Goal: Task Accomplishment & Management: Complete application form

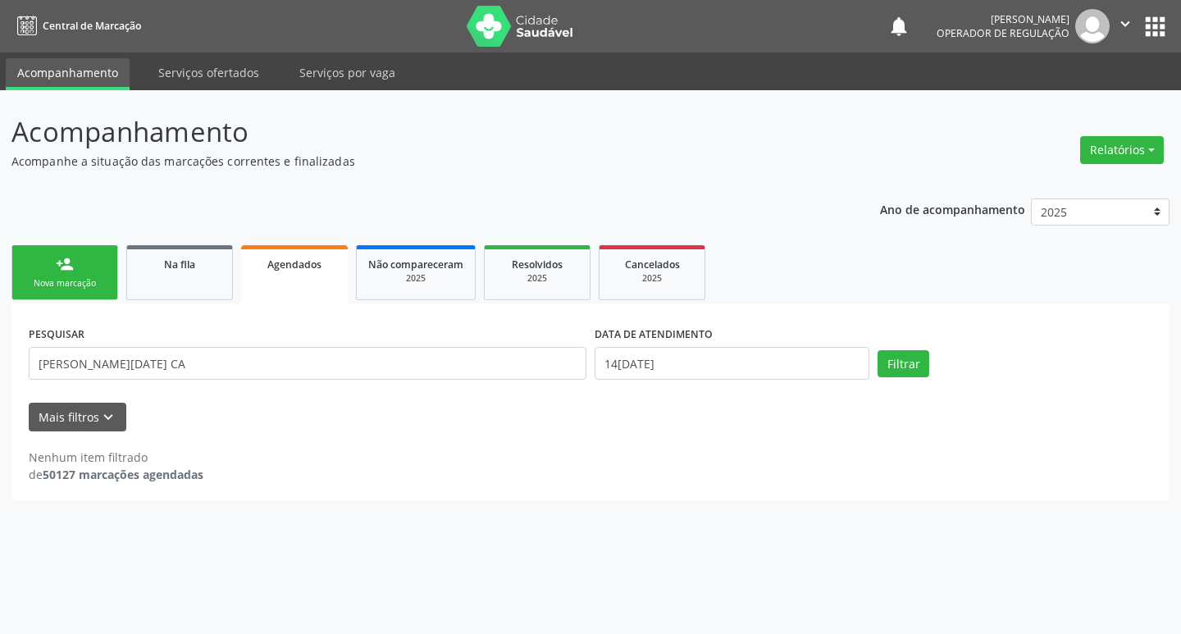
click at [72, 290] on link "person_add Nova marcação" at bounding box center [64, 272] width 107 height 55
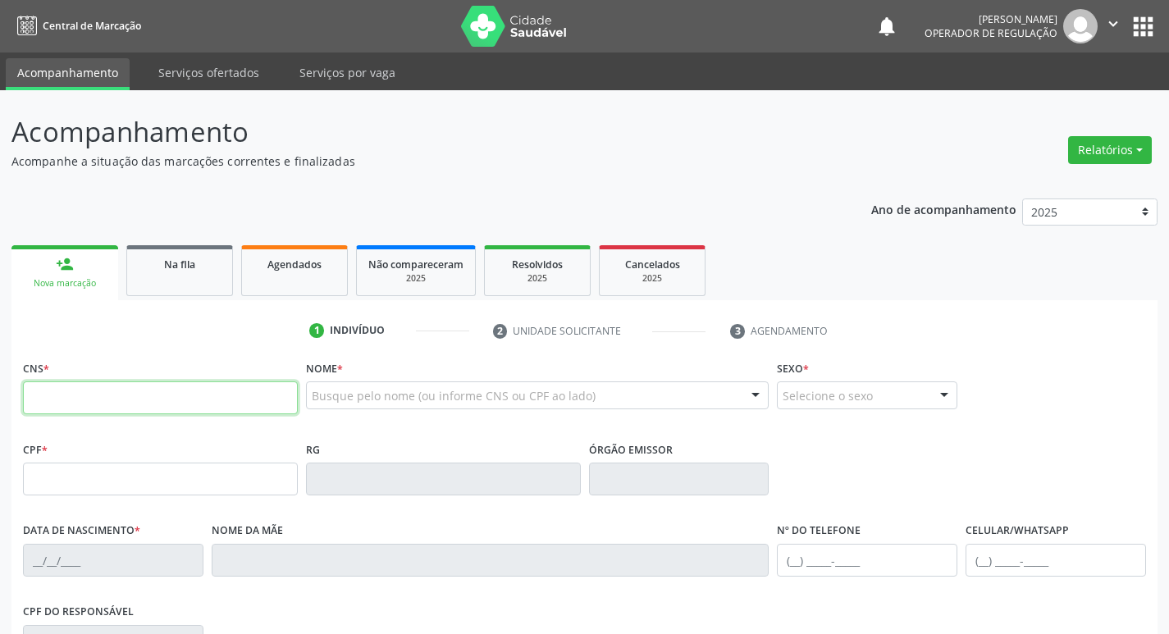
click at [189, 398] on input "text" at bounding box center [160, 397] width 275 height 33
type input "708 0078 0594 8720"
type input "093.323.657-33"
type input "[DATE]"
type input "[PERSON_NAME]"
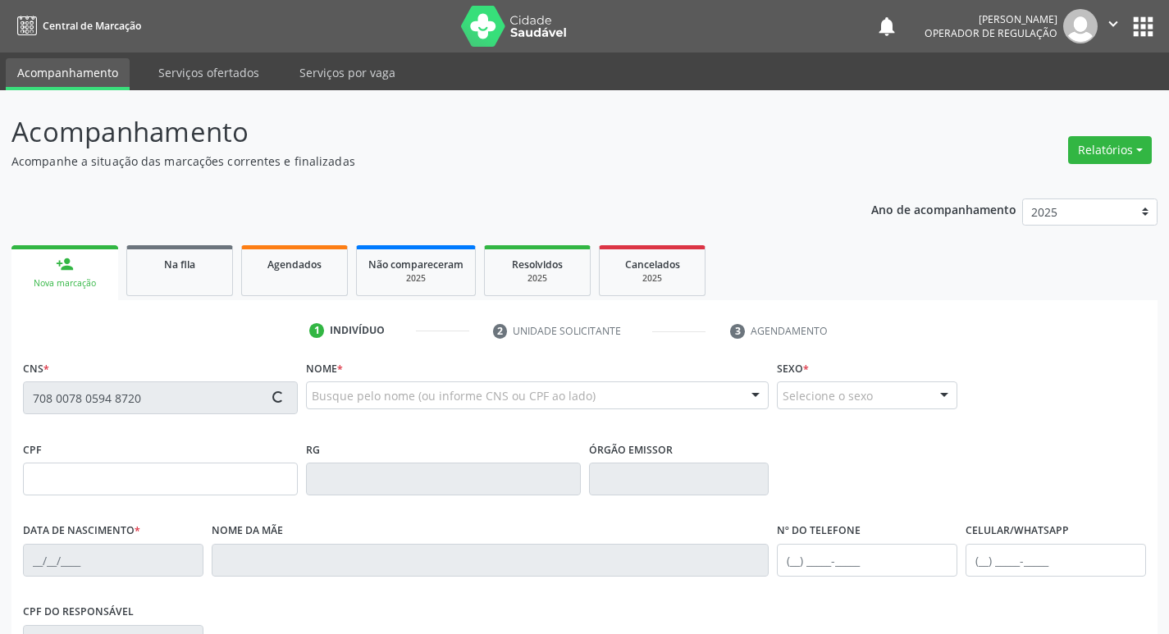
type input "(83) 99124-9467"
type input "S/N"
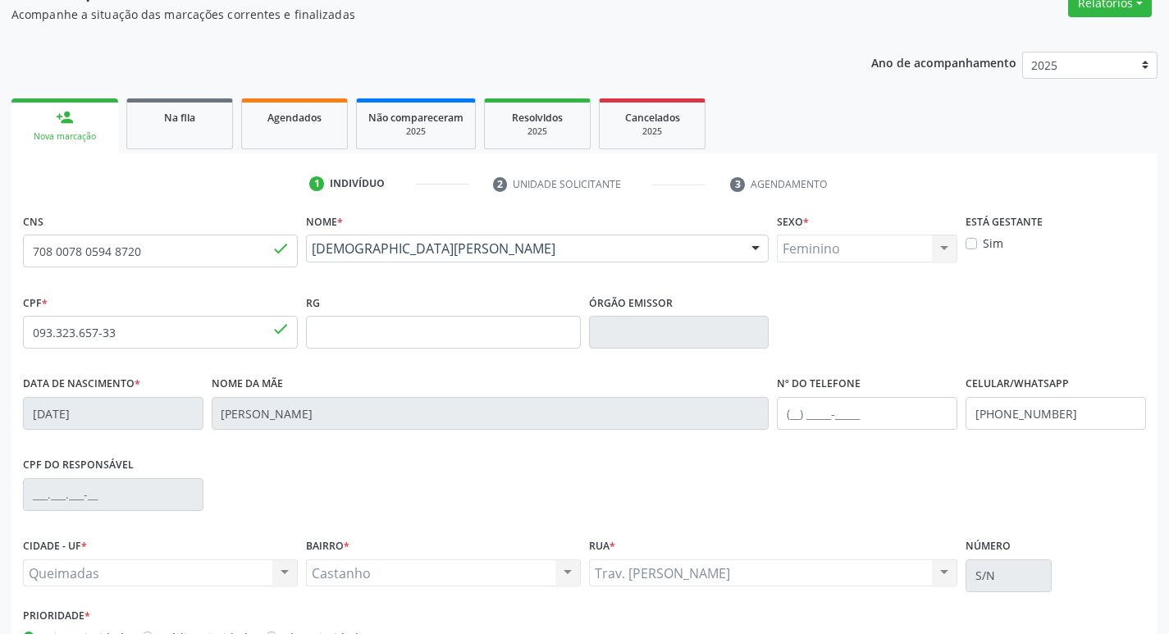
scroll to position [255, 0]
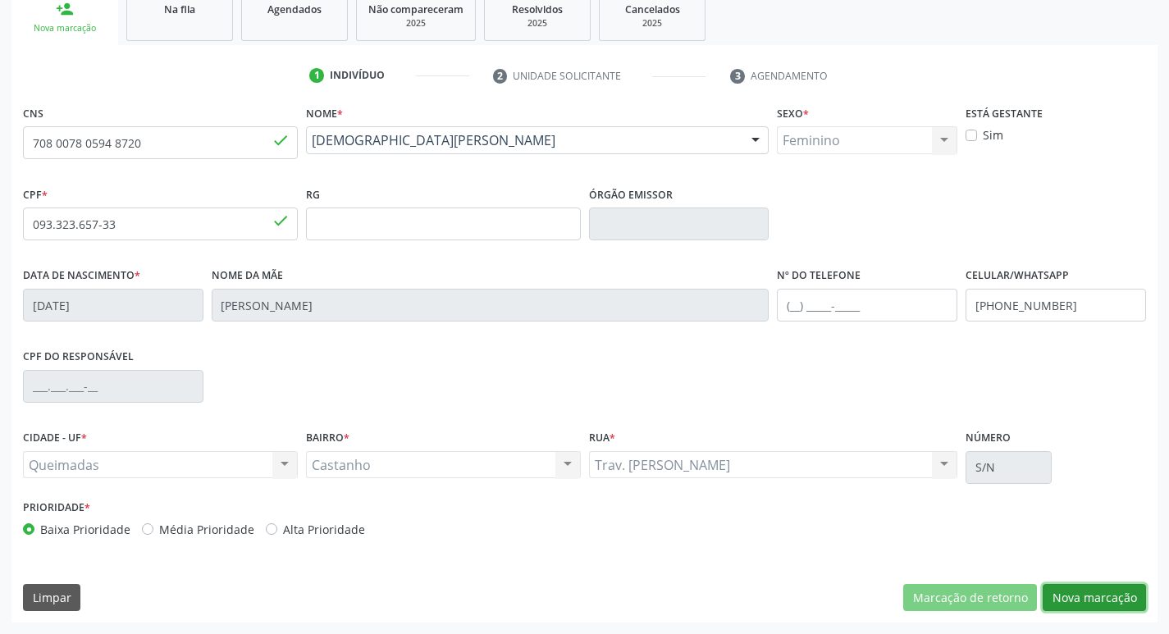
click at [1077, 594] on button "Nova marcação" at bounding box center [1093, 598] width 103 height 28
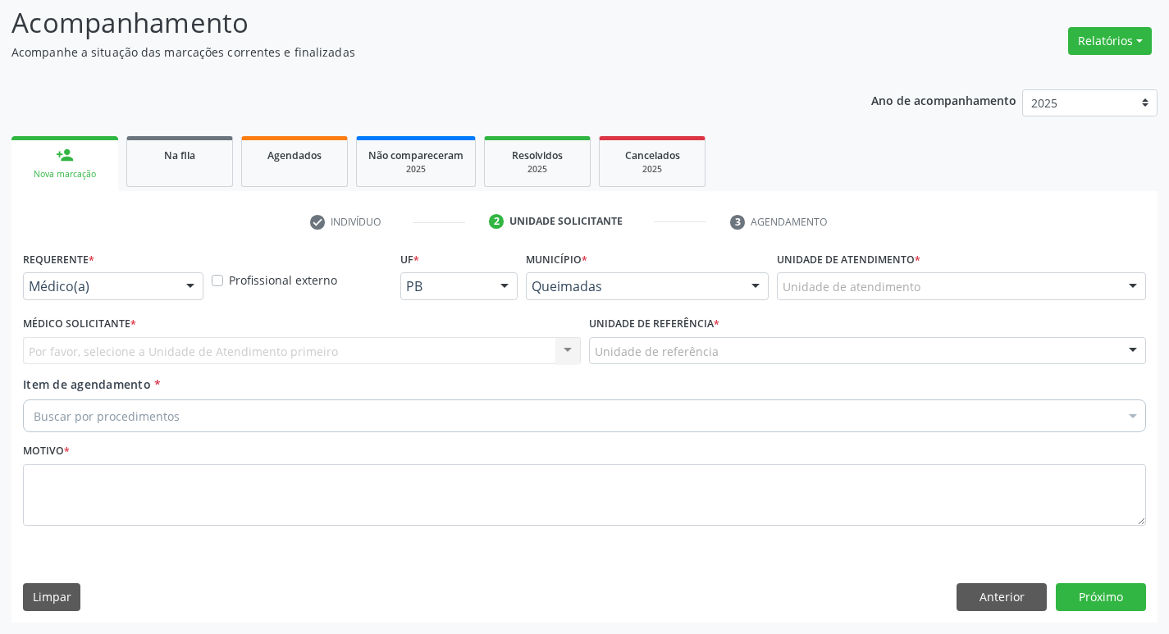
scroll to position [109, 0]
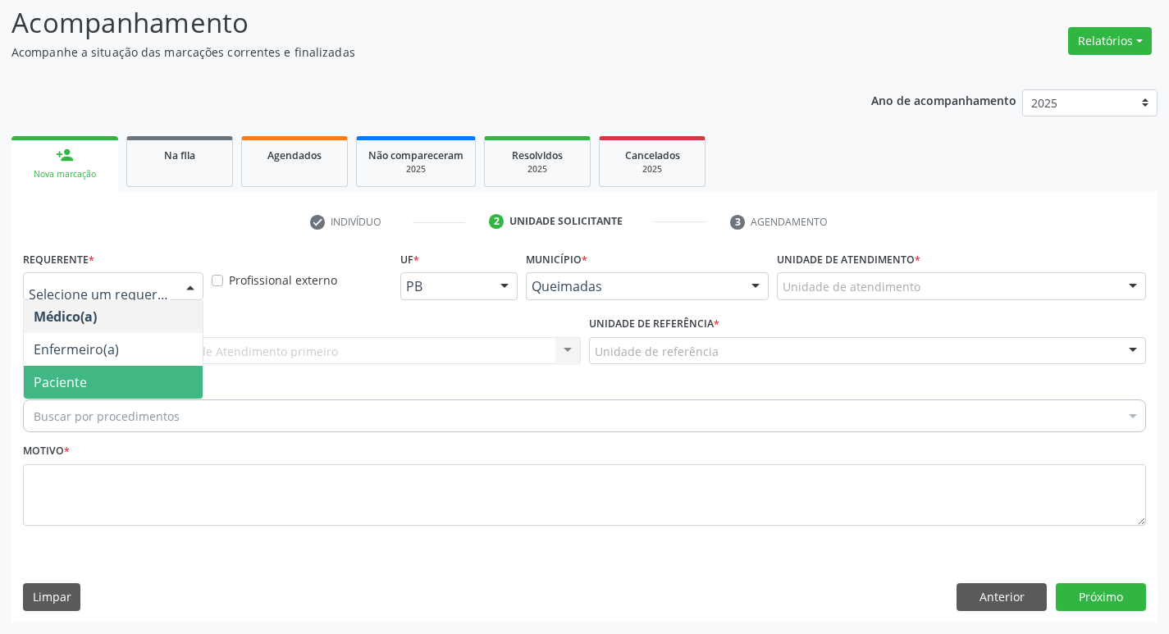
click at [135, 383] on span "Paciente" at bounding box center [113, 382] width 179 height 33
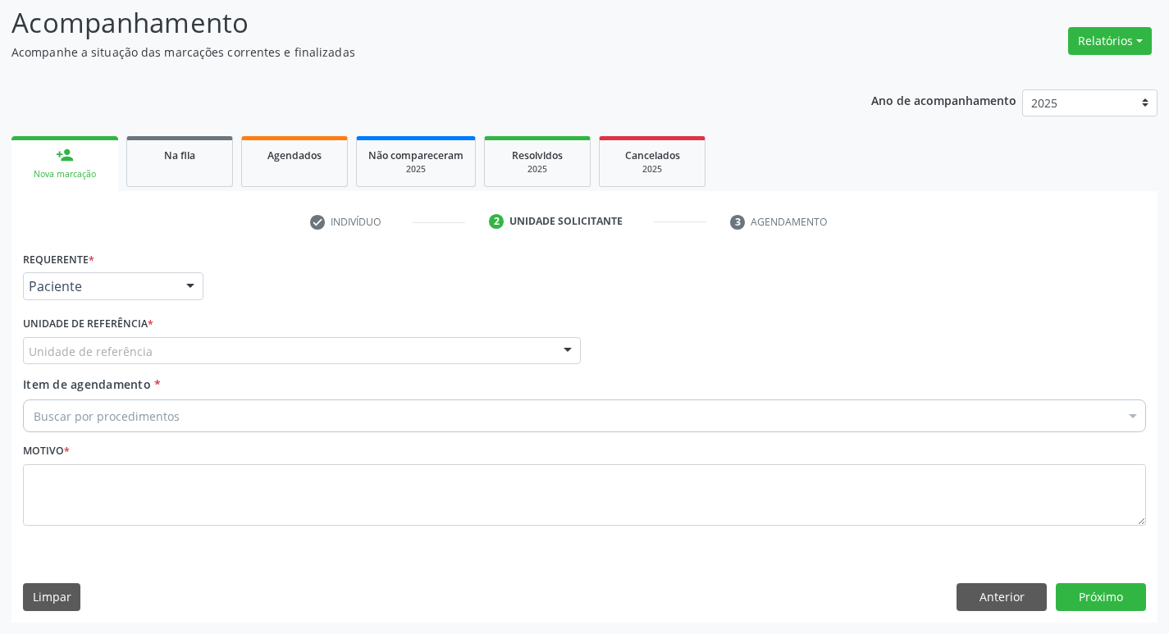
click at [124, 360] on div "Unidade de referência" at bounding box center [302, 351] width 558 height 28
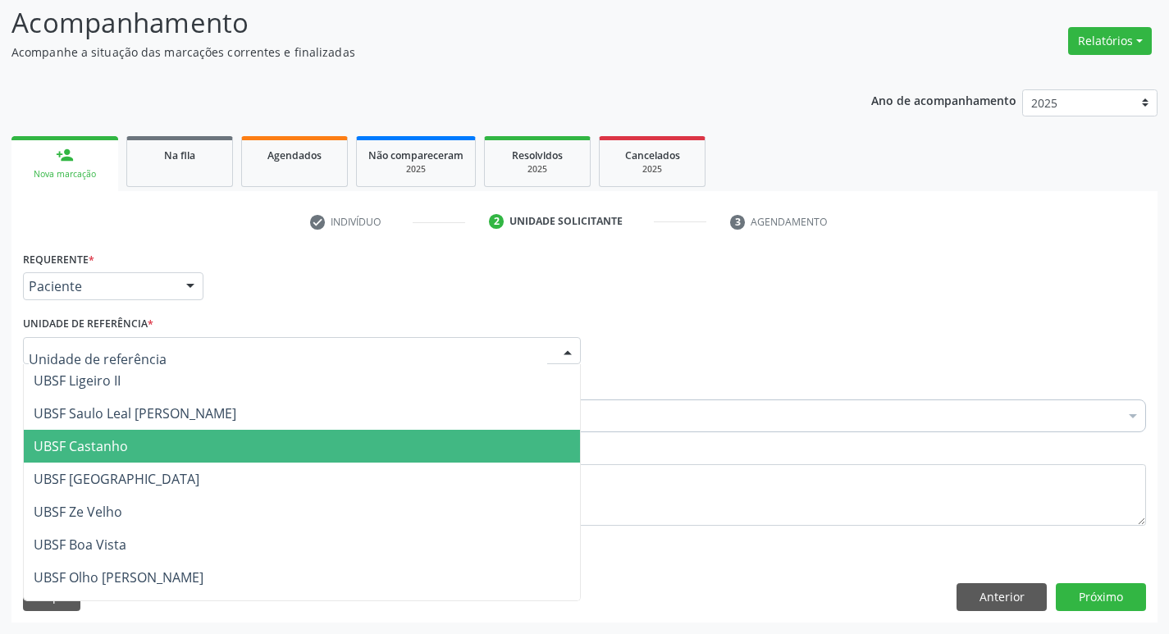
click at [156, 434] on span "UBSF Castanho" at bounding box center [302, 446] width 556 height 33
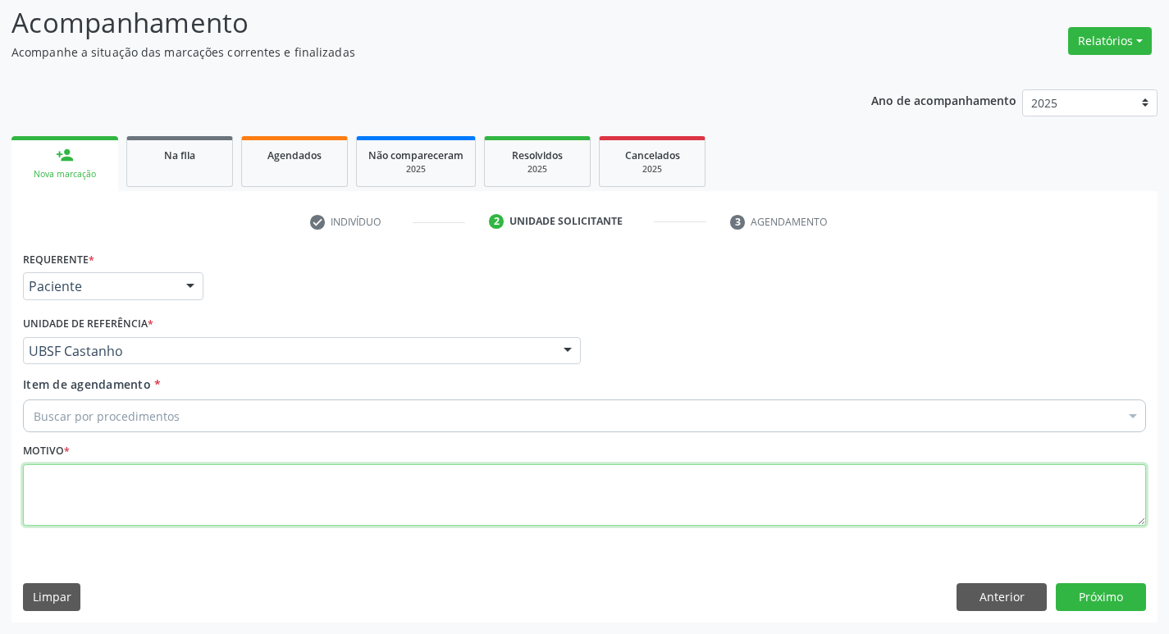
click at [164, 501] on textarea at bounding box center [584, 495] width 1123 height 62
type textarea "AVALIACAO"
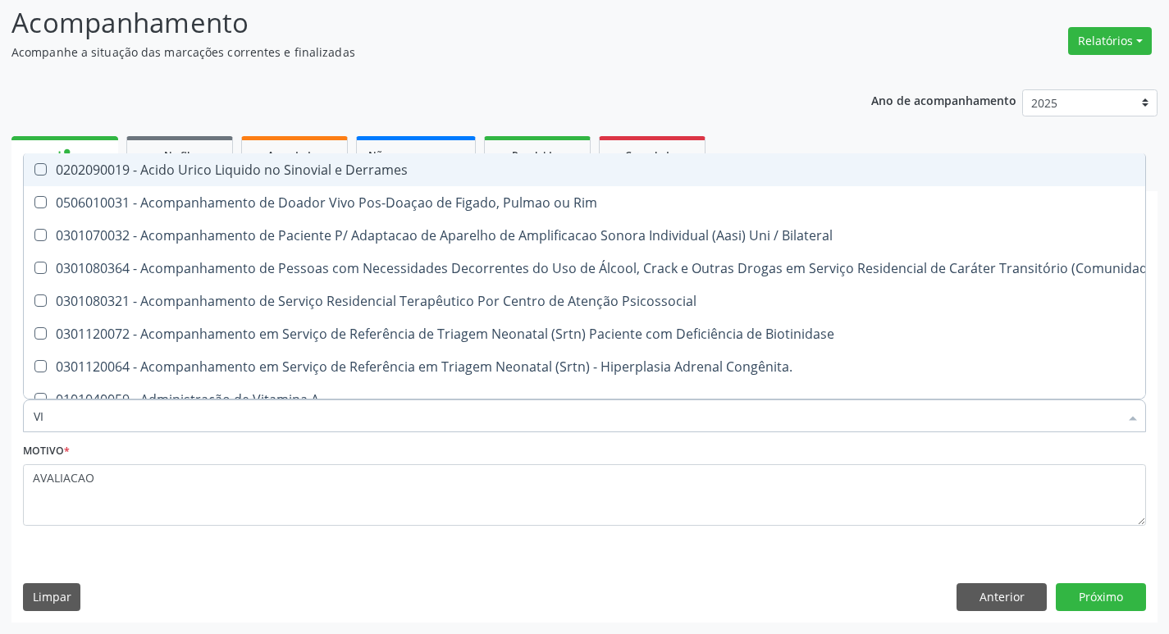
type input "VITAM"
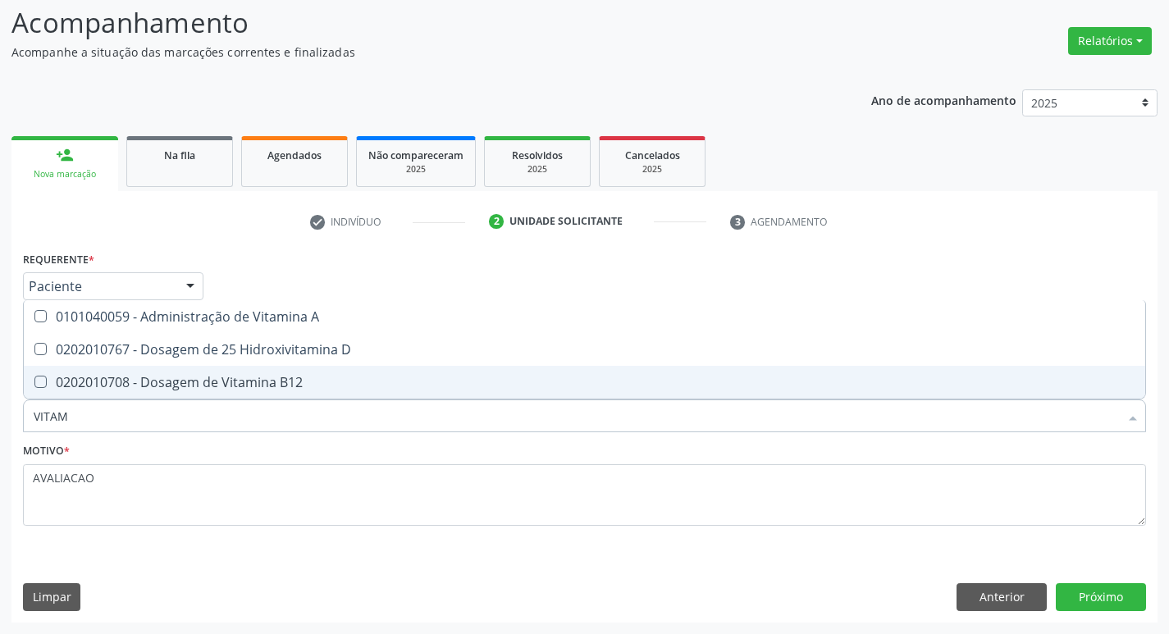
click at [232, 382] on div "0202010708 - Dosagem de Vitamina B12" at bounding box center [584, 382] width 1101 height 13
checkbox B12 "true"
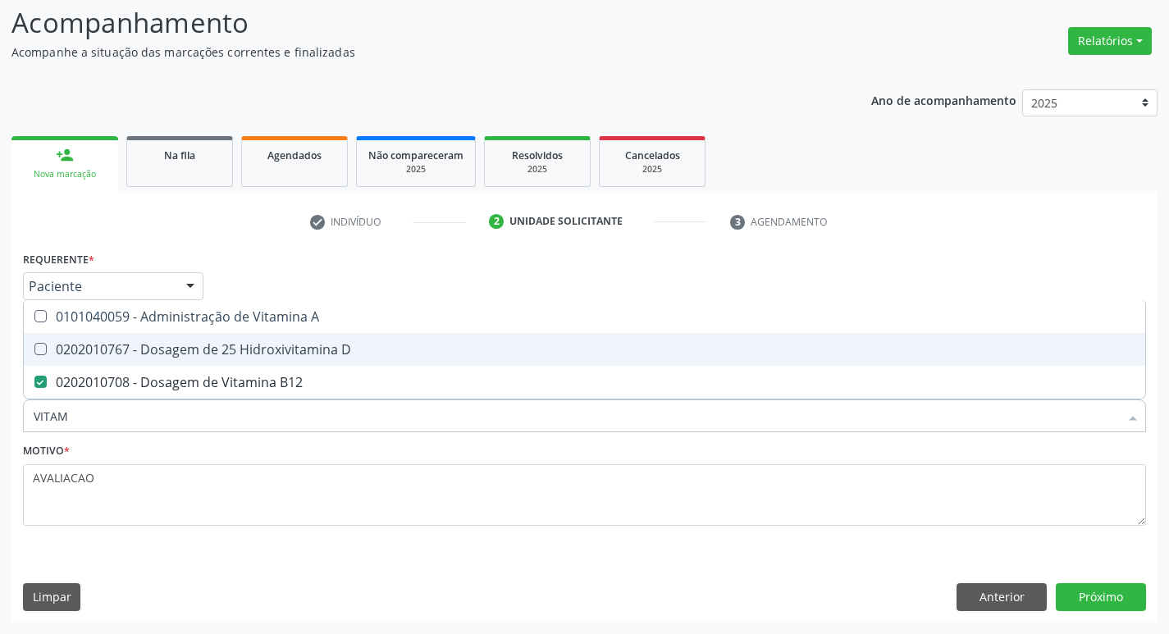
click at [251, 353] on div "0202010767 - Dosagem de 25 Hidroxivitamina D" at bounding box center [584, 349] width 1101 height 13
checkbox D "true"
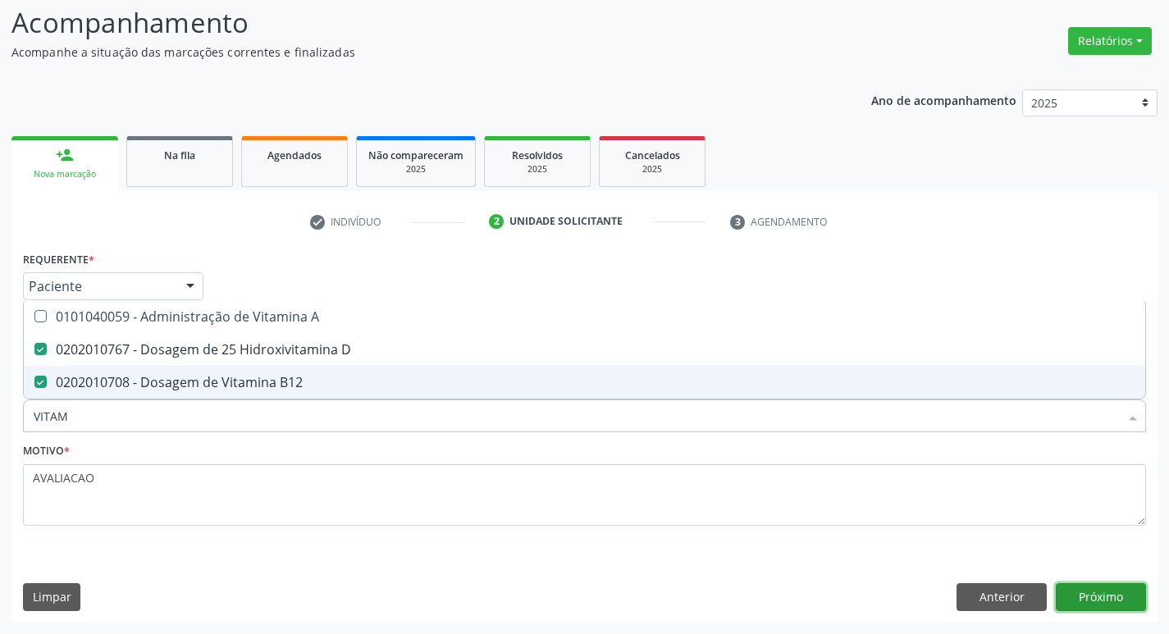
click at [1105, 608] on button "Próximo" at bounding box center [1101, 597] width 90 height 28
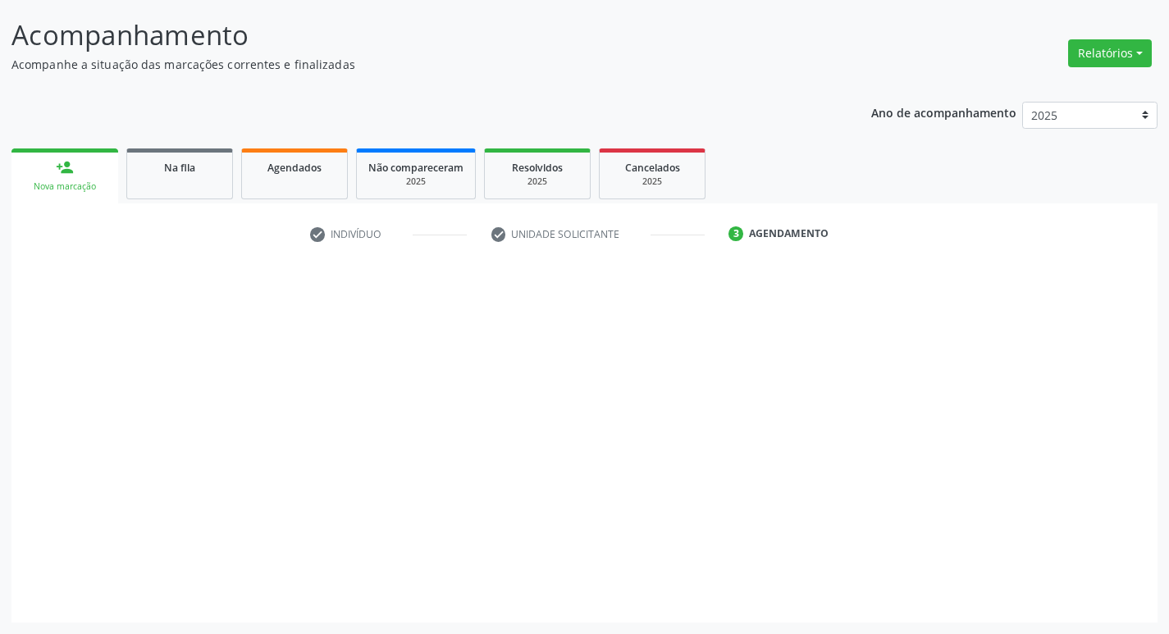
scroll to position [97, 0]
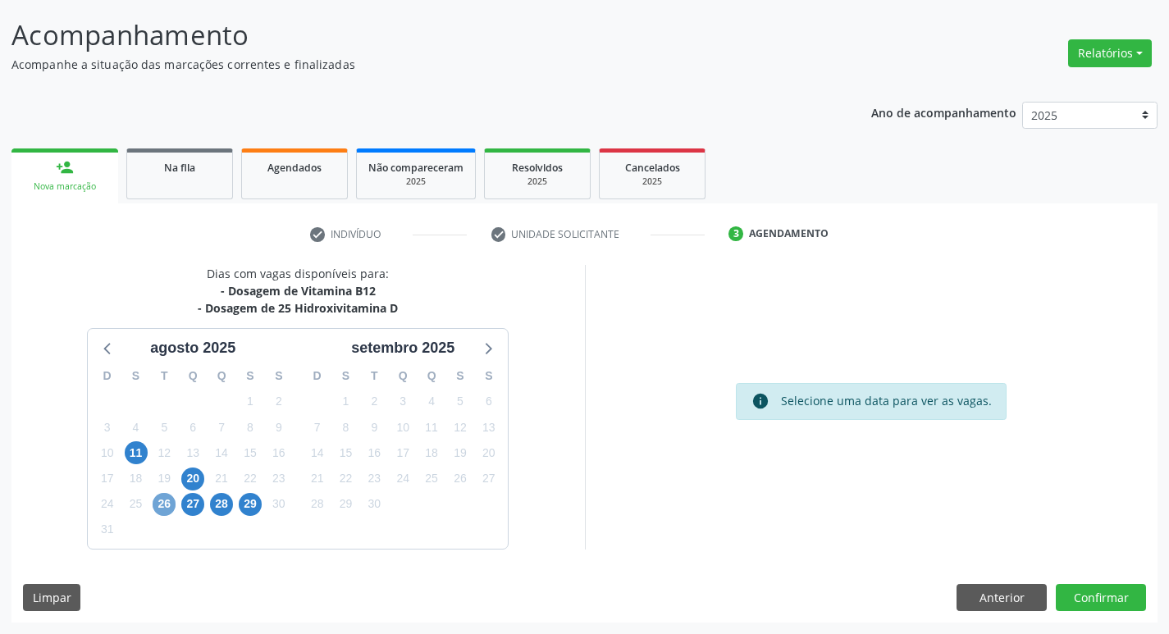
click at [164, 509] on span "26" at bounding box center [164, 504] width 23 height 23
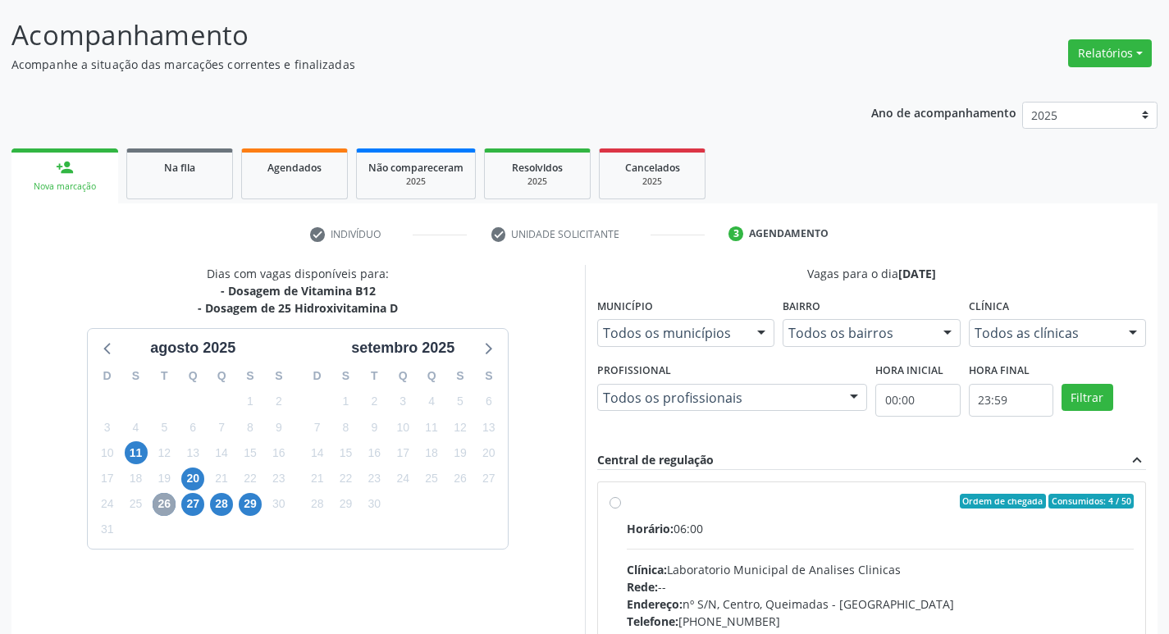
scroll to position [317, 0]
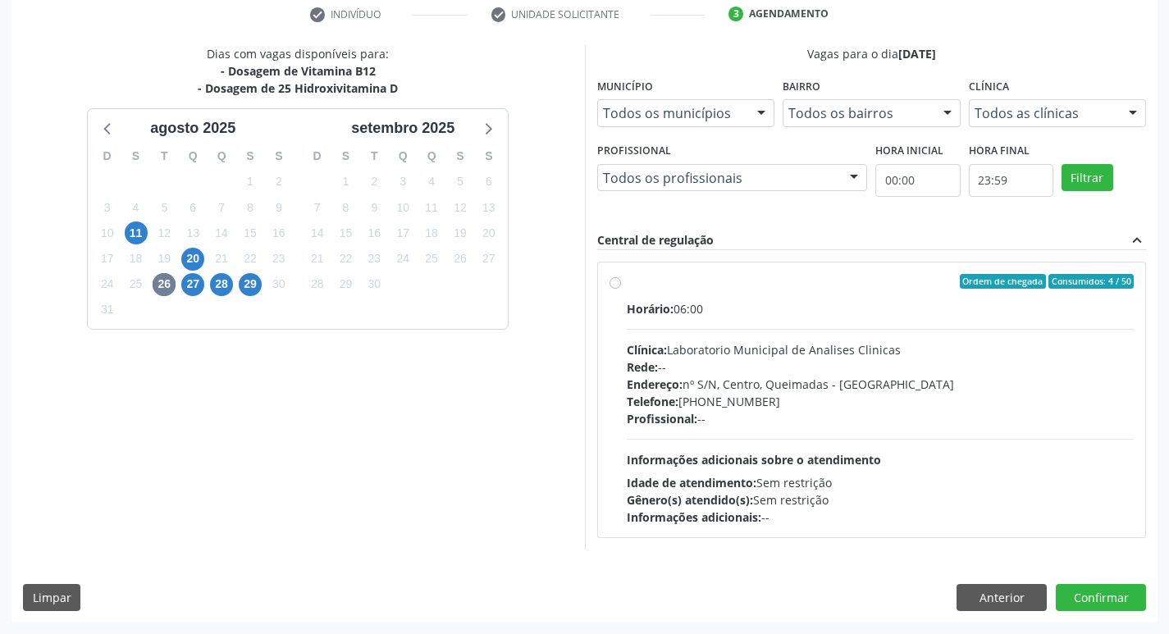
click at [753, 406] on div "Telefone: (83) 33921344" at bounding box center [881, 401] width 508 height 17
click at [621, 289] on input "Ordem de chegada Consumidos: 4 / 50 Horário: 06:00 Clínica: Laboratorio Municip…" at bounding box center [614, 281] width 11 height 15
radio input "true"
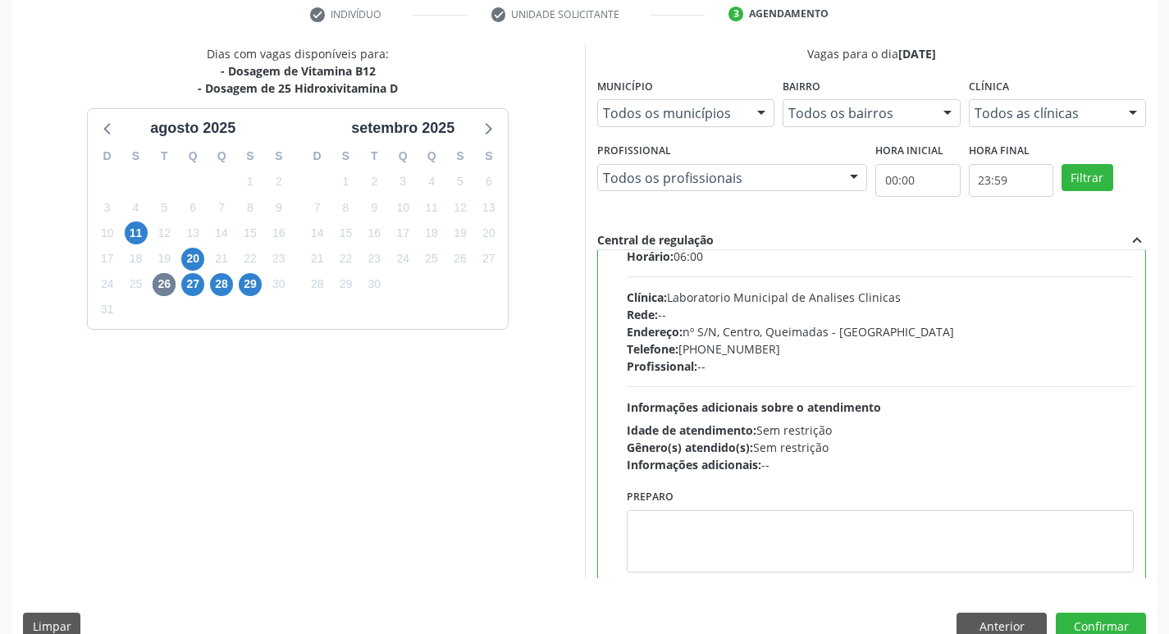
scroll to position [81, 0]
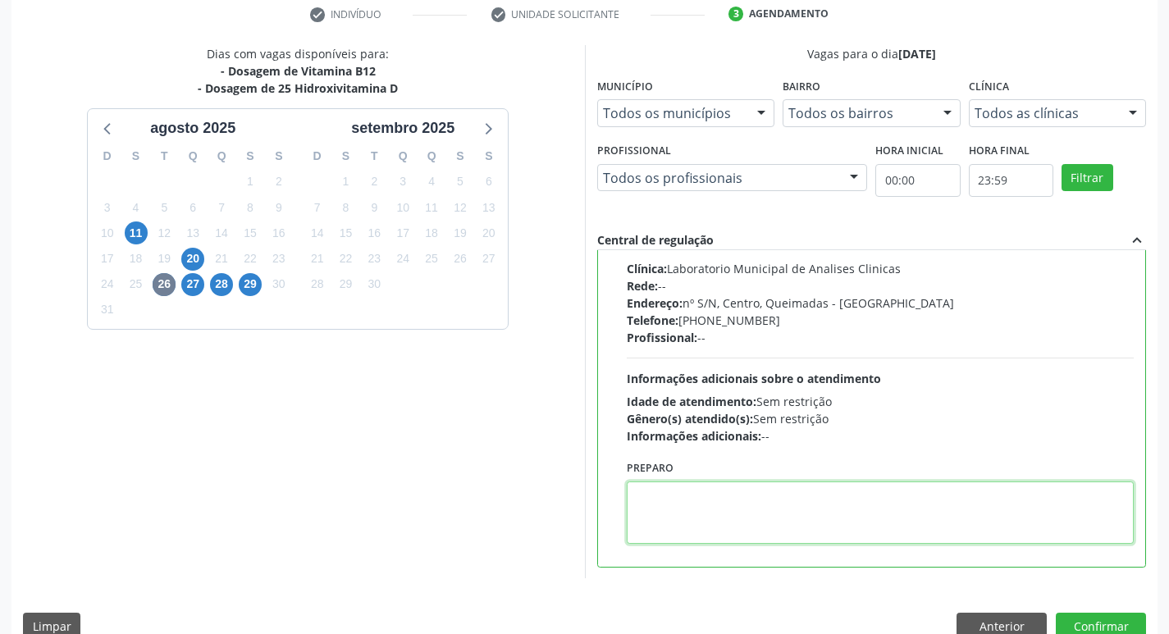
click at [714, 503] on textarea at bounding box center [881, 512] width 508 height 62
paste textarea "IR EM [GEOGRAPHIC_DATA]"
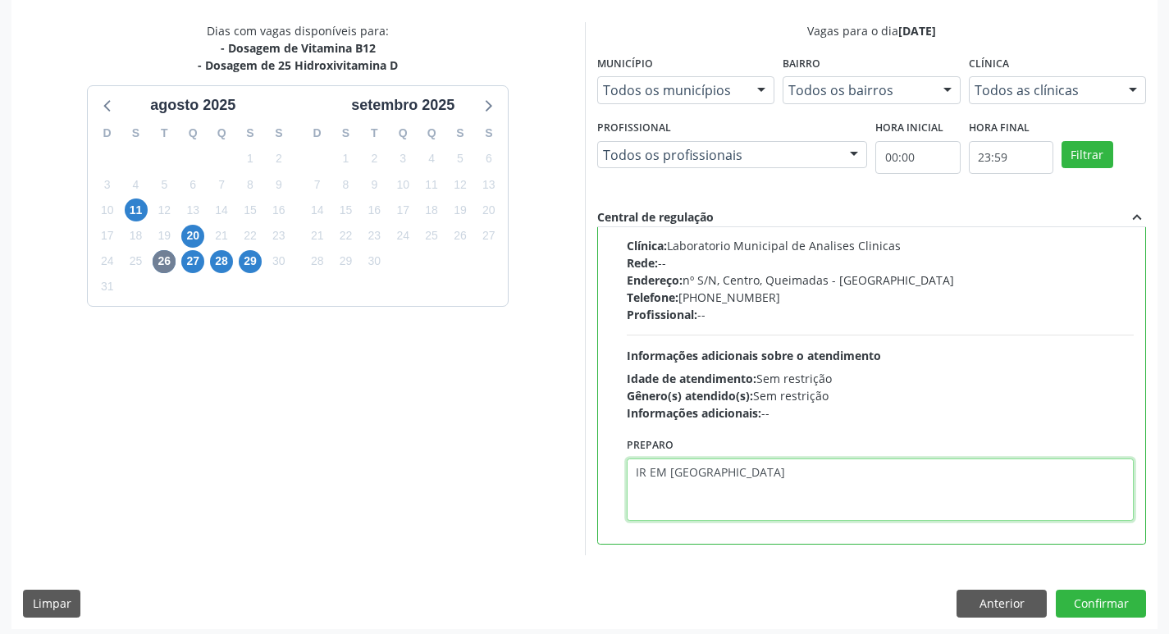
scroll to position [346, 0]
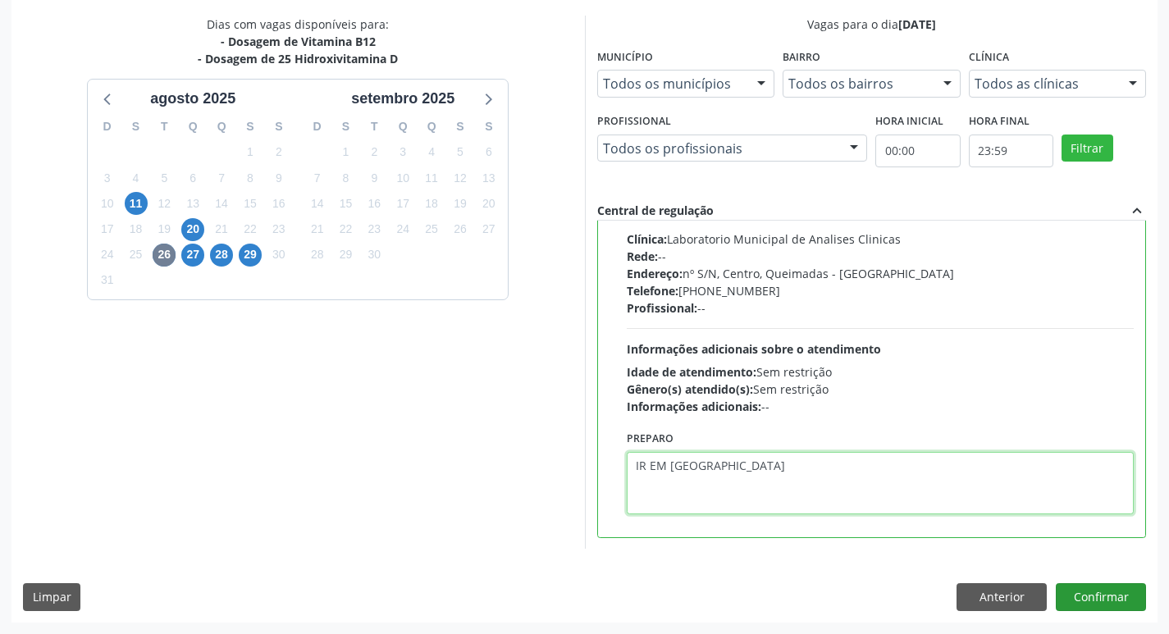
type textarea "IR EM [GEOGRAPHIC_DATA]"
click at [1112, 601] on button "Confirmar" at bounding box center [1101, 597] width 90 height 28
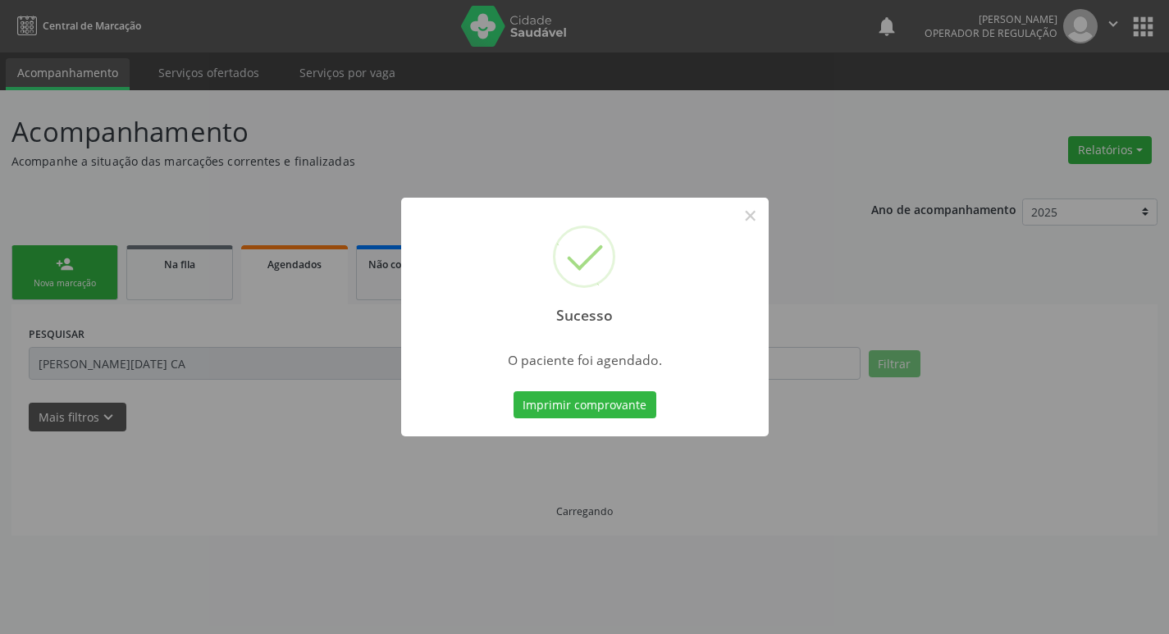
scroll to position [0, 0]
click at [560, 406] on button "Imprimir comprovante" at bounding box center [590, 405] width 143 height 28
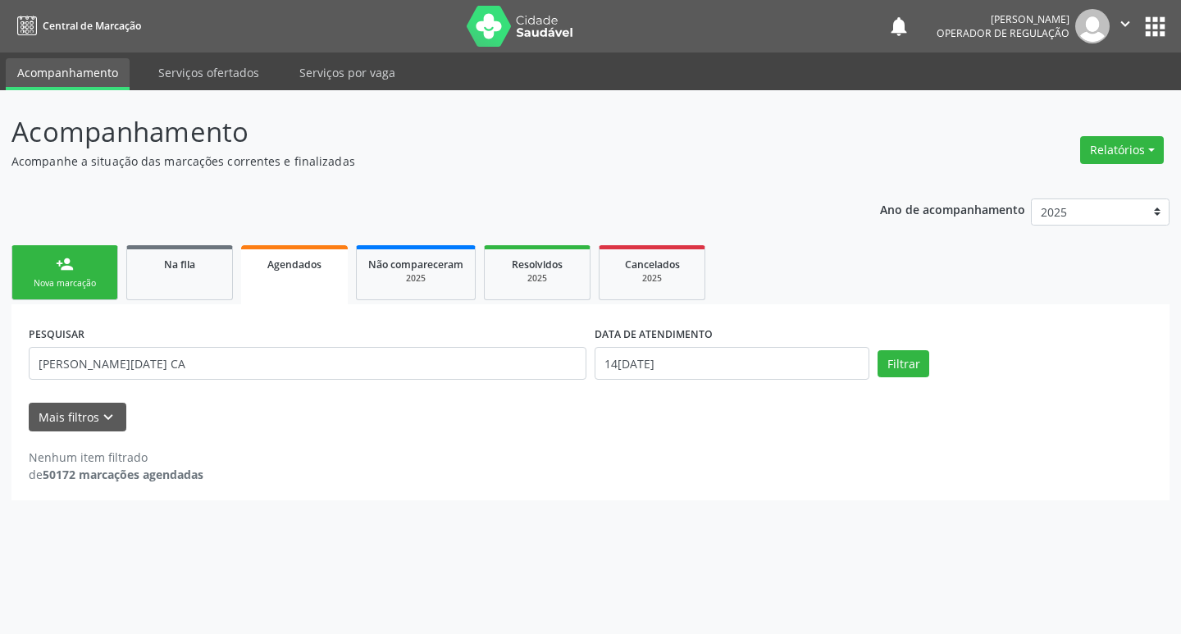
click at [96, 276] on link "person_add Nova marcação" at bounding box center [64, 272] width 107 height 55
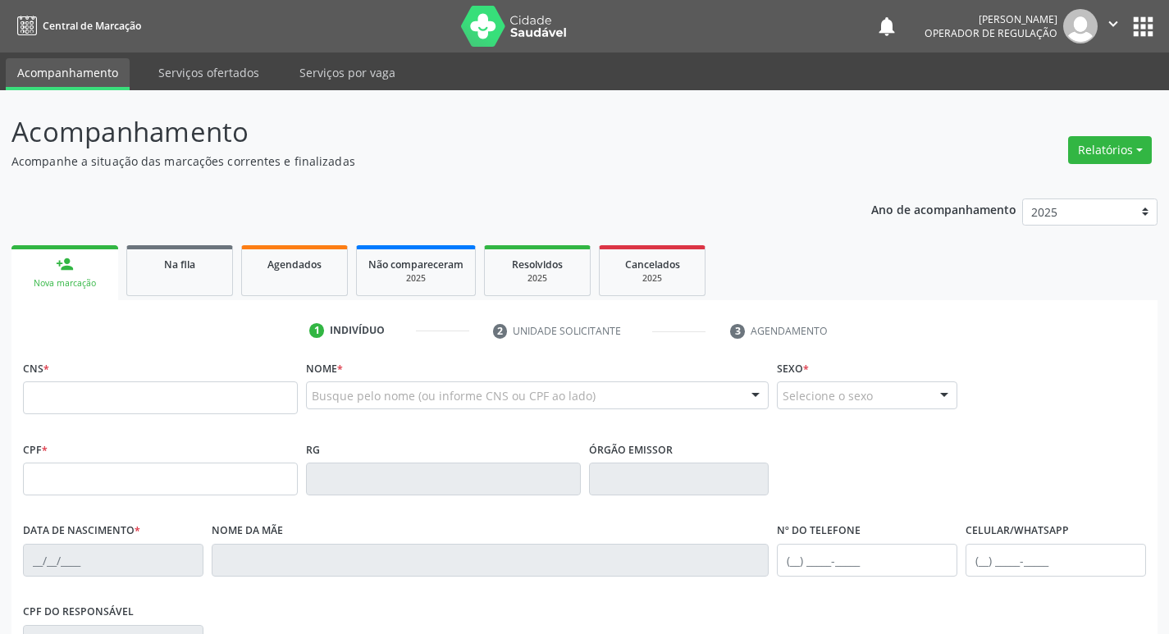
click at [136, 378] on div "CNS *" at bounding box center [160, 385] width 275 height 58
drag, startPoint x: 142, startPoint y: 390, endPoint x: 133, endPoint y: 386, distance: 9.6
click at [142, 390] on input "text" at bounding box center [160, 397] width 275 height 33
type input "702 0018 1156 1889"
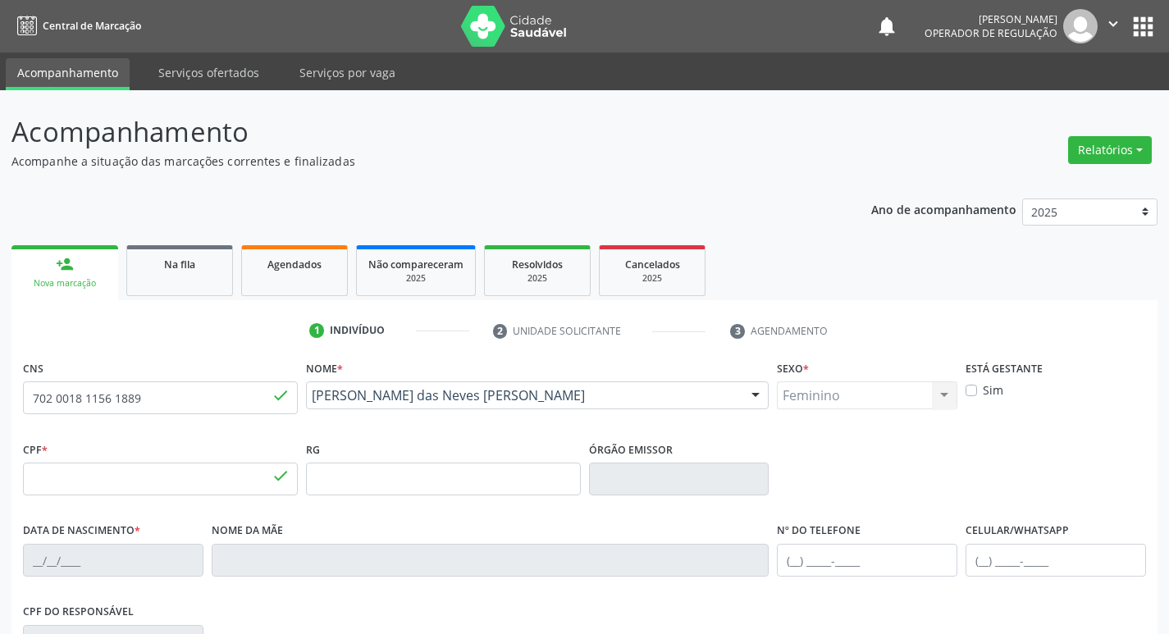
type input "058.497.714-09"
type input "01/01/1951"
type input "Cecília de Freitas"
type input "(83) 99192-5892"
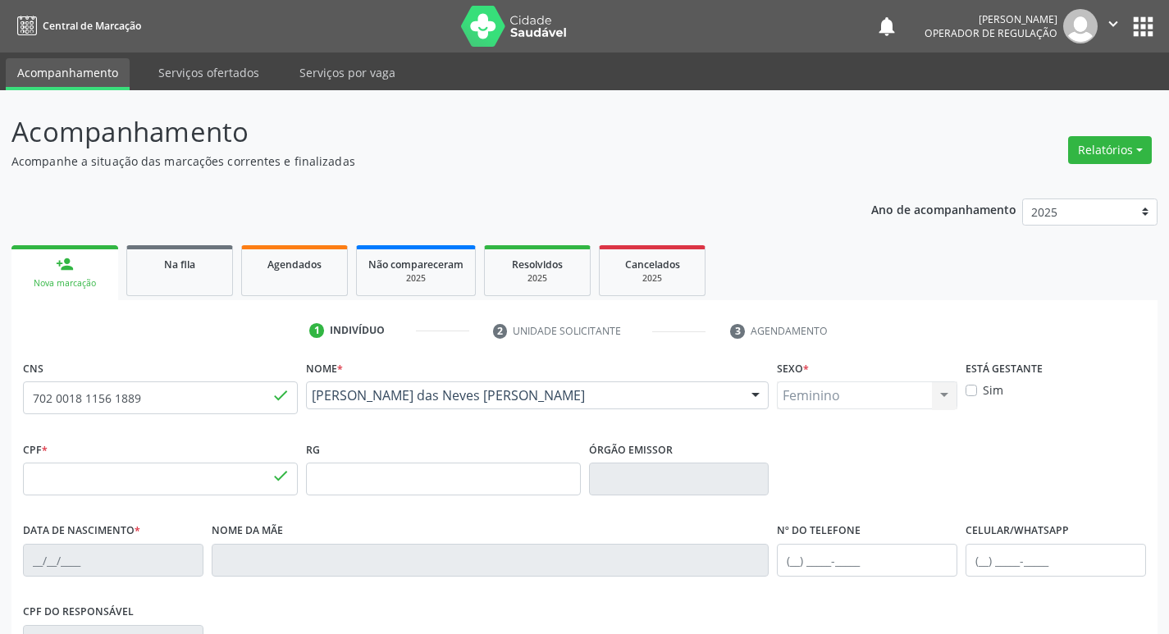
type input "53"
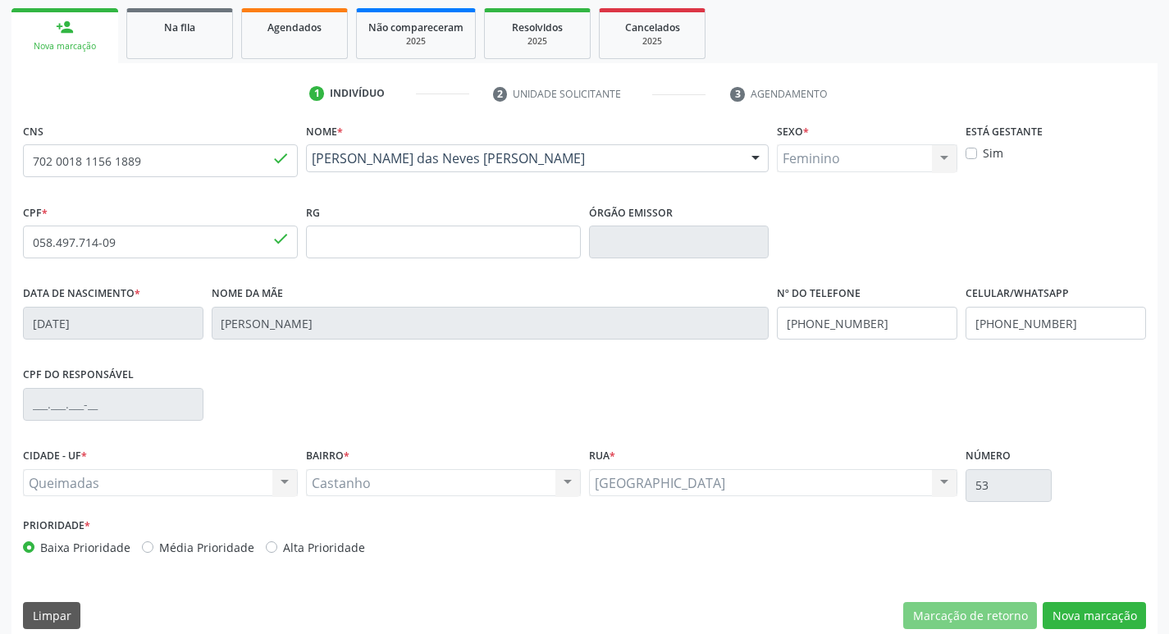
scroll to position [255, 0]
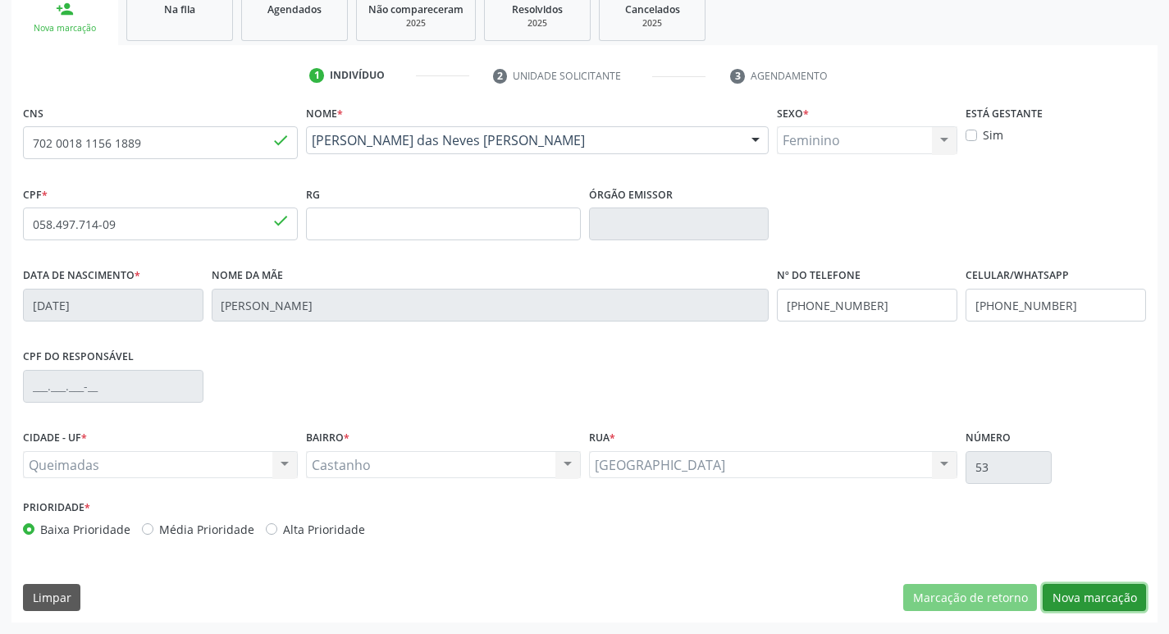
click at [1087, 606] on button "Nova marcação" at bounding box center [1093, 598] width 103 height 28
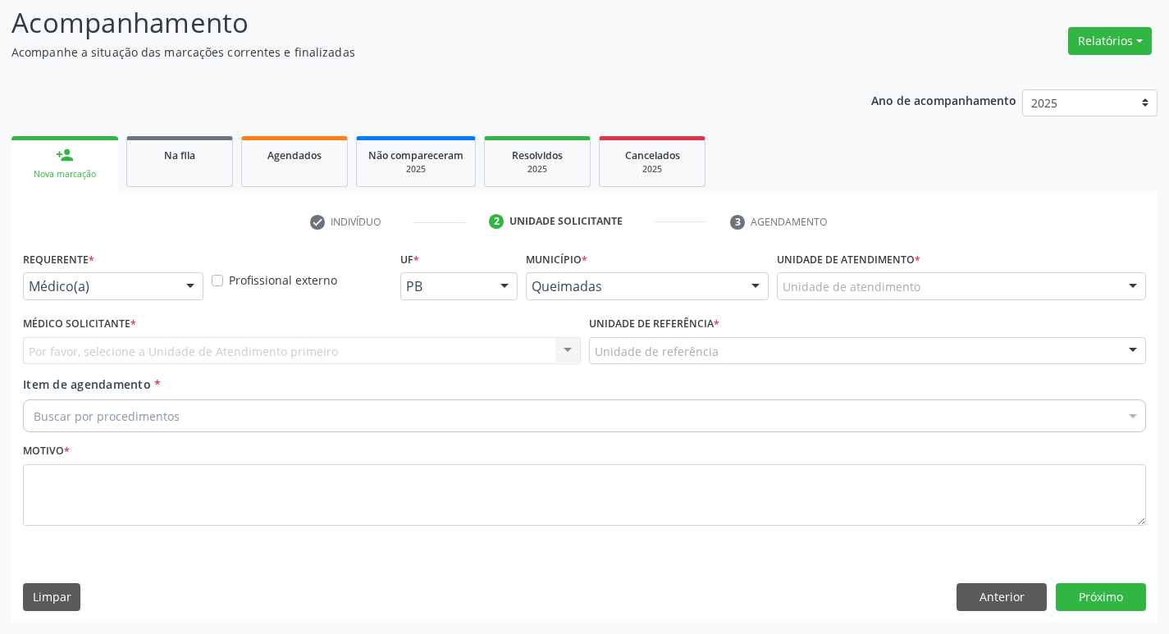
click at [94, 299] on div "Médico(a) Médico(a) Enfermeiro(a) Paciente Nenhum resultado encontrado para: " …" at bounding box center [113, 286] width 180 height 28
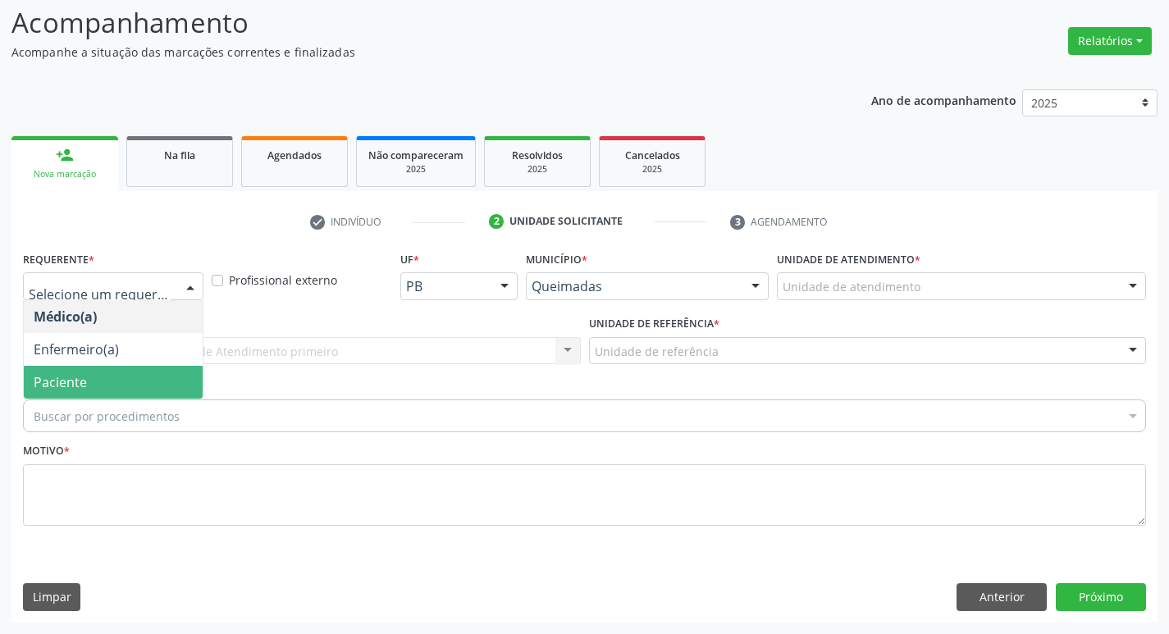
click at [116, 370] on span "Paciente" at bounding box center [113, 382] width 179 height 33
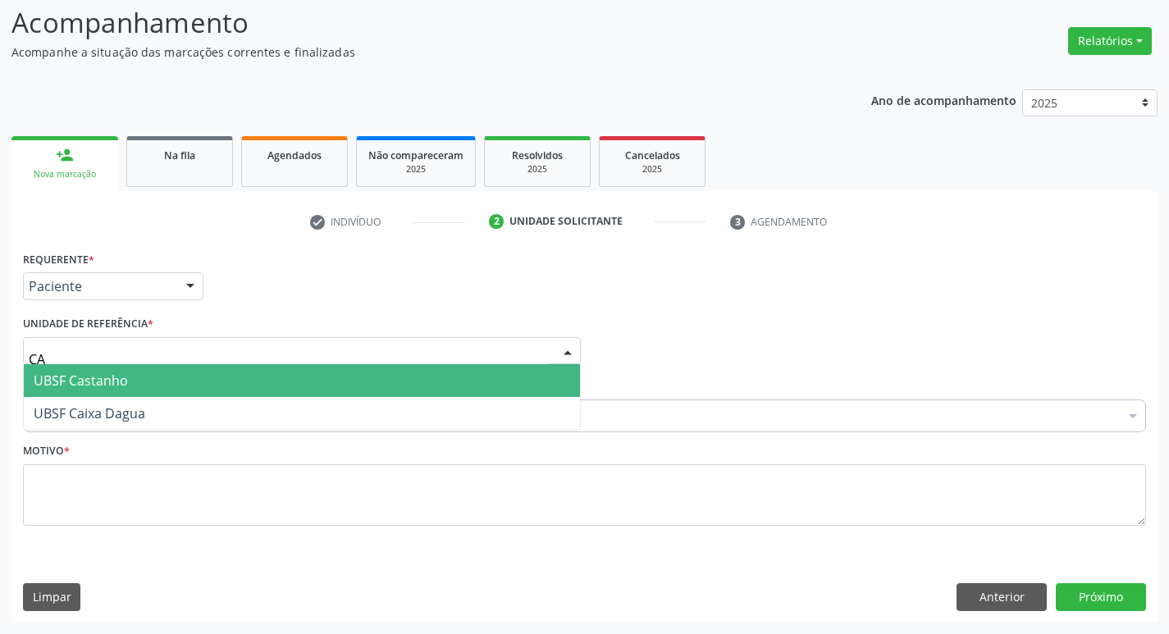
type input "CAS"
click at [112, 382] on span "UBSF Castanho" at bounding box center [81, 381] width 94 height 18
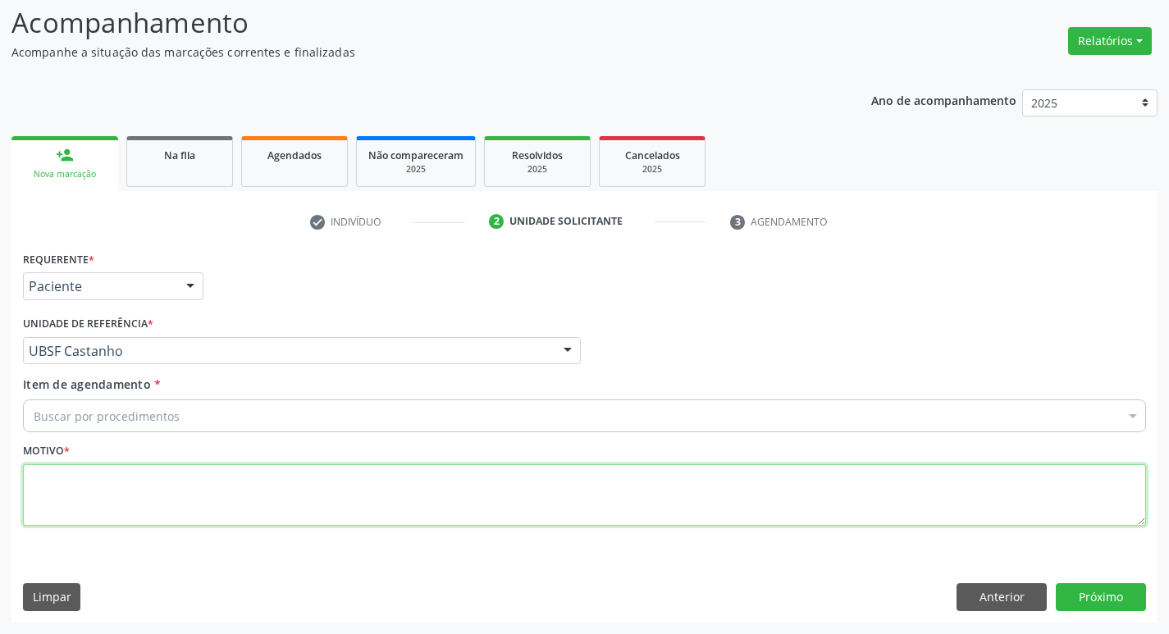
click at [114, 483] on textarea at bounding box center [584, 495] width 1123 height 62
type textarea "AVALIACAO"
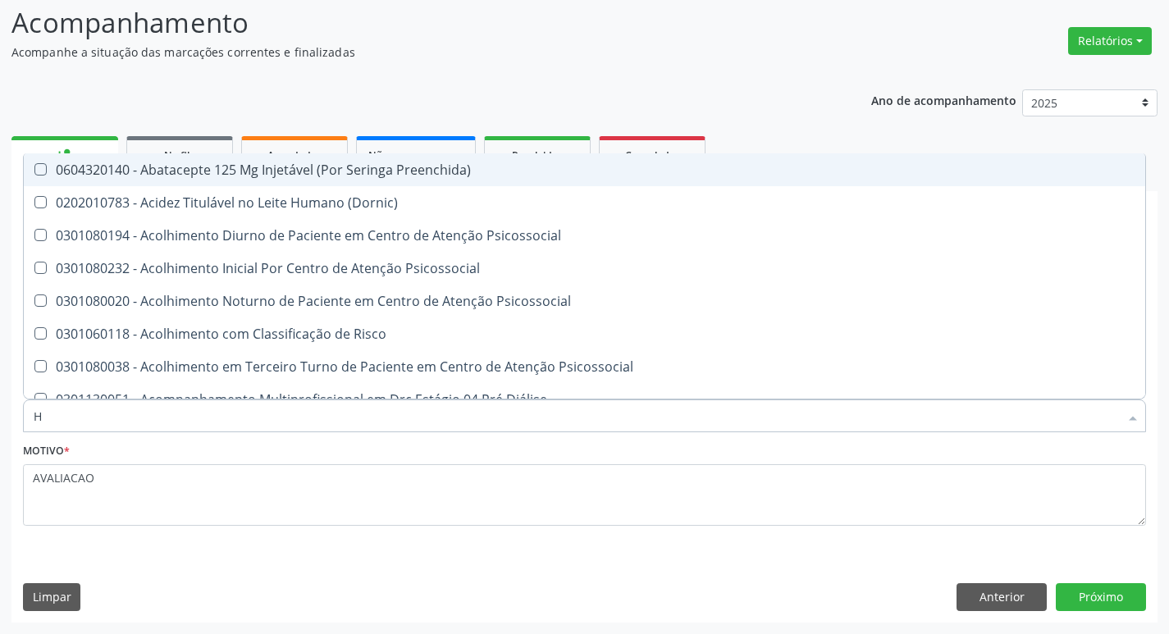
type input "HEMOGR"
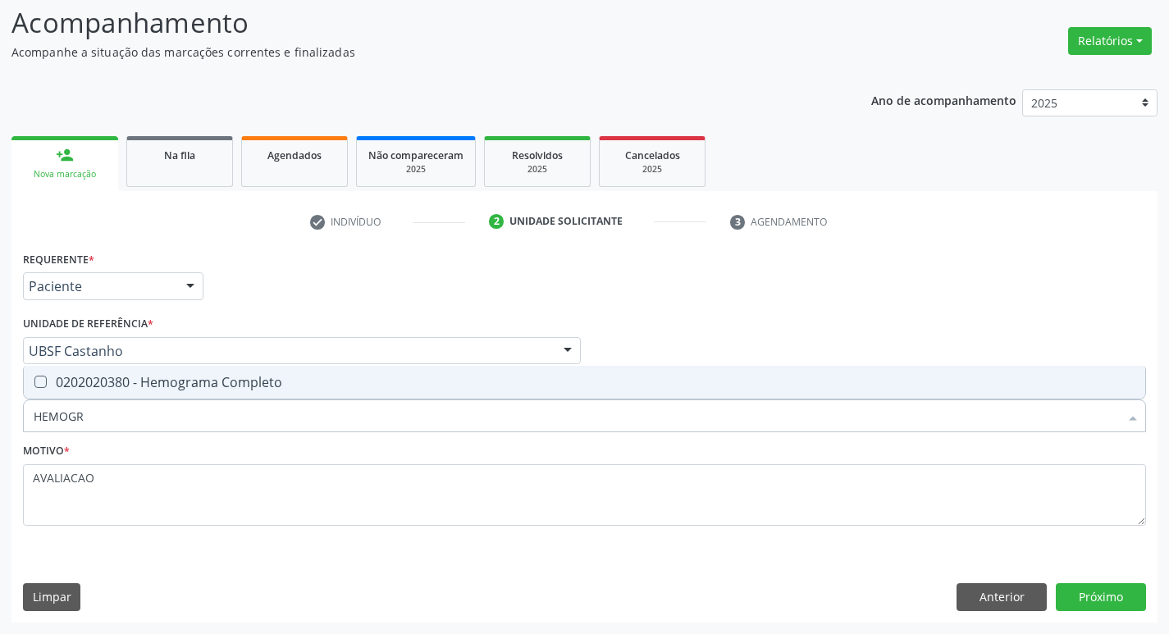
click at [225, 391] on span "0202020380 - Hemograma Completo" at bounding box center [584, 382] width 1121 height 33
checkbox Completo "true"
type input "HEMOG"
checkbox Completo "false"
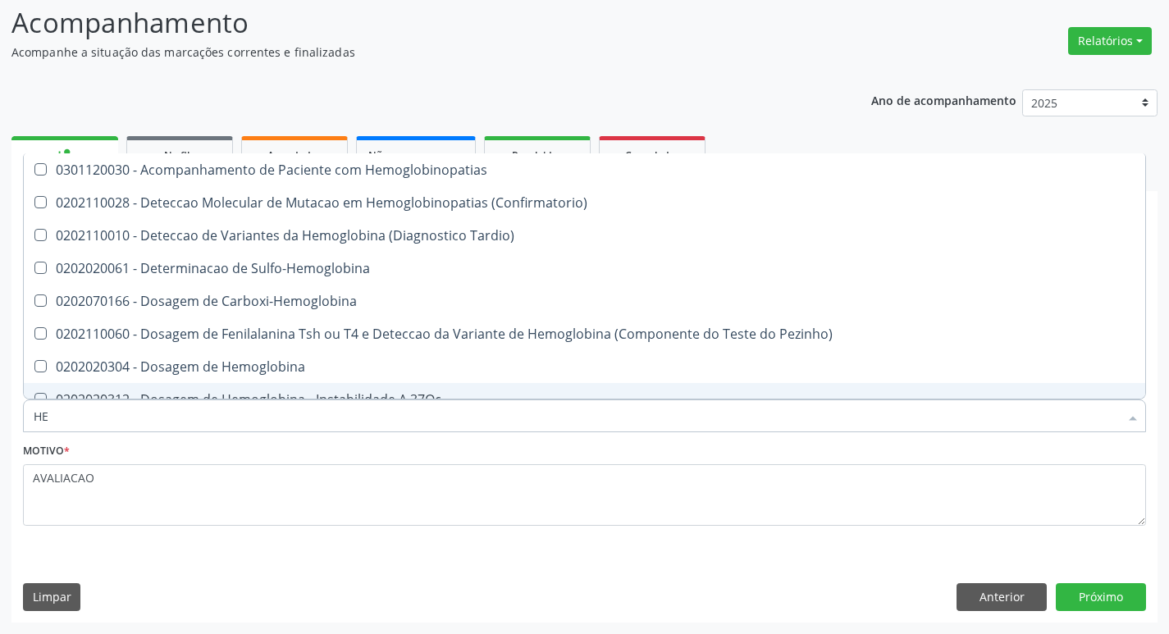
type input "H"
checkbox Completo "false"
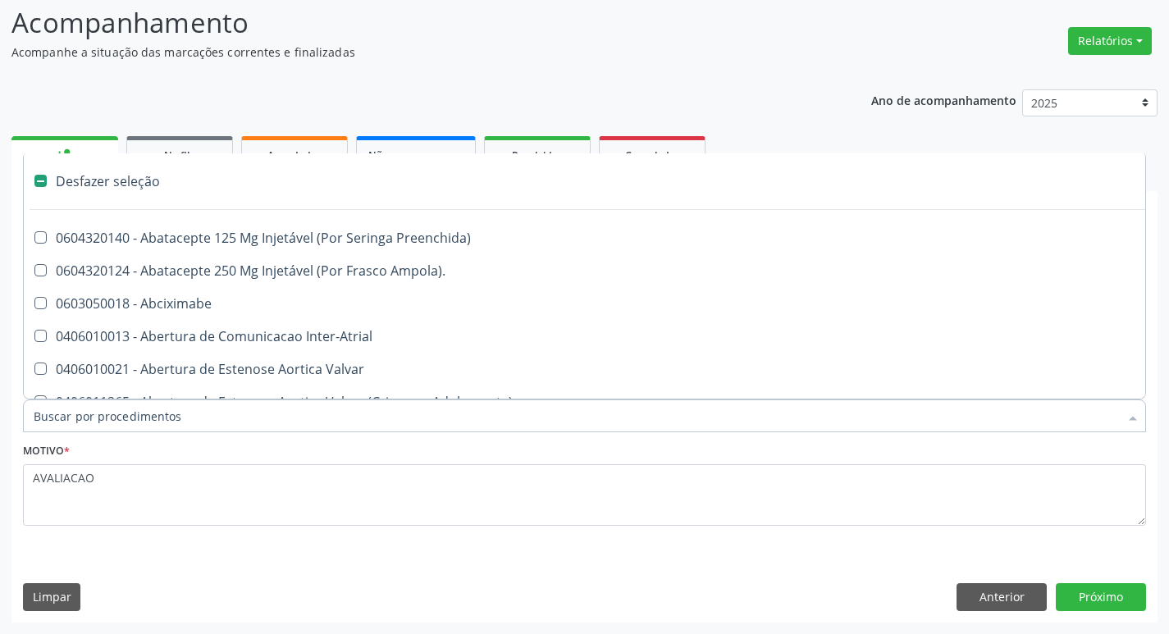
type input "G"
checkbox Persistente "true"
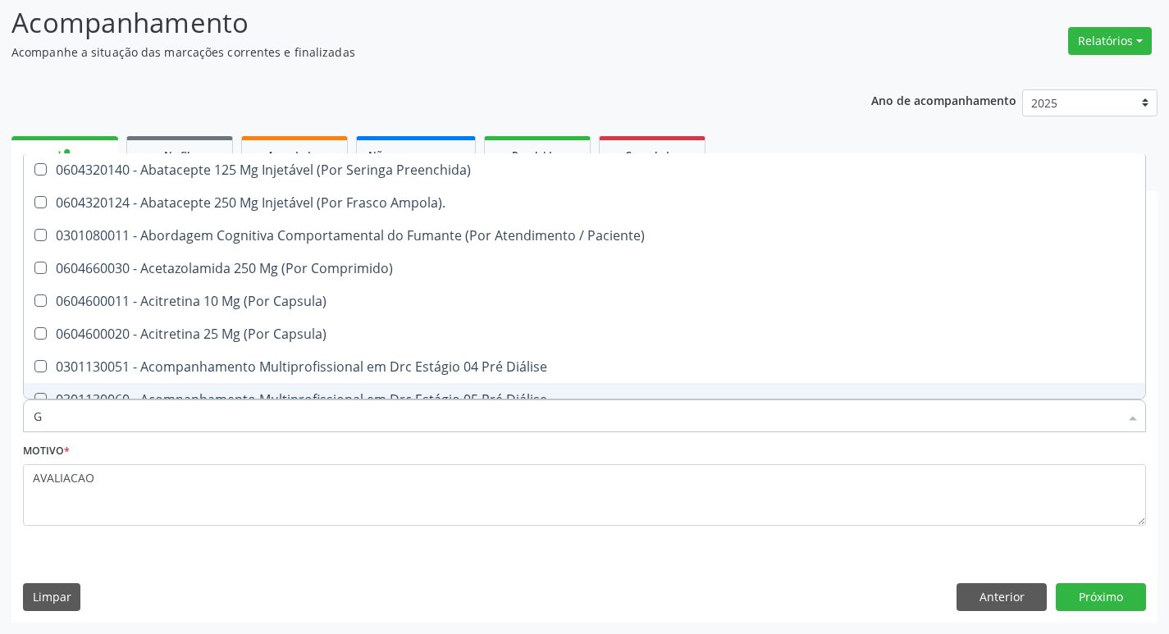
type input "GLICOSE"
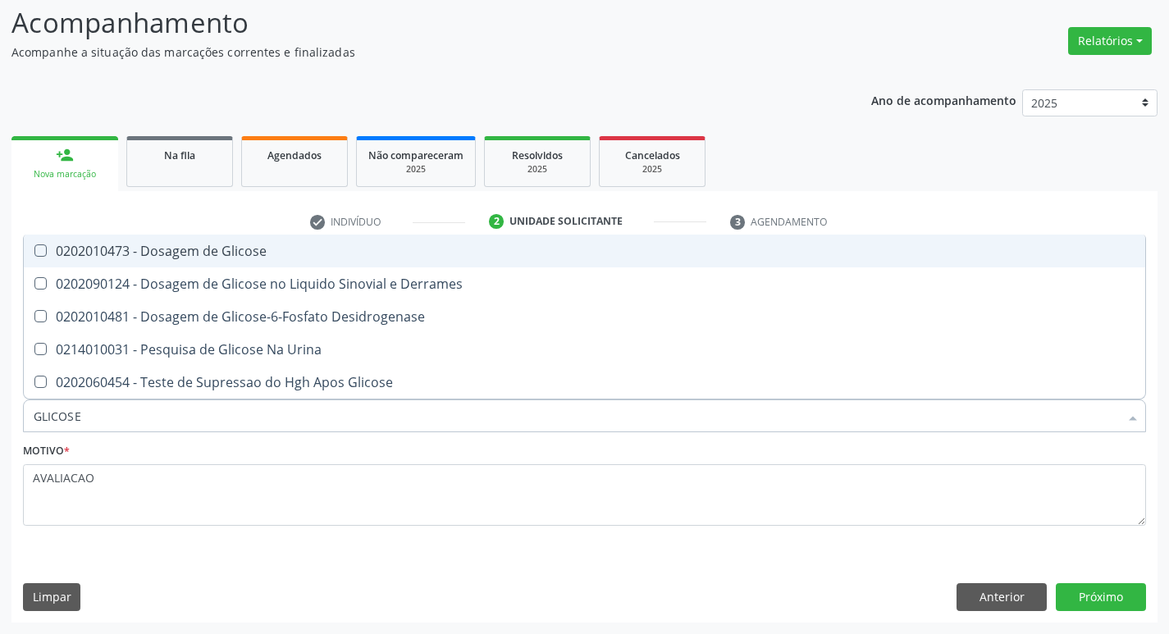
click at [187, 236] on span "0202010473 - Dosagem de Glicose" at bounding box center [584, 251] width 1121 height 33
checkbox Glicose "true"
type input "GLICOS"
checkbox Glicose "false"
checkbox Derrames "true"
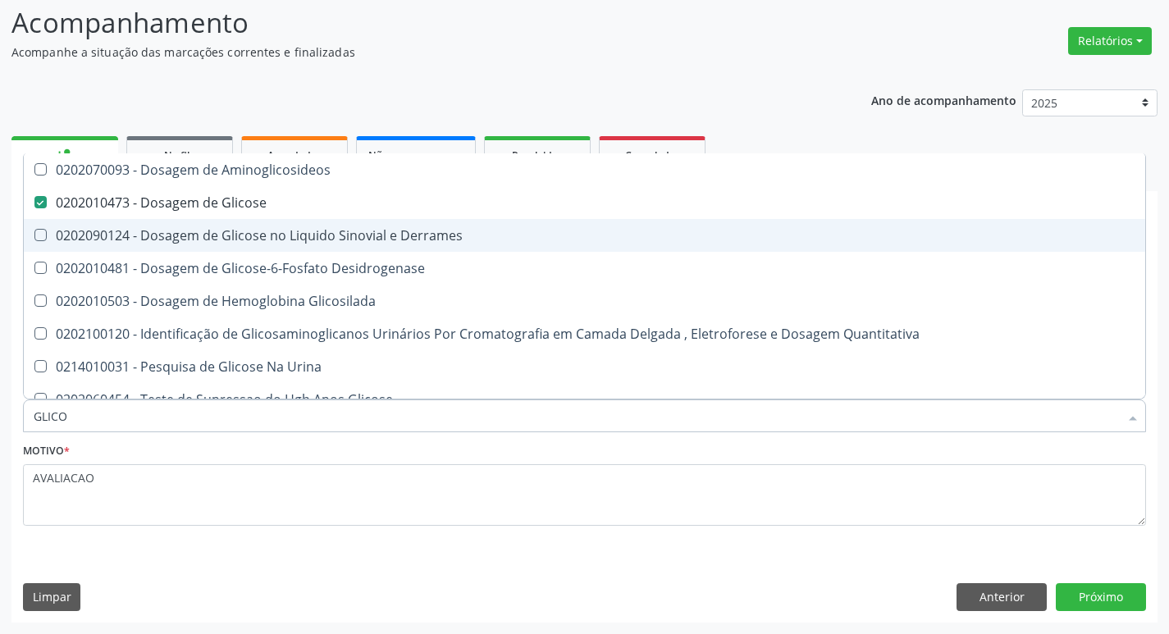
type input "GLIC"
checkbox Glicose "false"
checkbox Derrames "false"
type input "G"
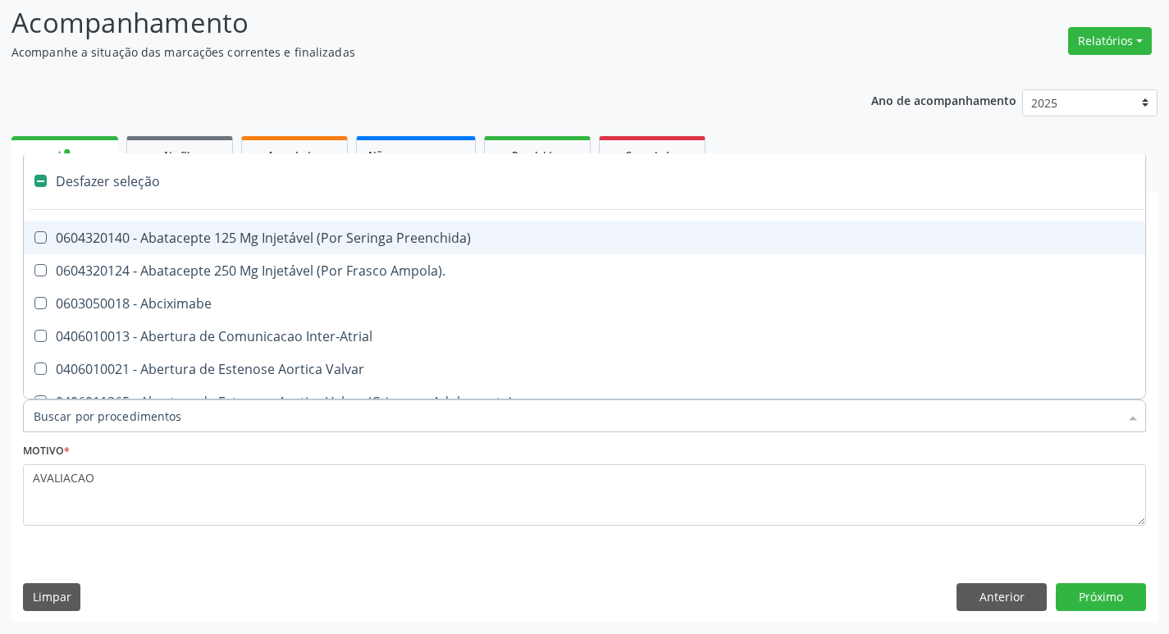
type input "H"
checkbox Convencional\) "true"
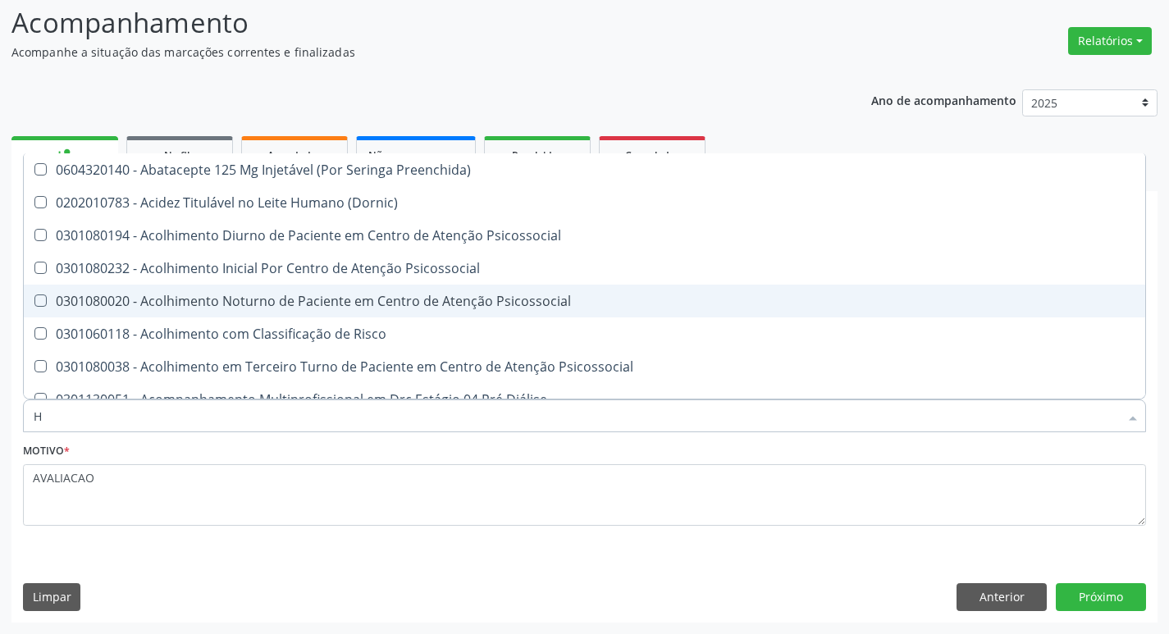
type input "HEMOGLOBINA G"
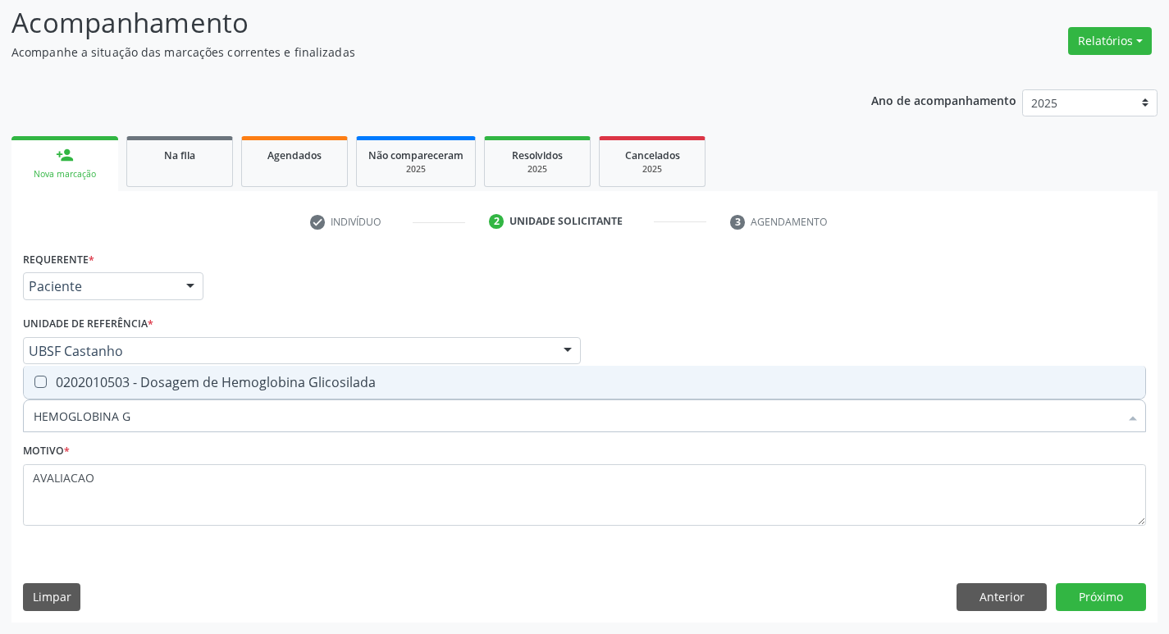
click at [236, 389] on div "0202010503 - Dosagem de Hemoglobina Glicosilada" at bounding box center [584, 382] width 1101 height 13
checkbox Glicosilada "true"
type input "HEMOGLOBINA"
checkbox Glicosilada "false"
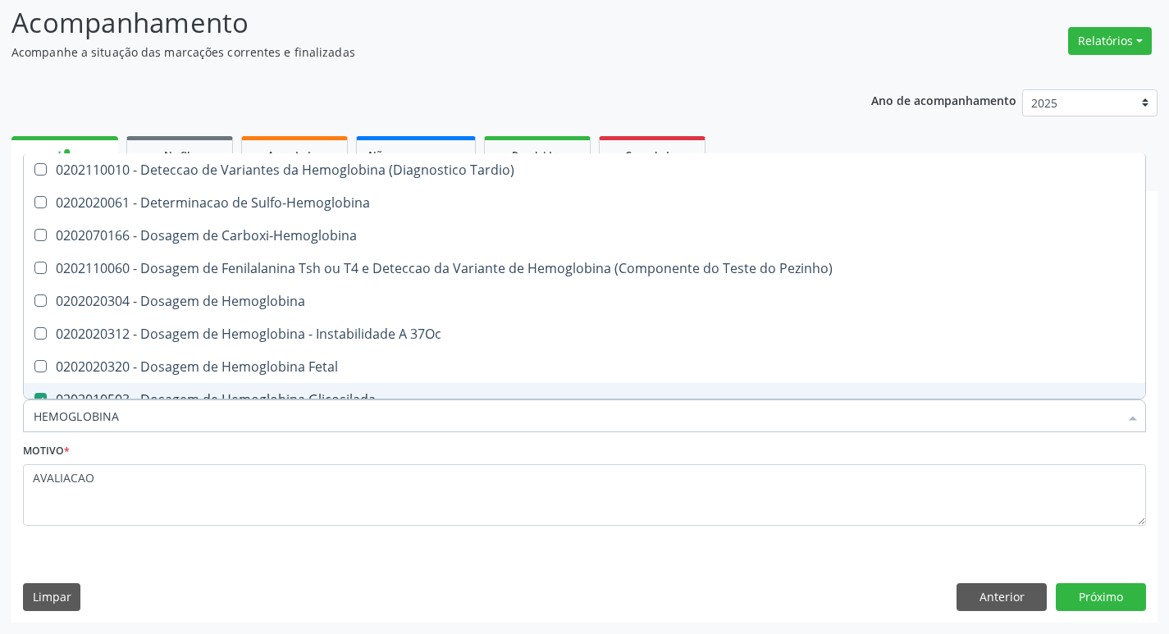
type input "HEMOGLOBIN"
checkbox Glicosilada "false"
checkbox Hemoglobina "true"
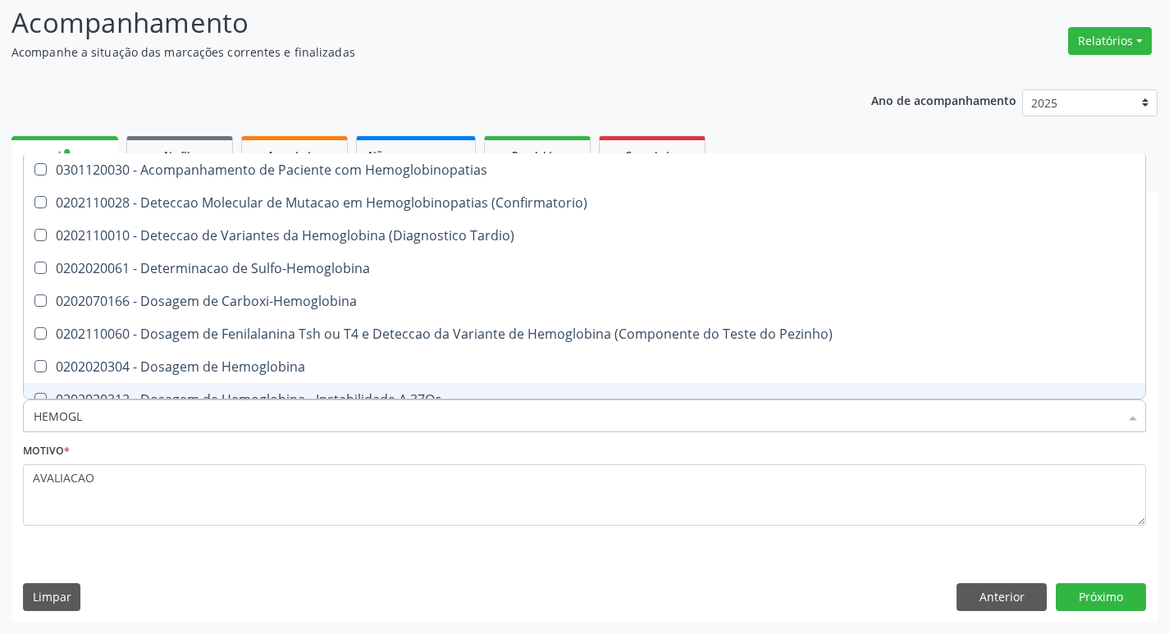
type input "HEMOG"
checkbox S "true"
type input "H"
checkbox Glicosilada "false"
checkbox S "false"
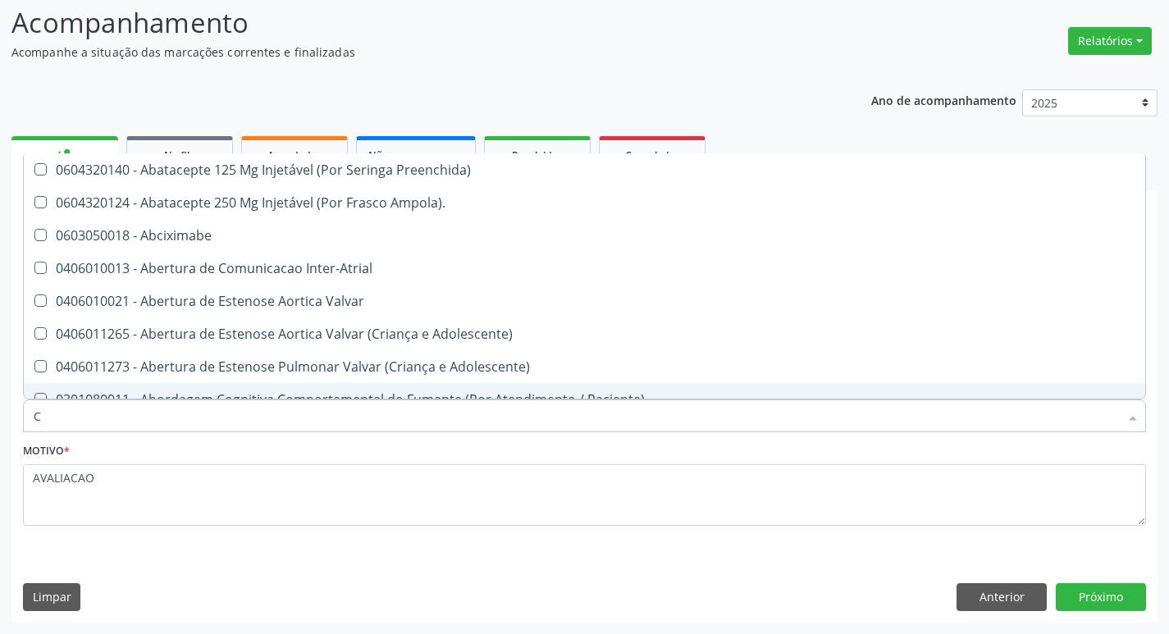
type input "CO"
checkbox Comprimido\) "true"
checkbox Transcutanea "true"
checkbox Osseo "true"
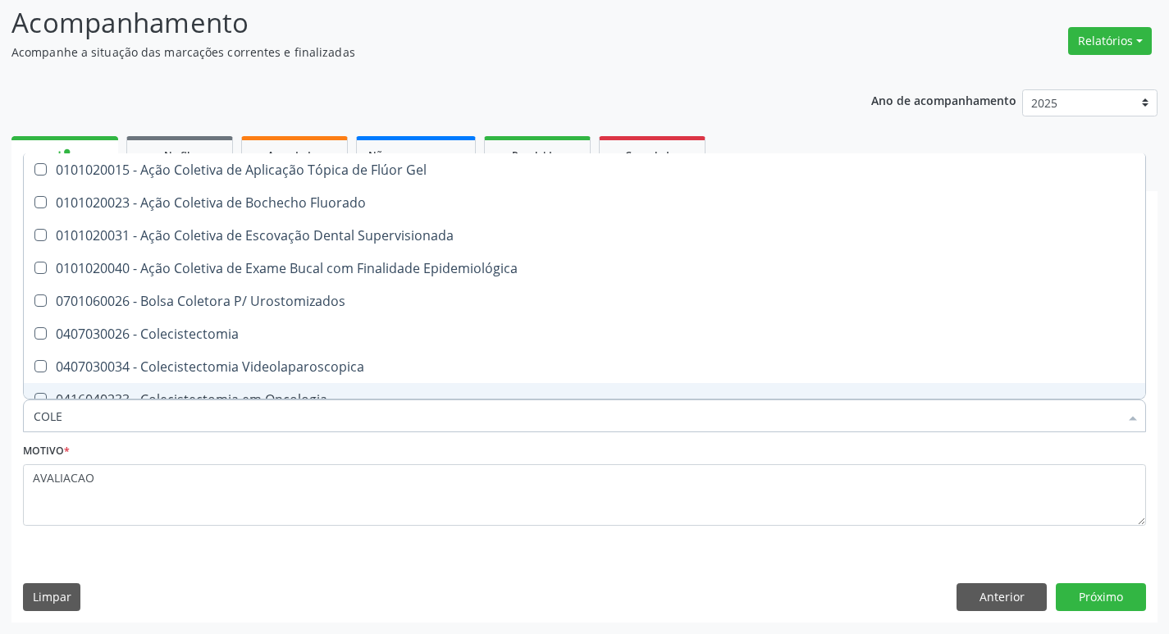
type input "COLES"
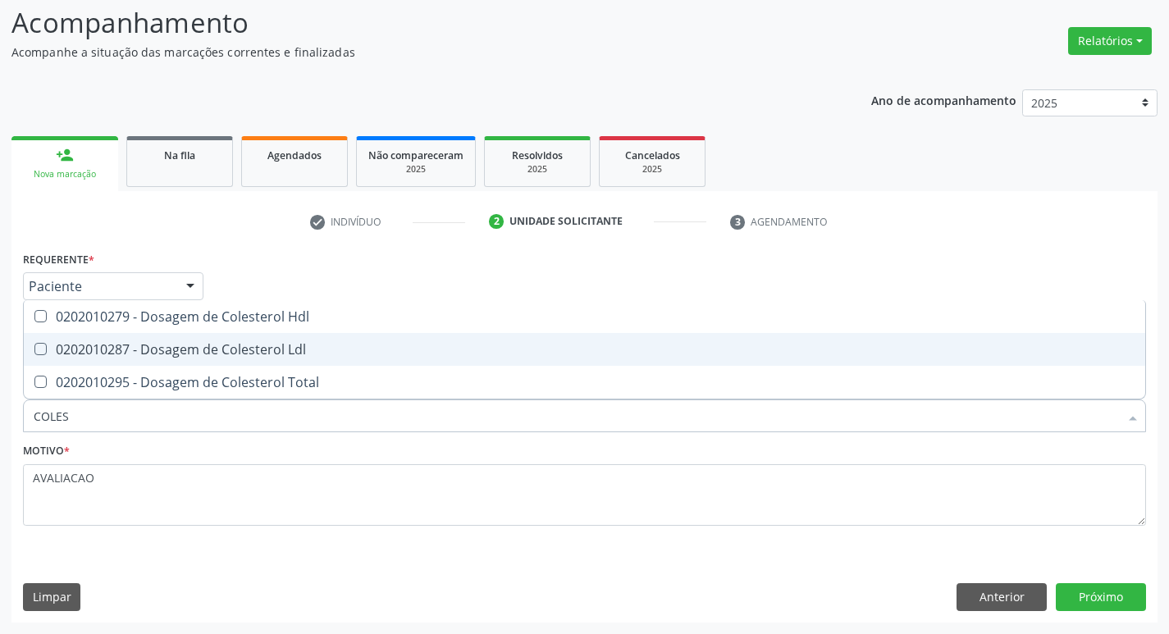
click at [246, 345] on div "0202010287 - Dosagem de Colesterol Ldl" at bounding box center [584, 349] width 1101 height 13
checkbox Ldl "true"
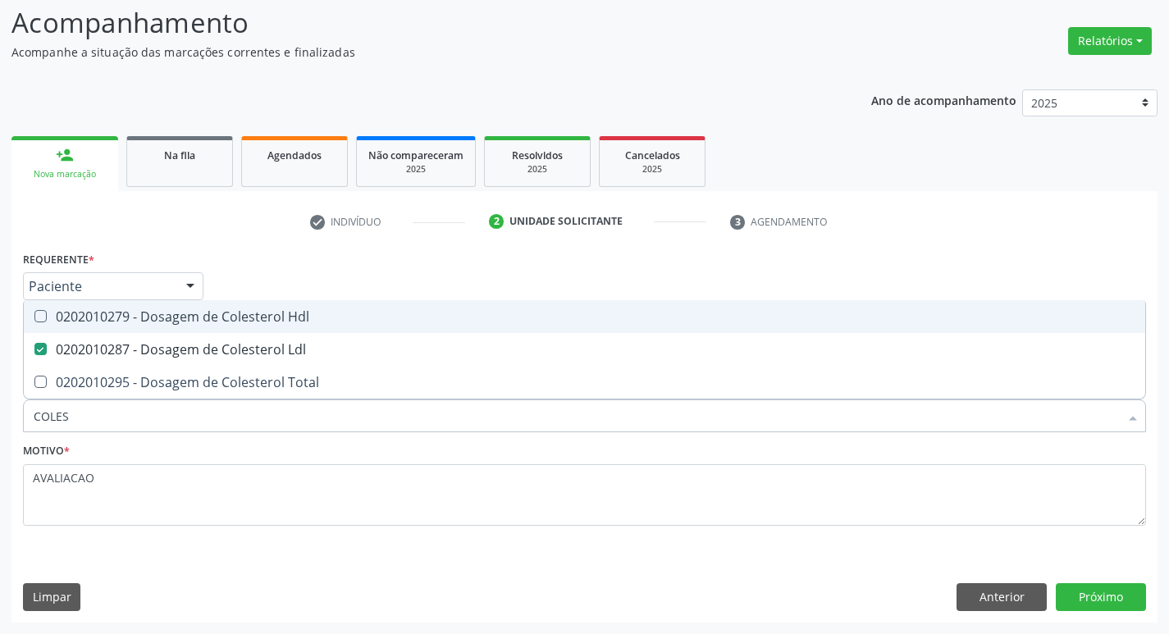
click at [261, 326] on span "0202010279 - Dosagem de Colesterol Hdl" at bounding box center [584, 316] width 1121 height 33
checkbox Hdl "true"
type input "COLE"
checkbox Hdl "false"
checkbox Ldl "false"
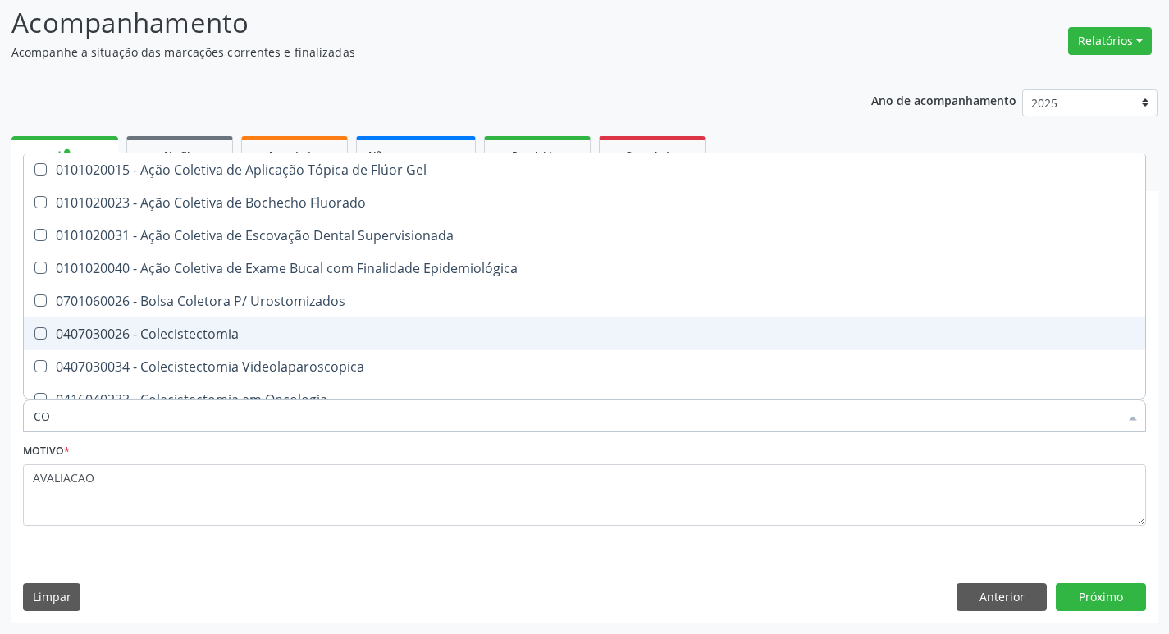
type input "C"
checkbox Hdl "false"
checkbox Ldl "false"
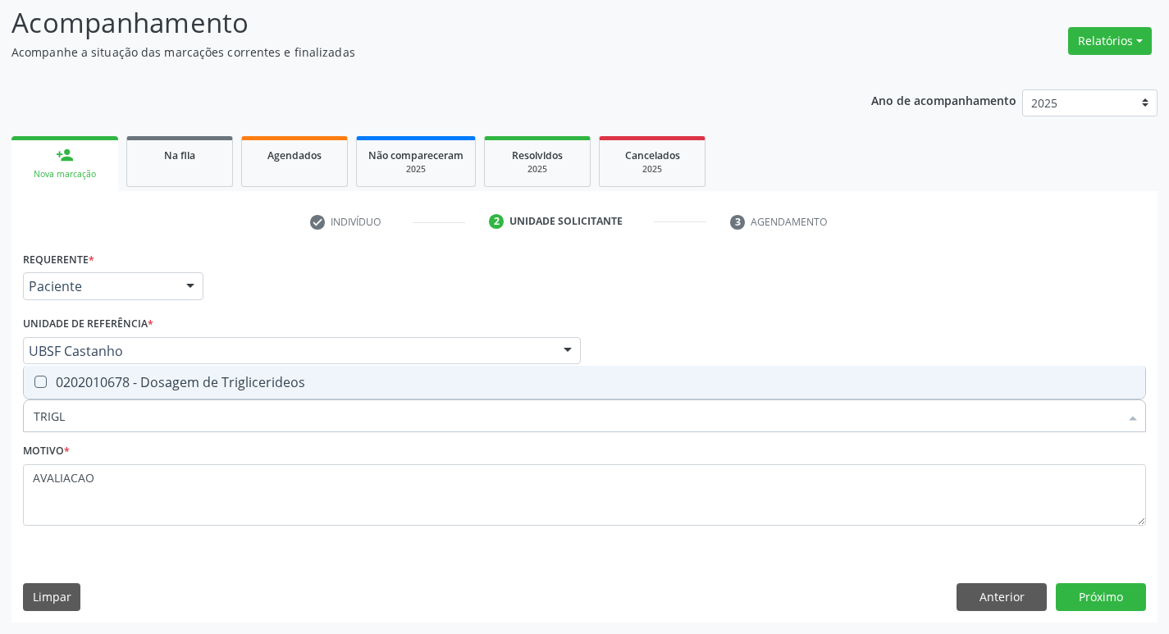
click at [306, 361] on div "Requerente * Paciente Médico(a) Enfermeiro(a) Paciente Nenhum resultado encontr…" at bounding box center [584, 398] width 1123 height 302
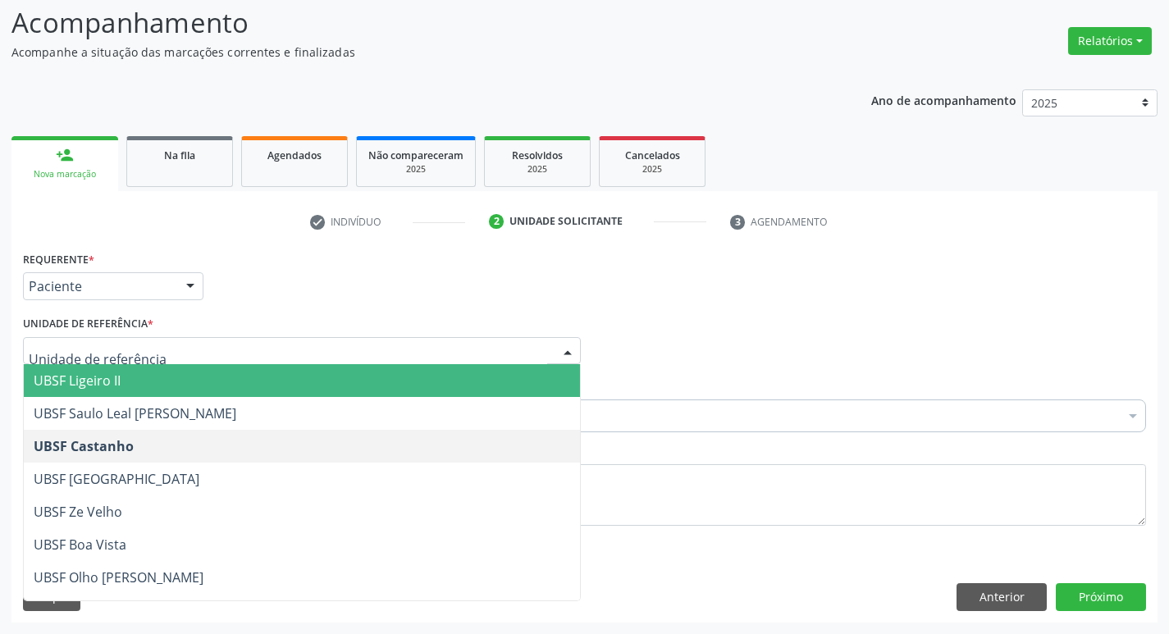
click at [349, 312] on div "Unidade de referência * UBSF Ligeiro II UBSF Saulo Leal Ernesto de Melo UBSF Ca…" at bounding box center [302, 338] width 558 height 52
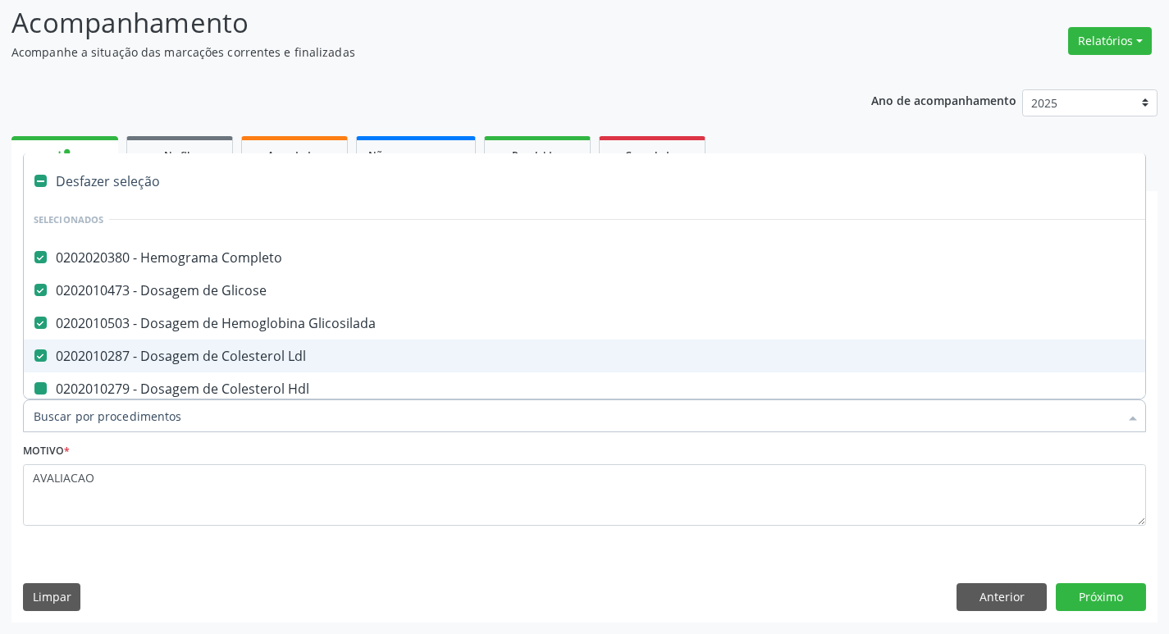
type input "T"
checkbox Hdl "false"
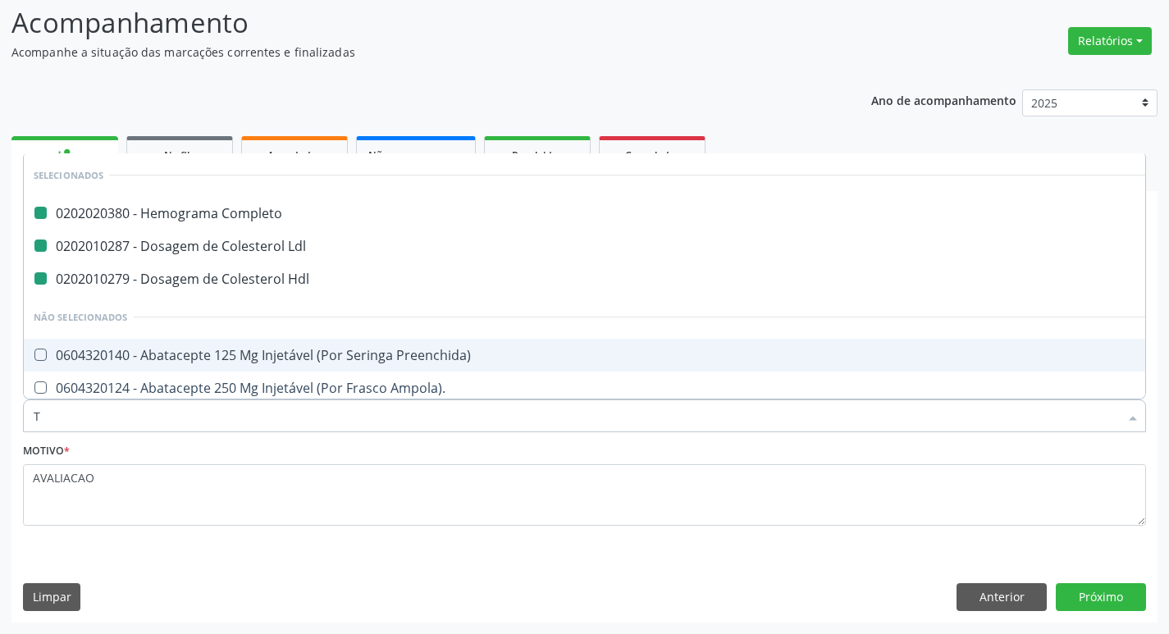
type input "TR"
checkbox Completo "false"
checkbox Ldl "false"
checkbox Hdl "false"
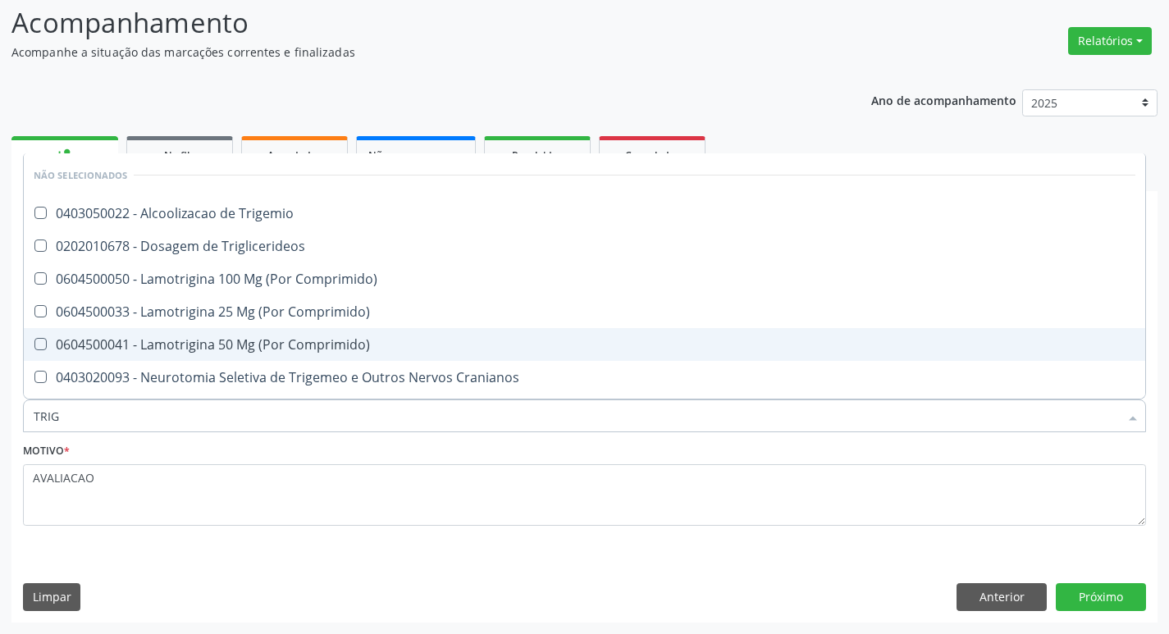
type input "TRIGL"
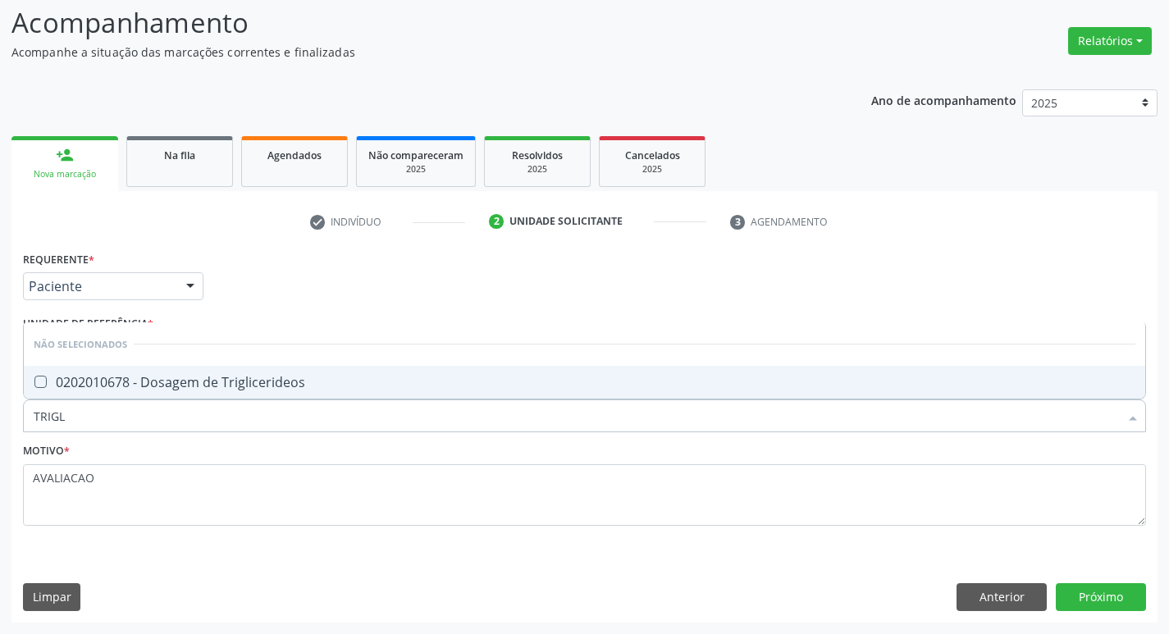
click at [209, 385] on div "0202010678 - Dosagem de Triglicerideos" at bounding box center [584, 382] width 1101 height 13
checkbox Triglicerideos "true"
type input "TRIG"
checkbox Triglicerideos "false"
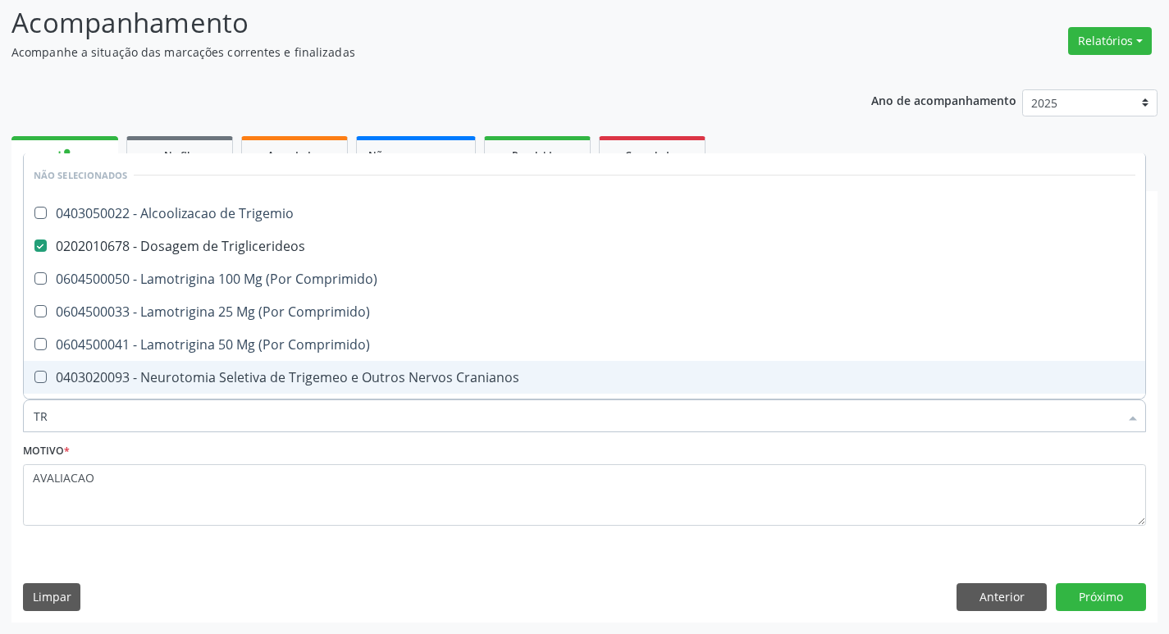
type input "T"
checkbox Trigemio "true"
checkbox Triglicerideos "true"
checkbox Comprimido\) "true"
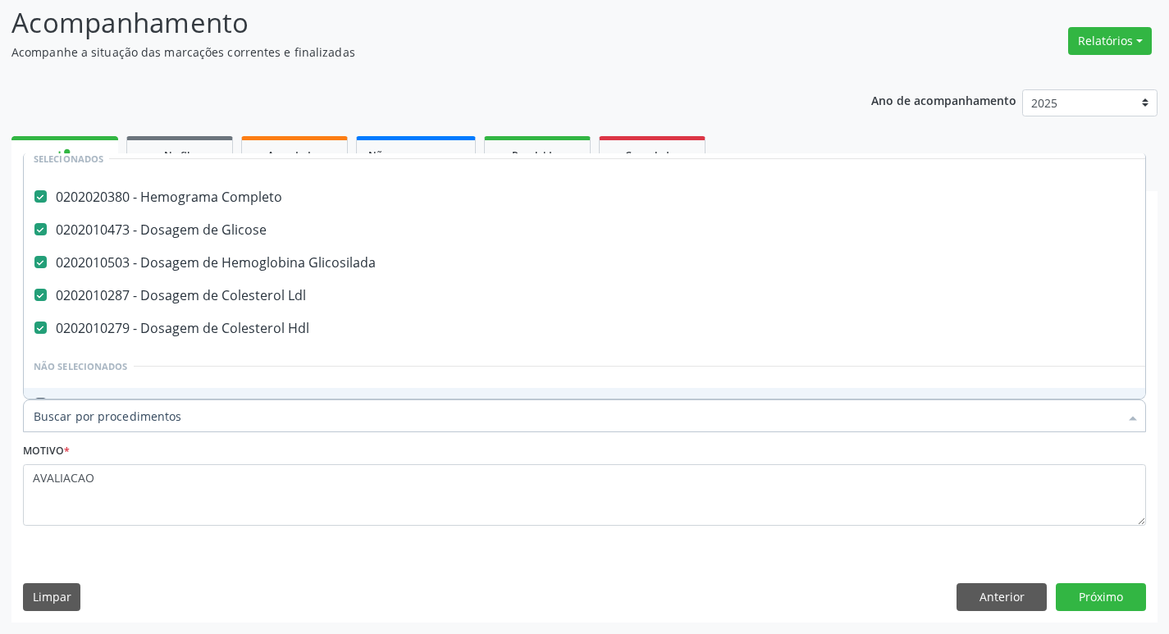
type input "T"
checkbox Hdl "false"
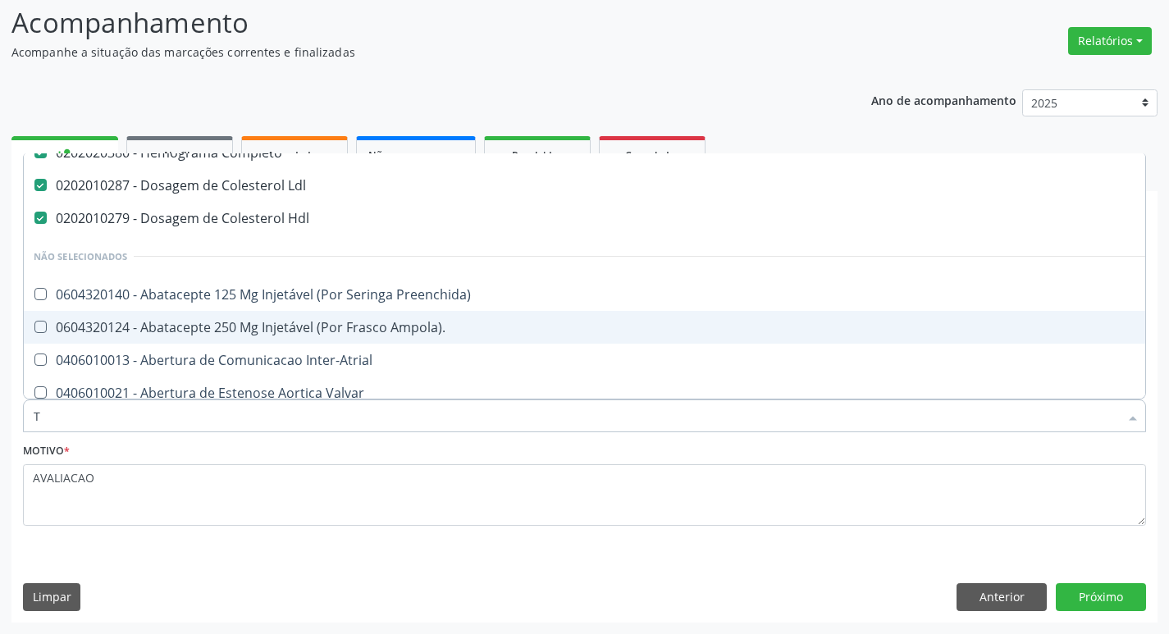
scroll to position [16, 0]
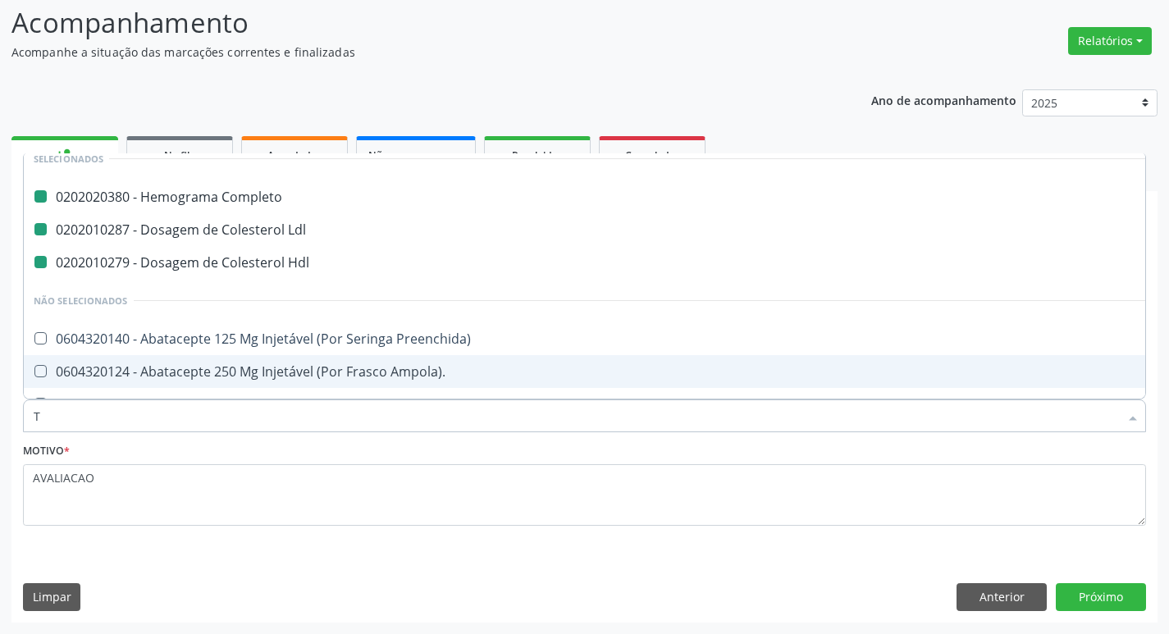
type input "TS"
checkbox Completo "false"
checkbox Ldl "false"
checkbox Hdl "false"
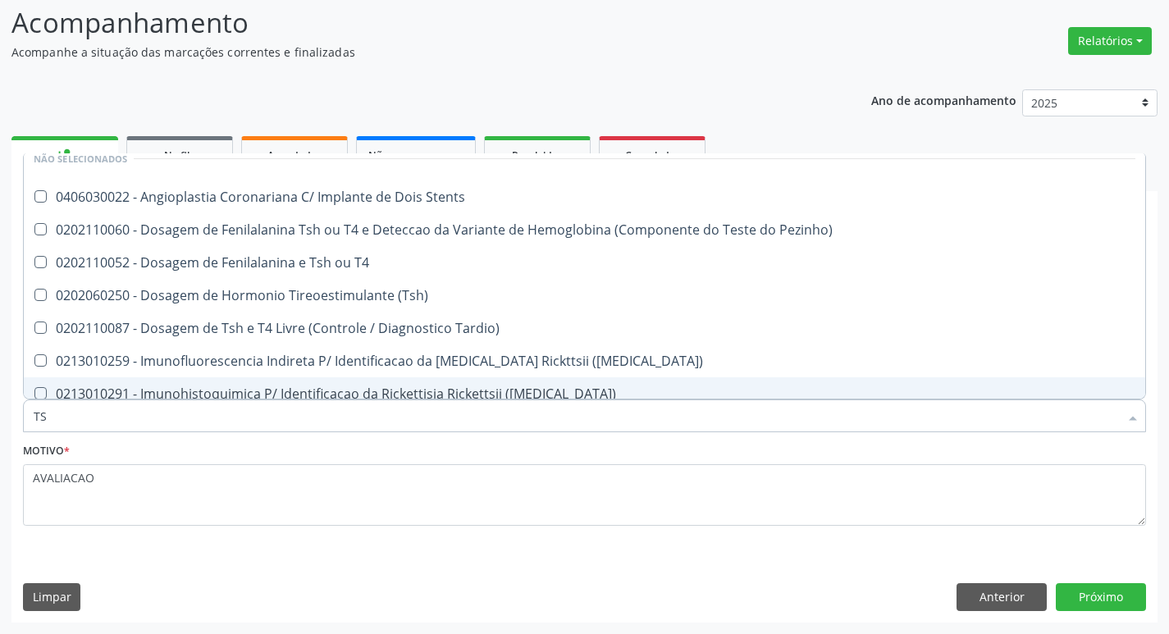
type input "TSH"
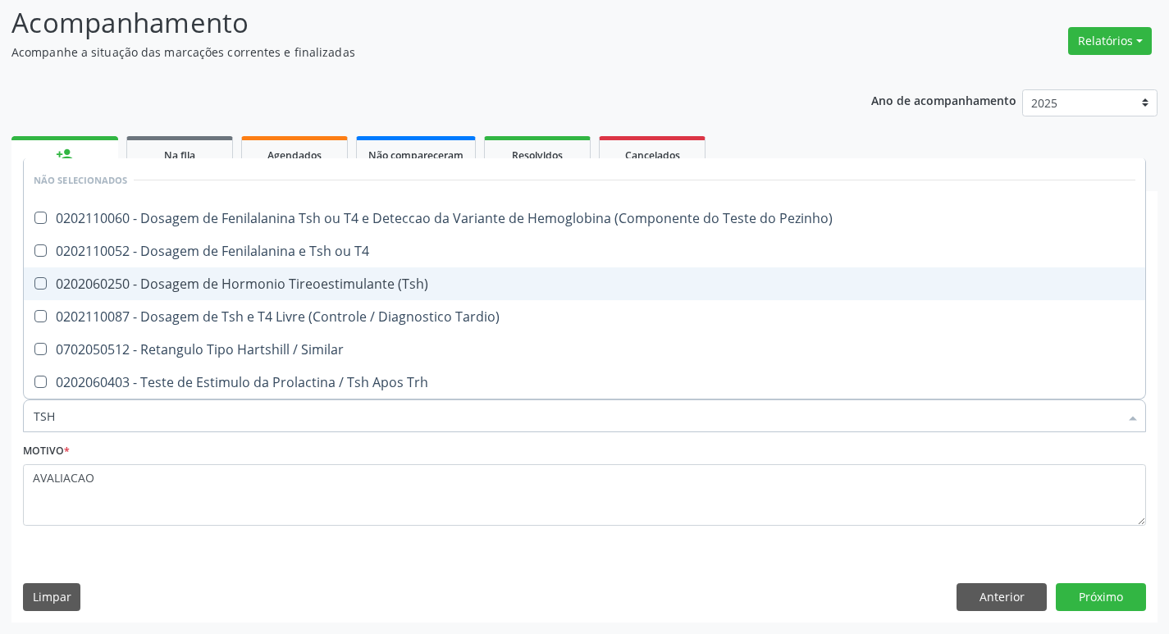
click at [294, 277] on div "0202060250 - Dosagem de Hormonio Tireoestimulante (Tsh)" at bounding box center [584, 283] width 1101 height 13
checkbox \(Tsh\) "true"
type input "TS"
checkbox \(Tsh\) "false"
checkbox Tardio\) "true"
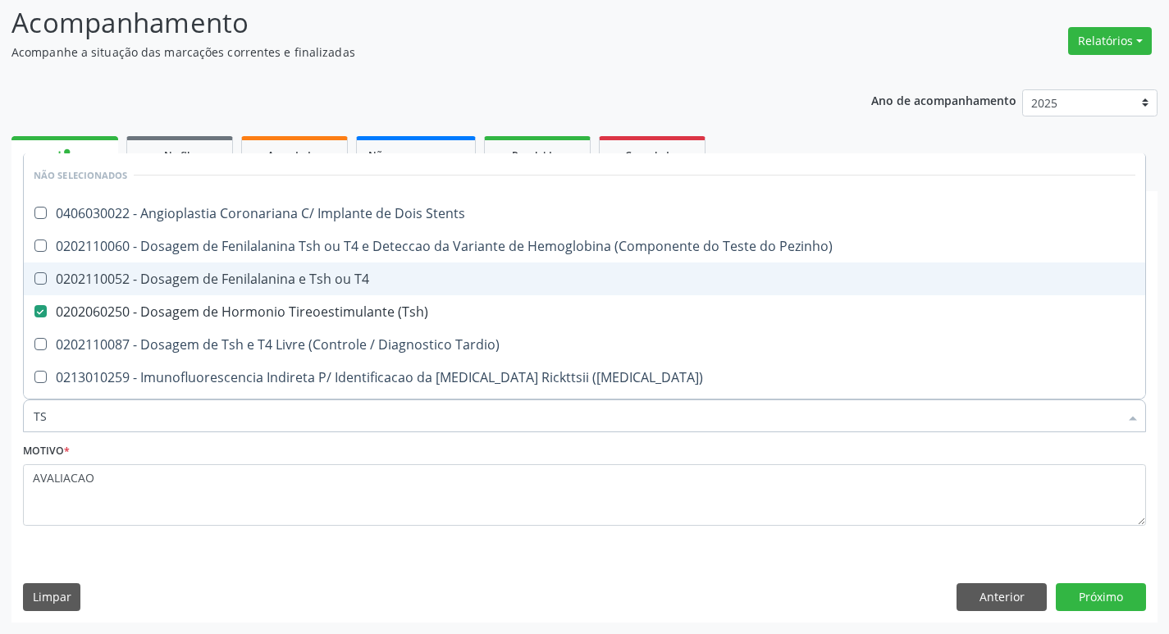
type input "T"
checkbox Stents "true"
checkbox Pezinho\) "true"
checkbox T4 "true"
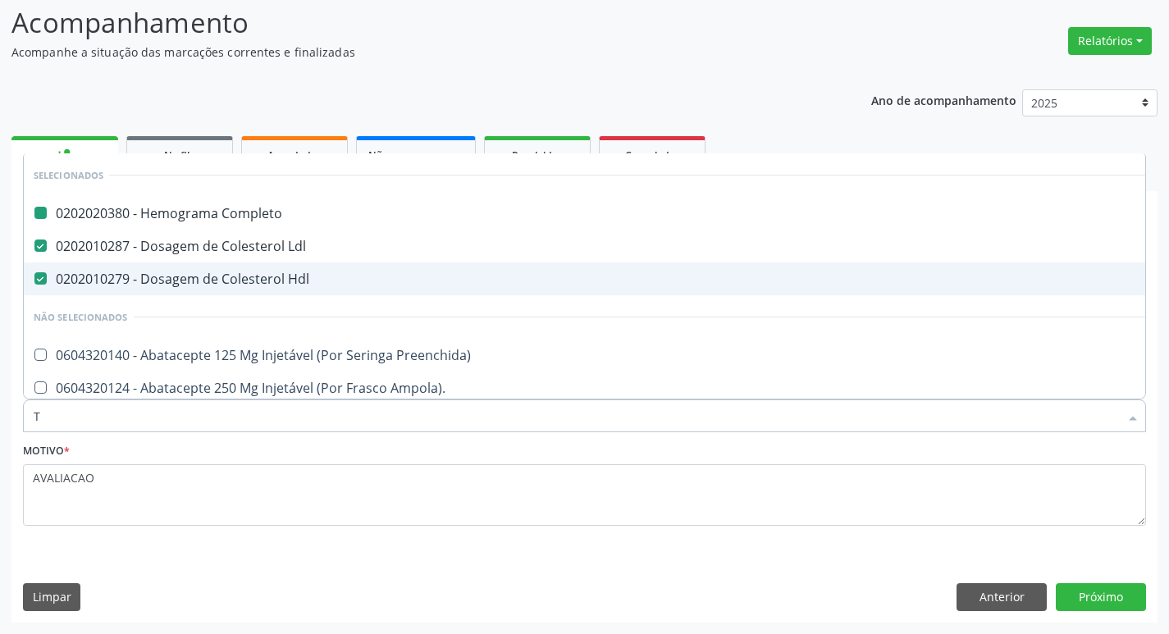
type input "T4"
checkbox Completo "false"
checkbox Ldl "false"
checkbox Hdl "false"
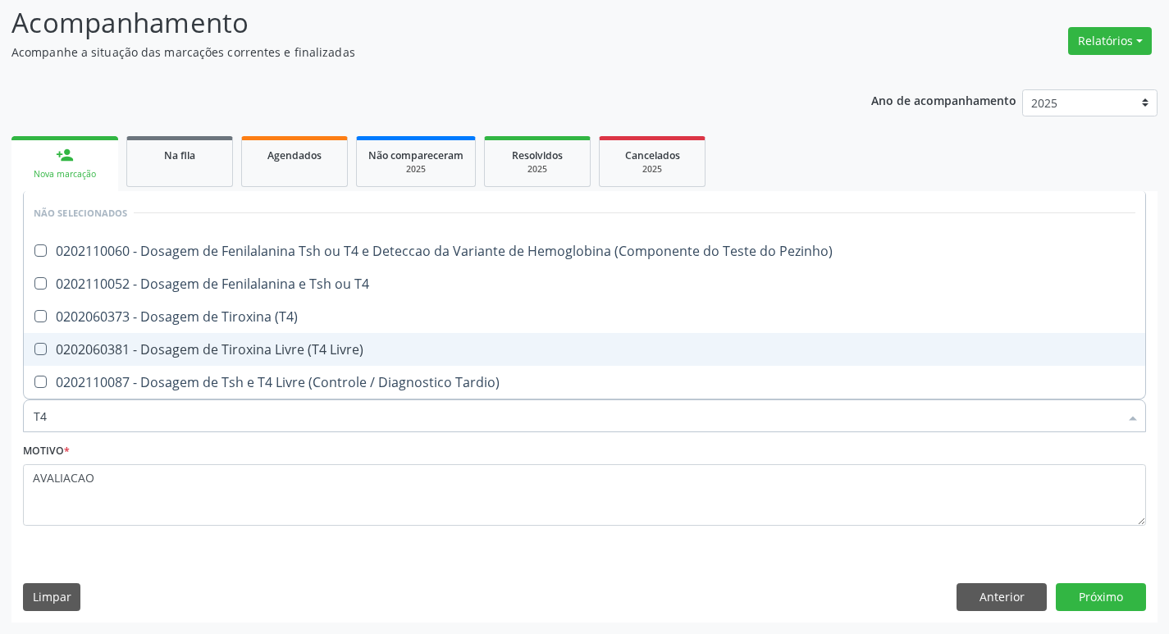
click at [293, 350] on div "0202060381 - Dosagem de Tiroxina Livre (T4 Livre)" at bounding box center [584, 349] width 1101 height 13
checkbox Livre\) "true"
type input "T"
checkbox Pezinho\) "true"
checkbox T4 "true"
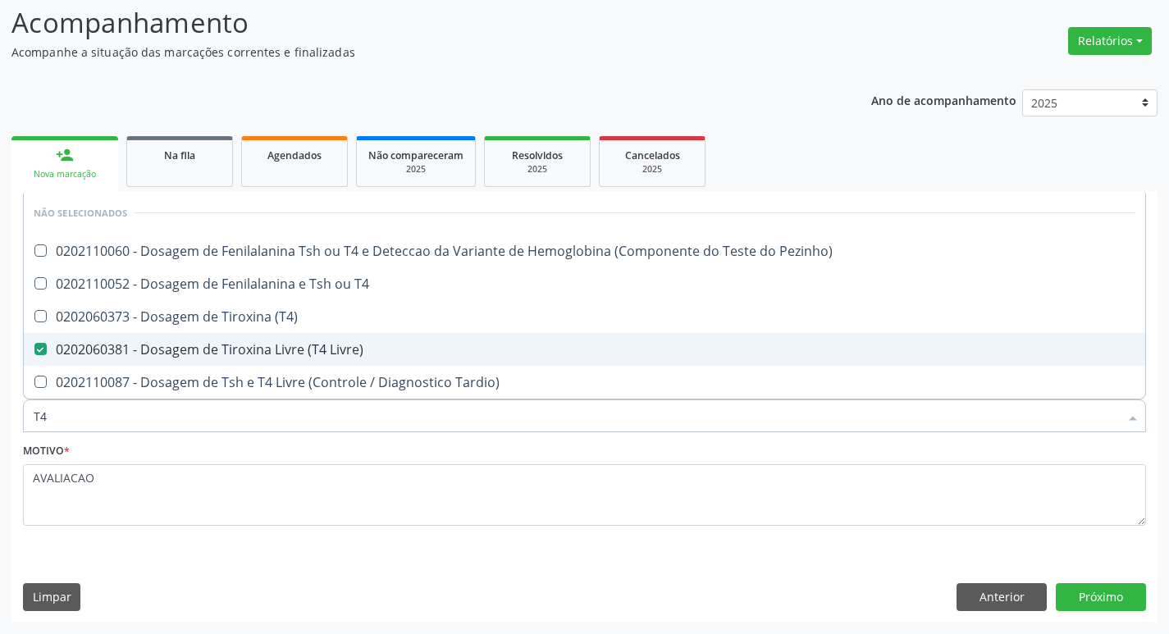
checkbox \(T4\) "true"
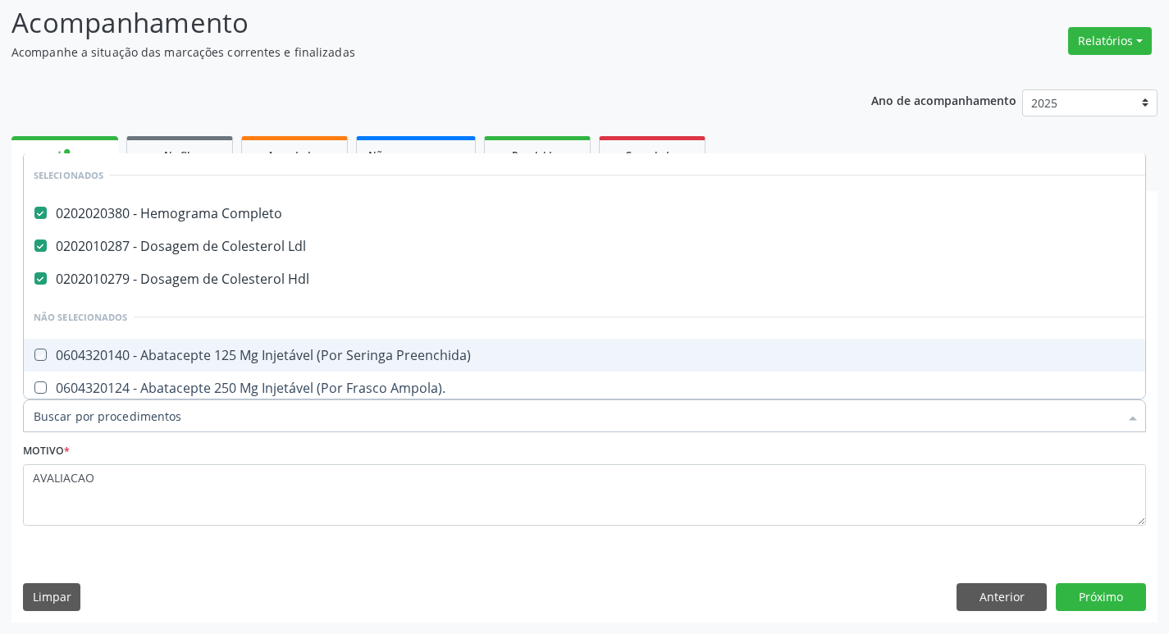
checkbox Preenchida\) "true"
type input "TG"
checkbox Completo "false"
checkbox Ldl "false"
checkbox Hdl "false"
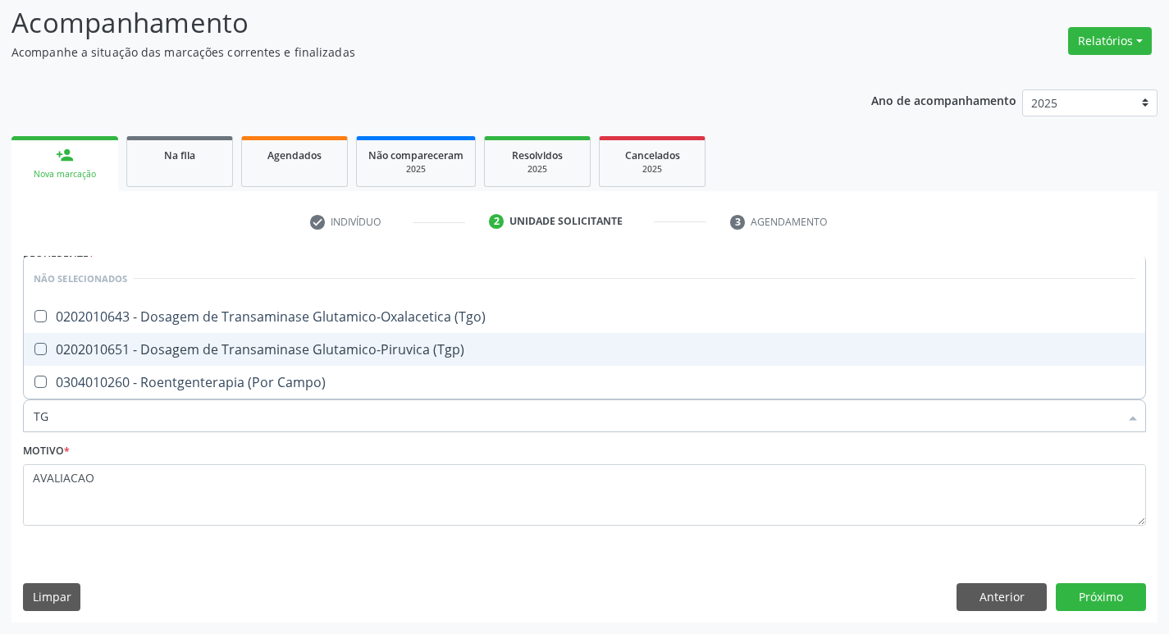
click at [293, 350] on div "0202010651 - Dosagem de Transaminase Glutamico-Piruvica (Tgp)" at bounding box center [584, 349] width 1101 height 13
checkbox \(Tgp\) "true"
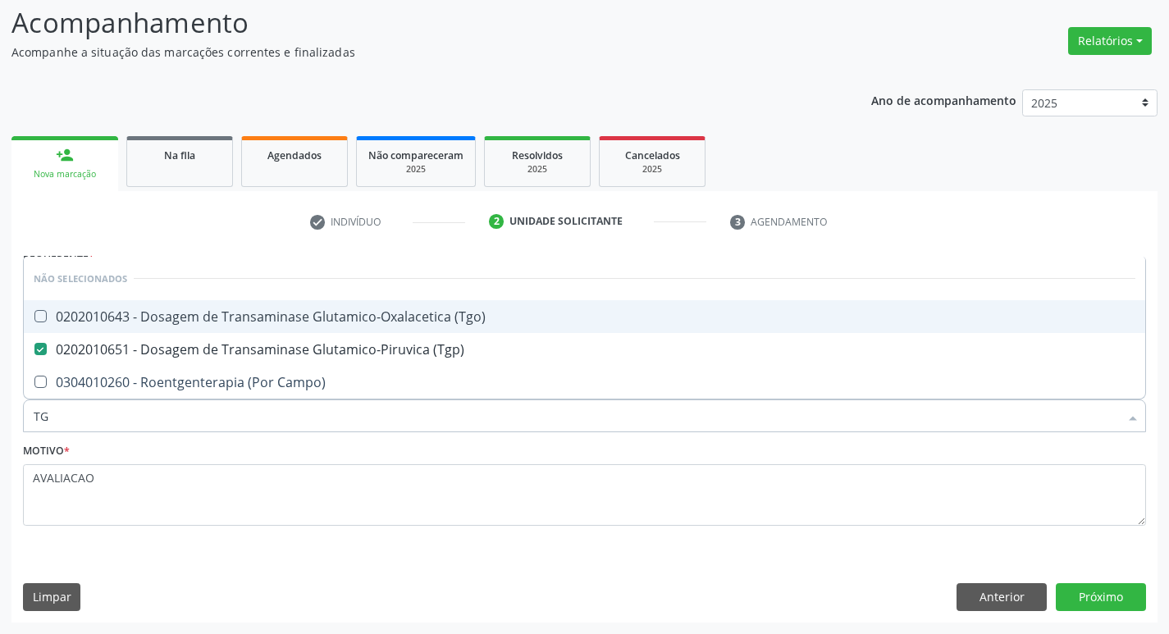
click at [288, 330] on span "0202010643 - Dosagem de Transaminase Glutamico-Oxalacetica (Tgo)" at bounding box center [584, 316] width 1121 height 33
checkbox \(Tgo\) "true"
type input "T"
checkbox Campo\) "true"
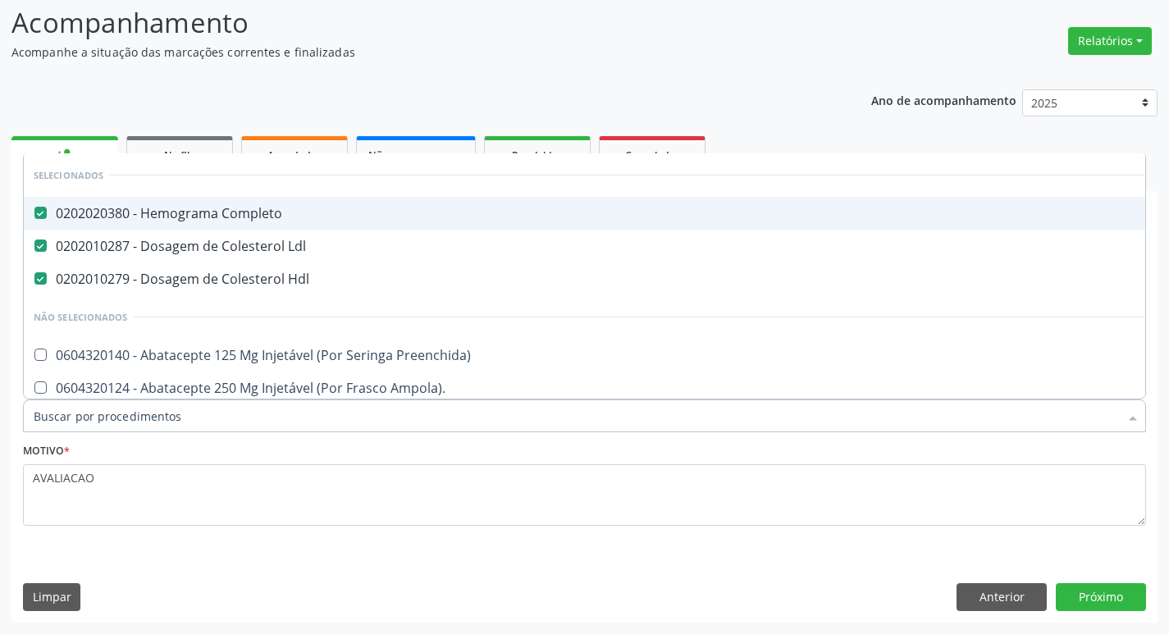
checkbox Preenchida\) "true"
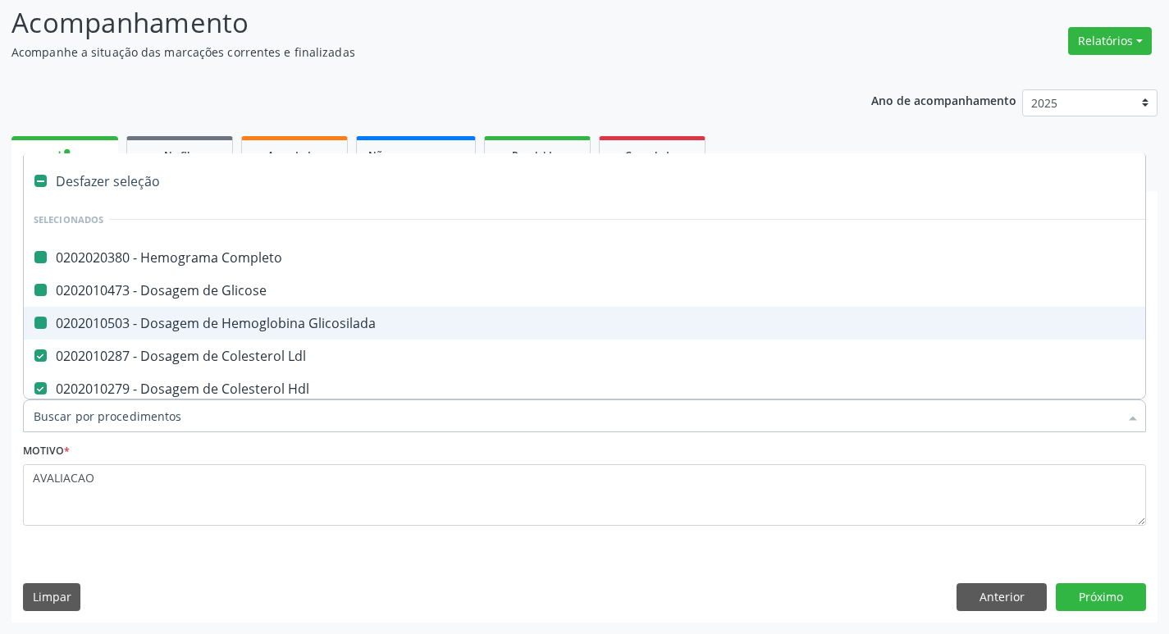
type input "U"
checkbox Completo "false"
checkbox Glicose "false"
checkbox Glicosilada "false"
checkbox Hdl "false"
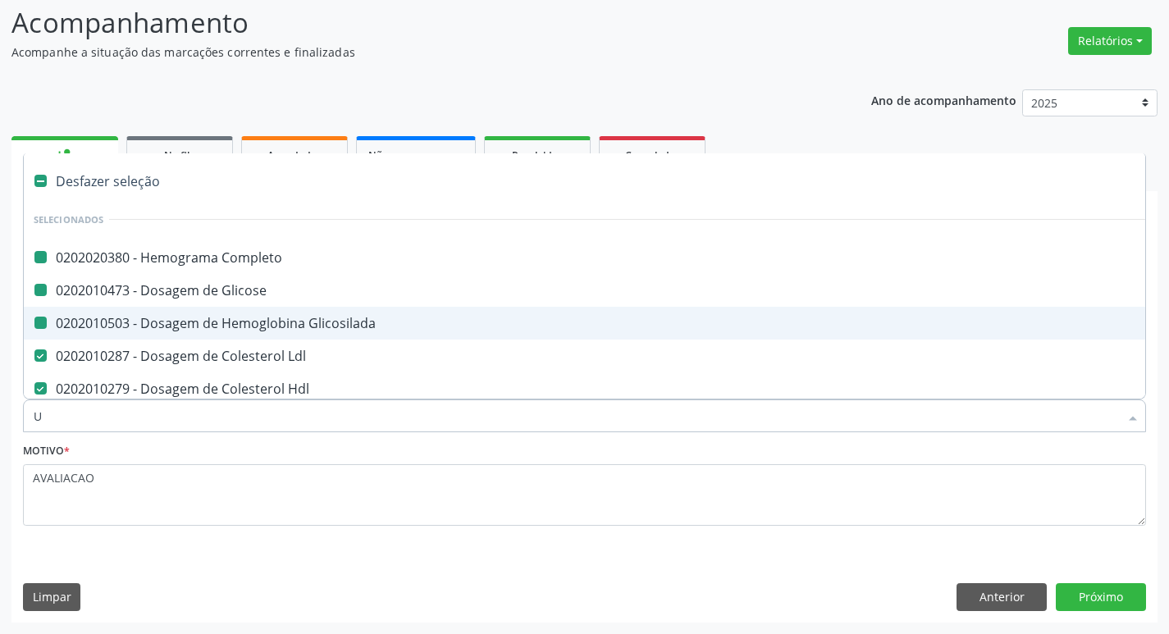
checkbox Colecistostomia "true"
checkbox Hla-B "true"
checkbox Redome\) "true"
checkbox Ldl "false"
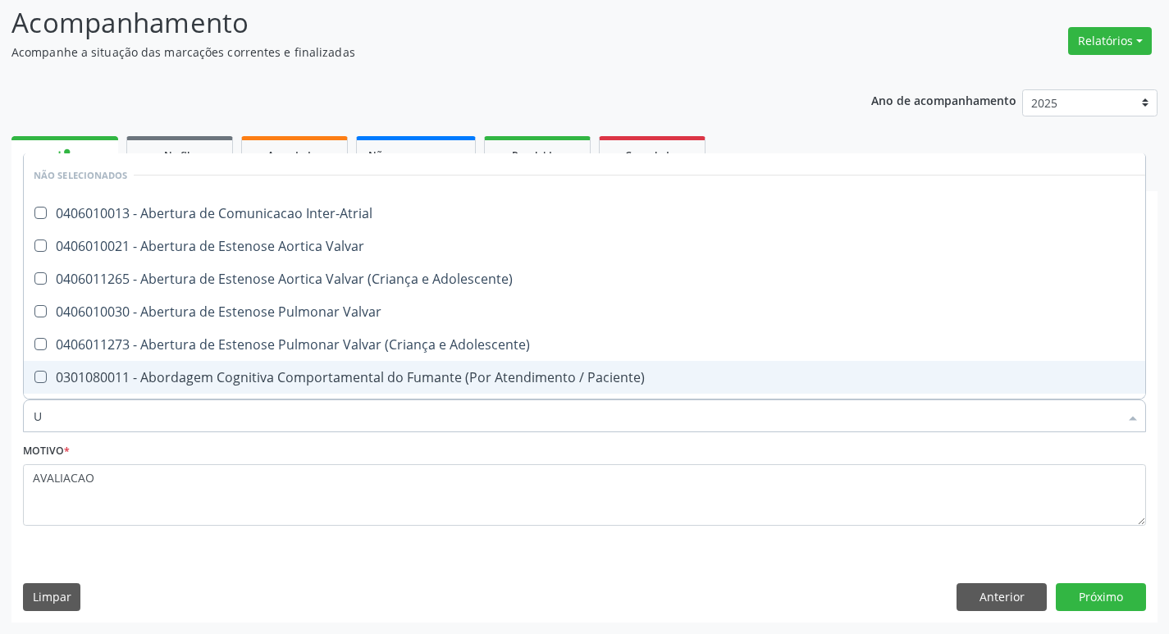
type input "UREI"
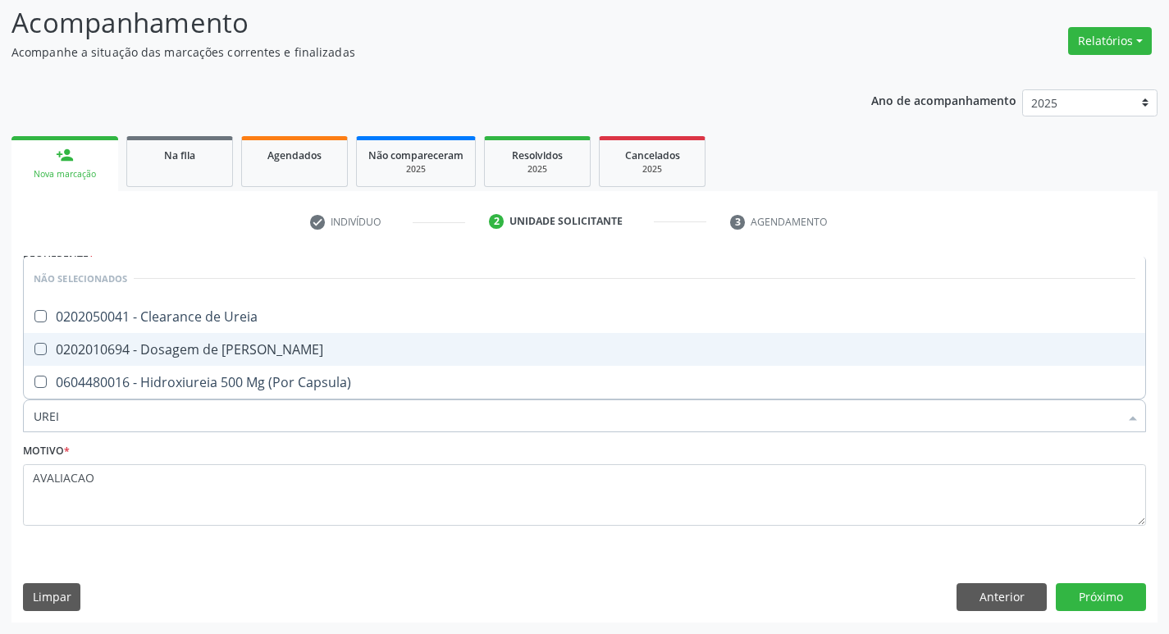
click at [290, 356] on div "0202010694 - Dosagem de [PERSON_NAME]" at bounding box center [584, 349] width 1101 height 13
checkbox Ureia "true"
type input "URE"
checkbox Ureia "false"
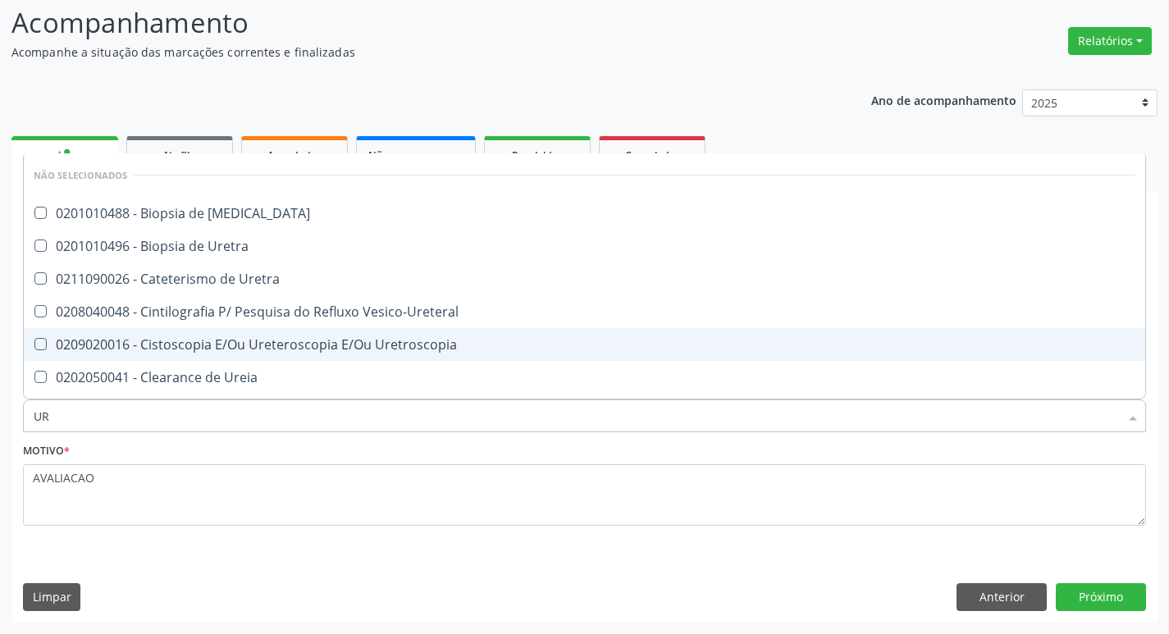
type input "U"
checkbox Ureter "true"
checkbox Uretra "true"
checkbox Vesico-Ureteral "true"
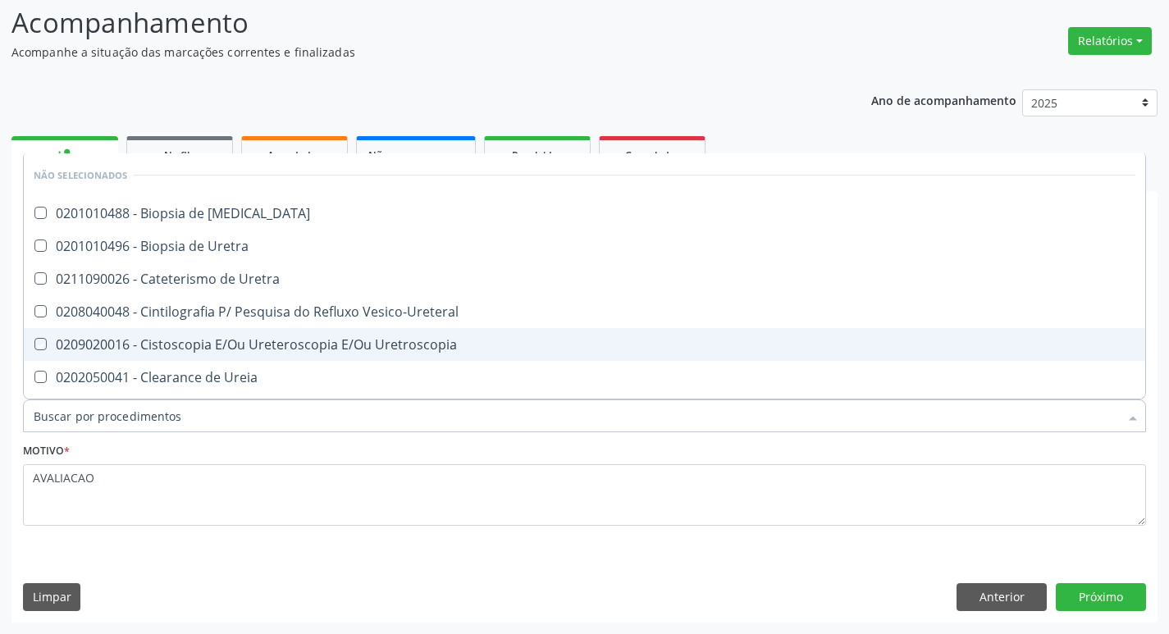
checkbox Uretroscopia "true"
checkbox Ureia "false"
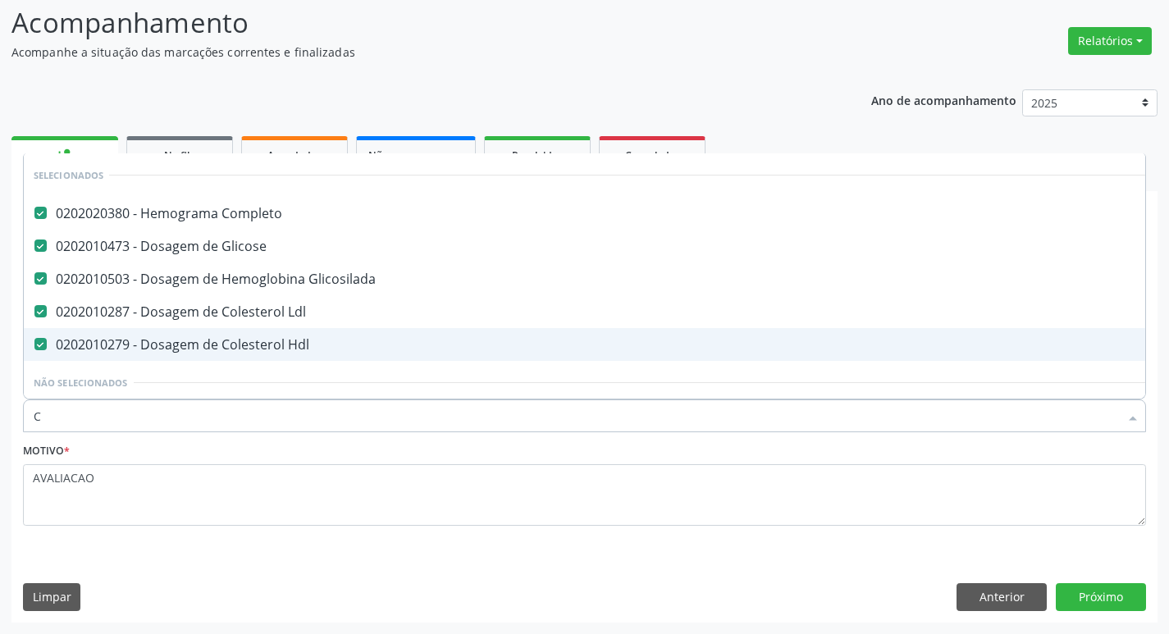
type input "CR"
checkbox Completo "false"
checkbox Glicose "false"
checkbox Glicosilada "false"
checkbox Ldl "false"
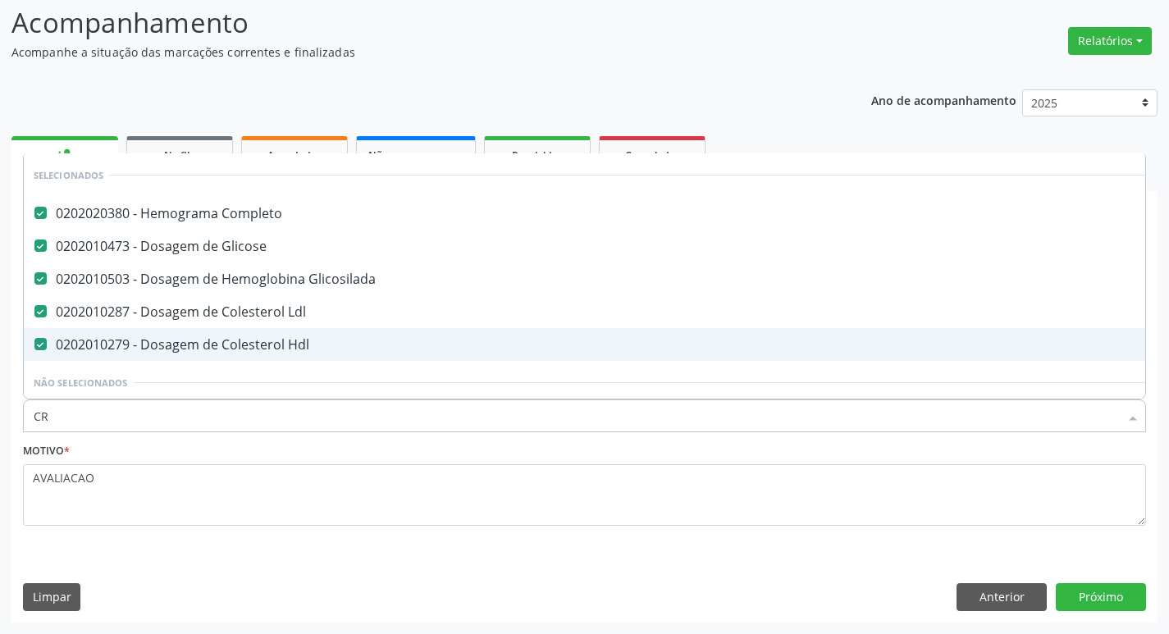
checkbox Hdl "false"
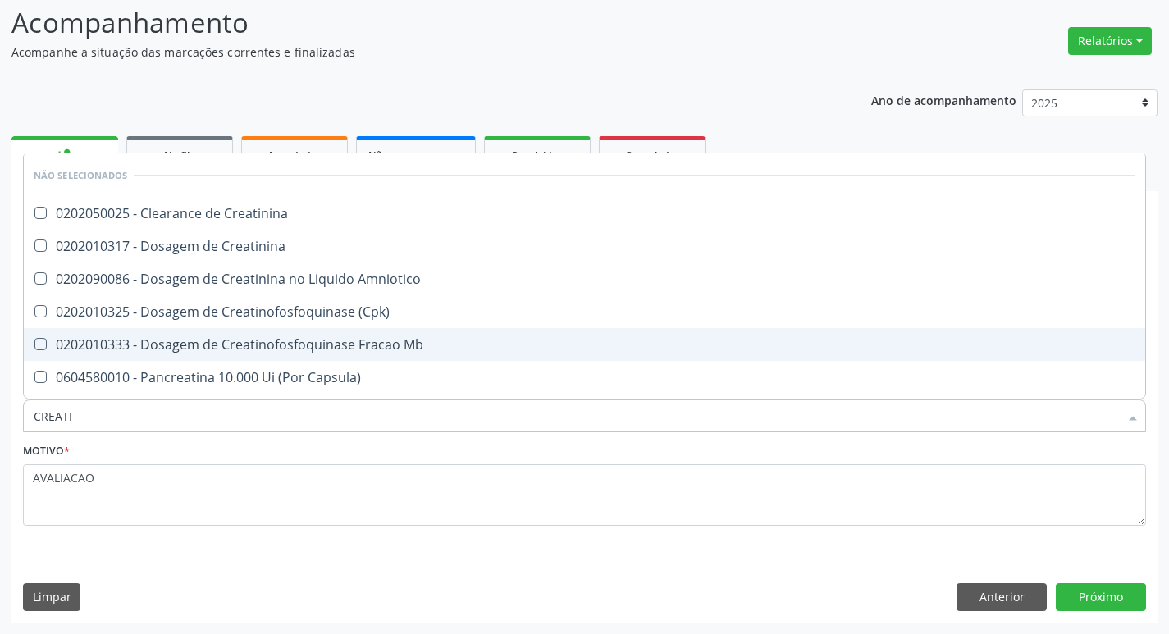
type input "CREATIN"
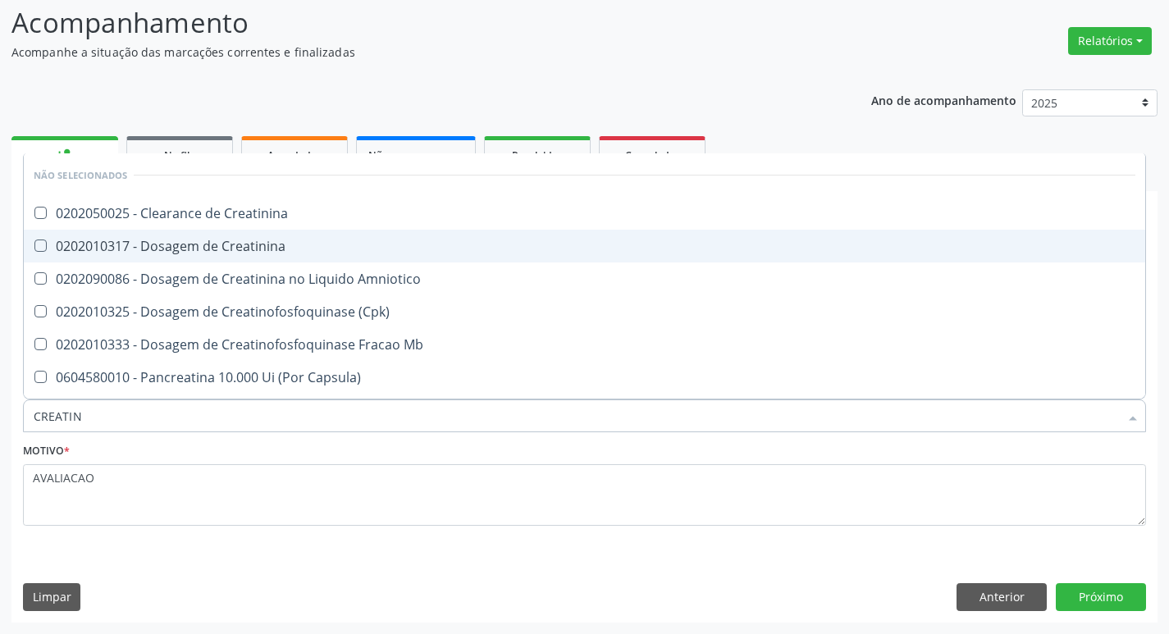
click at [264, 250] on div "0202010317 - Dosagem de Creatinina" at bounding box center [584, 245] width 1101 height 13
checkbox Creatinina "true"
type input "CREAT"
checkbox Creatinina "false"
checkbox Amniotico "true"
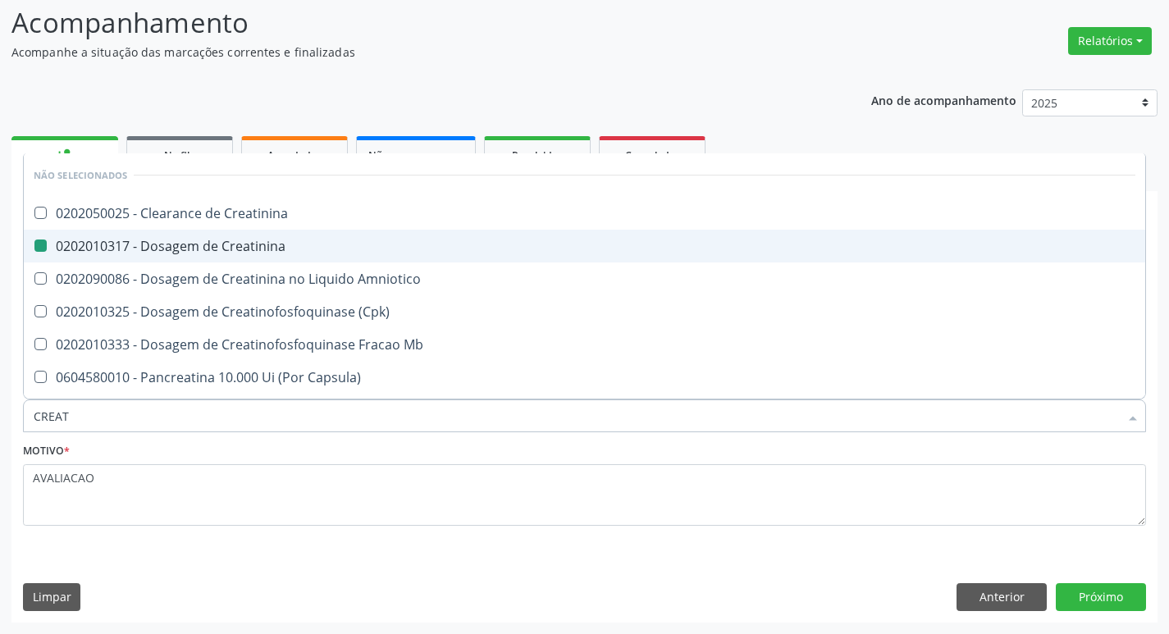
type input "CREA"
checkbox Amniotico "false"
checkbox Mb "true"
type input "C"
checkbox Creatinina "true"
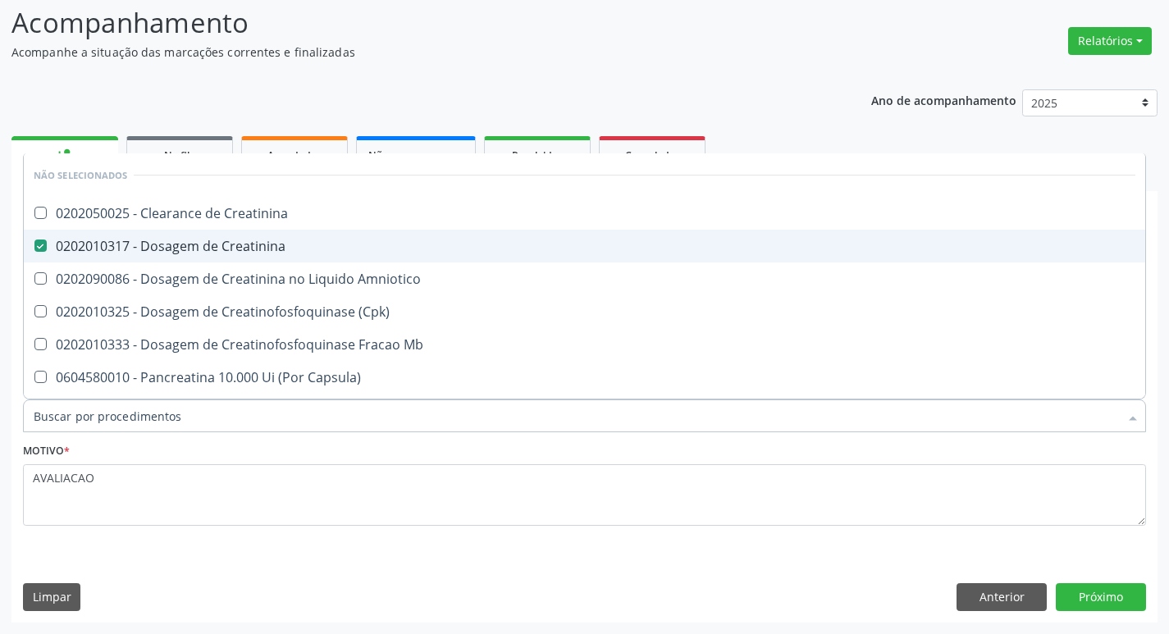
checkbox Creatinina "true"
checkbox Amniotico "true"
checkbox \(Cpk\) "true"
checkbox Mb "true"
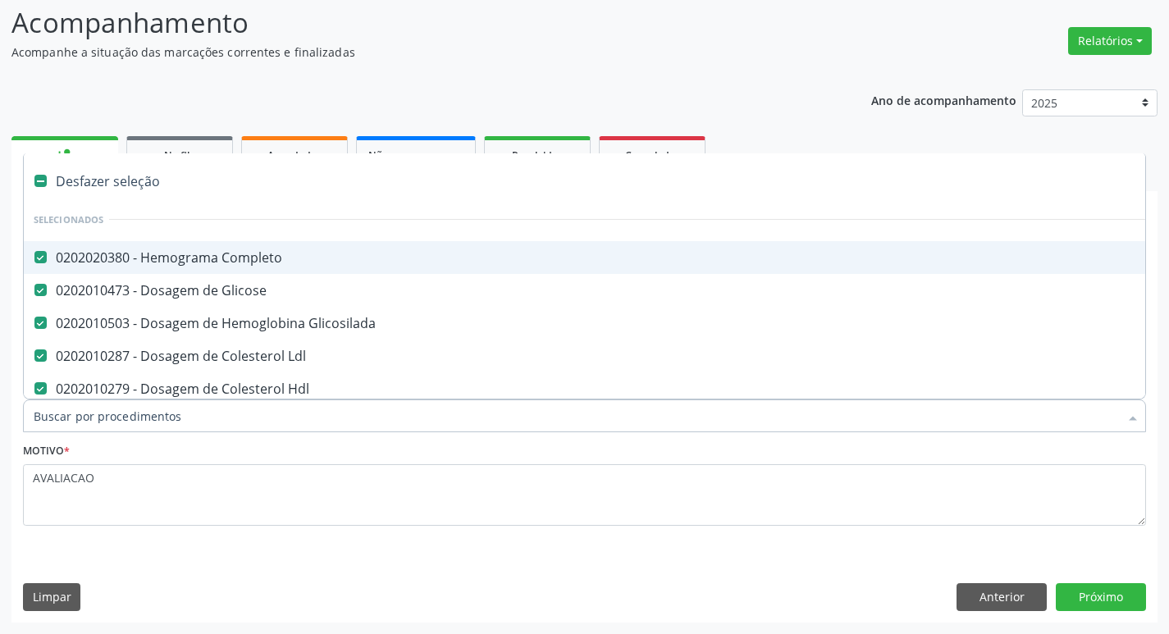
type input "V"
checkbox Completo "false"
checkbox Glicose "false"
checkbox Glicosilada "false"
checkbox Ldl "false"
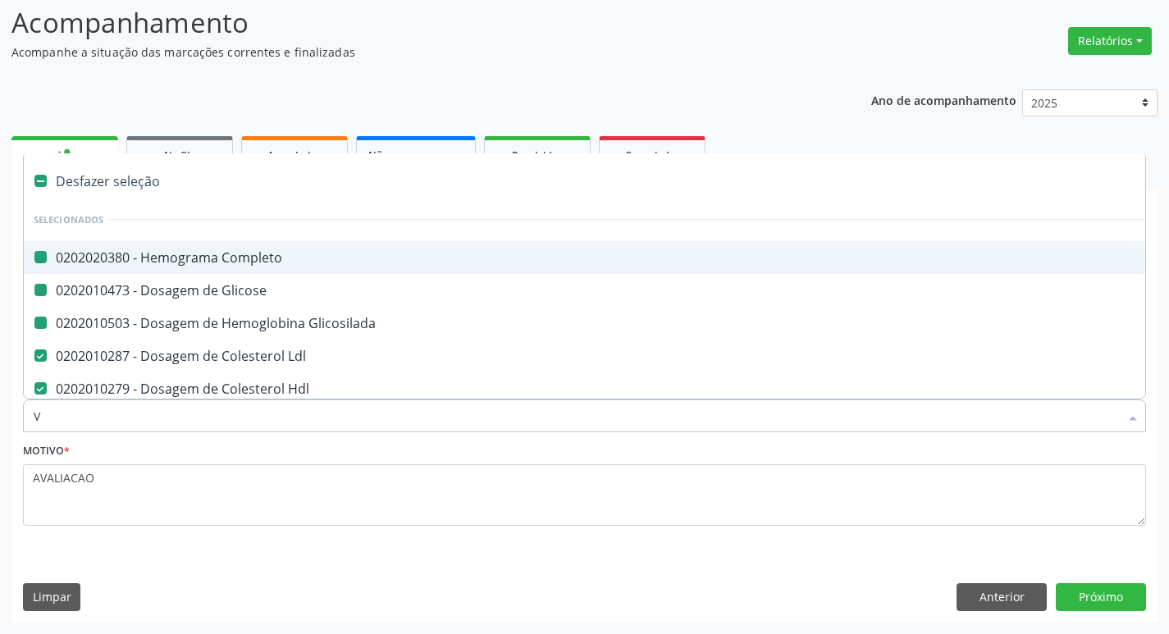
checkbox Hdl "false"
checkbox Anal "true"
checkbox Aspiracao "true"
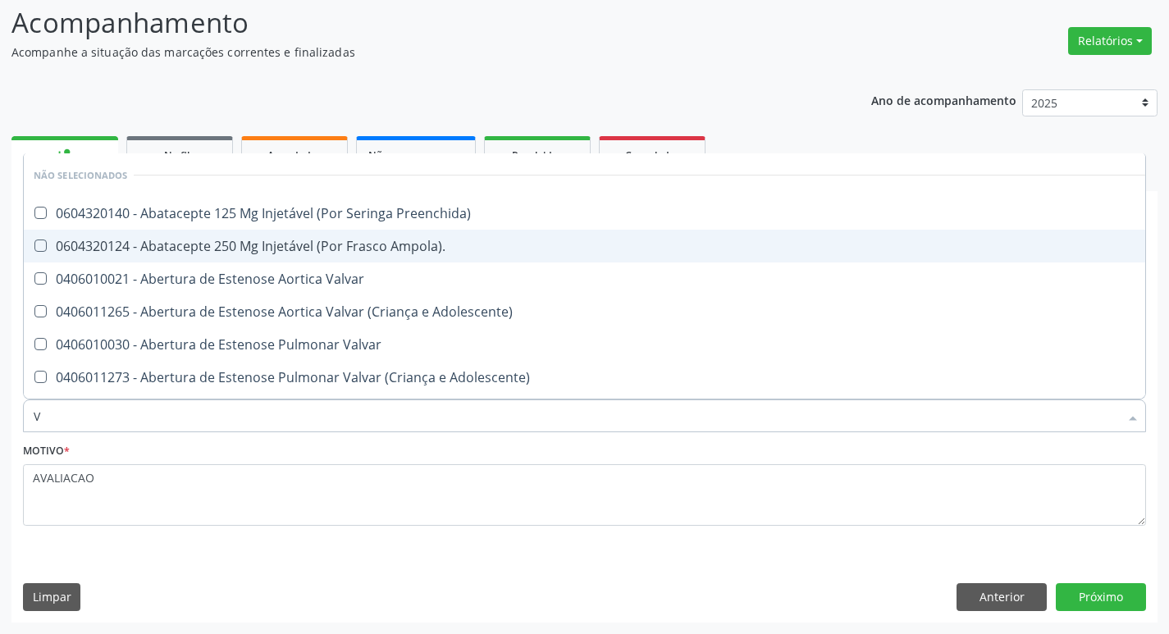
type input "VI"
checkbox Psicoterapia "true"
checkbox Livre\) "false"
checkbox \(Tgp\) "false"
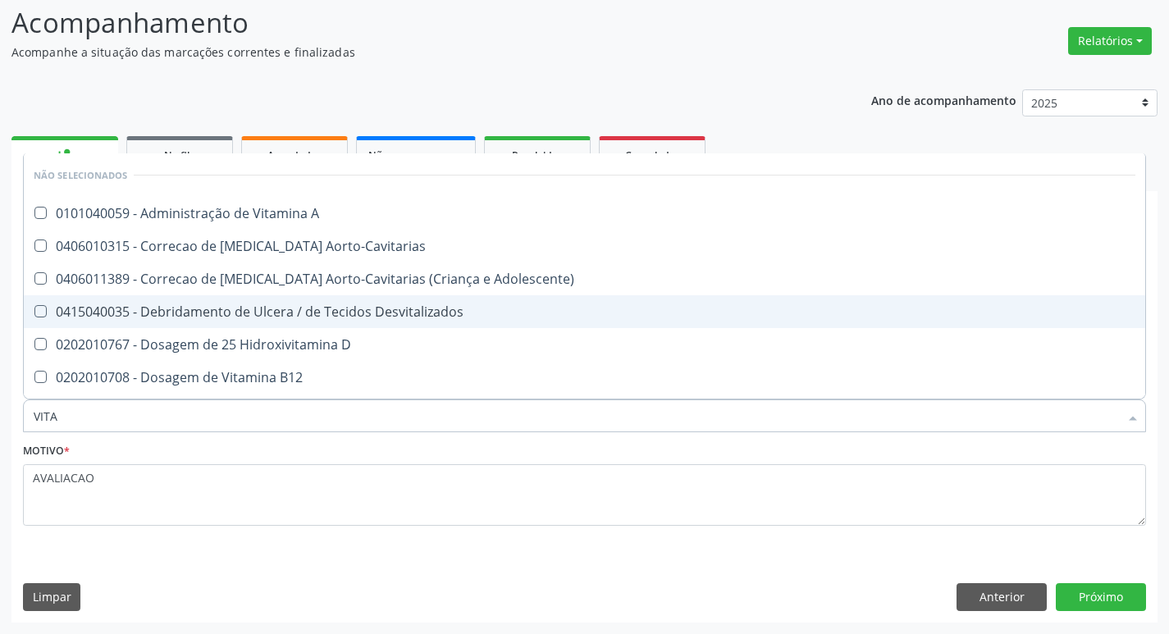
type input "VITAM"
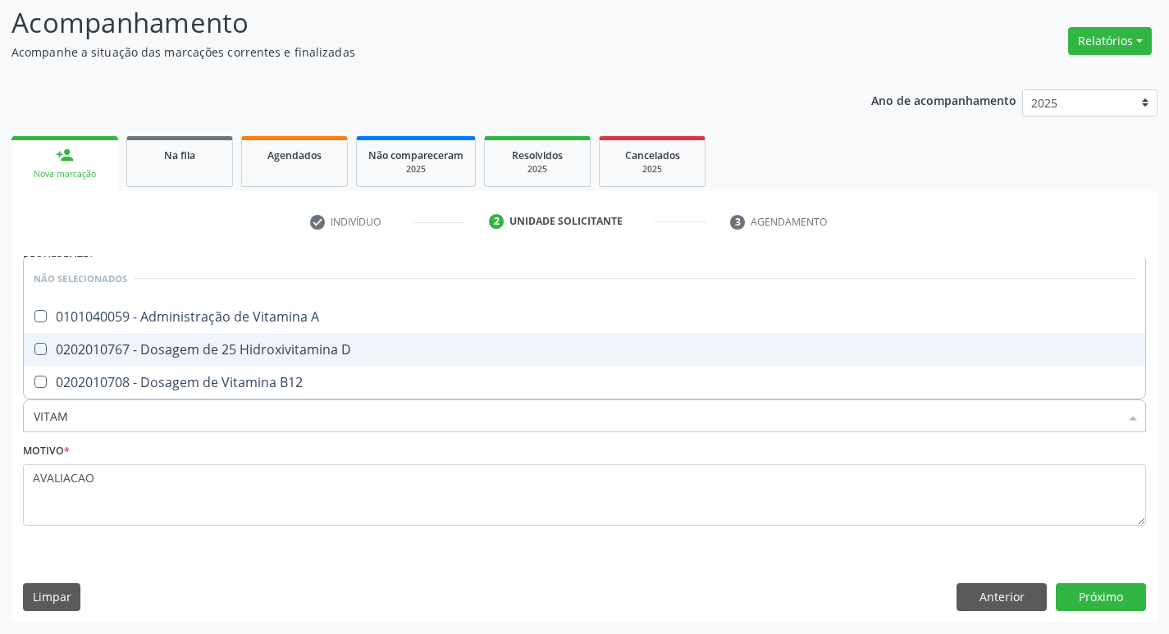
click at [325, 353] on div "0202010767 - Dosagem de 25 Hidroxivitamina D" at bounding box center [584, 349] width 1101 height 13
checkbox D "true"
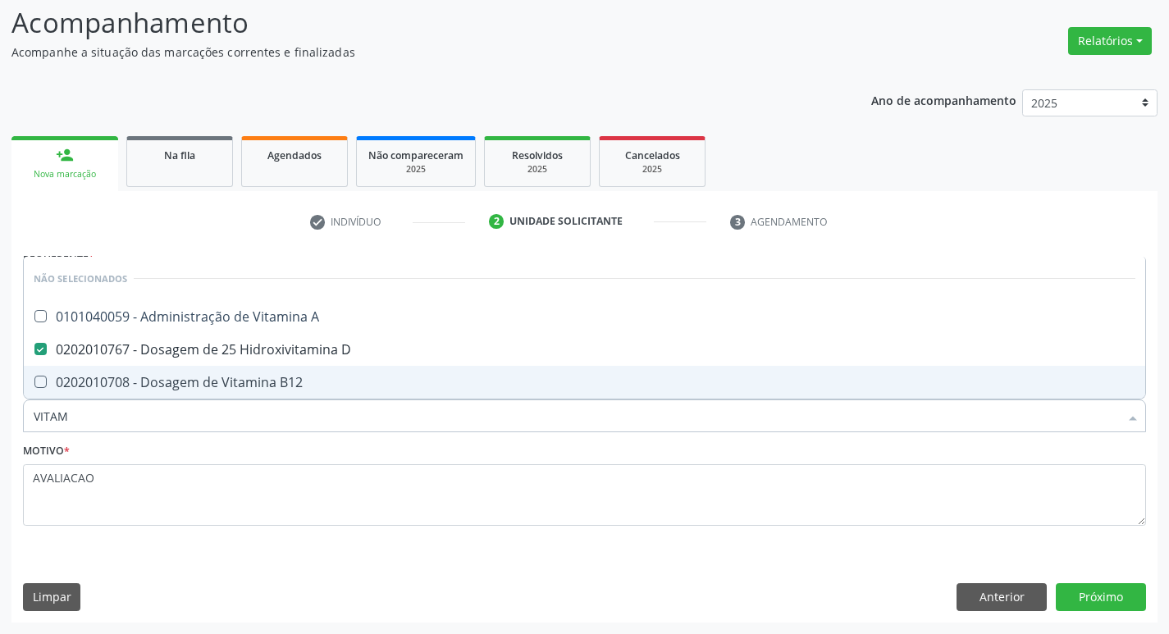
click at [325, 374] on span "0202010708 - Dosagem de Vitamina B12" at bounding box center [584, 382] width 1121 height 33
checkbox B12 "true"
type input "VITA"
checkbox D "false"
checkbox B12 "false"
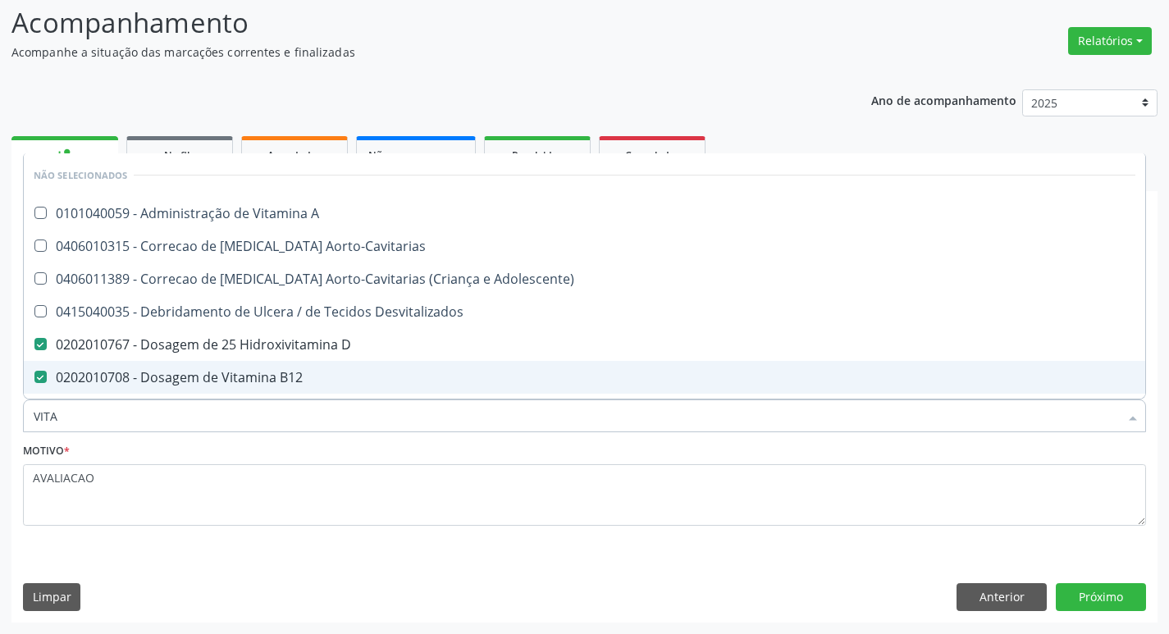
type input "VIT"
checkbox D "false"
checkbox Cateterismo "true"
type input "V"
checkbox A "true"
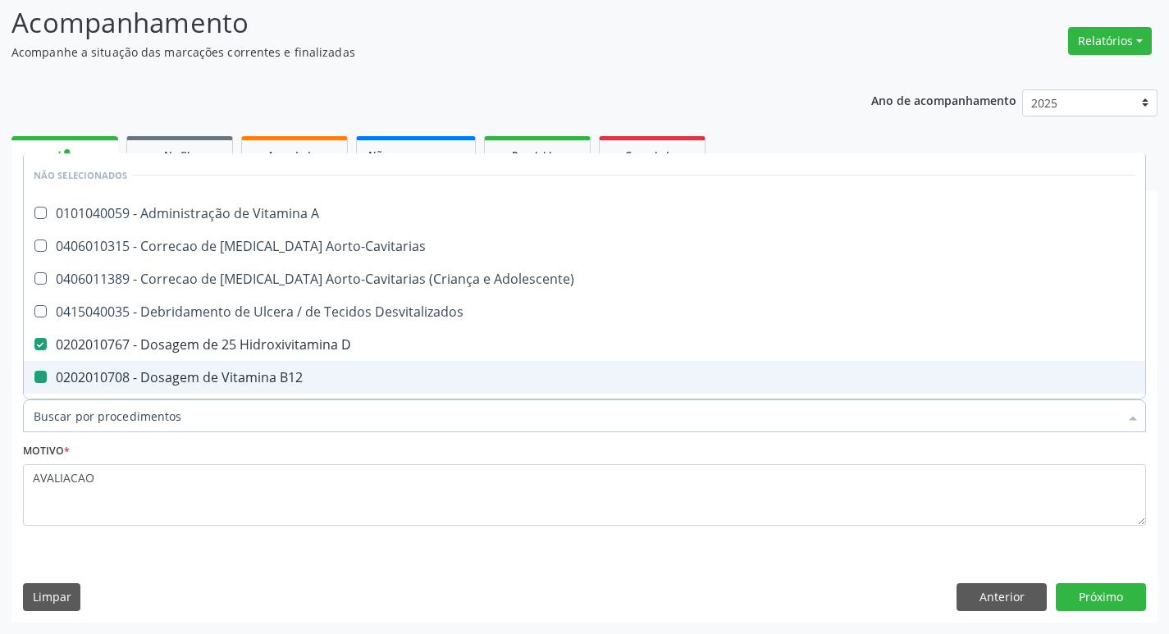
checkbox Aorto-Cavitarias "true"
checkbox Adolescente\) "true"
checkbox Desvitalizados "true"
checkbox D "true"
checkbox Cateterismo "false"
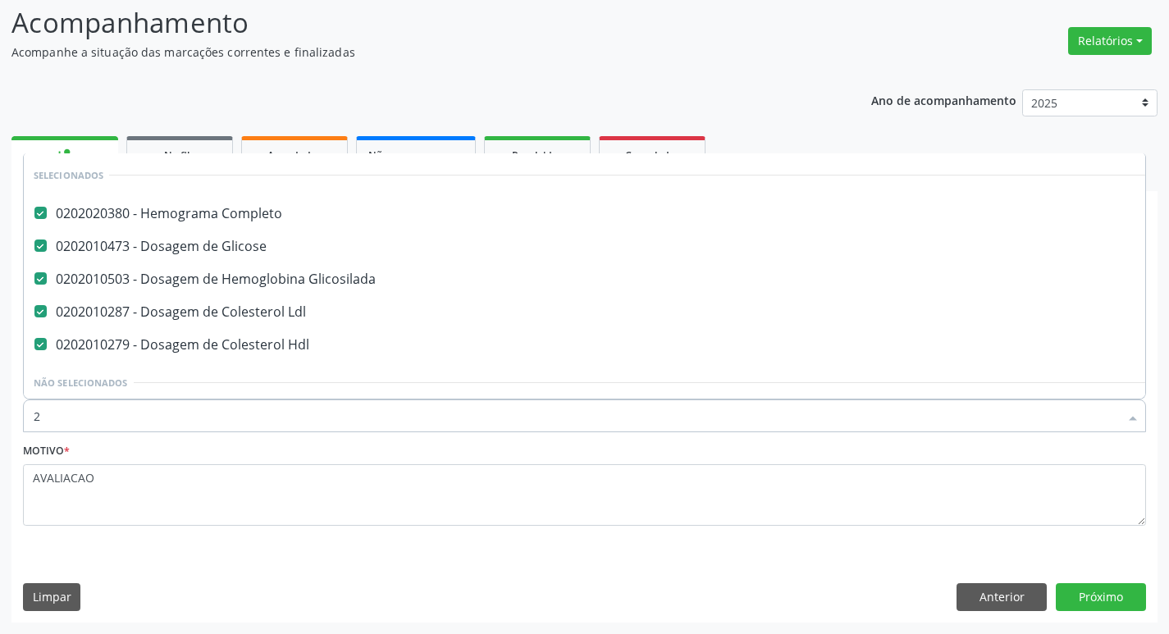
scroll to position [16, 0]
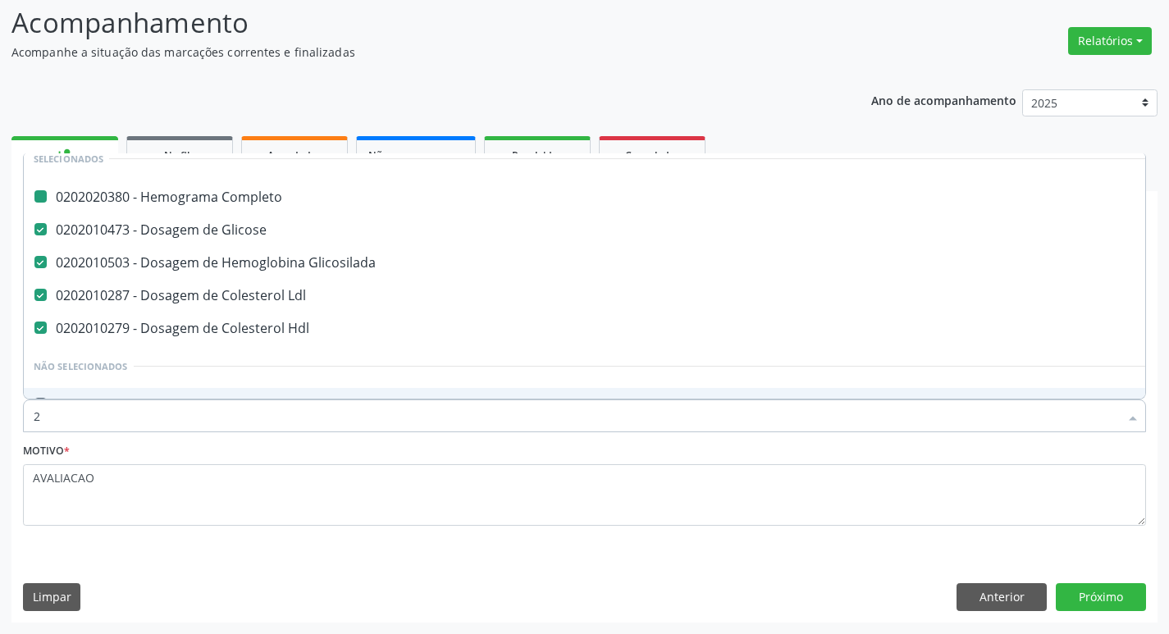
type input "20205001"
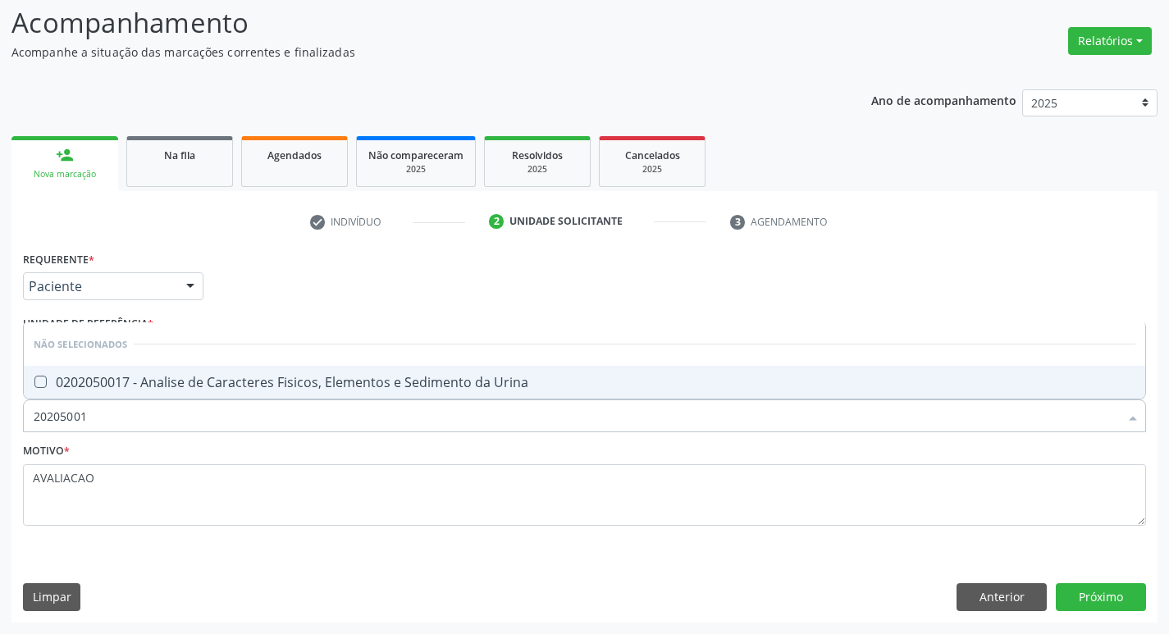
scroll to position [0, 0]
click at [200, 367] on span "0202050017 - Analise de Caracteres Fisicos, Elementos e Sedimento da Urina" at bounding box center [584, 382] width 1121 height 33
checkbox Urina "true"
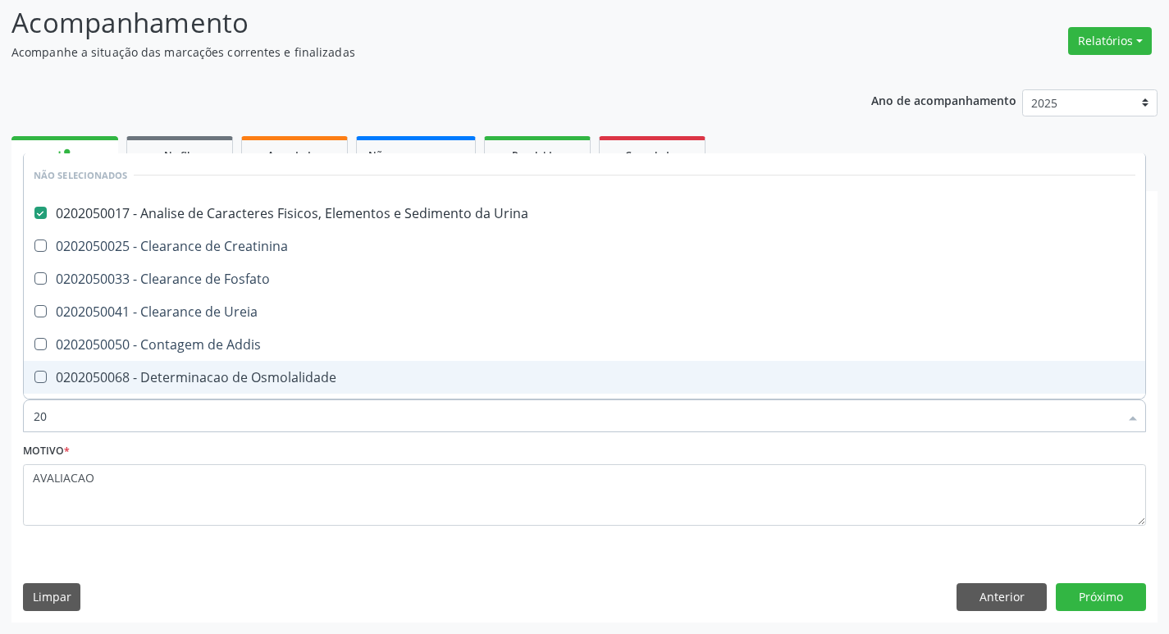
type input "2"
checkbox Creatinina "true"
checkbox Fosfato "true"
checkbox Ureia "true"
checkbox Addis "true"
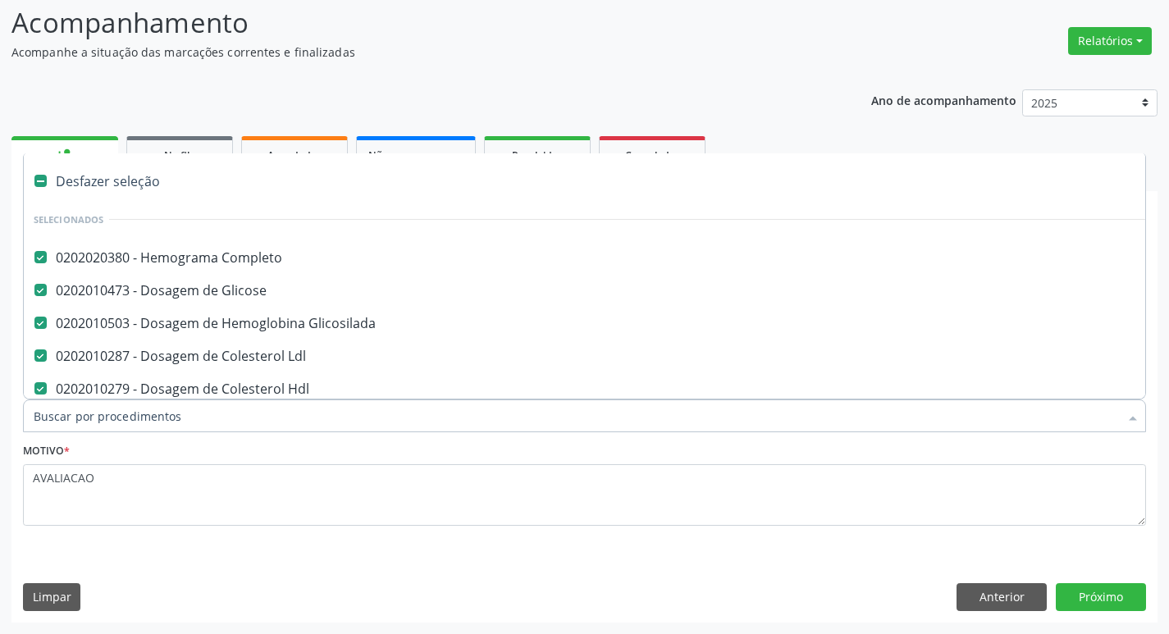
scroll to position [61, 0]
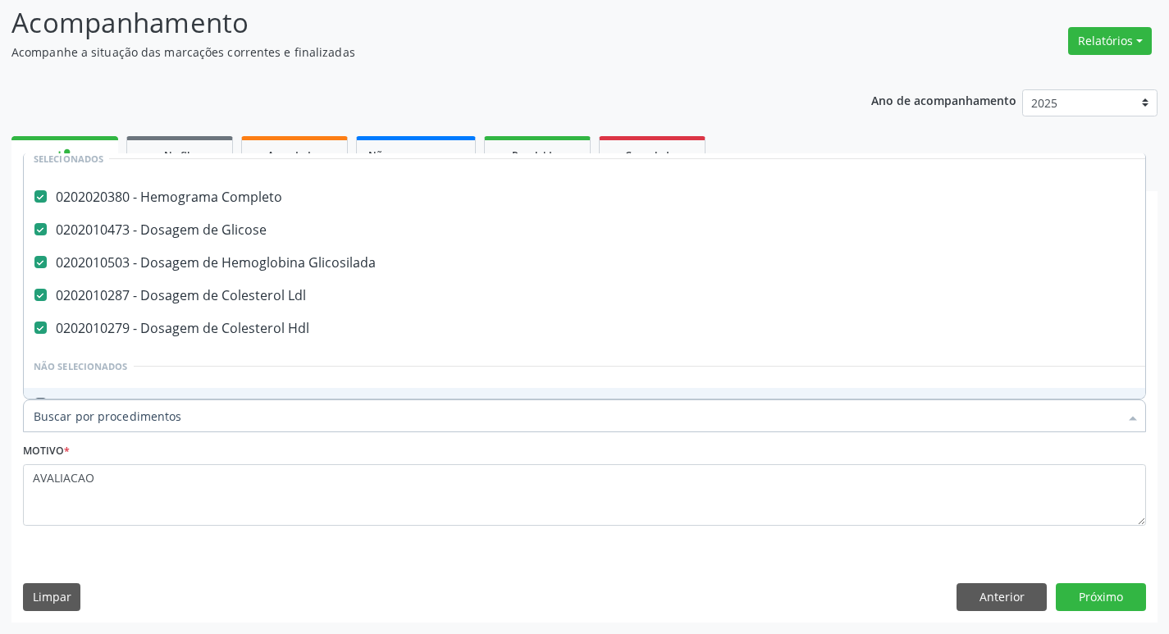
type input "2"
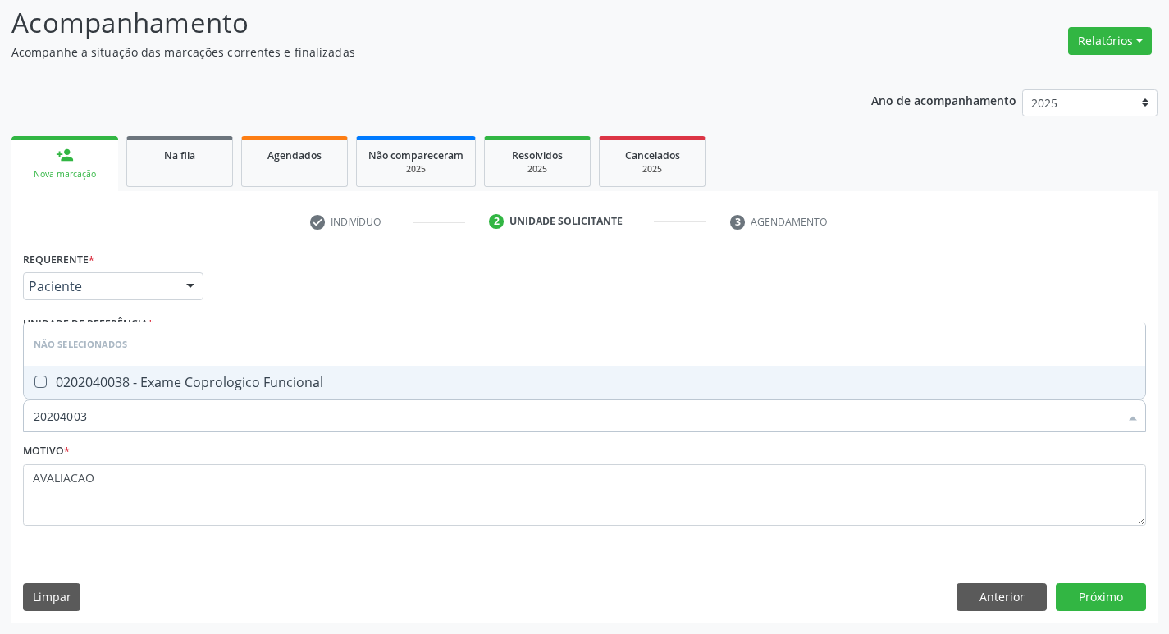
scroll to position [0, 0]
click at [244, 383] on div "0202040038 - Exame Coprologico Funcional" at bounding box center [584, 382] width 1101 height 13
click at [1104, 593] on button "Próximo" at bounding box center [1101, 597] width 90 height 28
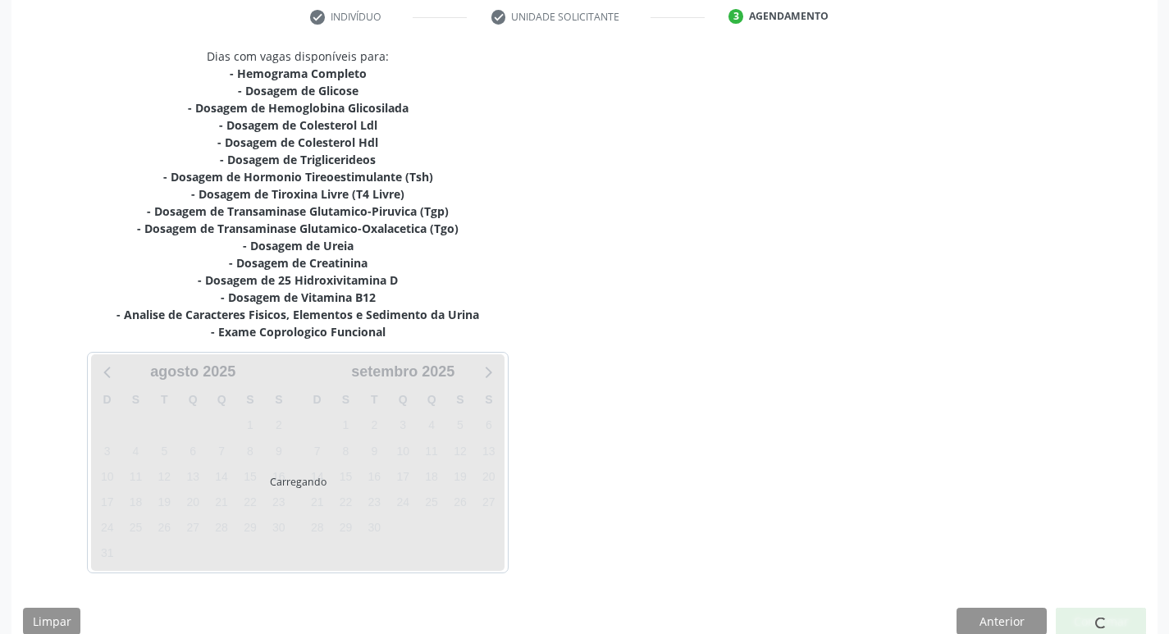
scroll to position [338, 0]
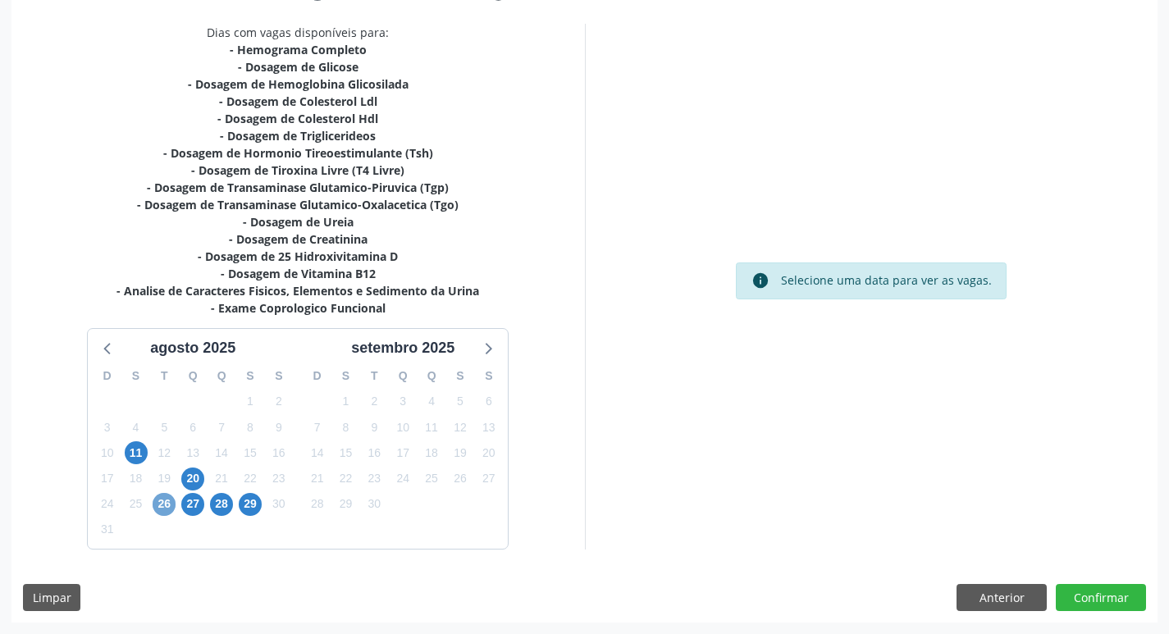
click at [156, 508] on span "26" at bounding box center [164, 504] width 23 height 23
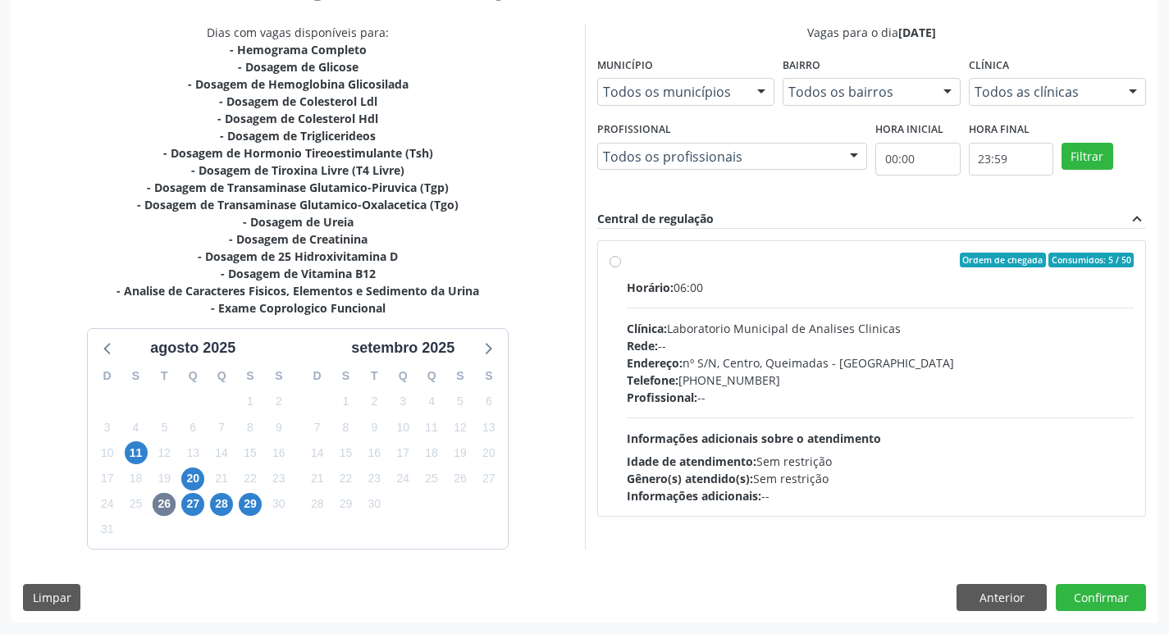
click at [833, 342] on div "Rede: --" at bounding box center [881, 345] width 508 height 17
click at [621, 267] on input "Ordem de chegada Consumidos: 5 / 50 Horário: 06:00 Clínica: Laboratorio Municip…" at bounding box center [614, 260] width 11 height 15
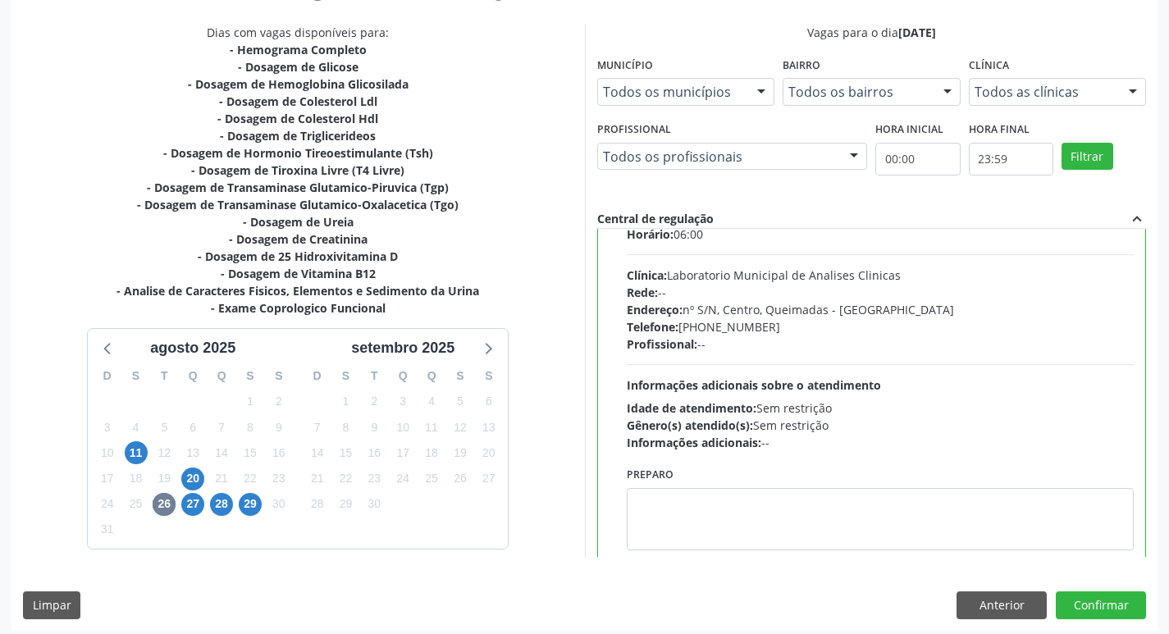
scroll to position [81, 0]
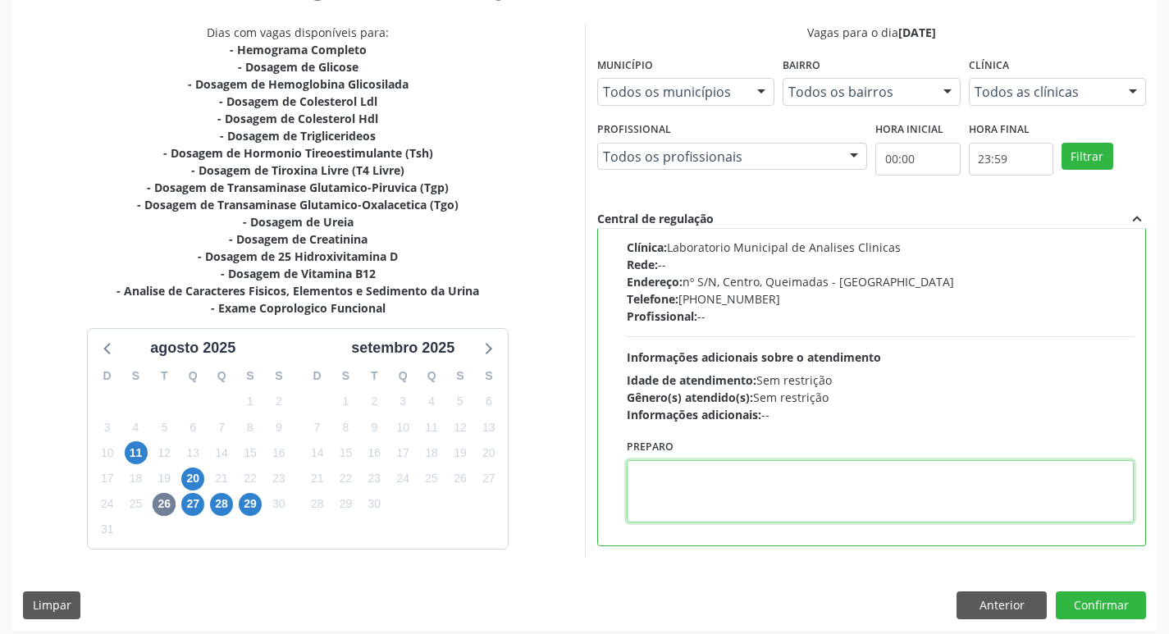
click at [725, 472] on textarea at bounding box center [881, 491] width 508 height 62
paste textarea "IR EM [GEOGRAPHIC_DATA]"
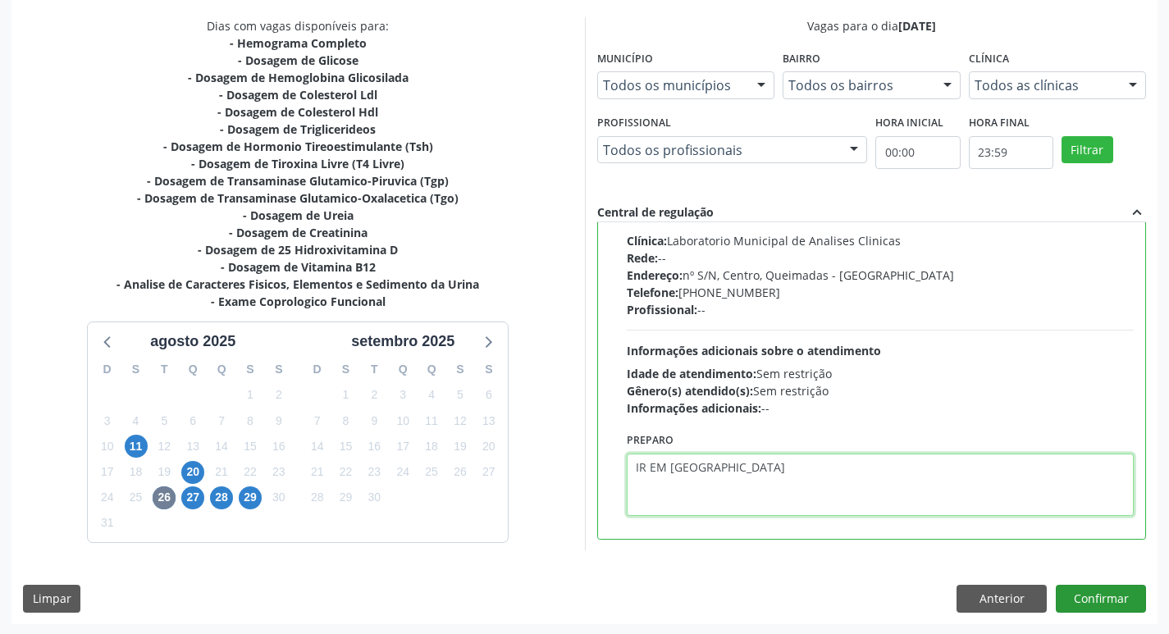
scroll to position [346, 0]
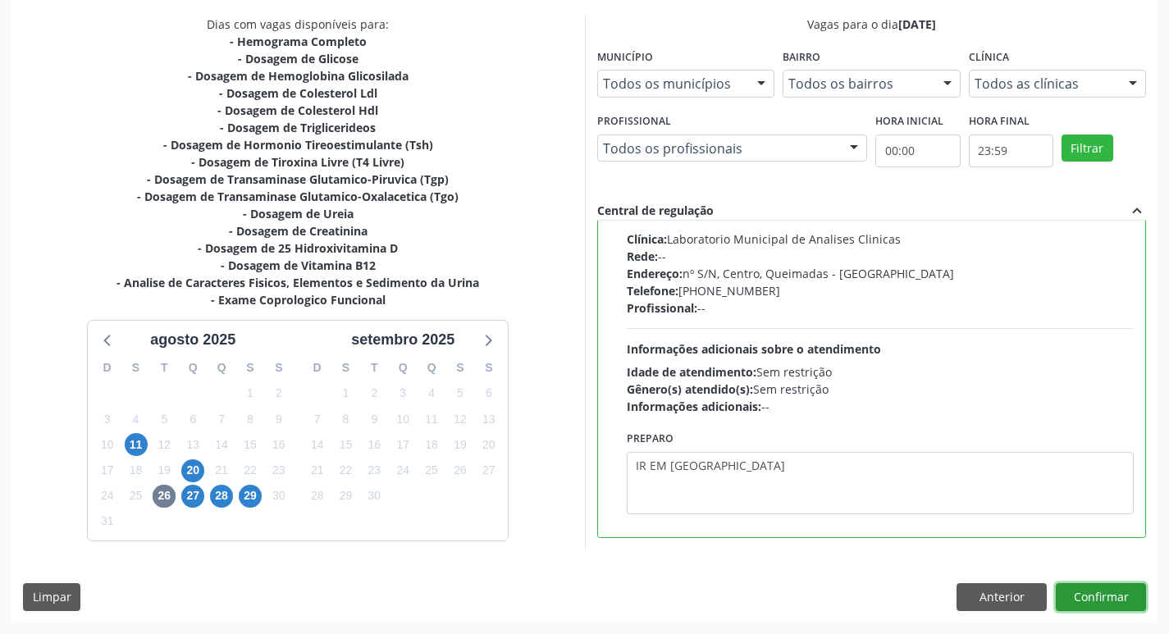
click at [1089, 601] on button "Confirmar" at bounding box center [1101, 597] width 90 height 28
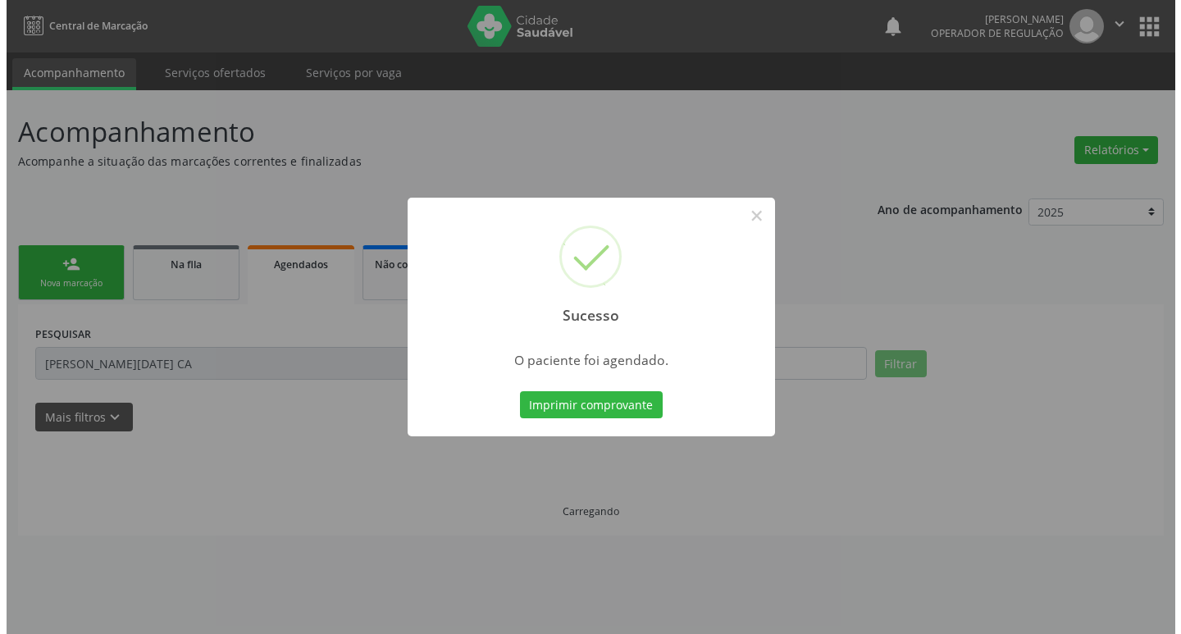
scroll to position [0, 0]
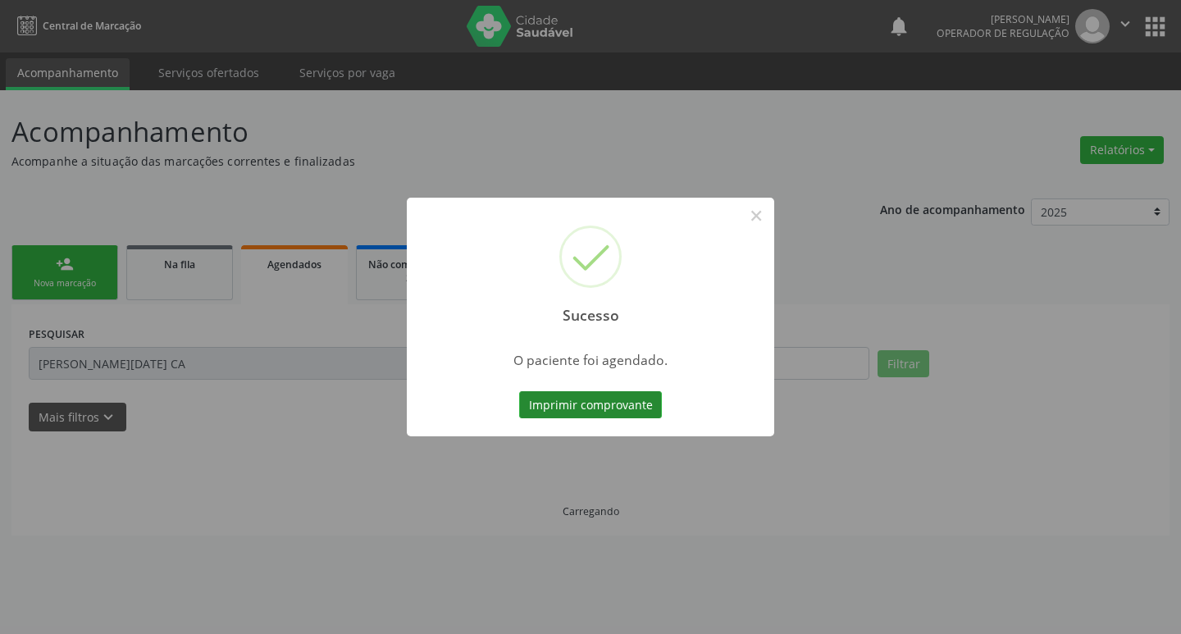
click at [614, 415] on button "Imprimir comprovante" at bounding box center [590, 405] width 143 height 28
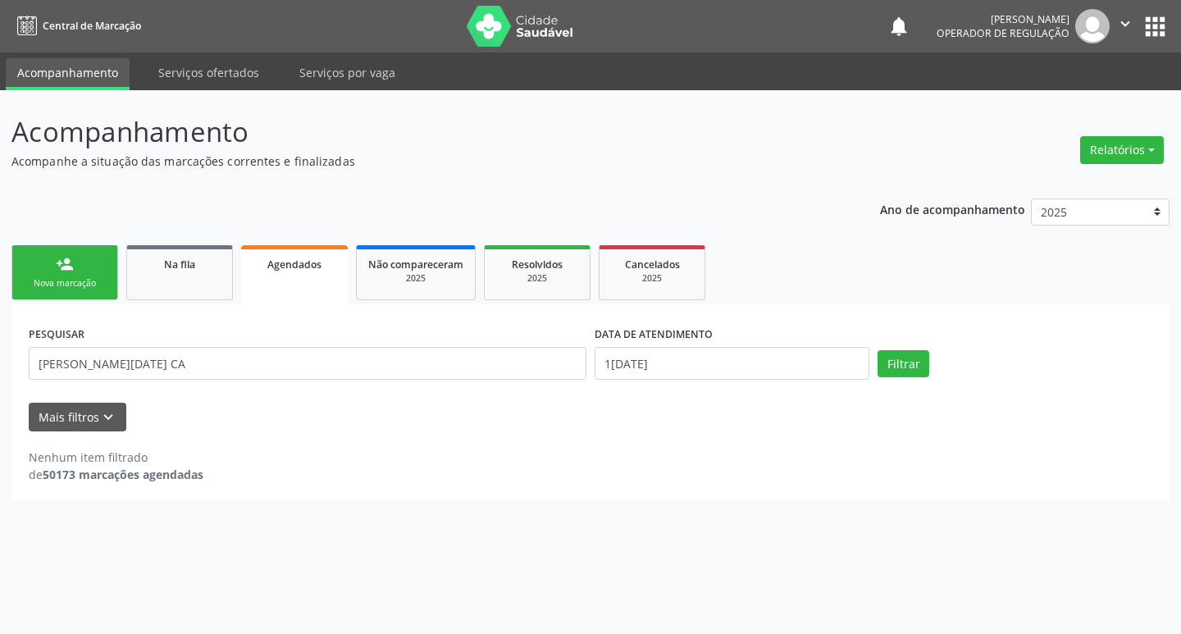
click at [103, 277] on div "Nova marcação" at bounding box center [65, 283] width 82 height 12
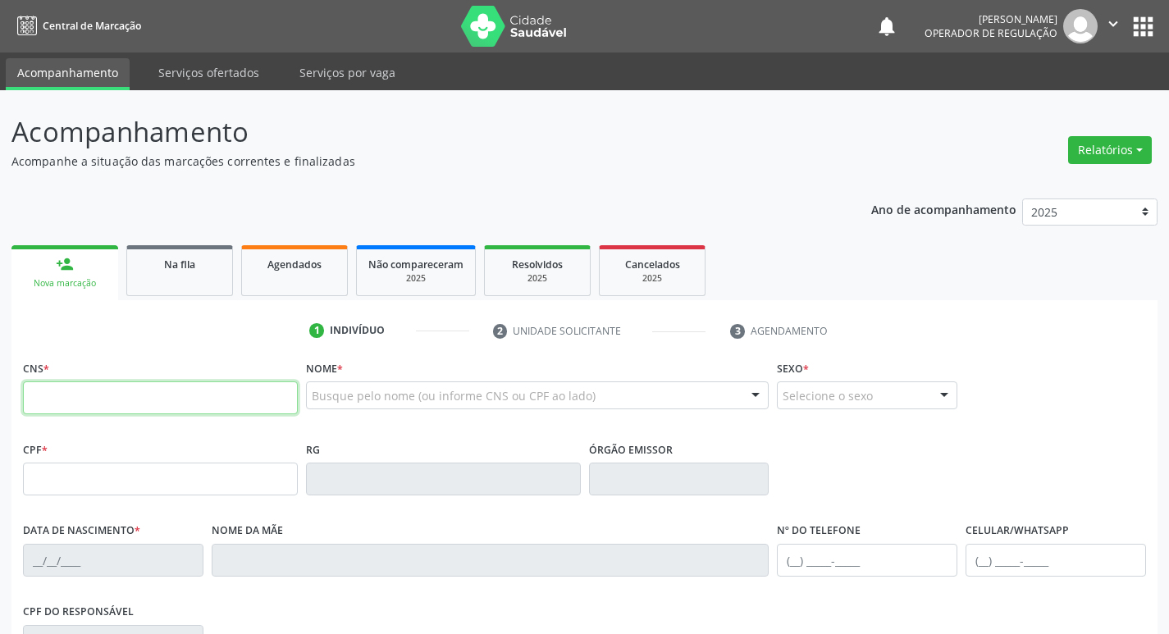
click at [76, 401] on input "text" at bounding box center [160, 397] width 275 height 33
type input "700 1039 7337 0811"
type input "738.727.924-15"
type input "[DATE]"
type input "[PERSON_NAME]"
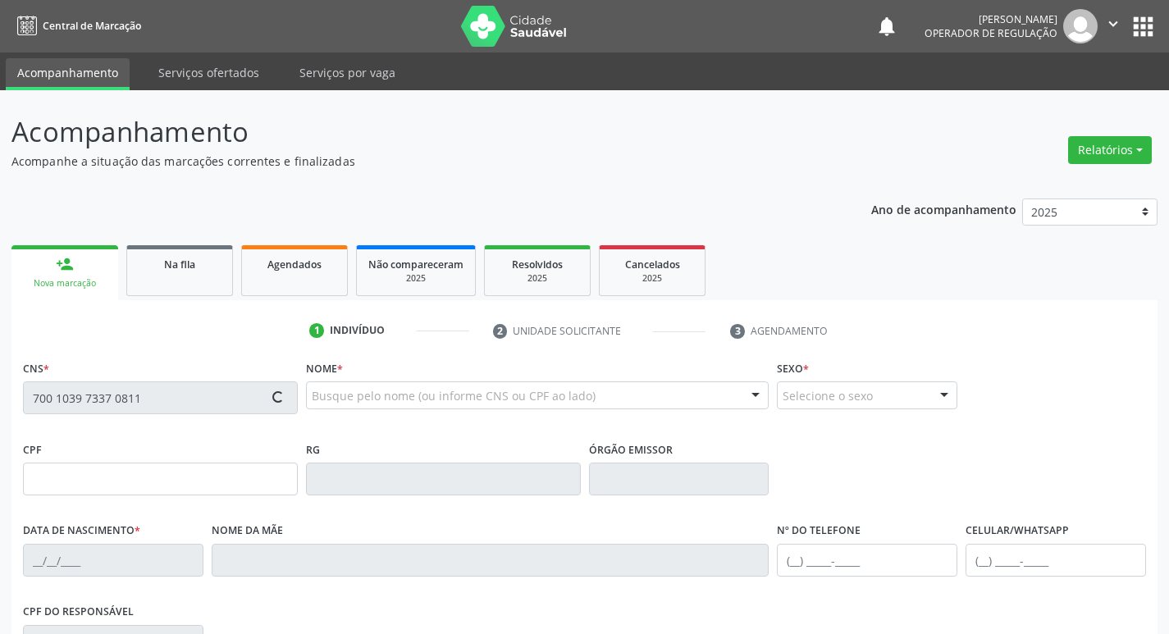
type input "[PHONE_NUMBER]"
type input "87"
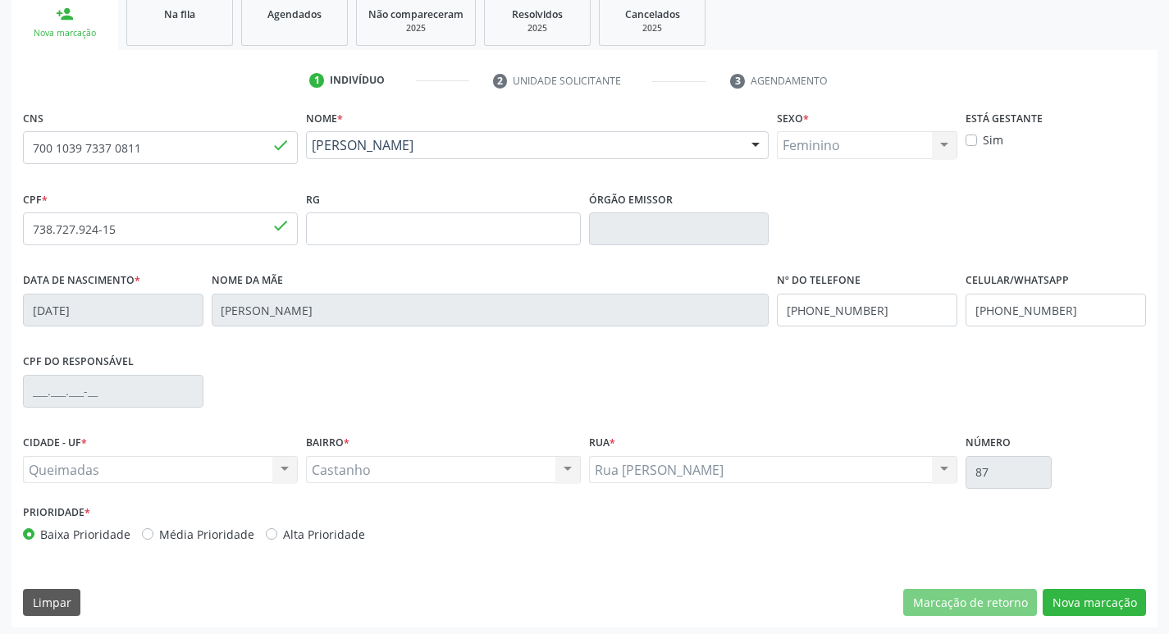
scroll to position [255, 0]
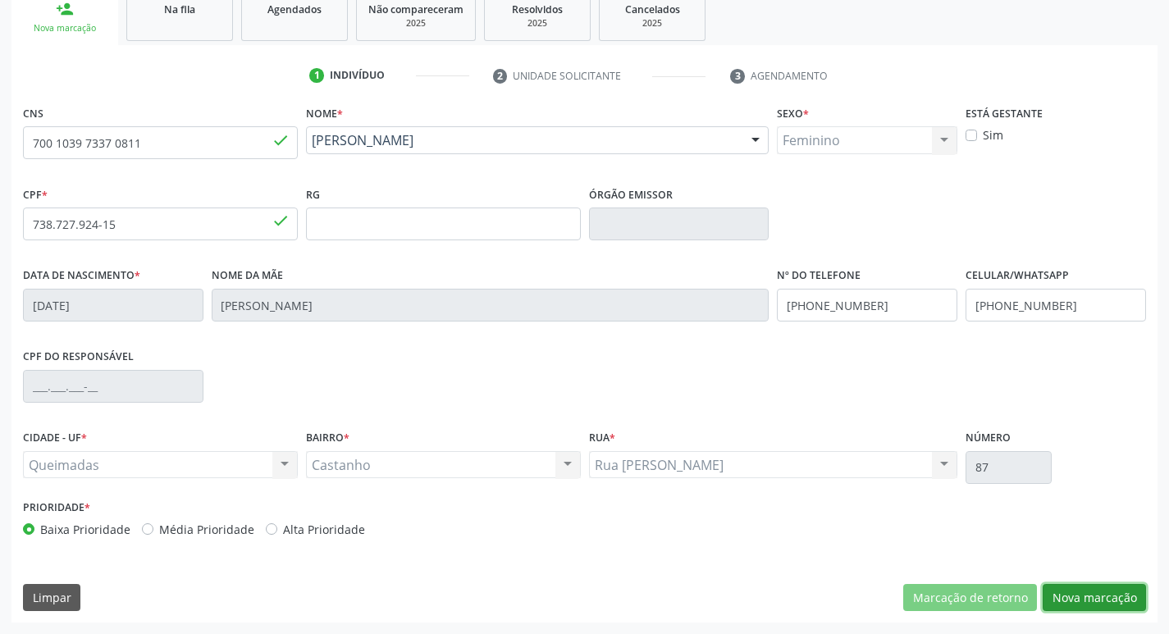
click at [1081, 594] on button "Nova marcação" at bounding box center [1093, 598] width 103 height 28
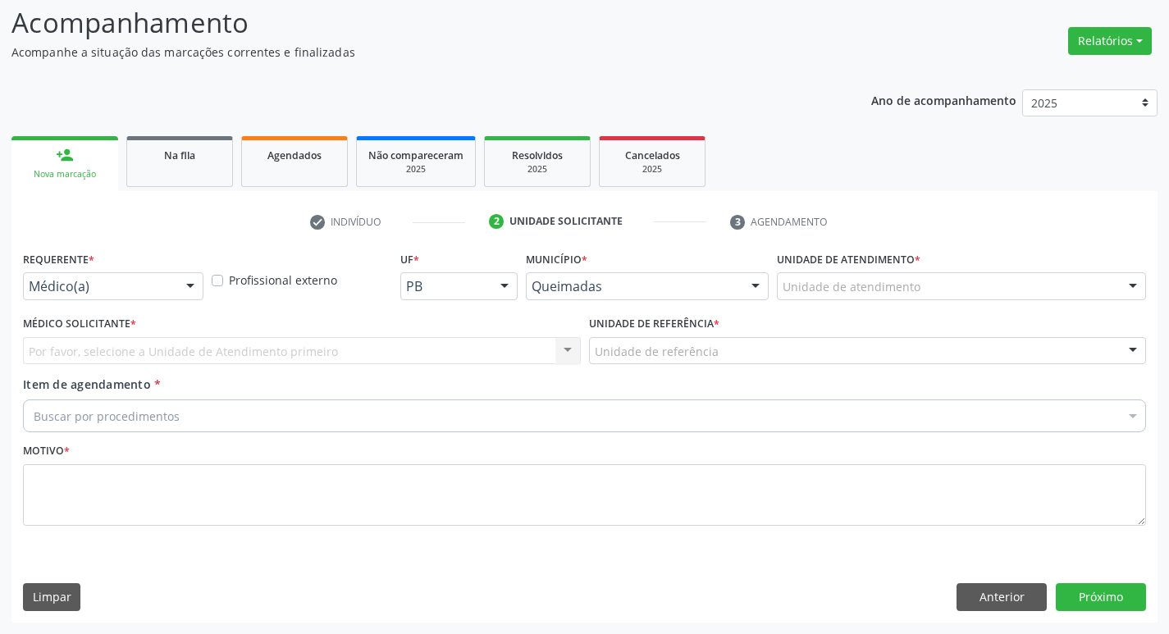
click at [99, 299] on div "Médico(a)" at bounding box center [113, 286] width 180 height 28
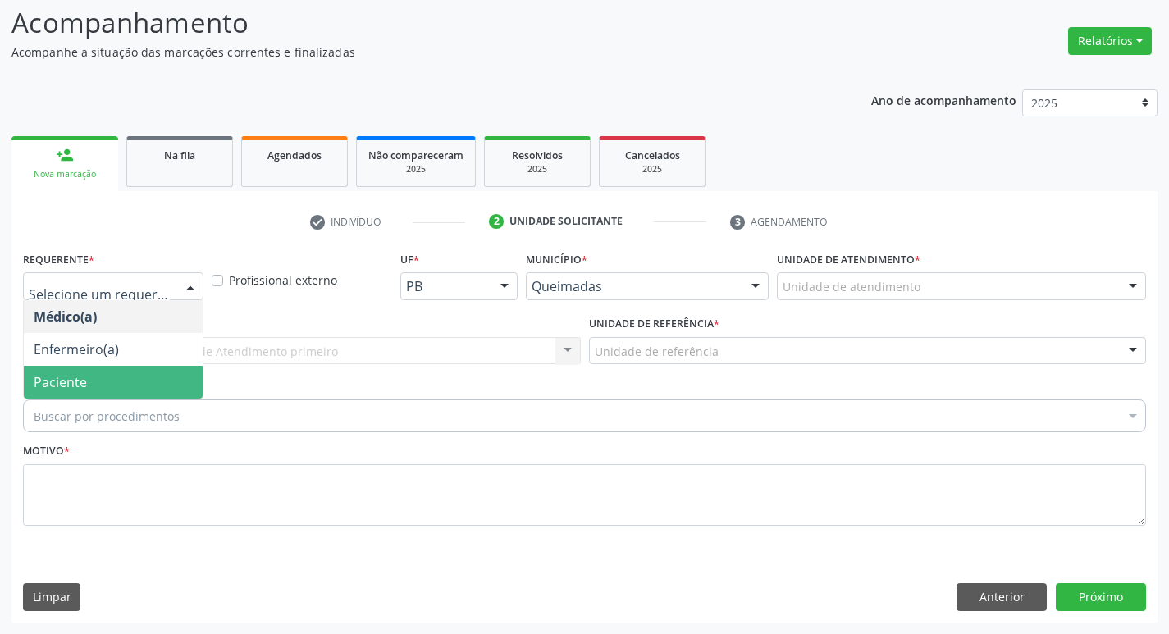
click at [99, 381] on span "Paciente" at bounding box center [113, 382] width 179 height 33
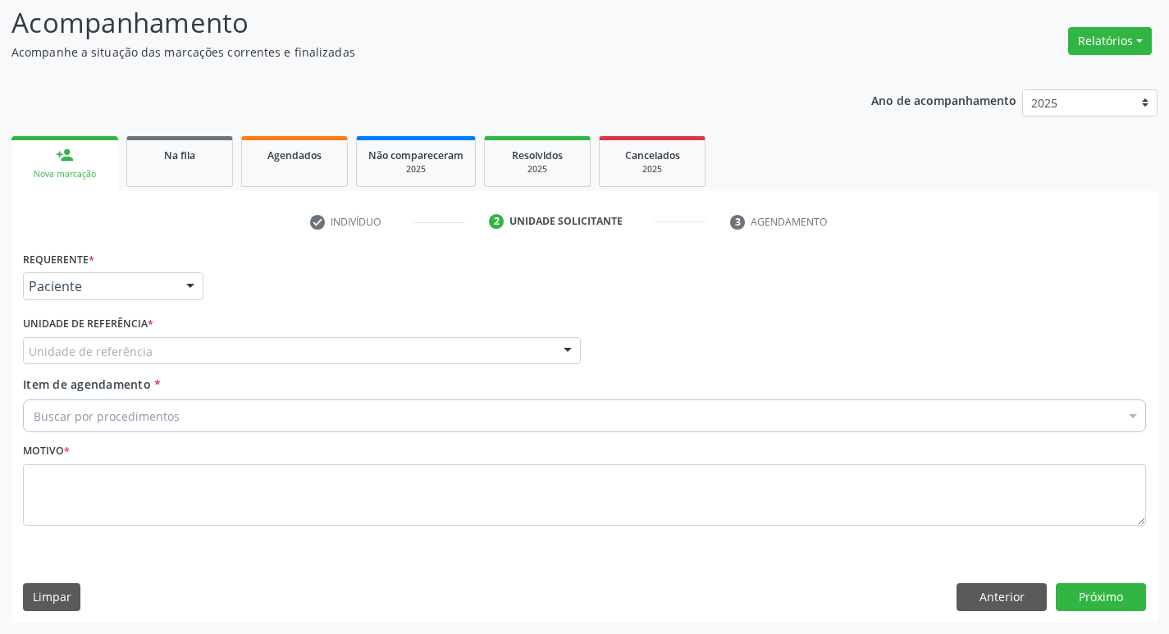
click at [149, 349] on div "Unidade de referência" at bounding box center [302, 351] width 558 height 28
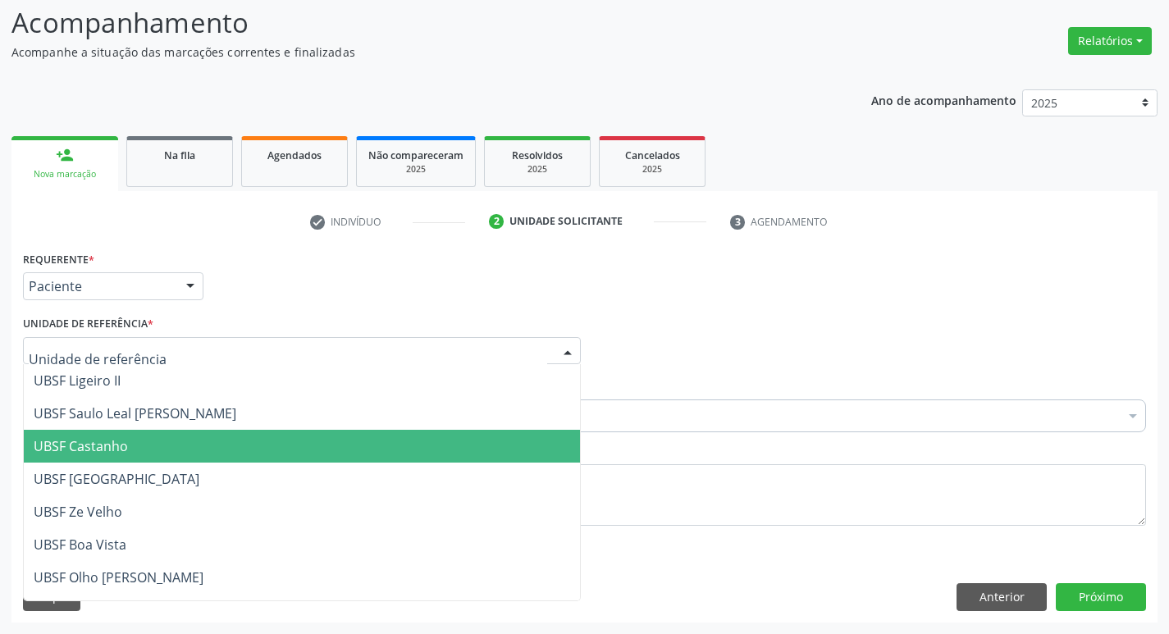
click at [142, 447] on span "UBSF Castanho" at bounding box center [302, 446] width 556 height 33
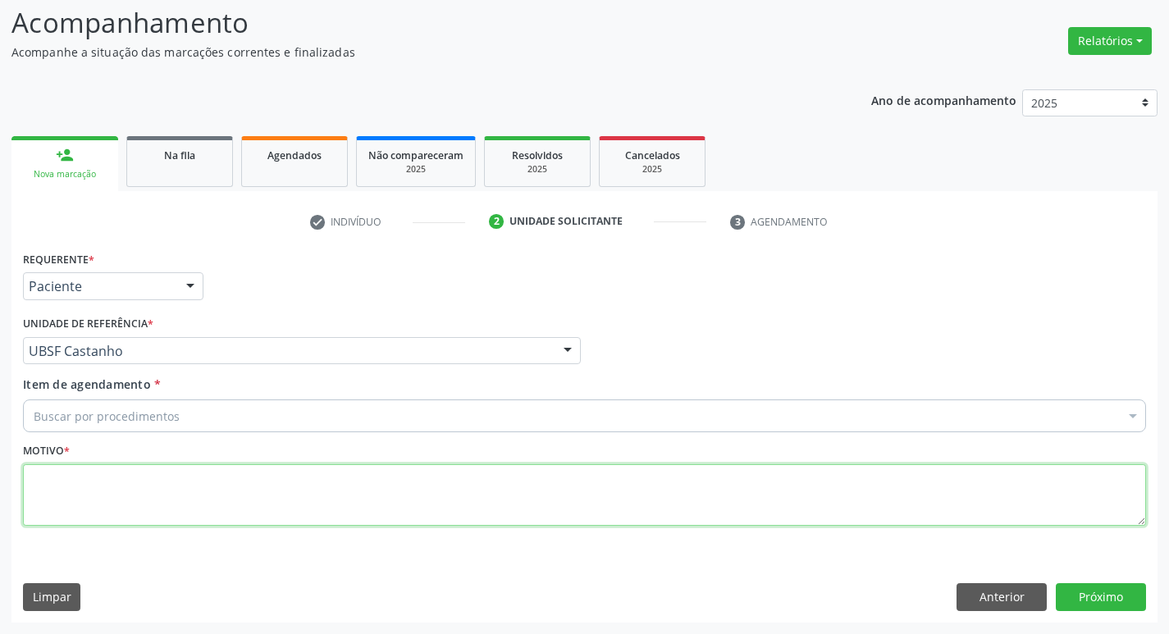
click at [121, 485] on textarea at bounding box center [584, 495] width 1123 height 62
type textarea "AVALIACAO"
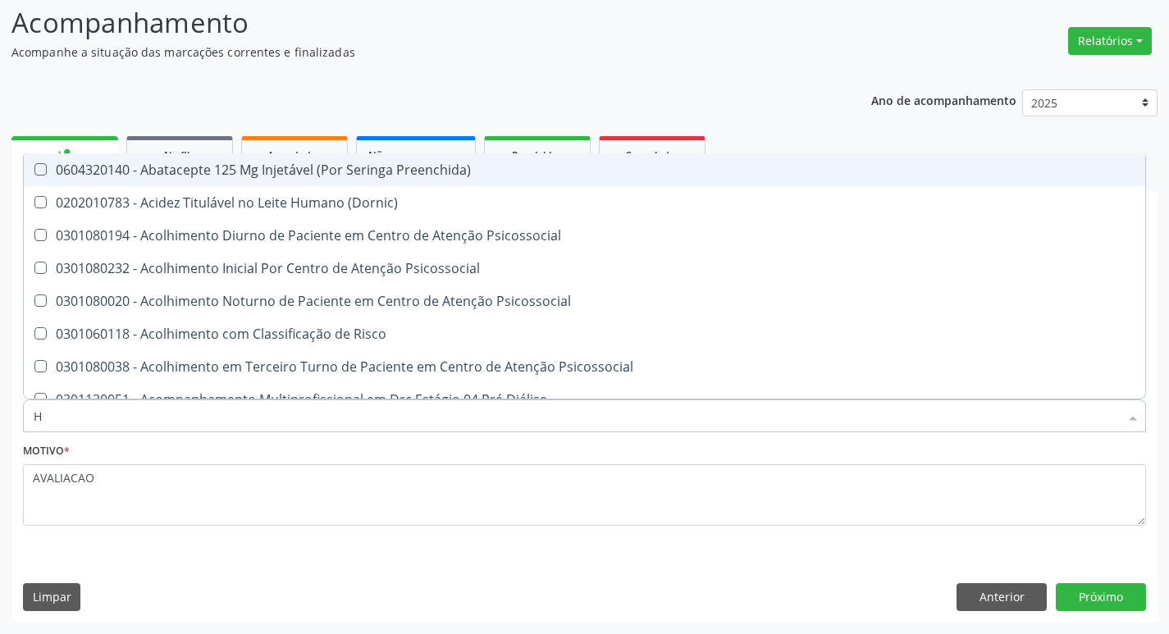
type input "HEMOGR"
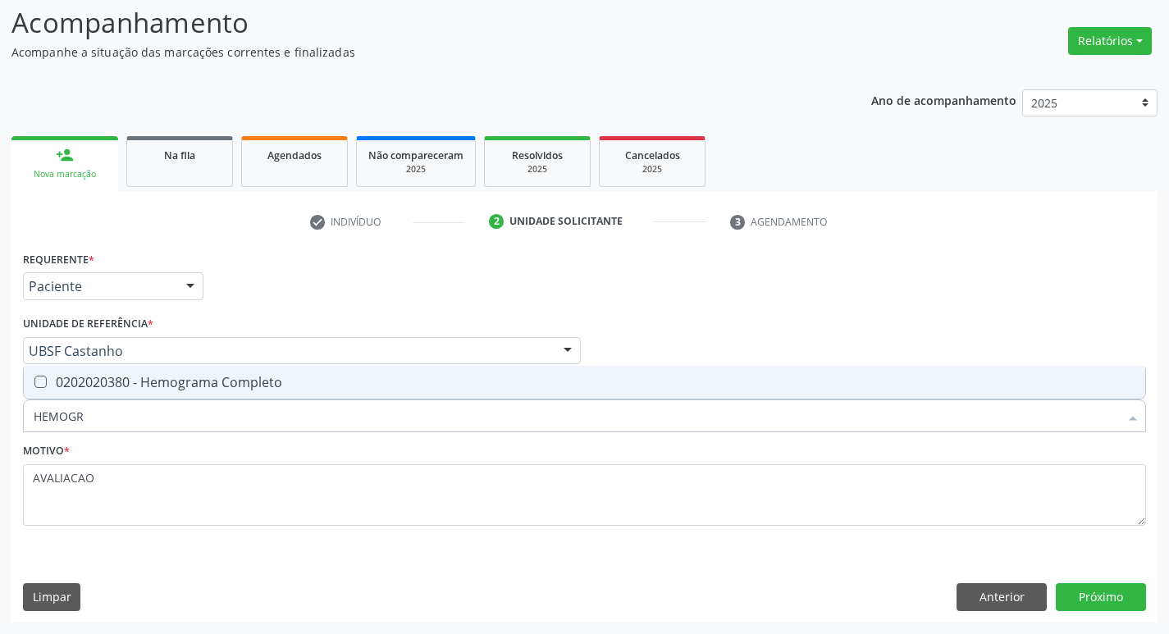
click at [223, 379] on div "0202020380 - Hemograma Completo" at bounding box center [584, 382] width 1101 height 13
checkbox Completo "true"
type input "HEMOG"
checkbox Completo "false"
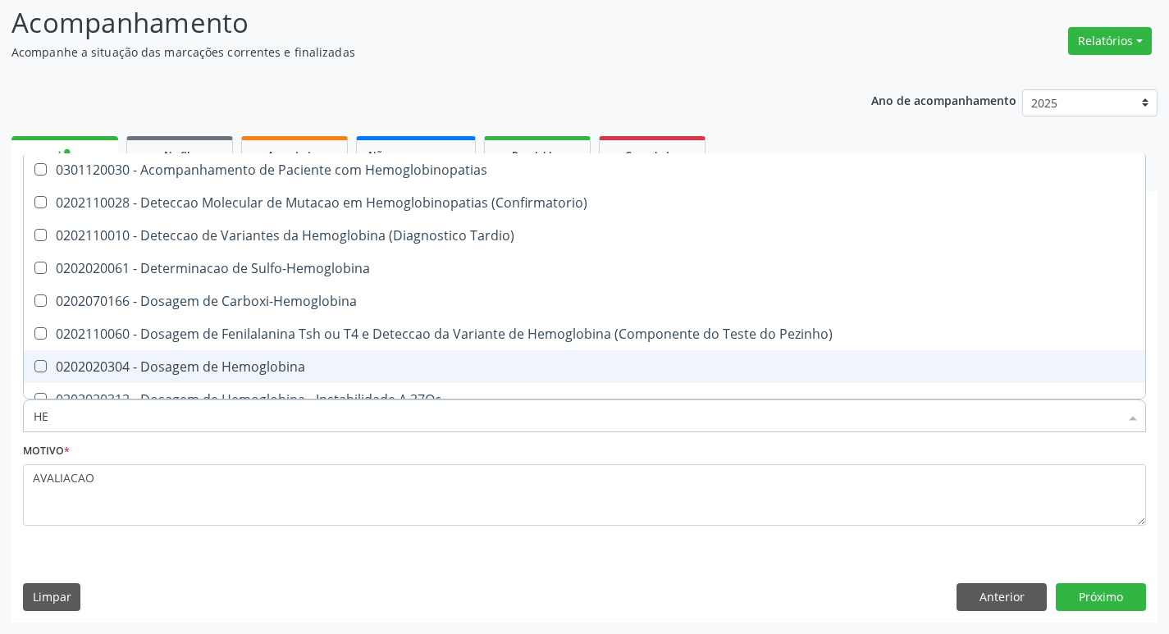
type input "H"
checkbox Completo "false"
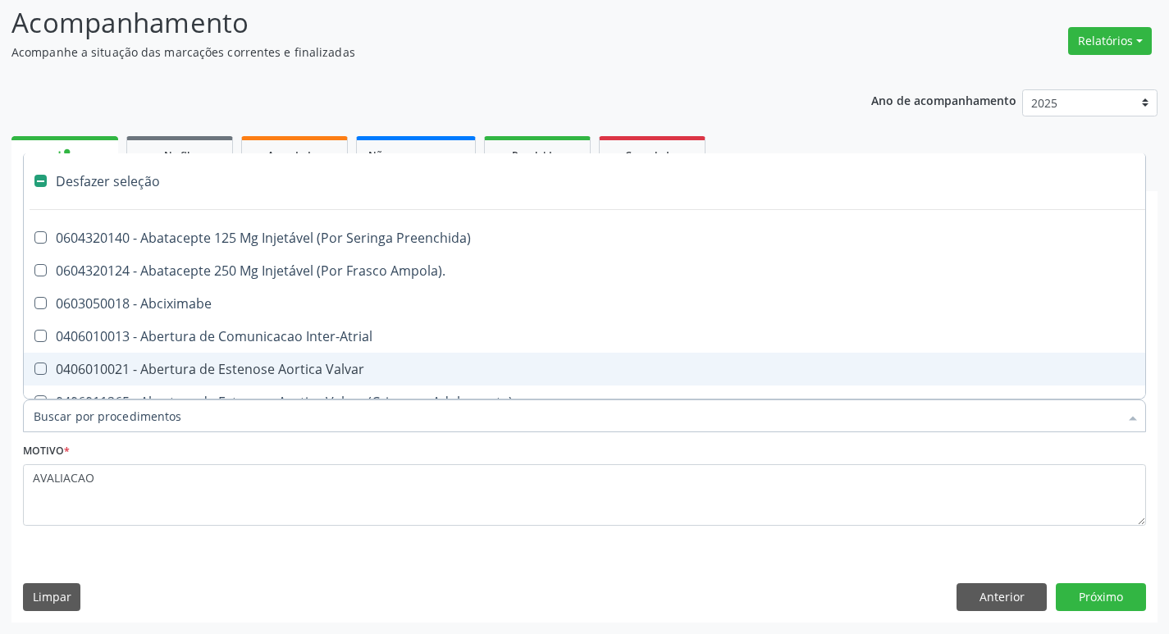
type input "H"
checkbox Convencional\) "true"
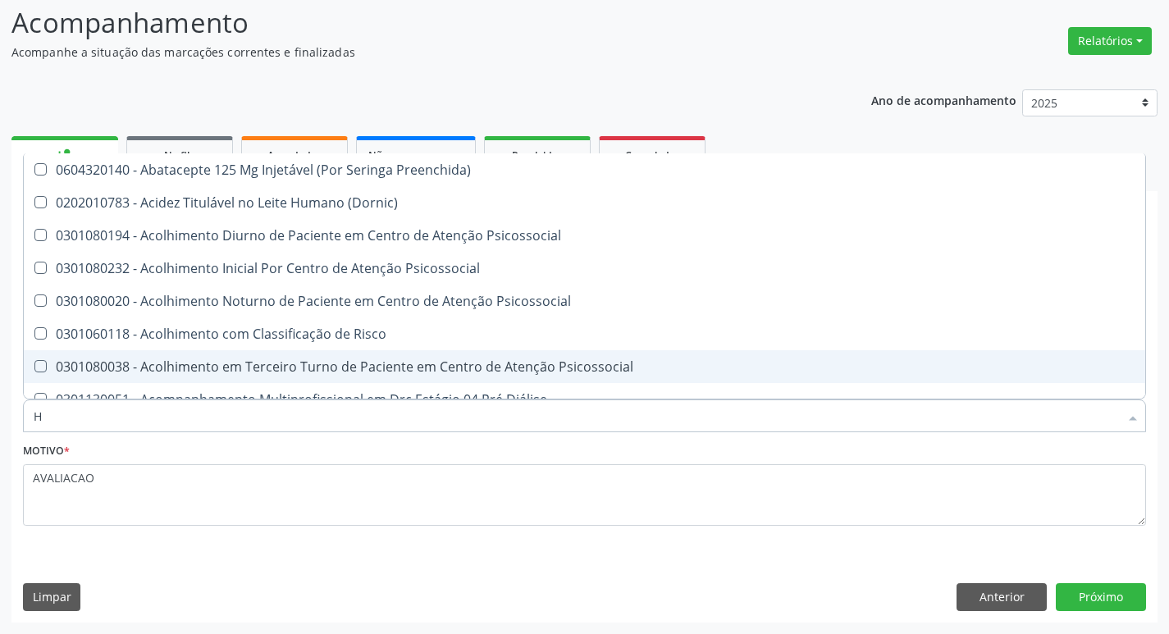
type input "HEMOGLOBINA G"
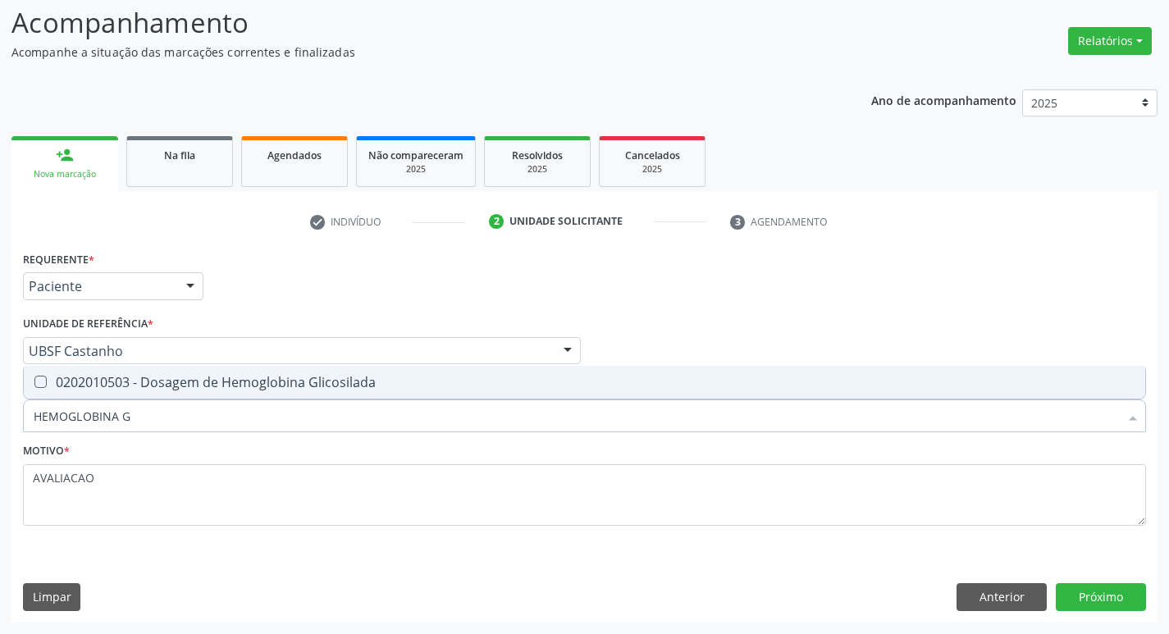
click at [316, 369] on span "0202010503 - Dosagem de Hemoglobina Glicosilada" at bounding box center [584, 382] width 1121 height 33
checkbox Glicosilada "true"
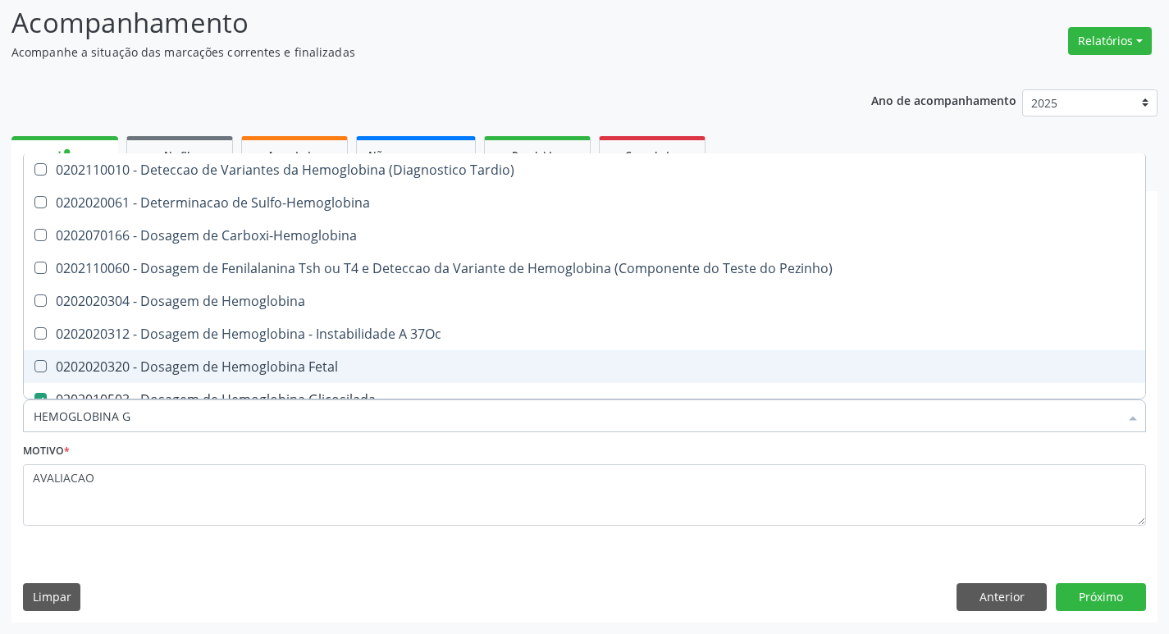
type input "HEMOGLOBINA"
checkbox Tardio\) "false"
type input "HEMOGLOBIN"
checkbox Glicosilada "false"
checkbox Hemoglobina "true"
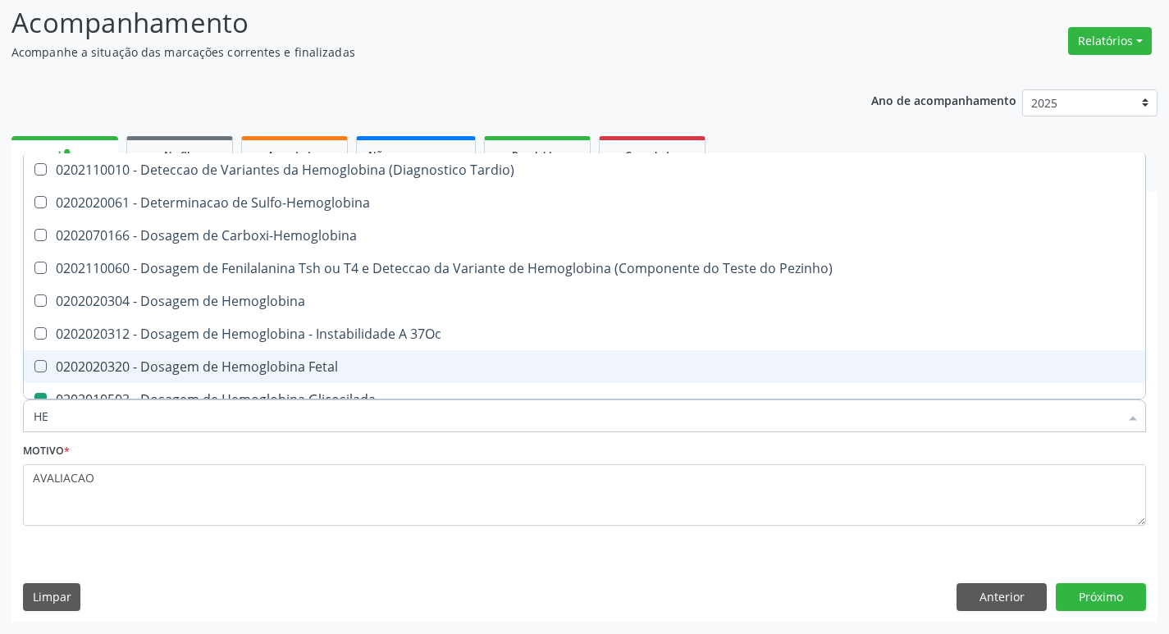
type input "H"
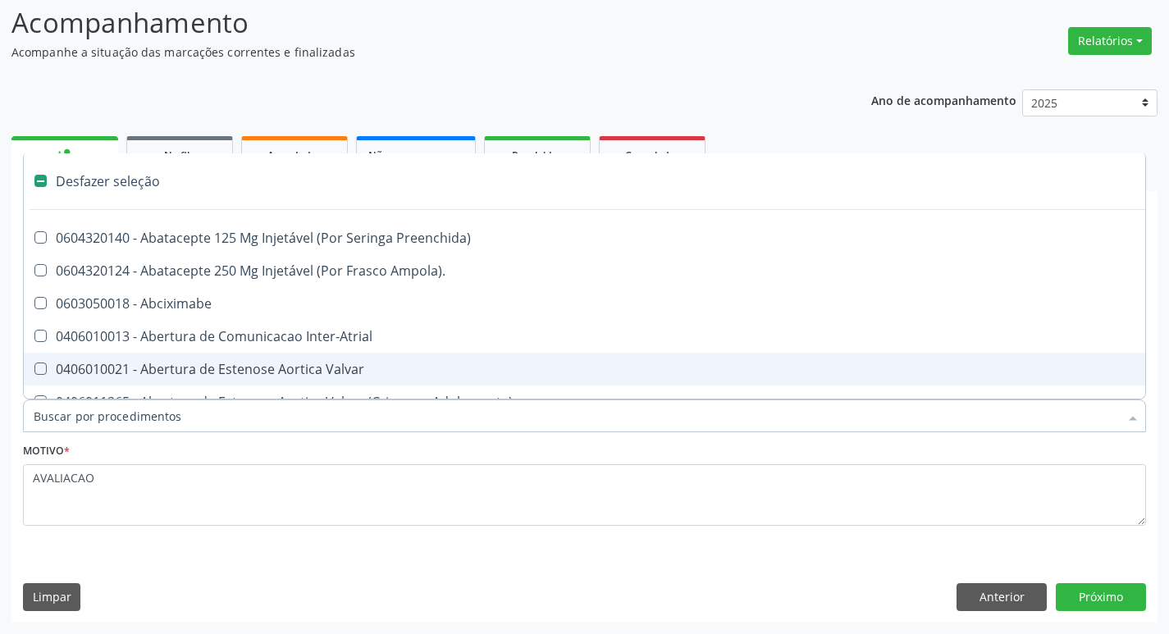
checkbox Dente\) "false"
type input "G"
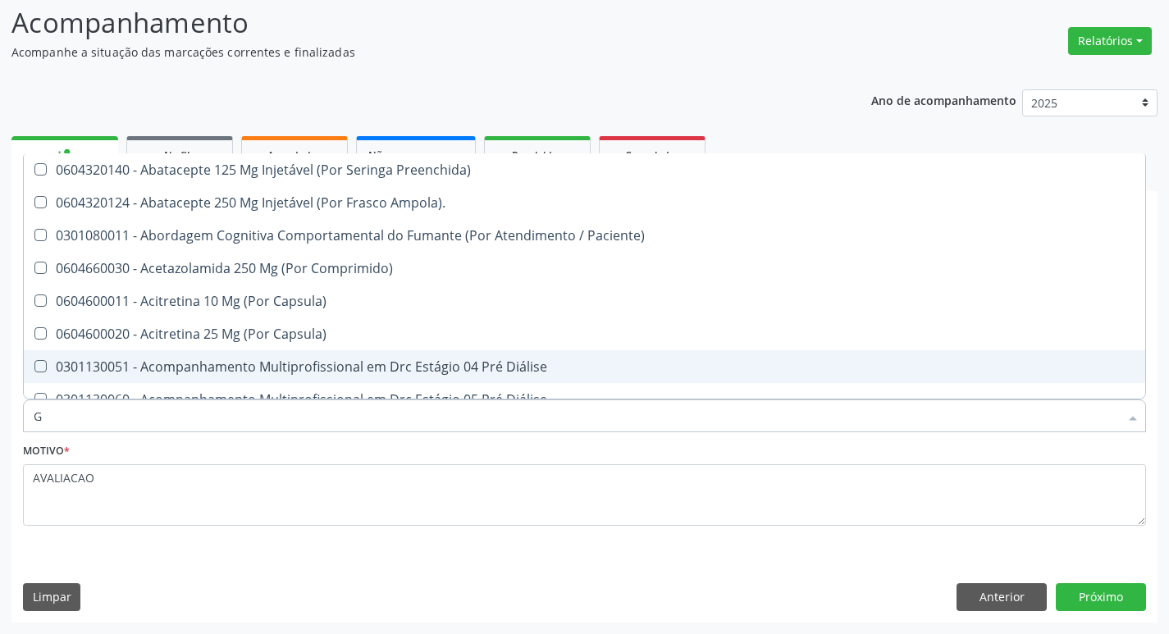
checkbox Glicosilada "true"
checkbox Completo "true"
type input "GLICOSE"
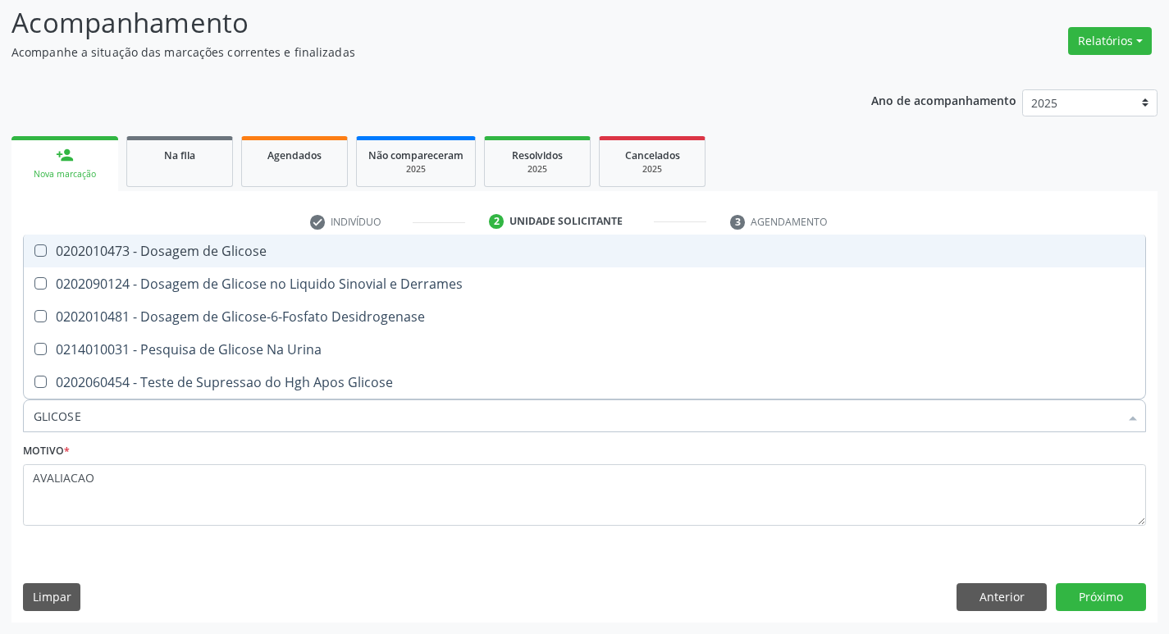
click at [256, 253] on div "0202010473 - Dosagem de Glicose" at bounding box center [584, 250] width 1101 height 13
checkbox Glicose "true"
type input "GLICOS"
checkbox Glicose "false"
checkbox Derrames "true"
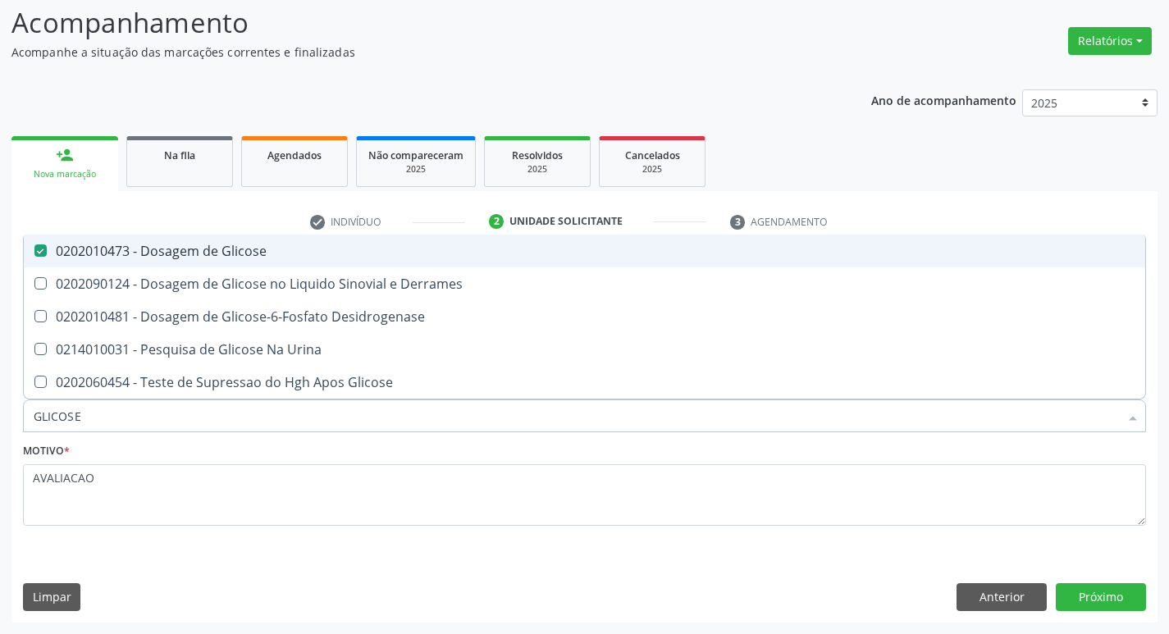
checkbox Glicose "true"
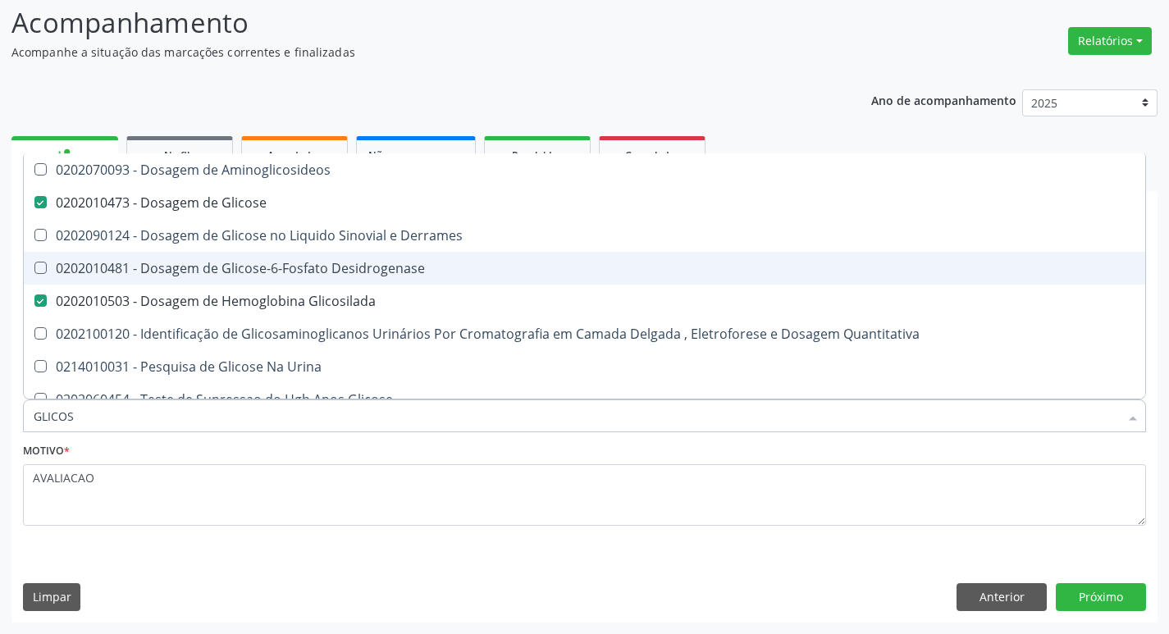
type input "GLICO"
checkbox Glicose "false"
checkbox Derrames "true"
checkbox Glicosilada "false"
checkbox Quantitativa "true"
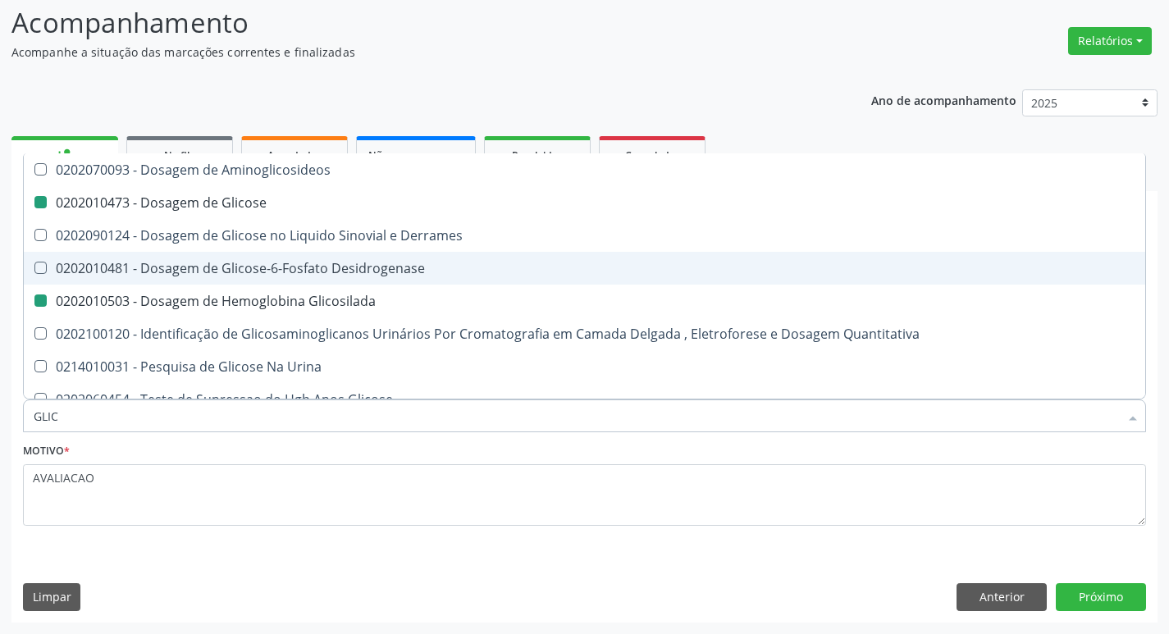
type input "GLI"
checkbox Derrames "false"
checkbox Quantitativa "false"
type input "G"
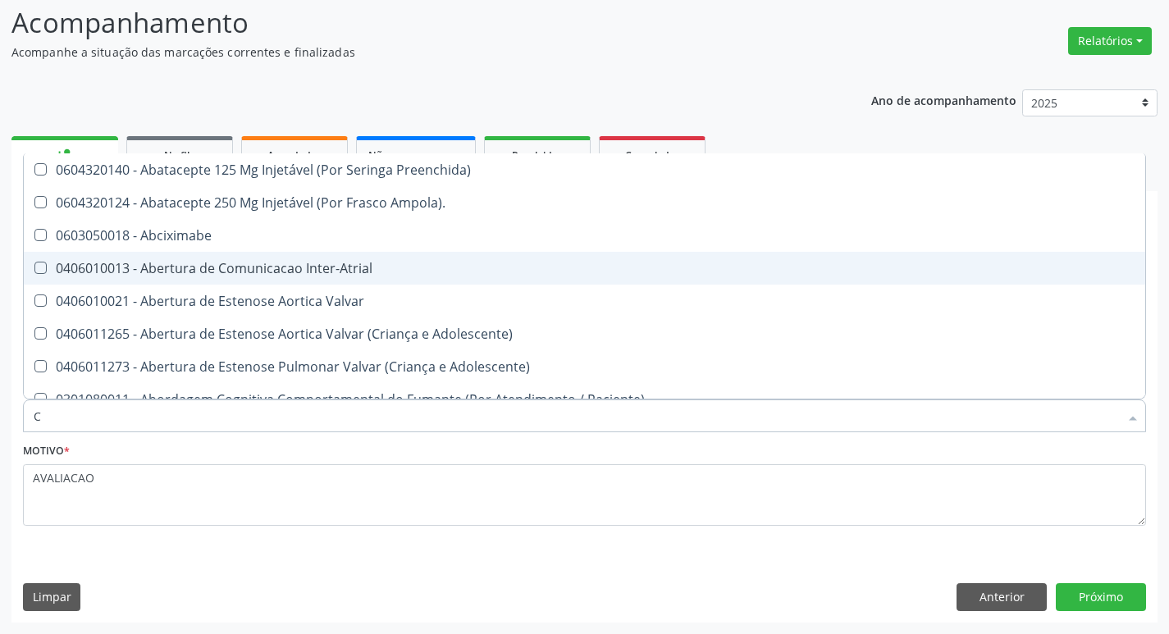
type input "CO"
checkbox Comprimido\) "true"
checkbox Transcutanea "true"
checkbox Osseo "true"
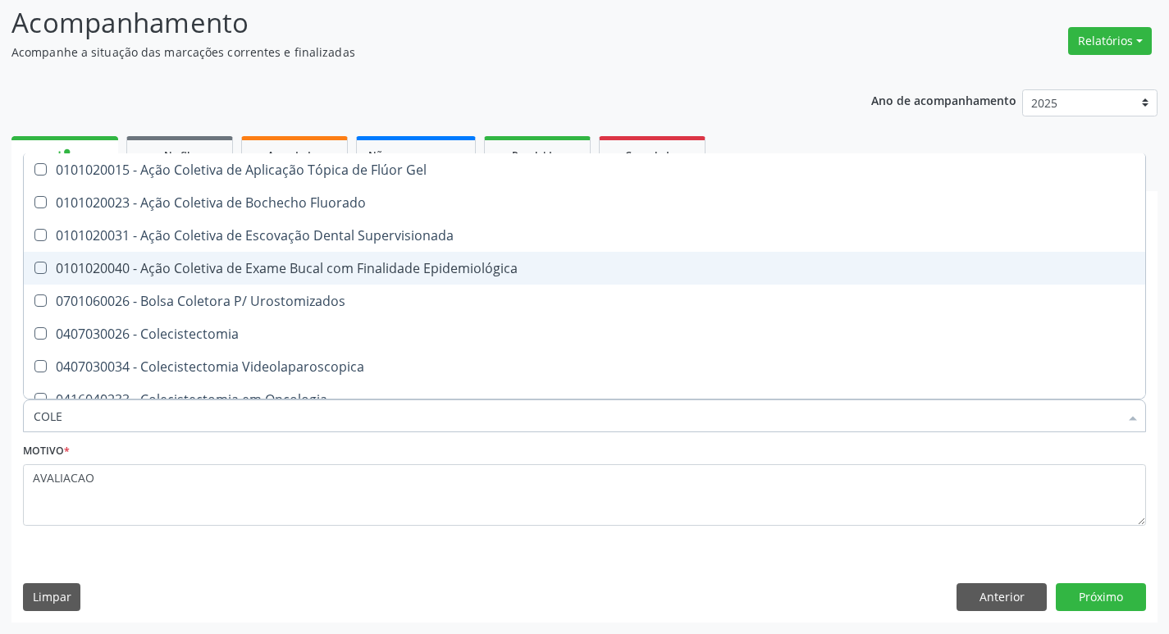
type input "COLES"
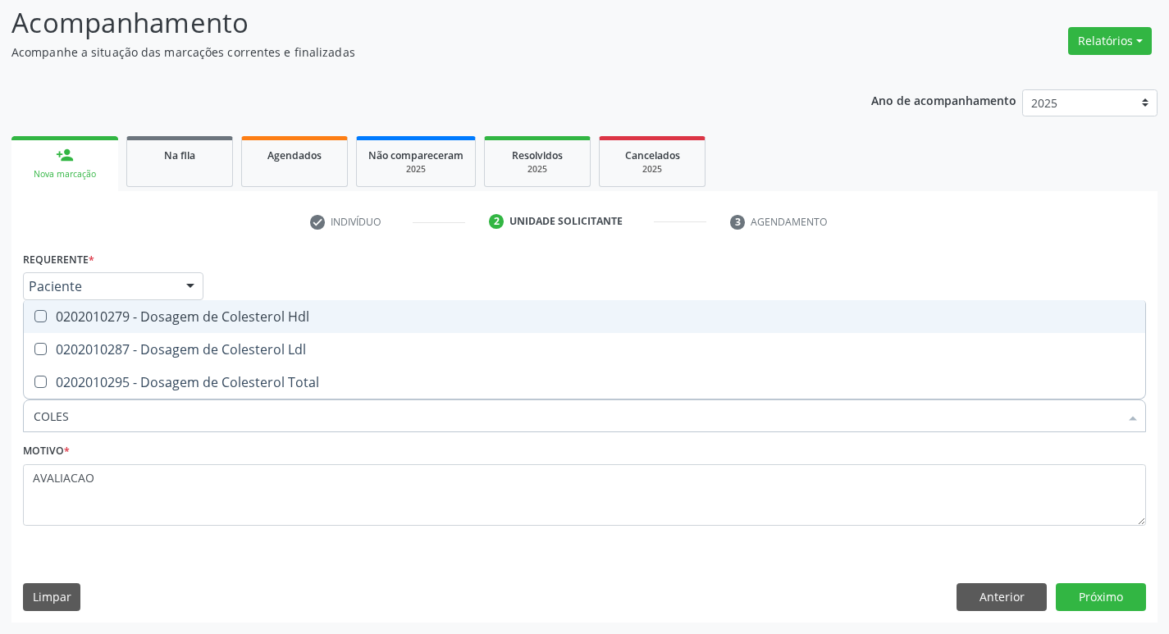
drag, startPoint x: 253, startPoint y: 319, endPoint x: 255, endPoint y: 327, distance: 8.4
click at [253, 320] on div "0202010279 - Dosagem de Colesterol Hdl" at bounding box center [584, 316] width 1101 height 13
checkbox Hdl "true"
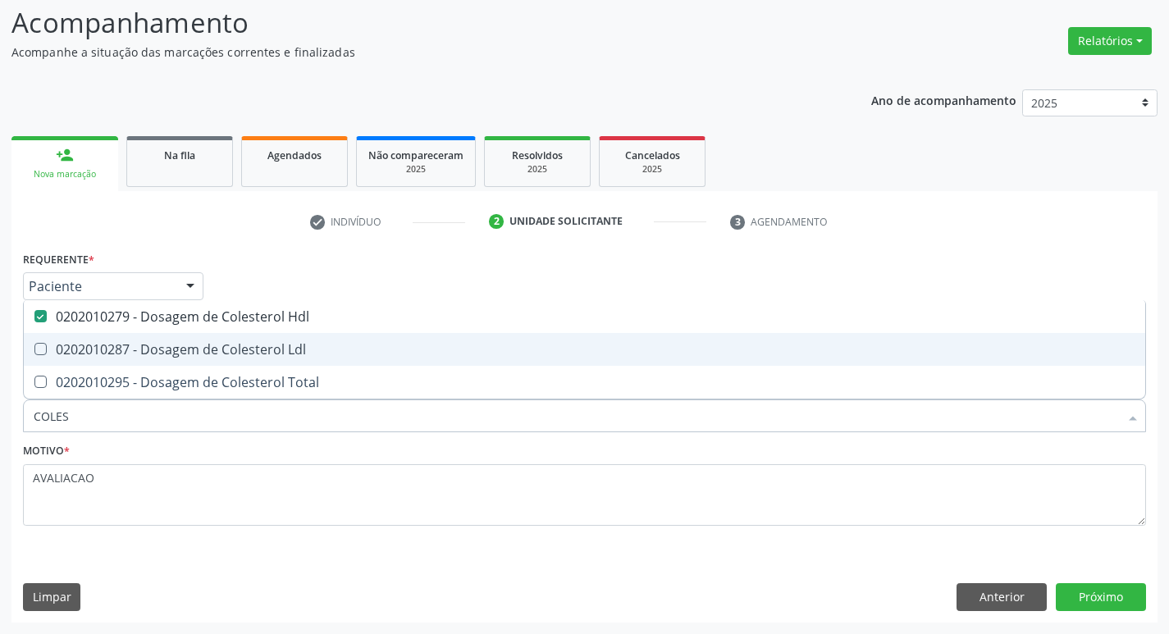
click at [255, 336] on span "0202010287 - Dosagem de Colesterol Ldl" at bounding box center [584, 349] width 1121 height 33
checkbox Ldl "true"
type input "COLE"
checkbox Hdl "false"
checkbox Ldl "false"
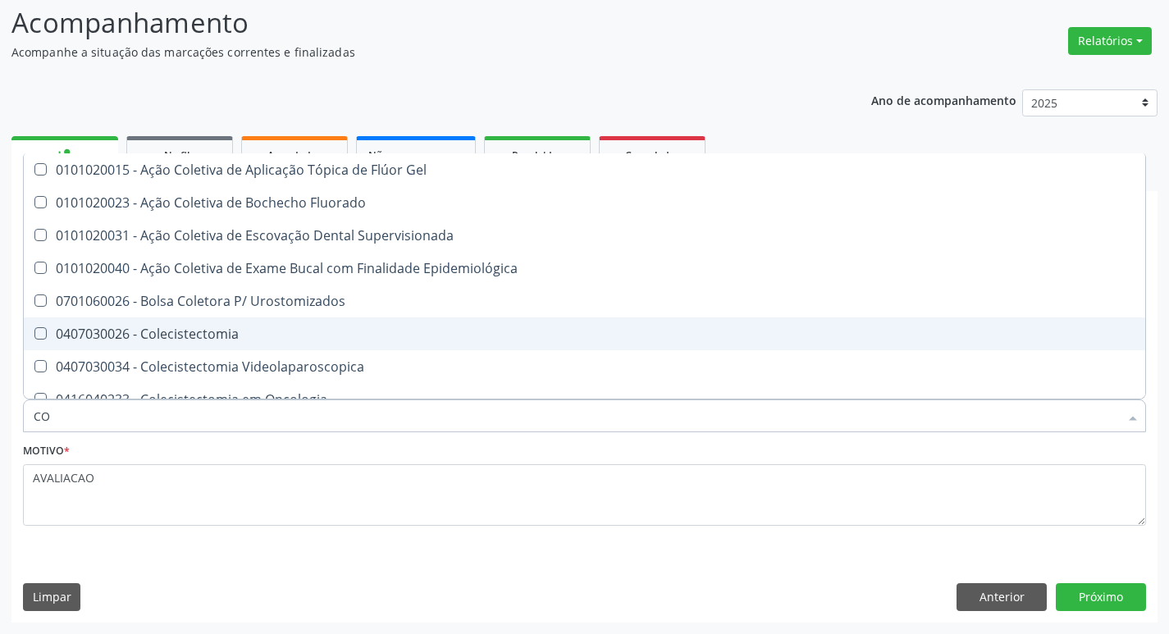
type input "C"
checkbox Hdl "false"
checkbox Ldl "false"
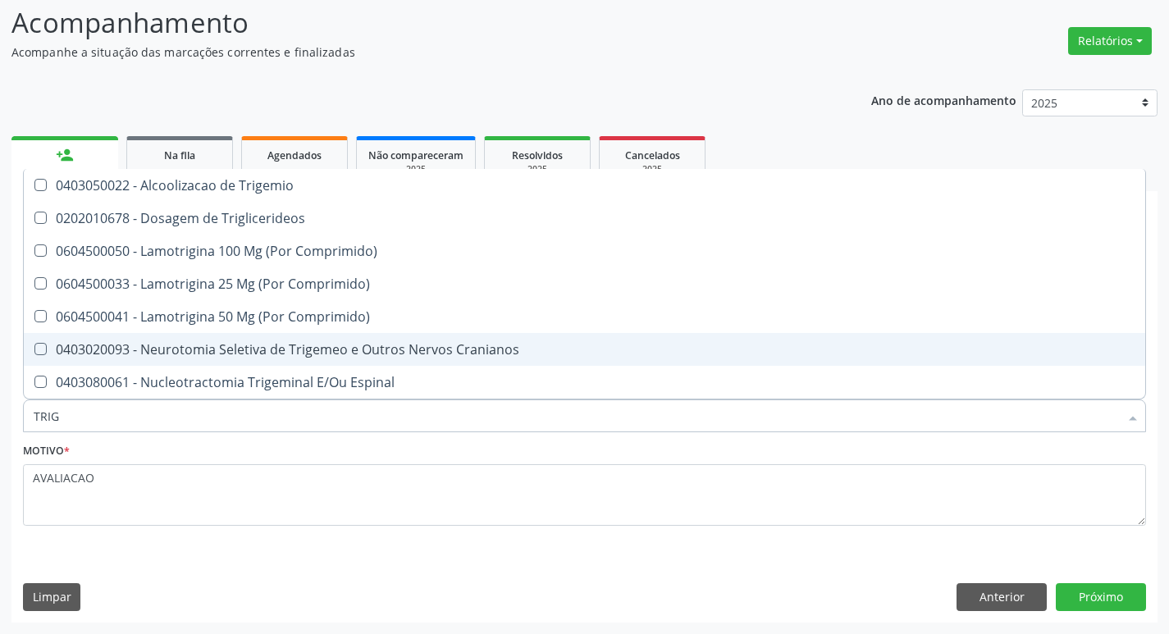
type input "TRIGL"
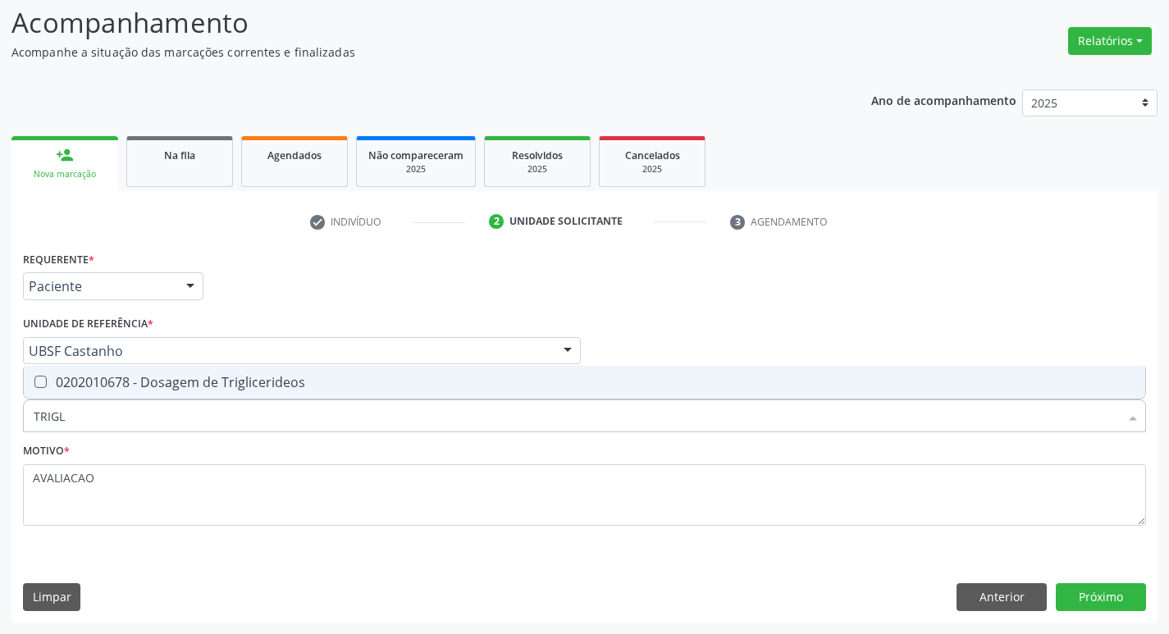
click at [271, 401] on input "TRIGL" at bounding box center [576, 415] width 1085 height 33
click at [284, 384] on div "0202010678 - Dosagem de Triglicerideos" at bounding box center [584, 382] width 1101 height 13
checkbox Triglicerideos "true"
type input "TRIG"
checkbox Triglicerideos "false"
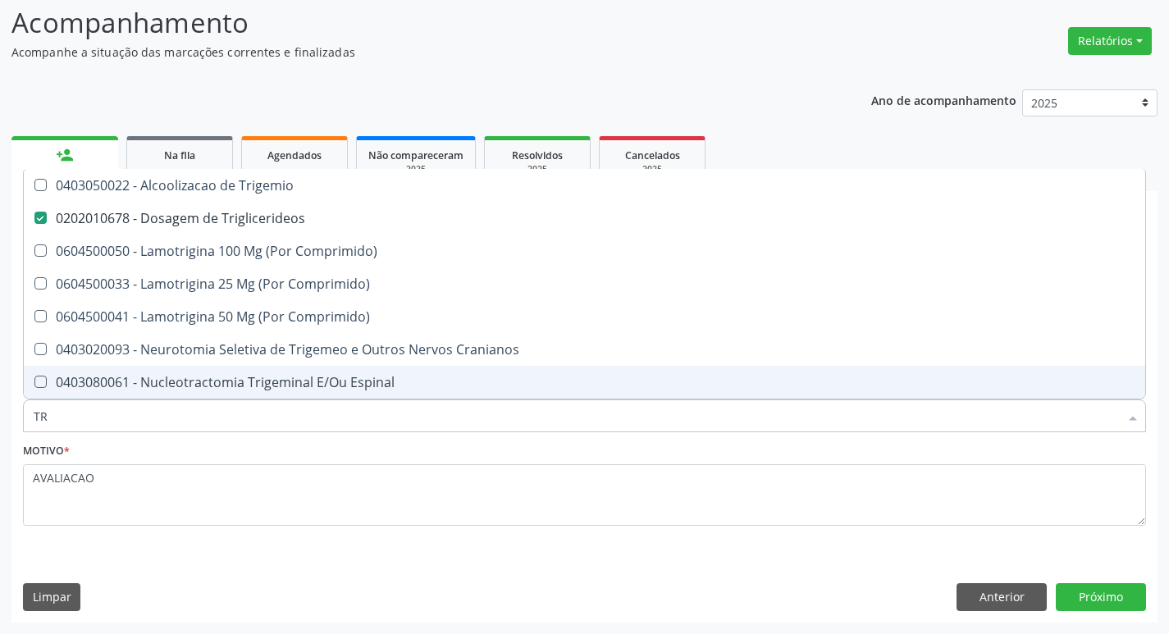
type input "T"
checkbox Triglicerideos "false"
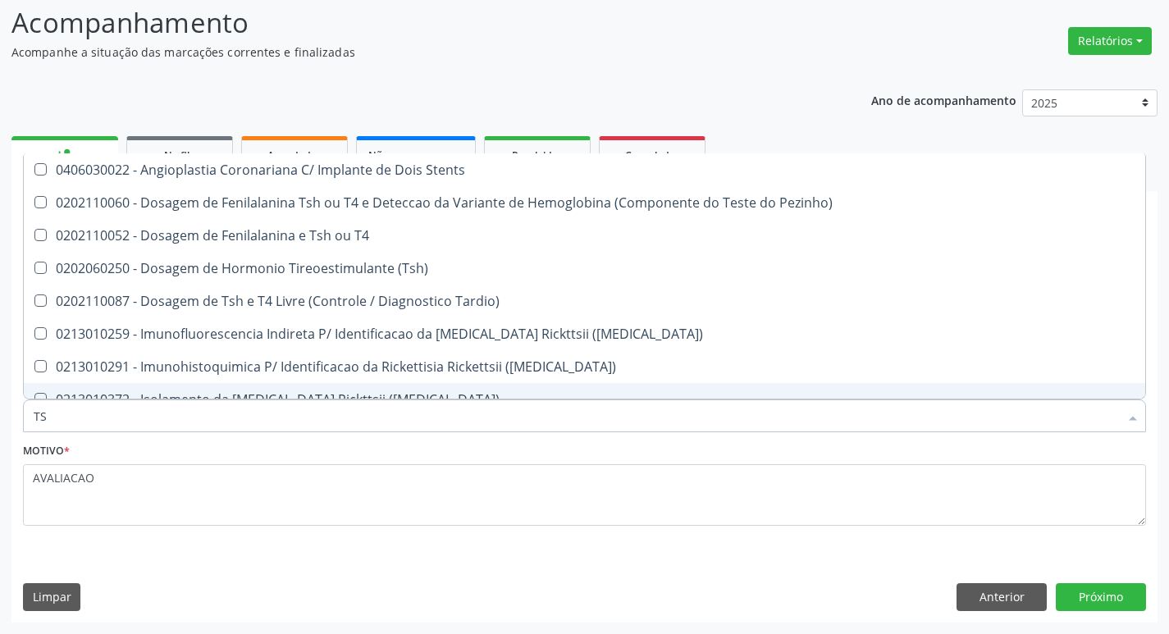
type input "TSH"
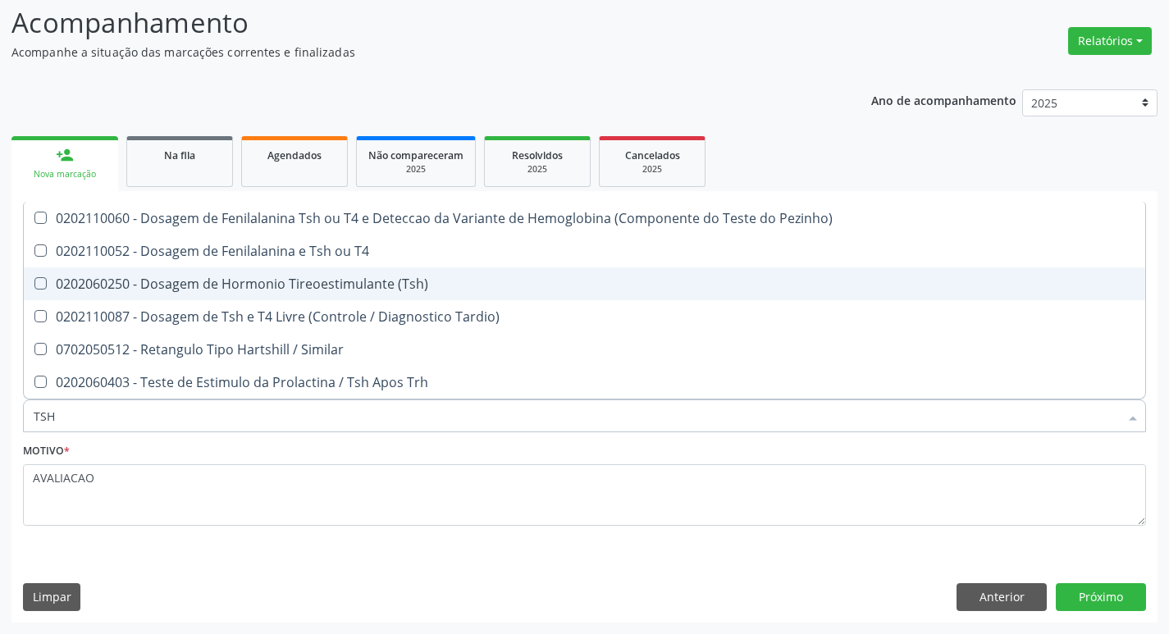
click at [374, 272] on span "0202060250 - Dosagem de Hormonio Tireoestimulante (Tsh)" at bounding box center [584, 283] width 1121 height 33
checkbox \(Tsh\) "true"
type input "TS"
checkbox \(Tsh\) "false"
checkbox Tardio\) "true"
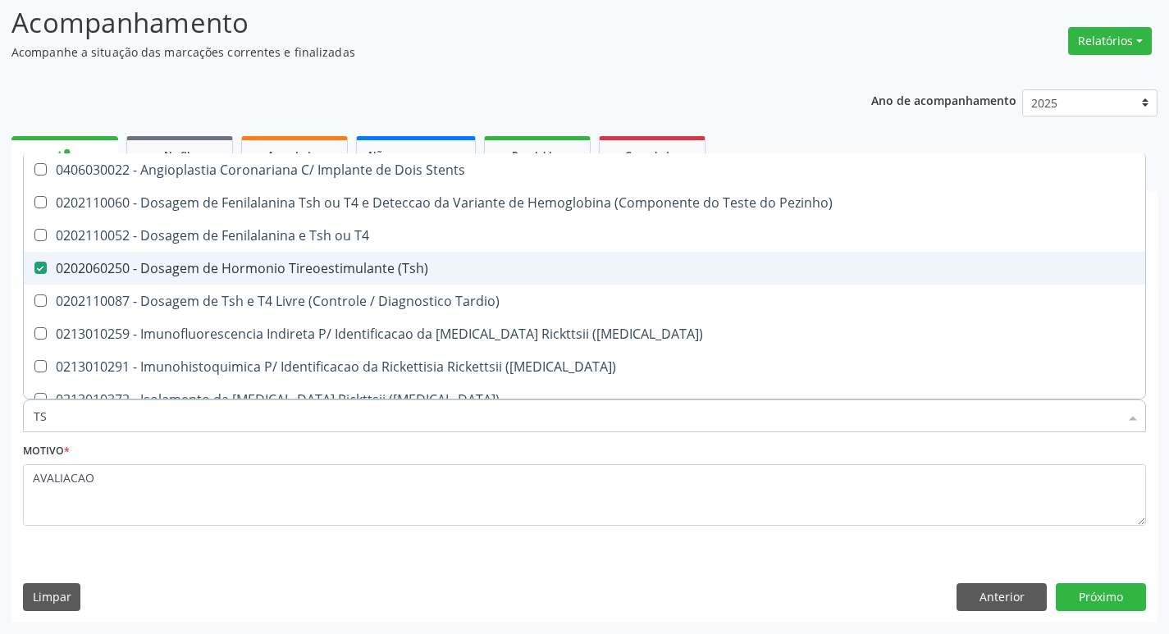
type input "T"
checkbox \(Tsh\) "false"
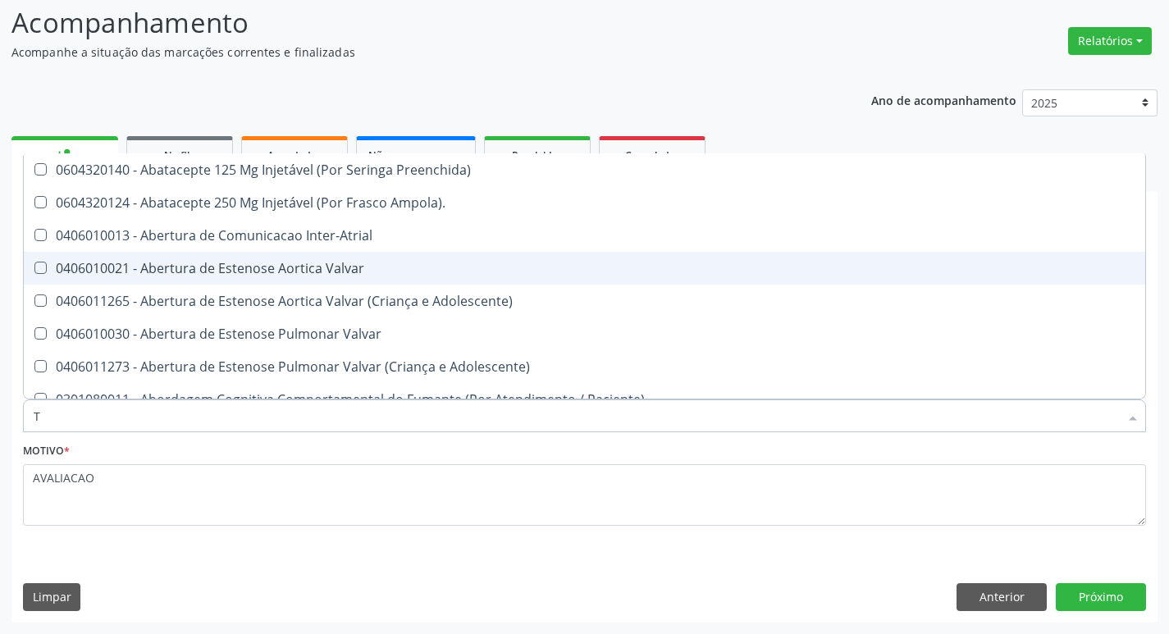
type input "T4"
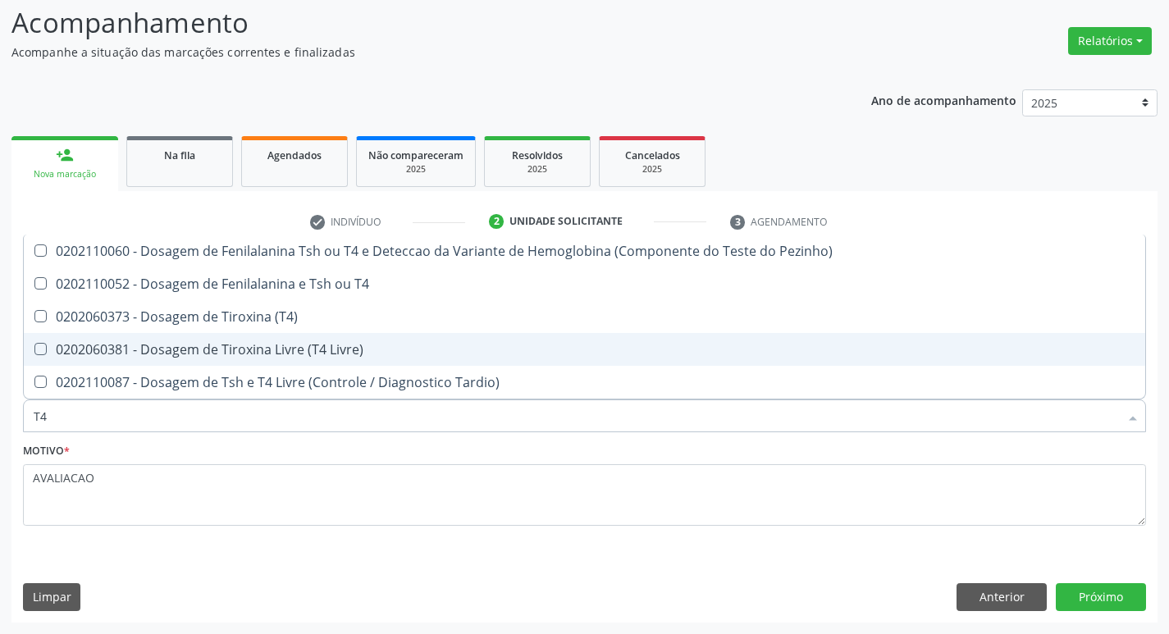
click at [313, 356] on div "0202060381 - Dosagem de Tiroxina Livre (T4 Livre)" at bounding box center [584, 349] width 1101 height 13
checkbox Livre\) "true"
type input "T"
checkbox Livre\) "false"
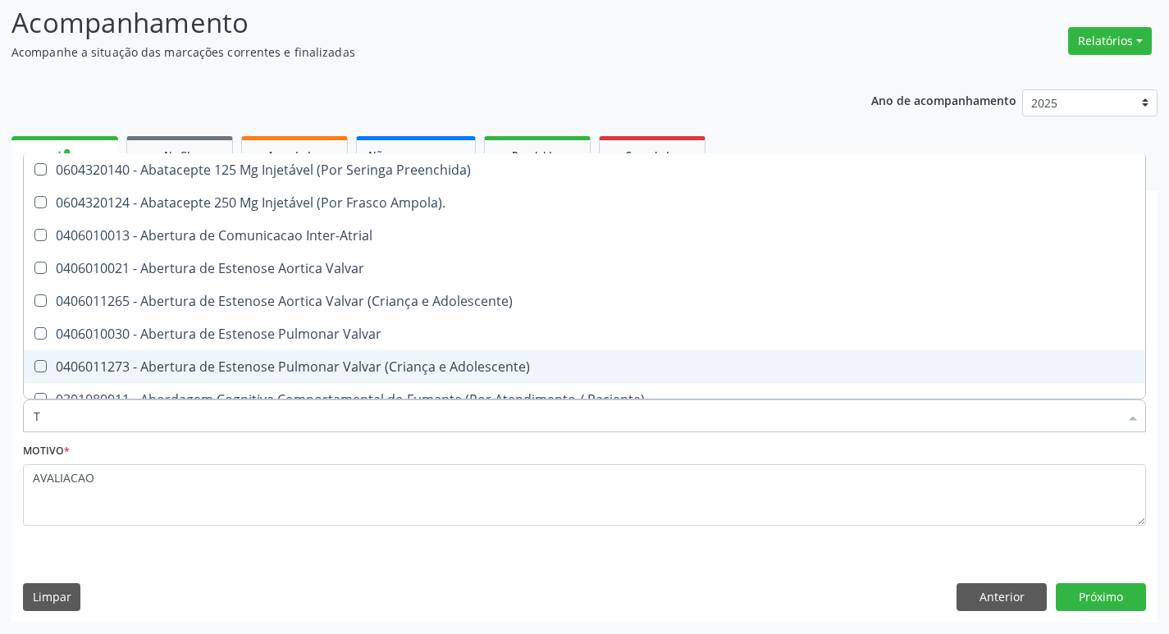
type input "TG"
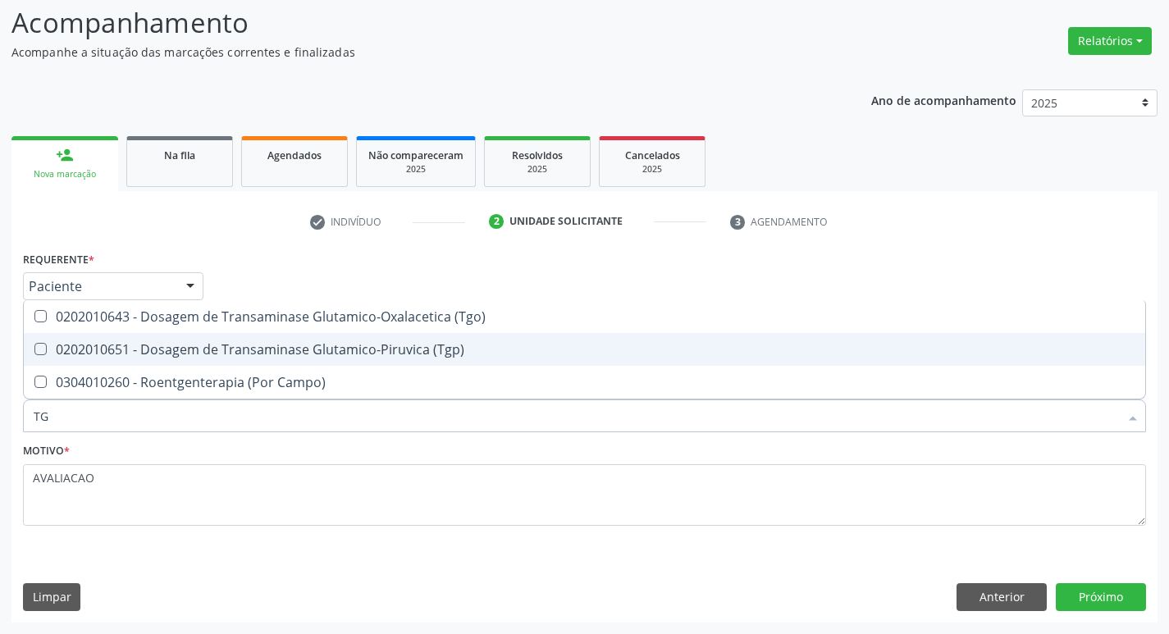
click at [317, 355] on div "0202010651 - Dosagem de Transaminase Glutamico-Piruvica (Tgp)" at bounding box center [584, 349] width 1101 height 13
checkbox \(Tgp\) "true"
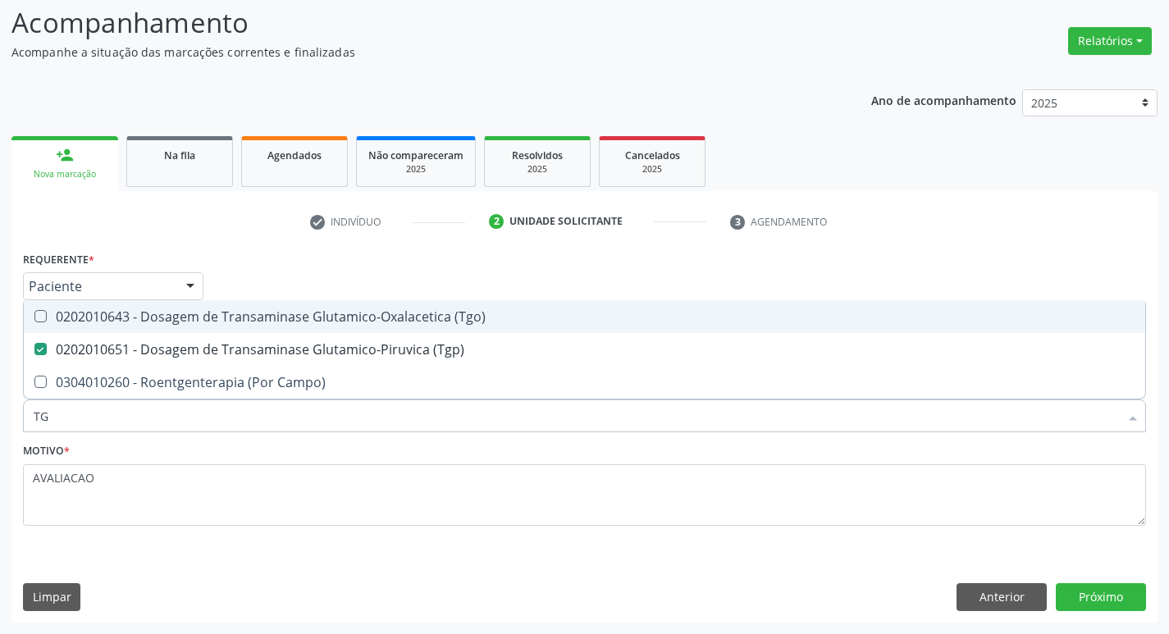
click at [314, 321] on div "0202010643 - Dosagem de Transaminase Glutamico-Oxalacetica (Tgo)" at bounding box center [584, 316] width 1101 height 13
checkbox \(Tgo\) "true"
type input "T"
checkbox \(Tgo\) "false"
checkbox \(Tgp\) "false"
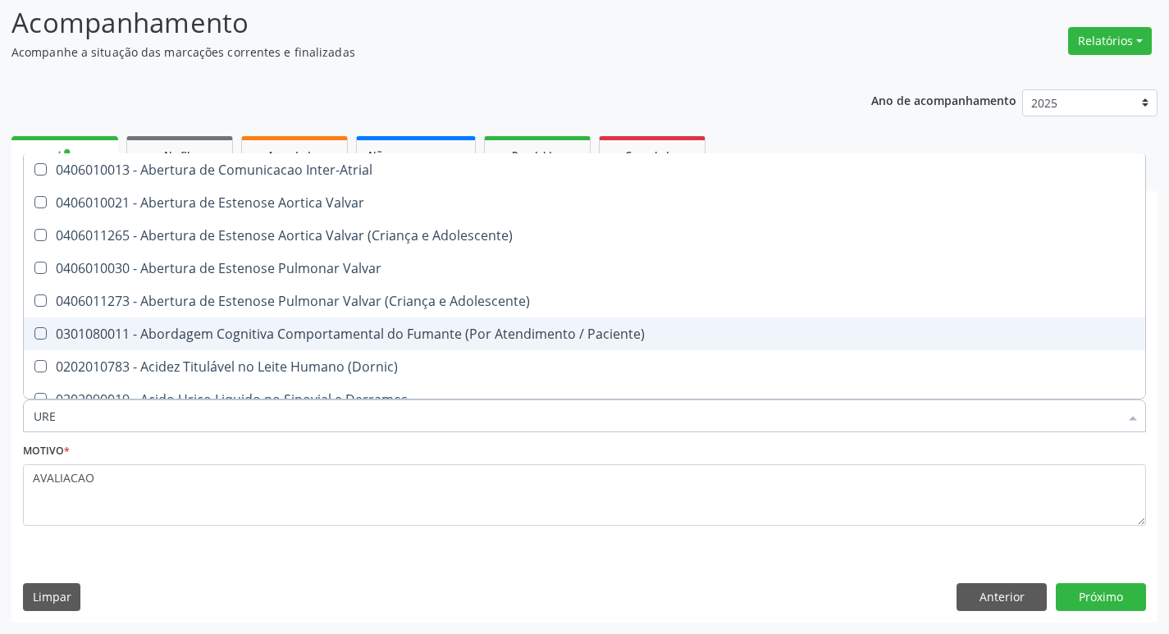
type input "UREI"
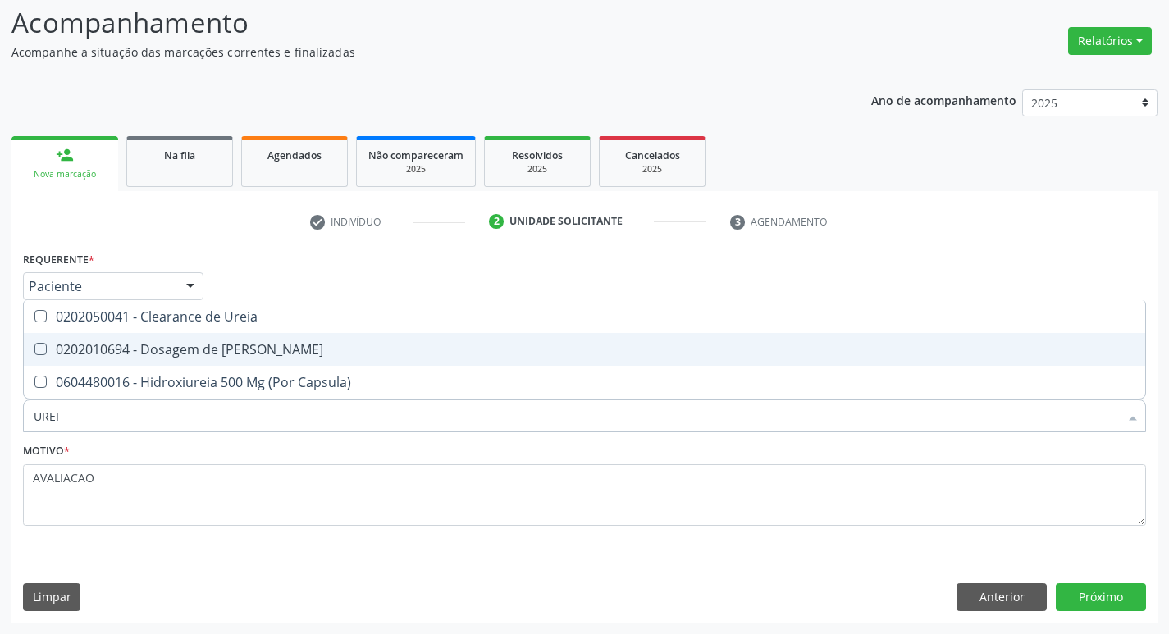
click at [297, 344] on div "0202010694 - Dosagem de [PERSON_NAME]" at bounding box center [584, 349] width 1101 height 13
checkbox Ureia "true"
type input "U"
checkbox Ureia "false"
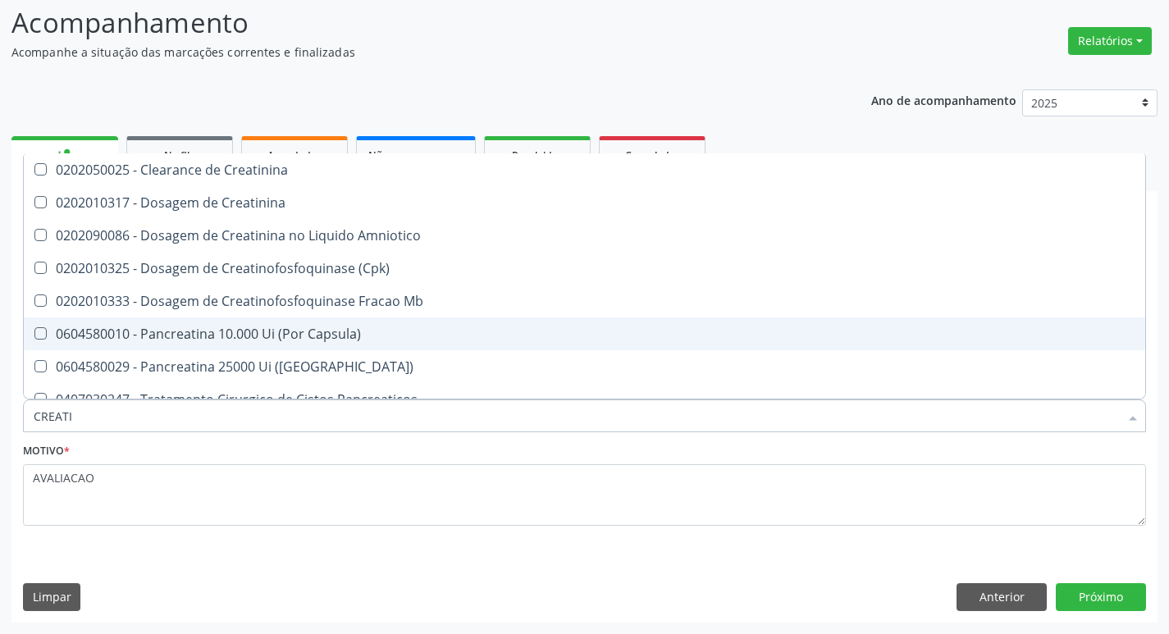
type input "CREATIN"
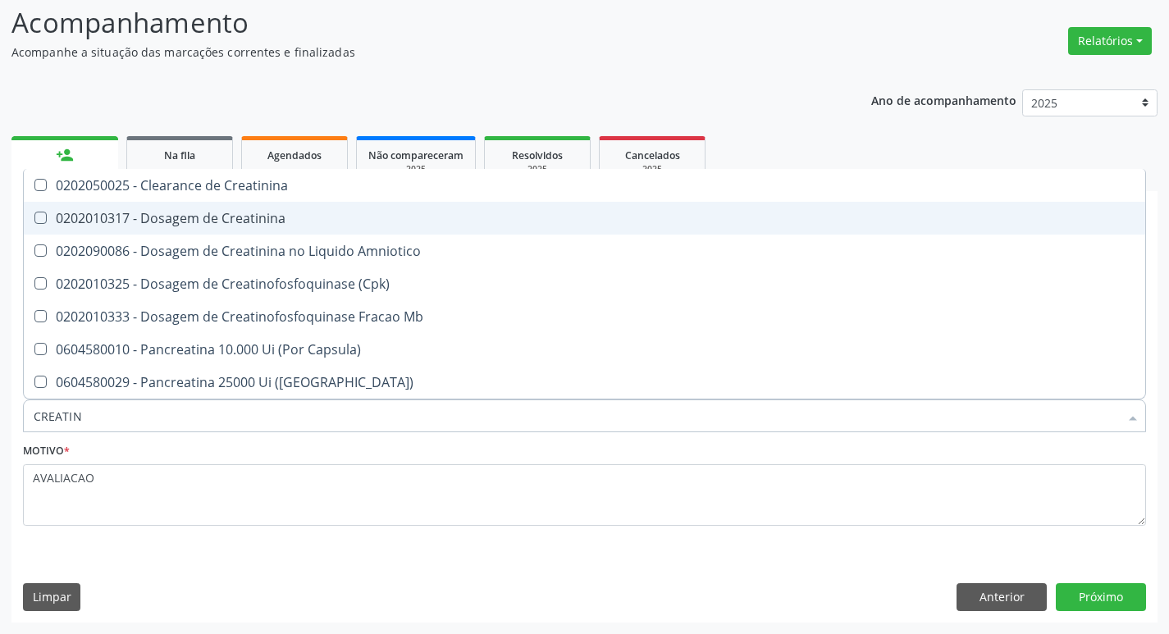
click at [252, 222] on div "0202010317 - Dosagem de Creatinina" at bounding box center [584, 218] width 1101 height 13
checkbox Creatinina "true"
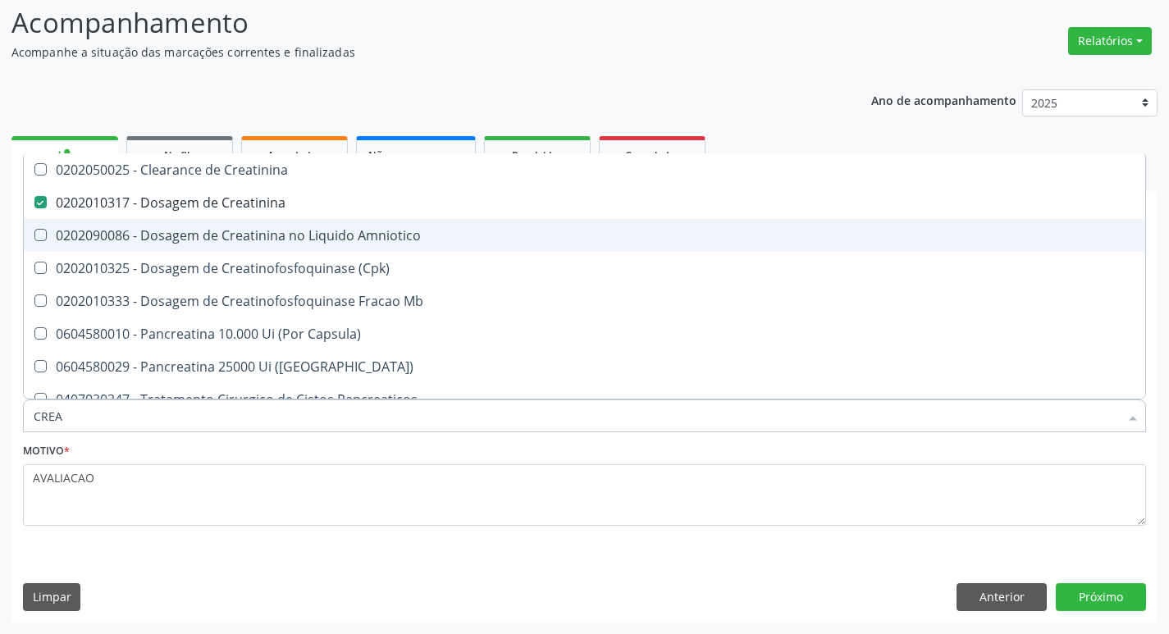
type input "CRE"
checkbox Creatinina "false"
checkbox Amniotico "false"
checkbox Mb "false"
type input "C"
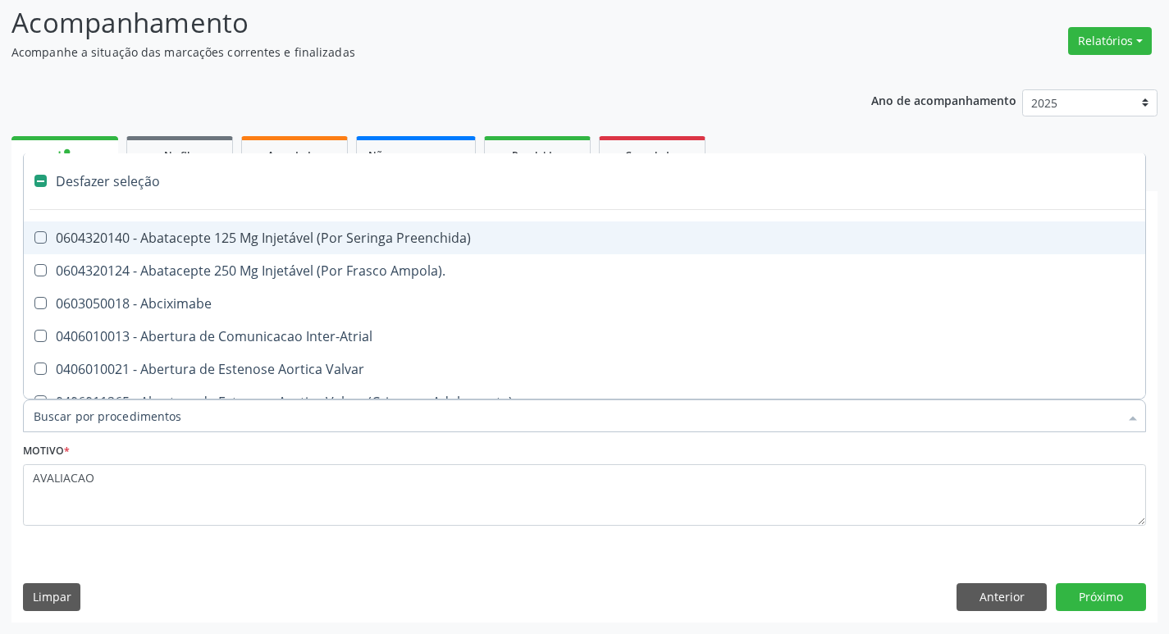
type input "V"
checkbox \(Unilateral\) "true"
checkbox Cornea "true"
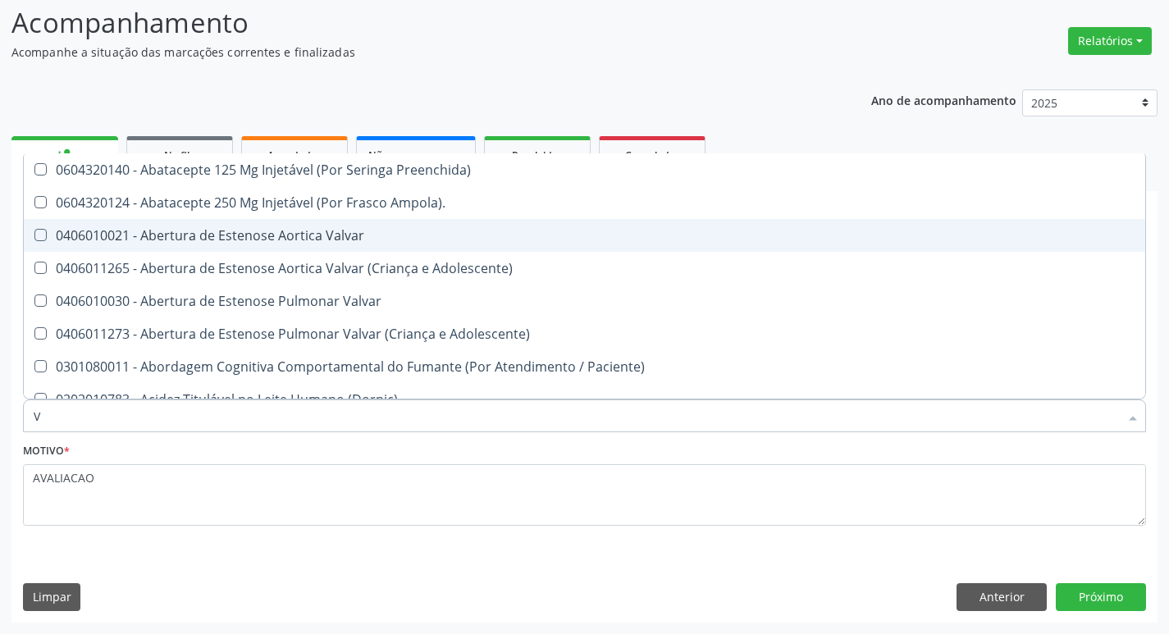
type input "VI"
checkbox Psicoterapia "true"
checkbox Livre\) "false"
checkbox \(Tgp\) "false"
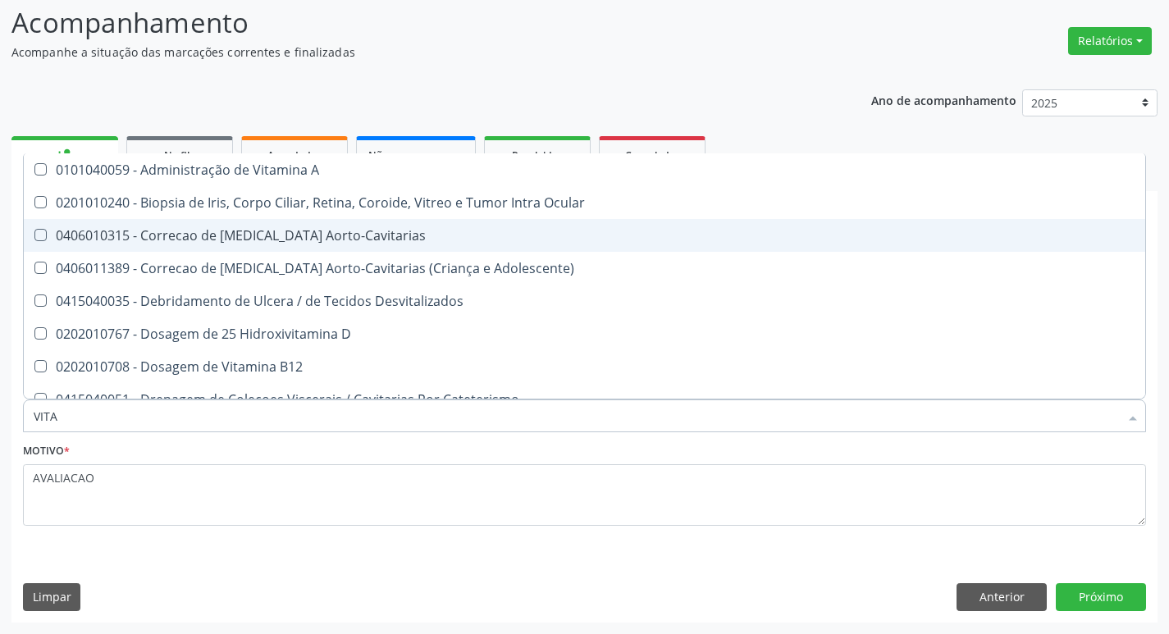
type input "VITAM"
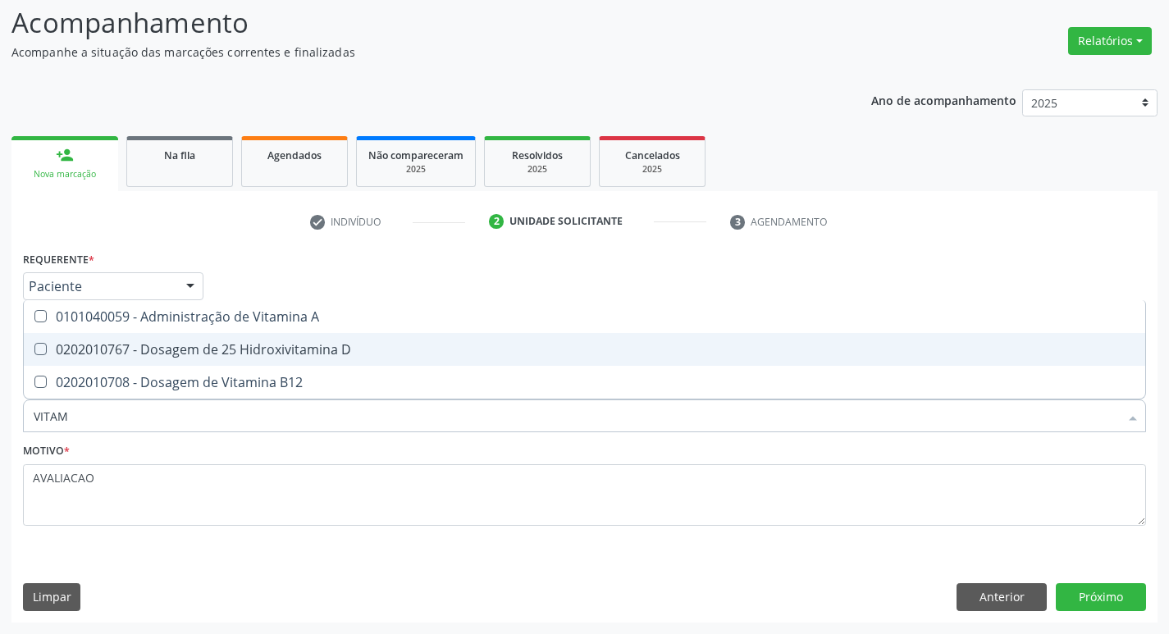
drag, startPoint x: 220, startPoint y: 360, endPoint x: 235, endPoint y: 368, distance: 16.9
click at [222, 362] on span "0202010767 - Dosagem de 25 Hidroxivitamina D" at bounding box center [584, 349] width 1121 height 33
checkbox D "true"
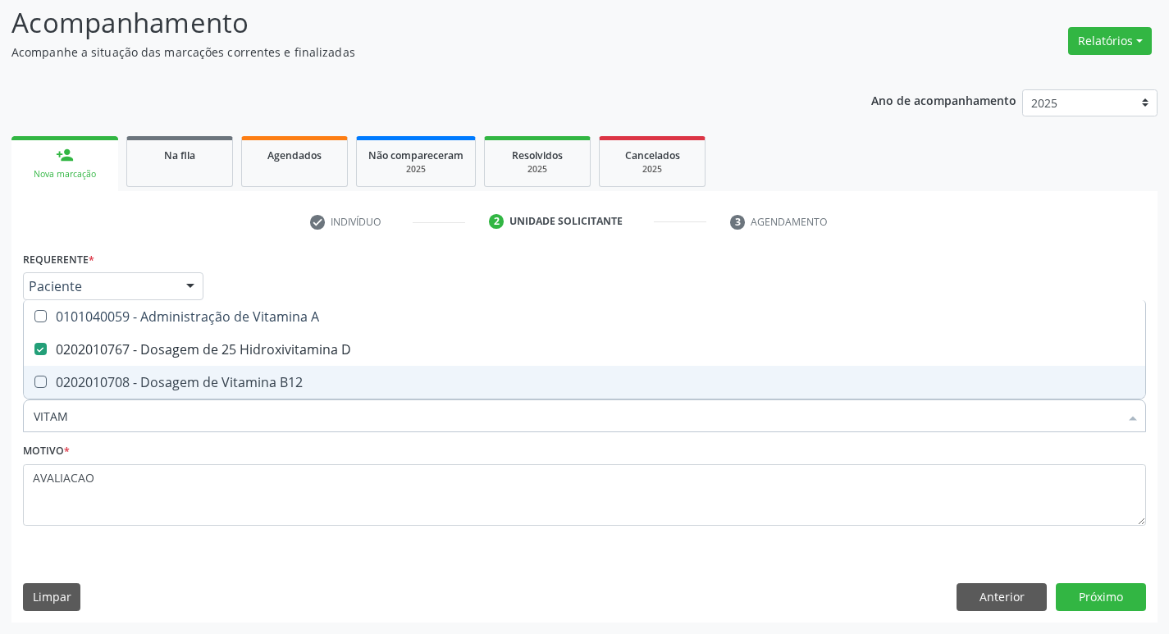
click at [235, 369] on span "0202010708 - Dosagem de Vitamina B12" at bounding box center [584, 382] width 1121 height 33
checkbox B12 "true"
type input "VITA"
checkbox D "false"
checkbox B12 "false"
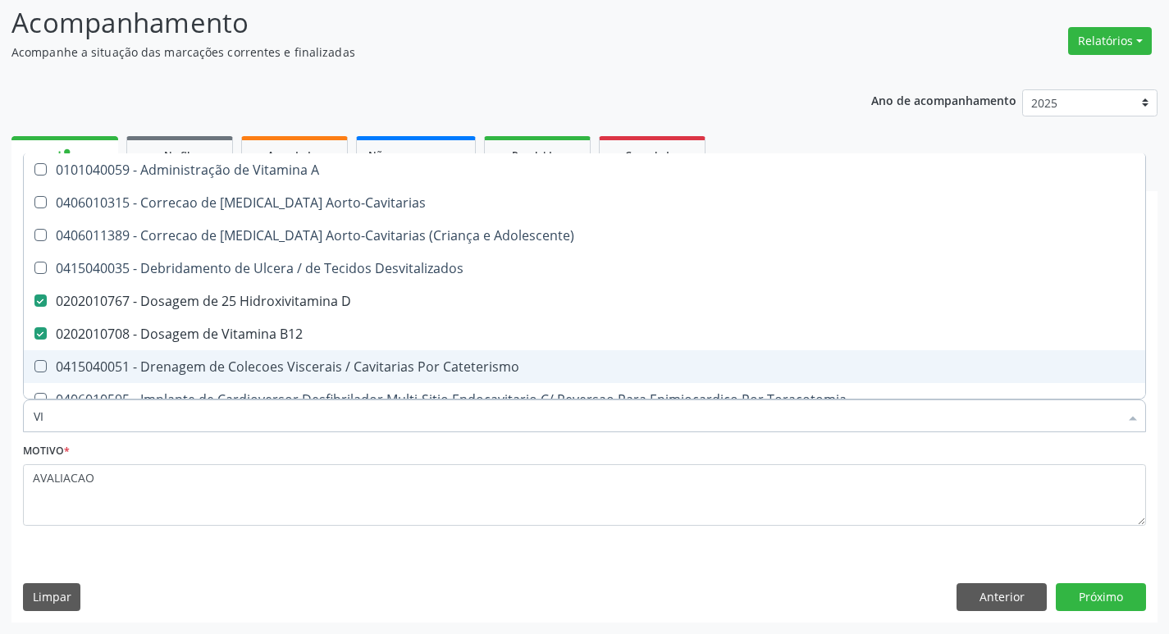
type input "V"
checkbox D "false"
checkbox B12 "false"
checkbox Cateterismo "false"
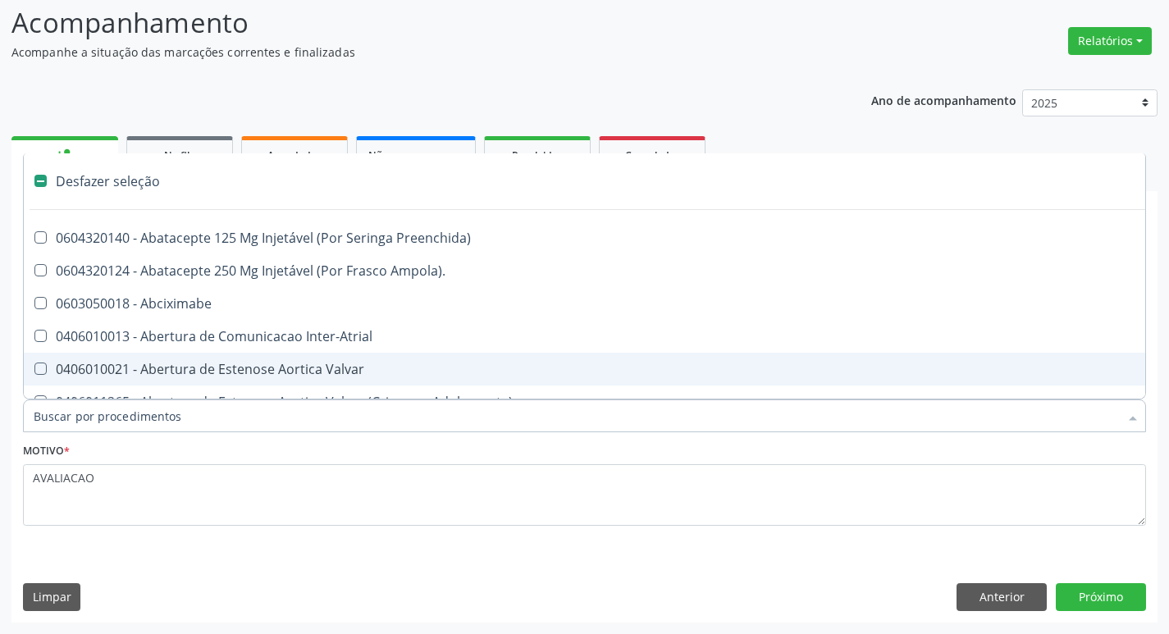
type input "2"
checkbox Total "true"
checkbox Monopolar "true"
checkbox Quadril "true"
checkbox Biologica "true"
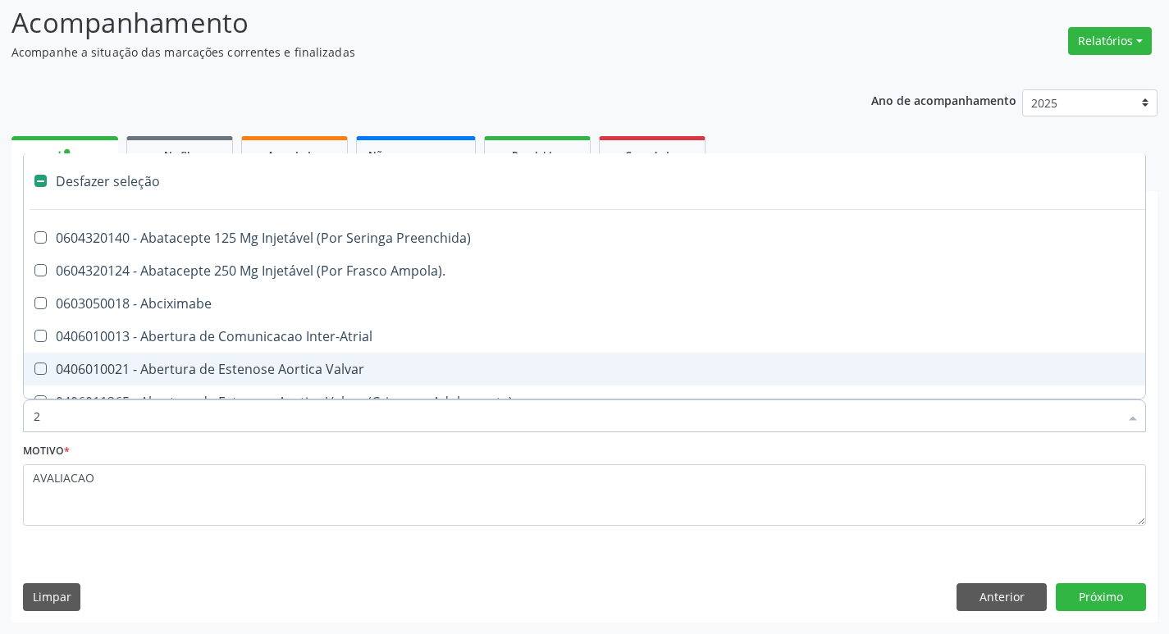
checkbox Vagina "true"
checkbox Puerperal "true"
checkbox Internado "true"
checkbox Anos\) "true"
checkbox Congenita "true"
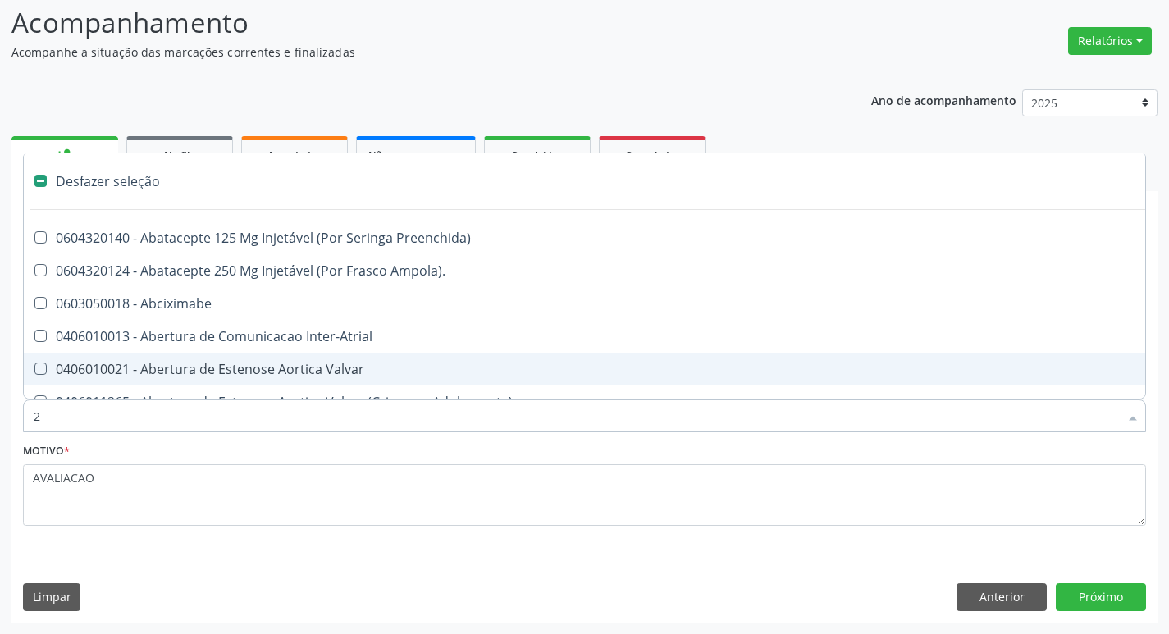
checkbox Adolescente\) "true"
checkbox Aorto-Cavitarias "true"
checkbox Congenita "true"
checkbox Adolescente\) "true"
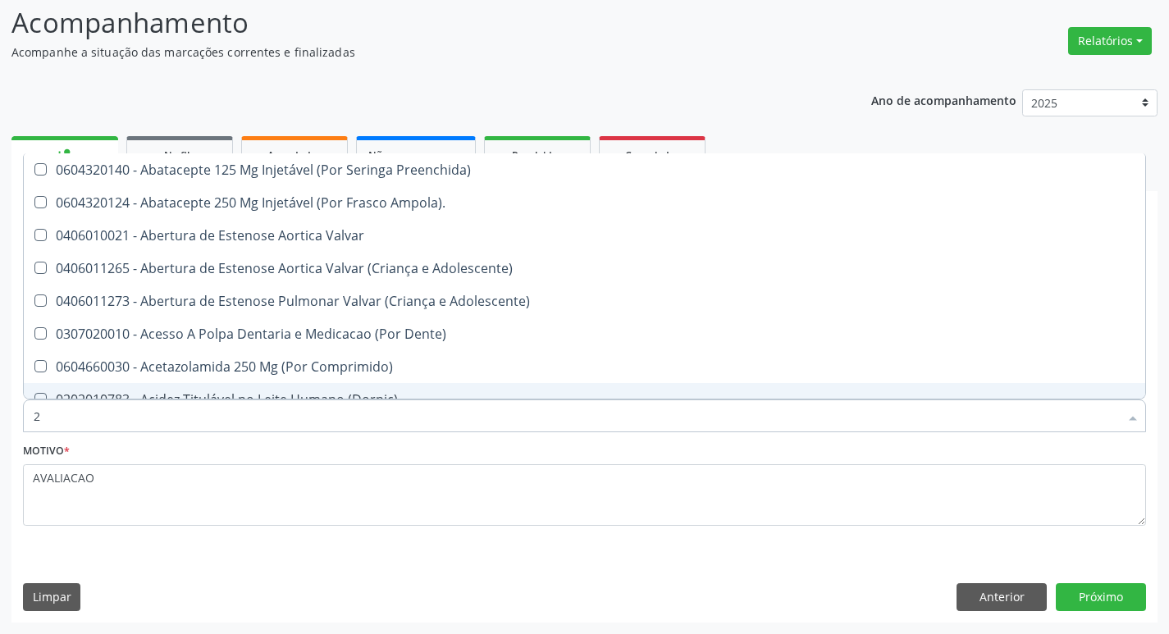
type input "20205001"
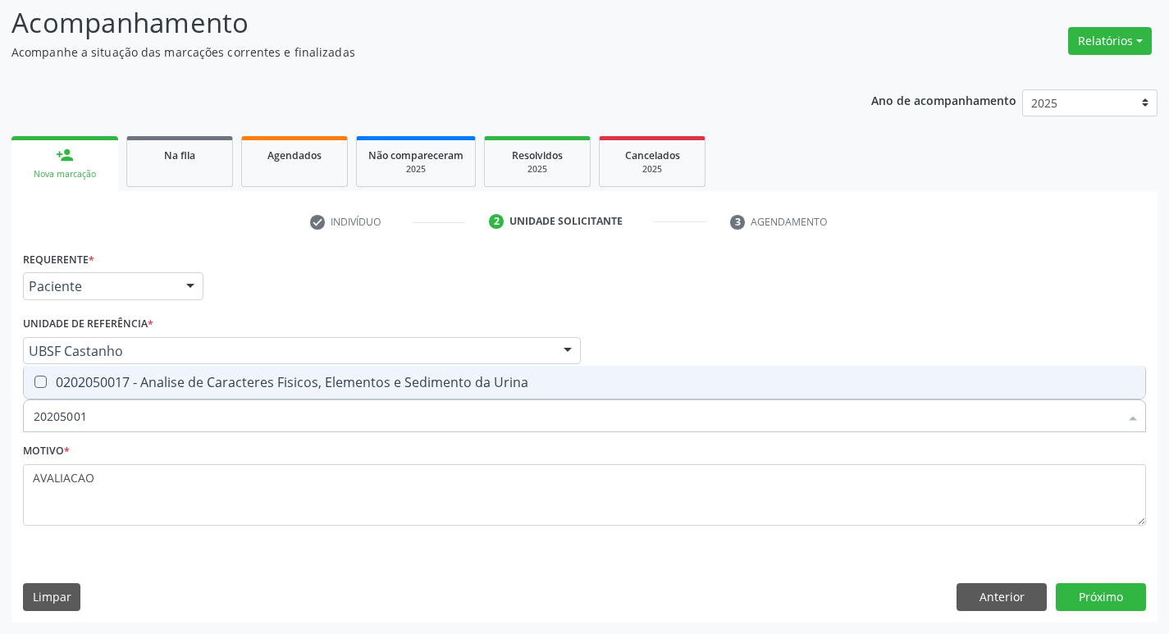
click at [217, 376] on div "0202050017 - Analise de Caracteres Fisicos, Elementos e Sedimento da Urina" at bounding box center [584, 382] width 1101 height 13
checkbox Urina "true"
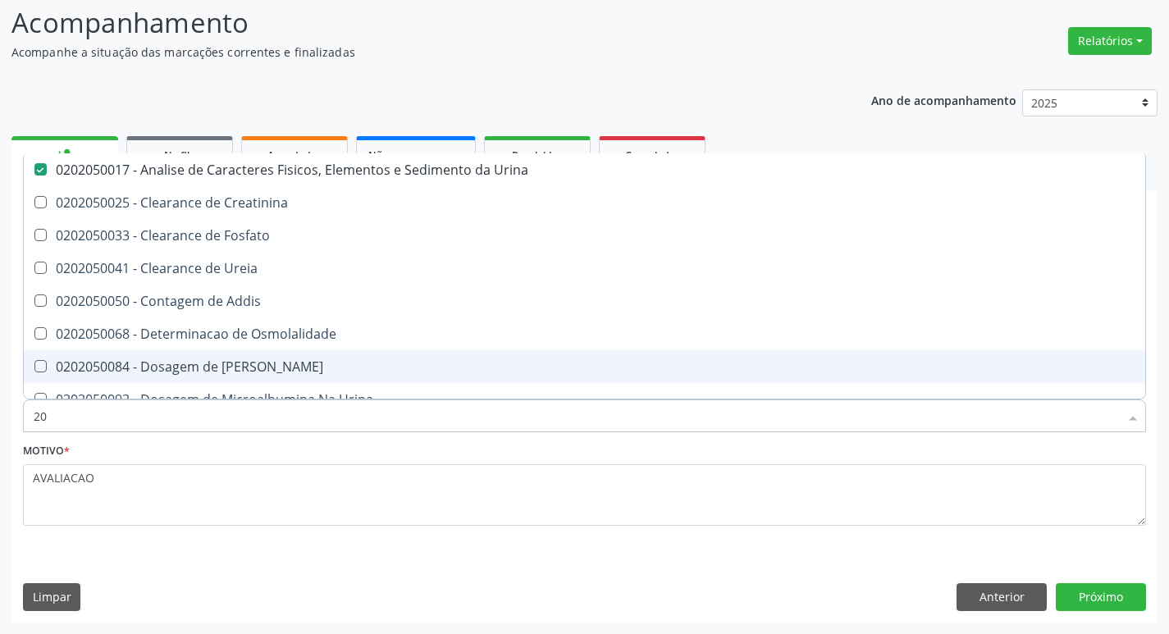
type input "2"
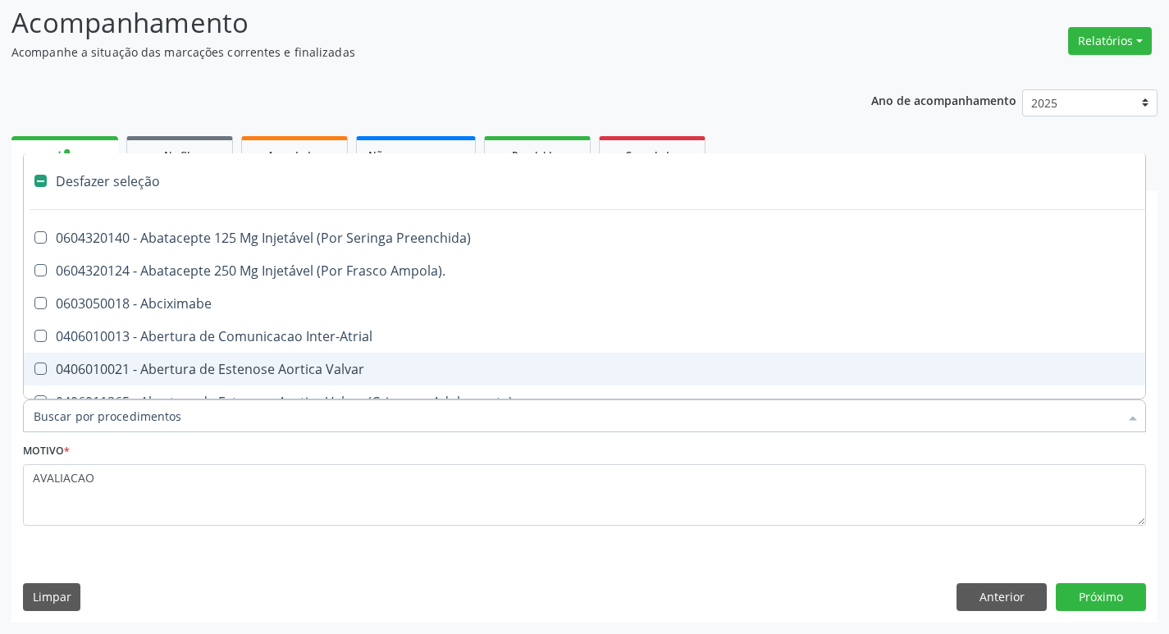
checkbox Preenchida\) "false"
checkbox Inter-Atrial "false"
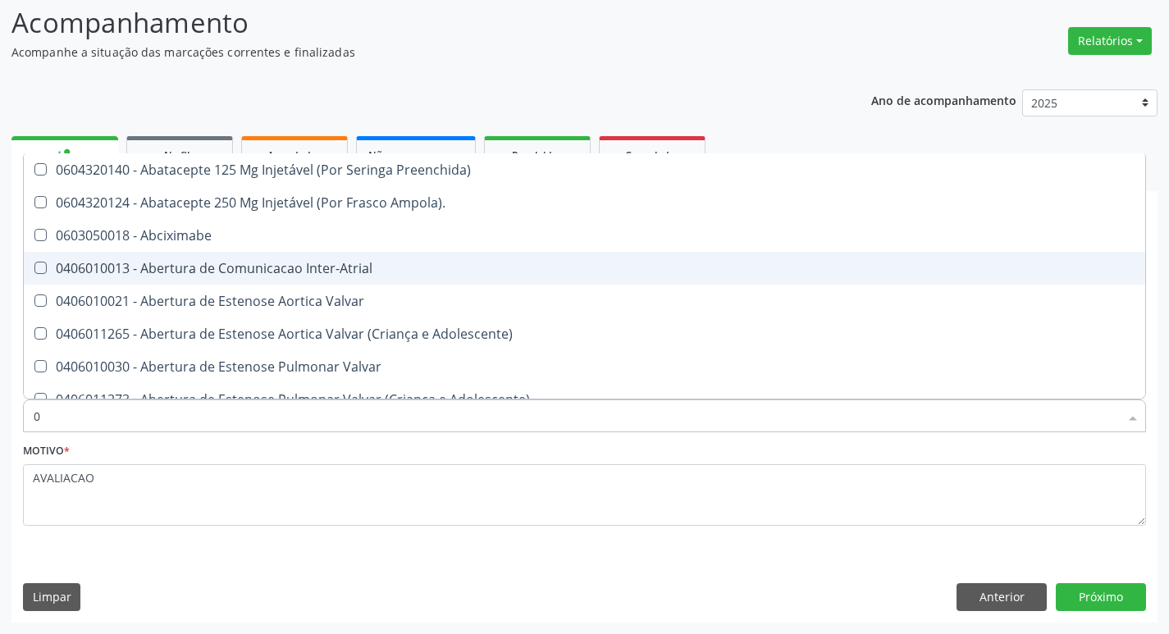
type input "02"
checkbox Psicossocial "true"
checkbox Urina "false"
checkbox \(Frasco\) "true"
checkbox Pancreas "true"
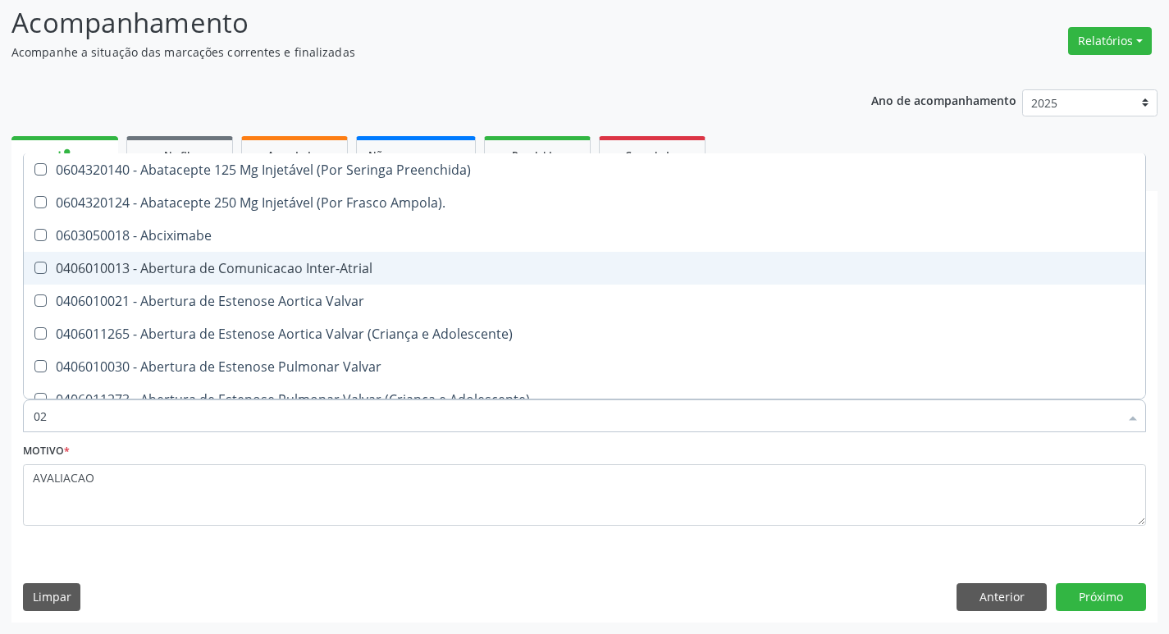
checkbox Paratireoides "true"
checkbox 67 "true"
checkbox Comprimido\) "true"
checkbox Ml\) "true"
checkbox Per-Operatoria "true"
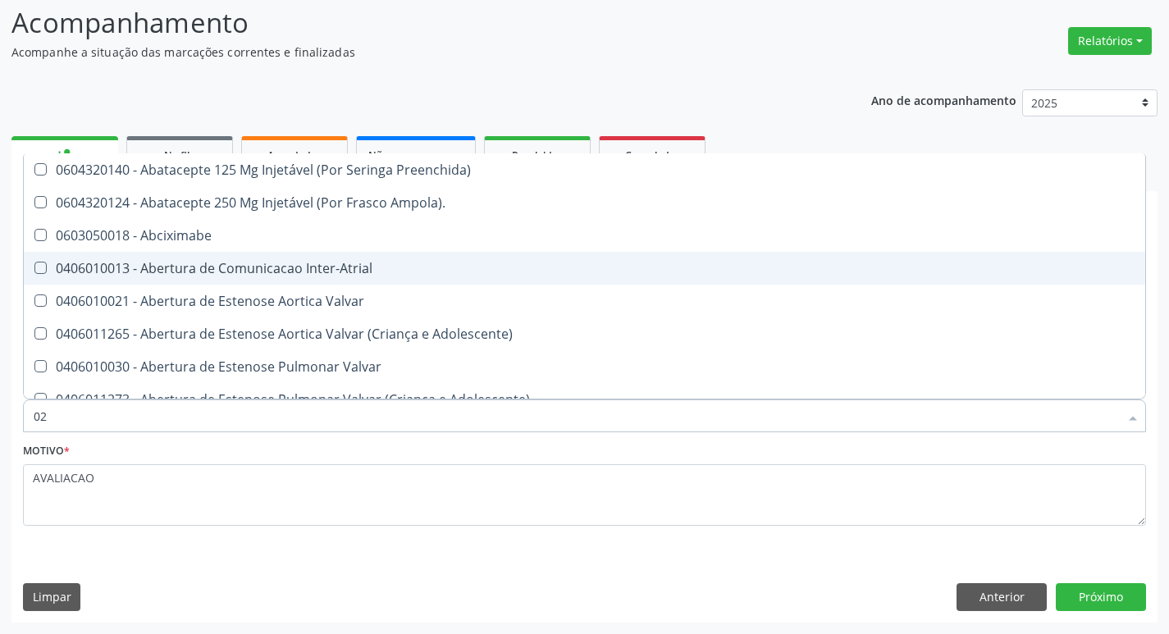
checkbox Posterior "true"
checkbox Colo "true"
checkbox Posterior "true"
checkbox Anterior "true"
checkbox Revisao "true"
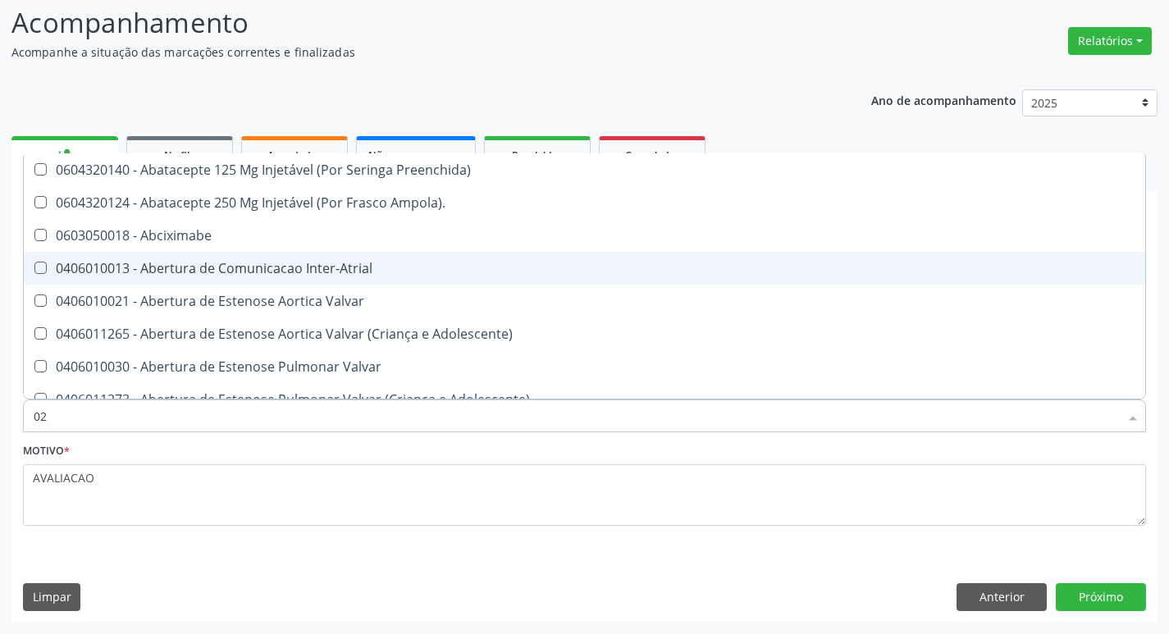
checkbox Revisao "true"
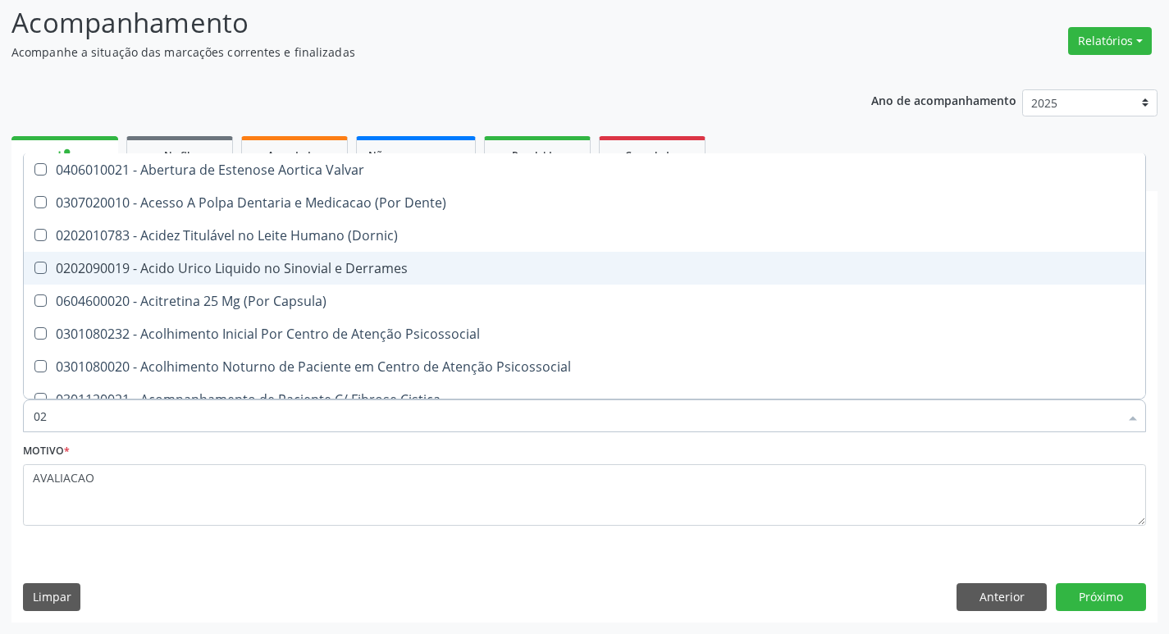
type input "020"
checkbox Frasco-Ampola\) "true"
checkbox Urina "false"
checkbox Cerebral "true"
checkbox \(Pos-Pasteurização\) "true"
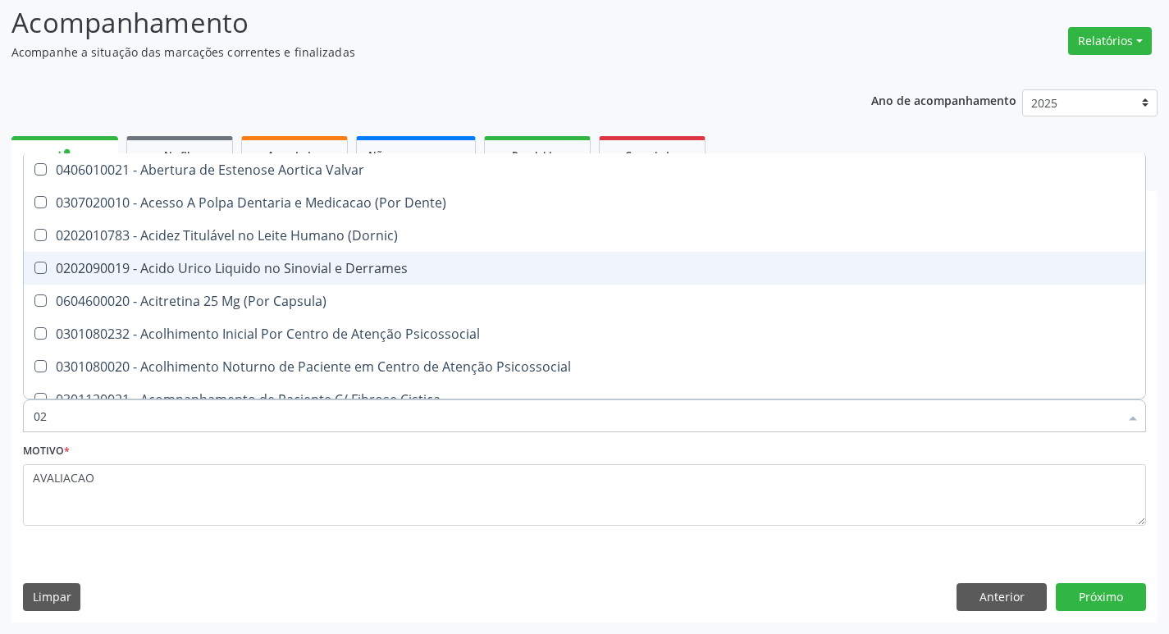
checkbox Debridamento "true"
checkbox Dacriocistografia "true"
checkbox Osmolaridade "true"
checkbox Ivy "true"
checkbox \(Vhs\) "true"
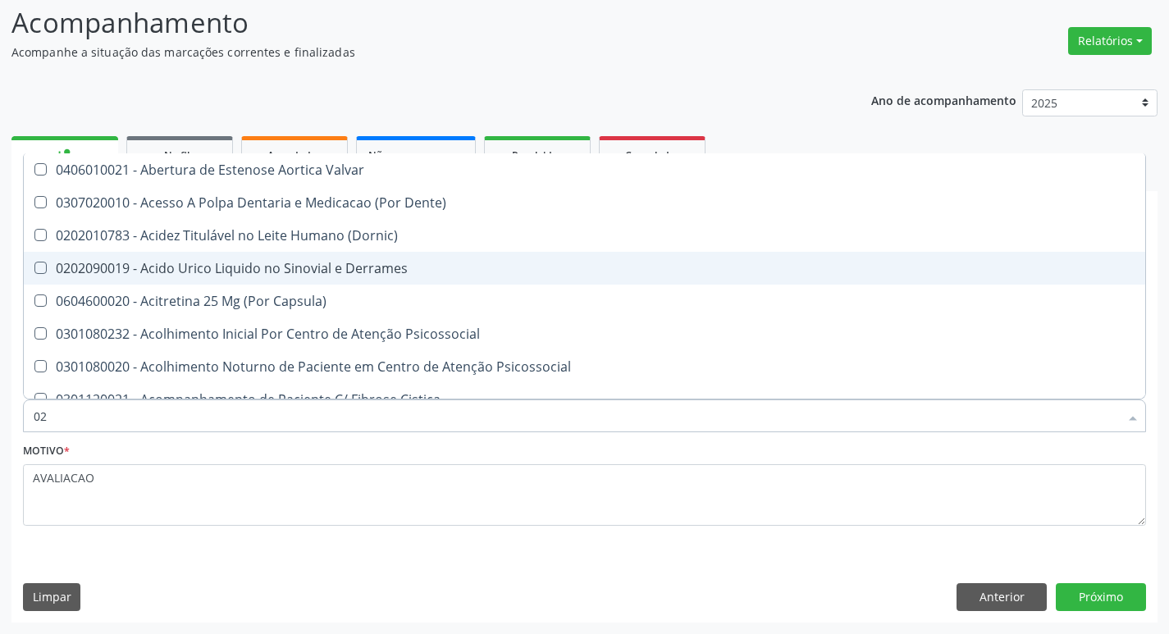
checkbox Totais "true"
checkbox 17-Hidroxicorticosteroides "true"
checkbox Acetona "true"
checkbox Metil-Hipurico "true"
checkbox Urico "true"
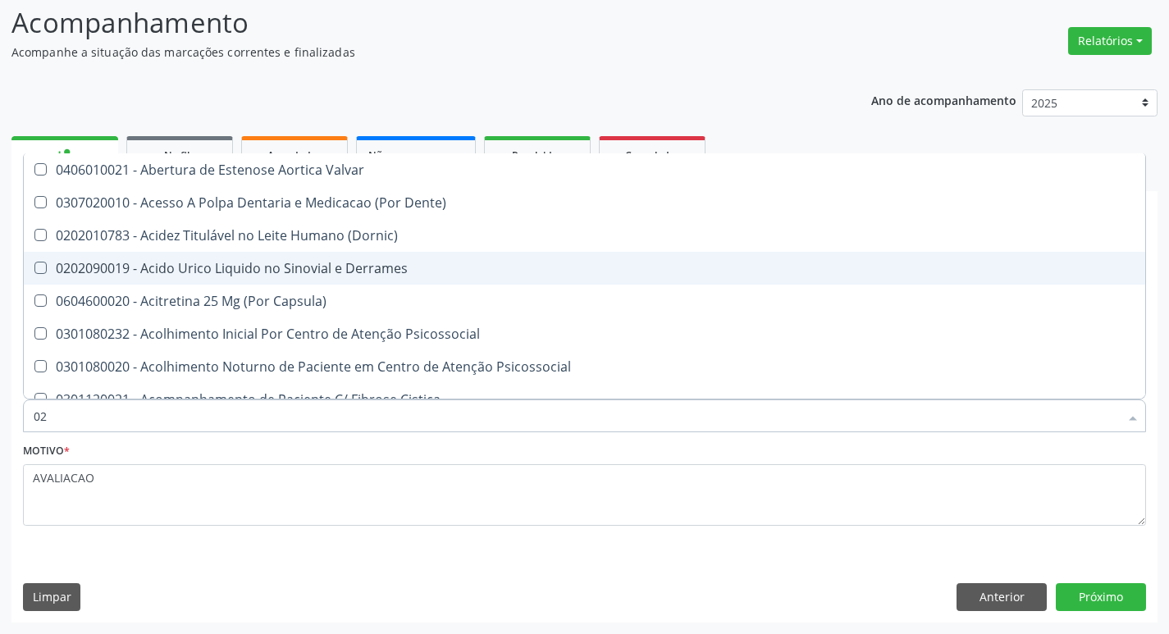
checkbox Hdl "false"
checkbox Ldl "false"
checkbox Creatinina "false"
checkbox Glicose "false"
checkbox Glicosilada "false"
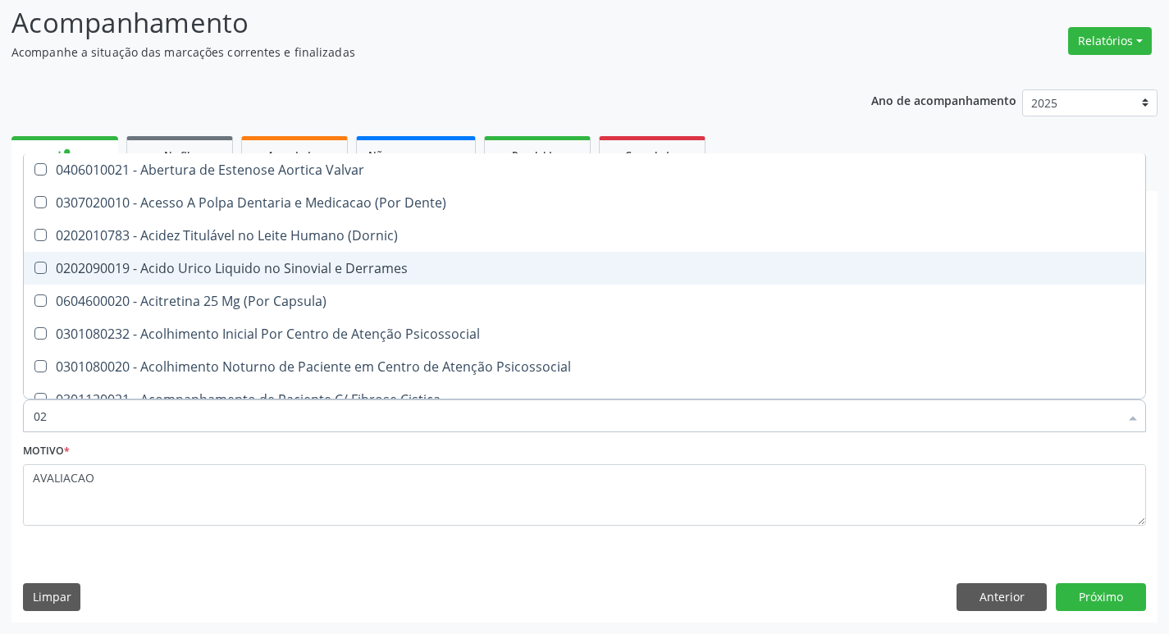
checkbox \(Tsh\) "false"
checkbox Livre\) "false"
checkbox \(Tgo\) "false"
checkbox \(Tgp\) "false"
checkbox Triglicerideos "false"
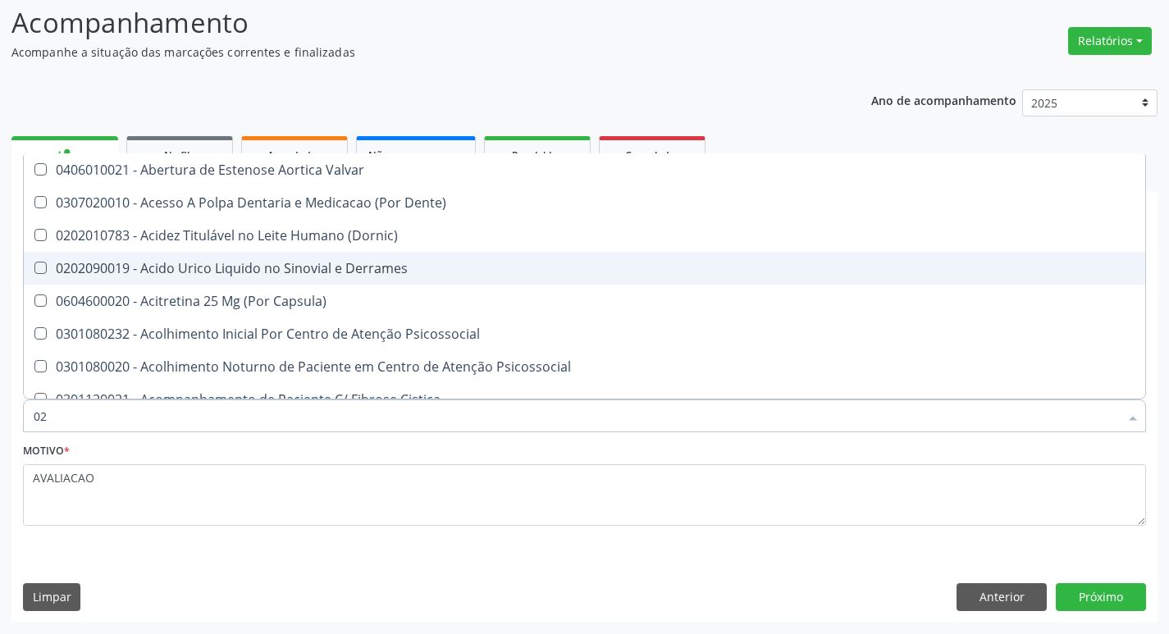
checkbox Ureia "false"
checkbox B12 "false"
checkbox Eletro-Oculografia "true"
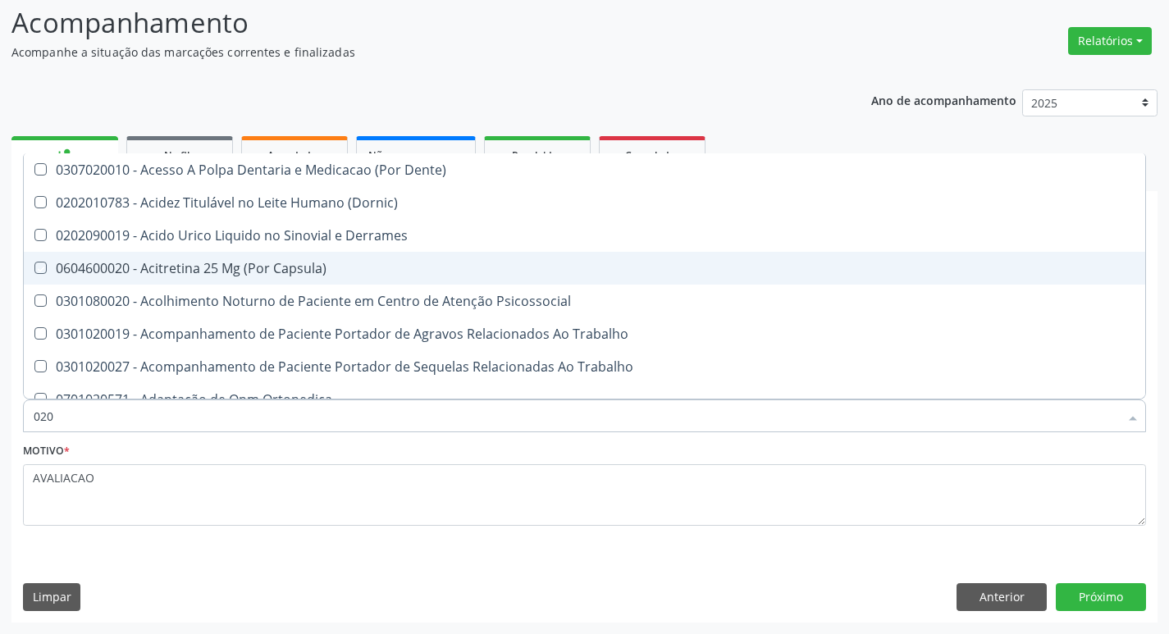
type input "0202"
checkbox Capsula\) "true"
checkbox Urina "false"
checkbox Esqueléticas "true"
checkbox Ocular "true"
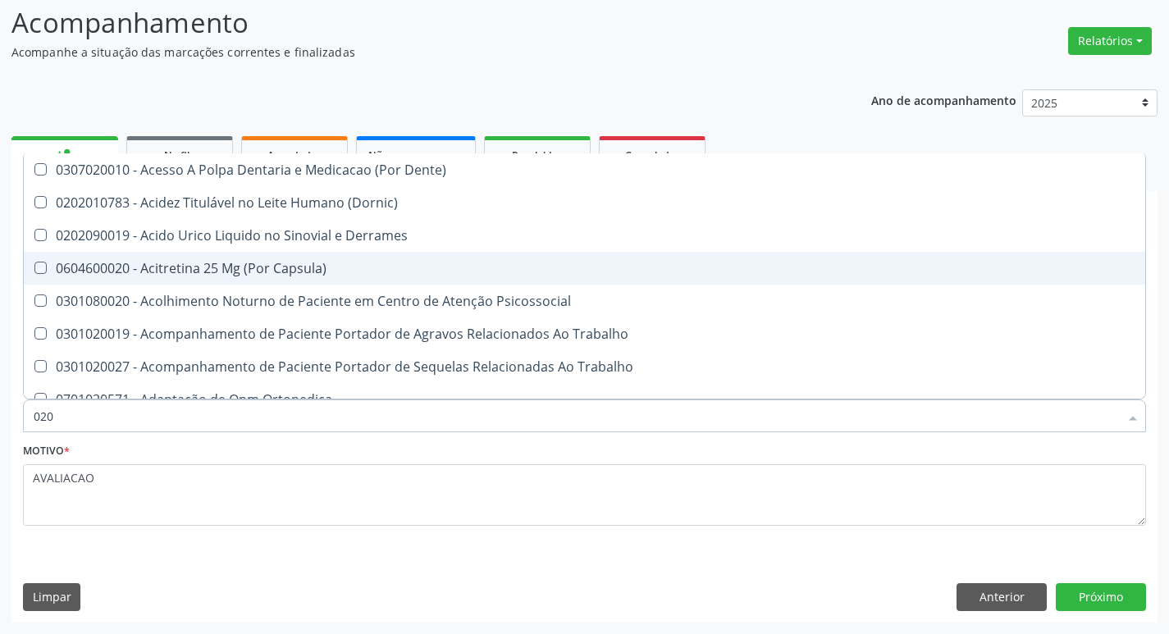
checkbox Aberto\) "true"
checkbox Cortante "true"
checkbox Drogas "true"
checkbox Reservatorio "true"
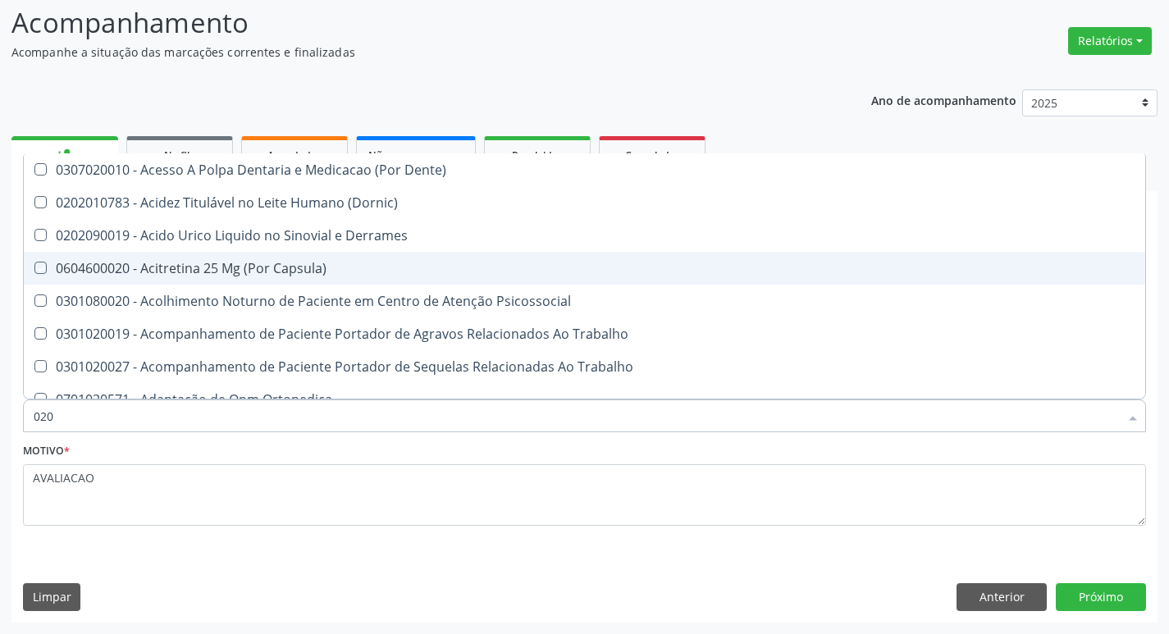
checkbox \(Spcto\) "true"
checkbox 67 "true"
checkbox Aspiracao "true"
checkbox Projecoes\) "true"
checkbox Captacao "true"
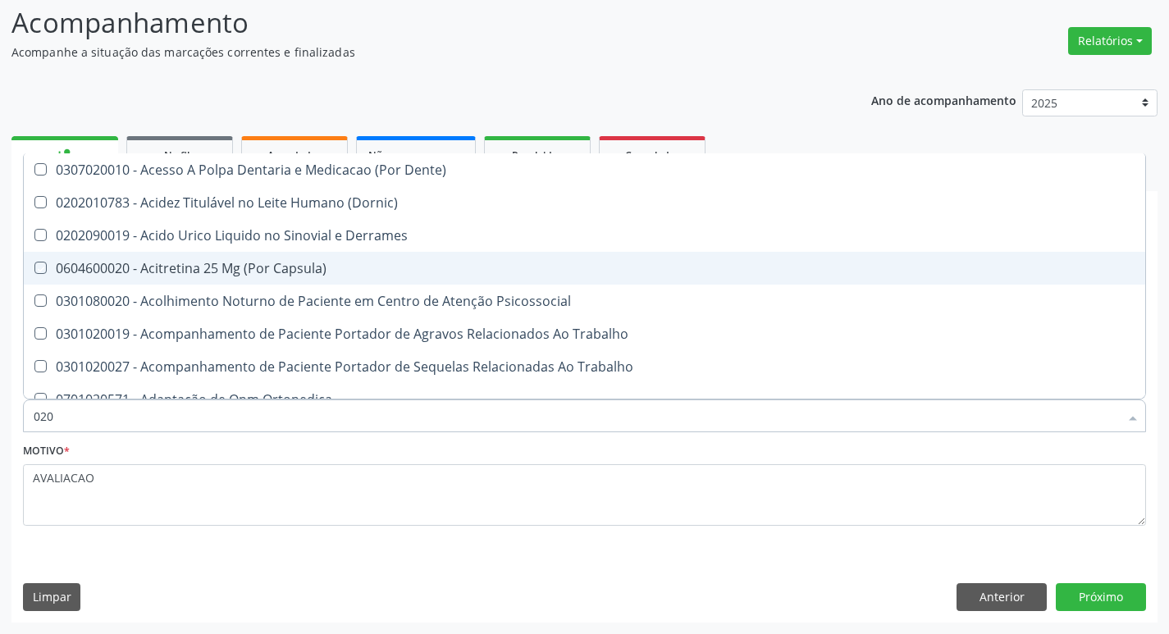
checkbox \(Cantoplastia\) "true"
checkbox Revisao "true"
checkbox D "false"
checkbox Hdl "false"
checkbox Ldl "false"
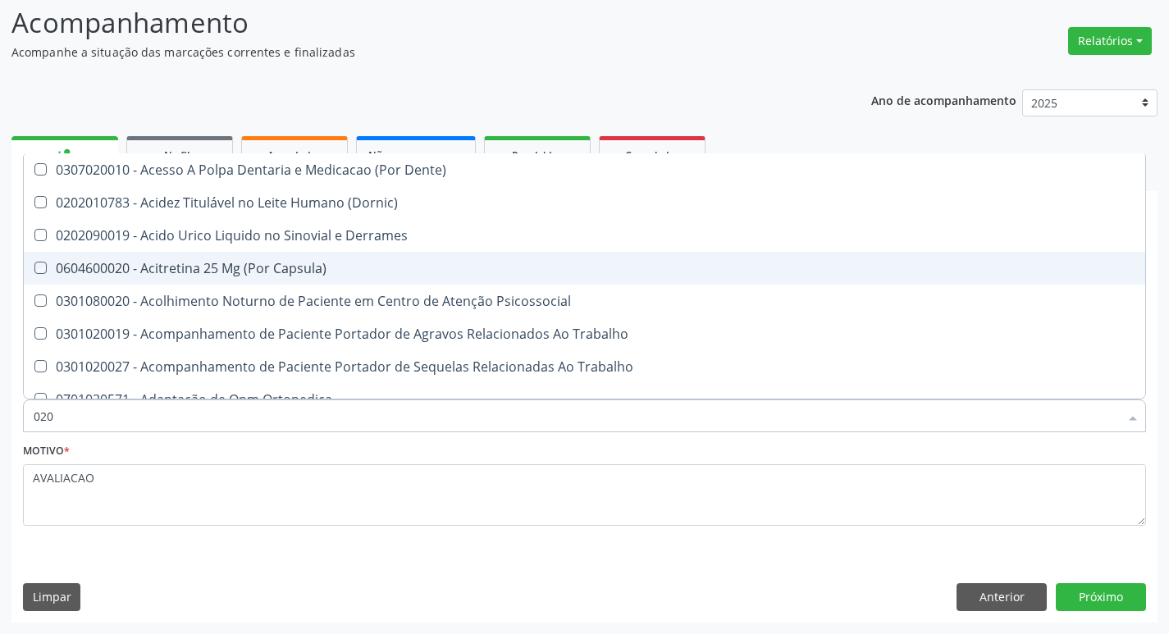
checkbox Creatinina "false"
type input "02020"
checkbox Queimado "true"
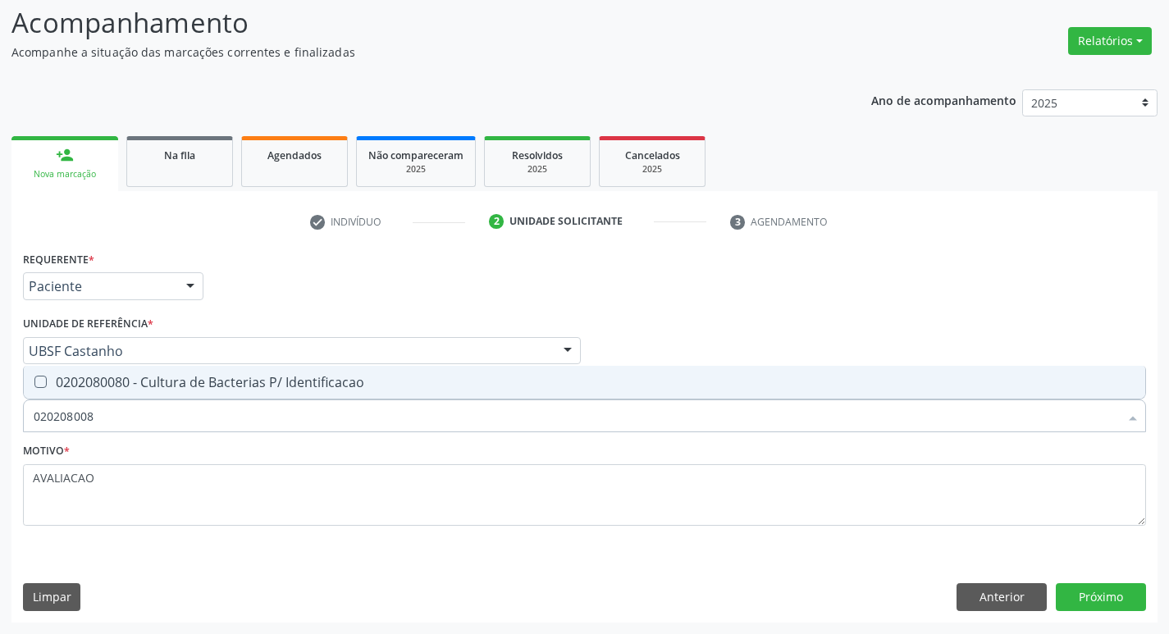
click at [235, 373] on span "0202080080 - Cultura de Bacterias P/ Identificacao" at bounding box center [584, 382] width 1121 height 33
click at [1099, 604] on button "Próximo" at bounding box center [1101, 597] width 90 height 28
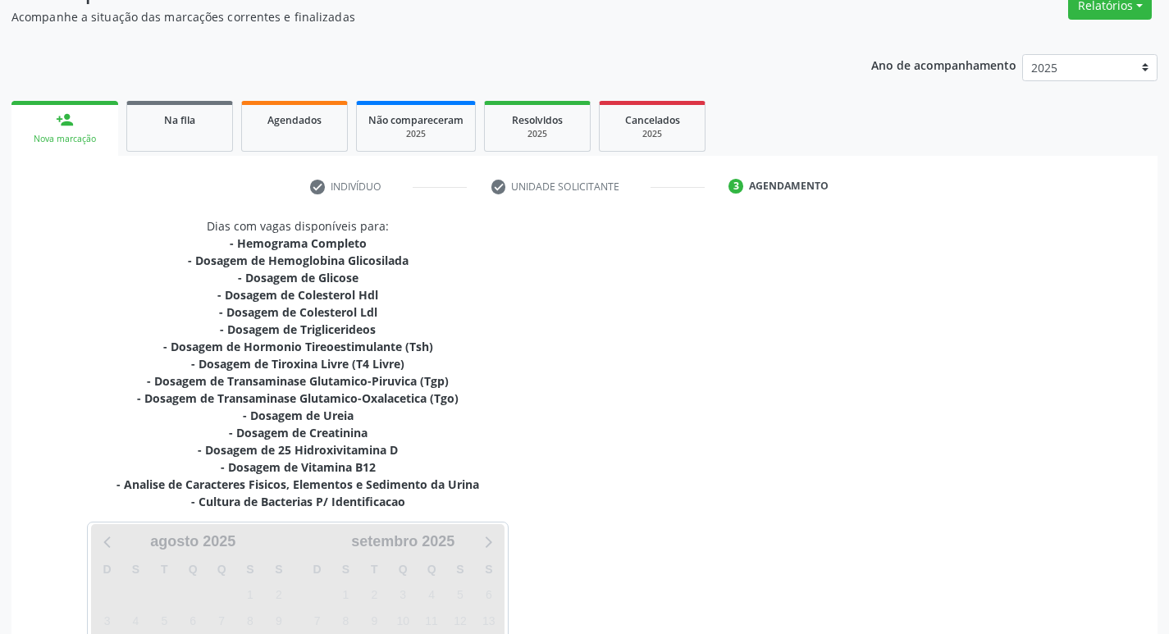
scroll to position [338, 0]
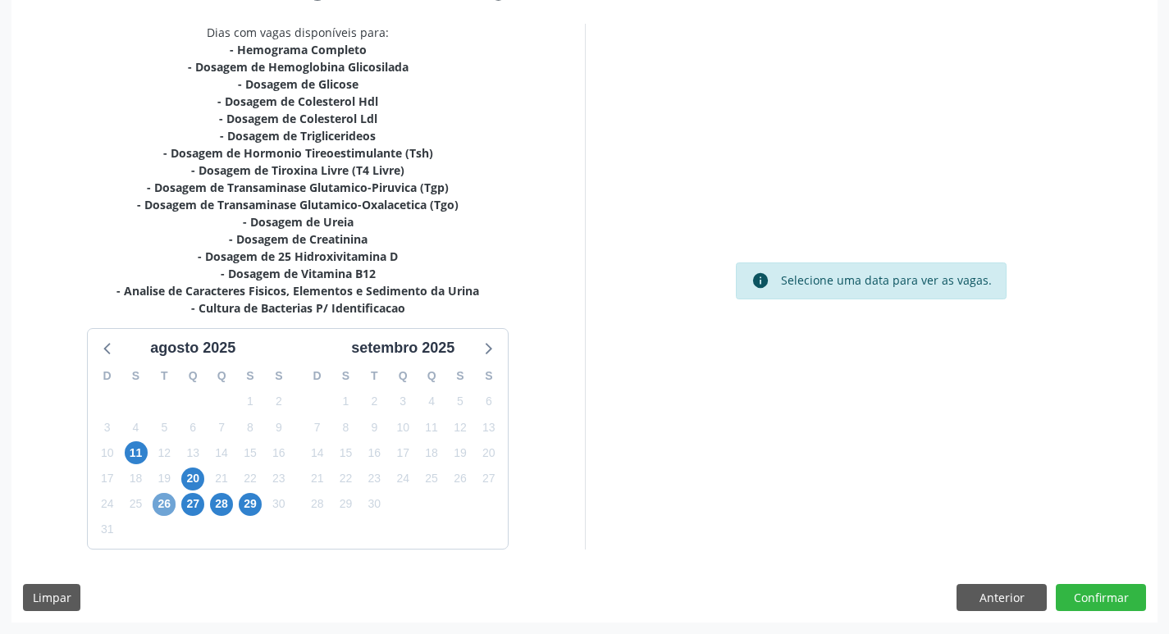
click at [170, 506] on span "26" at bounding box center [164, 504] width 23 height 23
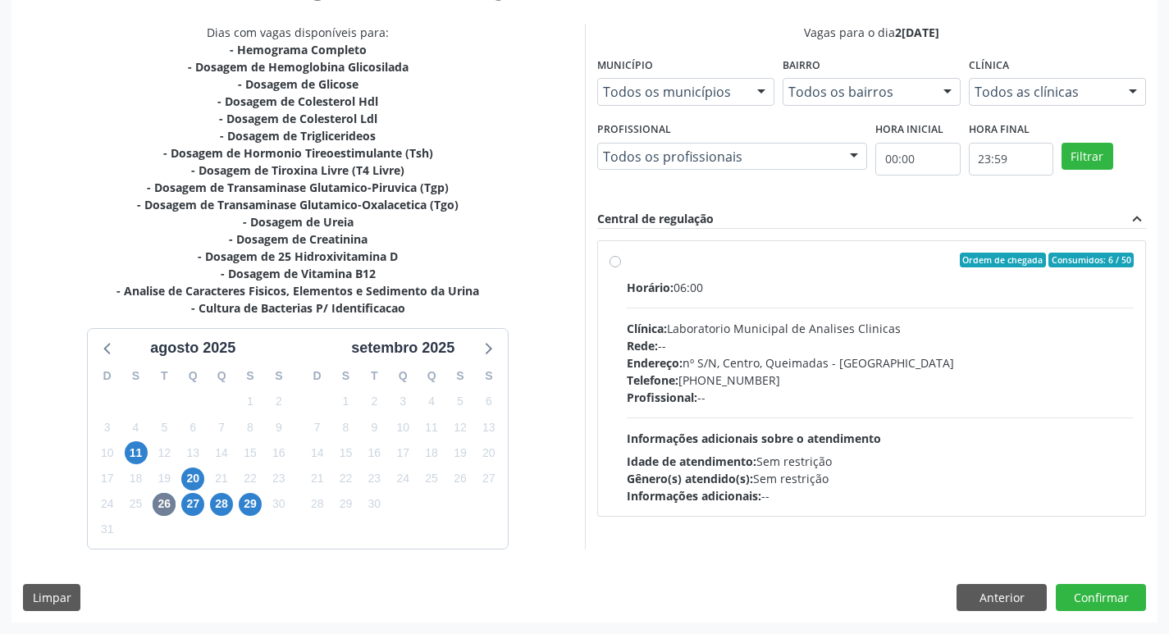
click at [778, 367] on div "Endereço: nº S/N, Centro, Queimadas - PB" at bounding box center [881, 362] width 508 height 17
click at [621, 267] on input "Ordem de chegada Consumidos: 6 / 50 Horário: 06:00 Clínica: Laboratorio Municip…" at bounding box center [614, 260] width 11 height 15
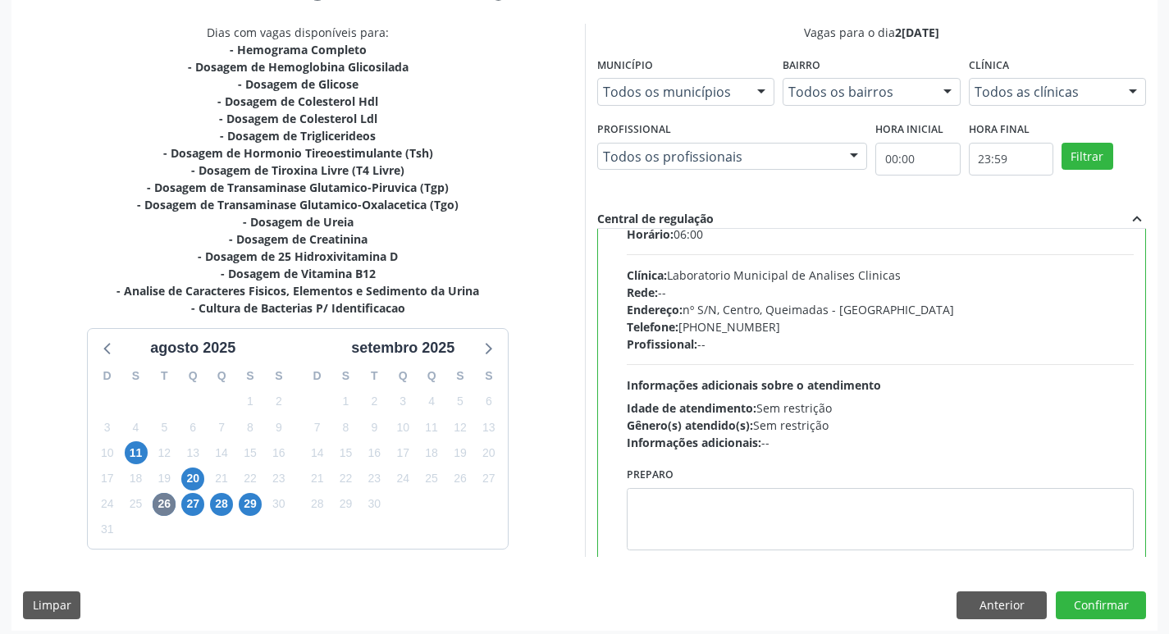
scroll to position [81, 0]
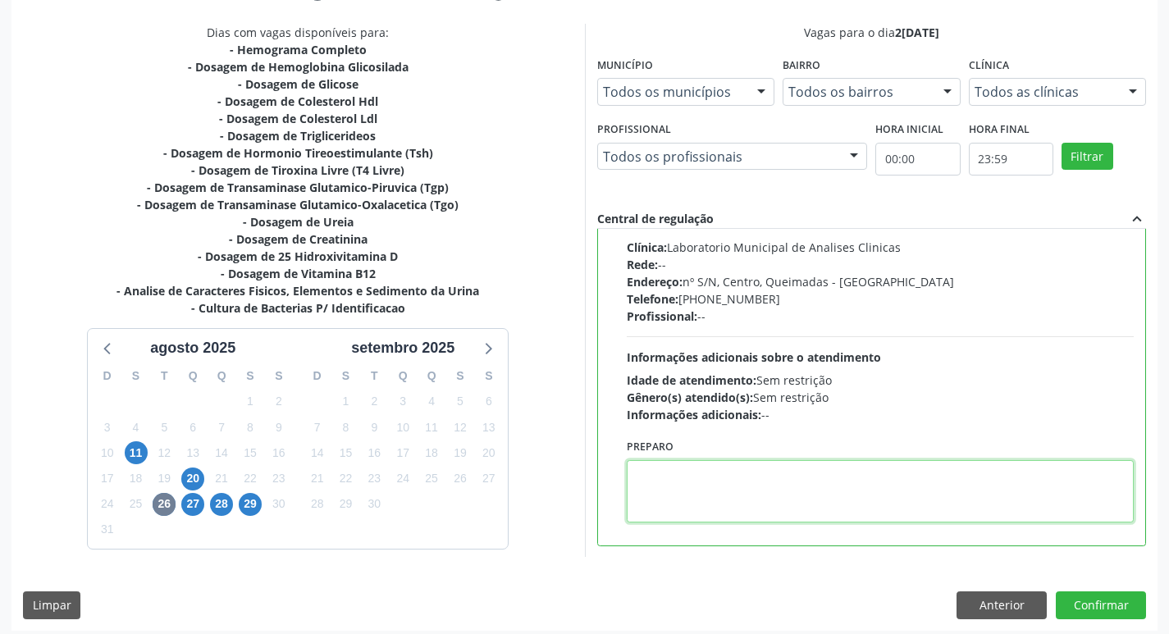
click at [715, 479] on textarea at bounding box center [881, 491] width 508 height 62
paste textarea "IR EM [GEOGRAPHIC_DATA]"
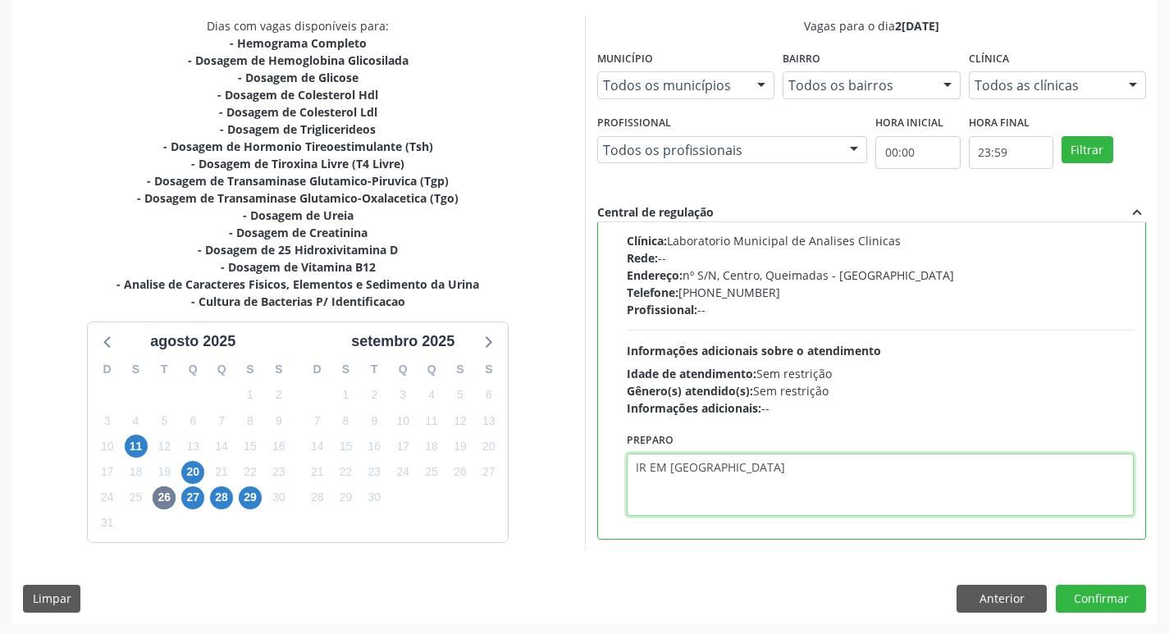
scroll to position [346, 0]
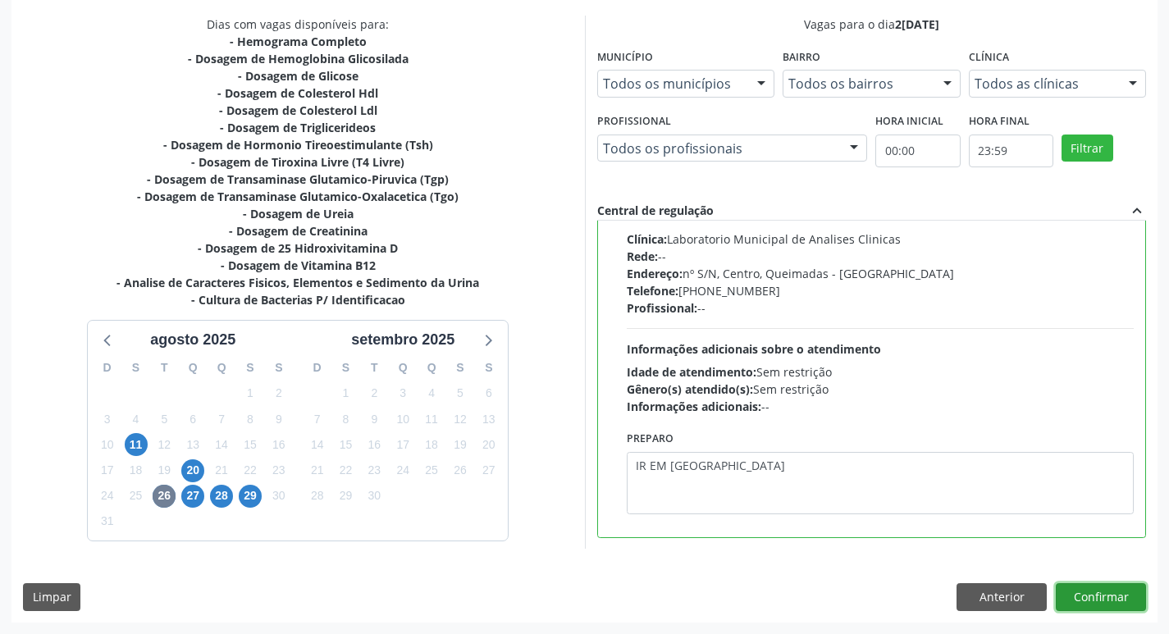
click at [1116, 599] on button "Confirmar" at bounding box center [1101, 597] width 90 height 28
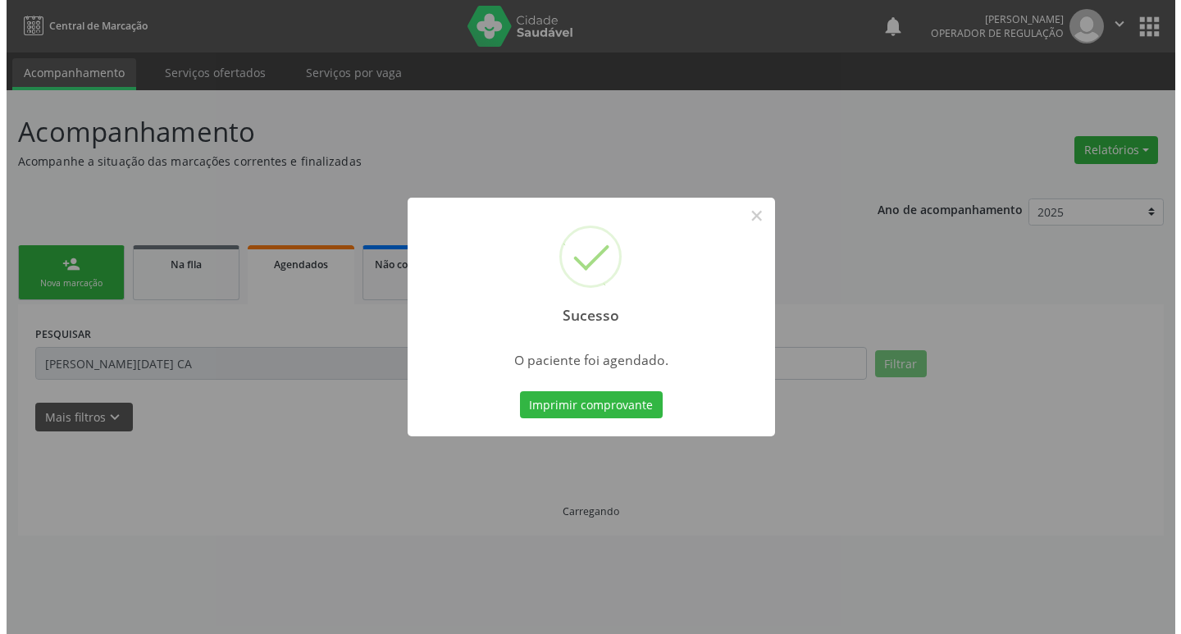
scroll to position [0, 0]
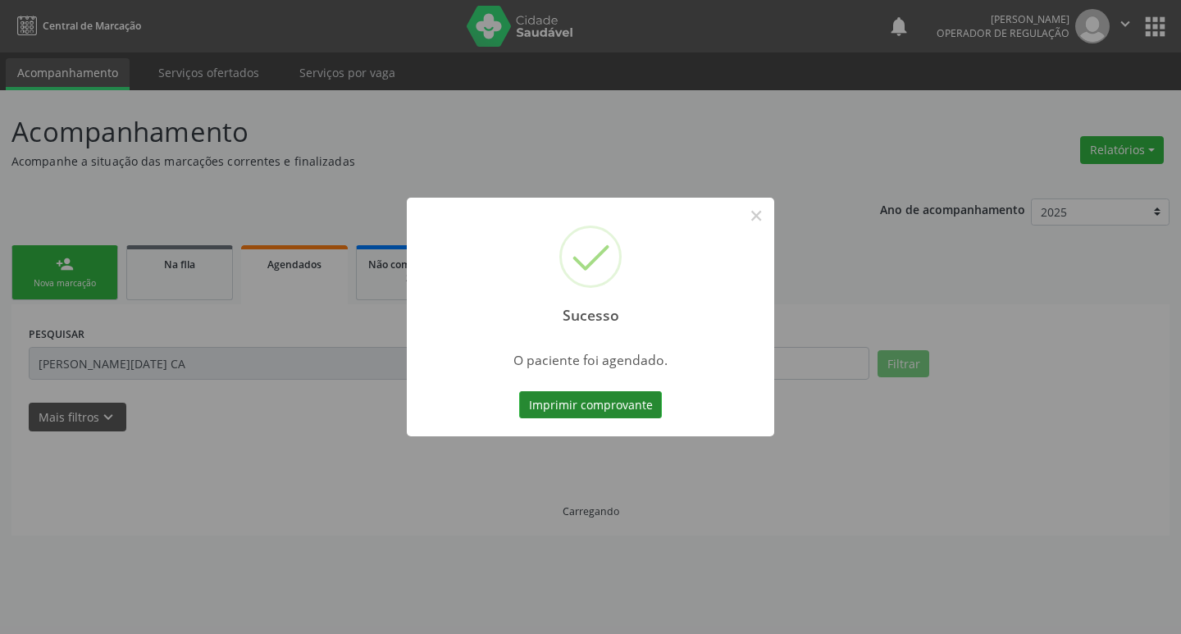
click at [579, 408] on button "Imprimir comprovante" at bounding box center [590, 405] width 143 height 28
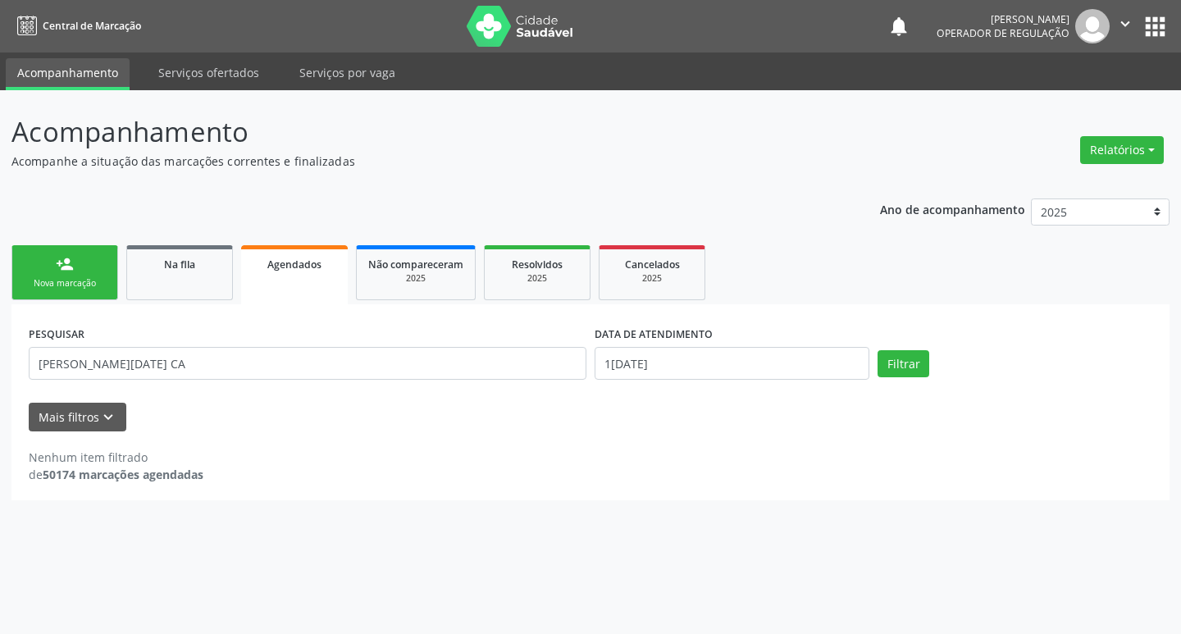
click at [75, 284] on div "Nova marcação" at bounding box center [65, 283] width 82 height 12
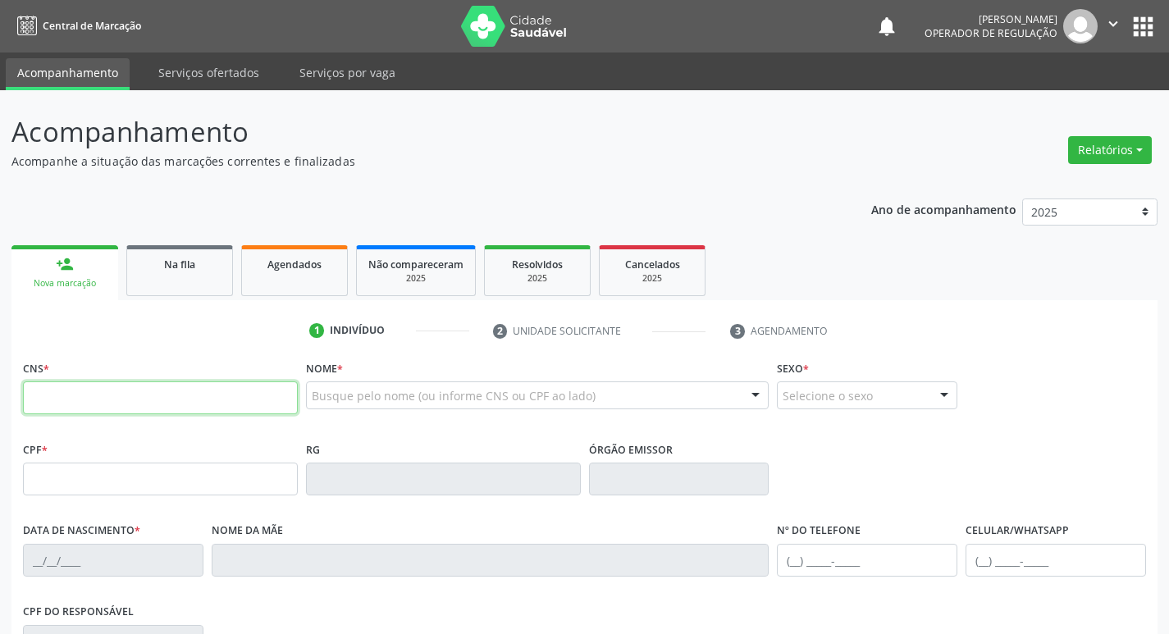
click at [100, 396] on input "text" at bounding box center [160, 397] width 275 height 33
type input "705 0038 7904 9152"
type input "006.469.717-78"
type input "02/08/1958"
type input "Maria das Dores Bezerra"
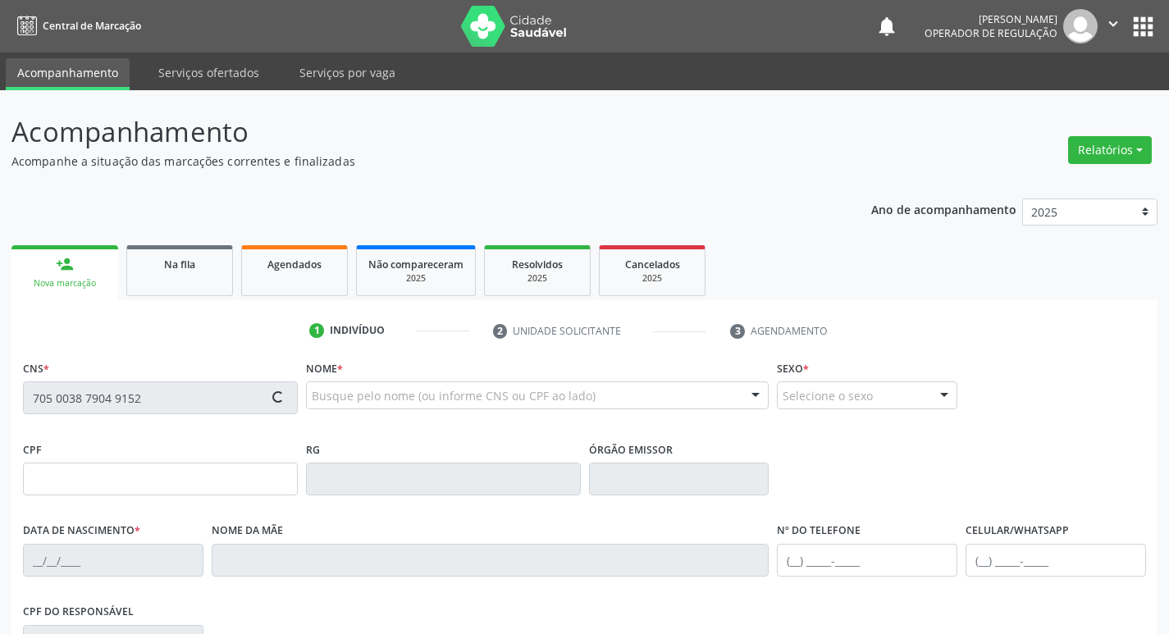
type input "(21) 99231-7363"
type input "084.563.407-07"
type input "117"
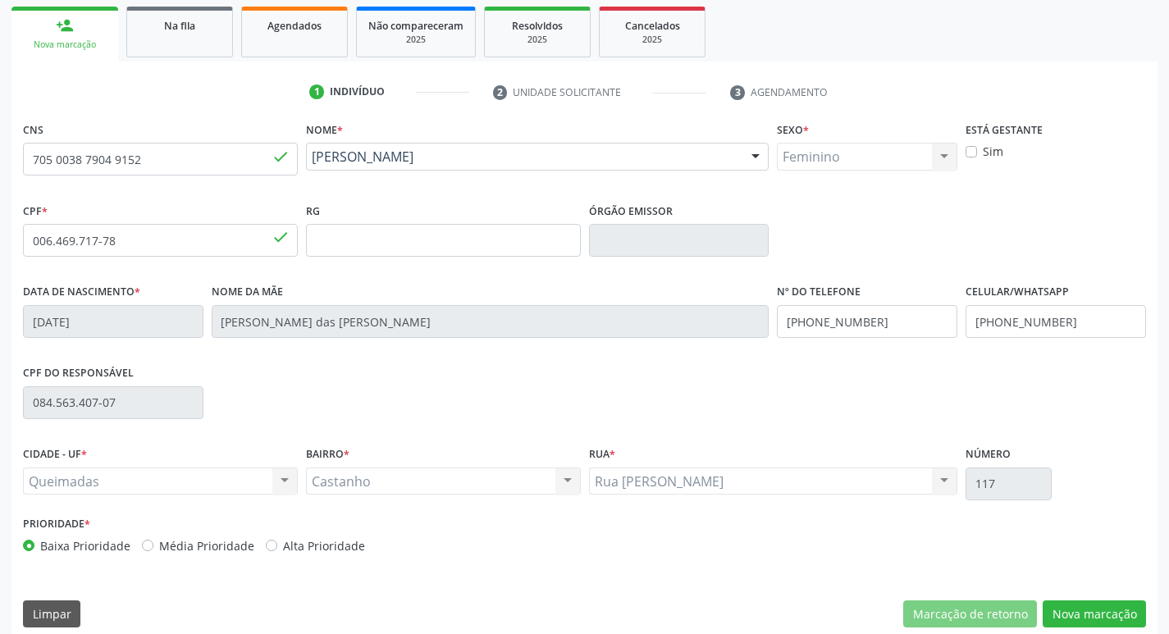
scroll to position [255, 0]
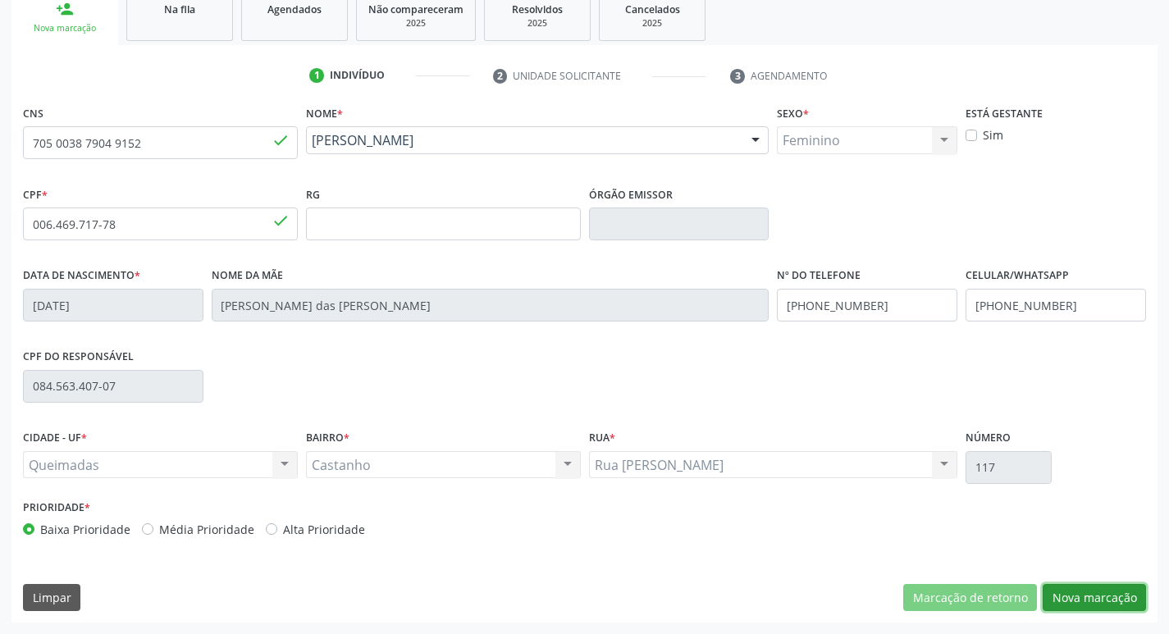
click at [1097, 598] on button "Nova marcação" at bounding box center [1093, 598] width 103 height 28
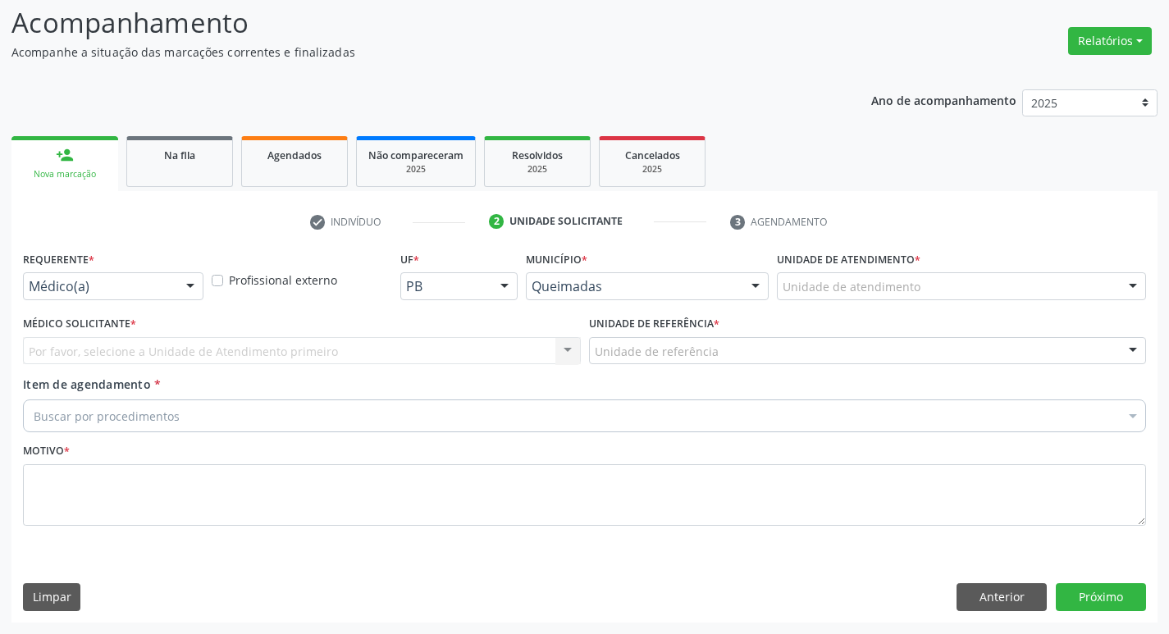
scroll to position [109, 0]
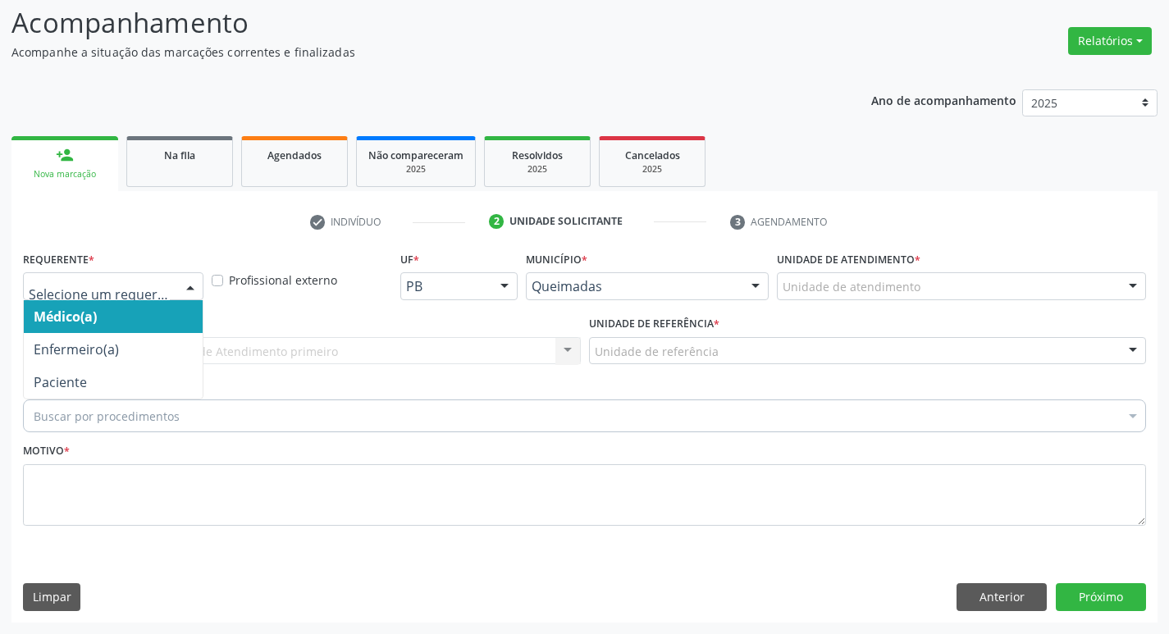
click at [99, 277] on div at bounding box center [113, 286] width 180 height 28
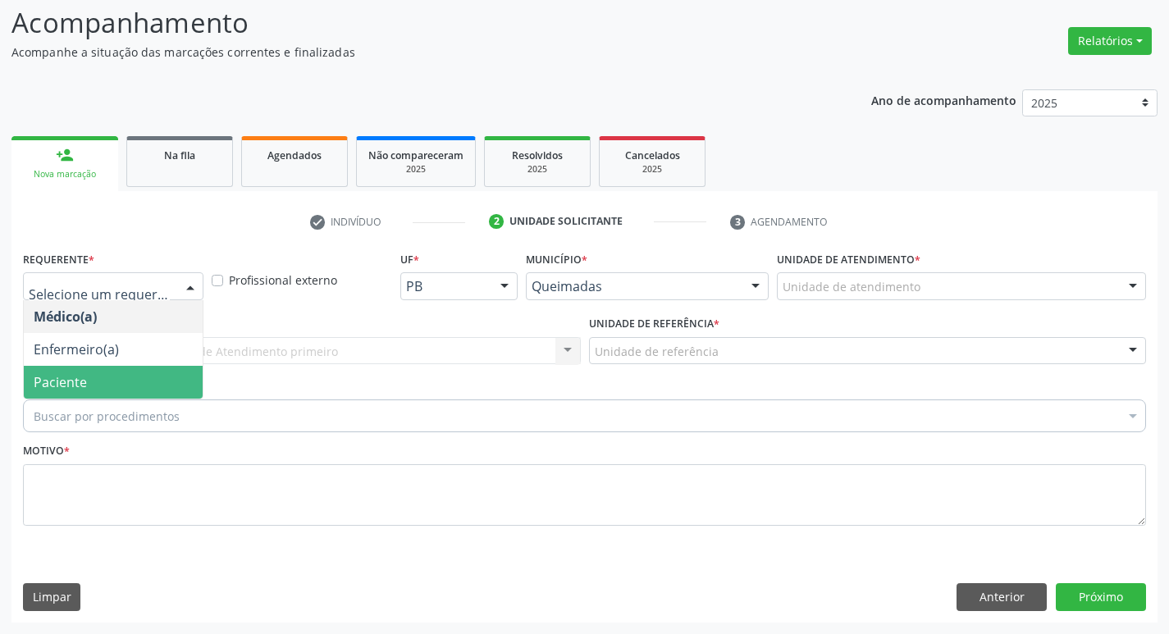
click at [147, 371] on span "Paciente" at bounding box center [113, 382] width 179 height 33
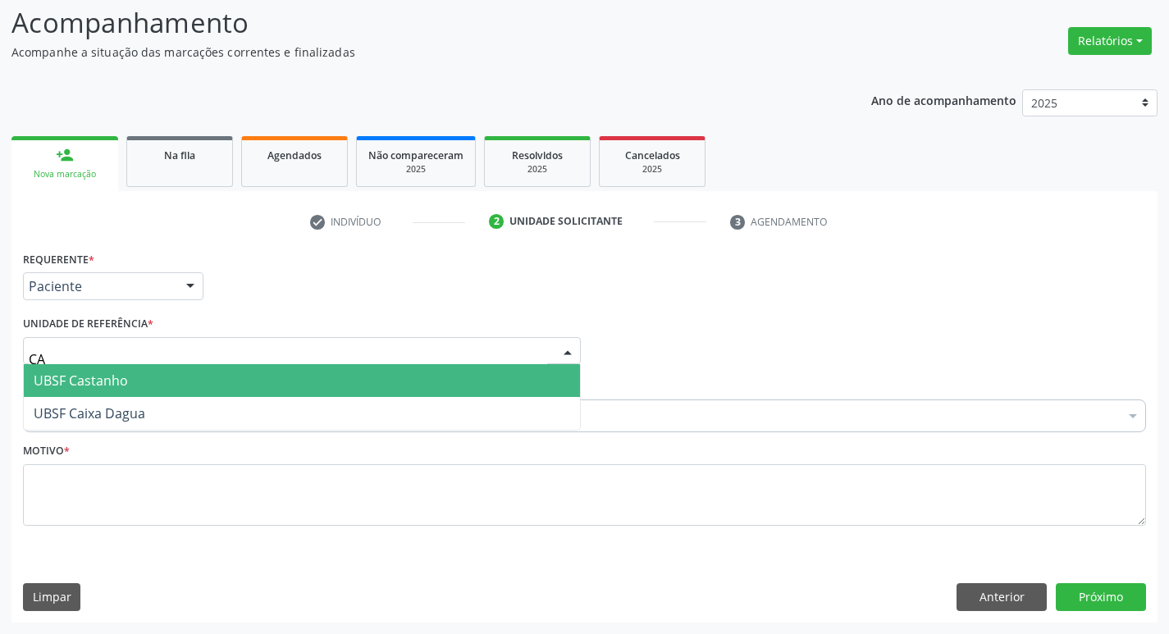
type input "CAS"
click at [143, 384] on span "UBSF Castanho" at bounding box center [302, 380] width 556 height 33
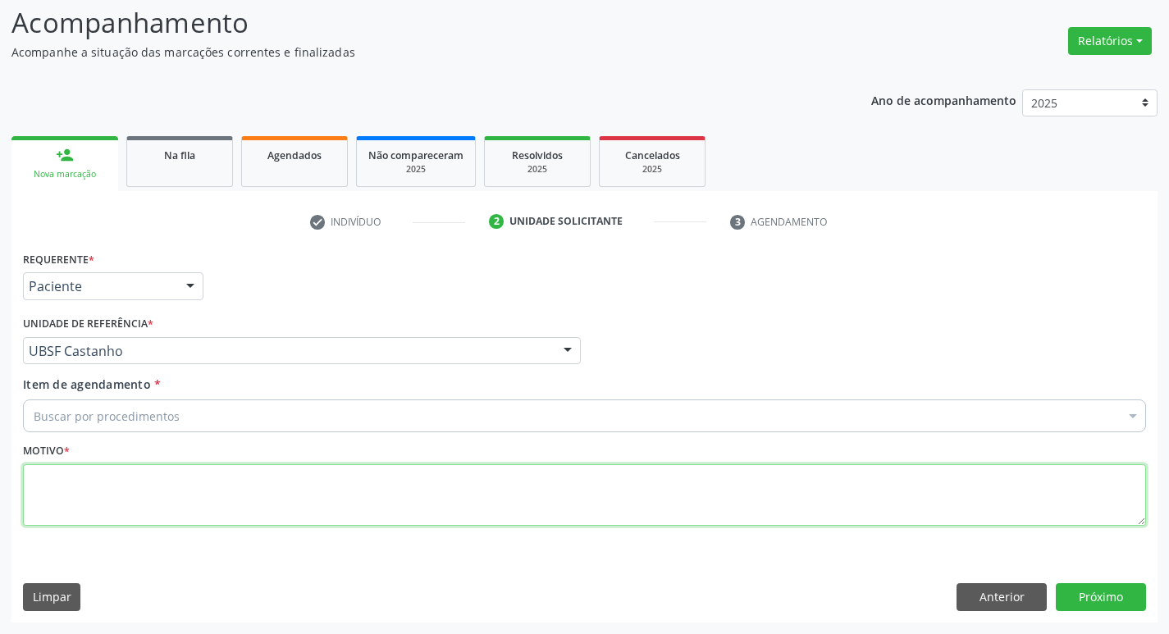
click at [96, 517] on textarea at bounding box center [584, 495] width 1123 height 62
type textarea "AVALIACAO"
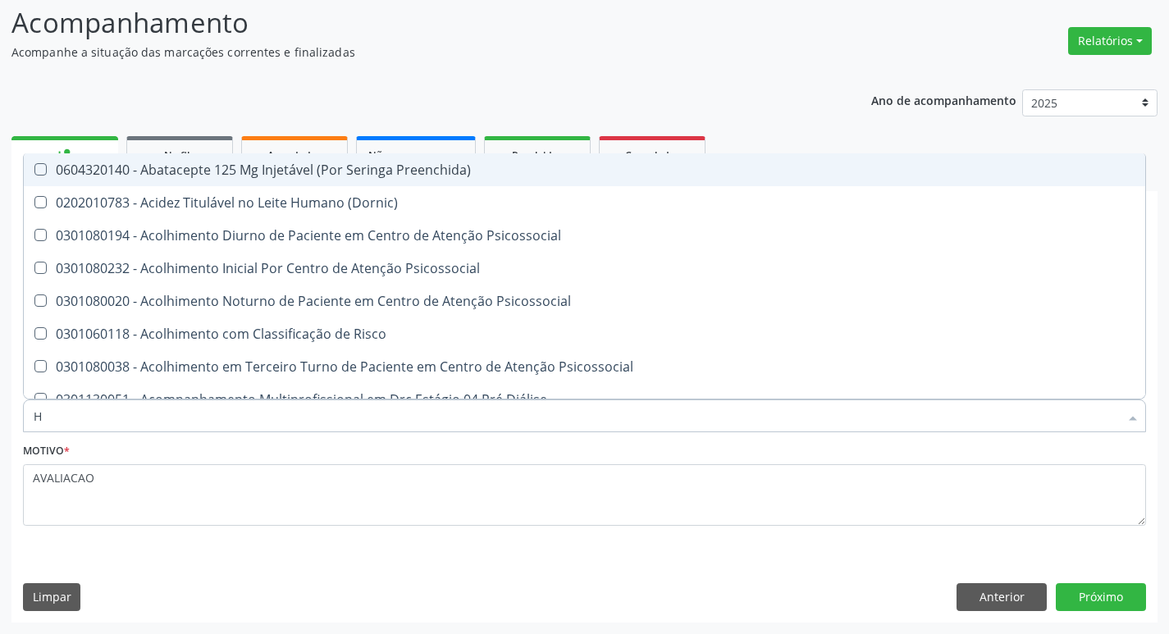
type input "HEMOGR"
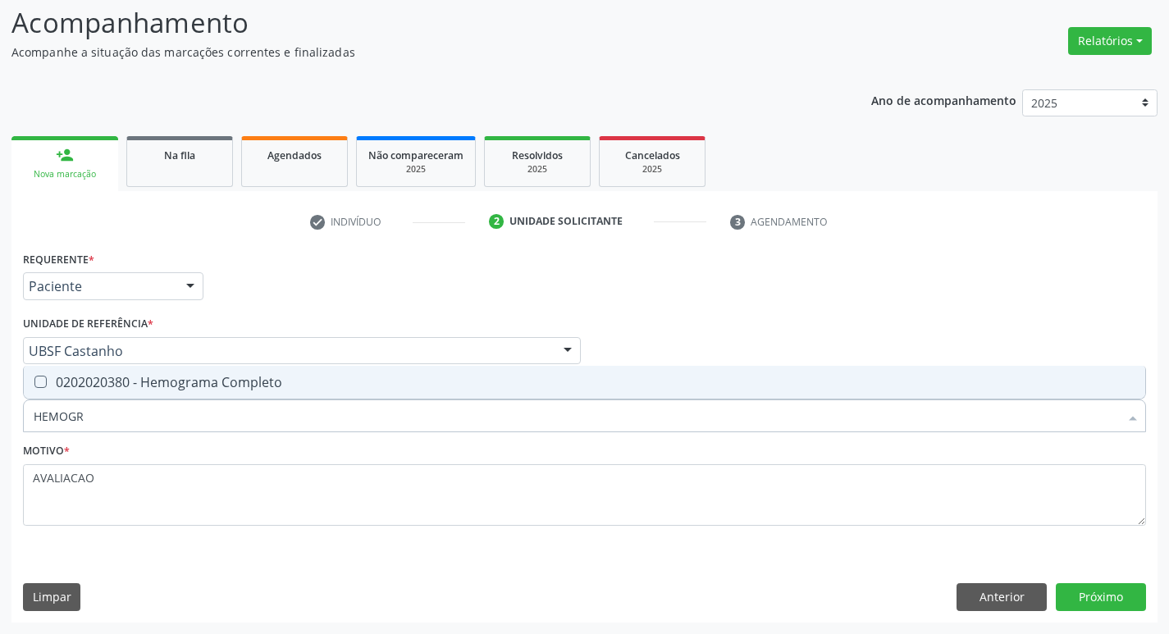
click at [217, 389] on div "0202020380 - Hemograma Completo" at bounding box center [584, 382] width 1101 height 13
checkbox Completo "true"
type input "HEMOG"
checkbox Completo "false"
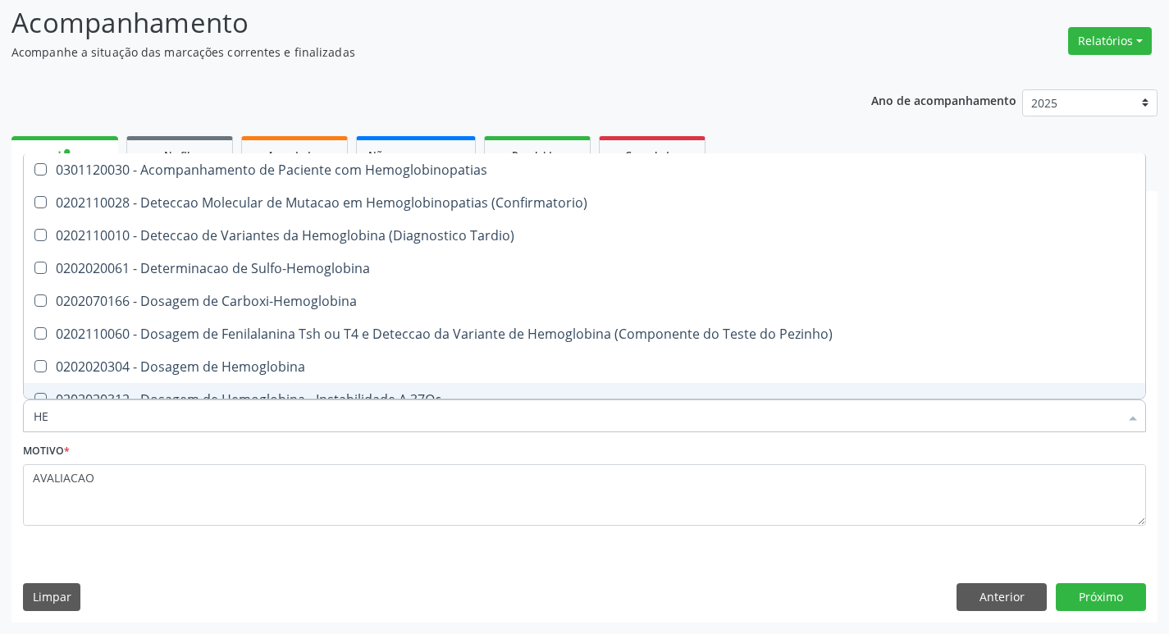
type input "H"
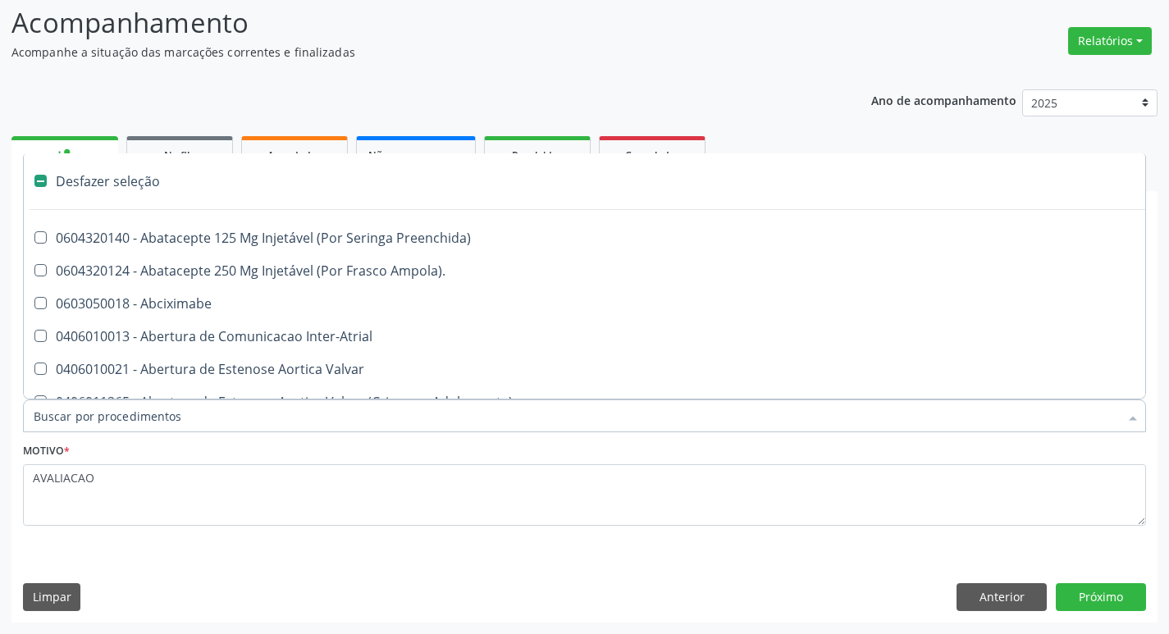
checkbox Capsula\) "false"
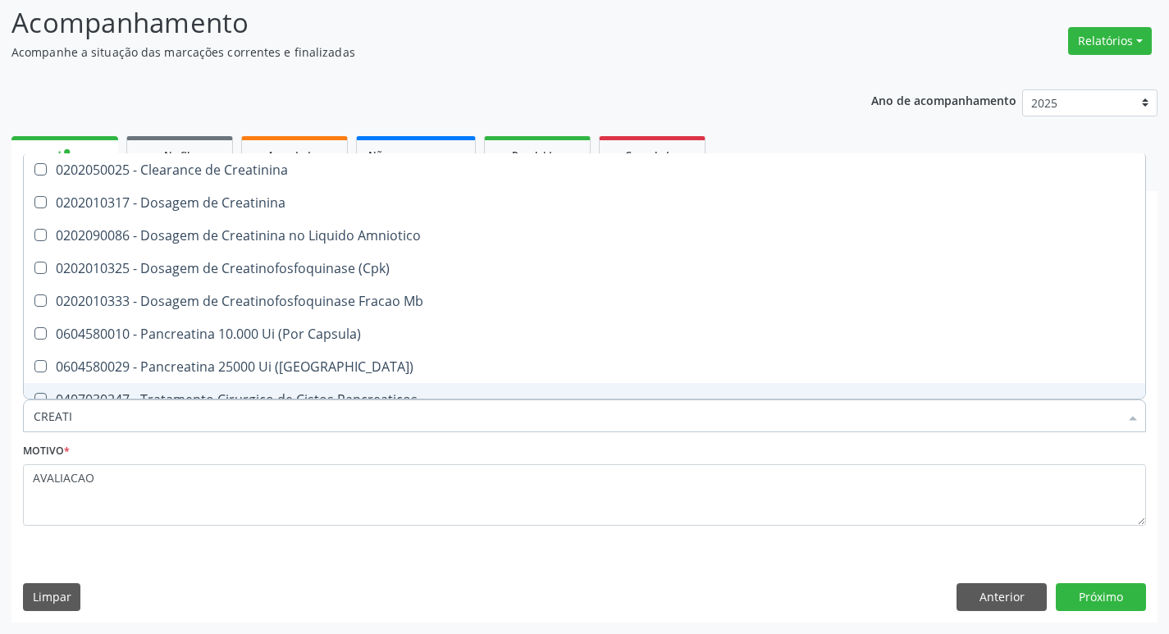
type input "CREATIN"
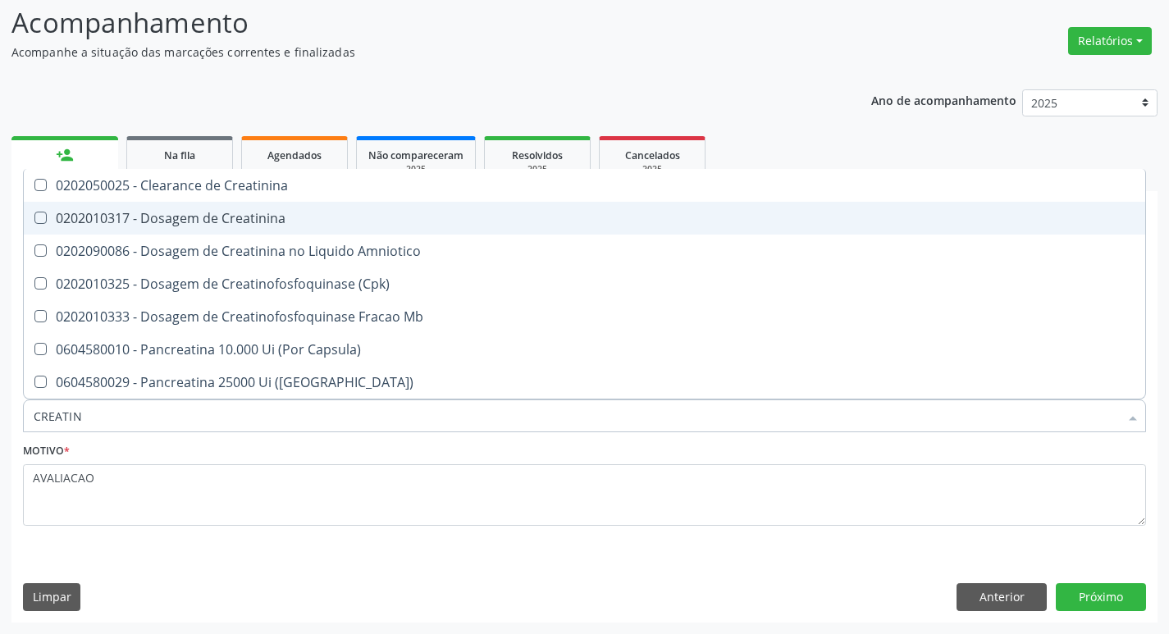
click at [277, 228] on span "0202010317 - Dosagem de Creatinina" at bounding box center [584, 218] width 1121 height 33
checkbox Creatinina "true"
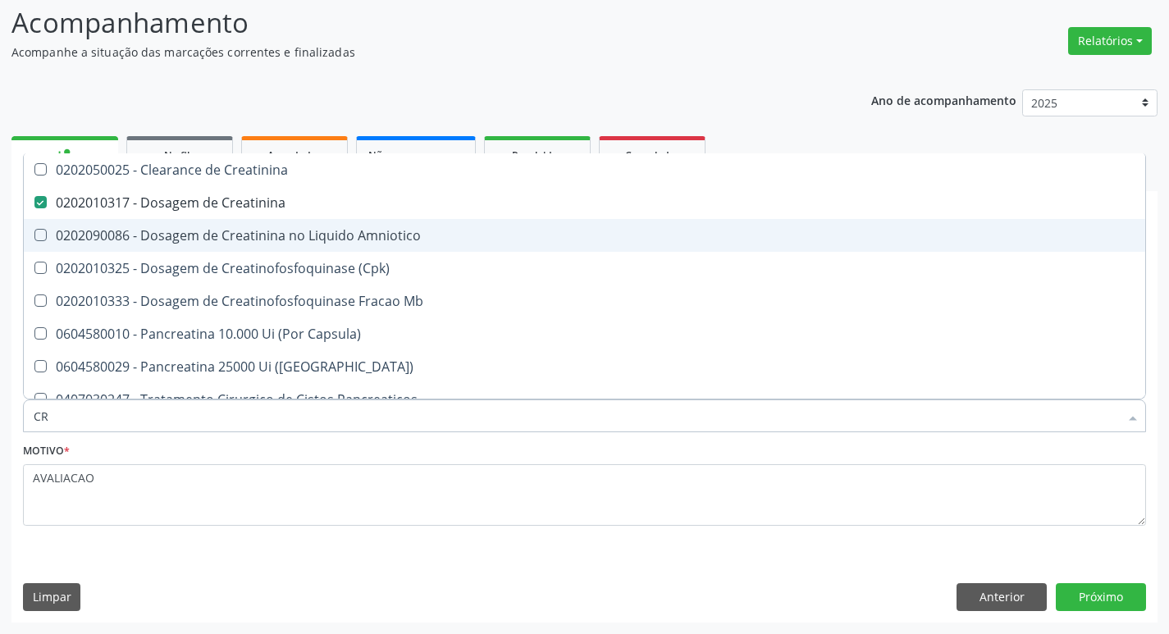
type input "C"
checkbox Creatinina "false"
checkbox Amniotico "false"
checkbox Mb "false"
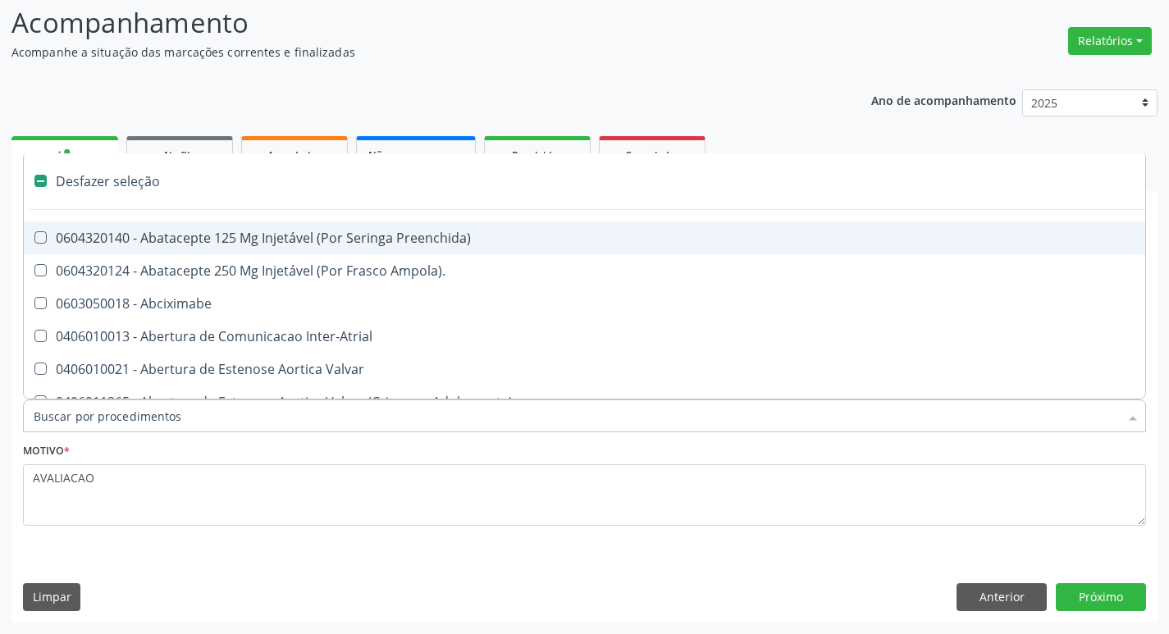
type input "G"
checkbox Criança "true"
checkbox Persistente "true"
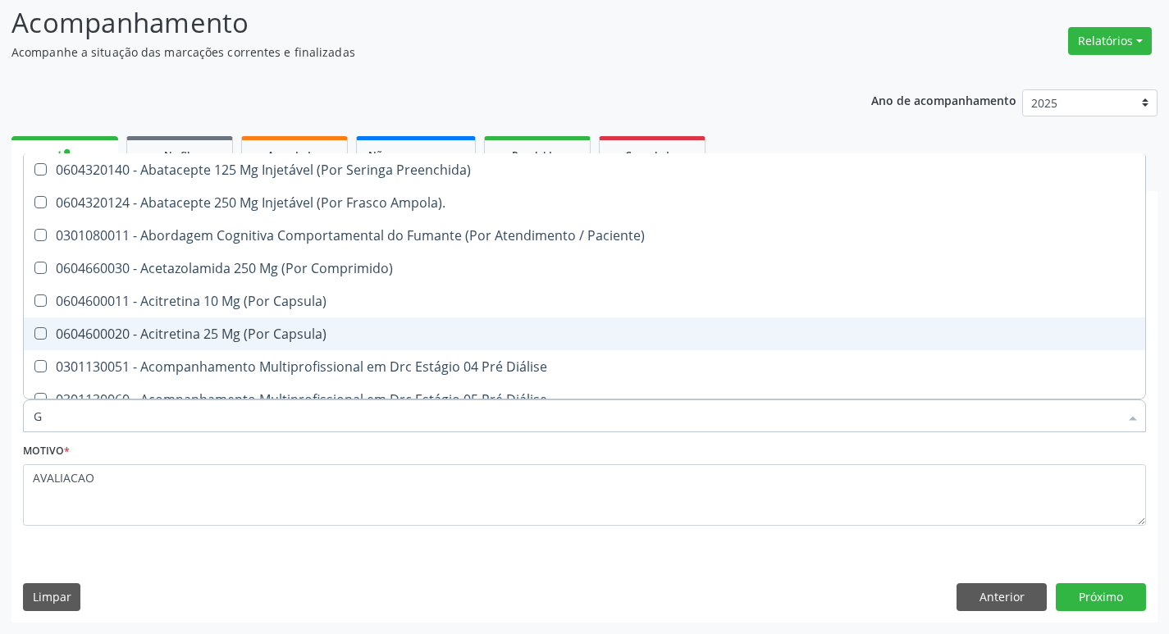
type input "GLICOSE"
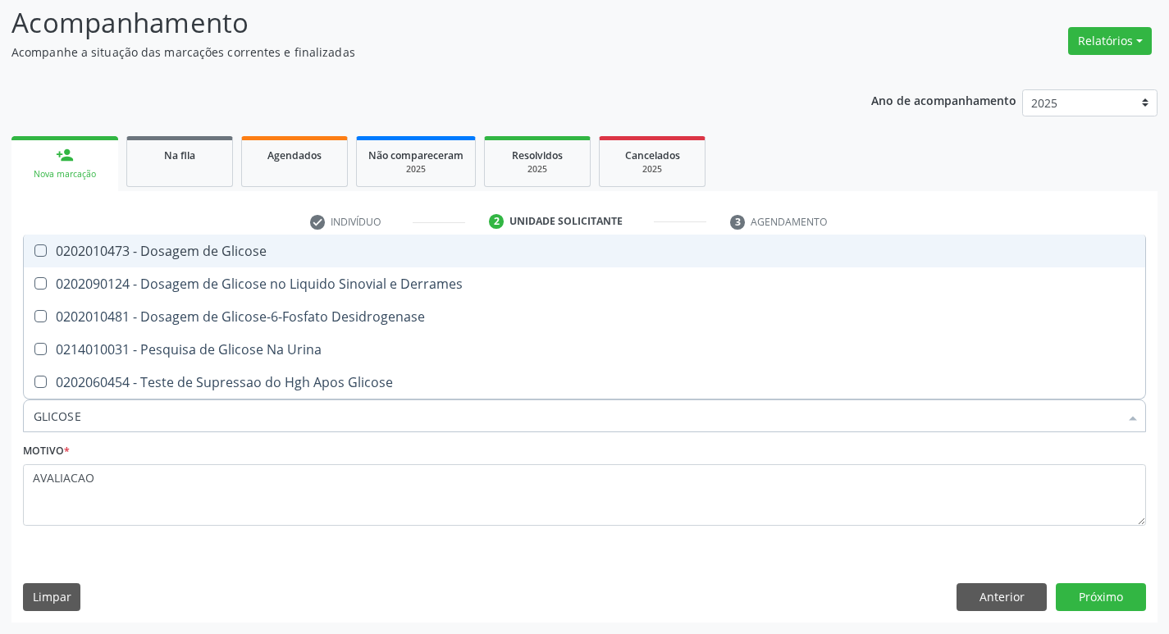
click at [235, 240] on span "0202010473 - Dosagem de Glicose" at bounding box center [584, 251] width 1121 height 33
checkbox Glicose "true"
type input "GLICOS"
checkbox Glicose "false"
checkbox Derrames "true"
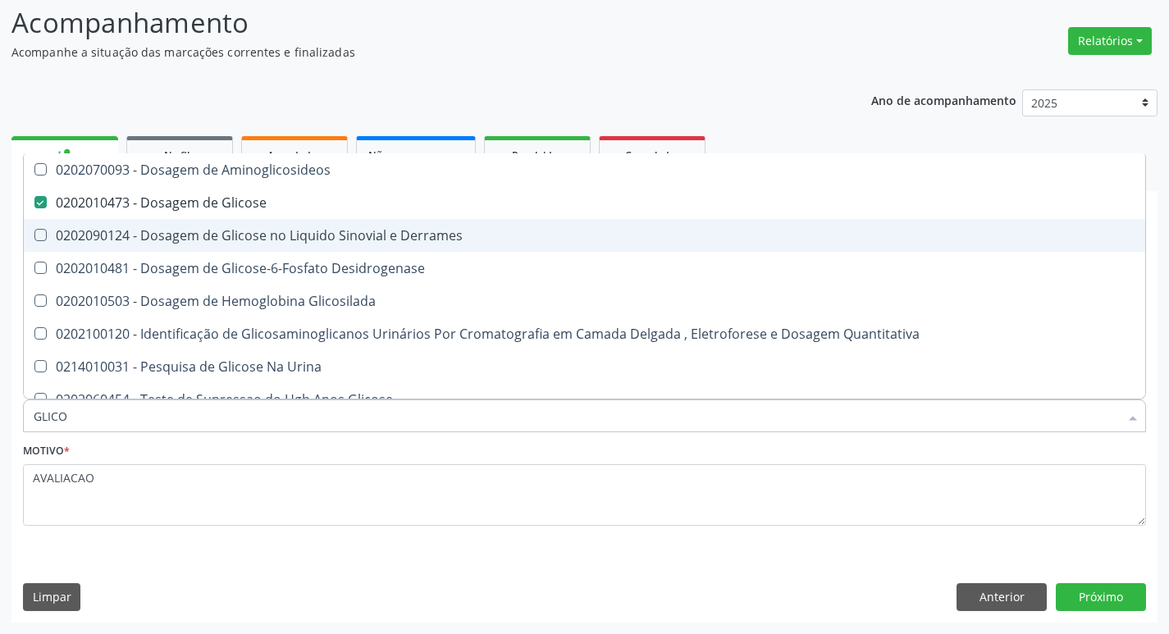
type input "GLIC"
checkbox Glicose "false"
checkbox Derrames "false"
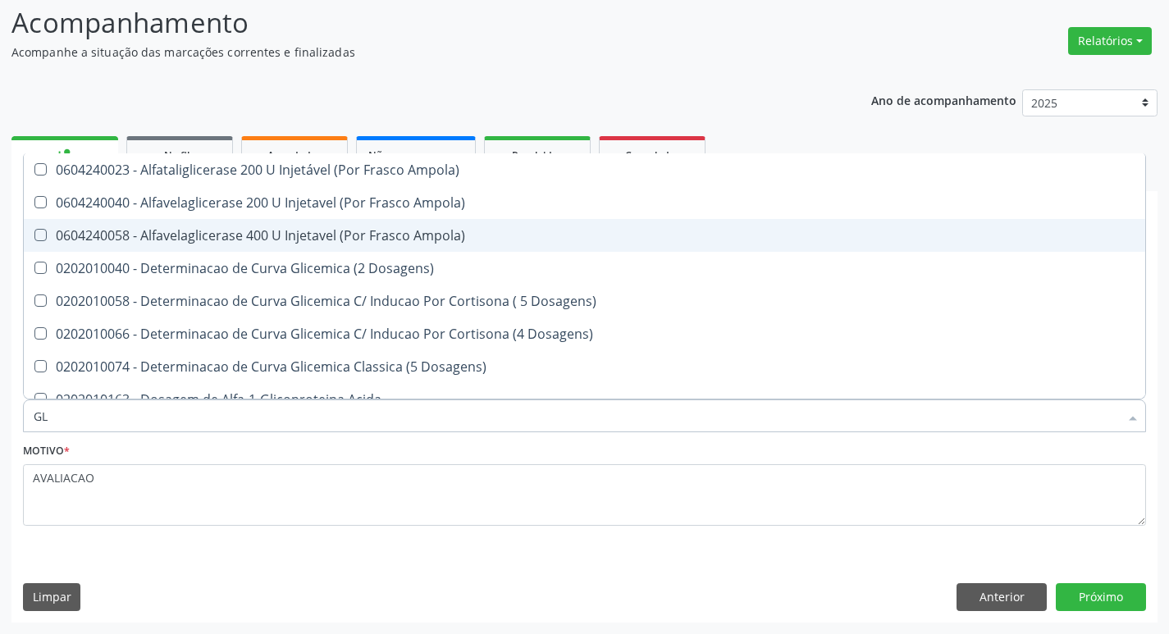
type input "G"
checkbox Glicose "false"
checkbox Derrames "false"
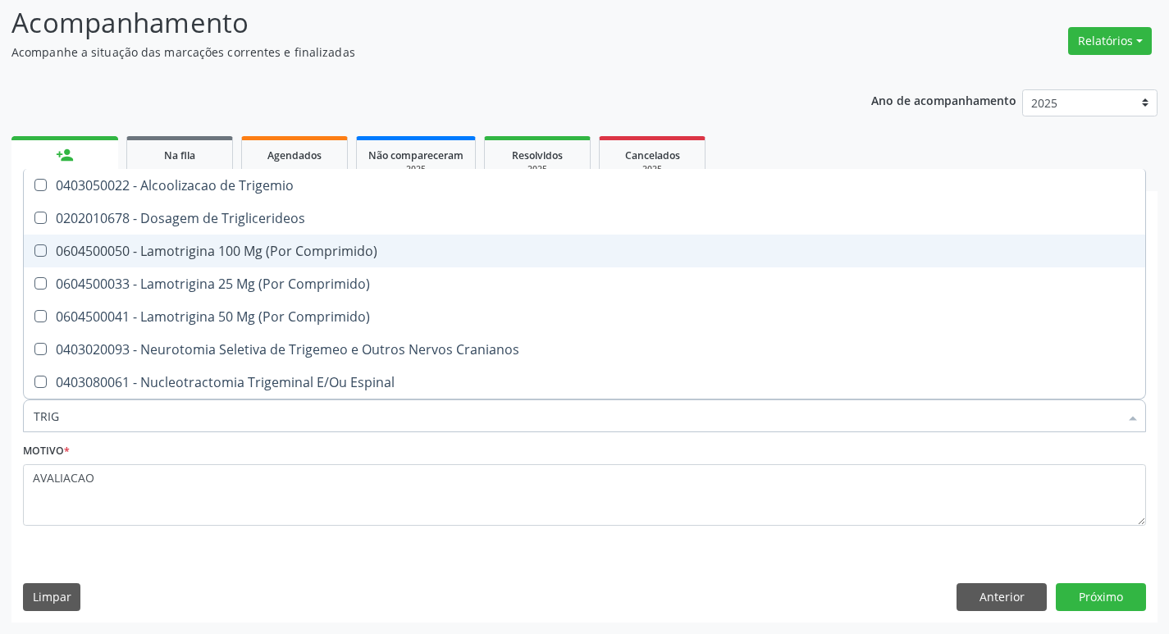
type input "TRIGL"
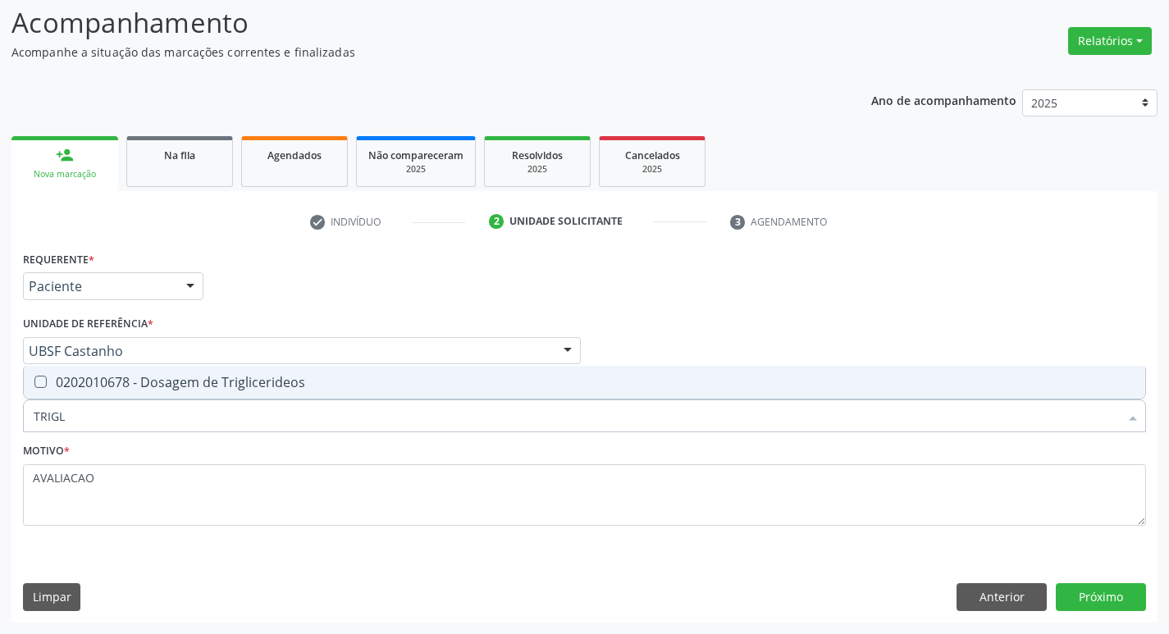
click at [293, 376] on div "0202010678 - Dosagem de Triglicerideos" at bounding box center [584, 382] width 1101 height 13
checkbox Triglicerideos "true"
type input "TRIG"
checkbox Triglicerideos "false"
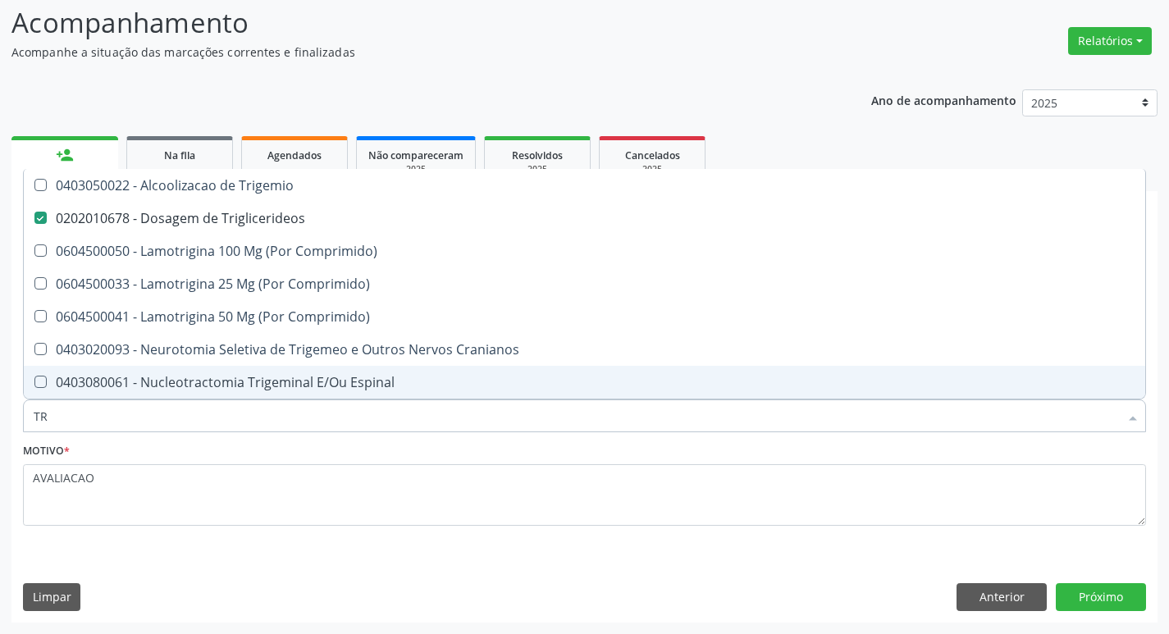
type input "T"
checkbox Triglicerideos "false"
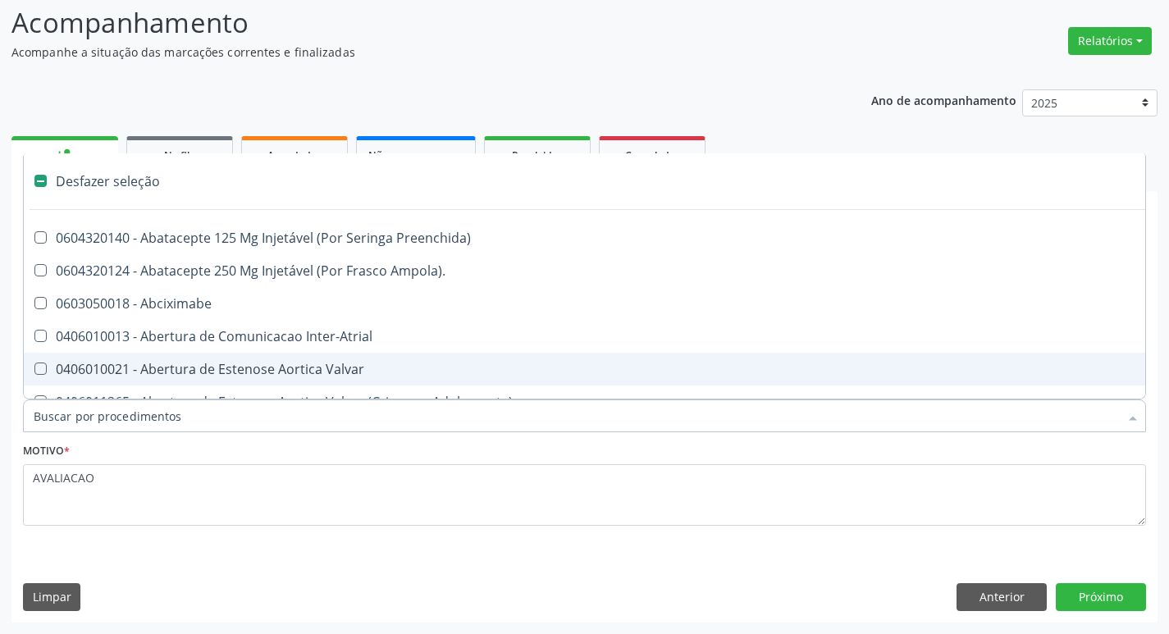
type input "H"
checkbox Convencional\) "true"
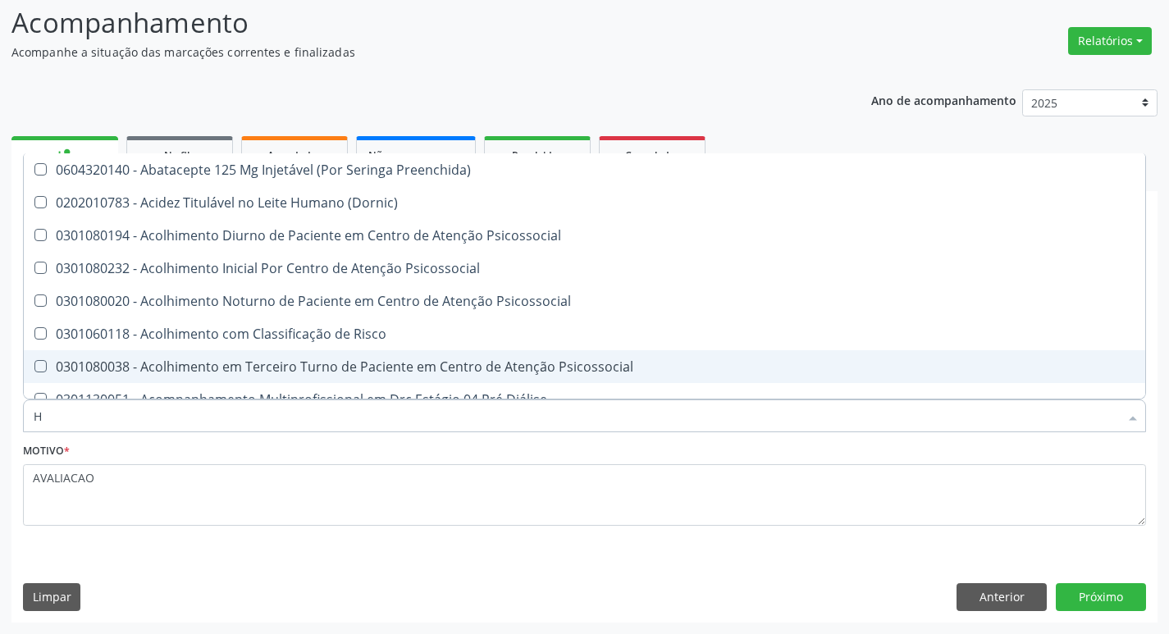
type input "HEMOGLOBINA G"
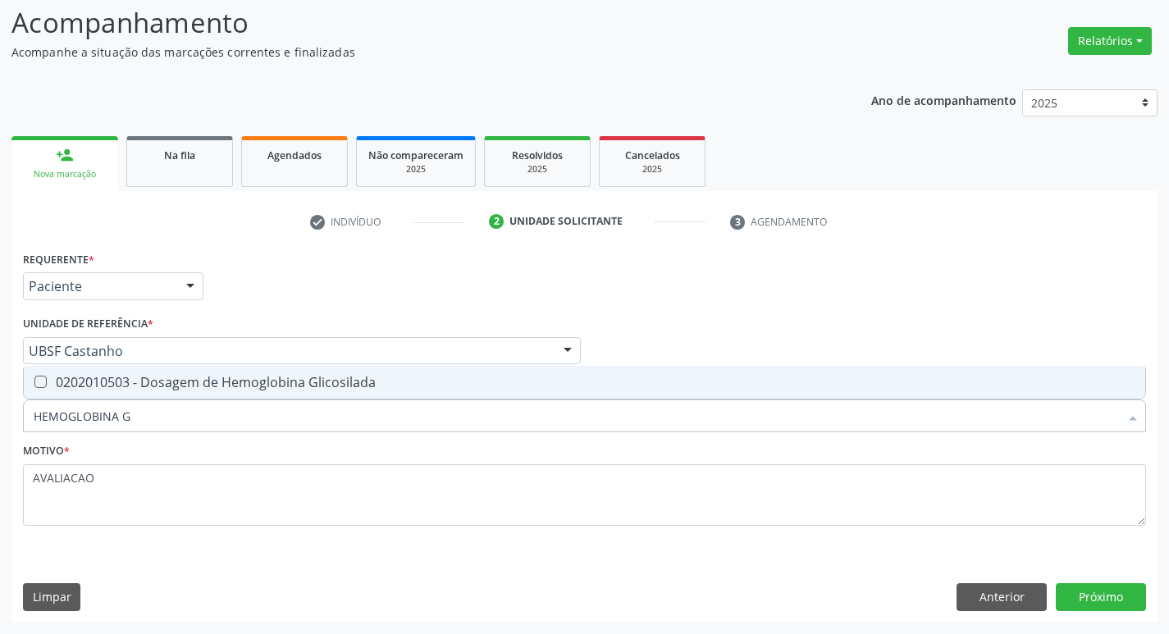
click at [203, 397] on span "0202010503 - Dosagem de Hemoglobina Glicosilada" at bounding box center [584, 382] width 1121 height 33
checkbox Glicosilada "true"
type input "HEMOGLOBINA"
checkbox Glicosilada "false"
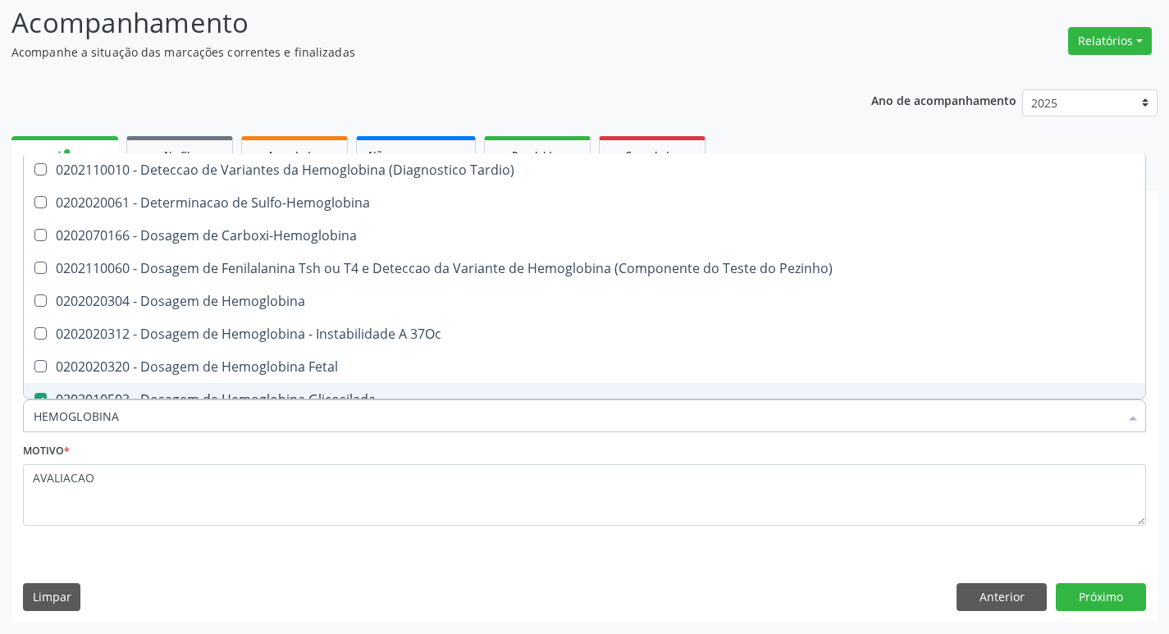
type input "HEMOGLOBIN"
checkbox Glicosilada "false"
checkbox Hemoglobina "true"
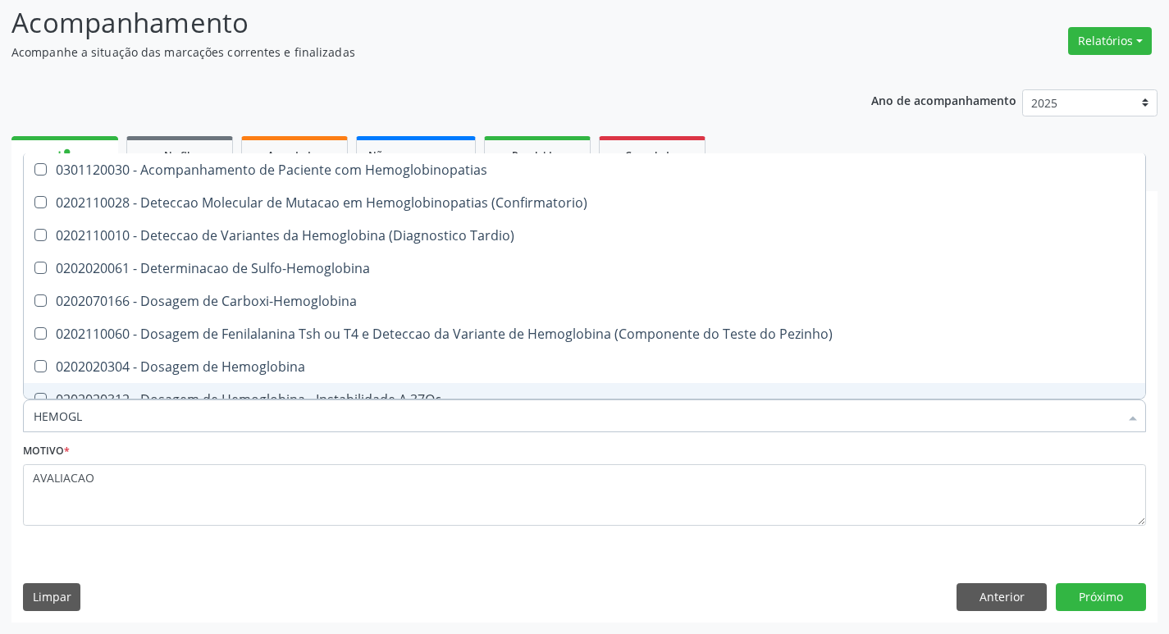
type input "HEMOG"
checkbox S "true"
type input "H"
checkbox Glicosilada "false"
checkbox S "false"
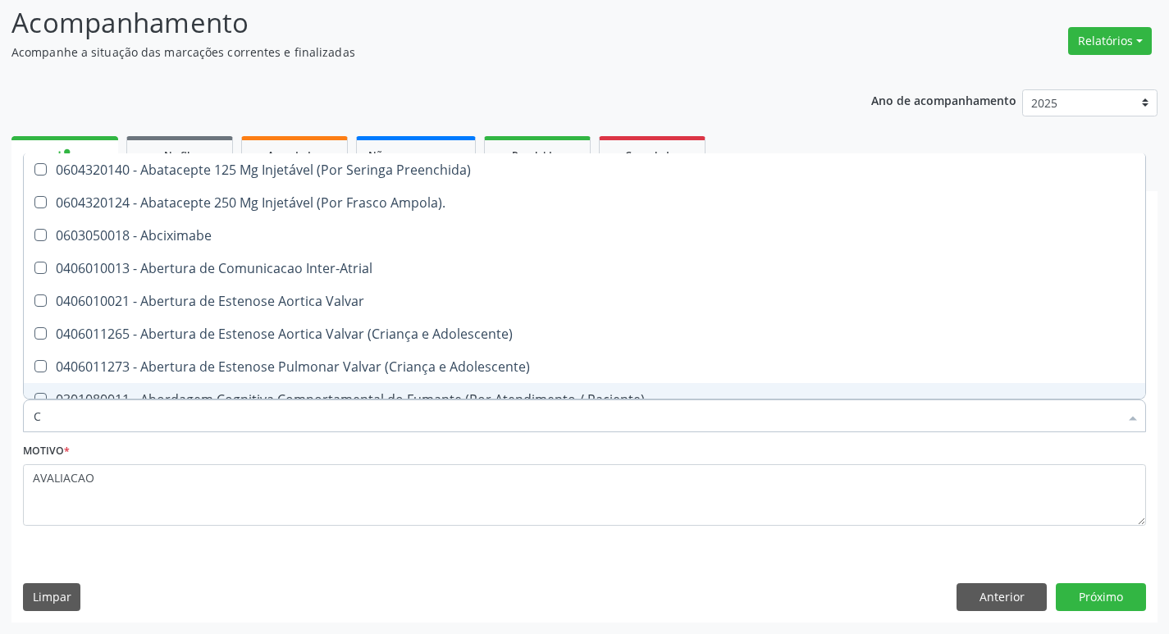
type input "CO"
checkbox Comprimido\) "true"
checkbox Transcutanea "true"
checkbox Osseo "true"
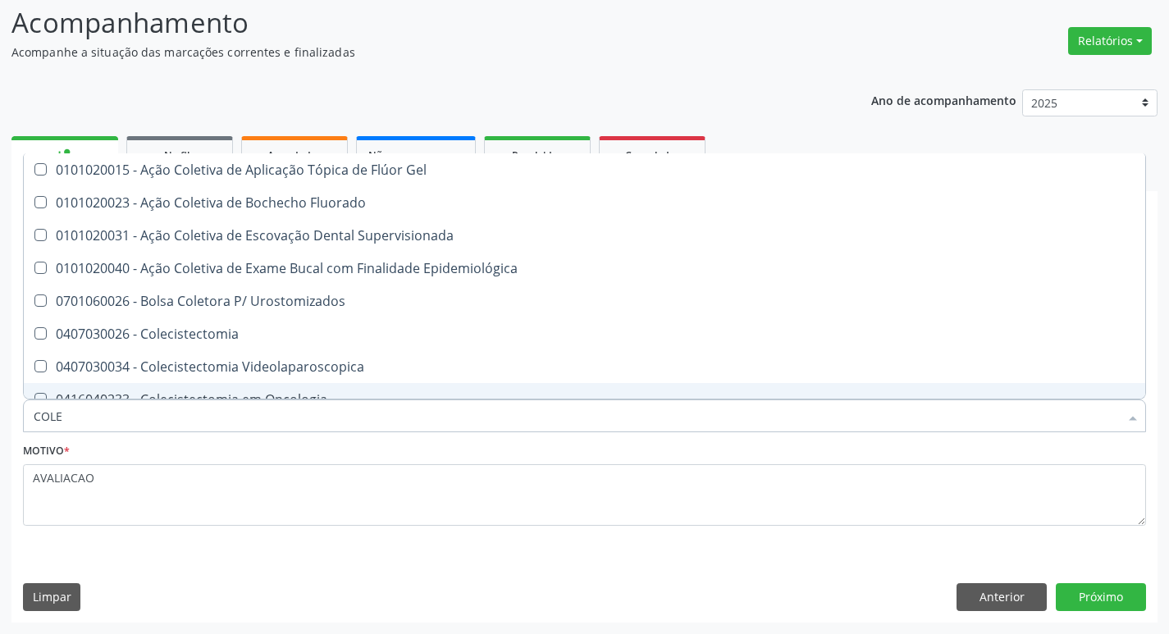
type input "COLES"
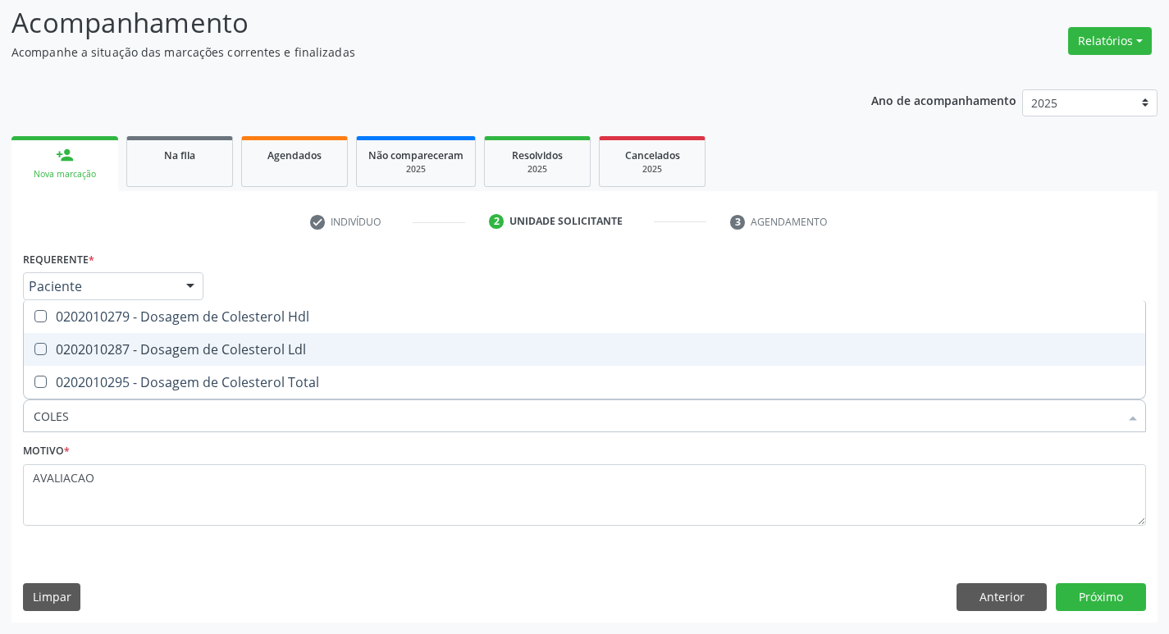
click at [207, 350] on div "0202010287 - Dosagem de Colesterol Ldl" at bounding box center [584, 349] width 1101 height 13
checkbox Ldl "true"
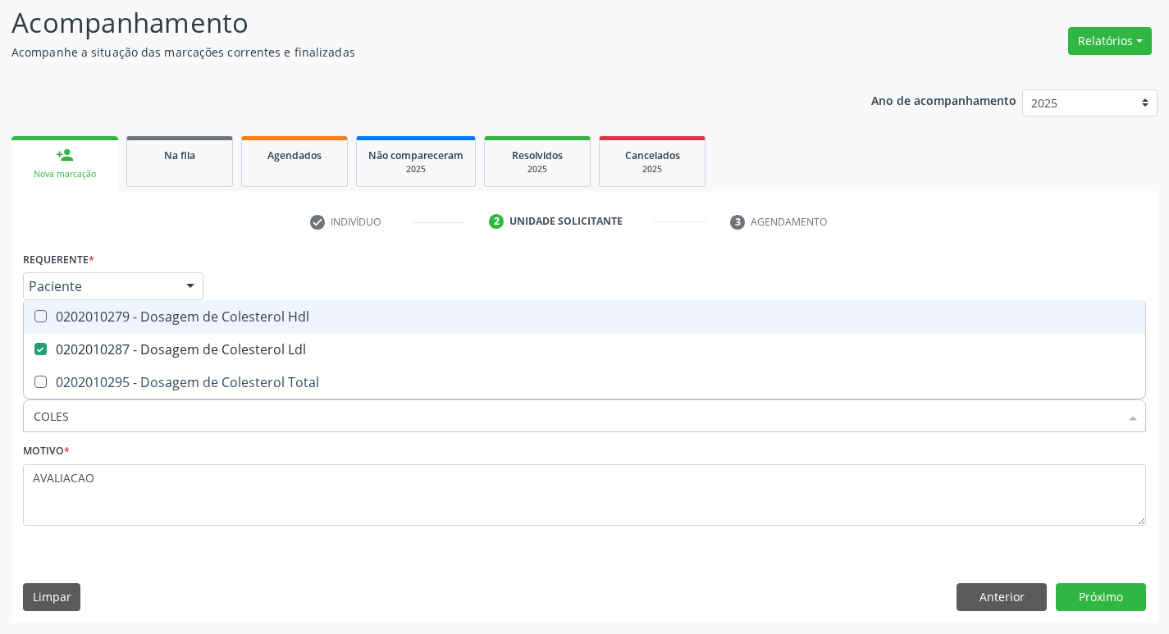
click at [204, 322] on div "0202010279 - Dosagem de Colesterol Hdl" at bounding box center [584, 316] width 1101 height 13
checkbox Hdl "true"
type input "COLE"
checkbox Hdl "false"
checkbox Ldl "false"
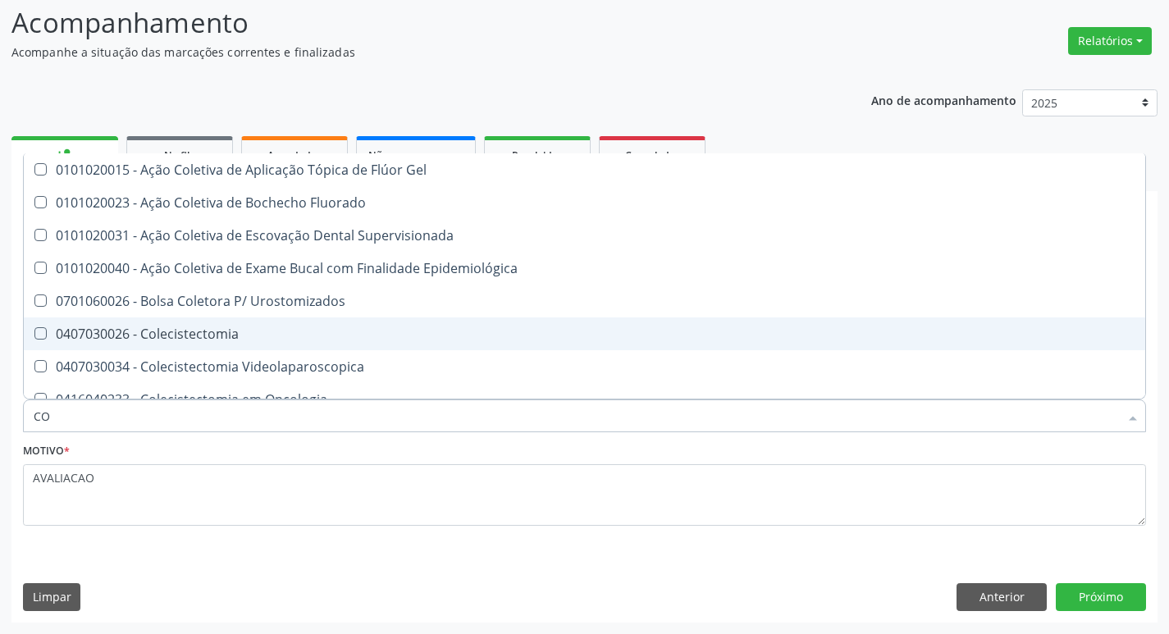
type input "C"
checkbox Hdl "false"
checkbox Ldl "false"
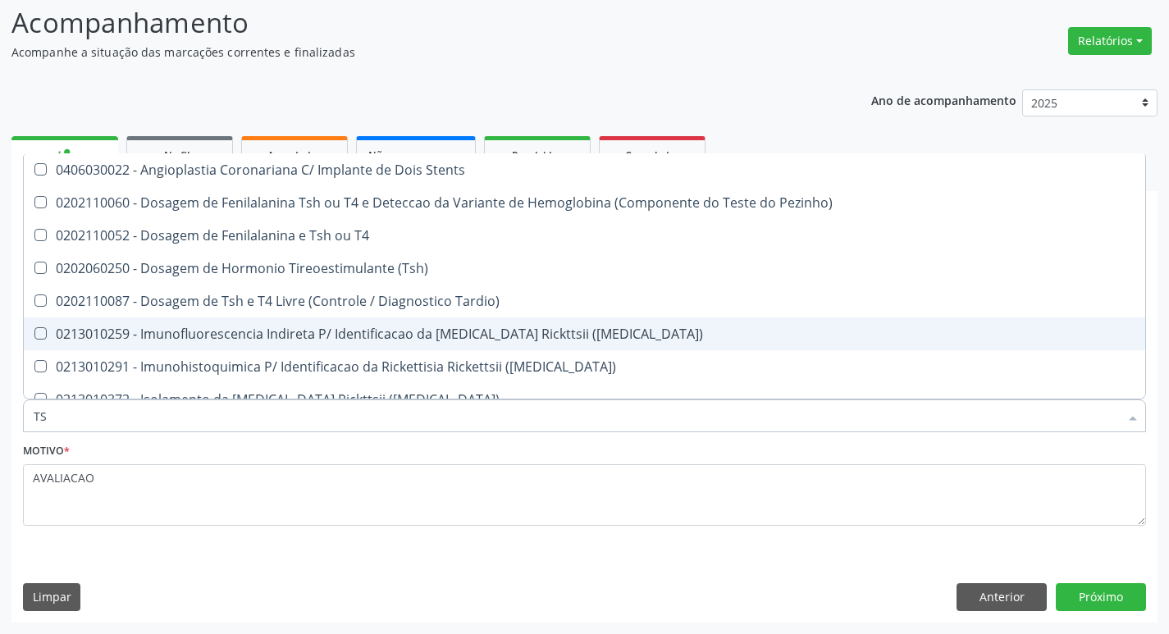
type input "TSH"
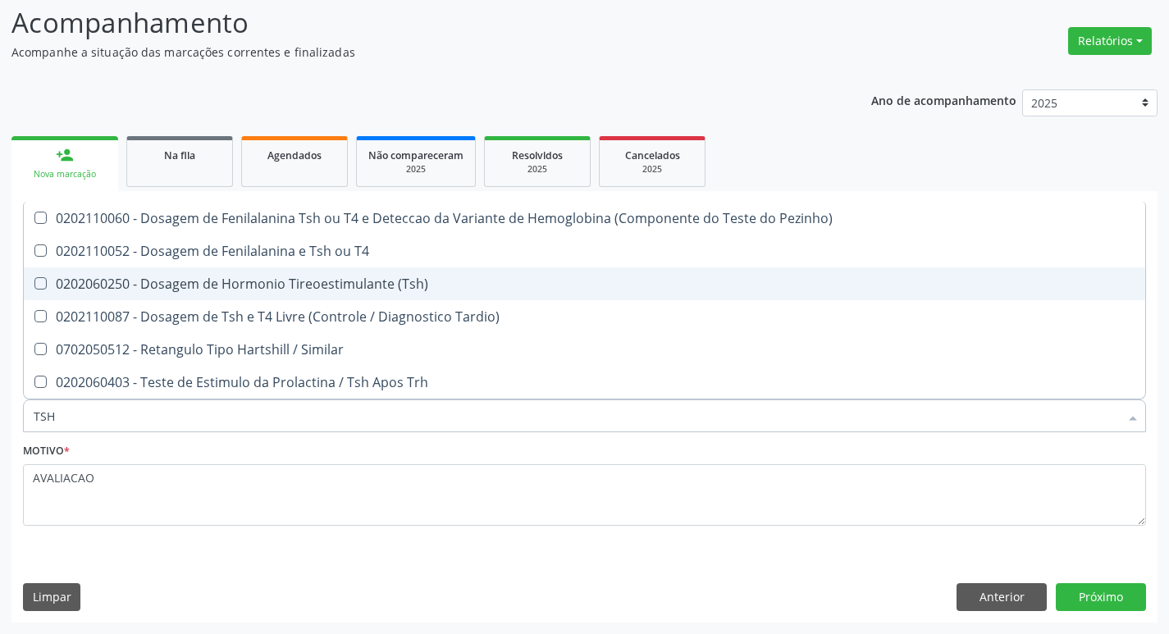
click at [240, 290] on div "0202060250 - Dosagem de Hormonio Tireoestimulante (Tsh)" at bounding box center [584, 283] width 1101 height 13
checkbox \(Tsh\) "true"
type input "TS"
checkbox \(Tsh\) "false"
checkbox Tardio\) "true"
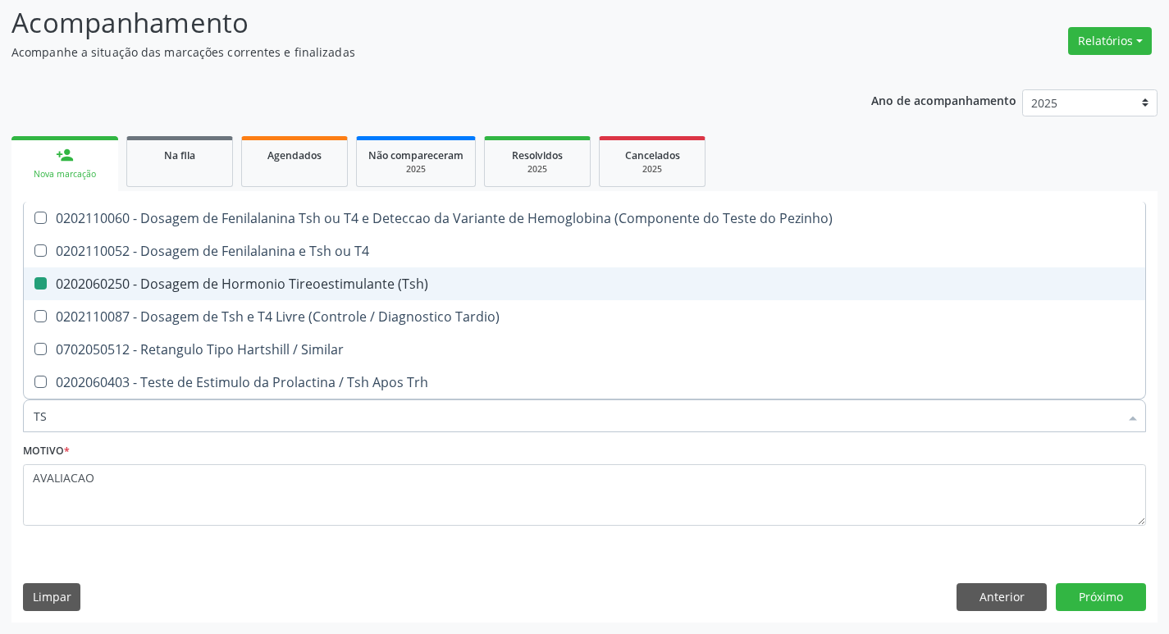
type input "T"
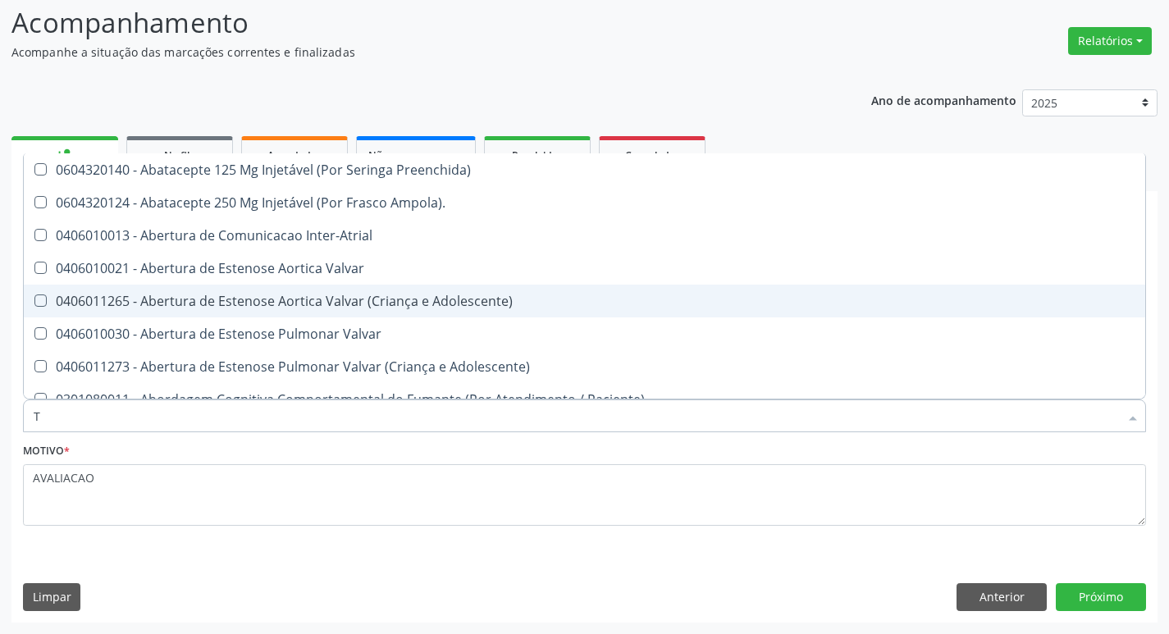
checkbox Valvar "false"
type input "T4"
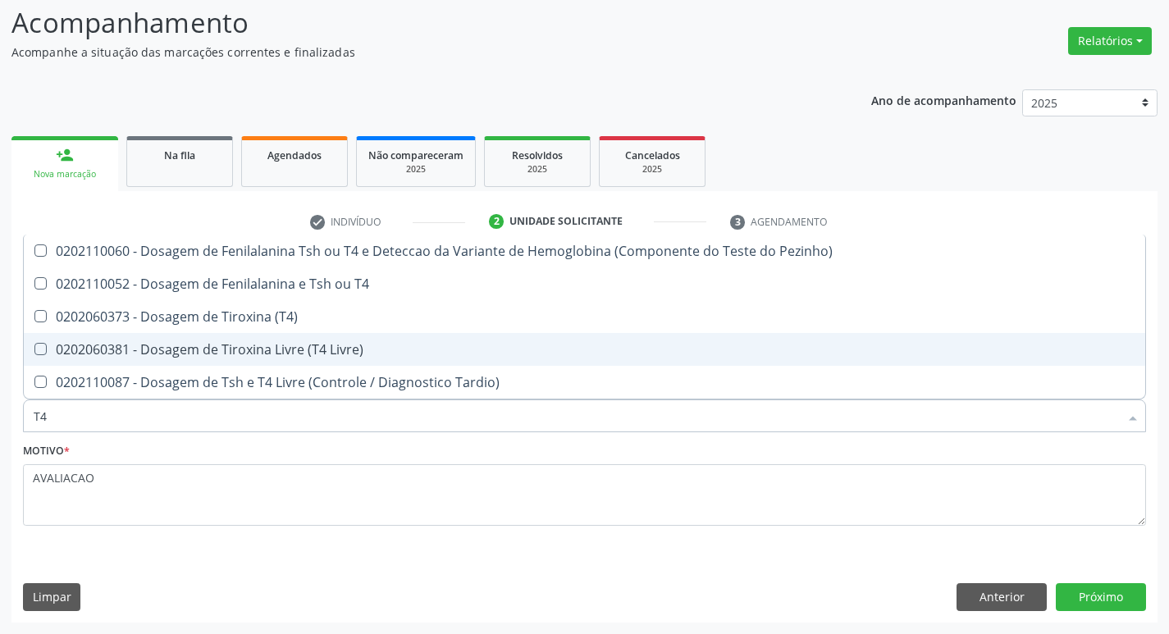
click at [272, 343] on div "0202060381 - Dosagem de Tiroxina Livre (T4 Livre)" at bounding box center [584, 349] width 1101 height 13
checkbox Livre\) "true"
type input "T"
checkbox Livre\) "false"
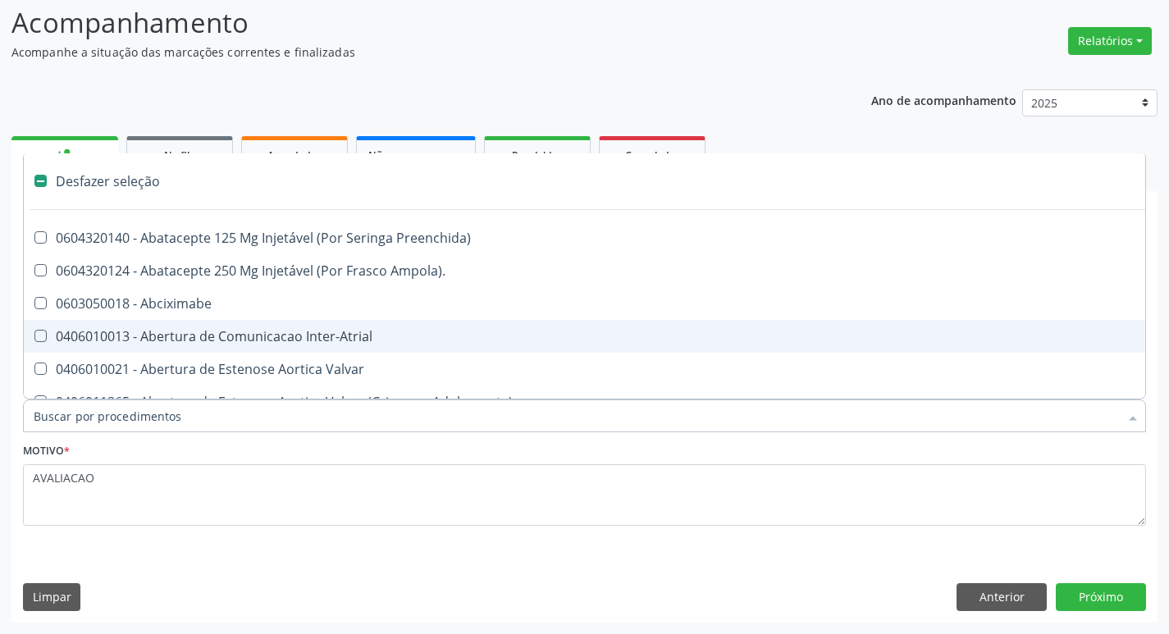
type input "V"
checkbox \(Unilateral\) "true"
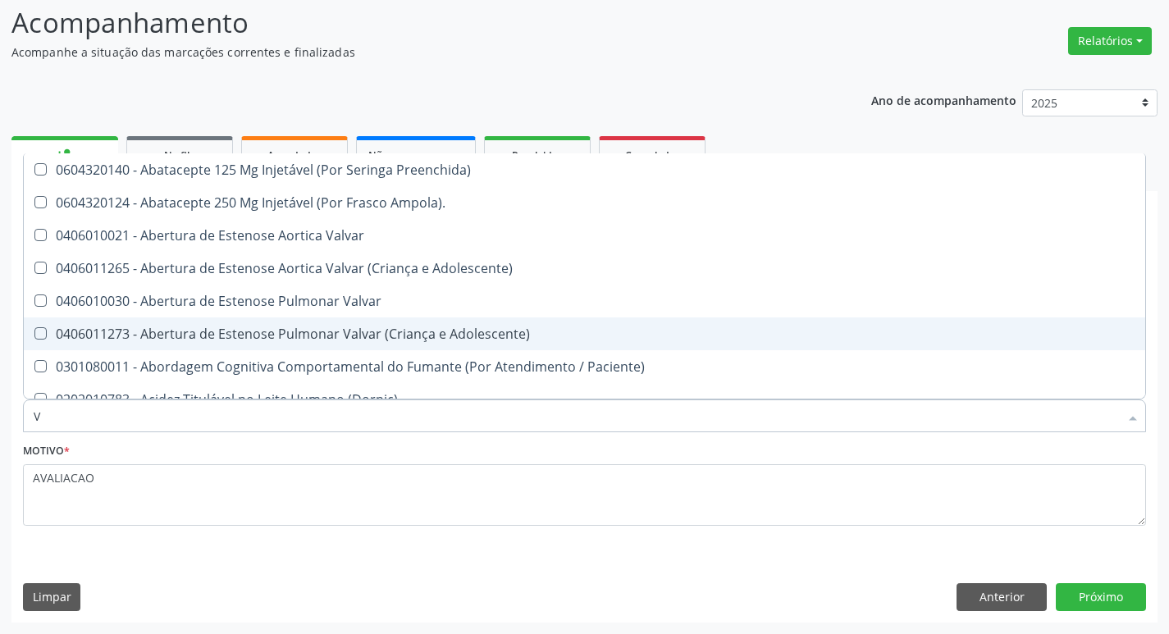
type input "VI"
checkbox Livre\) "false"
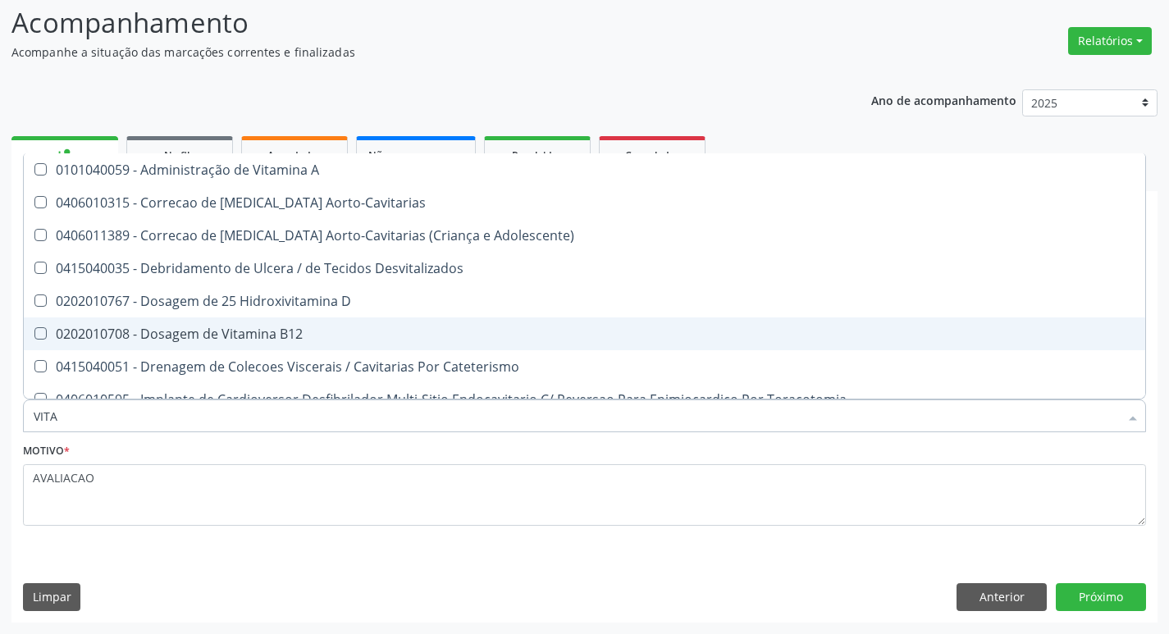
type input "VITAM"
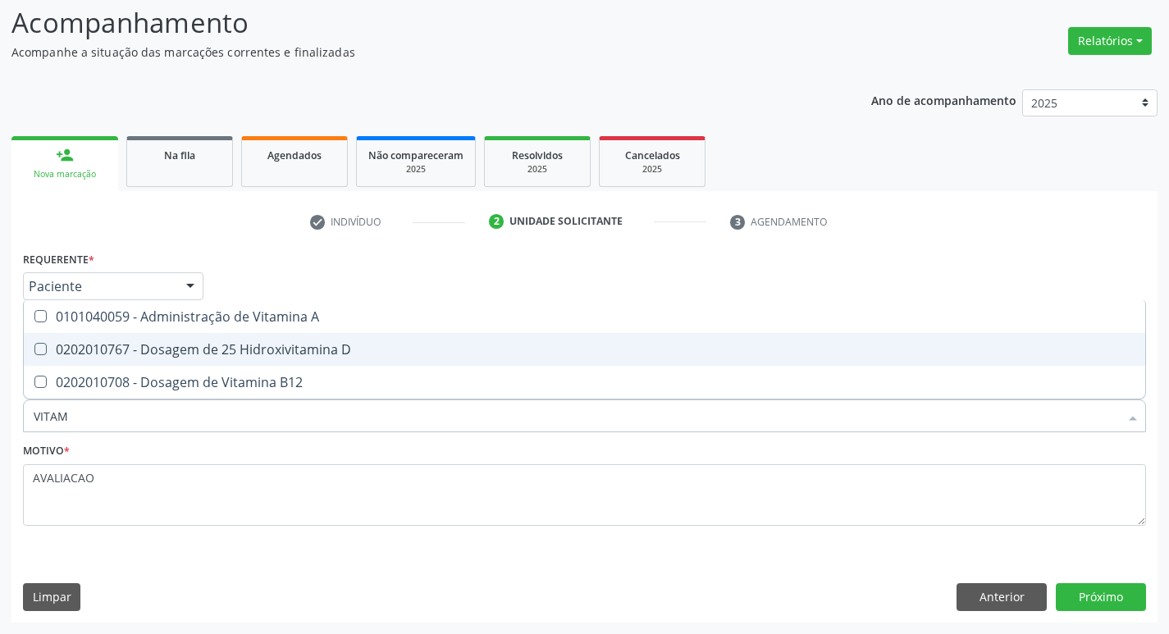
click at [272, 343] on div "0202010767 - Dosagem de 25 Hidroxivitamina D" at bounding box center [584, 349] width 1101 height 13
checkbox D "true"
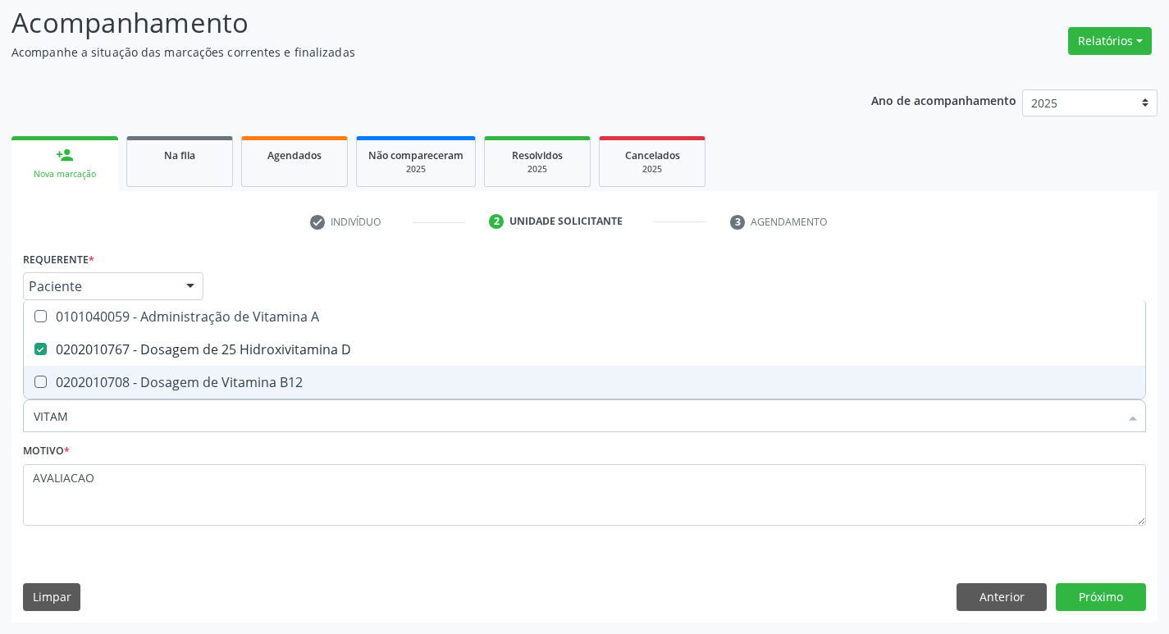
click at [290, 367] on span "0202010708 - Dosagem de Vitamina B12" at bounding box center [584, 382] width 1121 height 33
checkbox B12 "true"
type input "VITA"
checkbox D "false"
checkbox B12 "false"
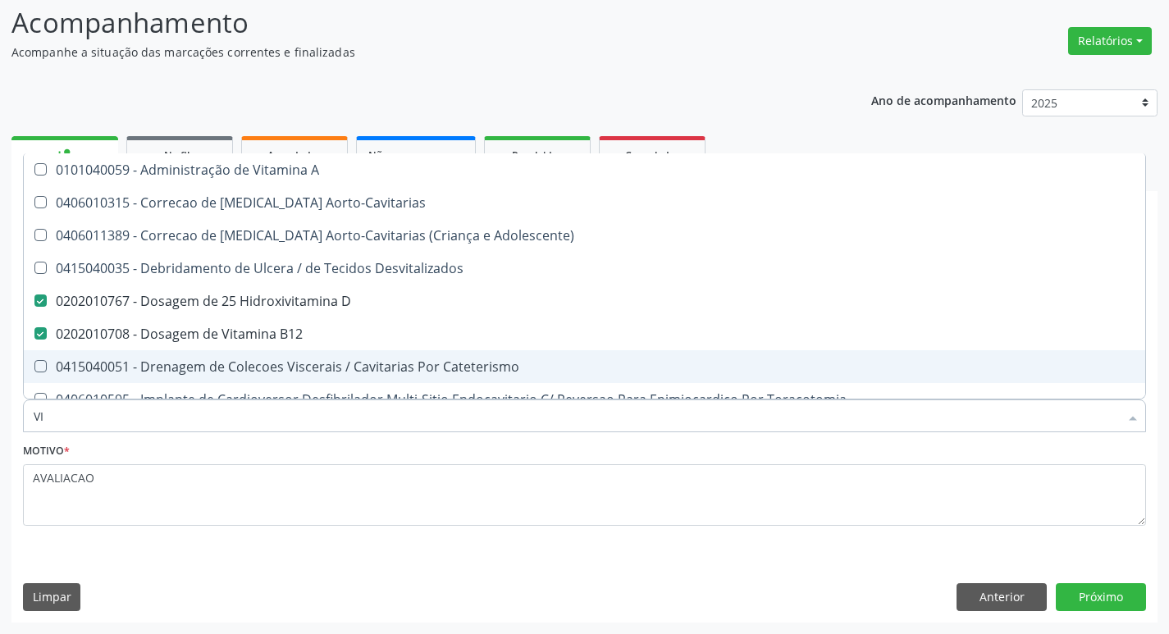
type input "V"
checkbox D "false"
checkbox B12 "false"
checkbox Cateterismo "false"
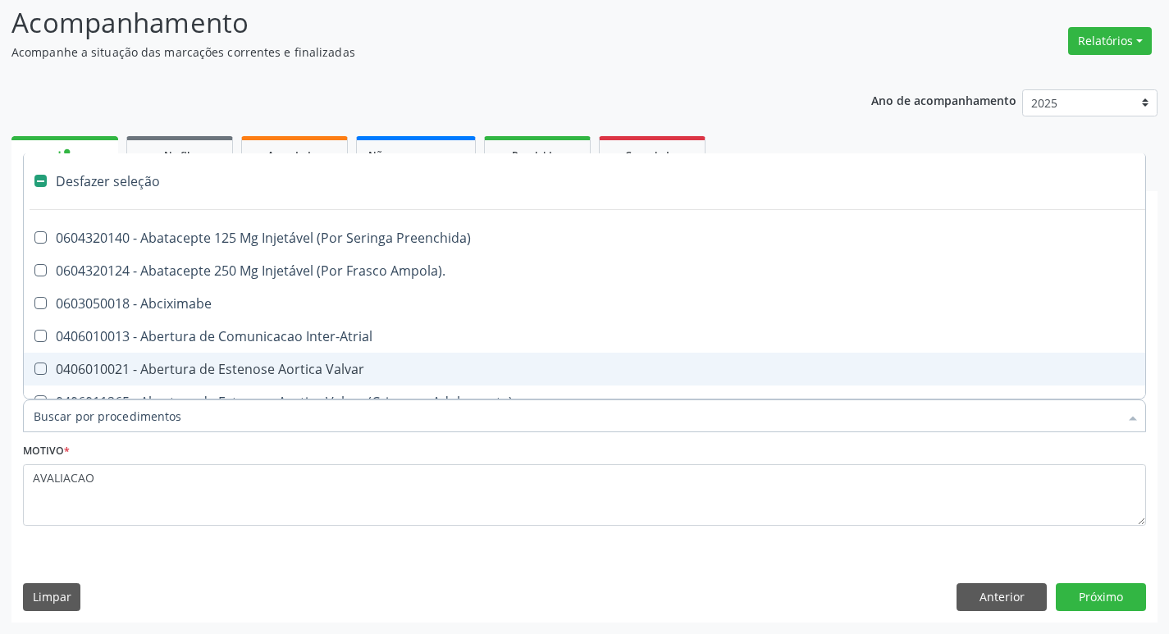
type input "2"
checkbox Total "true"
checkbox Monopolar "true"
checkbox Quadril "true"
checkbox Biologica "true"
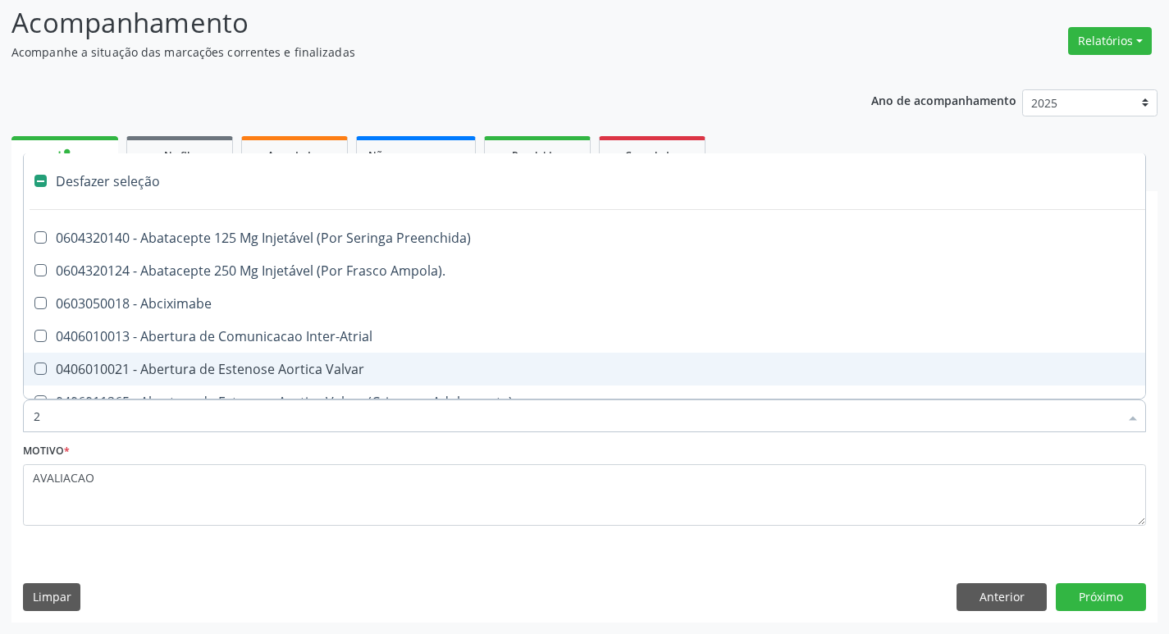
checkbox Vagina "true"
checkbox Puerperal "true"
checkbox Internado "true"
checkbox Anos\) "true"
checkbox Aorto-Cavitarias "true"
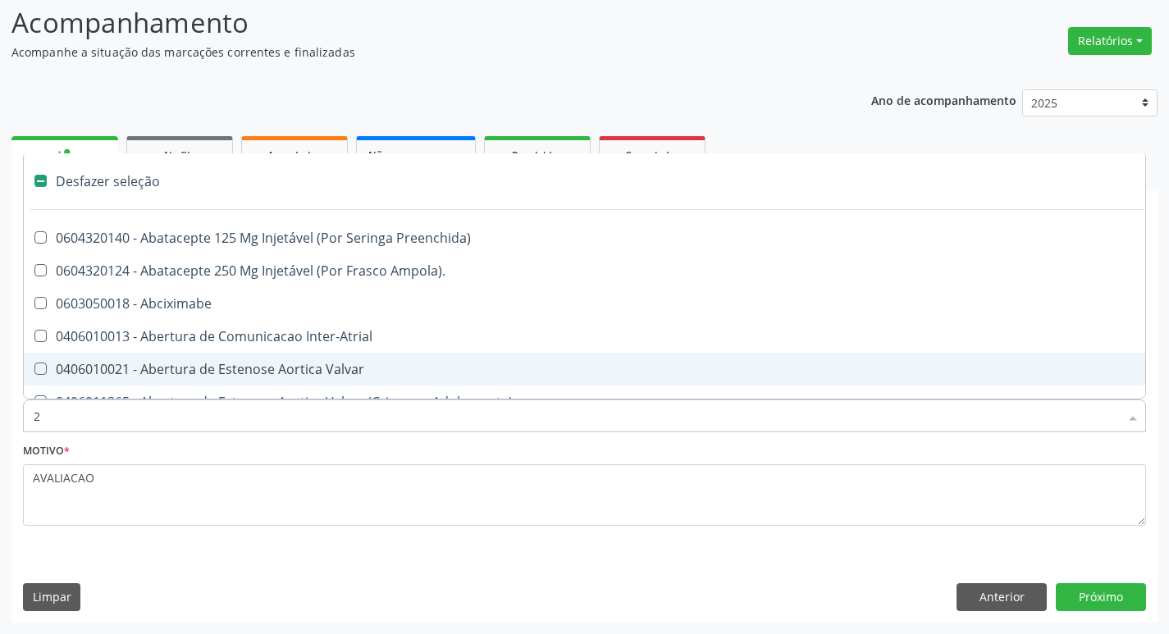
checkbox Adolescente\) "true"
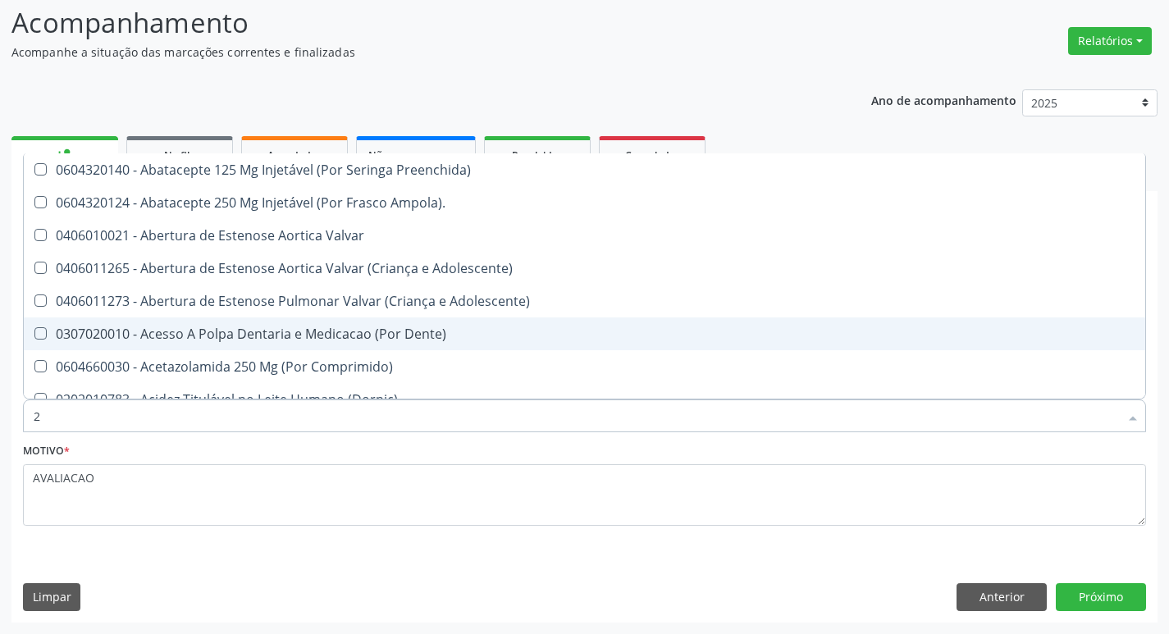
type input "20205001"
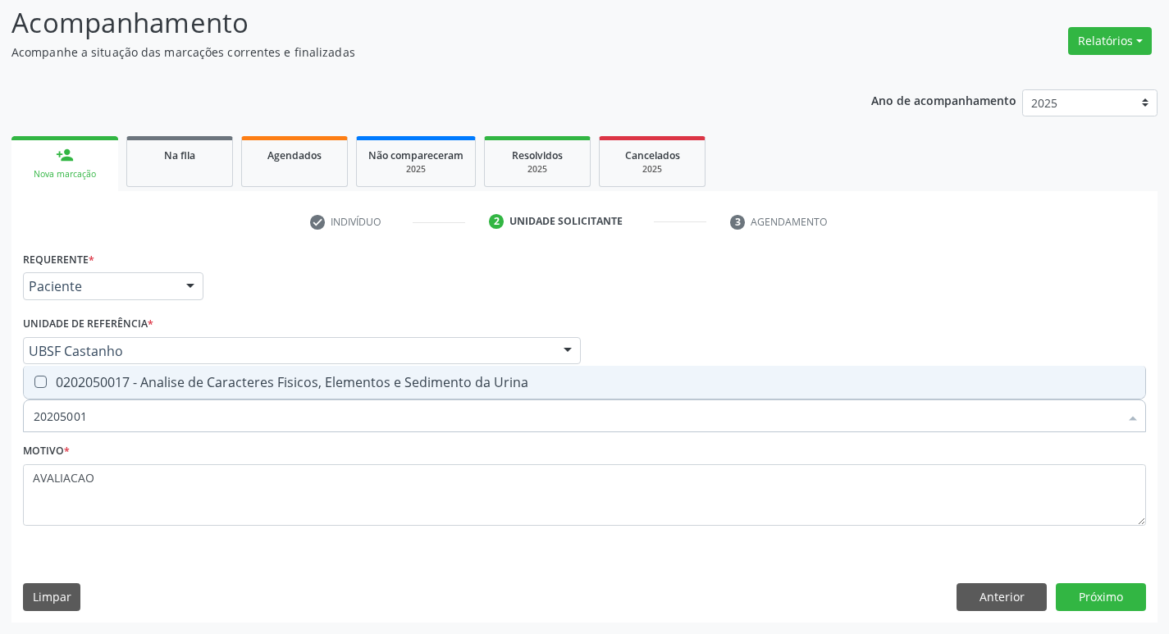
click at [243, 376] on div "0202050017 - Analise de Caracteres Fisicos, Elementos e Sedimento da Urina" at bounding box center [584, 382] width 1101 height 13
checkbox Urina "true"
click at [1117, 595] on button "Próximo" at bounding box center [1101, 597] width 90 height 28
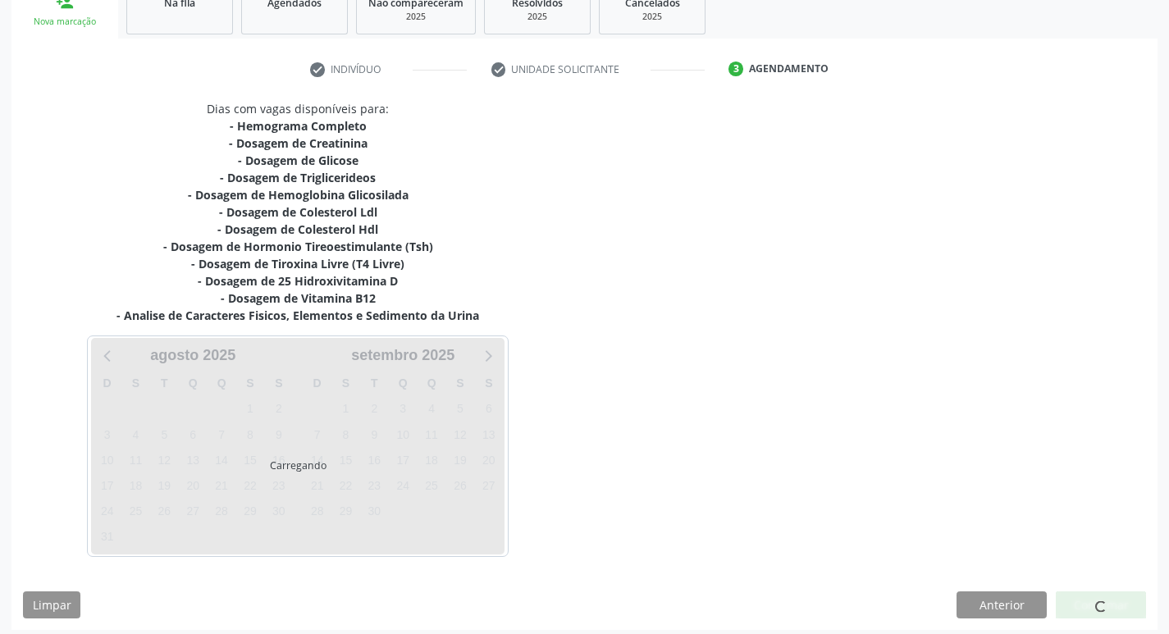
scroll to position [269, 0]
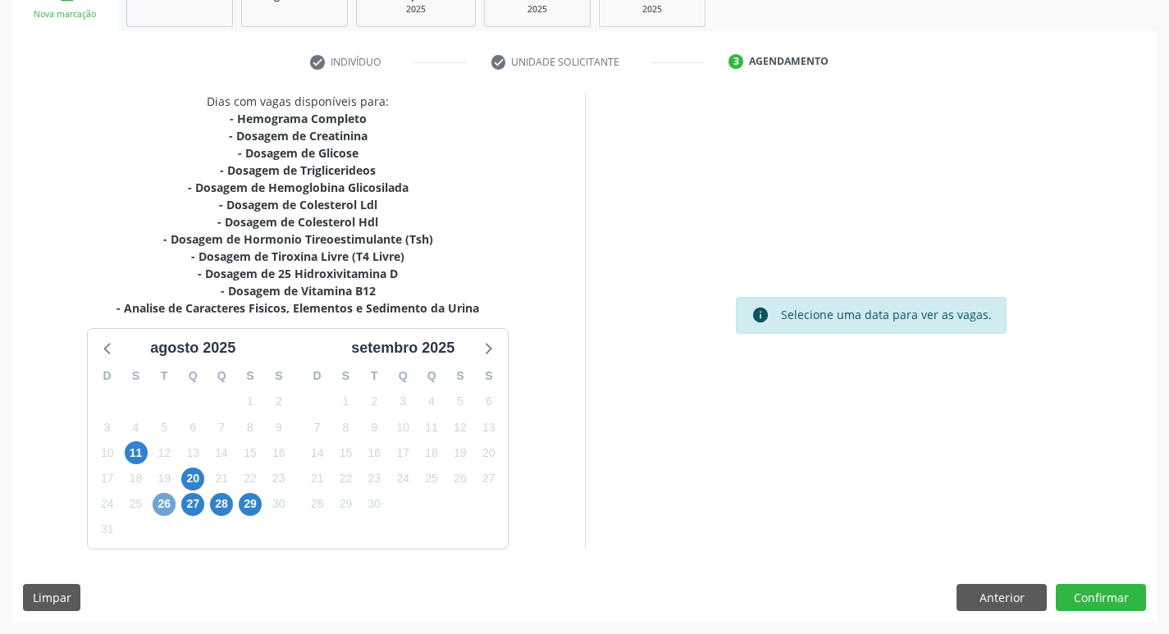
click at [164, 507] on span "26" at bounding box center [164, 504] width 23 height 23
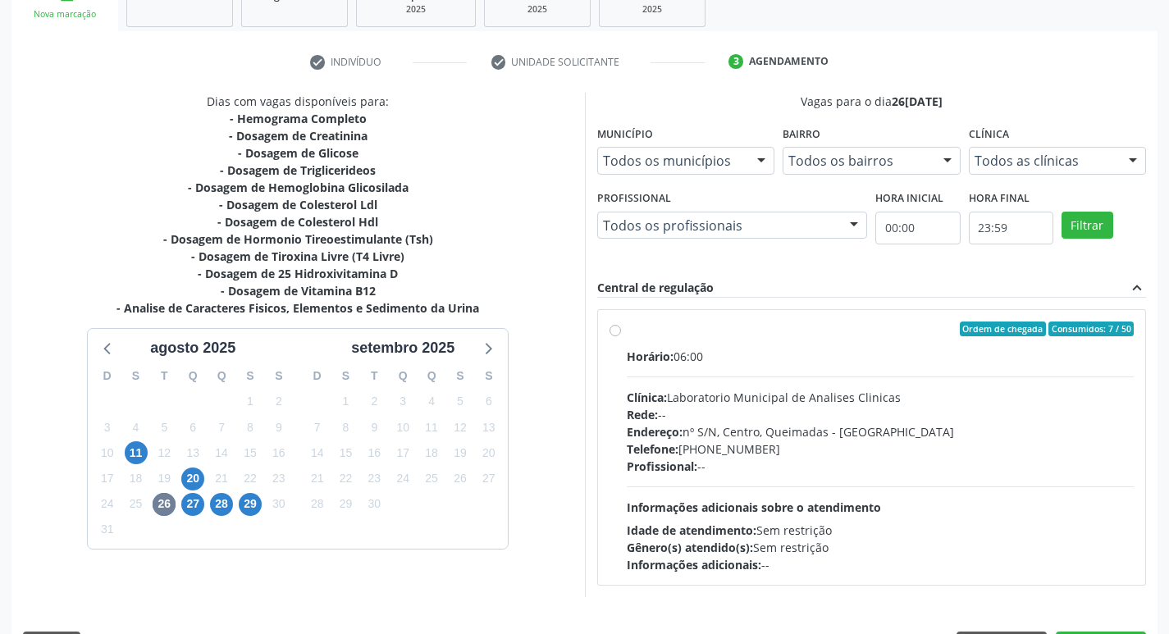
click at [693, 394] on div "Clínica: Laboratorio Municipal de Analises Clinicas" at bounding box center [881, 397] width 508 height 17
click at [621, 336] on input "Ordem de chegada Consumidos: 7 / 50 Horário: 06:00 Clínica: Laboratorio Municip…" at bounding box center [614, 328] width 11 height 15
radio input "true"
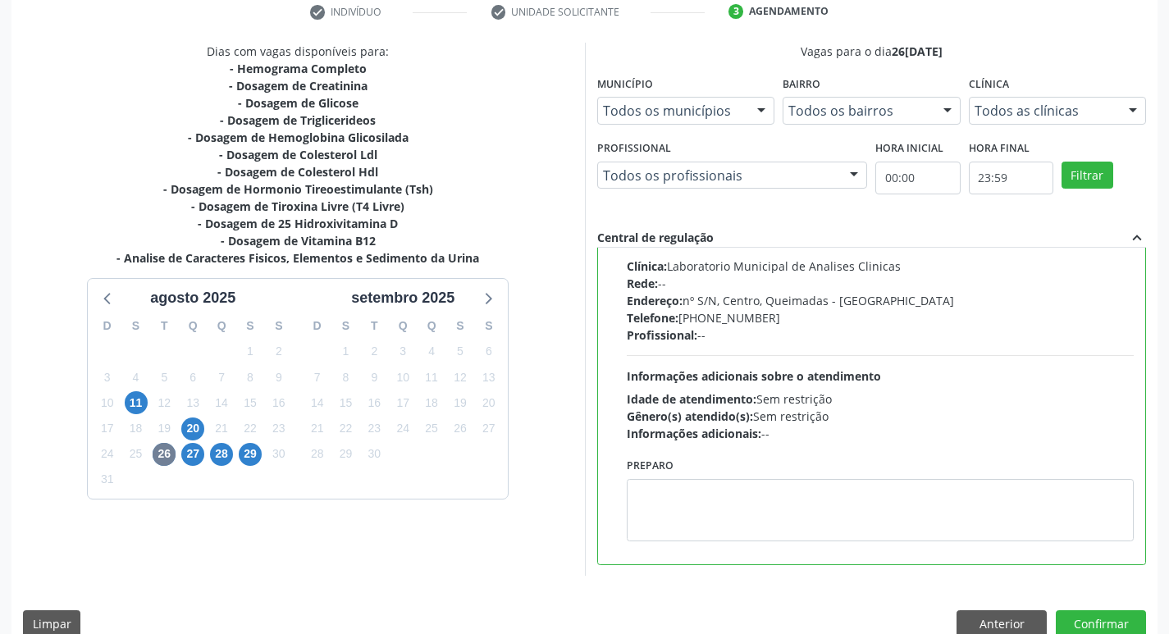
scroll to position [346, 0]
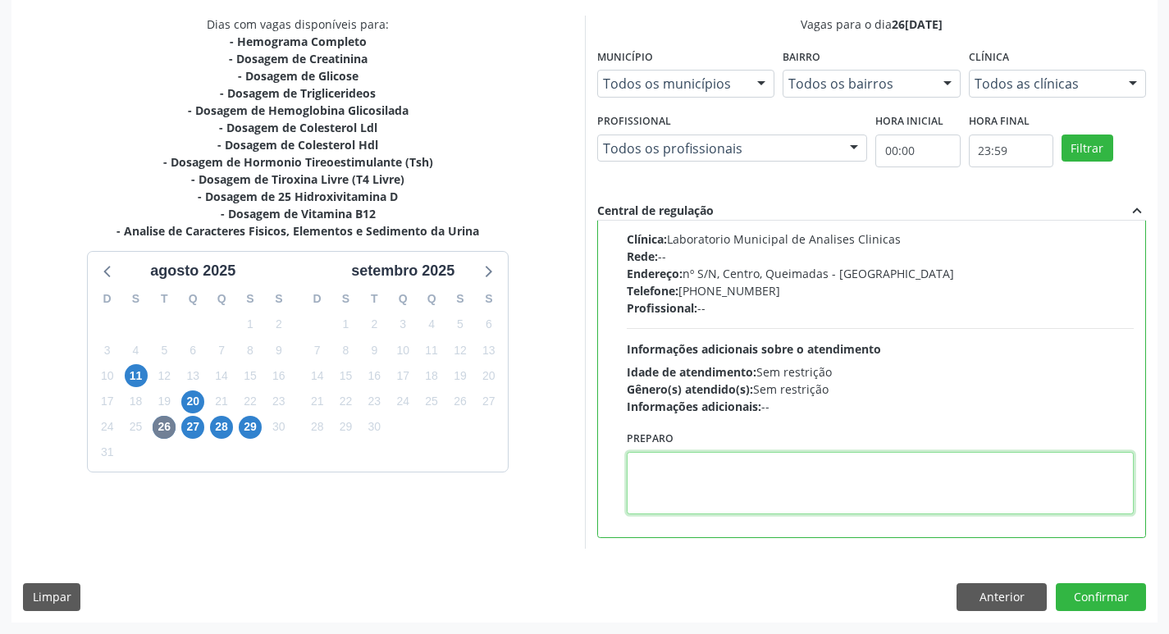
click at [645, 497] on textarea at bounding box center [881, 483] width 508 height 62
paste textarea "IR EM [GEOGRAPHIC_DATA]"
type textarea "IR EM [GEOGRAPHIC_DATA]"
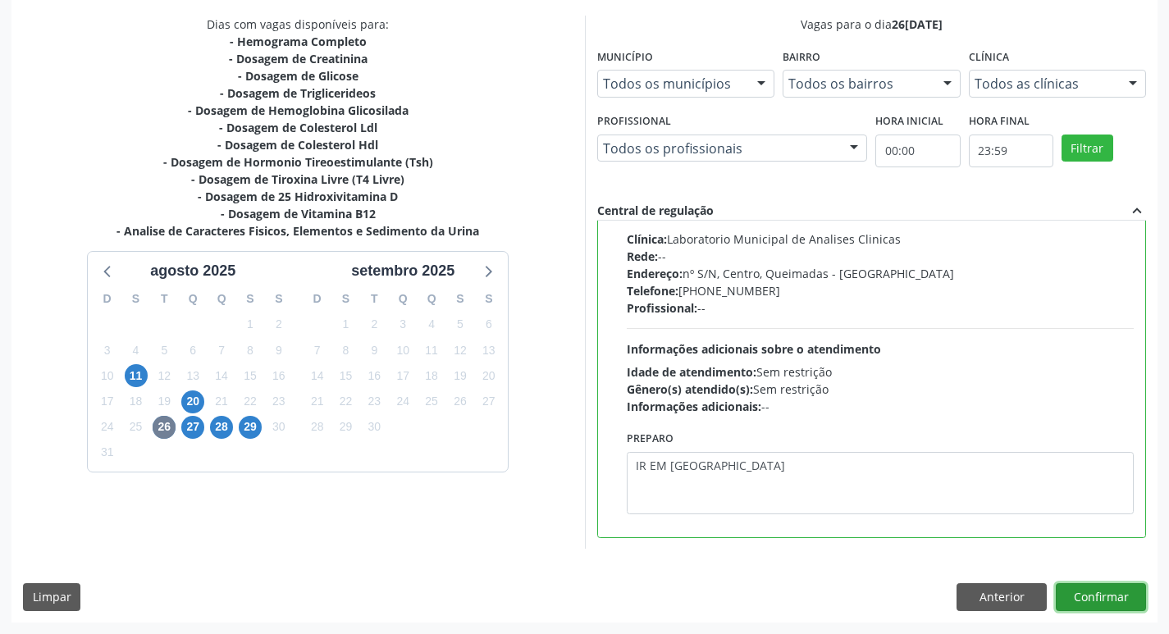
click at [1076, 601] on button "Confirmar" at bounding box center [1101, 597] width 90 height 28
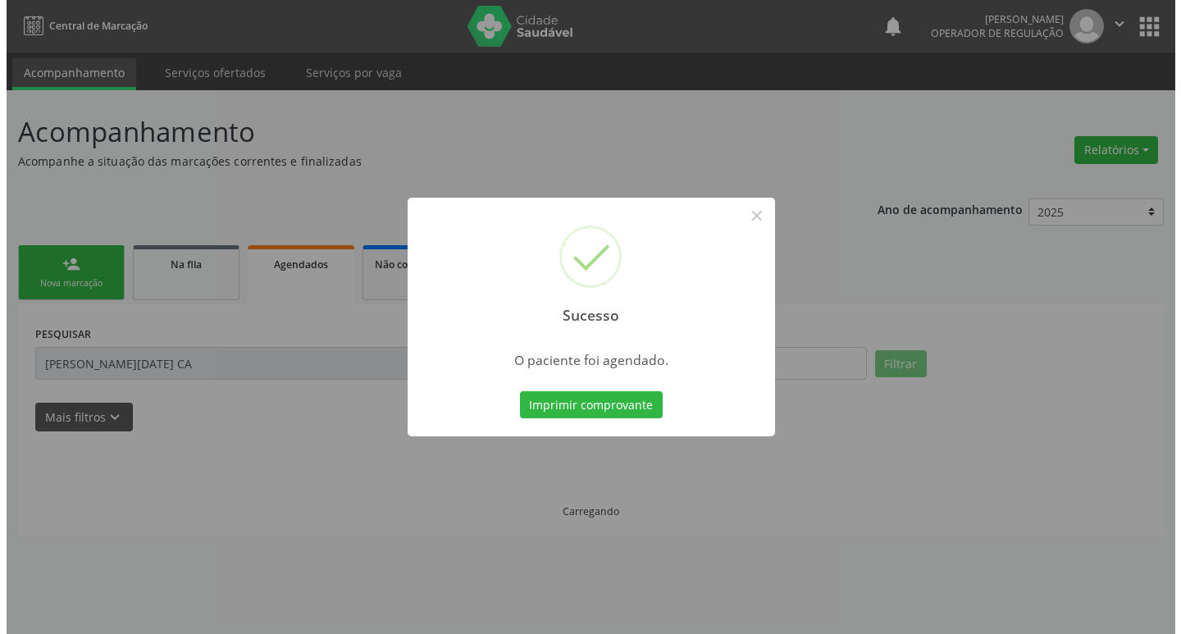
scroll to position [0, 0]
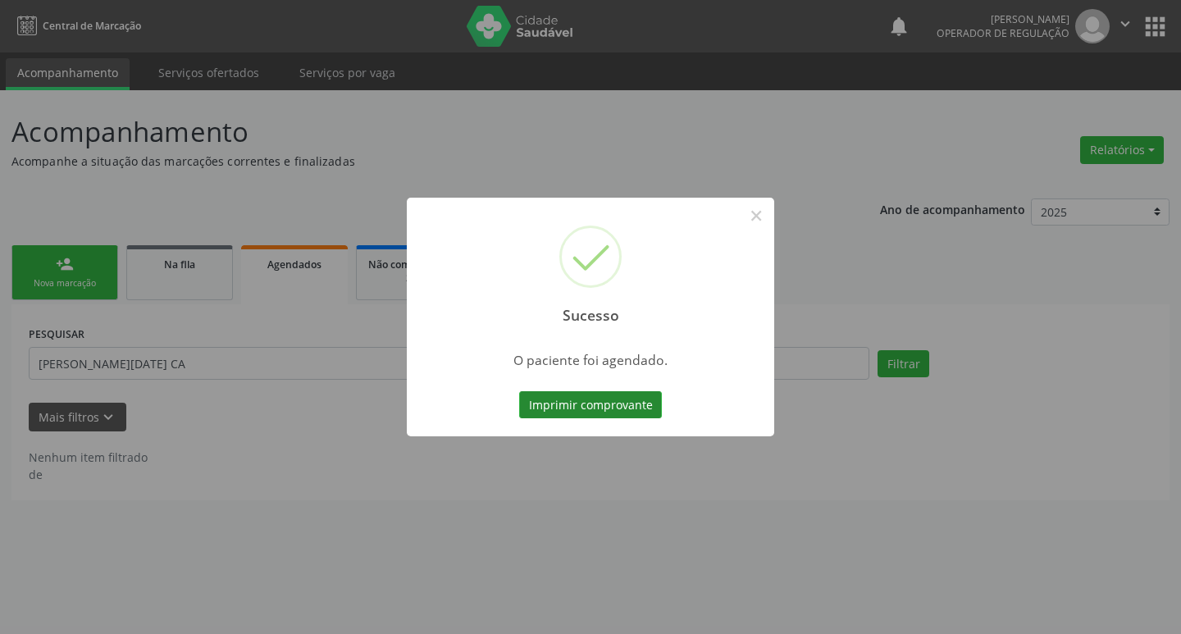
click at [612, 408] on button "Imprimir comprovante" at bounding box center [590, 405] width 143 height 28
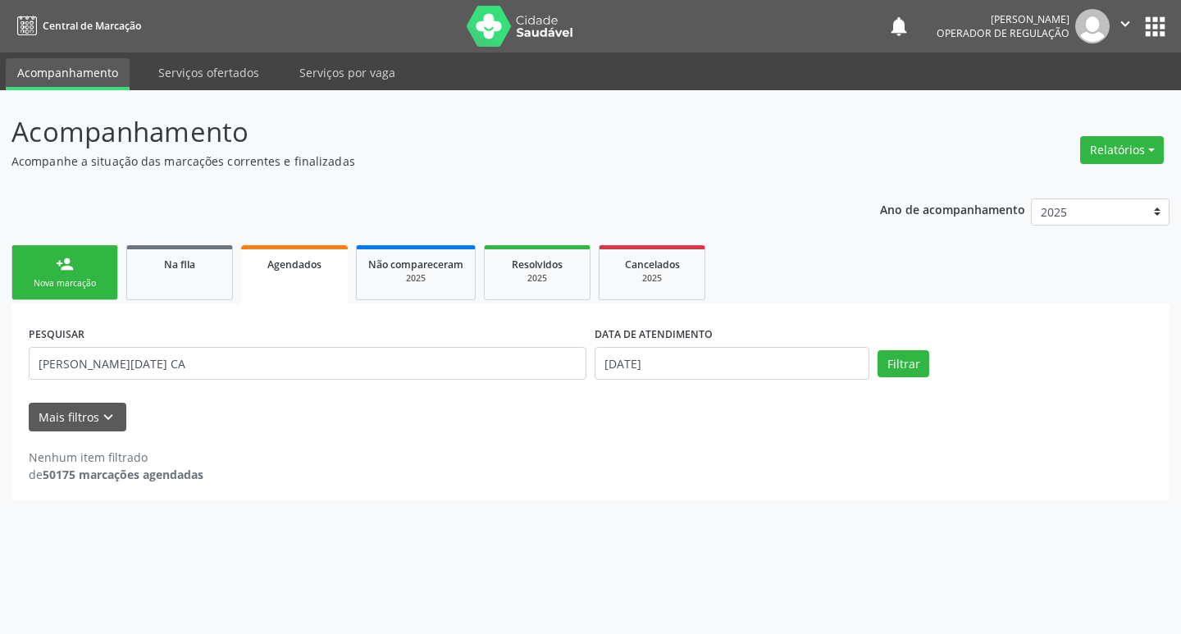
click at [83, 272] on div "Sucesso × O paciente foi agendado. Imprimir comprovante Cancel" at bounding box center [590, 317] width 1181 height 634
click at [78, 286] on div "Nova marcação" at bounding box center [65, 283] width 82 height 12
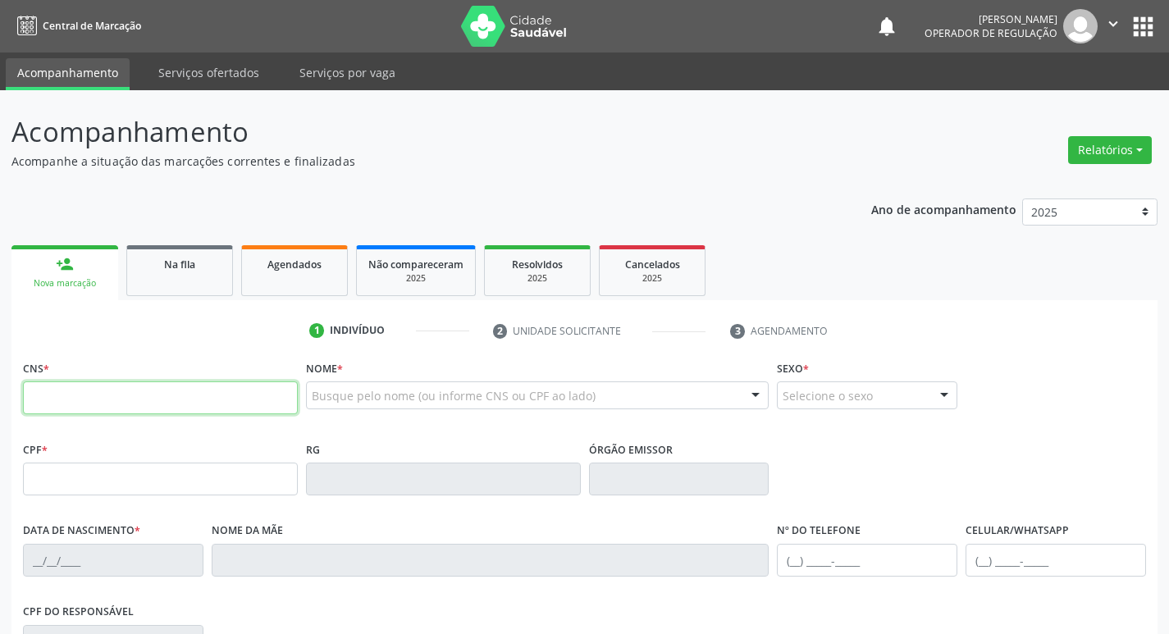
click at [144, 409] on input "text" at bounding box center [160, 397] width 275 height 33
type input "709 7030 3253 9090"
type input "014.493.584-89"
type input "16/05/1992"
type input "Vânia Virgolino de Sousa Silva"
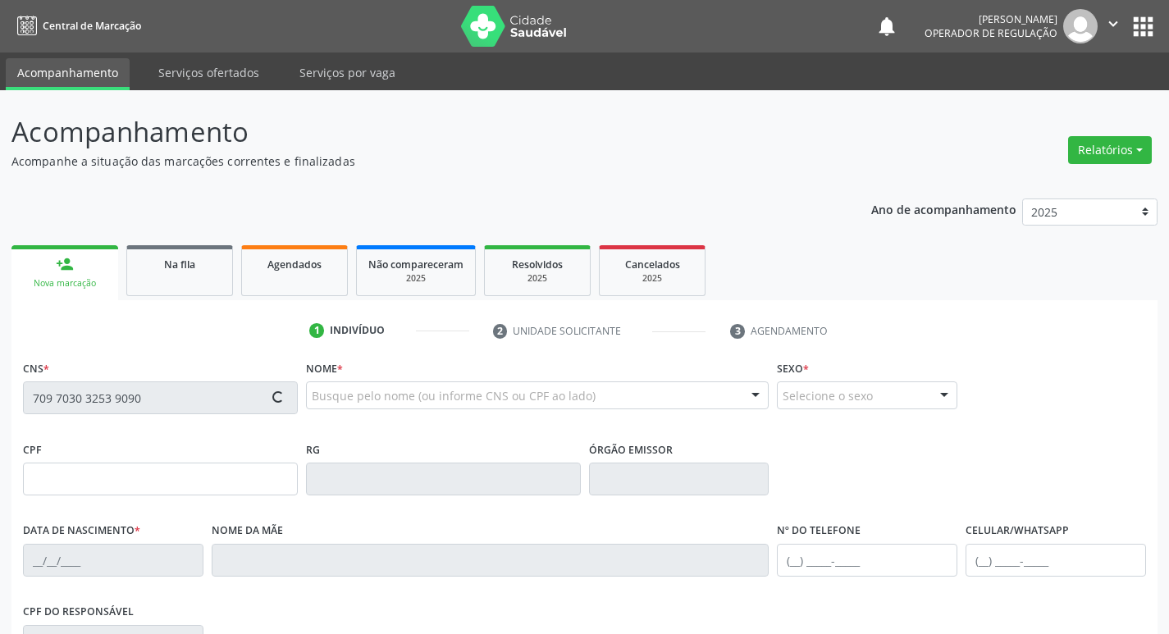
type input "(83) 99174-2140"
type input "760.947.824-53"
type input "24"
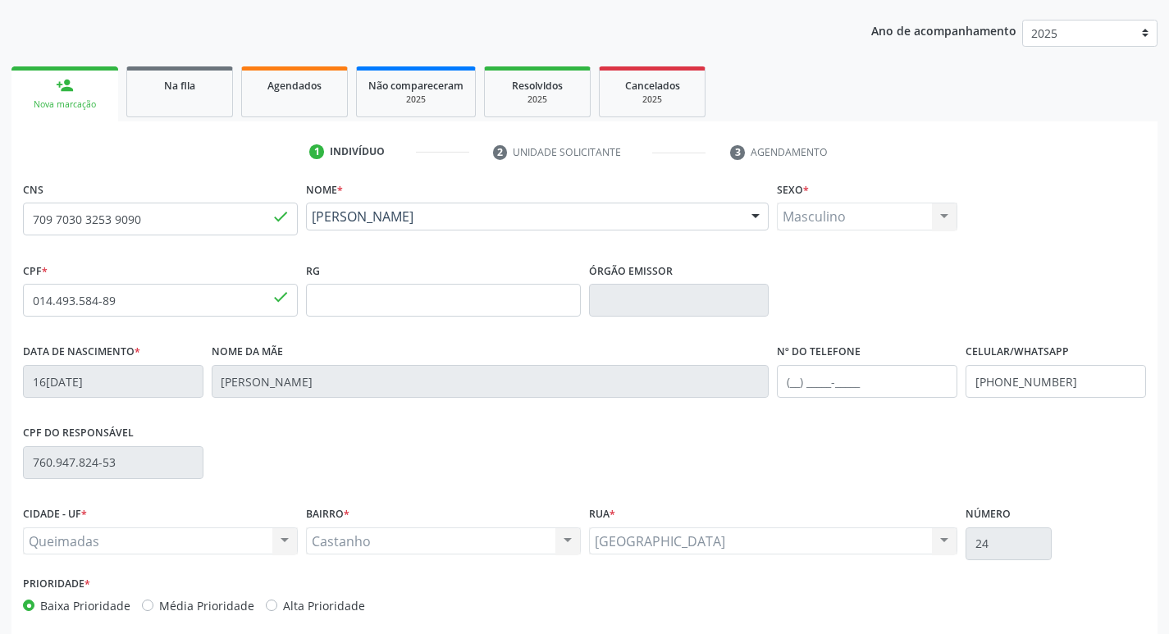
scroll to position [255, 0]
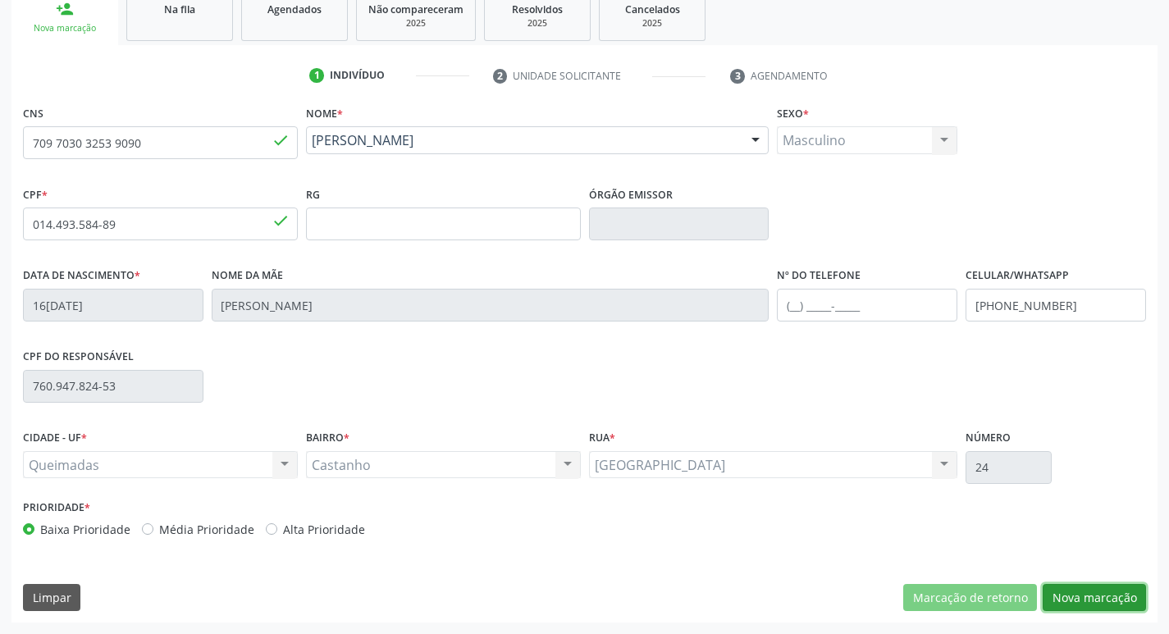
click at [1078, 590] on button "Nova marcação" at bounding box center [1093, 598] width 103 height 28
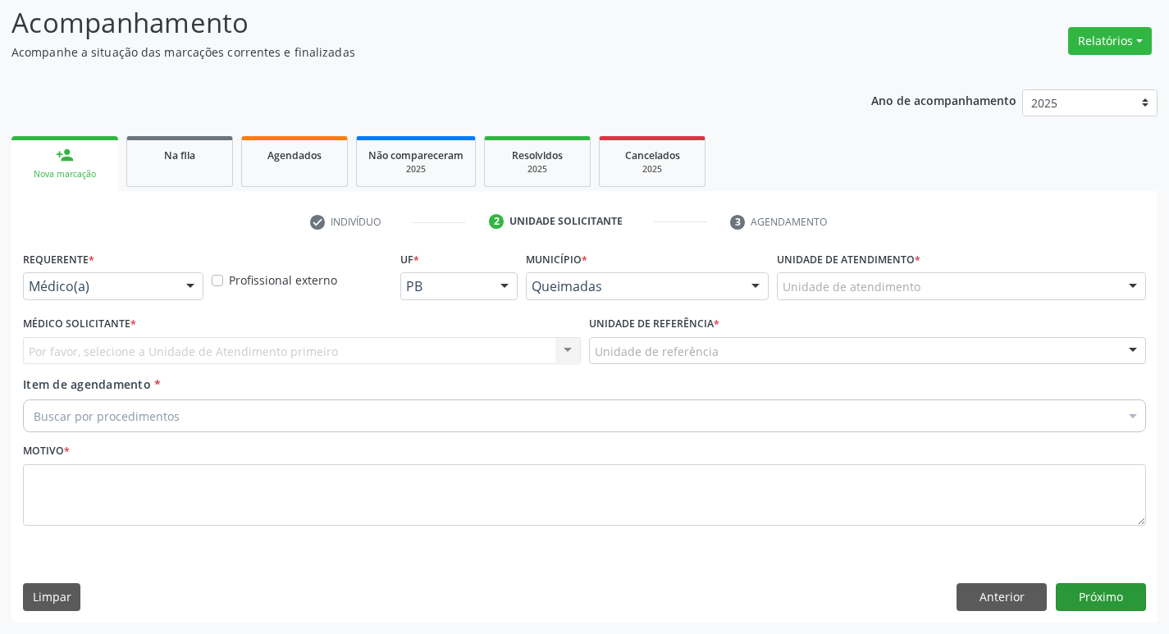
scroll to position [109, 0]
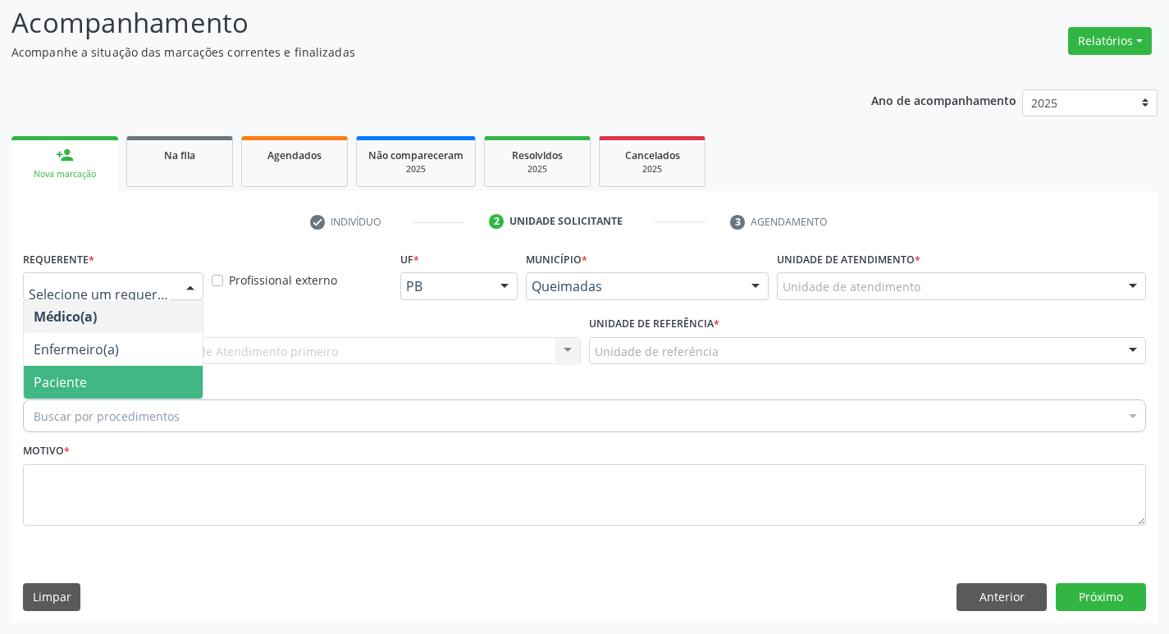
click at [104, 371] on span "Paciente" at bounding box center [113, 382] width 179 height 33
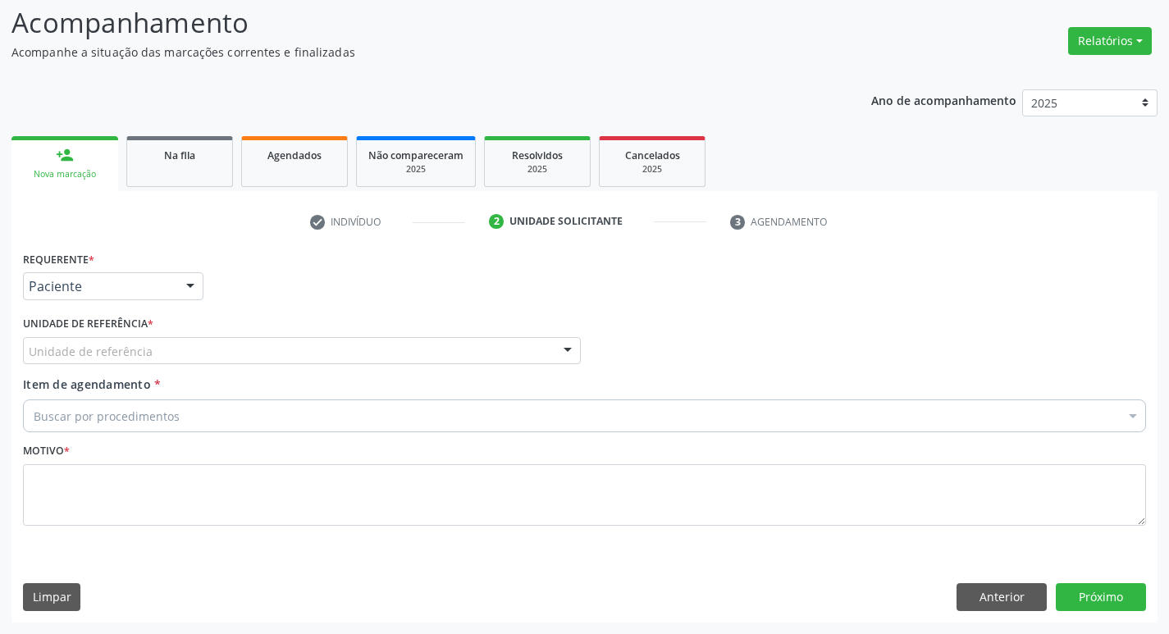
click at [71, 363] on div "Unidade de referência" at bounding box center [302, 351] width 558 height 28
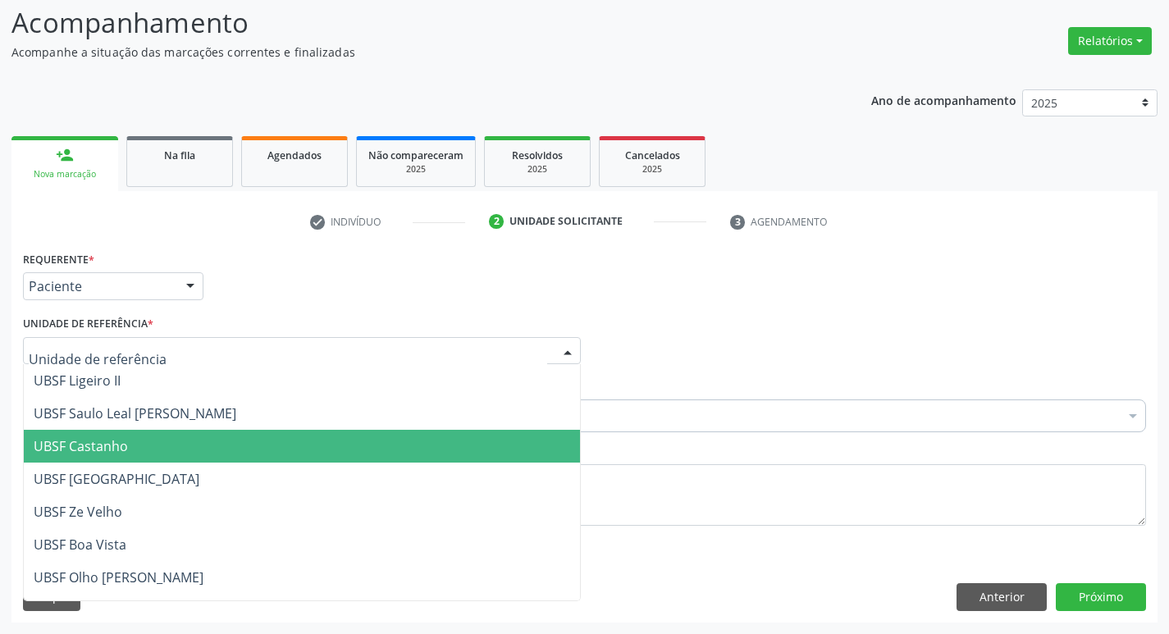
click at [127, 442] on span "UBSF Castanho" at bounding box center [302, 446] width 556 height 33
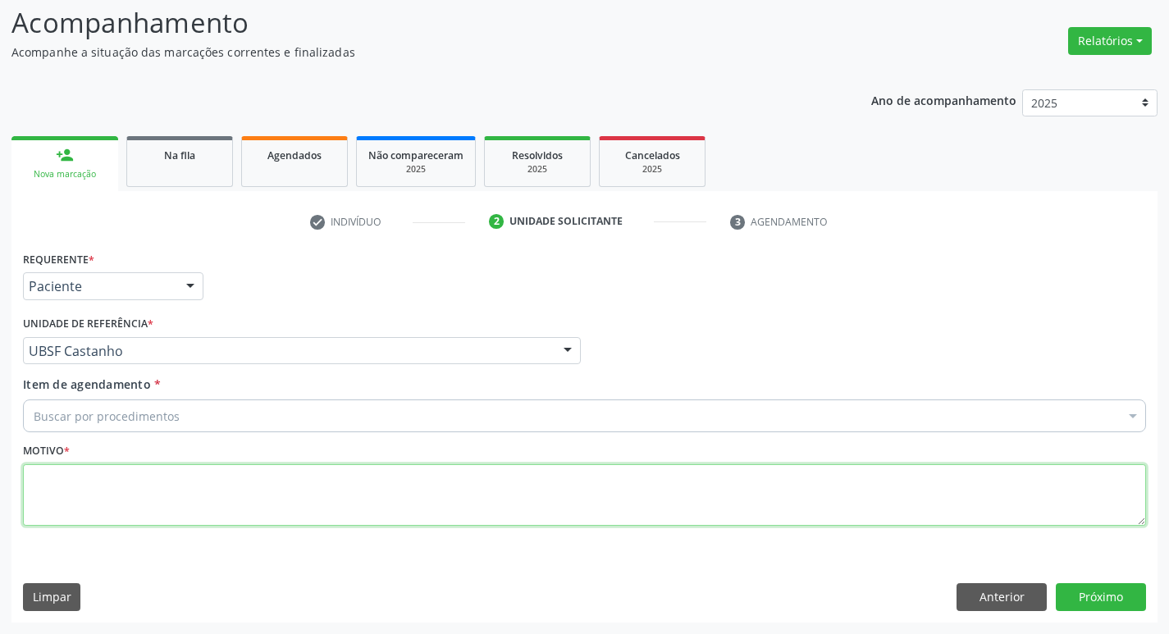
click at [100, 503] on textarea at bounding box center [584, 495] width 1123 height 62
type textarea "AVALIACAO"
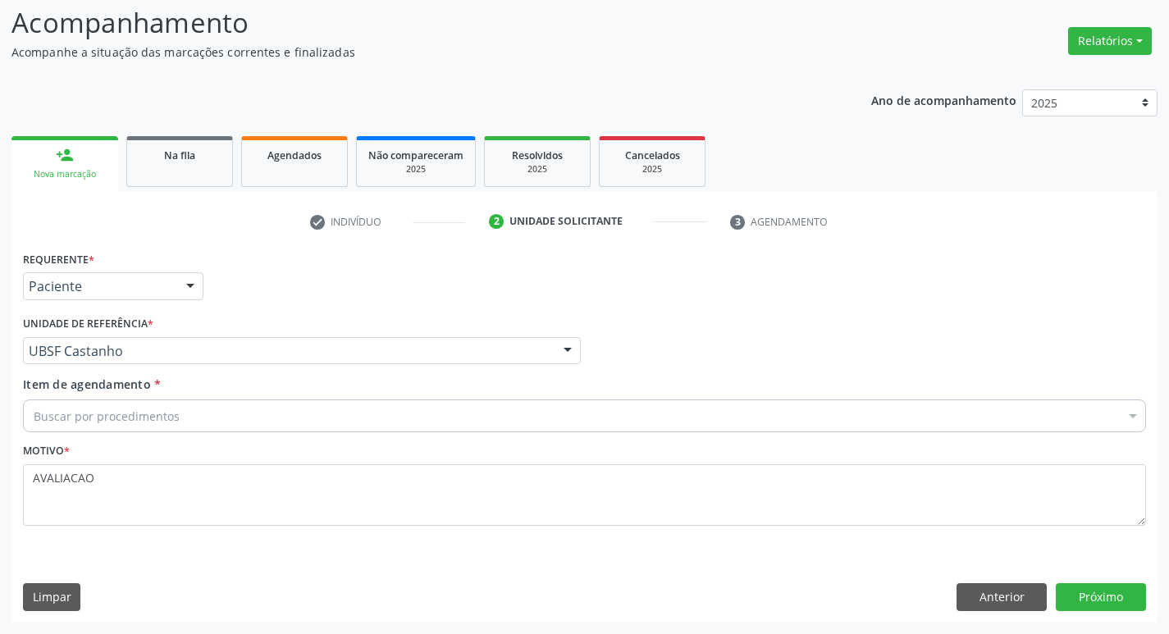
click at [118, 436] on div "Item de agendamento * Buscar por procedimentos Selecionar todos 0604320140 - Ab…" at bounding box center [584, 407] width 1131 height 63
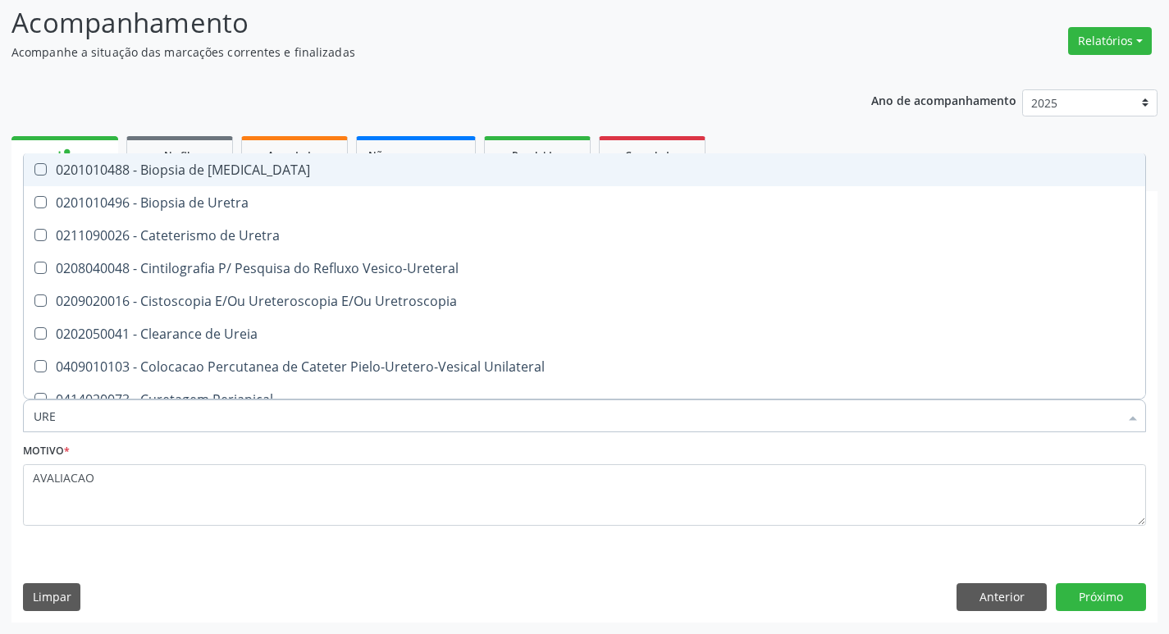
type input "UREI"
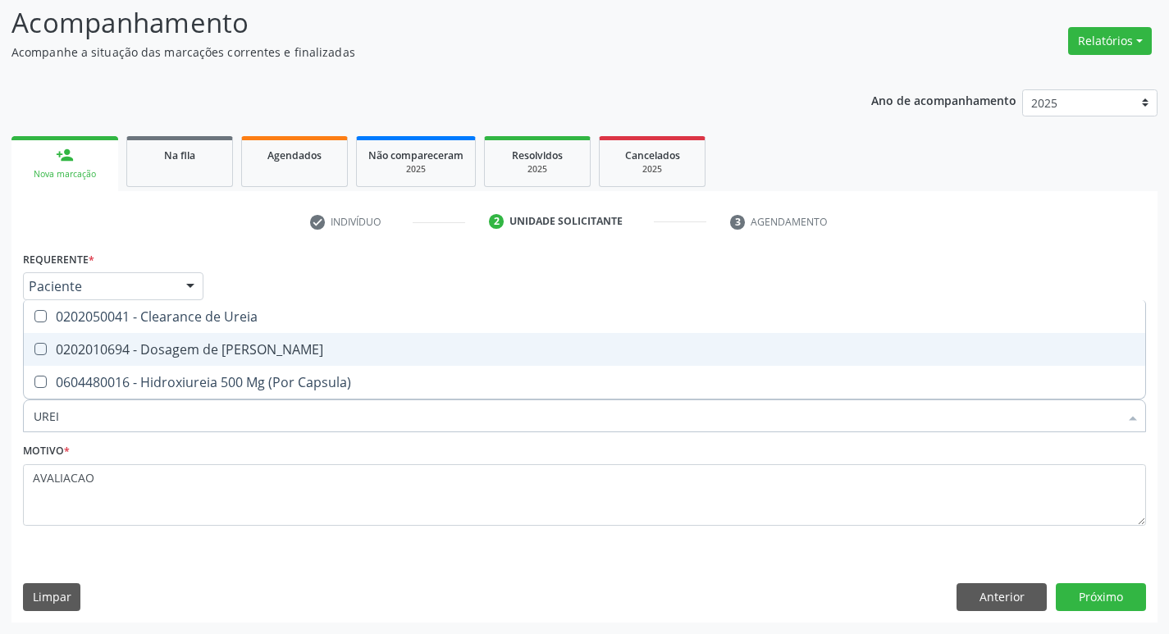
click at [122, 353] on div "0202010694 - Dosagem de [PERSON_NAME]" at bounding box center [584, 349] width 1101 height 13
checkbox Ureia "true"
type input "URE"
checkbox Ureia "false"
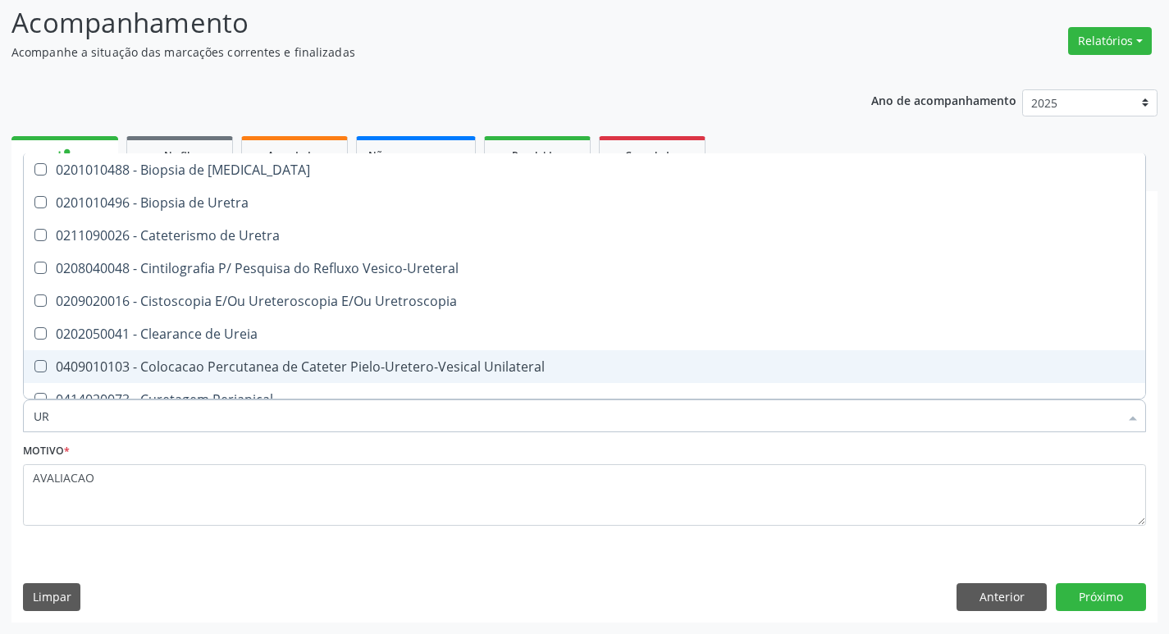
type input "U"
checkbox Ureia "false"
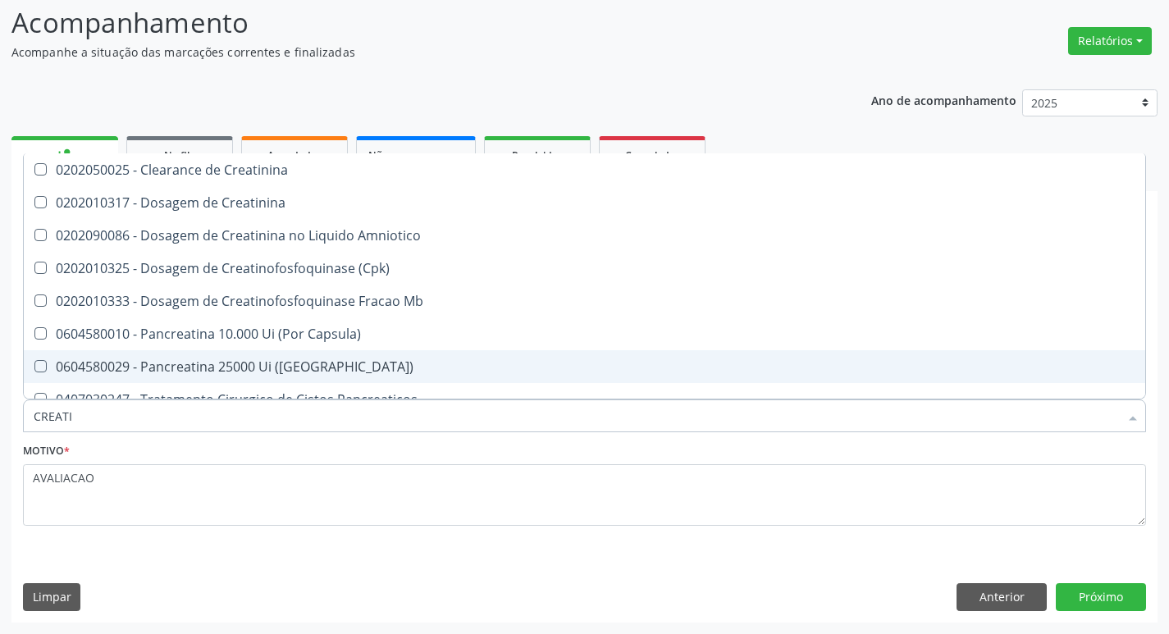
type input "CREATIN"
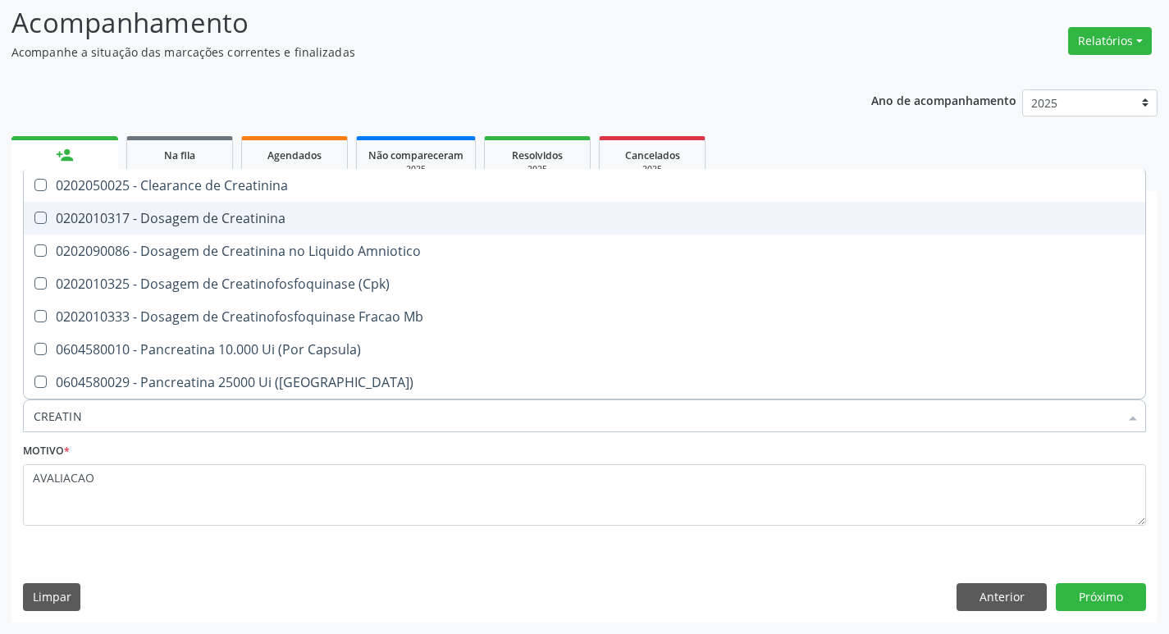
click at [232, 225] on div "0202010317 - Dosagem de Creatinina" at bounding box center [584, 218] width 1101 height 13
checkbox Creatinina "true"
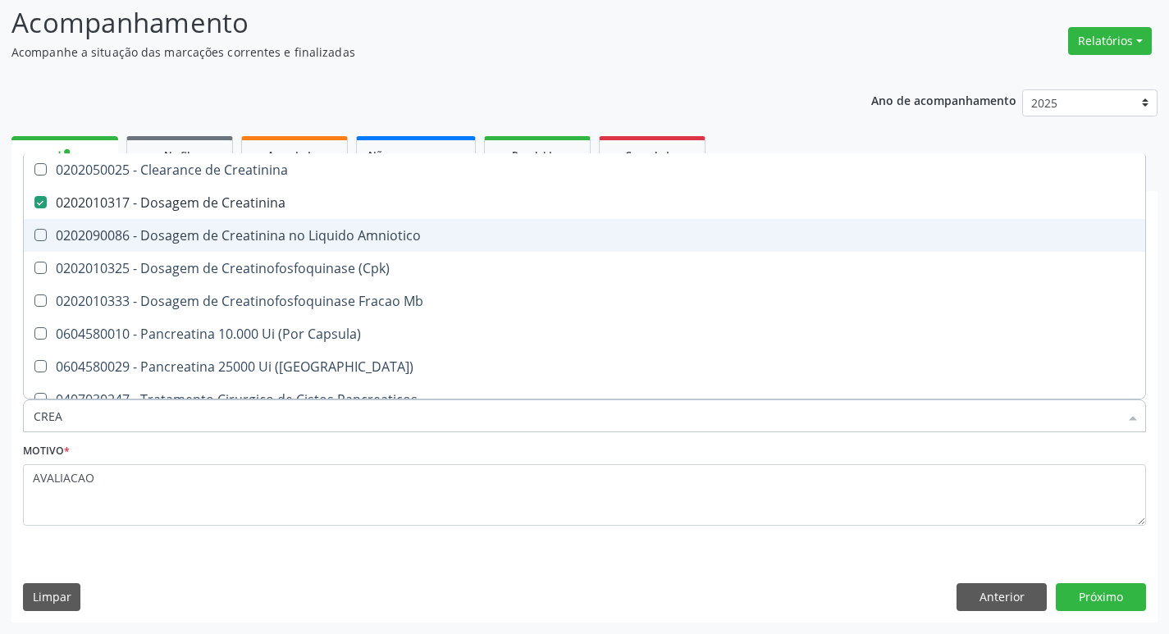
type input "CRE"
checkbox Creatinina "false"
checkbox Amniotico "false"
checkbox Mb "false"
type input "C"
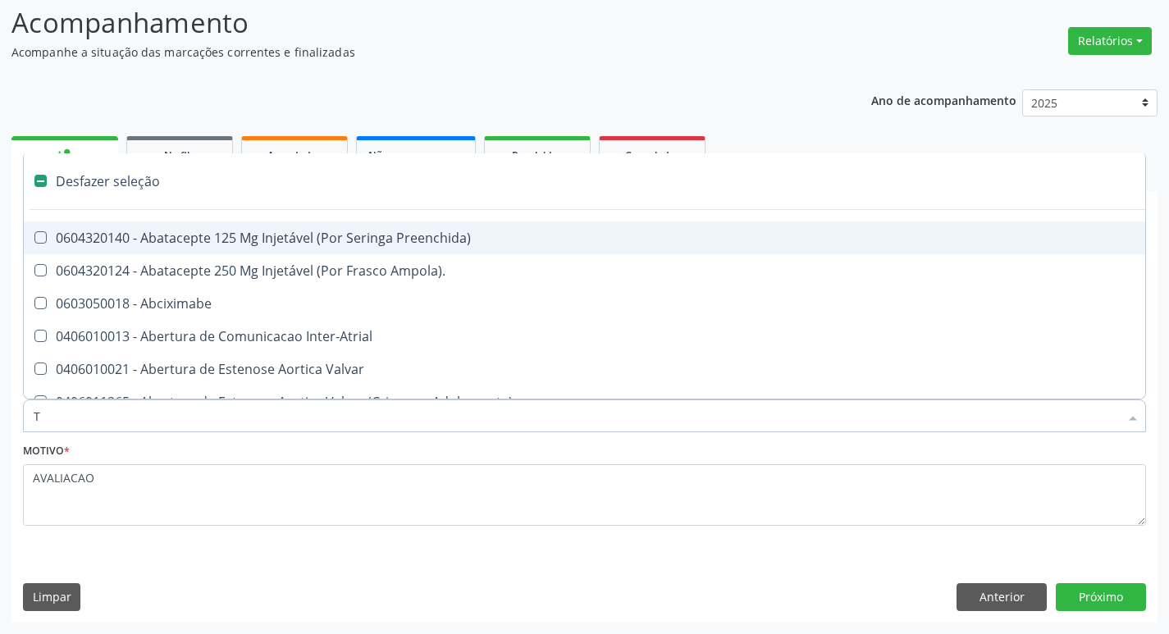
type input "TG"
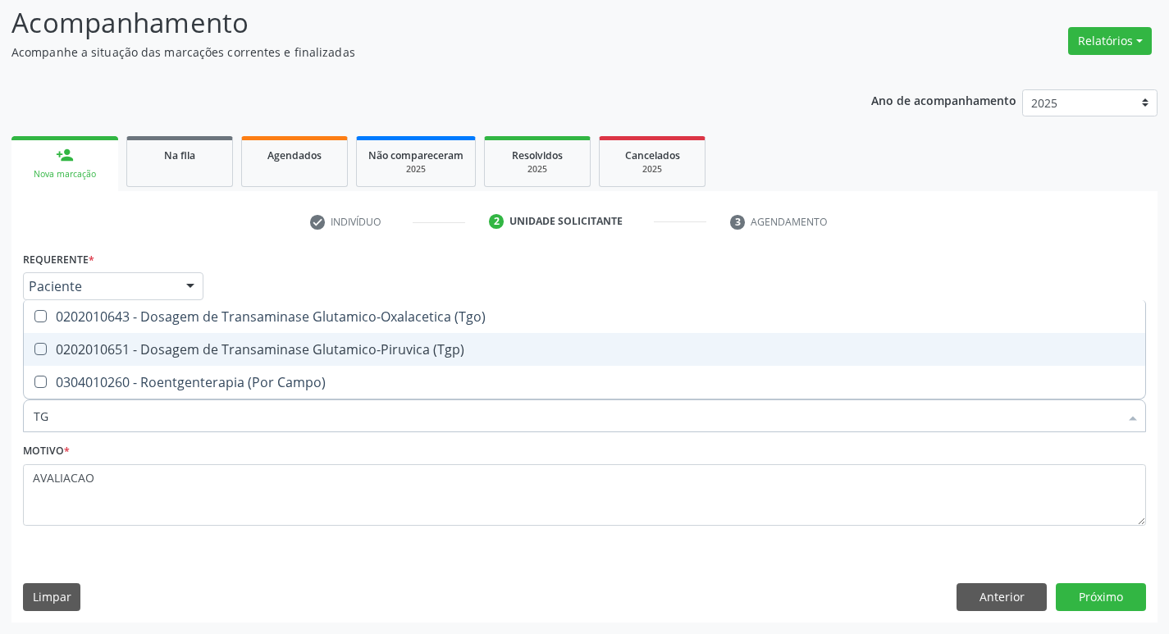
click at [338, 339] on span "0202010651 - Dosagem de Transaminase Glutamico-Piruvica (Tgp)" at bounding box center [584, 349] width 1121 height 33
checkbox \(Tgp\) "true"
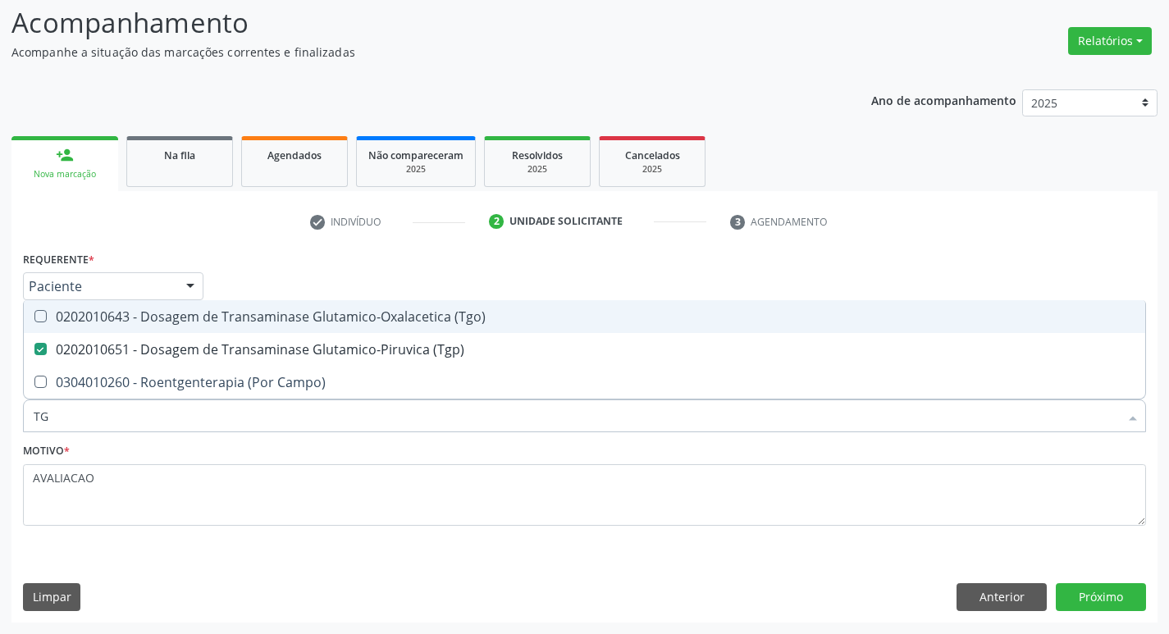
click at [337, 323] on div "0202010643 - Dosagem de Transaminase Glutamico-Oxalacetica (Tgo)" at bounding box center [584, 316] width 1101 height 13
checkbox \(Tgo\) "true"
type input "T"
checkbox \(Tgo\) "false"
checkbox \(Tgp\) "false"
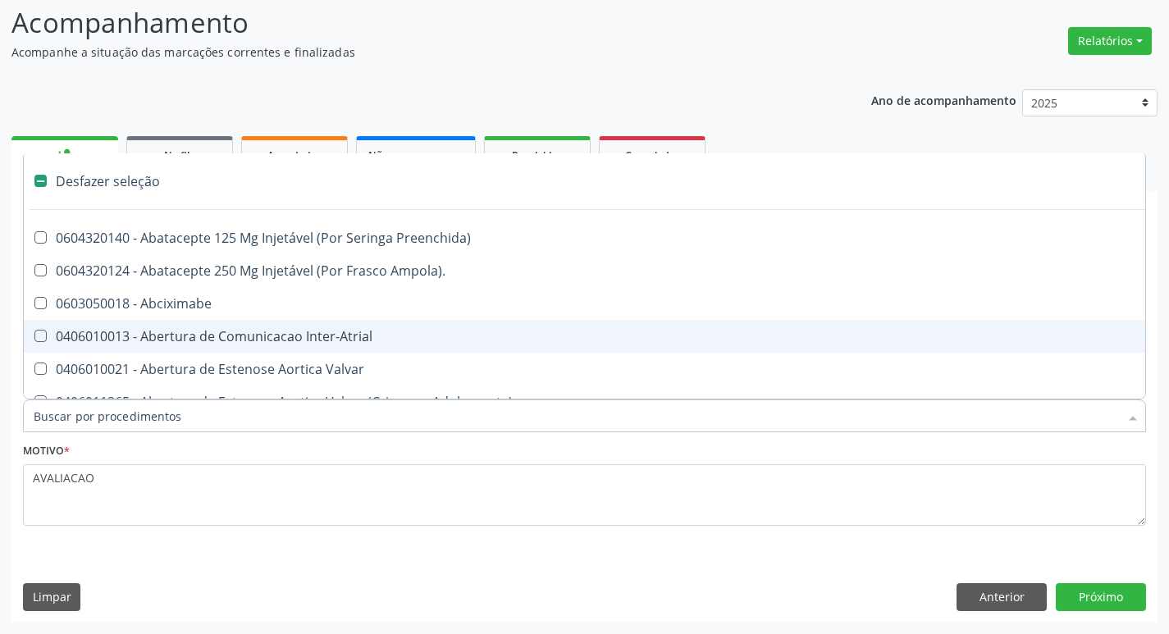
type input "G"
checkbox Criança "true"
checkbox Quantitativa\) "true"
checkbox Esforco "true"
checkbox \(Dacriocintilografia\) "true"
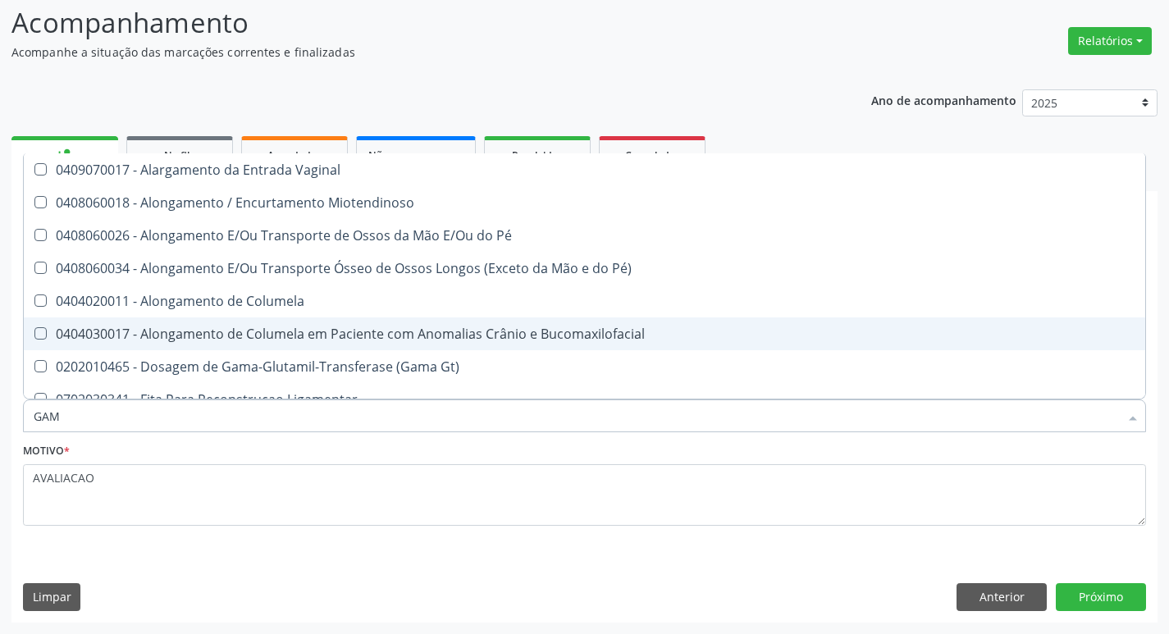
type input "GAMA"
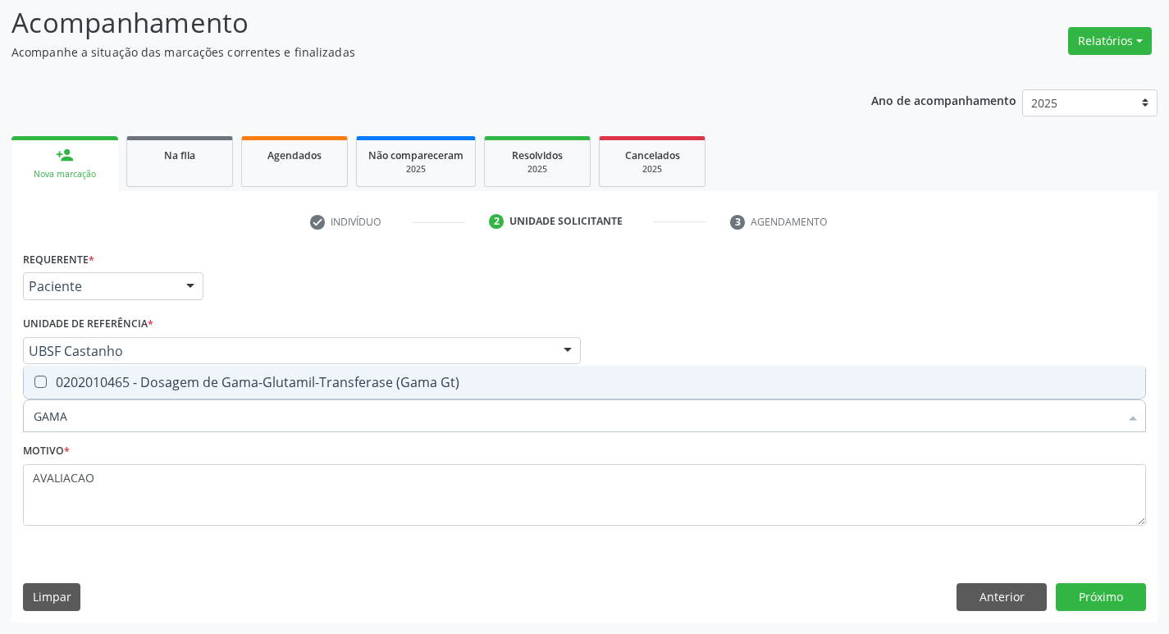
click at [343, 371] on span "0202010465 - Dosagem de Gama-Glutamil-Transferase (Gama Gt)" at bounding box center [584, 382] width 1121 height 33
checkbox Gt\) "true"
type input "GAM"
checkbox Gt\) "false"
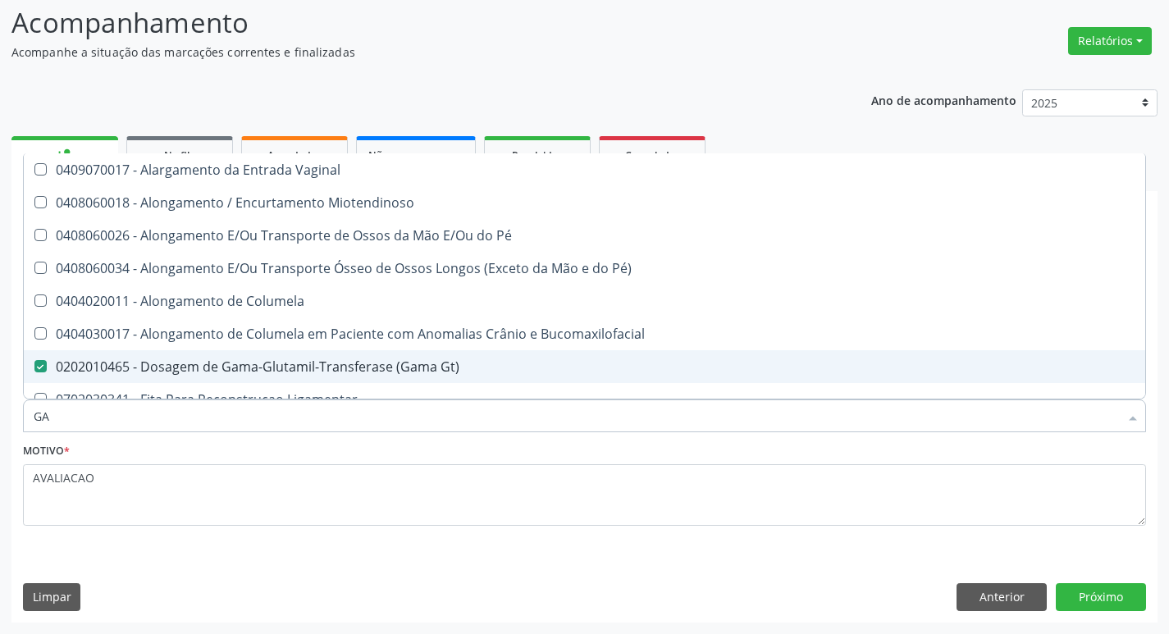
type input "G"
checkbox Gt\) "false"
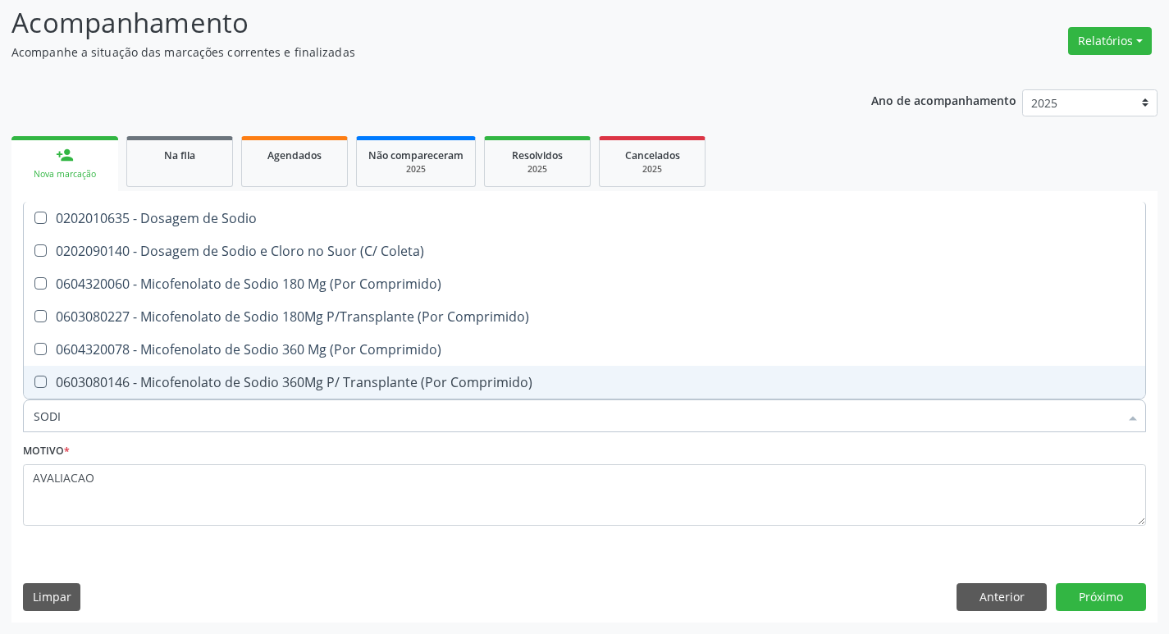
type input "SODIO"
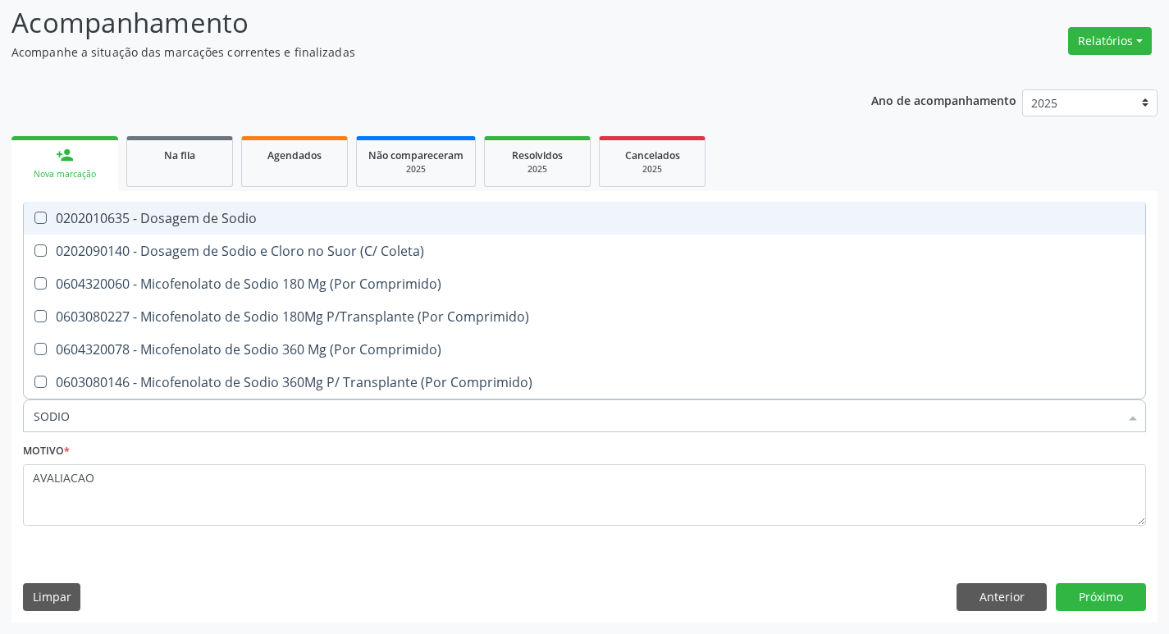
click at [231, 221] on div "0202010635 - Dosagem de Sodio" at bounding box center [584, 218] width 1101 height 13
checkbox Sodio "true"
type input "S"
checkbox Sodio "false"
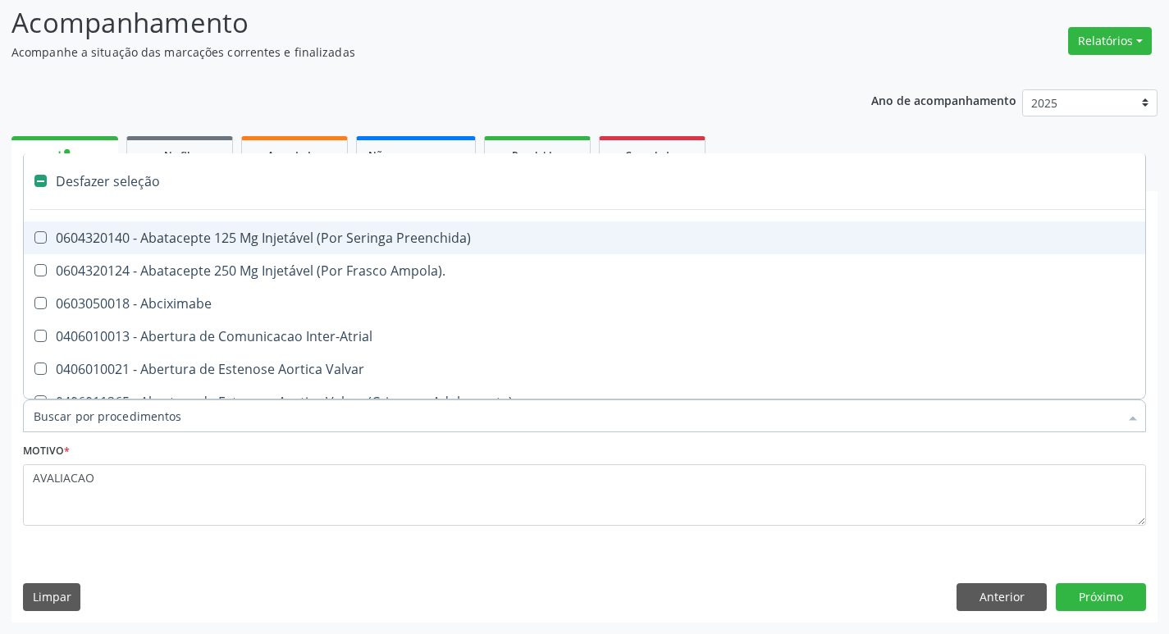
type input "P"
checkbox Aortico "true"
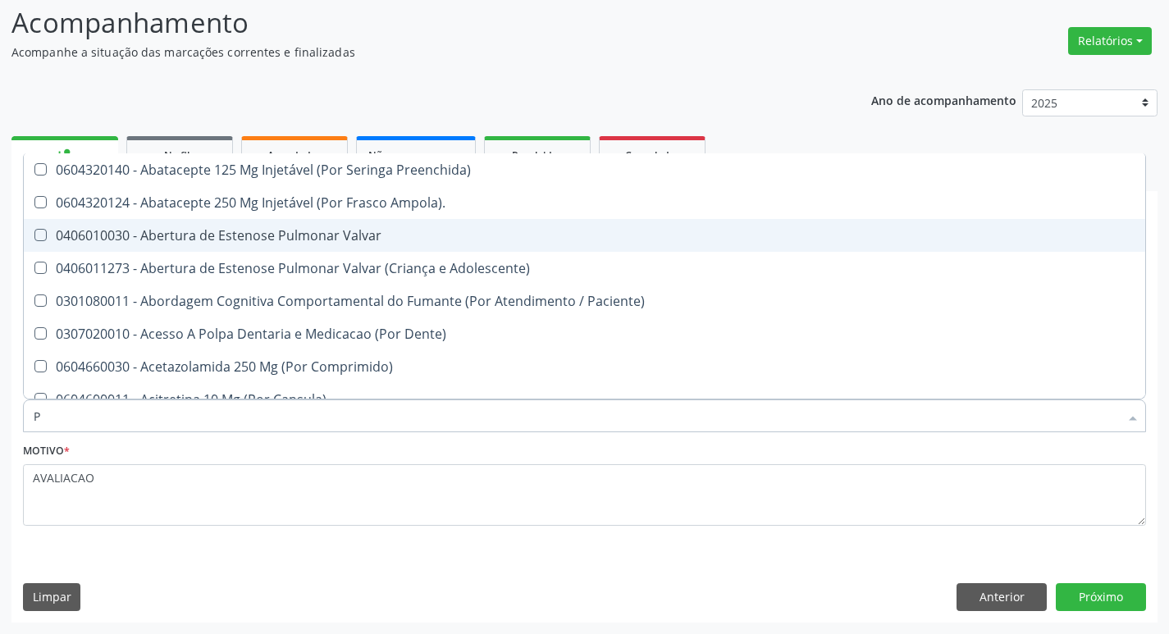
type input "PO"
checkbox \(Tgp\) "false"
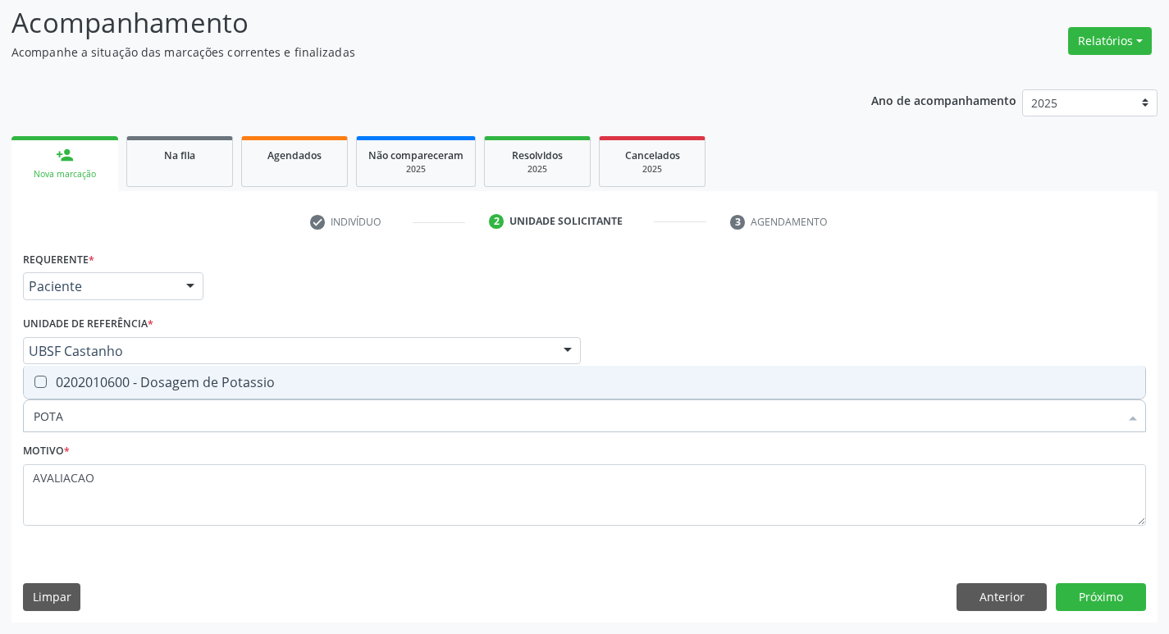
type input "POTAS"
click at [265, 372] on span "0202010600 - Dosagem de Potassio" at bounding box center [584, 382] width 1121 height 33
checkbox Potassio "true"
type input "POT"
checkbox Potassio "false"
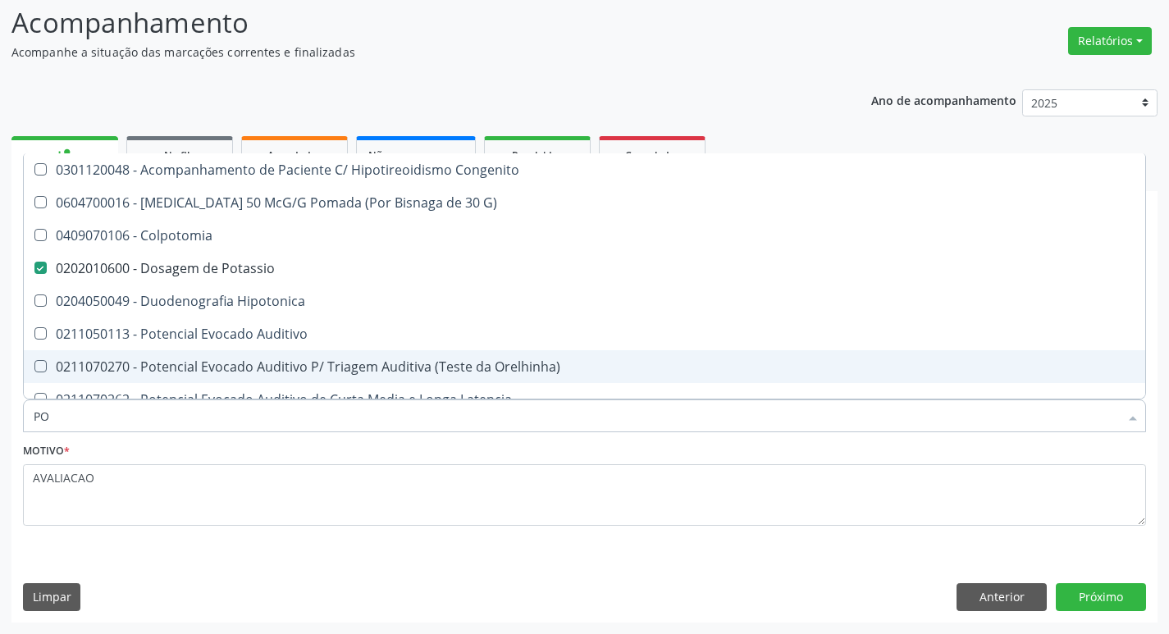
type input "P"
checkbox Potassio "false"
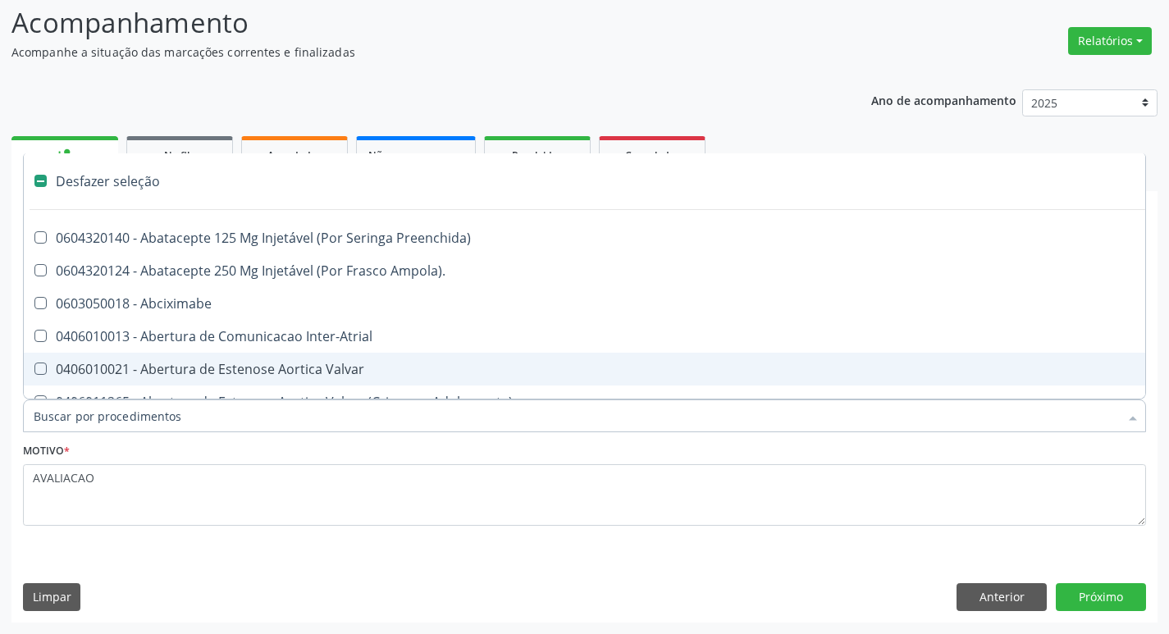
type input "U"
checkbox Oncologia "true"
checkbox Cama "true"
checkbox Personalizada "true"
checkbox Pulmonar\) "true"
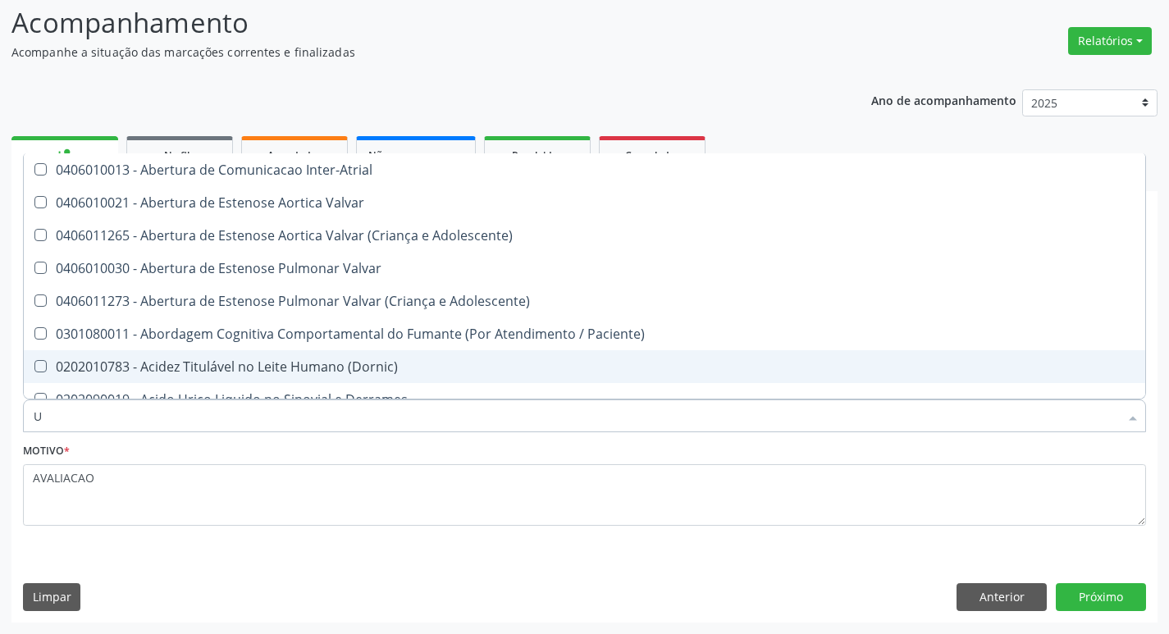
type input "UR"
checkbox Nivel "true"
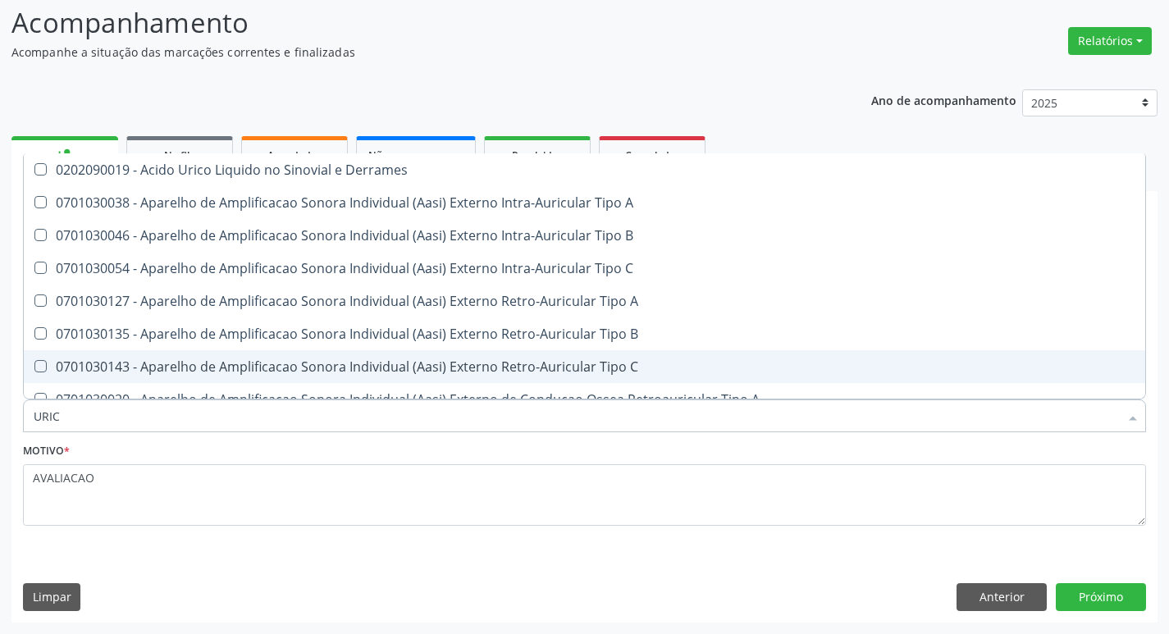
type input "URICO"
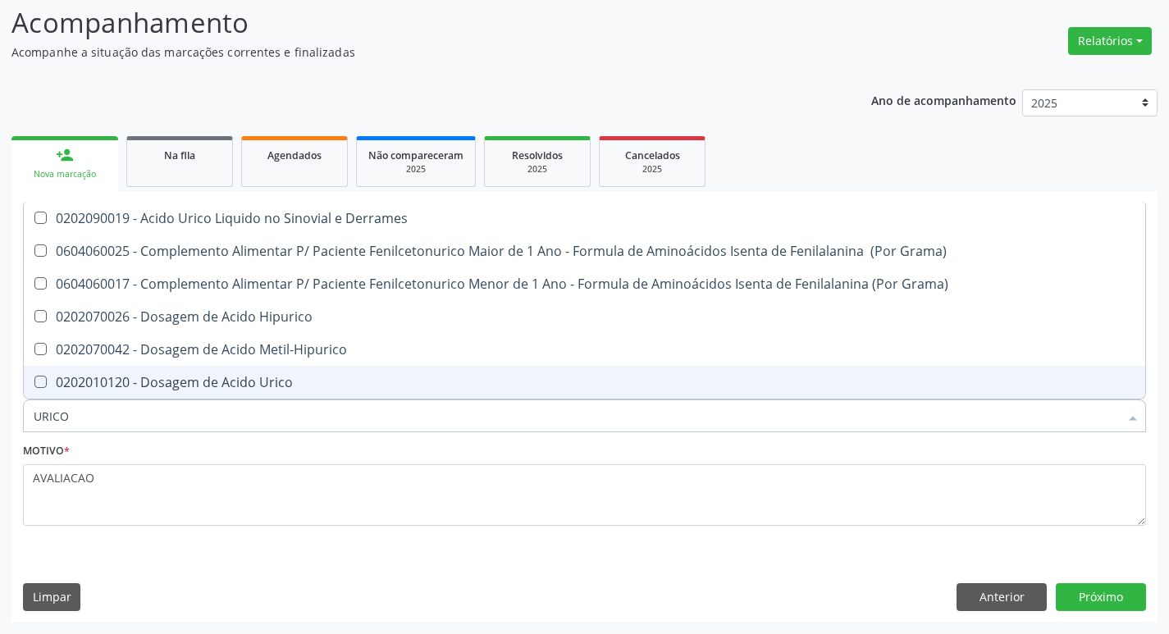
click at [265, 372] on span "0202010120 - Dosagem de Acido Urico" at bounding box center [584, 382] width 1121 height 33
checkbox Urico "true"
type input "URIC"
checkbox Urico "false"
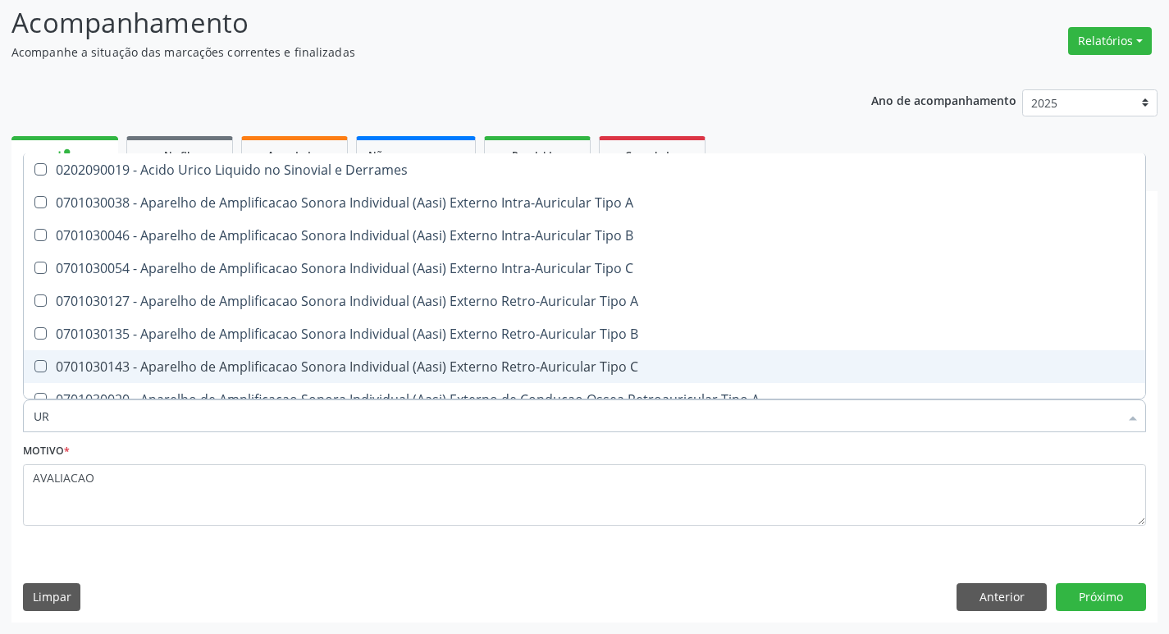
type input "U"
checkbox Urico "false"
checkbox A "false"
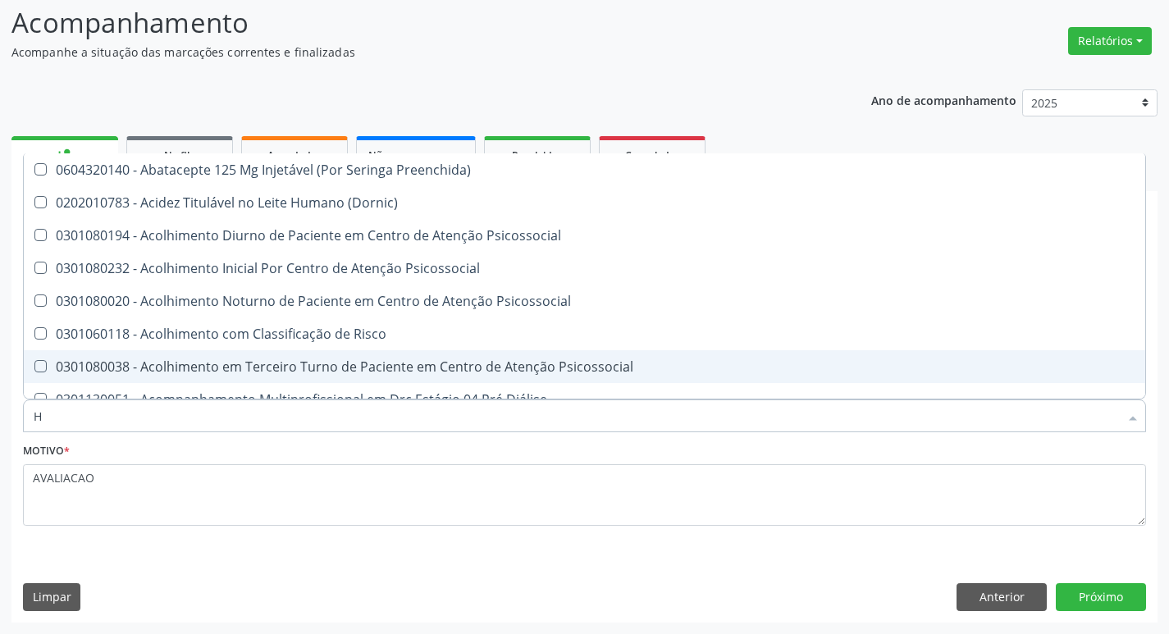
type input "HEMOGR"
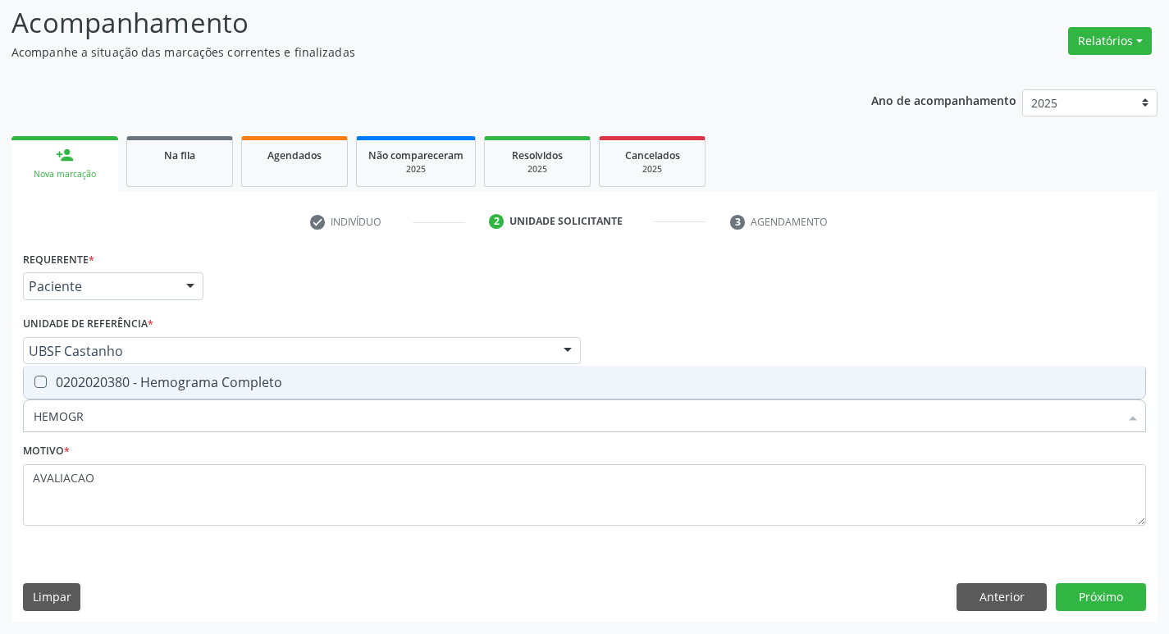
click at [285, 385] on div "0202020380 - Hemograma Completo" at bounding box center [584, 382] width 1101 height 13
checkbox Completo "true"
type input "HEMOG"
checkbox Completo "false"
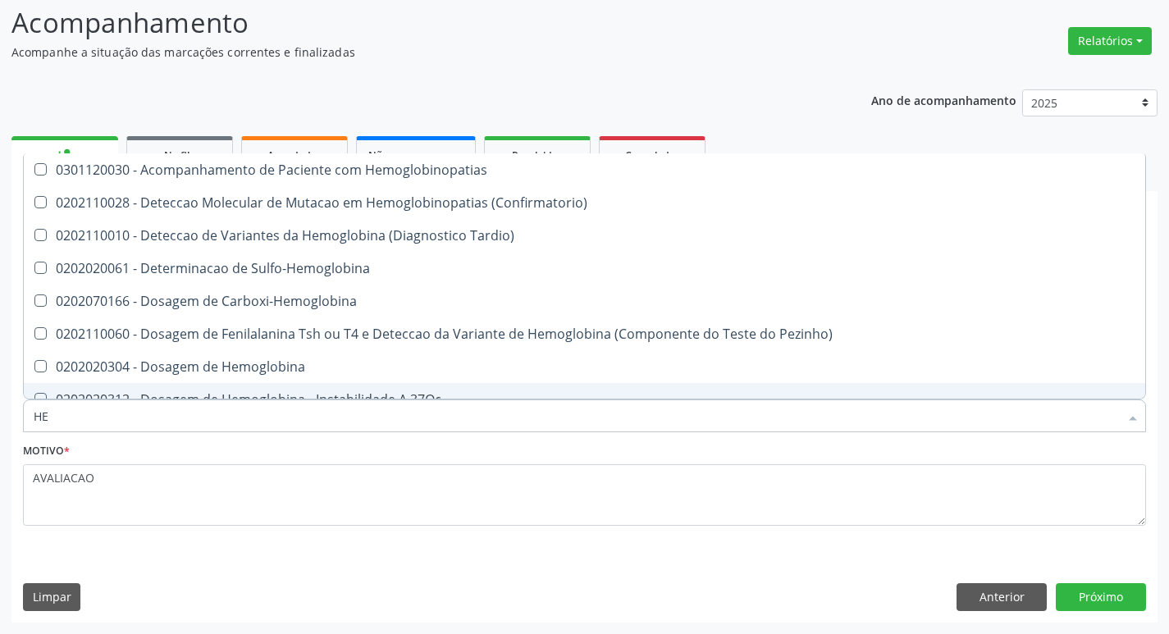
type input "H"
checkbox Completo "false"
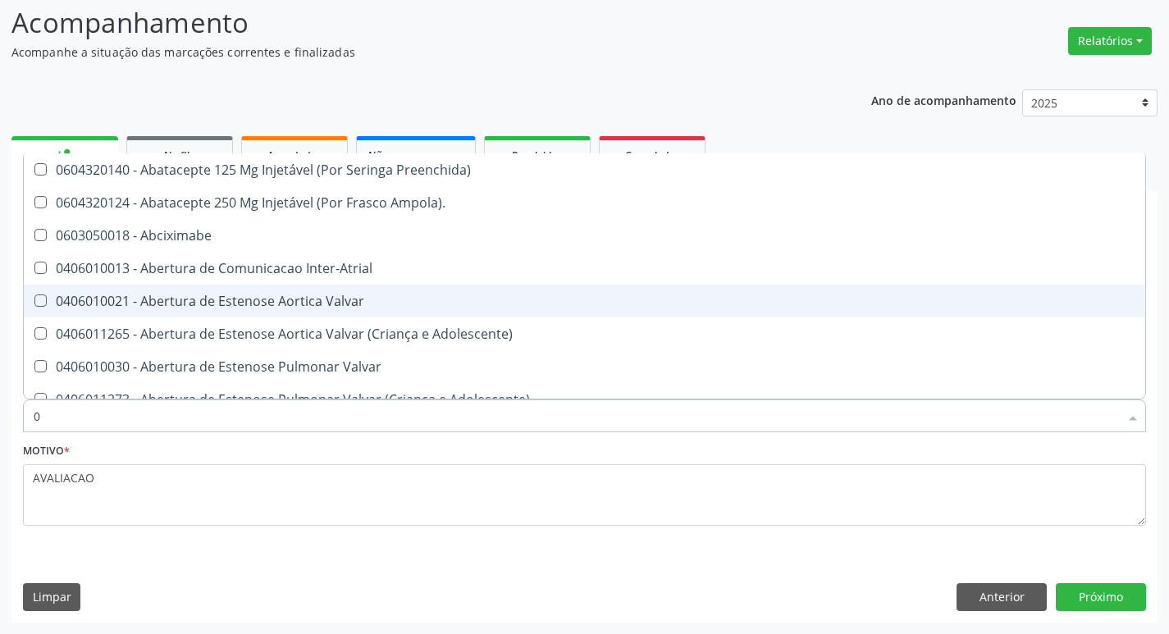
type input "02"
checkbox Capsula\) "true"
checkbox 67 "true"
checkbox Contraste "true"
checkbox Redome\) "true"
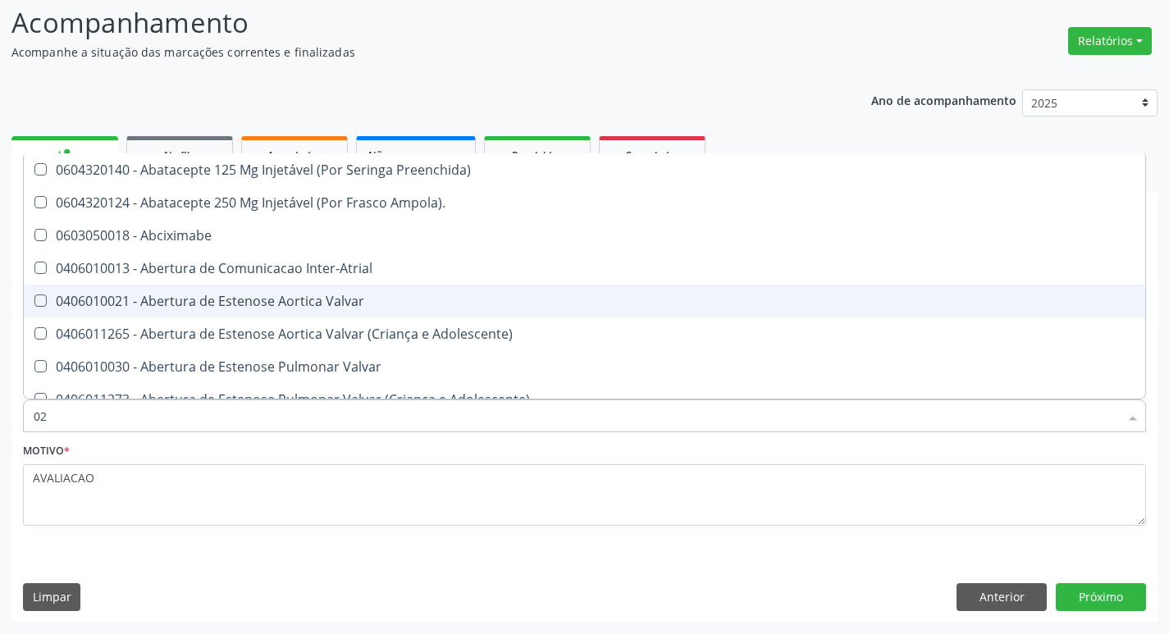
checkbox Biliar "true"
checkbox Colo "true"
checkbox Posterior "true"
checkbox Revisao "true"
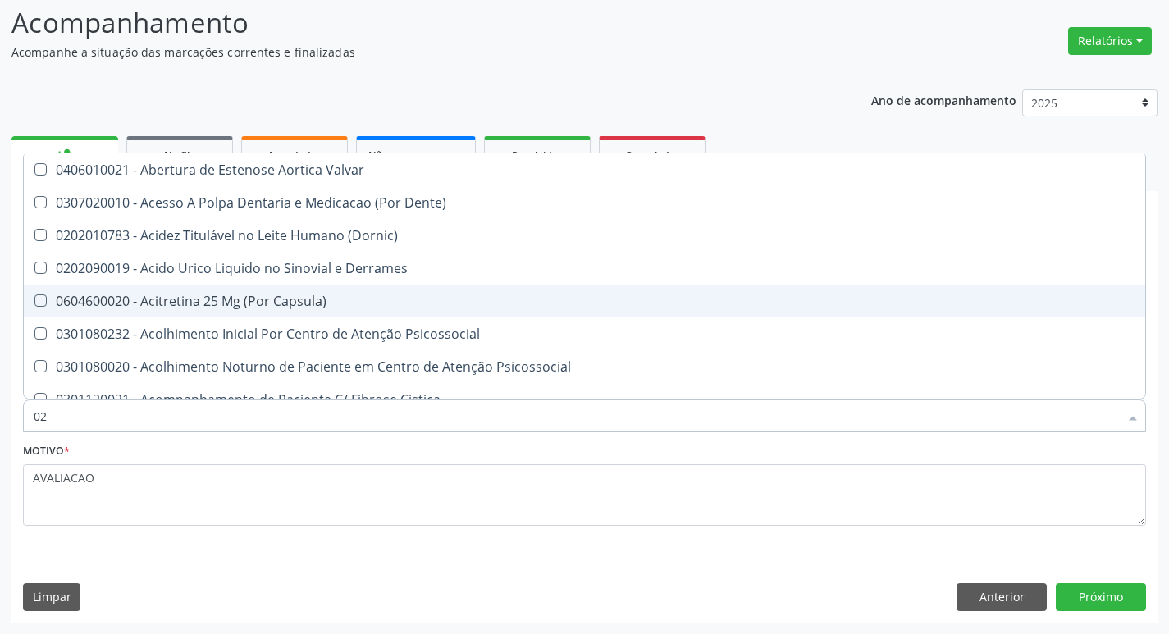
type input "020"
checkbox Parceiro "true"
checkbox Dacriocistografia "true"
checkbox Livre "true"
checkbox Bloqueio "true"
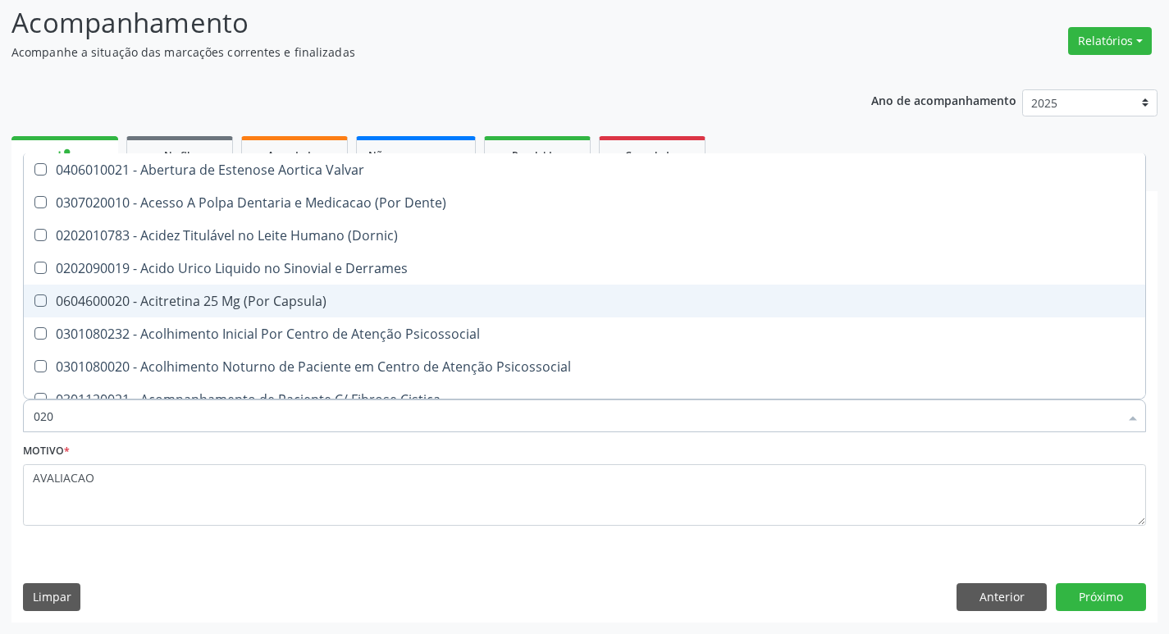
checkbox Comprimido\) "true"
checkbox 17-Hidroxicorticosteroides "true"
checkbox D "true"
checkbox Metil-Hipurico "true"
checkbox Urico "false"
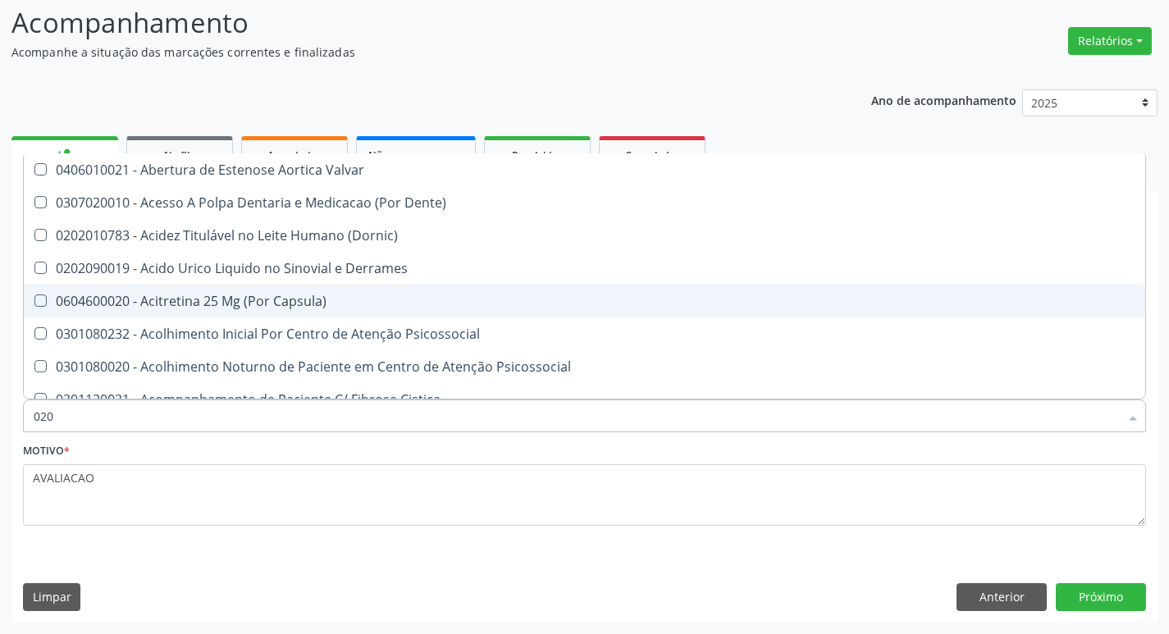
checkbox Creatinina "false"
checkbox Gt\) "false"
checkbox Potassio "false"
checkbox Sodio "false"
checkbox \(Tgo\) "false"
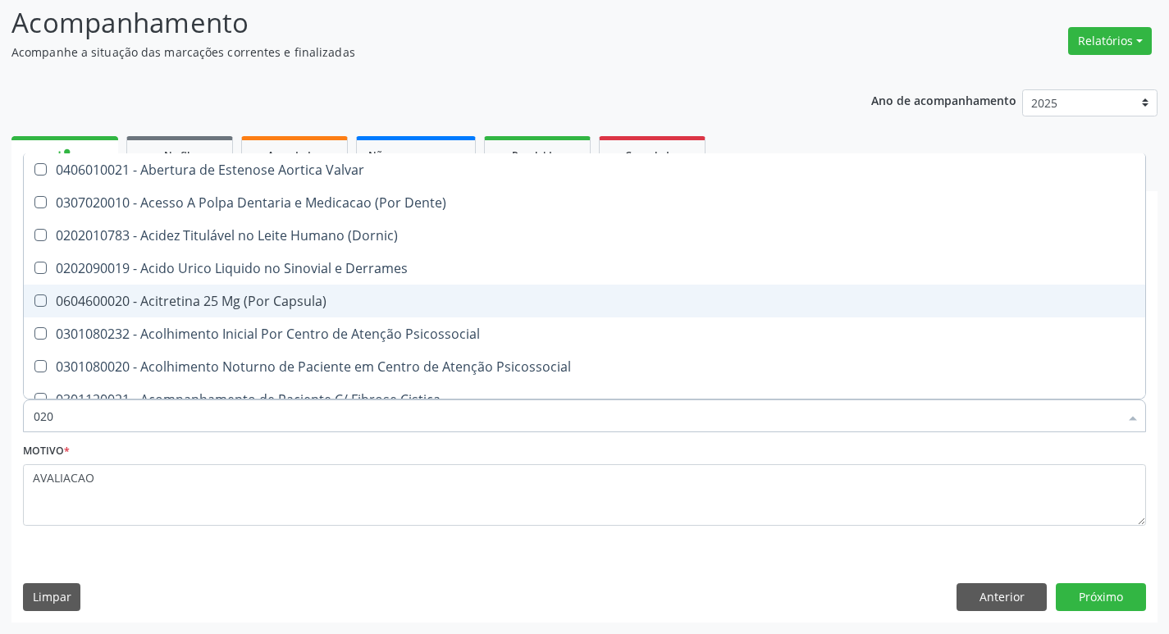
checkbox \(Tgp\) "false"
checkbox Ureia "false"
checkbox Eletro-Oculografia "true"
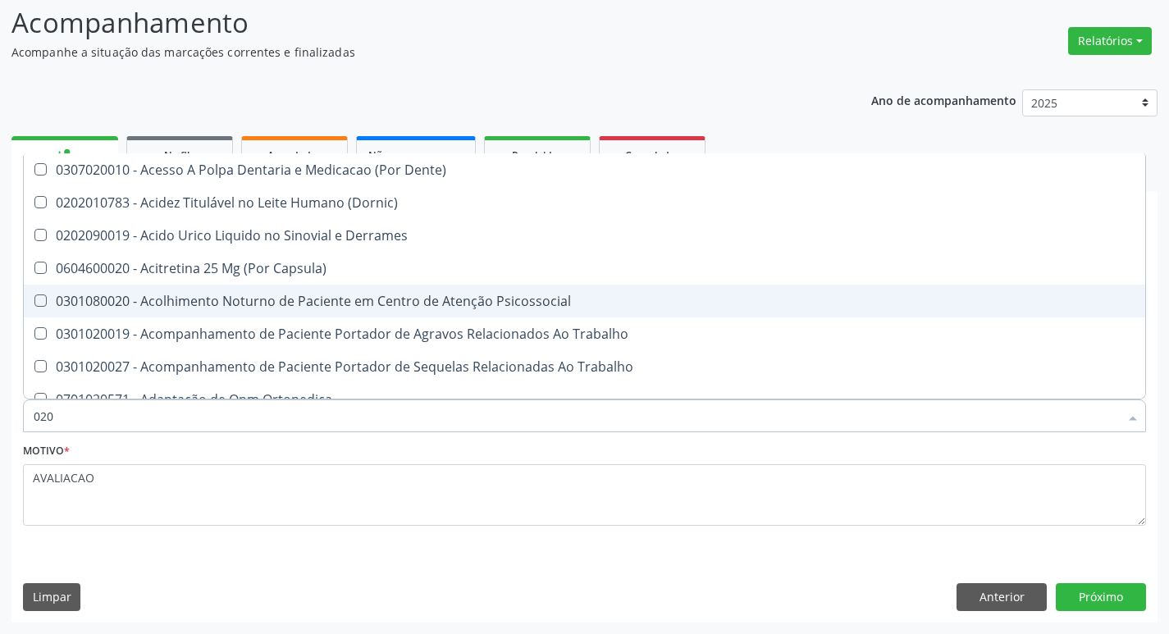
type input "0202"
checkbox Medicamentos "true"
checkbox Aberto\) "true"
checkbox Implantavel "true"
checkbox Gastro-Esofagico "true"
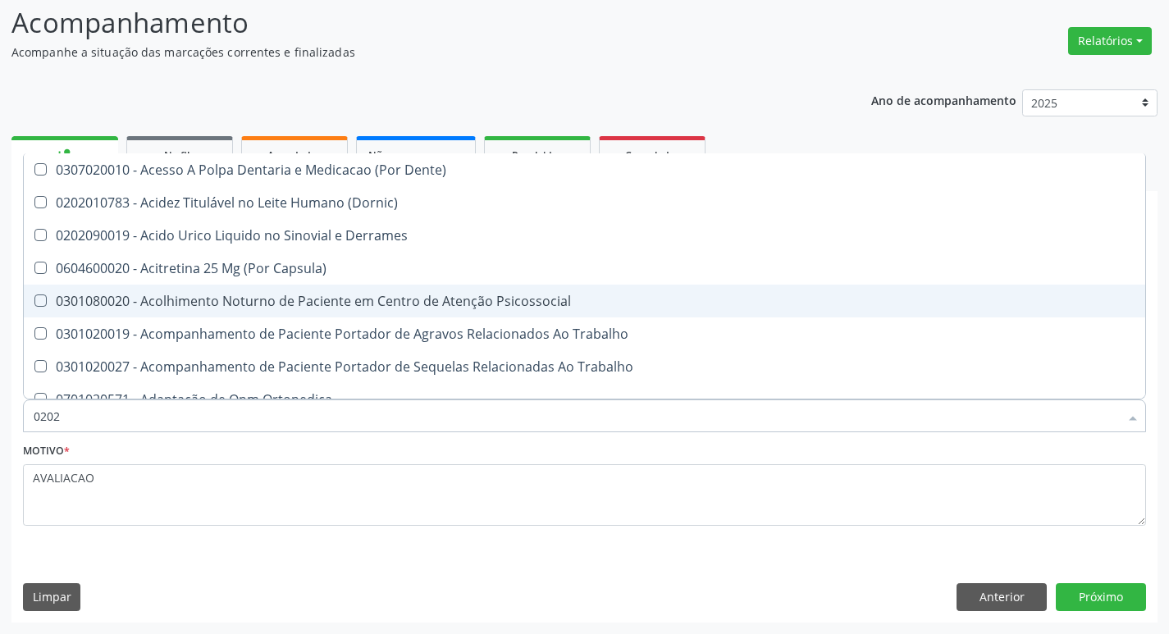
checkbox Imagens\) "true"
checkbox 67 "true"
checkbox Aspiracao "true"
checkbox Captacao "true"
checkbox Revisao "true"
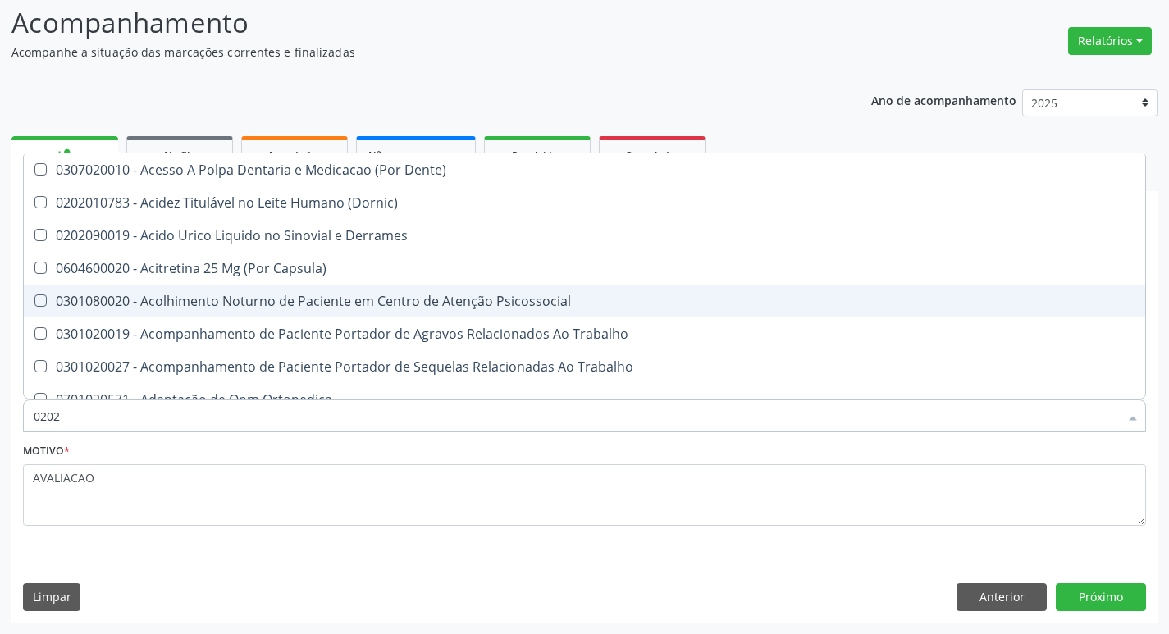
checkbox Urico "false"
checkbox Creatinina "false"
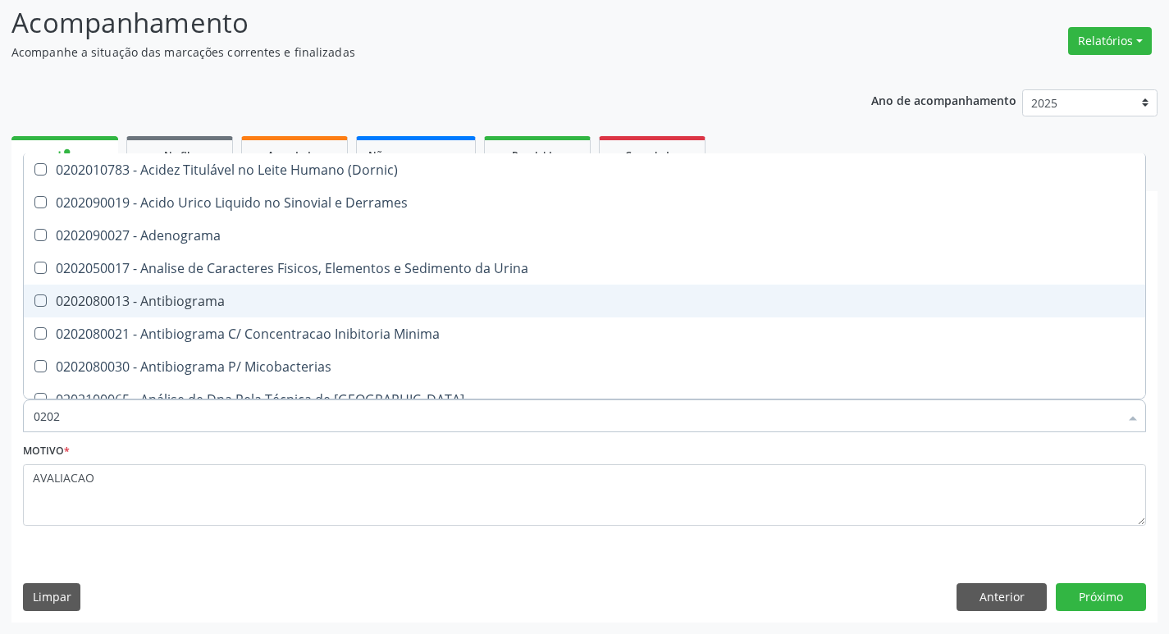
type input "02020"
checkbox Aminoácidos "true"
checkbox Urico "false"
checkbox Calcitonina "true"
checkbox Creatinina "false"
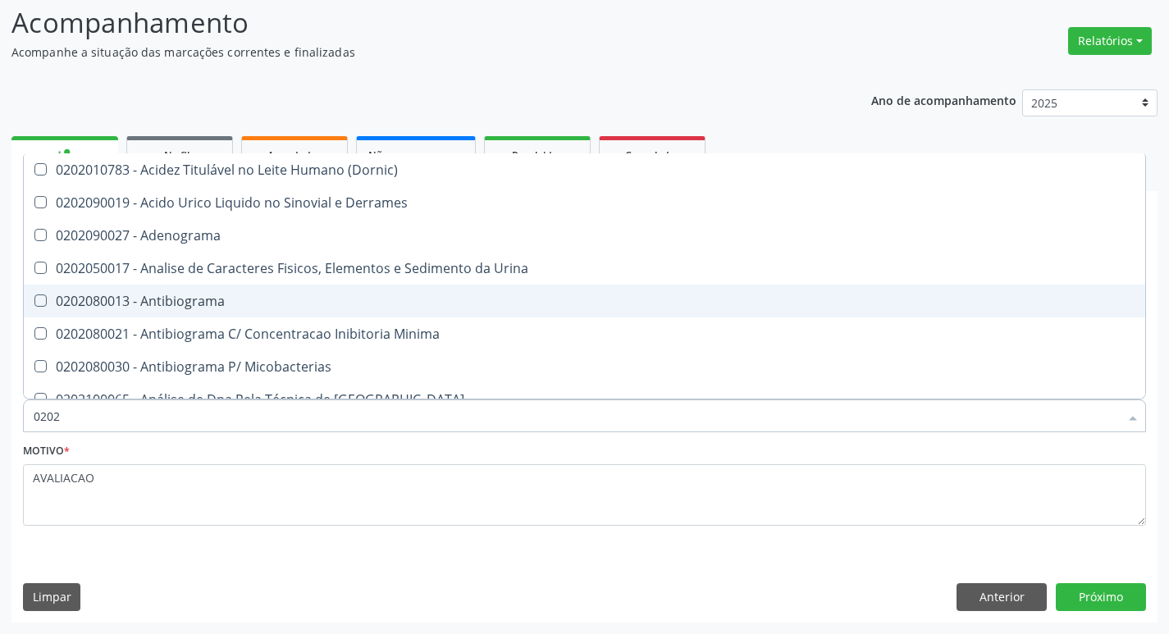
checkbox Xi "true"
checkbox Gt\) "false"
checkbox \(Igm\) "true"
checkbox Meta-Hemoglobina "true"
checkbox Potassio "false"
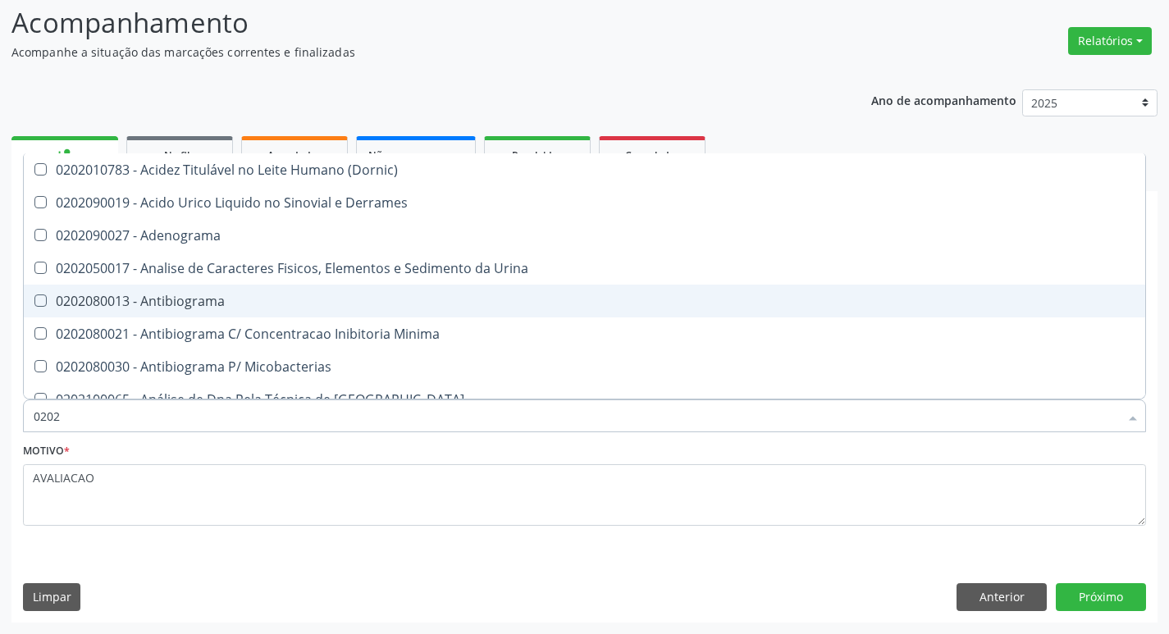
checkbox Progesterona "true"
checkbox Prolactina "true"
checkbox Quinidina "true"
checkbox Sodio "false"
checkbox \(Tgo\) "false"
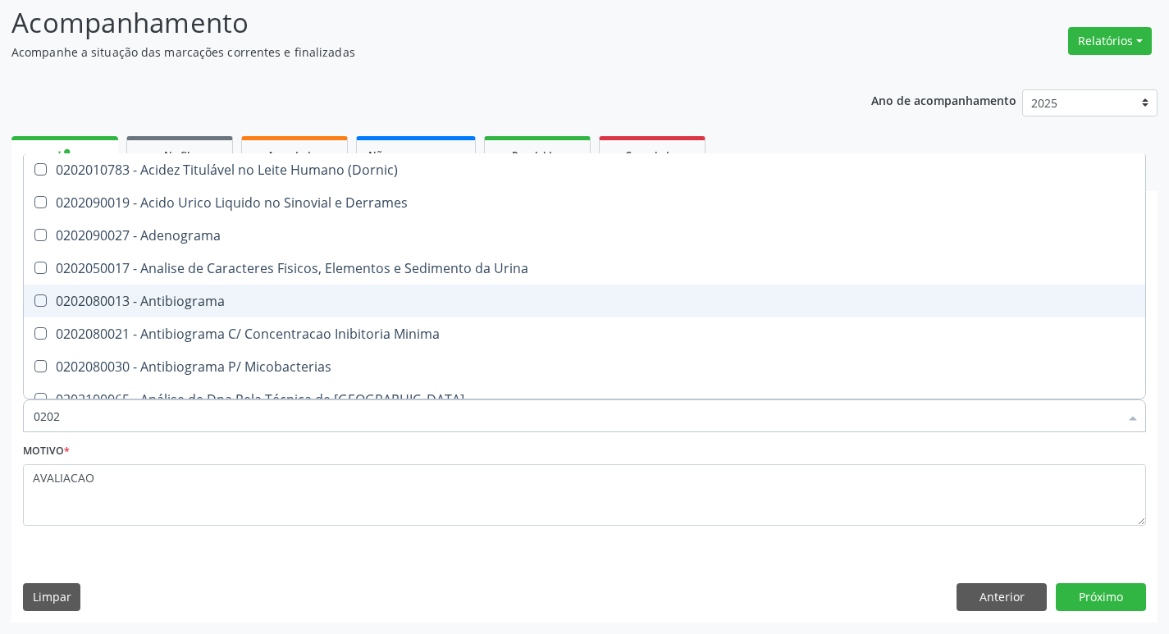
checkbox \(Tgp\) "false"
checkbox Ureia "false"
checkbox Zinco "true"
checkbox Completo "false"
type input "020202"
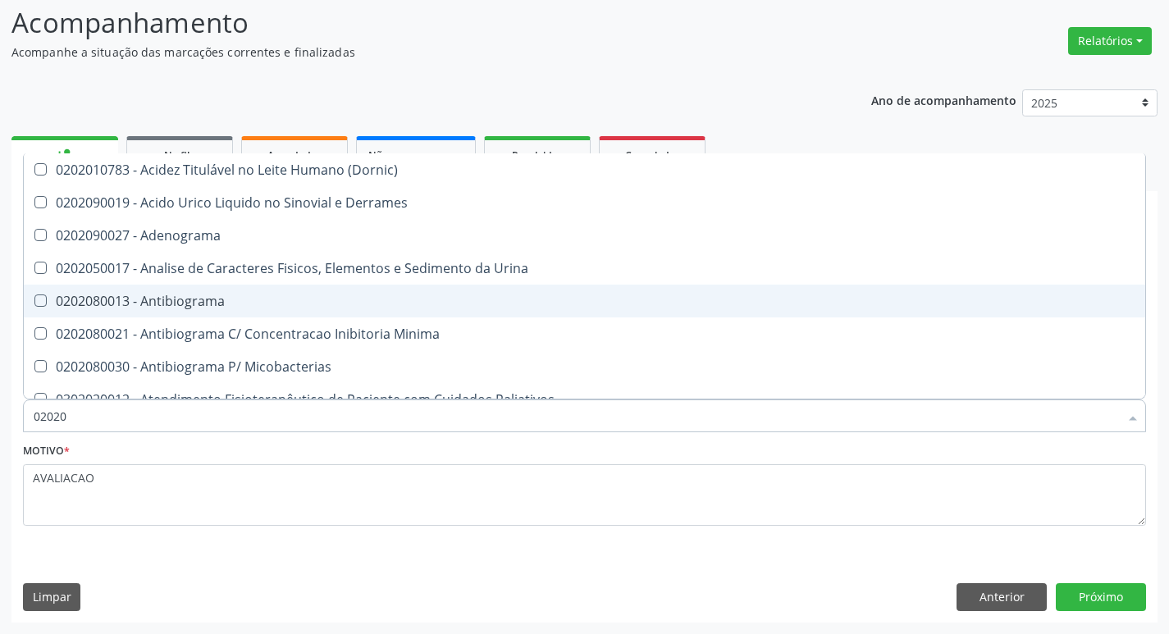
checkbox Molecular "true"
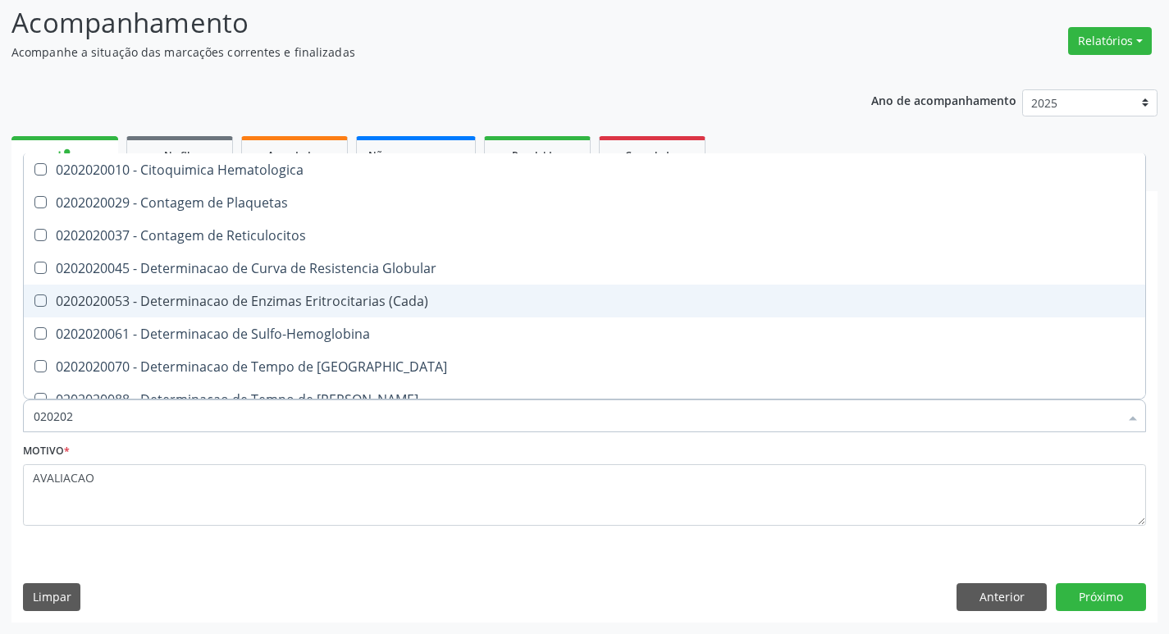
type input "0202020"
checkbox Hematocrito "true"
checkbox Completo "false"
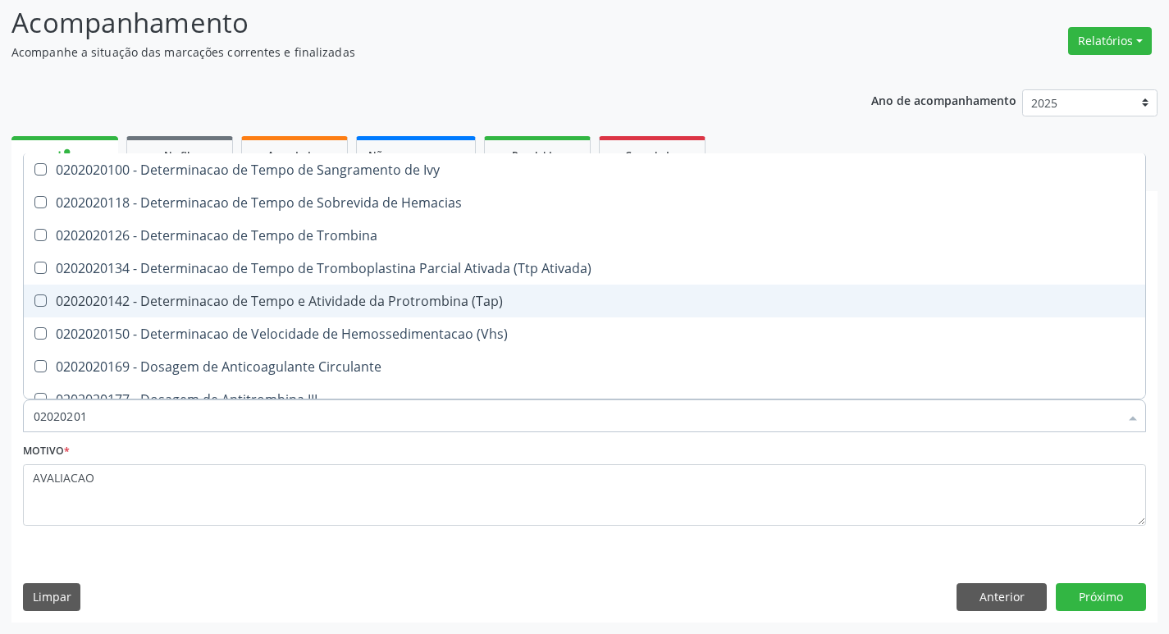
type input "020202015"
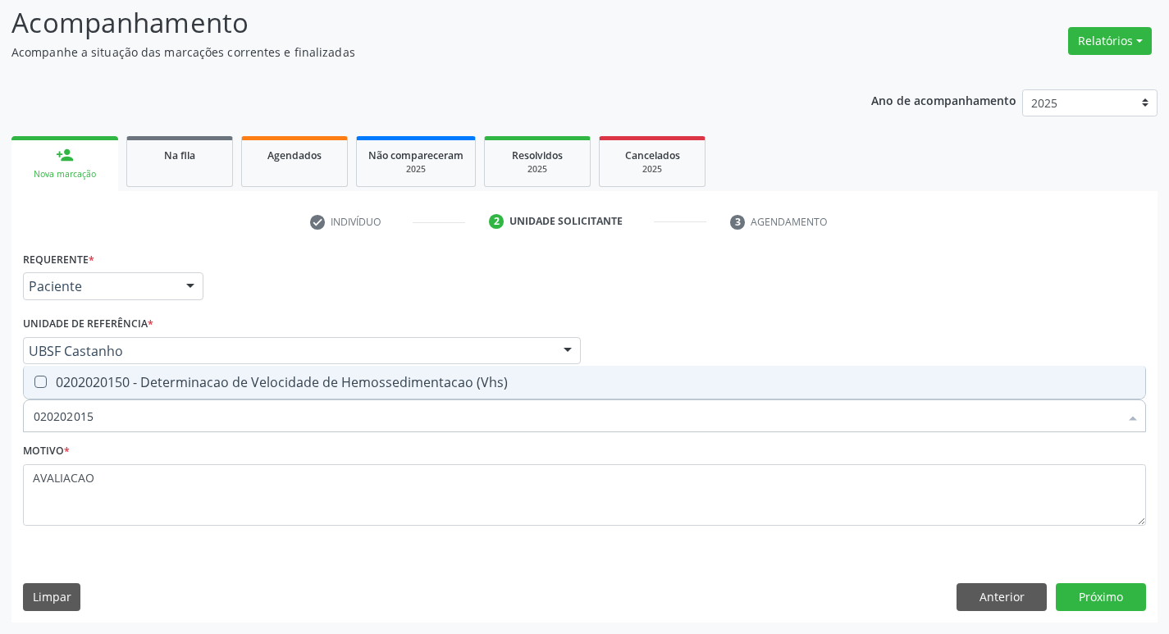
click at [332, 381] on div "0202020150 - Determinacao de Velocidade de Hemossedimentacao (Vhs)" at bounding box center [584, 382] width 1101 height 13
checkbox \(Vhs\) "true"
click at [1096, 600] on button "Próximo" at bounding box center [1101, 597] width 90 height 28
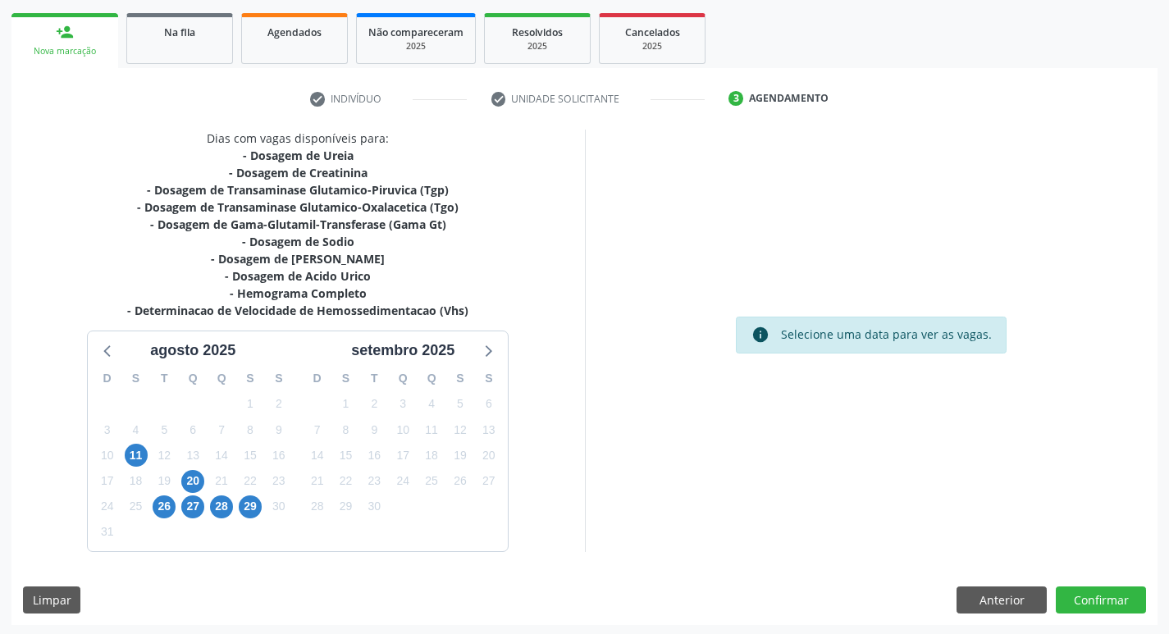
scroll to position [235, 0]
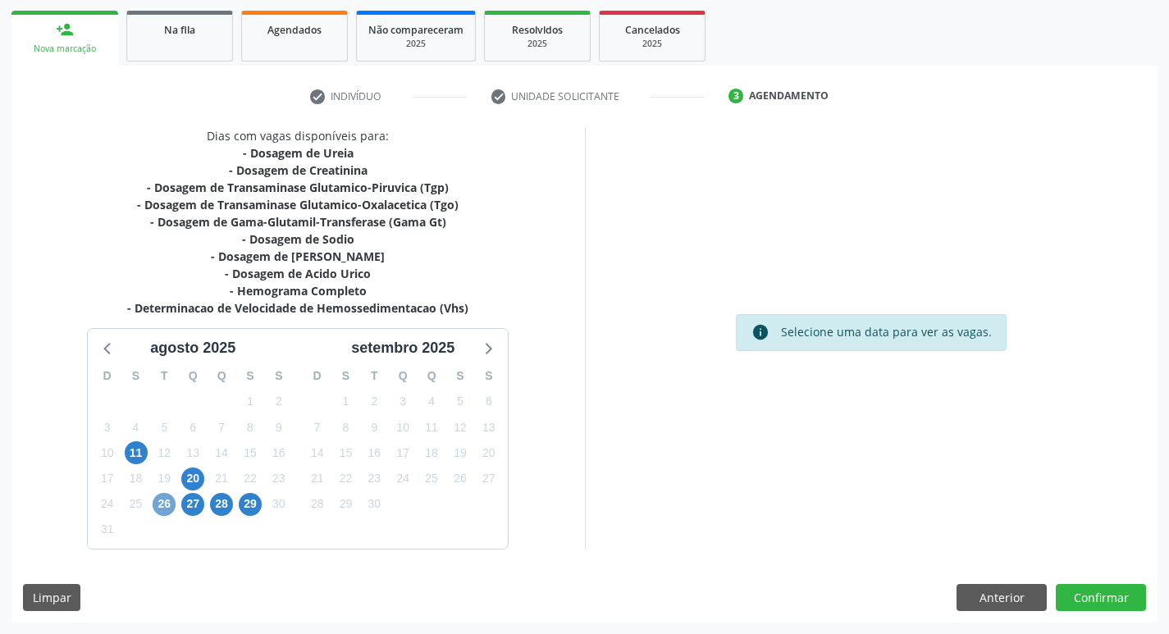
click at [162, 502] on span "26" at bounding box center [164, 504] width 23 height 23
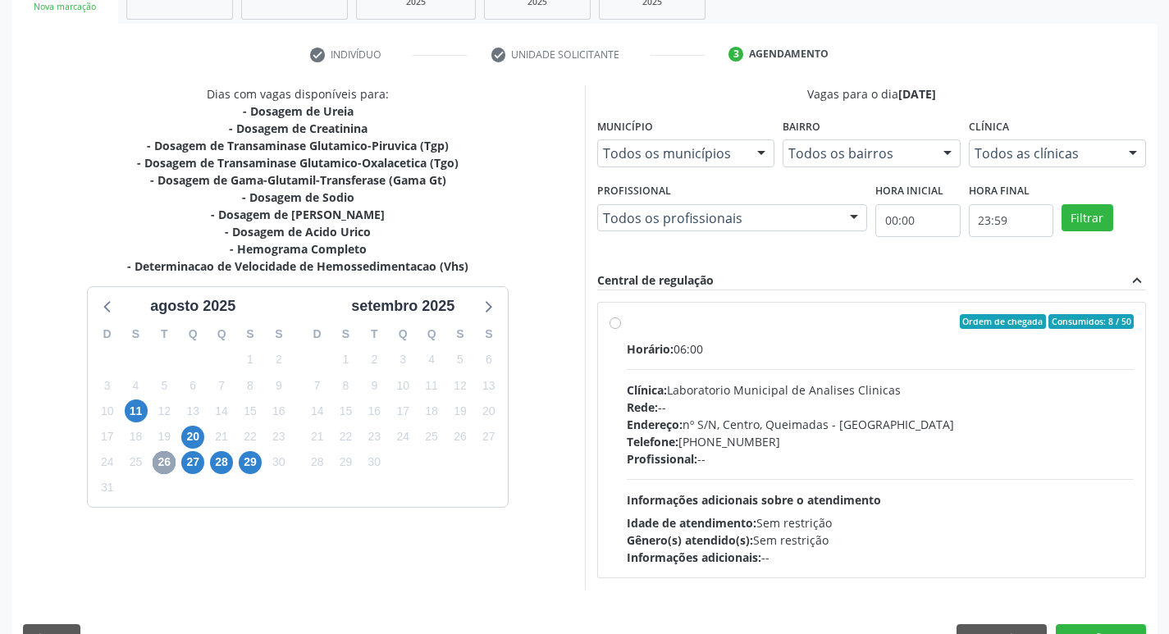
scroll to position [317, 0]
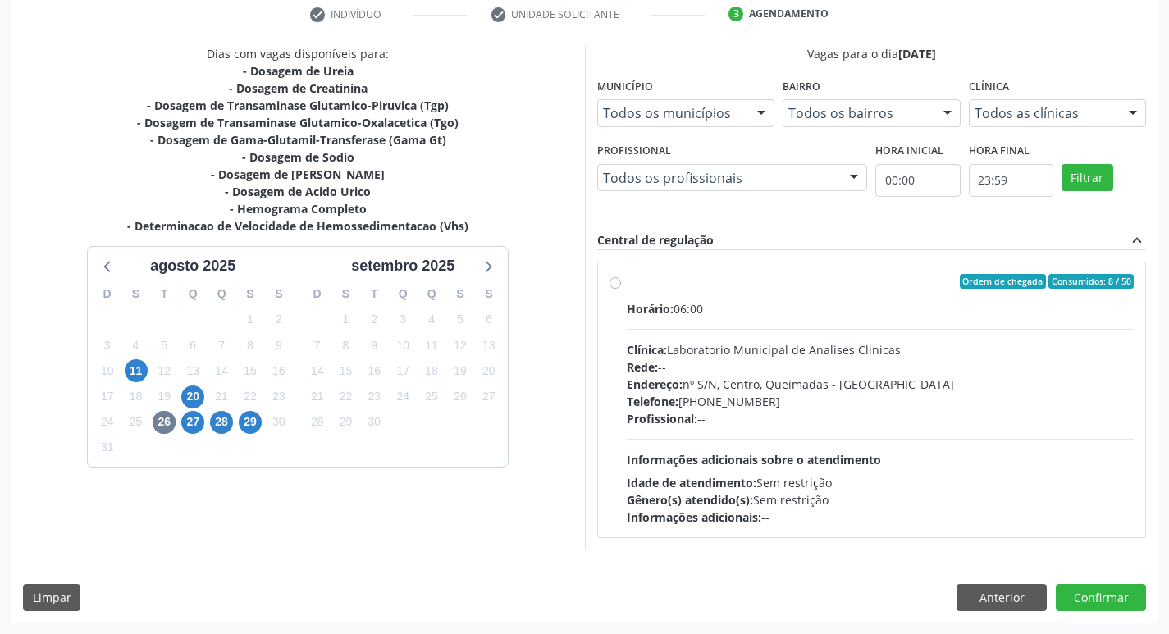
click at [628, 389] on span "Endereço:" at bounding box center [655, 384] width 56 height 16
click at [621, 289] on input "Ordem de chegada Consumidos: 8 / 50 Horário: 06:00 Clínica: Laboratorio Municip…" at bounding box center [614, 281] width 11 height 15
radio input "true"
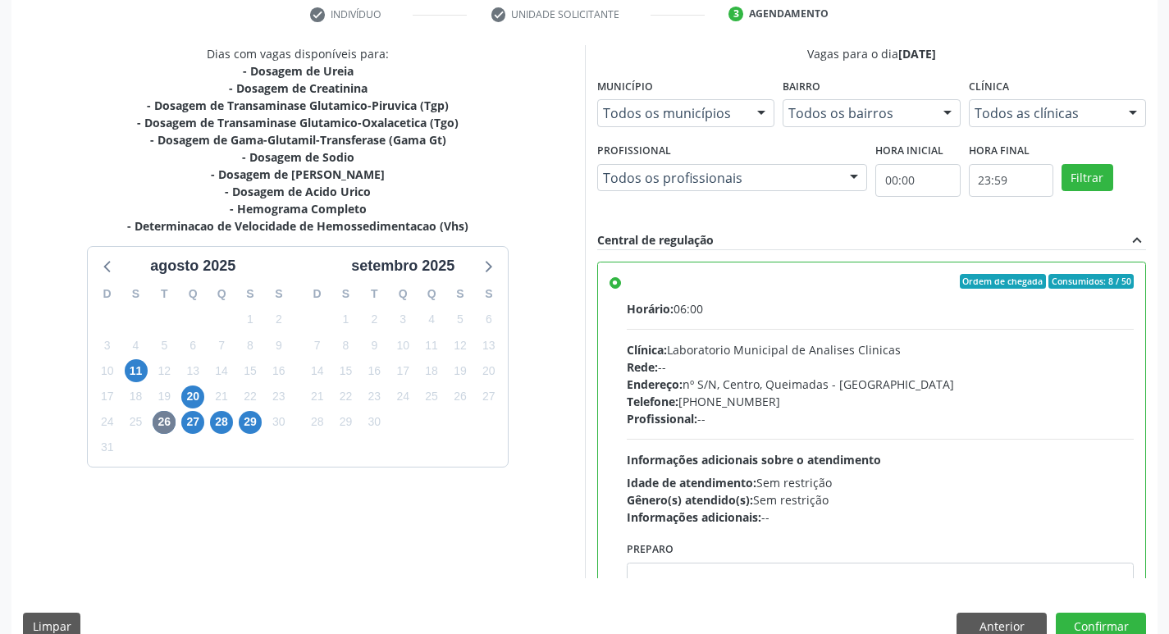
click at [673, 431] on div "Horário: 06:00 Clínica: Laboratorio Municipal de Analises Clinicas Rede: -- End…" at bounding box center [881, 413] width 508 height 226
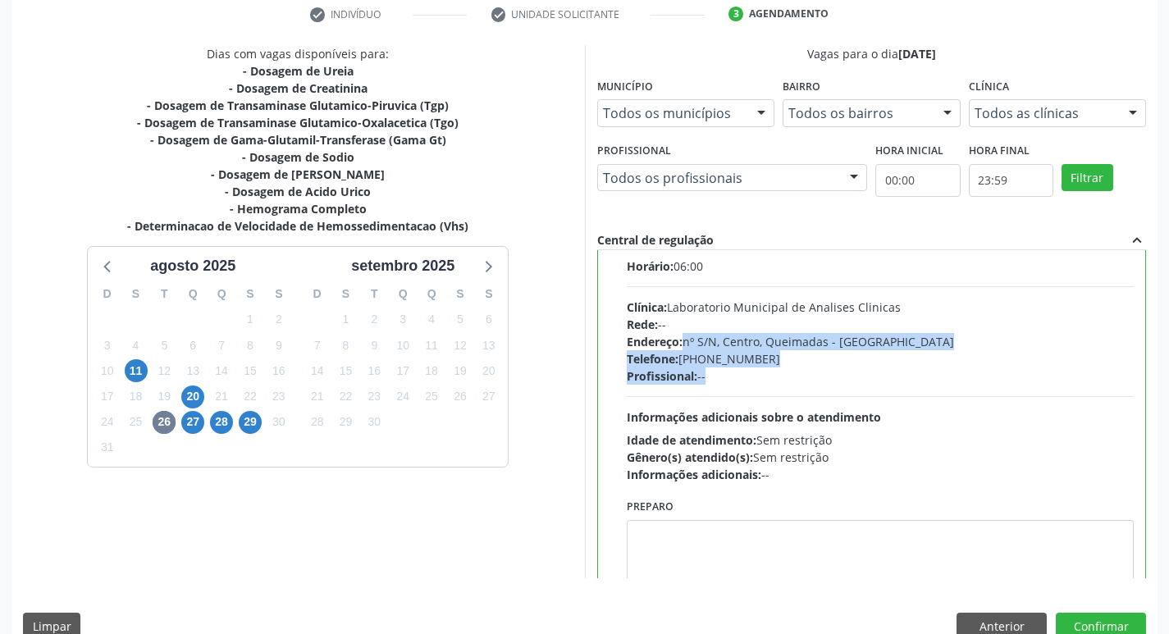
scroll to position [81, 0]
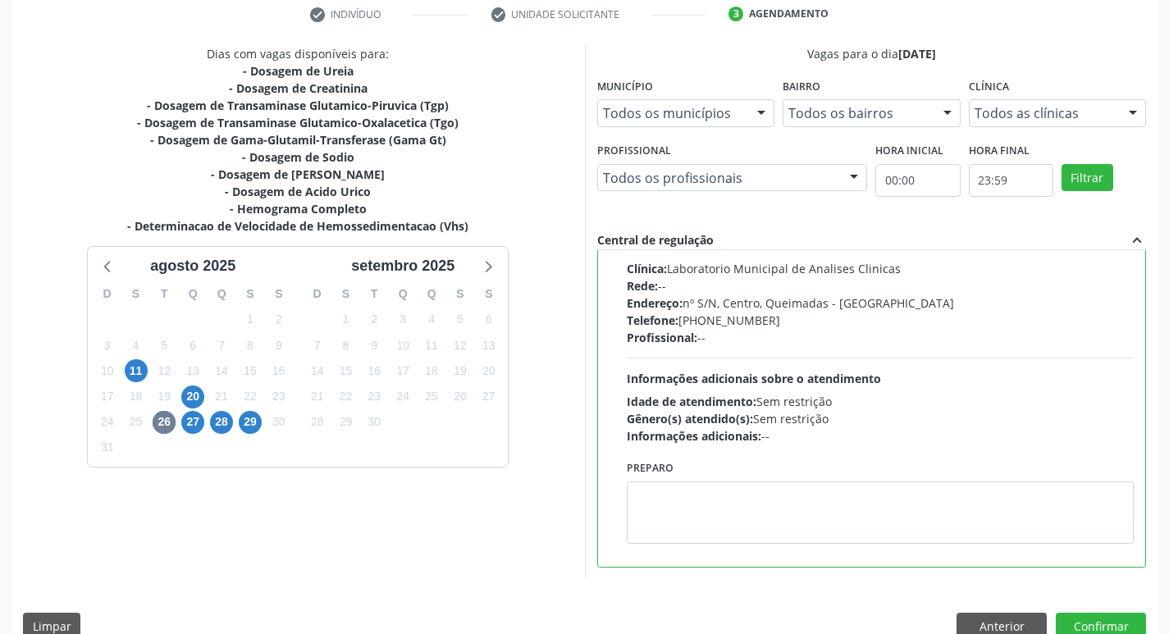
click at [727, 479] on div "Preparo" at bounding box center [881, 500] width 508 height 88
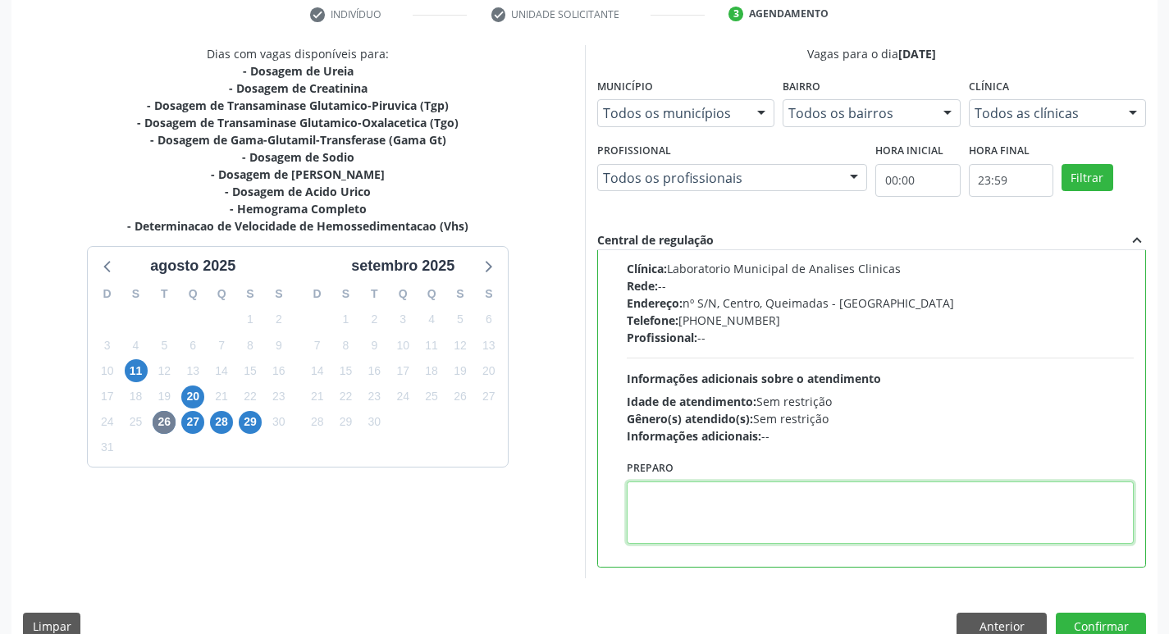
click at [736, 483] on textarea at bounding box center [881, 512] width 508 height 62
paste textarea "IR EM [GEOGRAPHIC_DATA]"
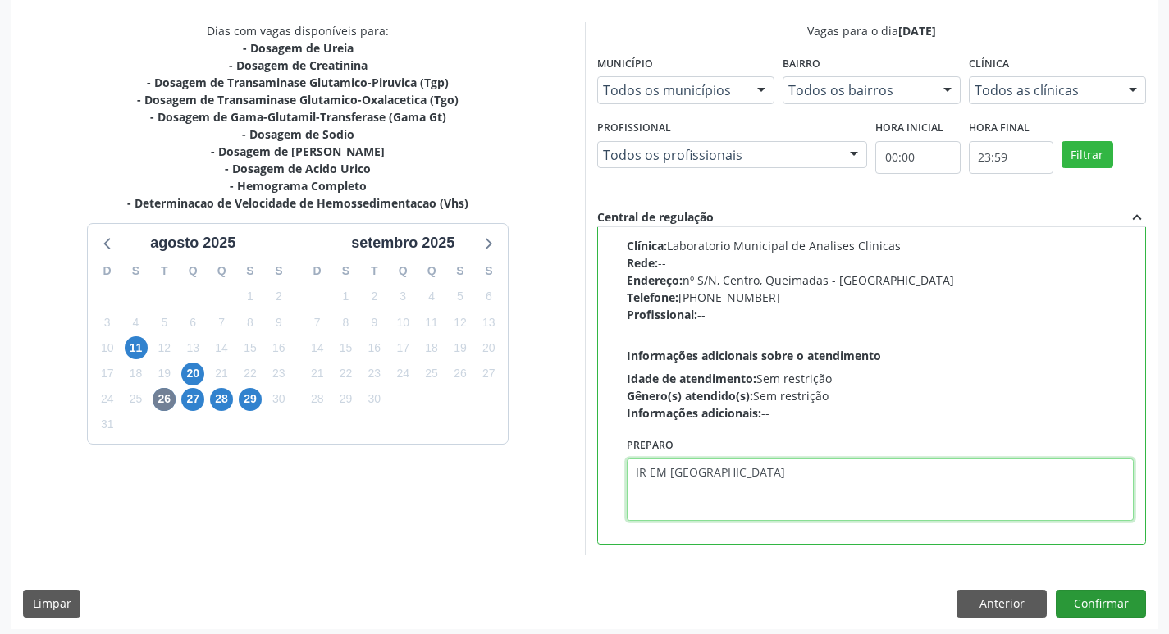
scroll to position [346, 0]
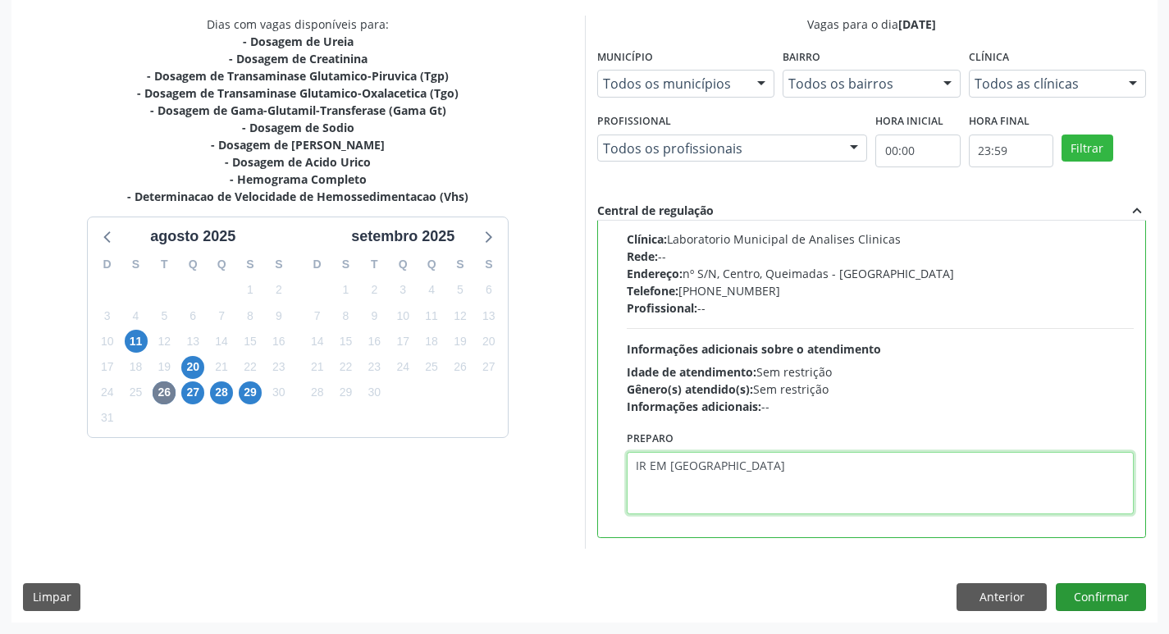
type textarea "IR EM [GEOGRAPHIC_DATA]"
click at [1100, 590] on button "Confirmar" at bounding box center [1101, 597] width 90 height 28
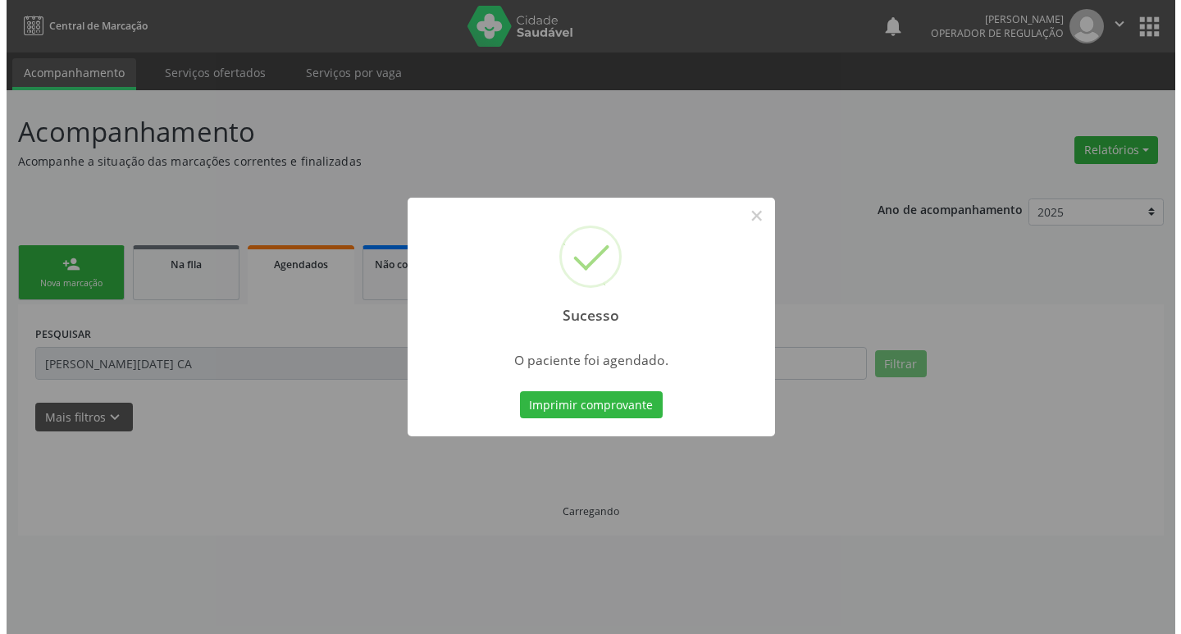
scroll to position [0, 0]
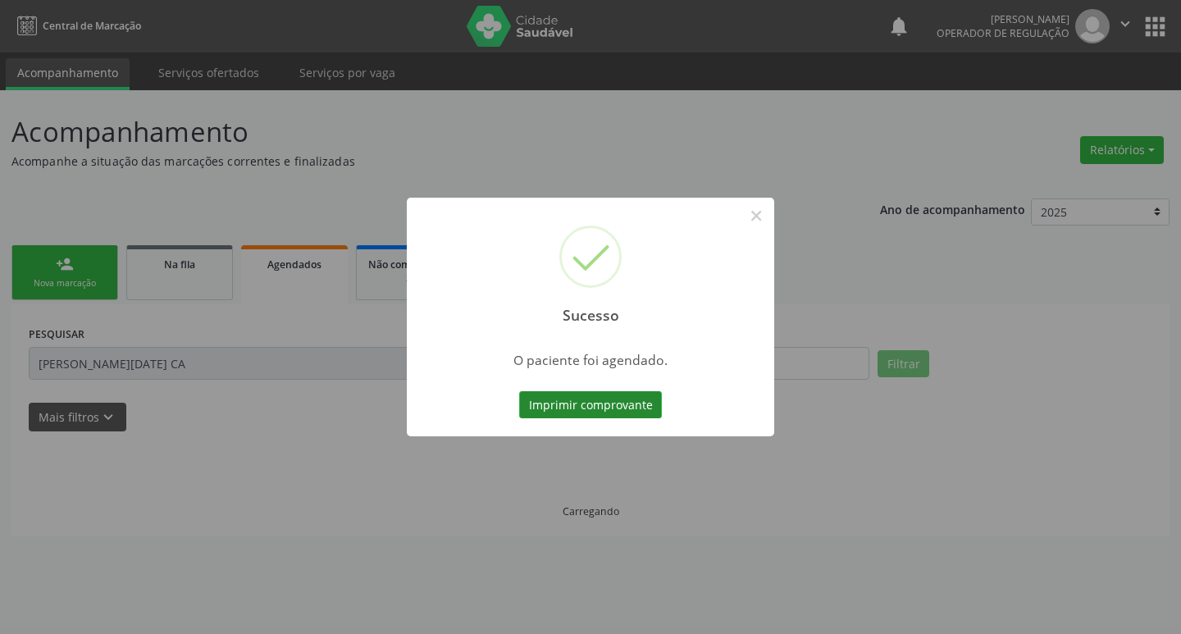
click at [602, 412] on button "Imprimir comprovante" at bounding box center [590, 405] width 143 height 28
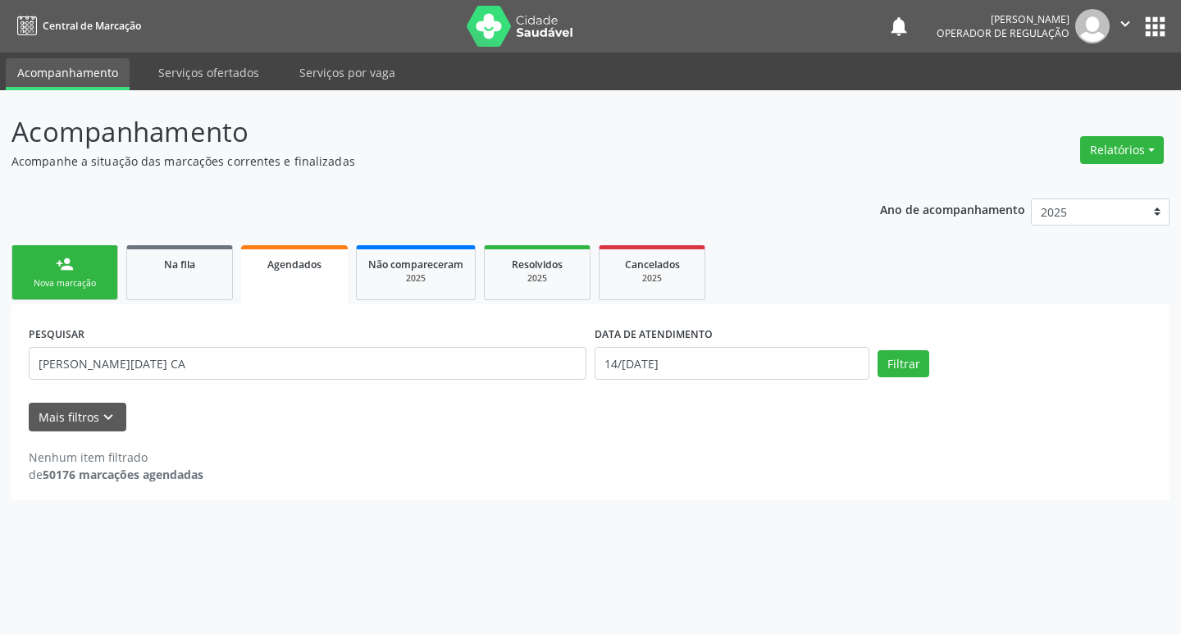
click at [95, 284] on div "Nova marcação" at bounding box center [65, 283] width 82 height 12
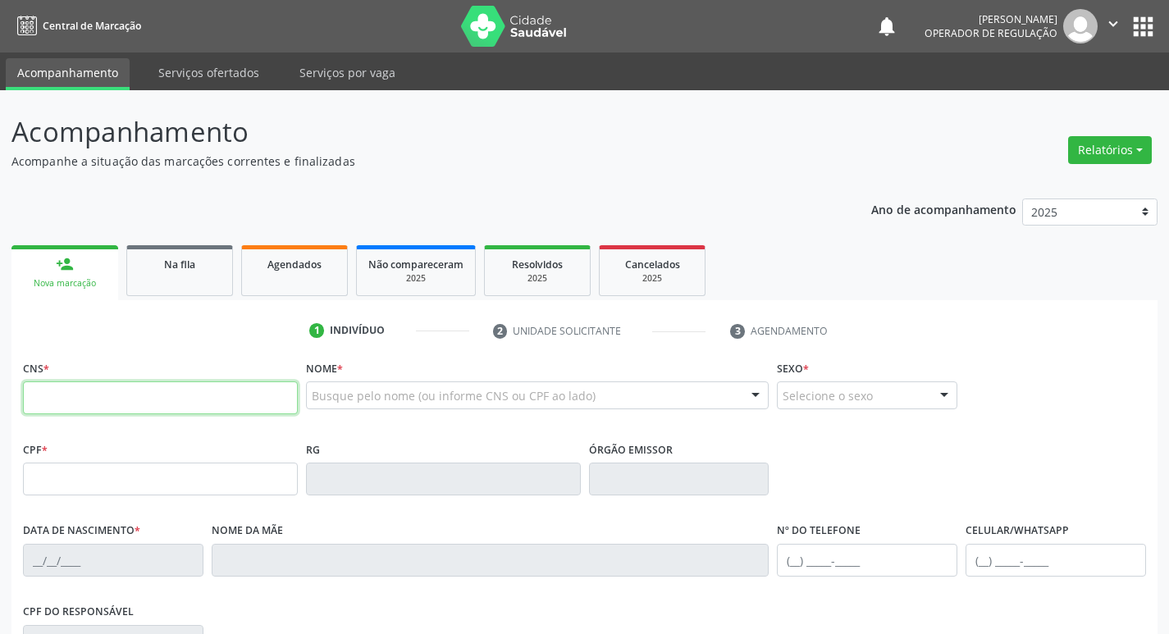
click at [100, 399] on input "text" at bounding box center [160, 397] width 275 height 33
type input "701 2040 1908 1612"
type input "008.435.317-11"
type input "2[DATE]"
type input "[PERSON_NAME] da Conceicao"
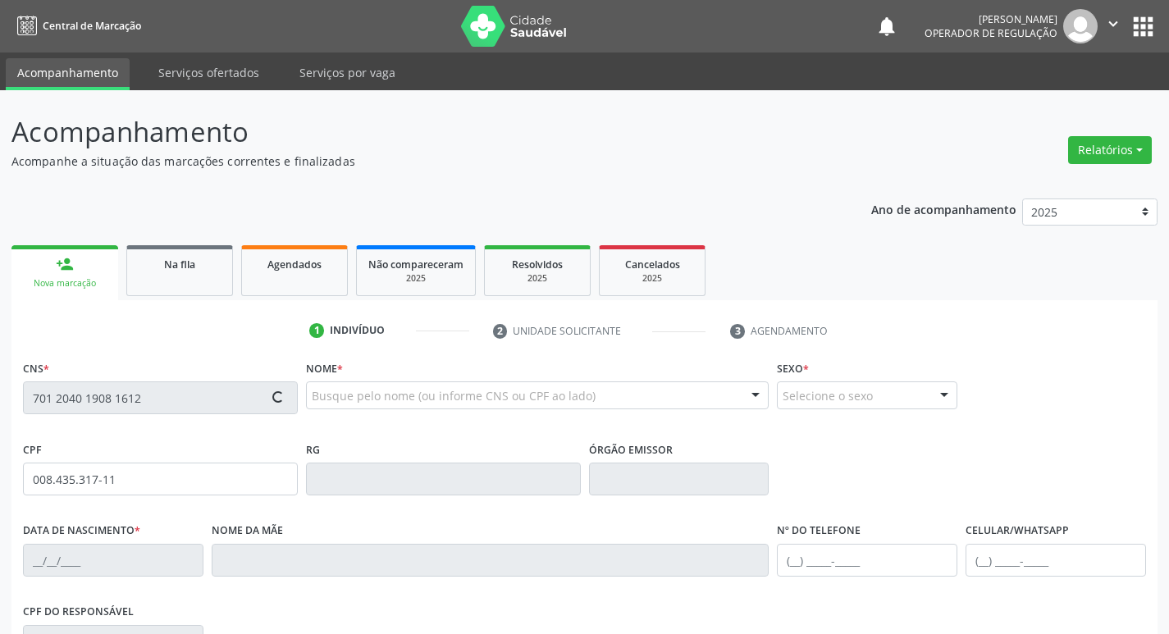
type input "[PHONE_NUMBER]"
type input "61"
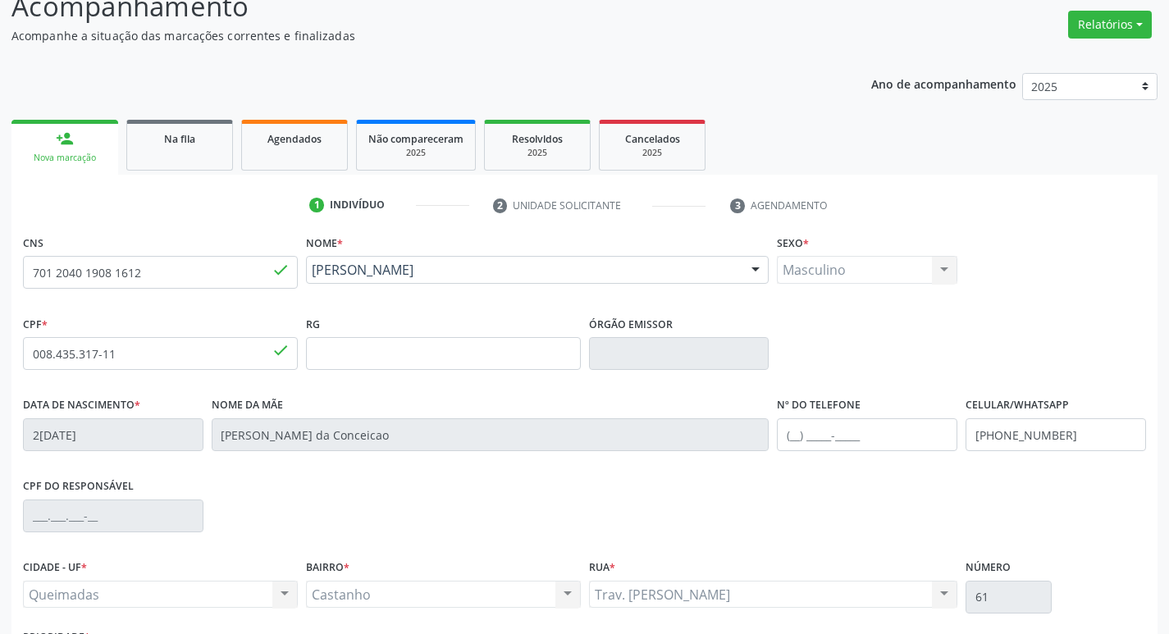
scroll to position [255, 0]
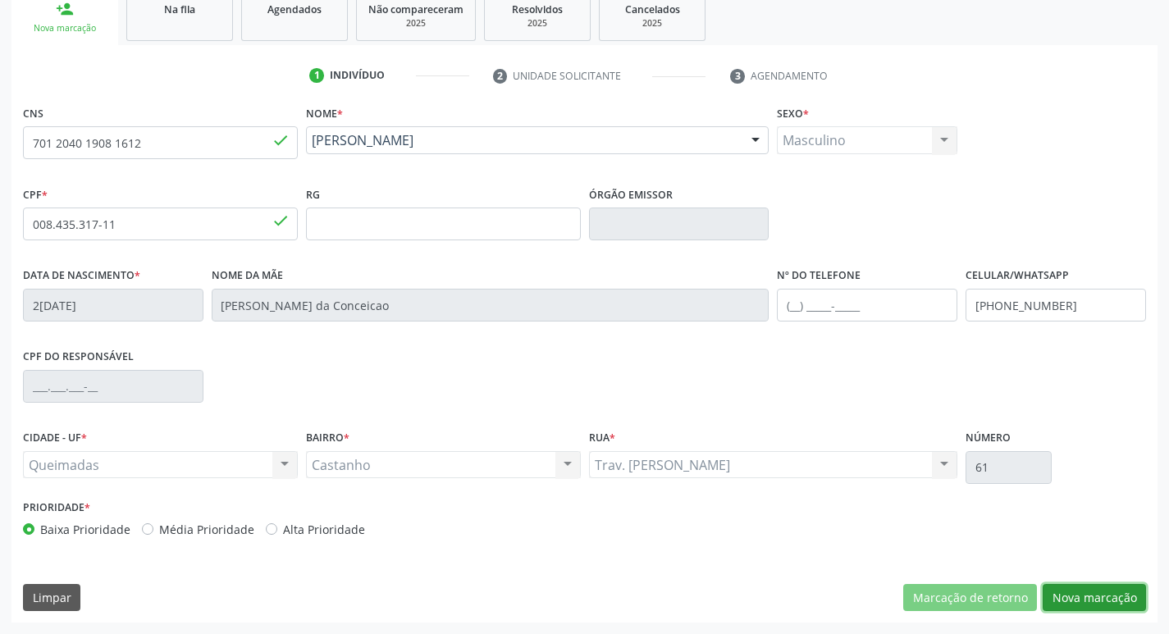
click at [1109, 602] on button "Nova marcação" at bounding box center [1093, 598] width 103 height 28
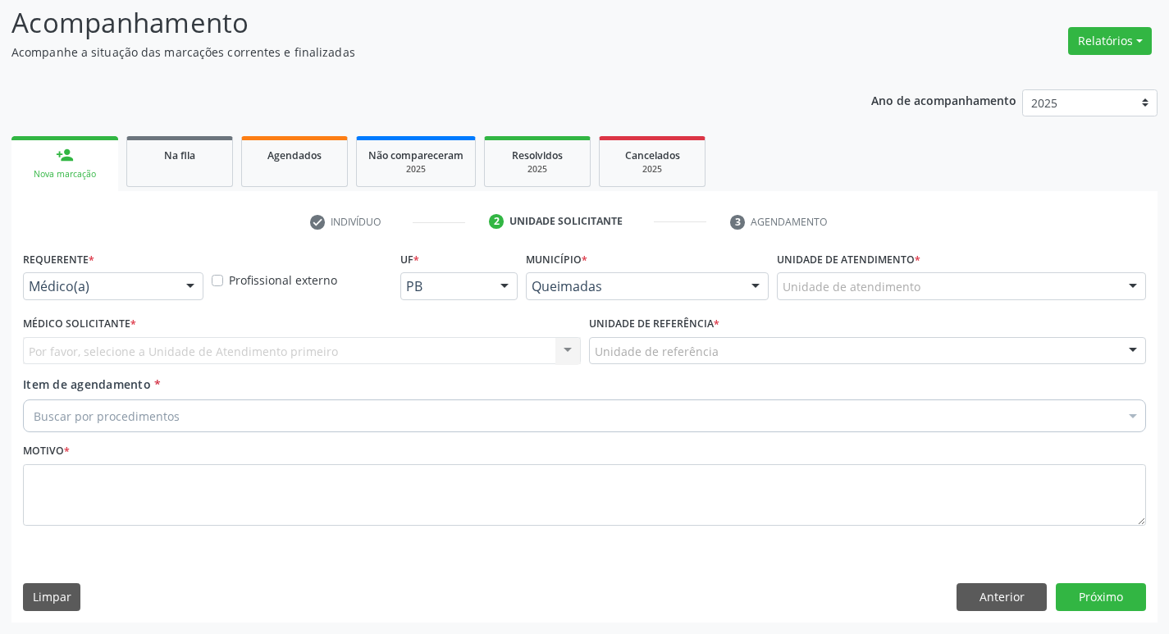
click at [135, 295] on div "Médico(a)" at bounding box center [113, 286] width 180 height 28
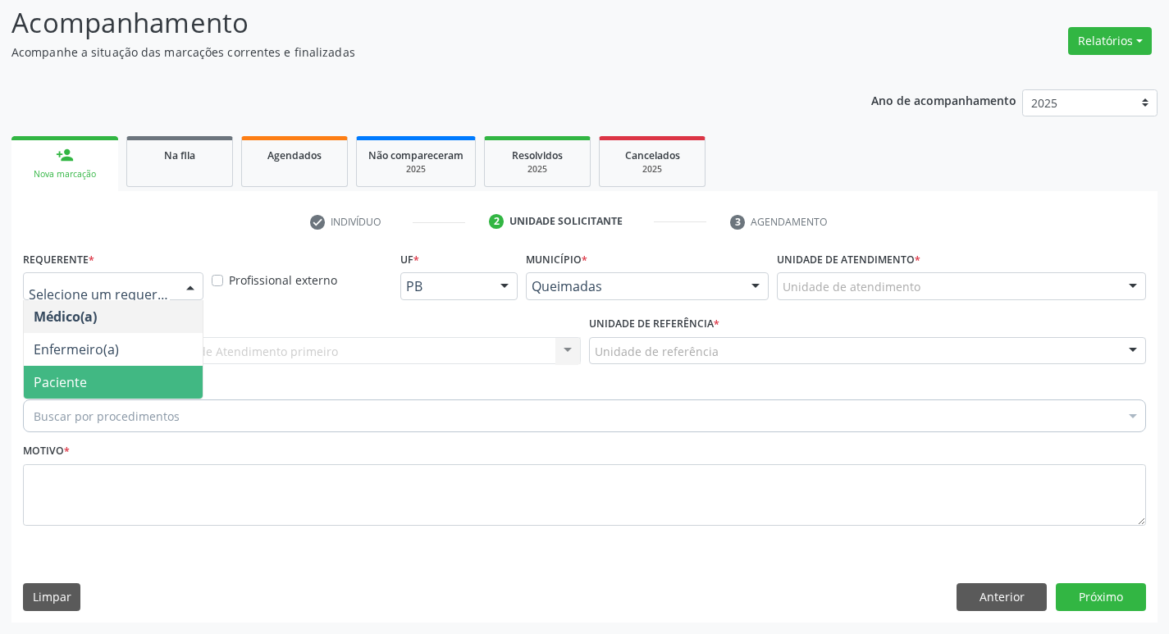
click at [42, 390] on span "Paciente" at bounding box center [60, 382] width 53 height 18
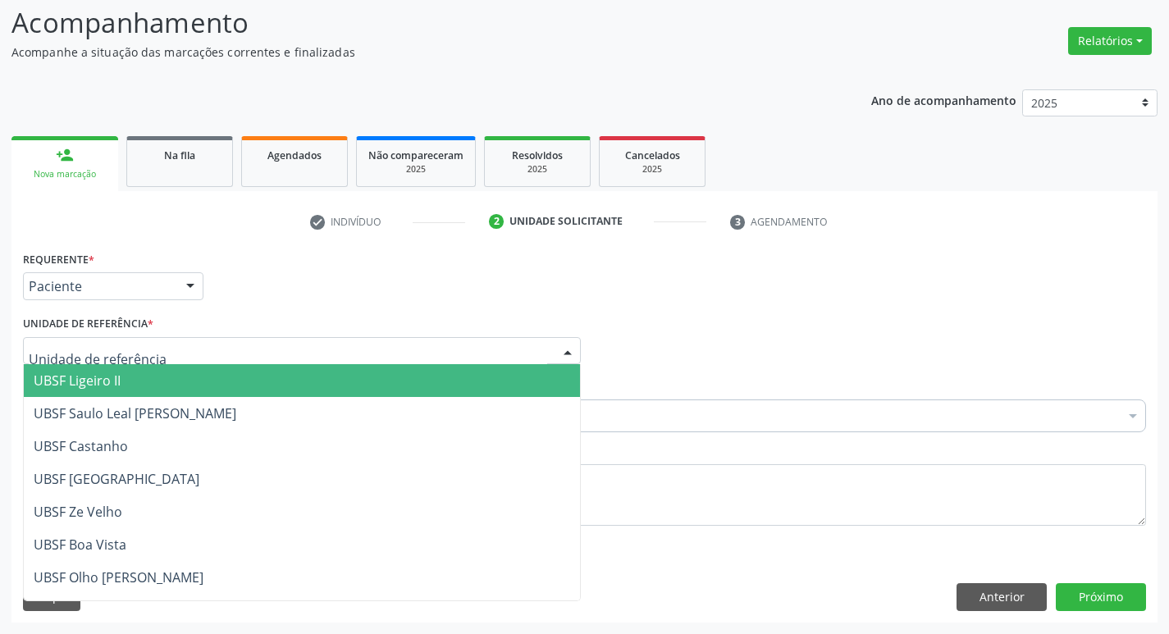
type input "C"
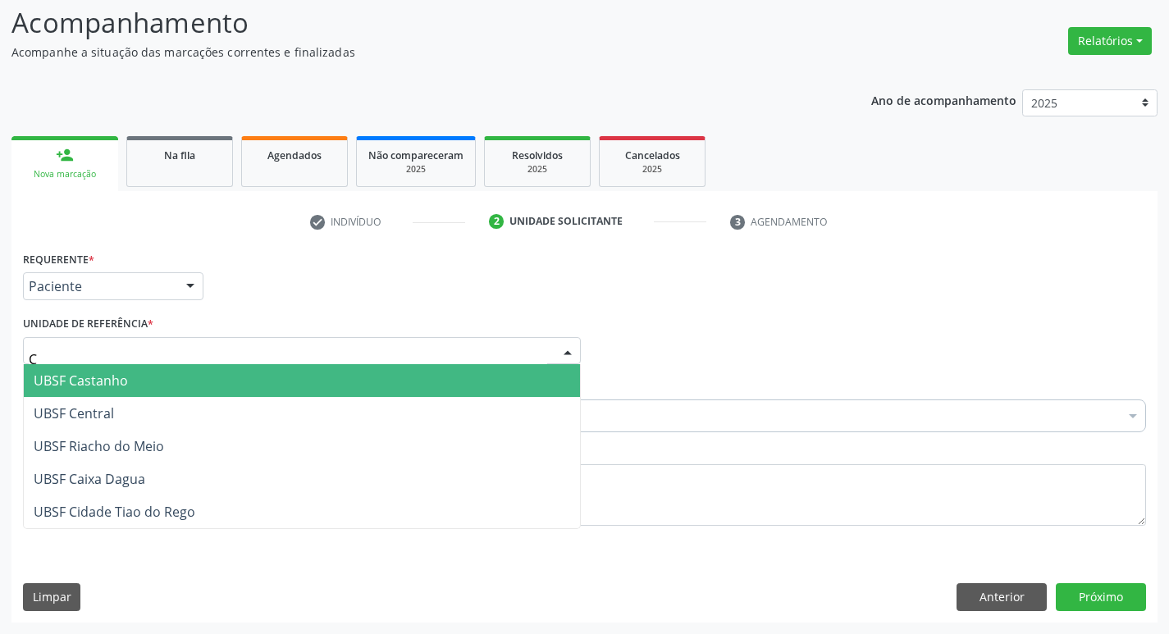
click at [86, 386] on span "UBSF Castanho" at bounding box center [81, 381] width 94 height 18
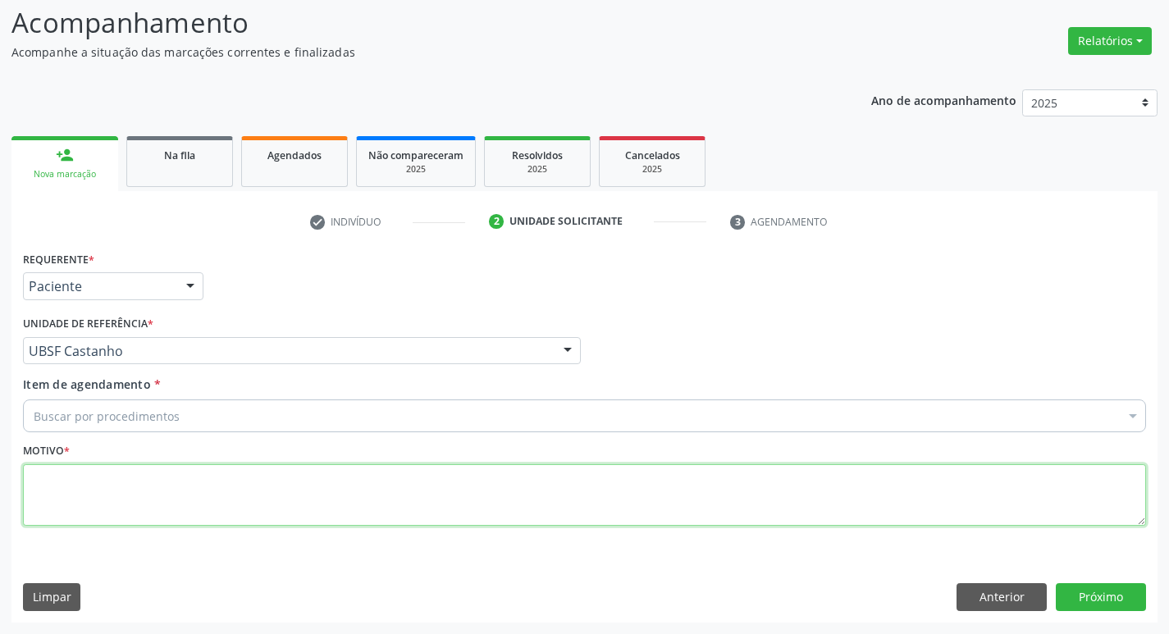
click at [79, 475] on textarea at bounding box center [584, 495] width 1123 height 62
type textarea "AVALIACAO"
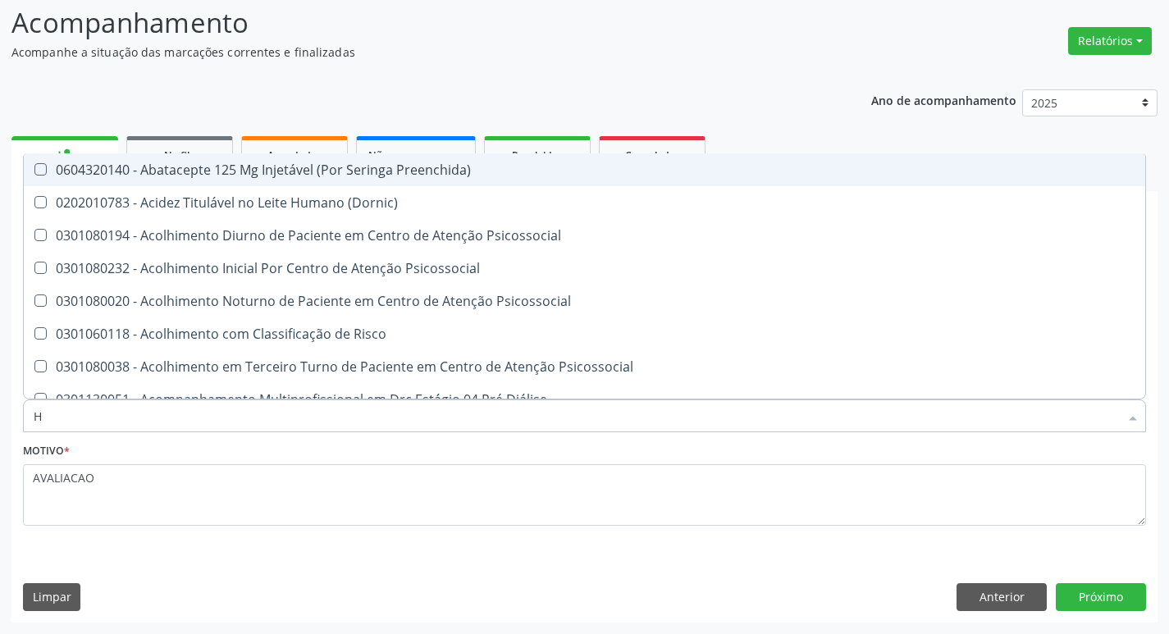
type input "HEMOGR"
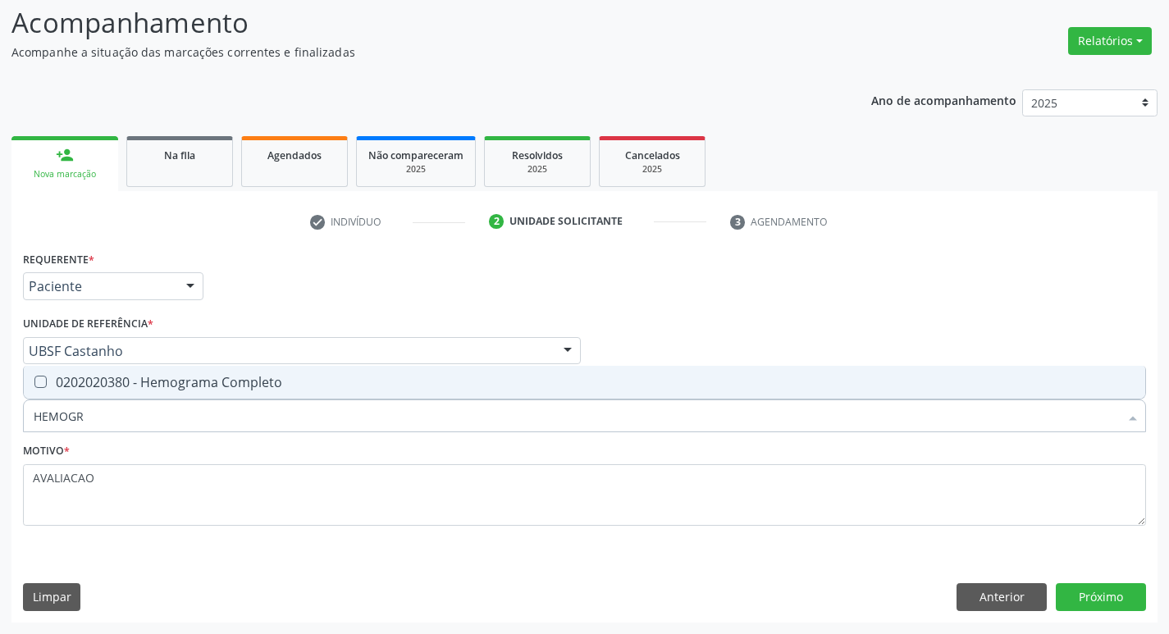
click at [201, 389] on div "0202020380 - Hemograma Completo" at bounding box center [584, 382] width 1101 height 13
checkbox Completo "true"
type input "HEMOG"
checkbox Completo "false"
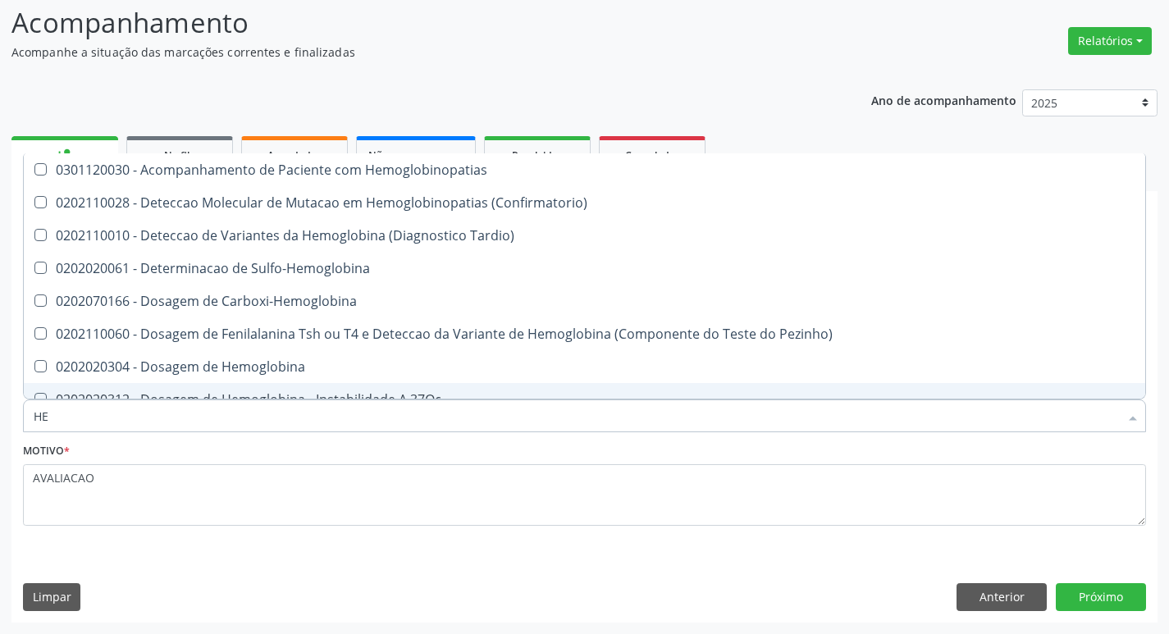
type input "H"
checkbox Completo "false"
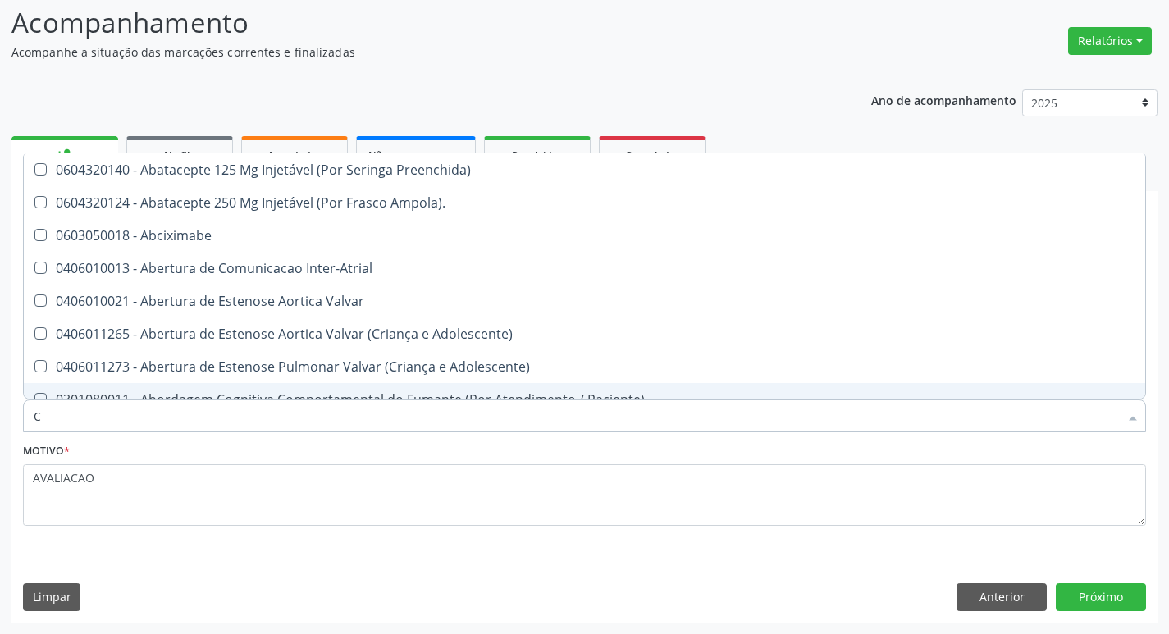
type input "CO"
checkbox Osseo "true"
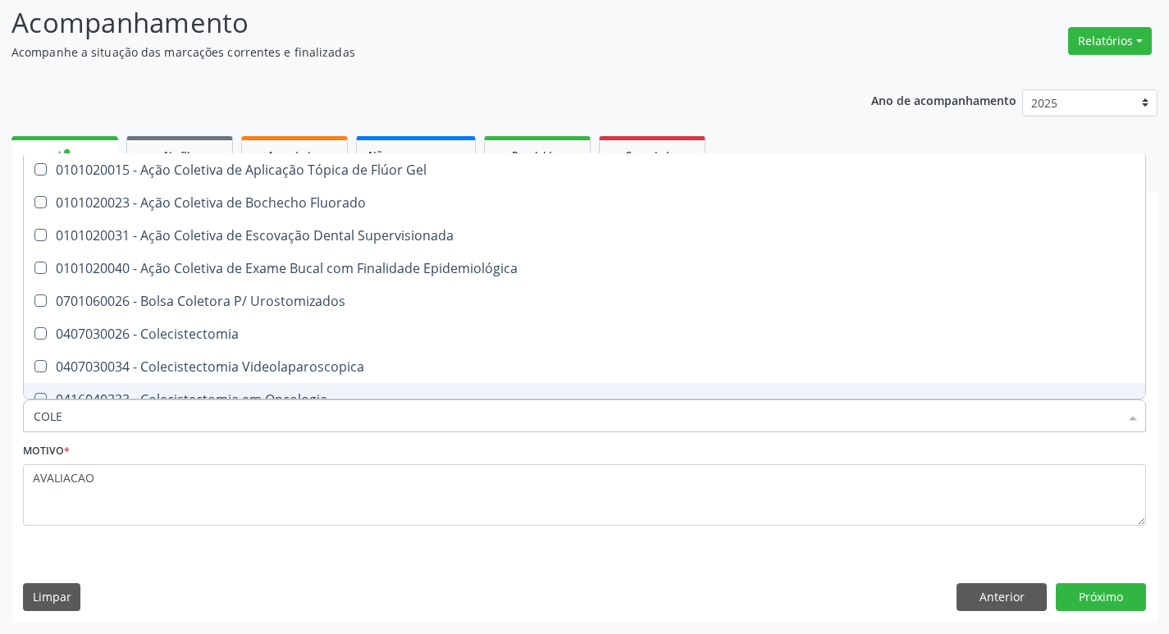
type input "COLES"
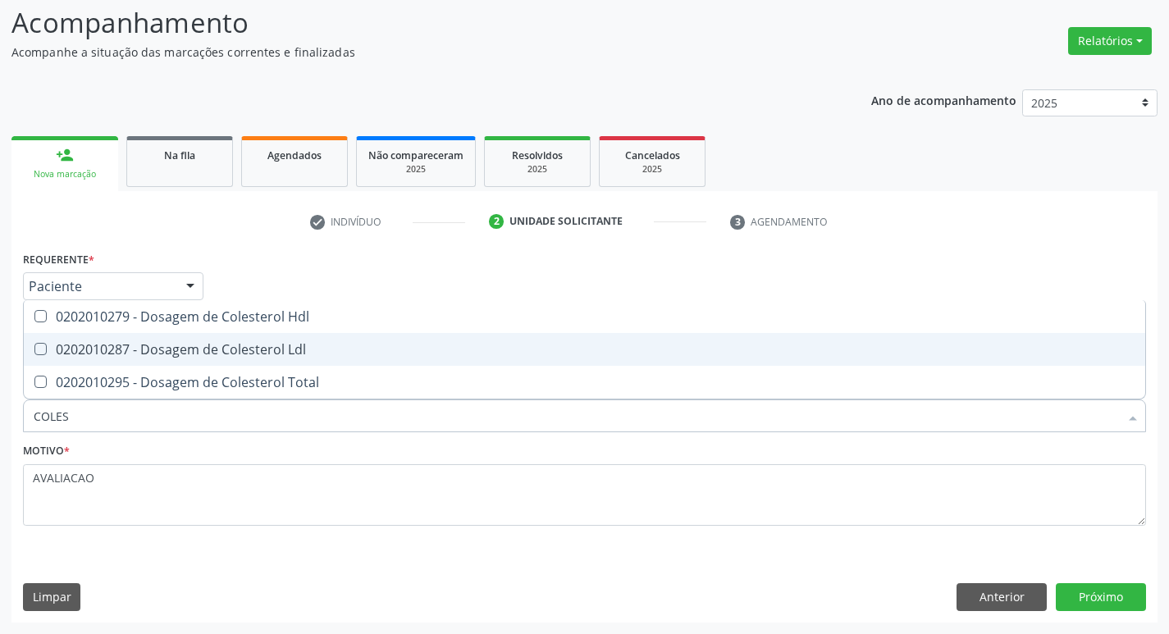
click at [139, 347] on div "0202010287 - Dosagem de Colesterol Ldl" at bounding box center [584, 349] width 1101 height 13
checkbox Ldl "true"
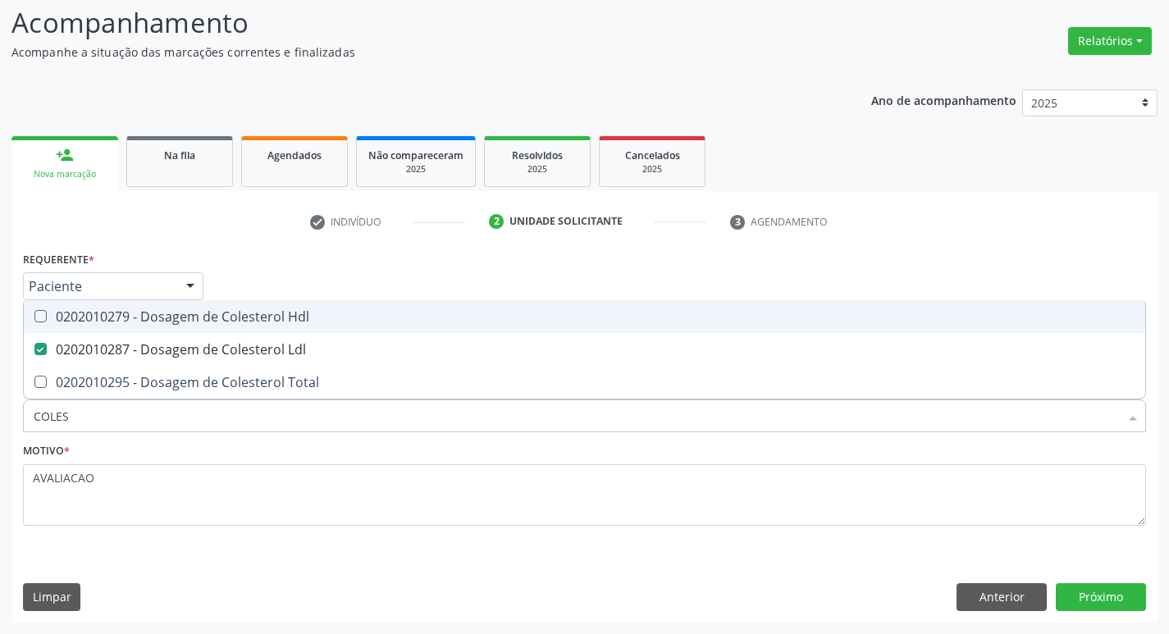
click at [141, 311] on div "0202010279 - Dosagem de Colesterol Hdl" at bounding box center [584, 316] width 1101 height 13
checkbox Hdl "true"
type input "COLE"
checkbox Hdl "false"
checkbox Ldl "false"
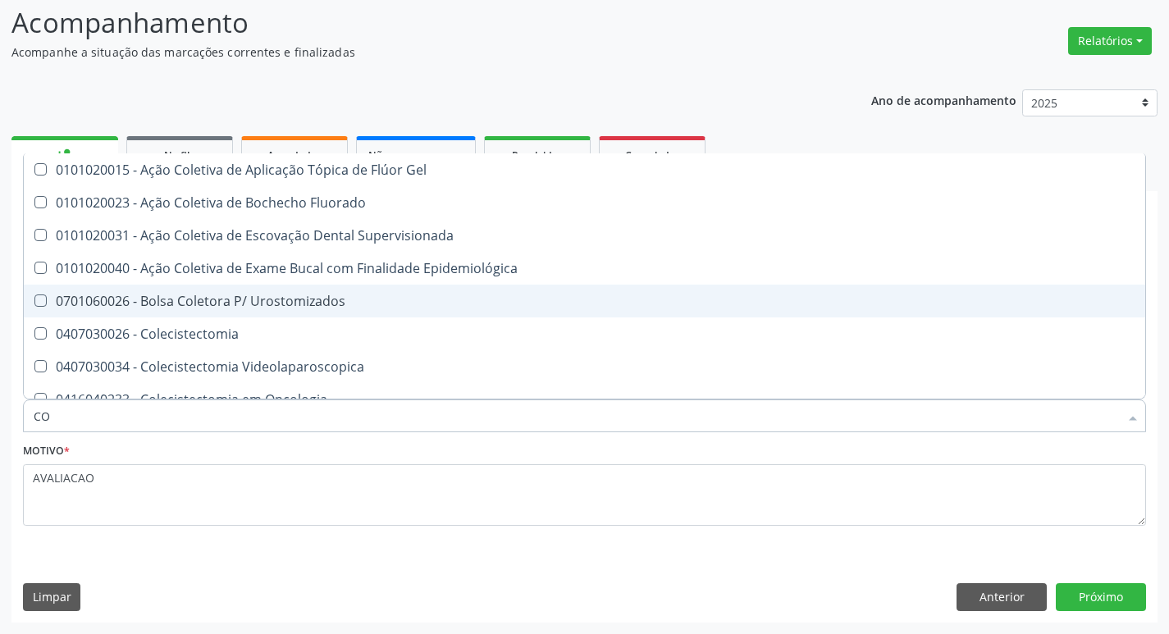
type input "C"
checkbox Hdl "false"
checkbox Ldl "false"
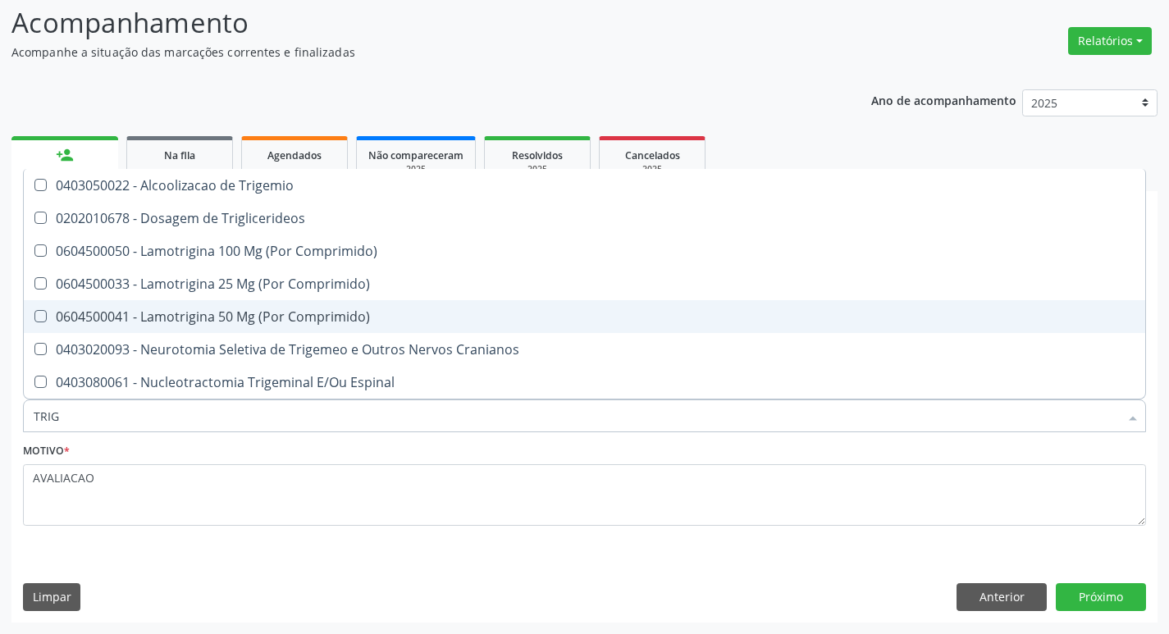
type input "TRIGL"
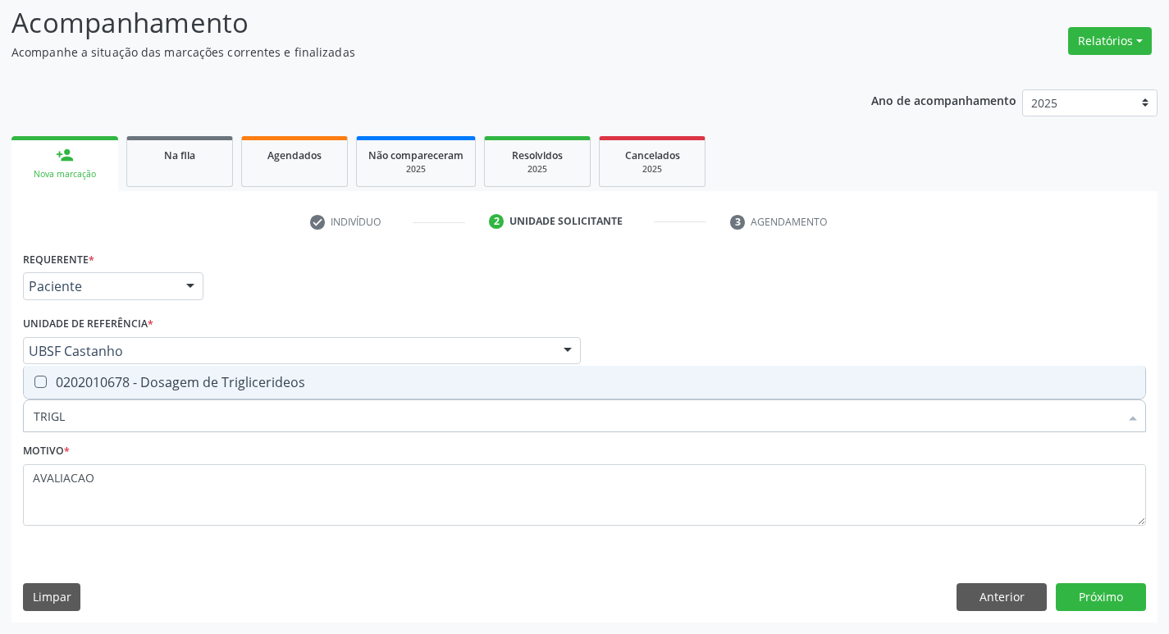
click at [234, 380] on div "0202010678 - Dosagem de Triglicerideos" at bounding box center [584, 382] width 1101 height 13
checkbox Triglicerideos "true"
type input "TRIG"
checkbox Triglicerideos "false"
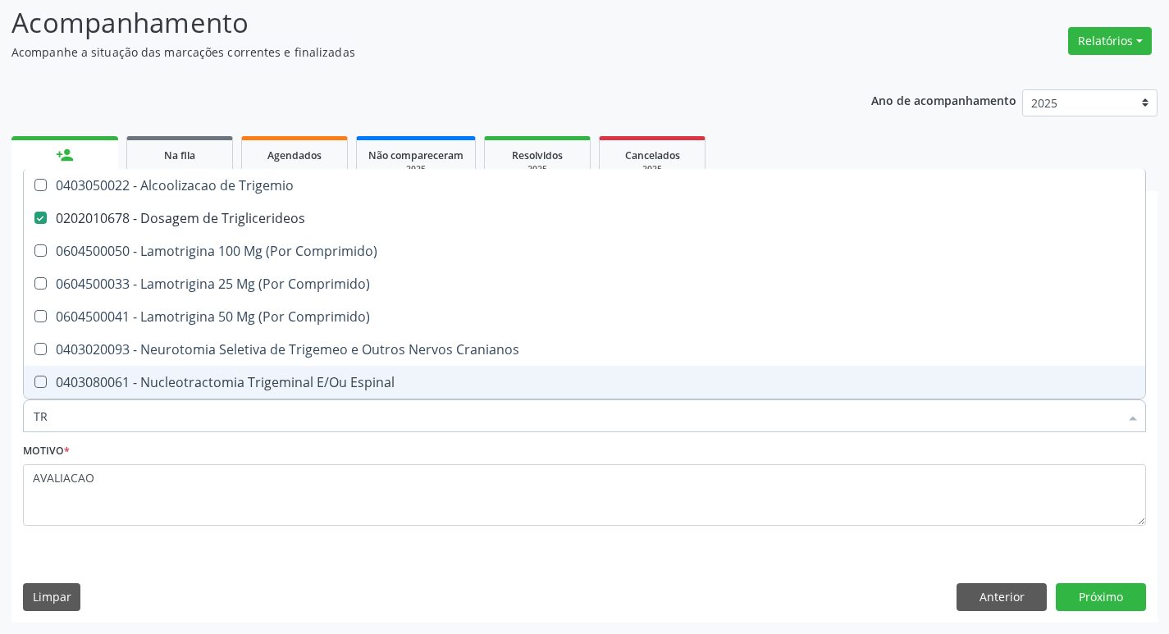
type input "T"
checkbox Triglicerideos "false"
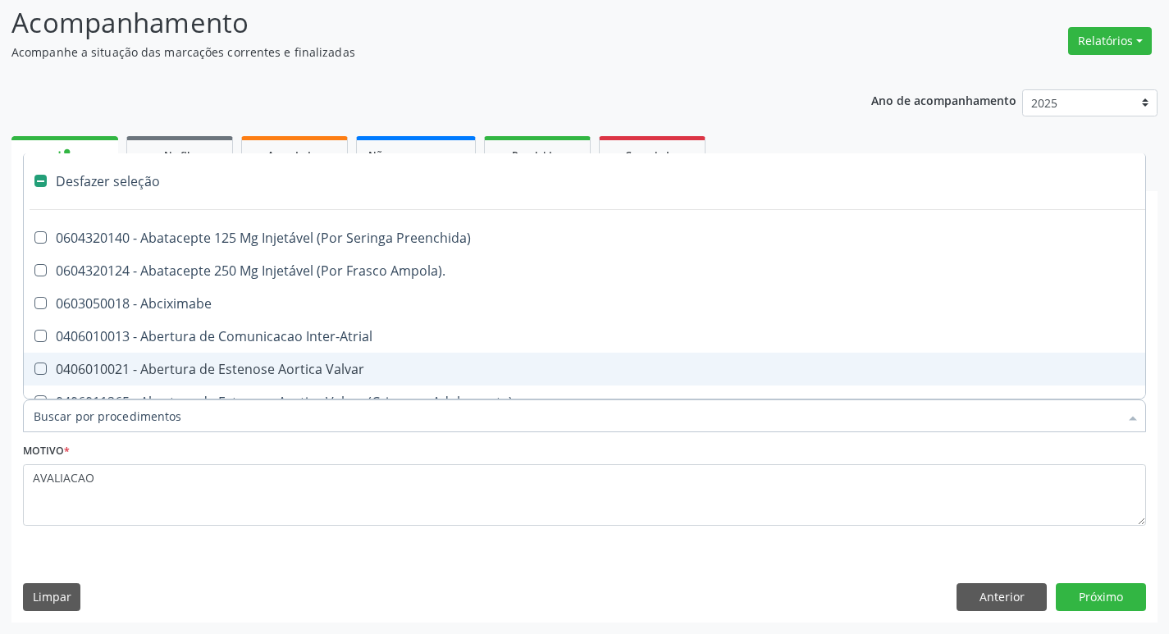
type input "G"
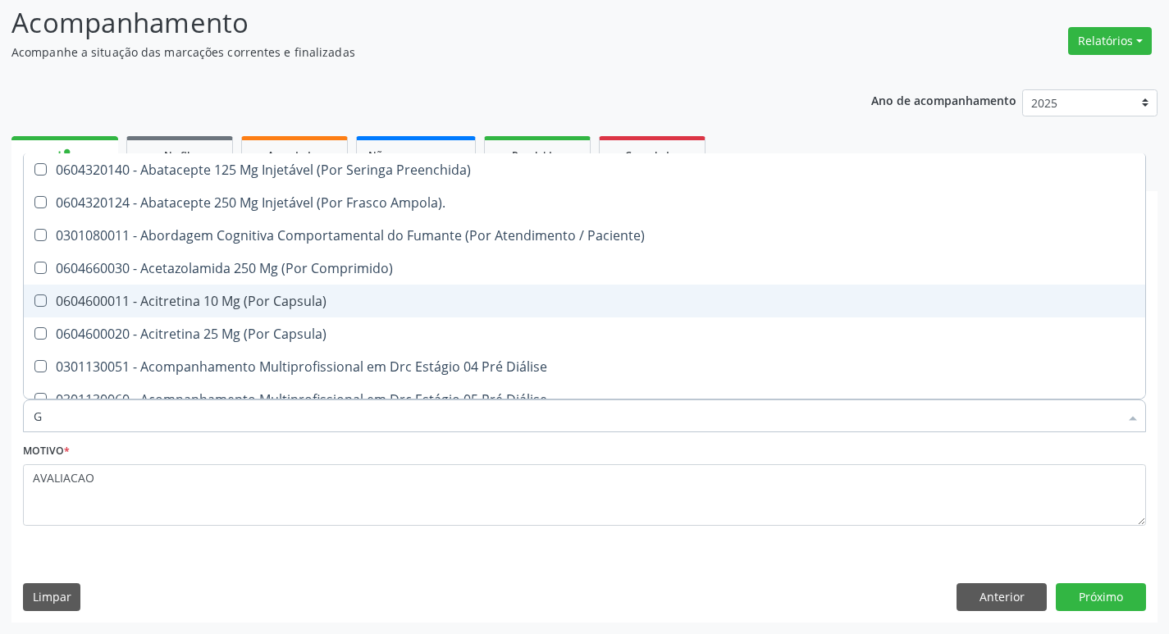
checkbox Hdl "true"
checkbox Ldl "true"
checkbox Triglicerideos "true"
checkbox Completo "true"
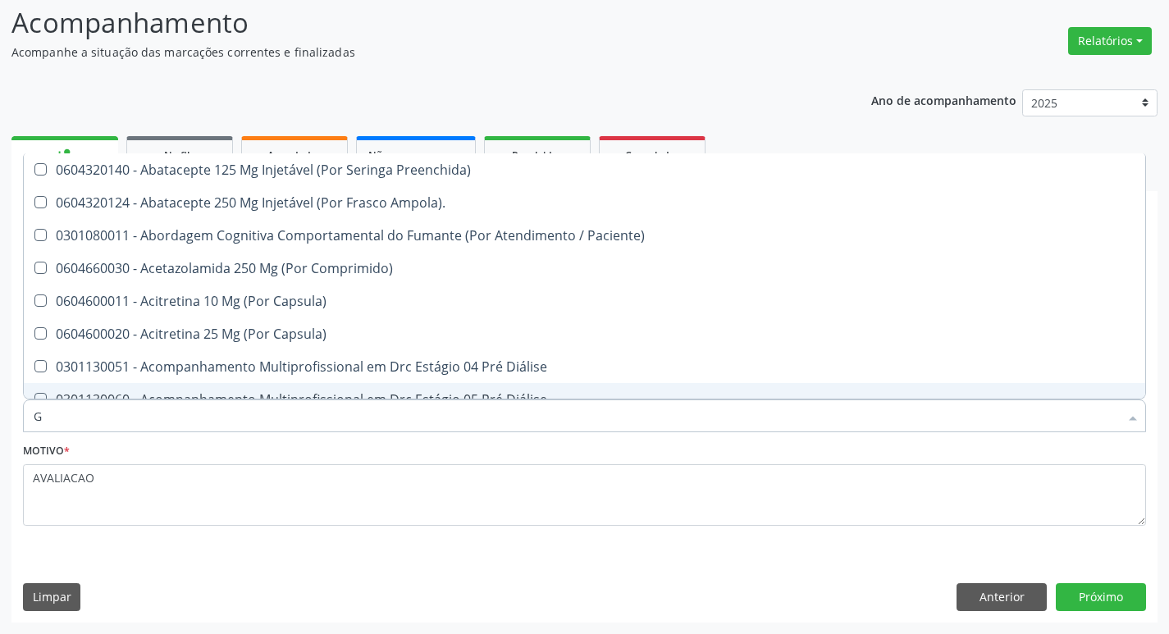
type input "GLICOSE"
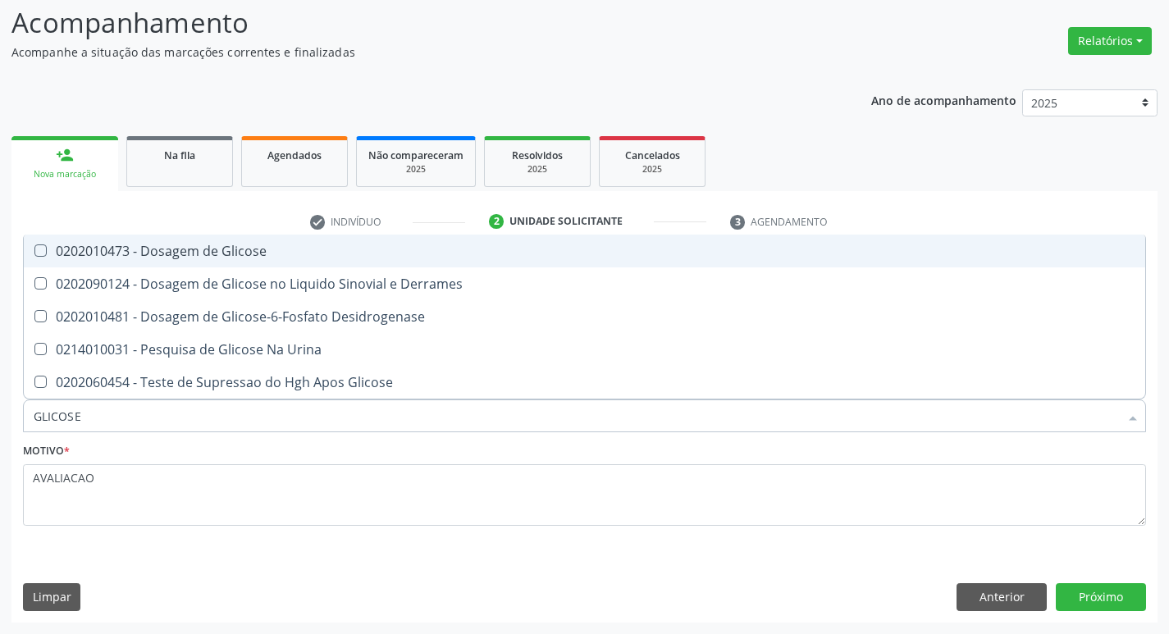
click at [189, 256] on div "0202010473 - Dosagem de Glicose" at bounding box center [584, 250] width 1101 height 13
checkbox Glicose "true"
type input "GLICOS"
checkbox Glicose "false"
checkbox Derrames "true"
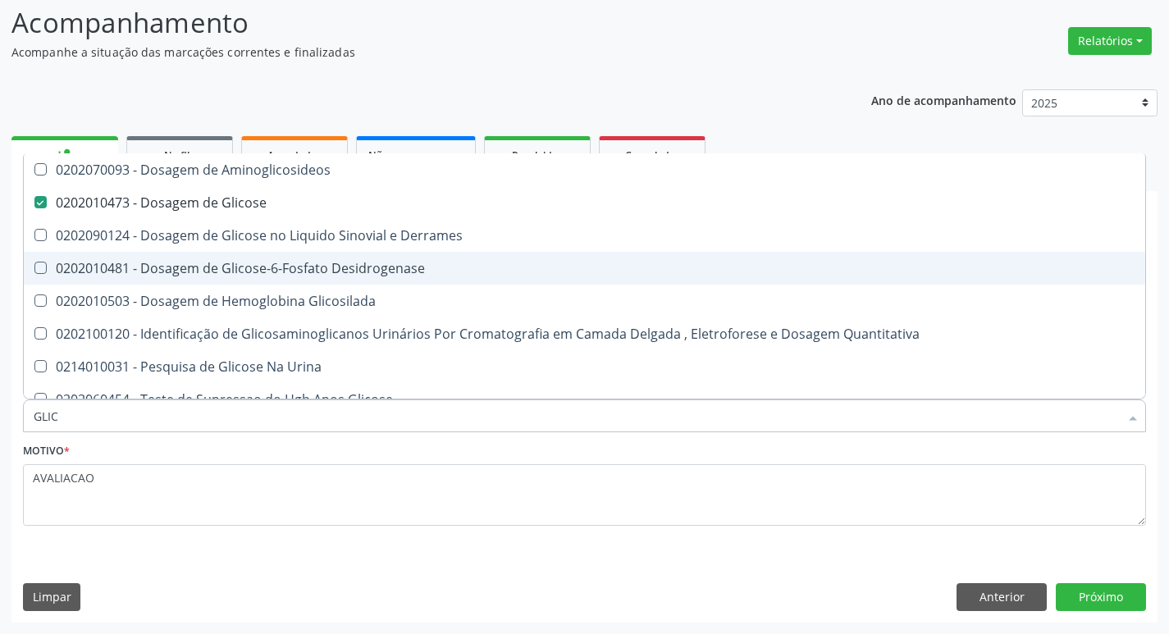
type input "GLI"
checkbox Glicose "false"
checkbox Derrames "false"
type input "G"
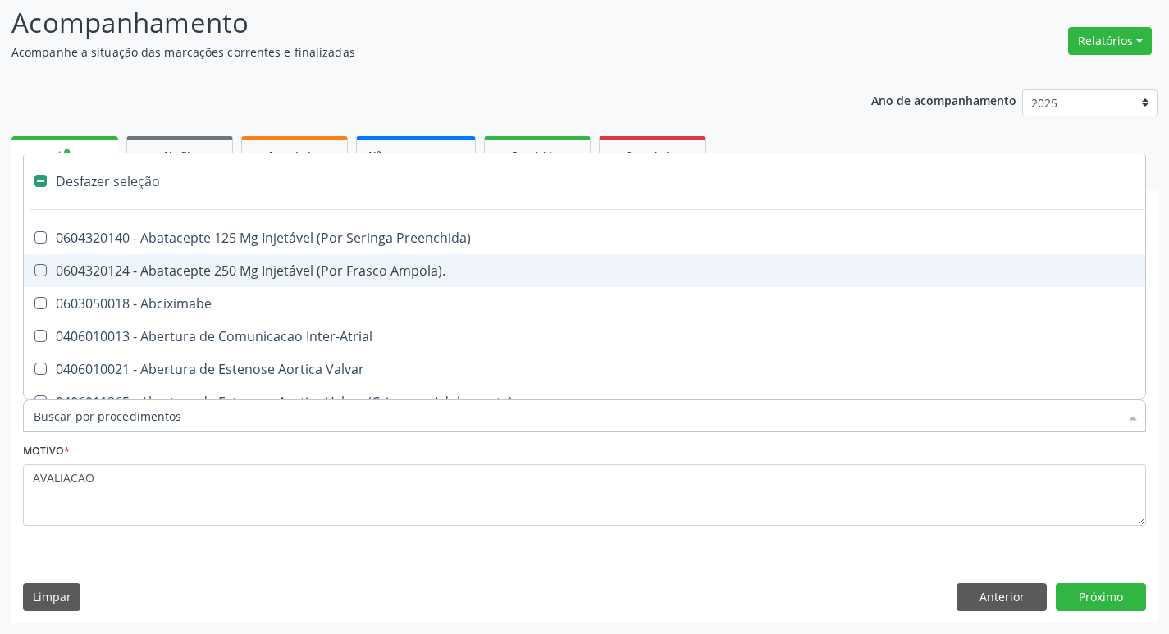
type input "G"
checkbox Comprimido\) "true"
checkbox Sanitária "true"
checkbox Percutanea "true"
checkbox Osso "true"
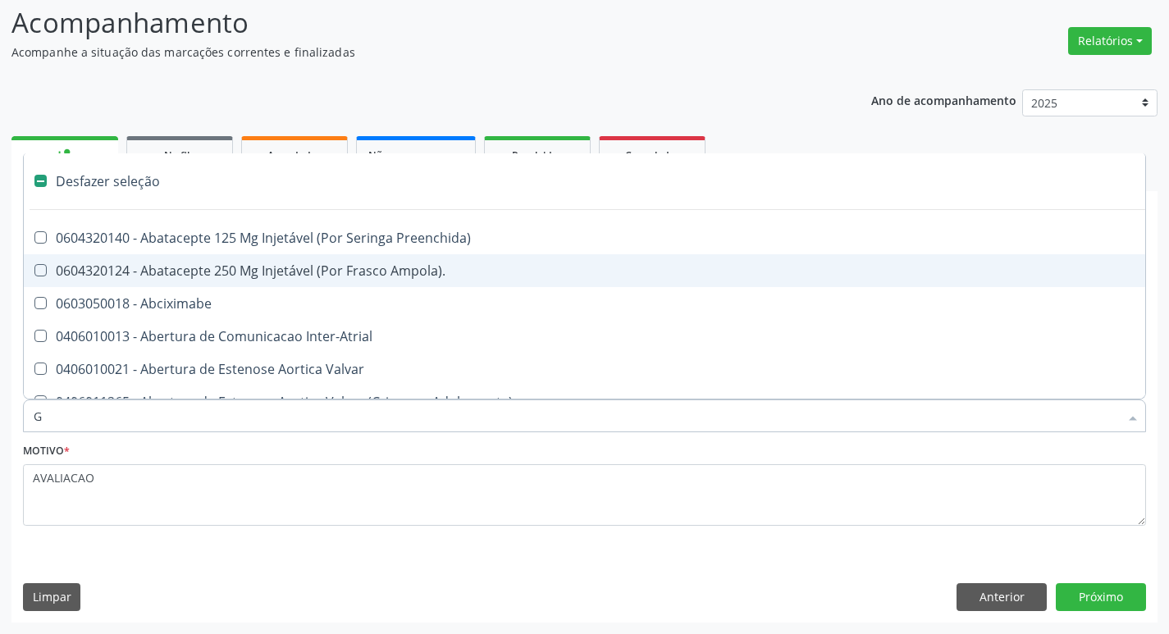
checkbox Persistente "true"
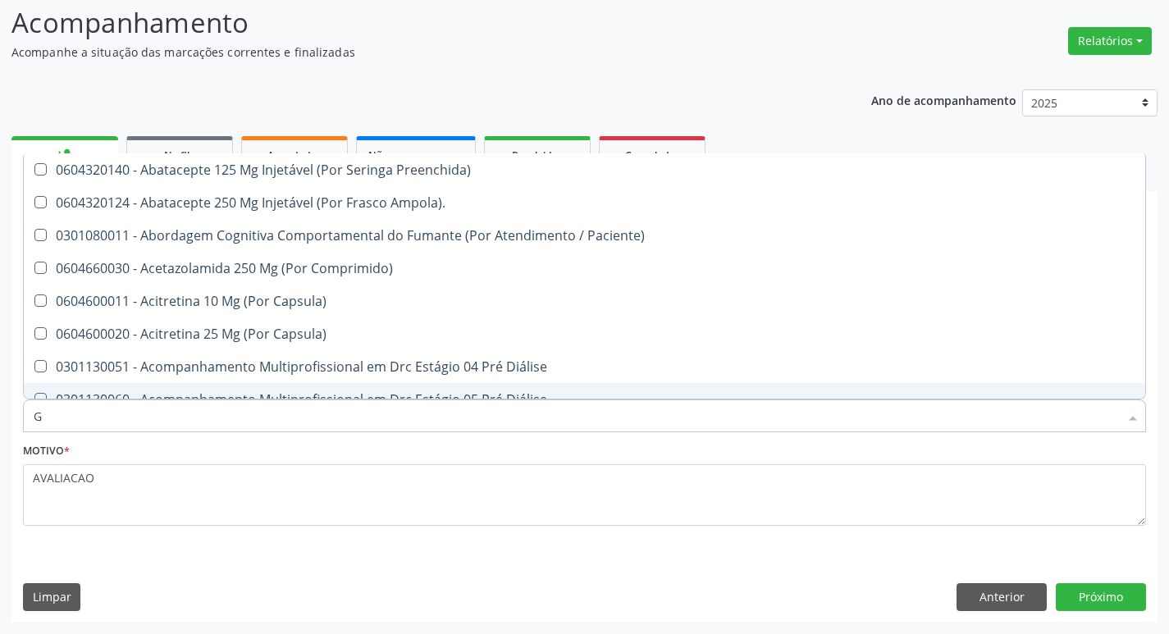
type input "GLICOSE"
checkbox Preenchida\) "true"
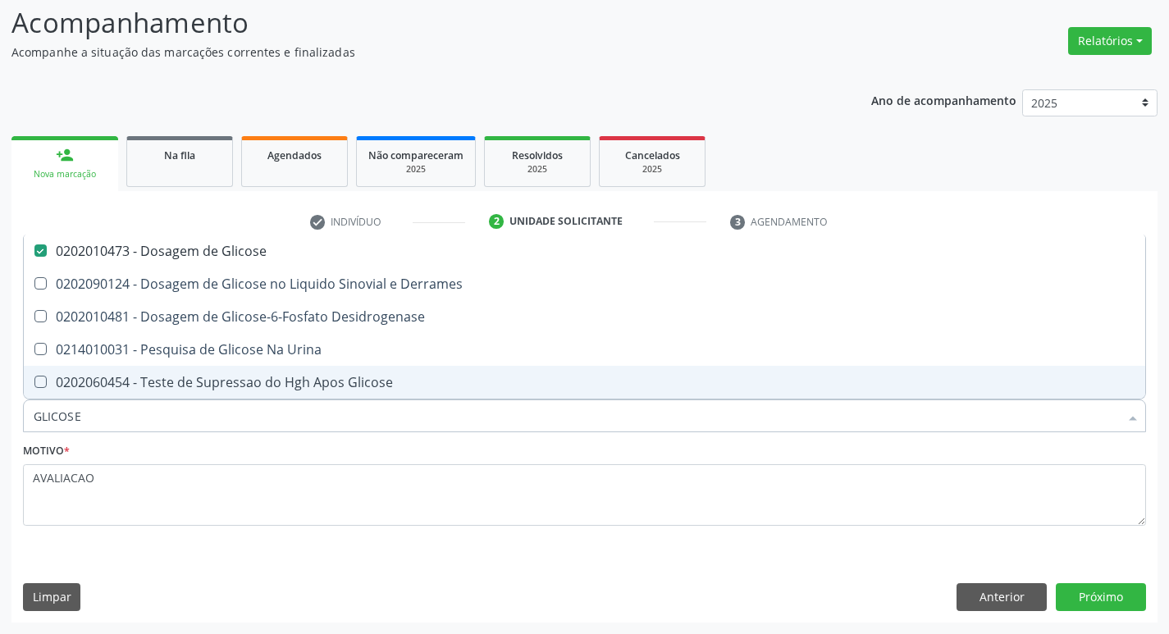
type input "GLICOS"
checkbox Glicose "false"
checkbox Derrames "true"
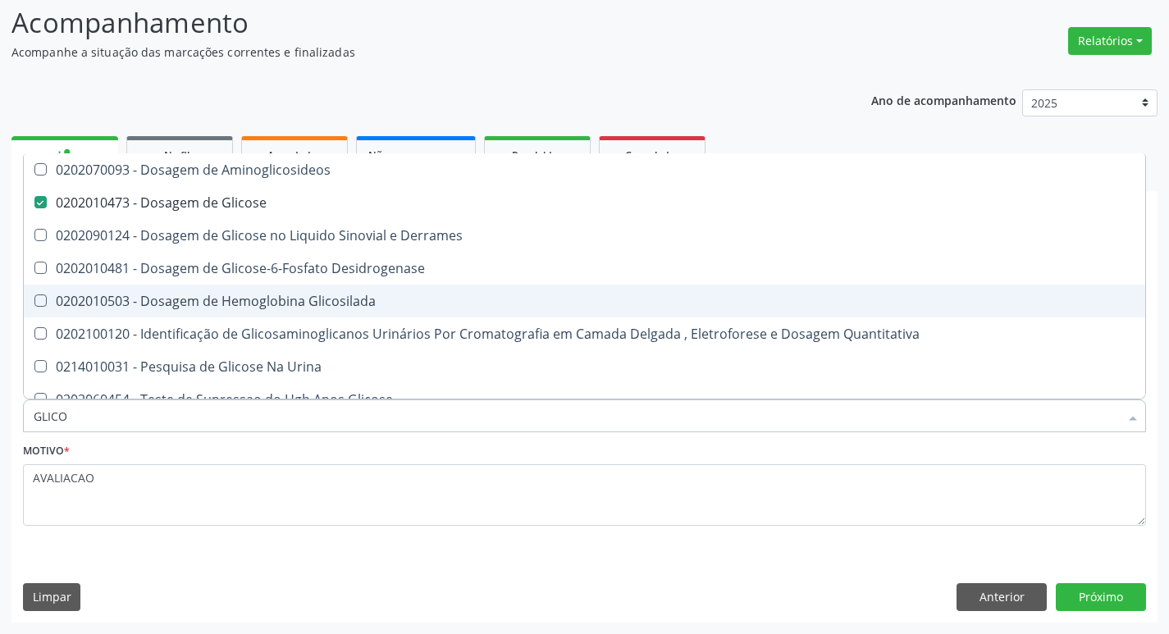
type input "GLIC"
checkbox Glicose "false"
checkbox Derrames "false"
type input "G"
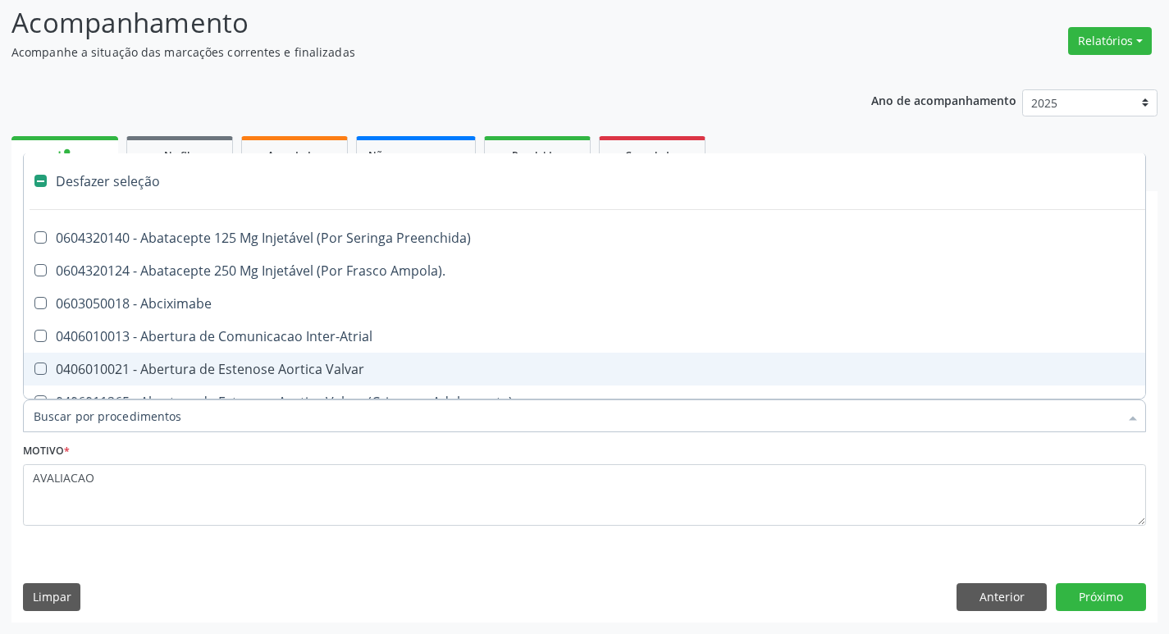
type input "H"
checkbox Lactente\) "true"
checkbox Convencional\) "true"
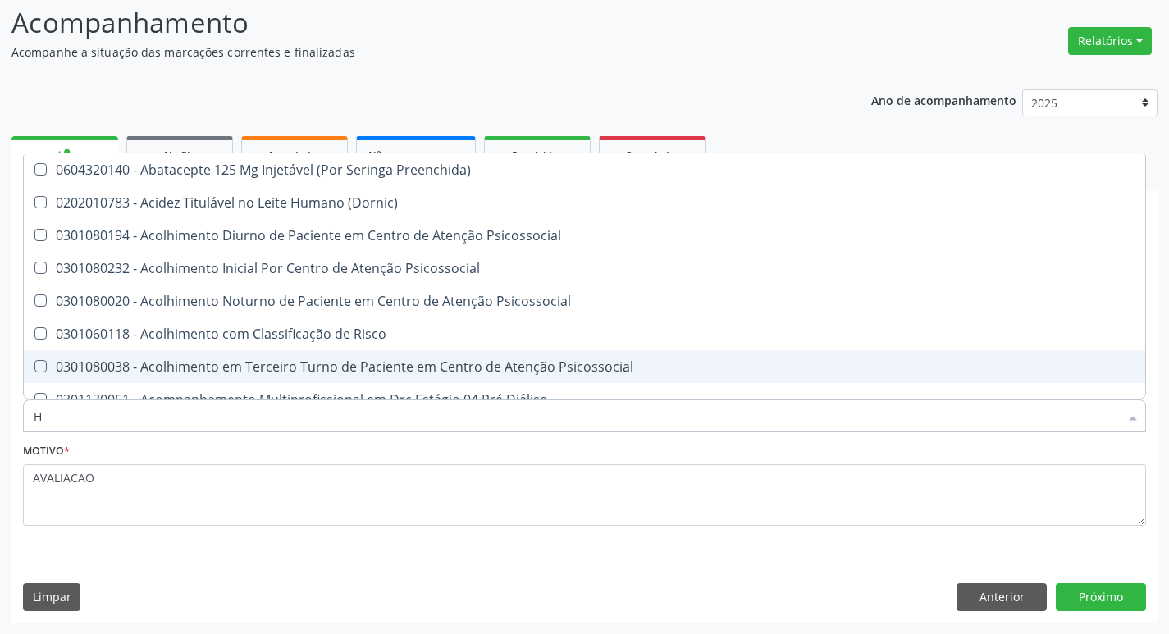
type input "HEMOGLOBINA G"
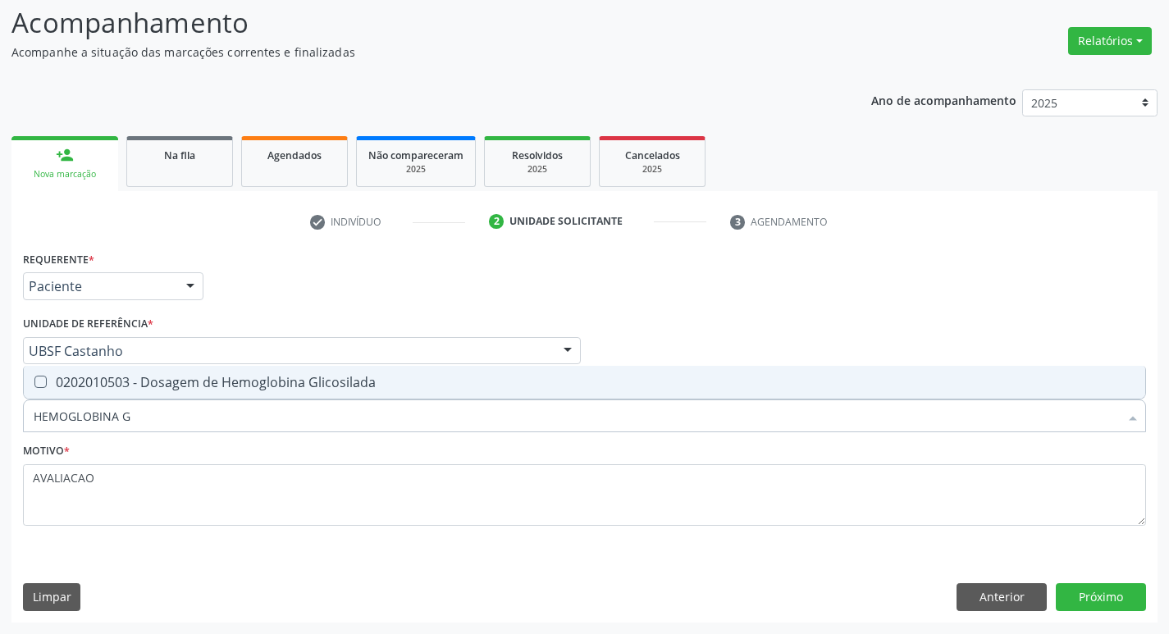
click at [183, 395] on span "0202010503 - Dosagem de Hemoglobina Glicosilada" at bounding box center [584, 382] width 1121 height 33
checkbox Glicosilada "true"
type input "HEMOGLOBINA"
checkbox Glicosilada "false"
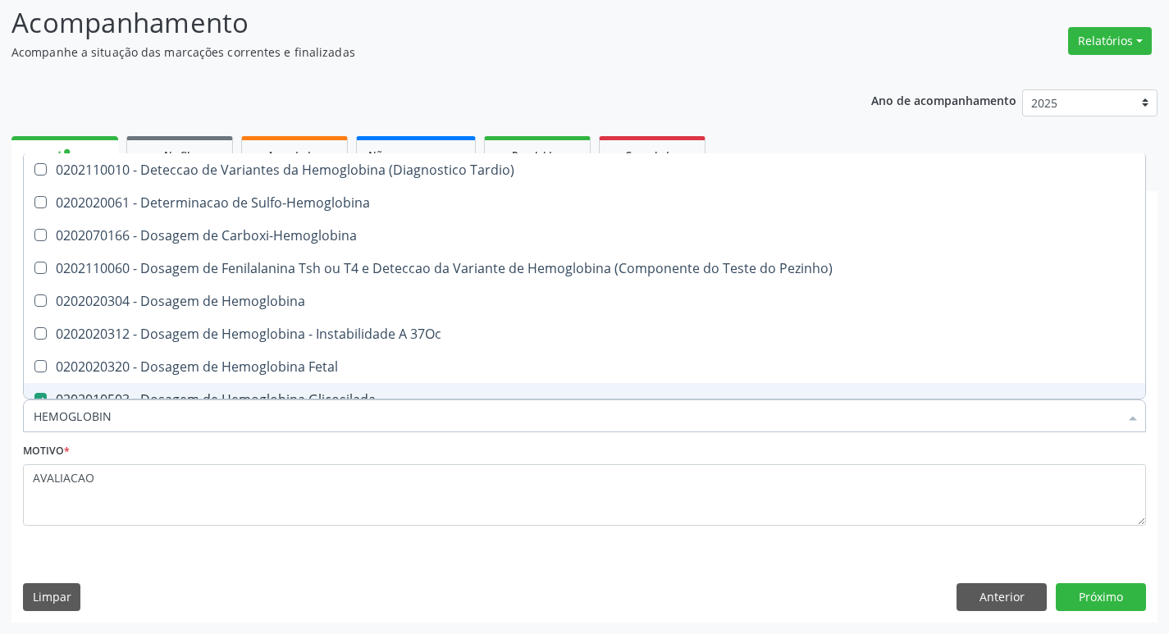
type input "HEMOGLOBI"
checkbox Glicosilada "false"
checkbox Hemoglobina "true"
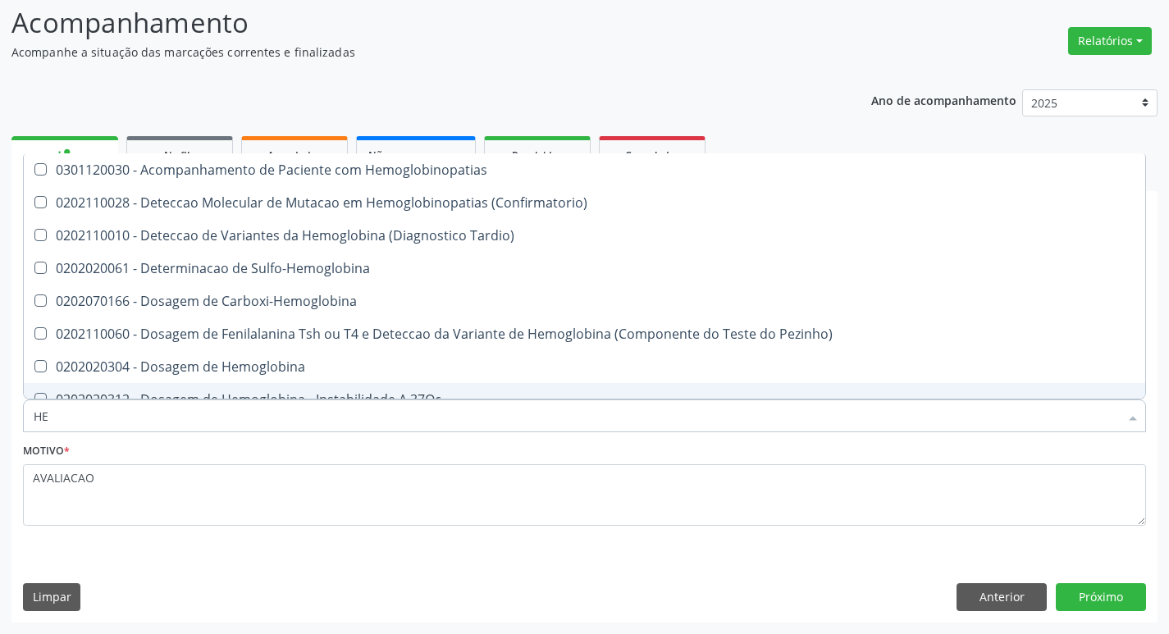
type input "H"
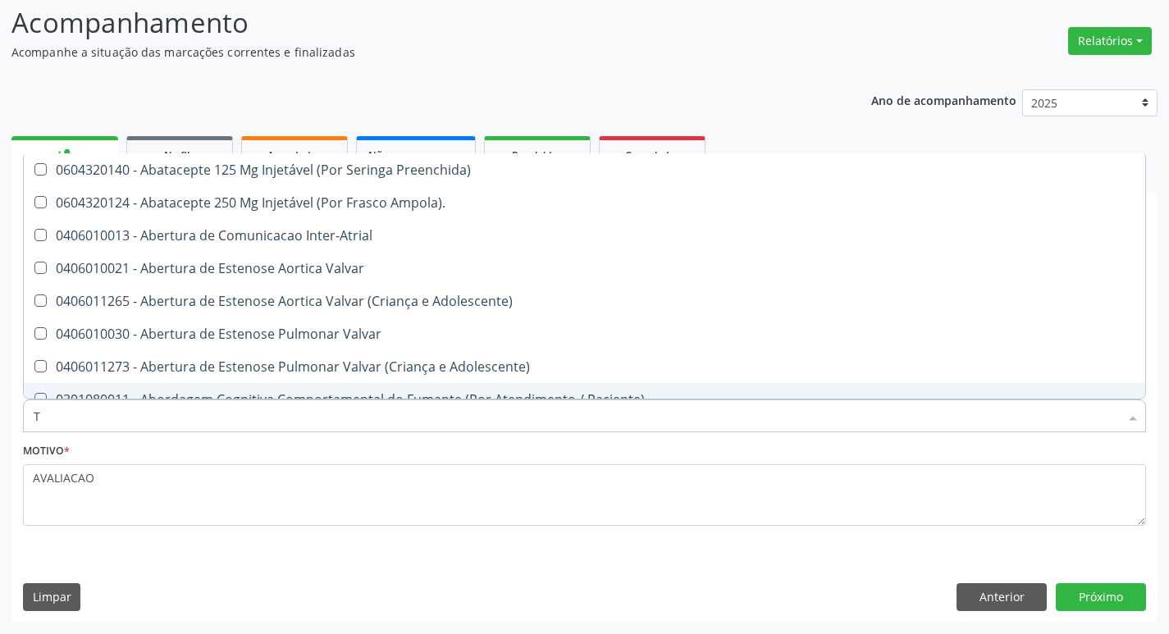
type input "TG"
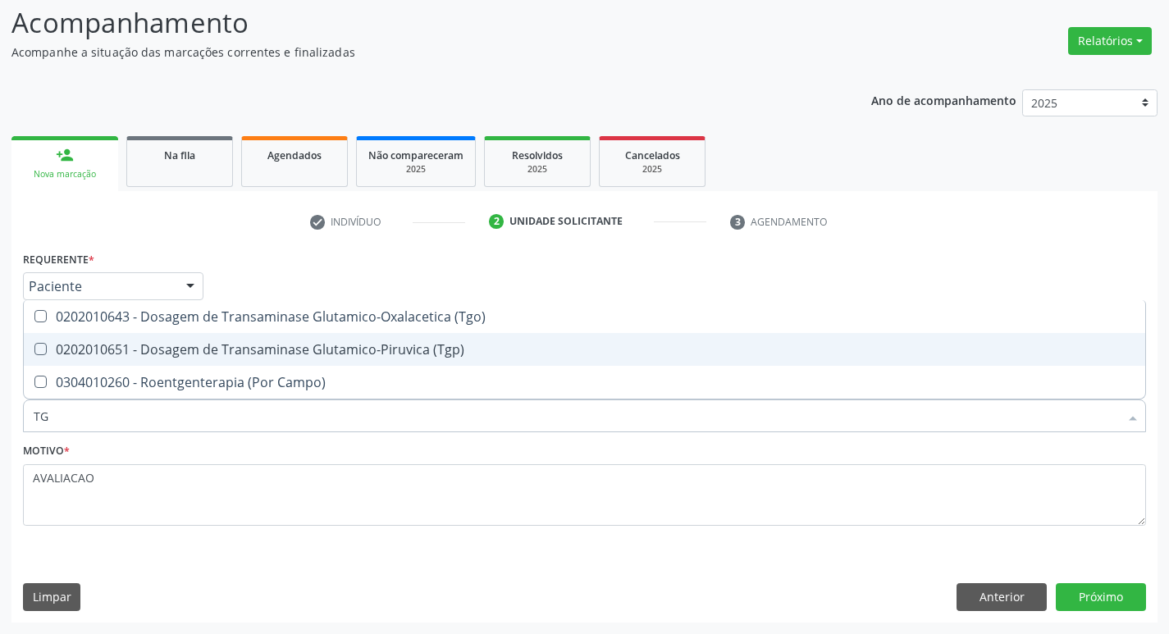
click at [167, 356] on div "0202010651 - Dosagem de Transaminase Glutamico-Piruvica (Tgp)" at bounding box center [584, 349] width 1101 height 13
checkbox \(Tgp\) "true"
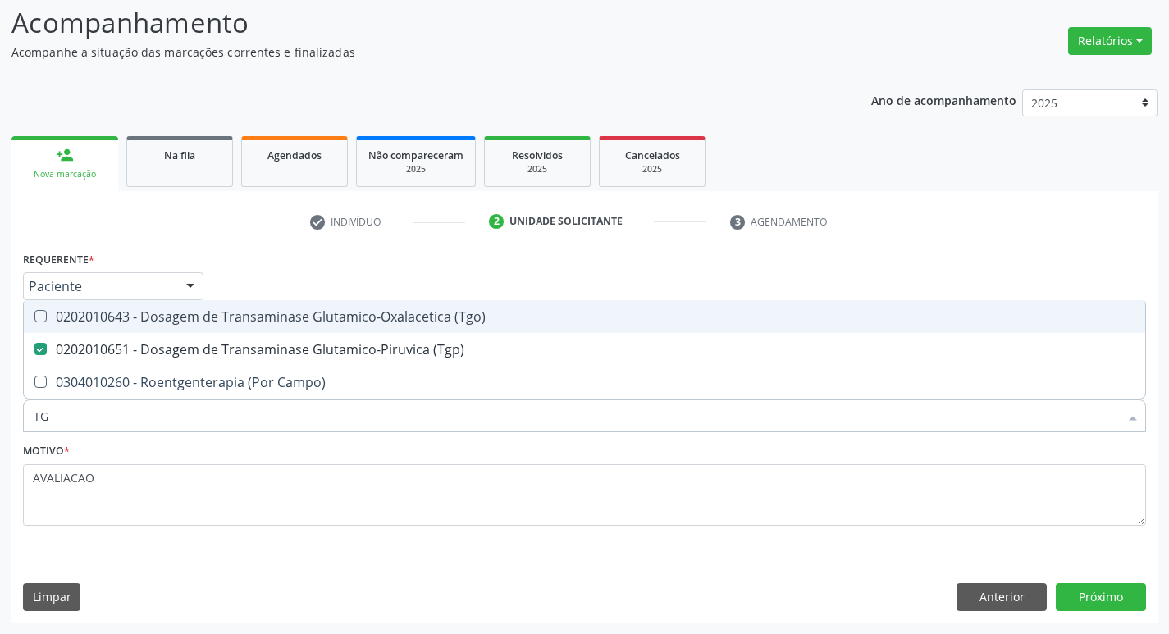
click at [153, 329] on span "0202010643 - Dosagem de Transaminase Glutamico-Oxalacetica (Tgo)" at bounding box center [584, 316] width 1121 height 33
checkbox \(Tgo\) "true"
type input "T"
checkbox \(Tgo\) "false"
checkbox \(Tgp\) "false"
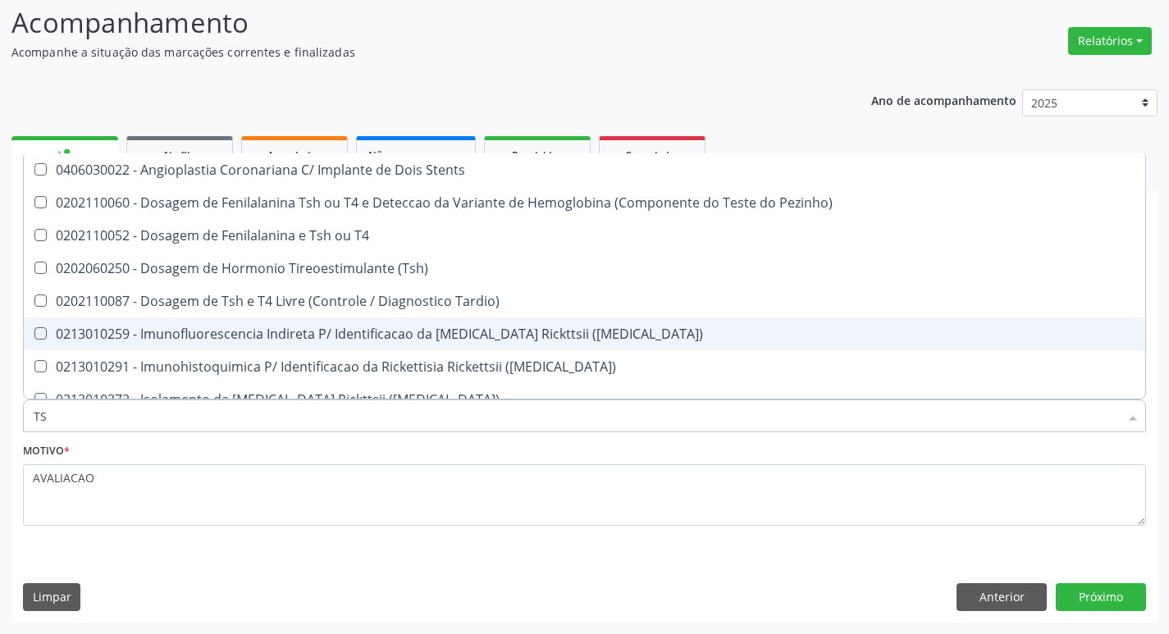
type input "TSH"
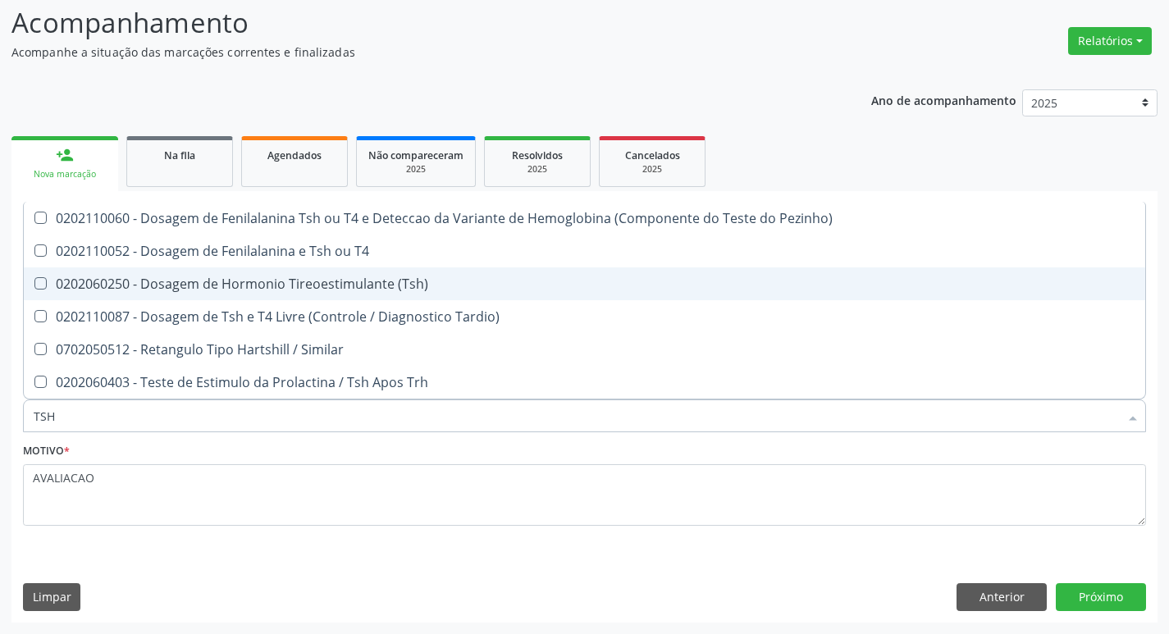
click at [157, 286] on div "0202060250 - Dosagem de Hormonio Tireoestimulante (Tsh)" at bounding box center [584, 283] width 1101 height 13
checkbox \(Tsh\) "true"
type input "TS"
checkbox \(Tsh\) "false"
checkbox Tardio\) "true"
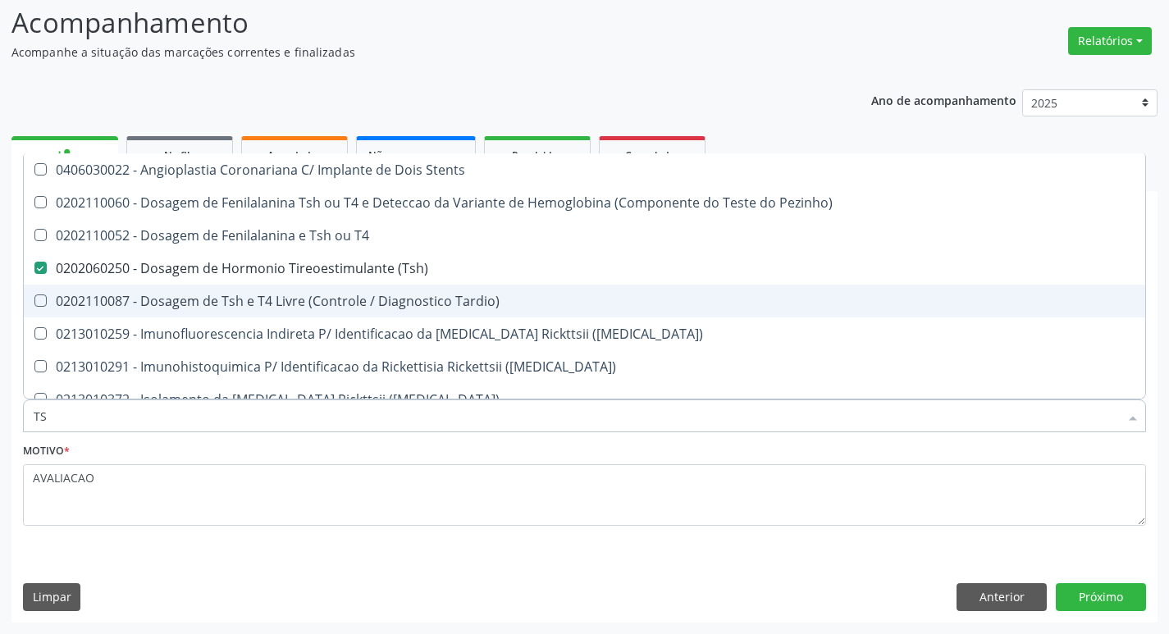
type input "T"
checkbox \(Tsh\) "false"
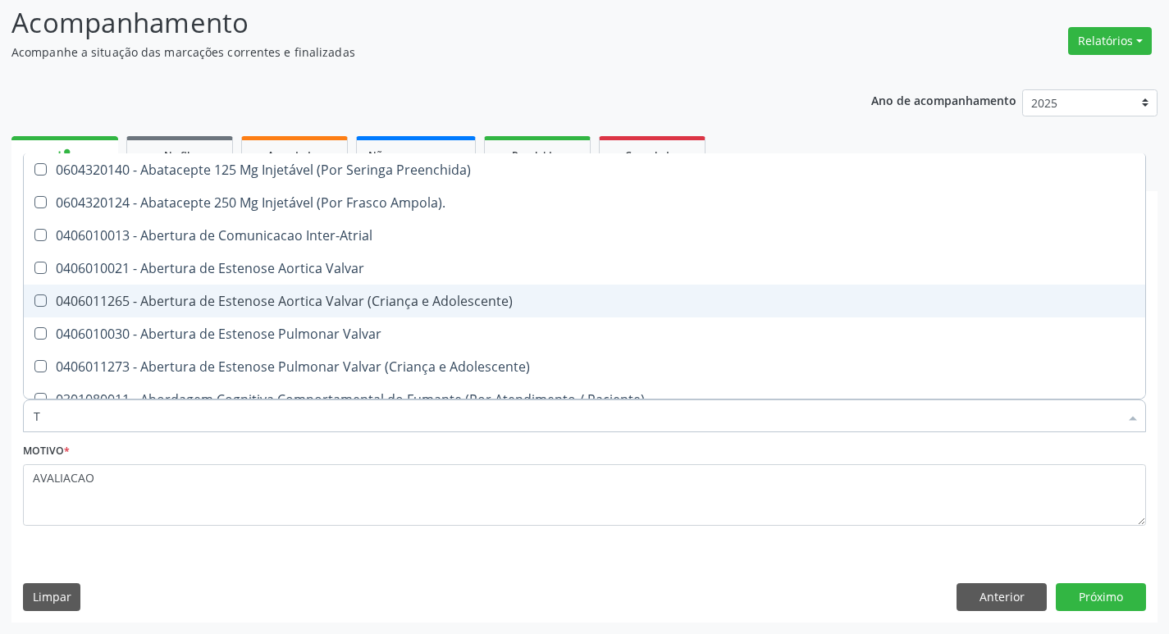
type input "T4"
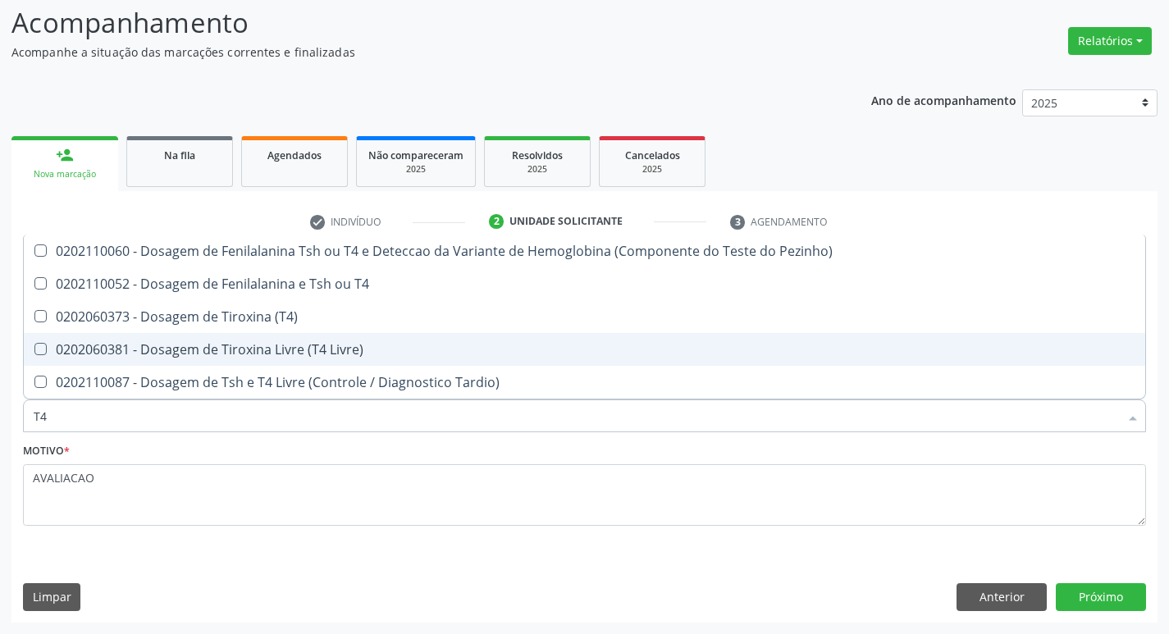
click at [288, 352] on div "0202060381 - Dosagem de Tiroxina Livre (T4 Livre)" at bounding box center [584, 349] width 1101 height 13
checkbox Livre\) "true"
type input "T"
checkbox Livre\) "false"
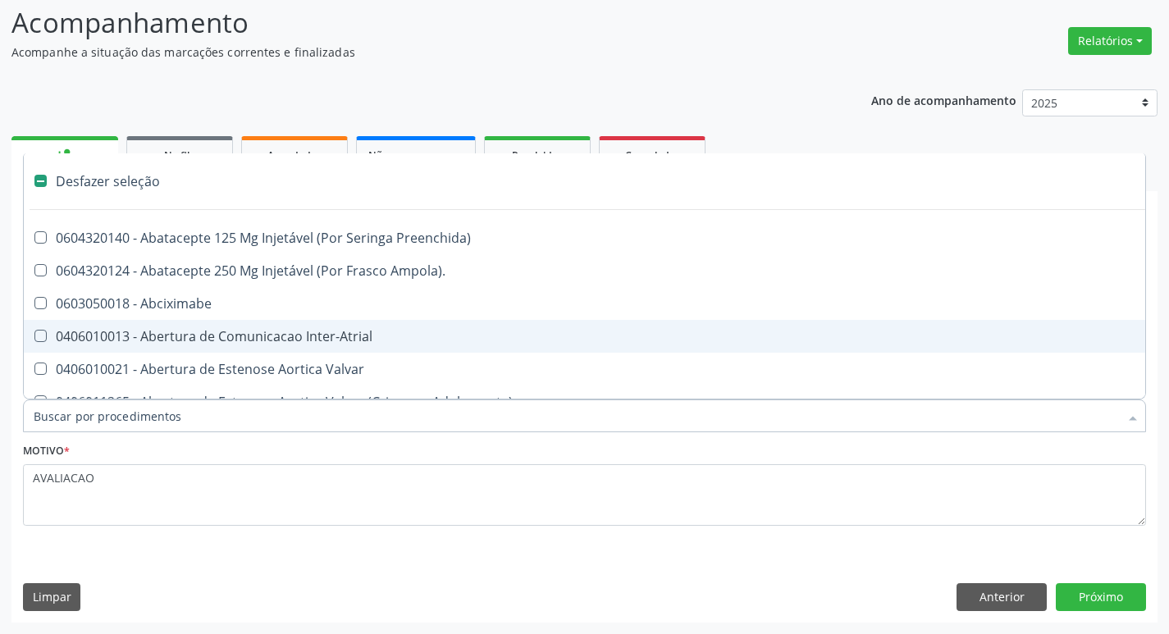
type input "V"
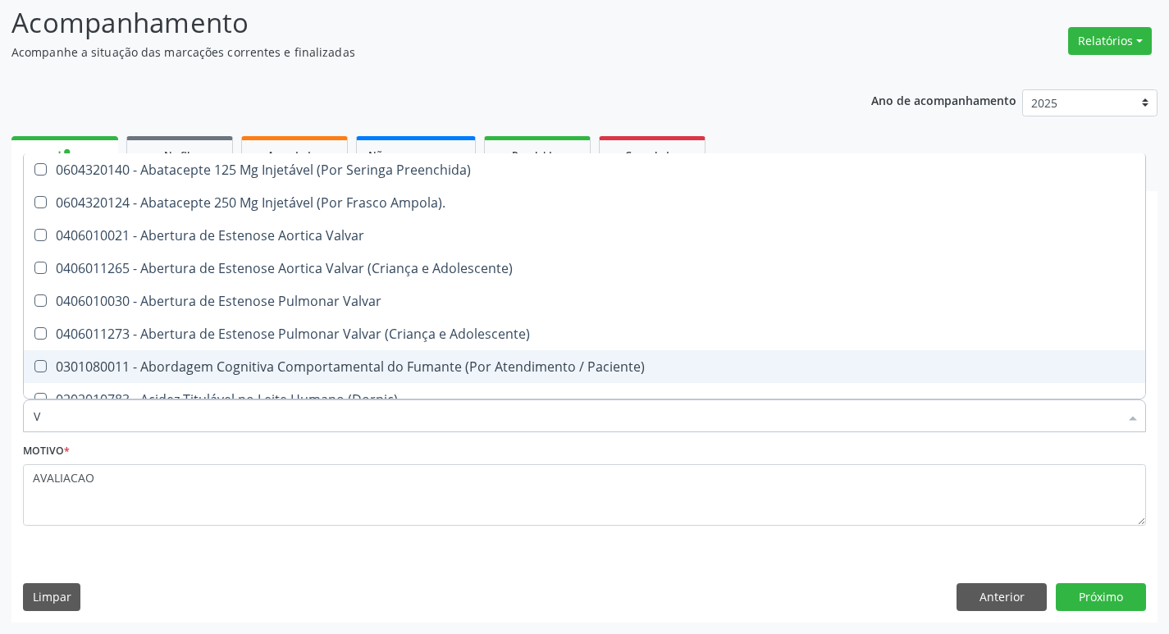
checkbox Livre\) "true"
checkbox \(Tgp\) "true"
type input "VI"
checkbox Psicoterapia "true"
checkbox Livre\) "false"
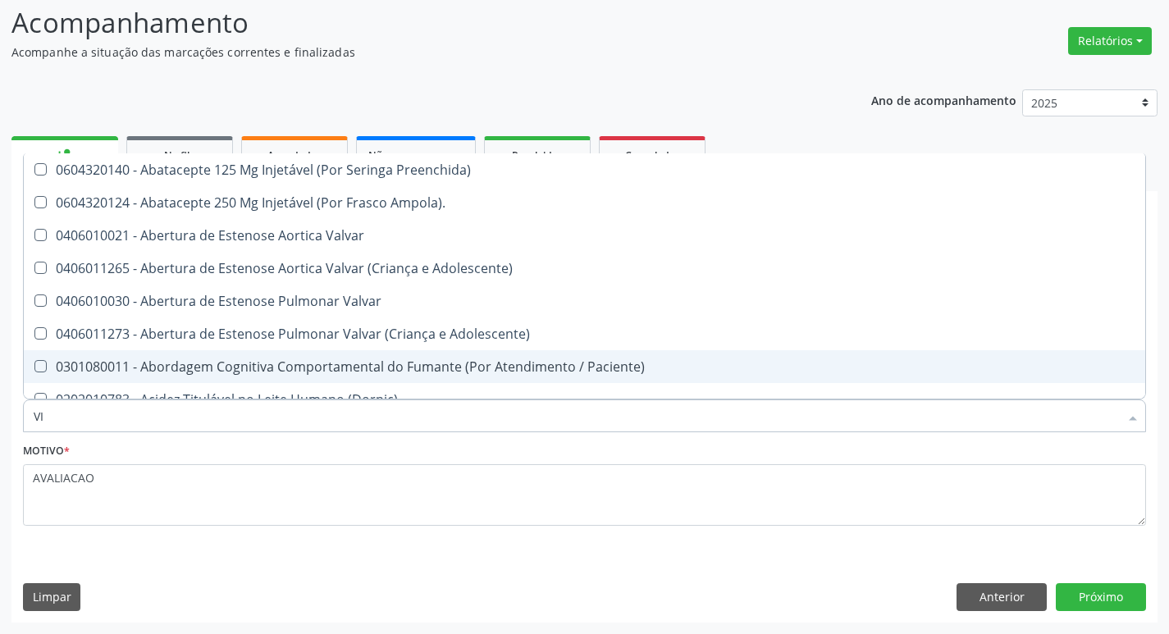
checkbox \(Tgp\) "false"
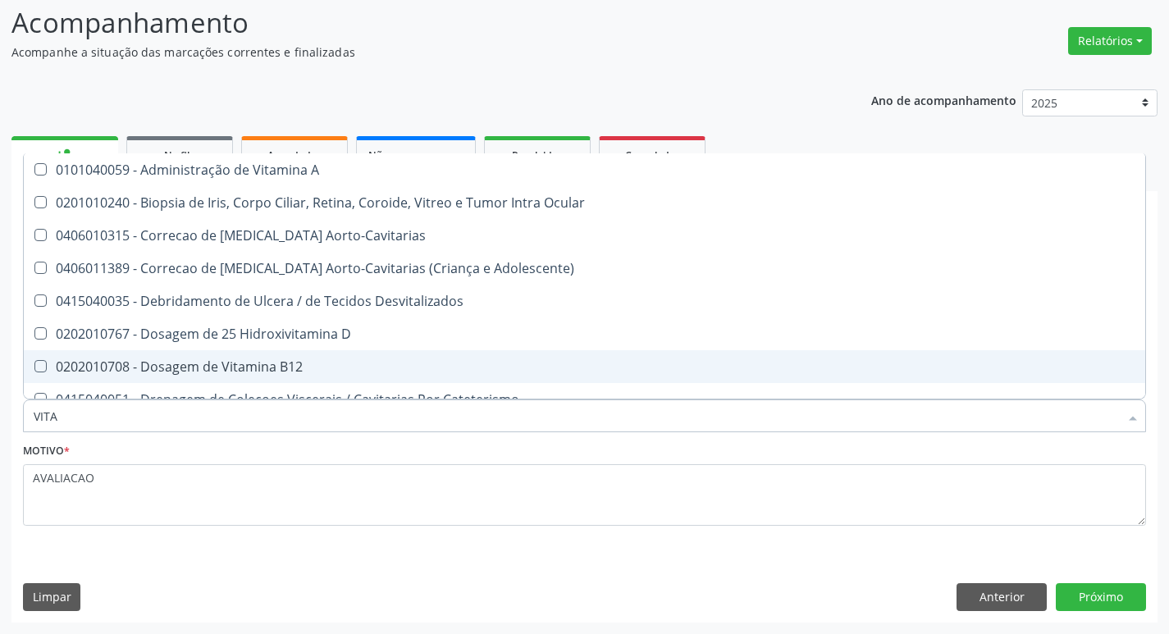
type input "VITAM"
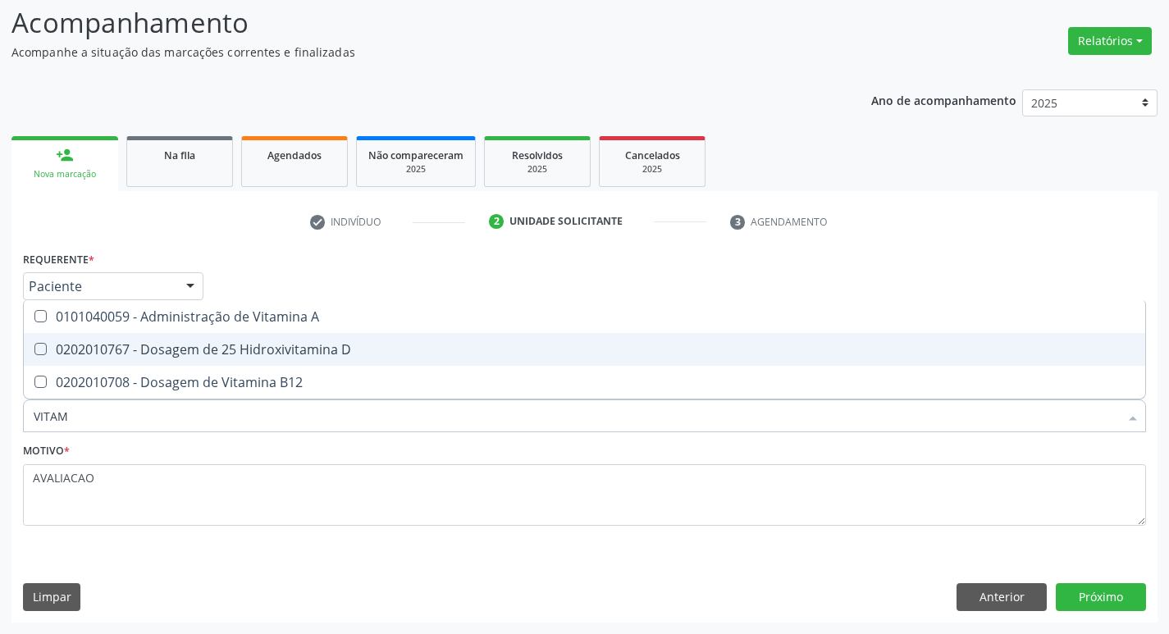
click at [288, 352] on div "0202010767 - Dosagem de 25 Hidroxivitamina D" at bounding box center [584, 349] width 1101 height 13
checkbox D "true"
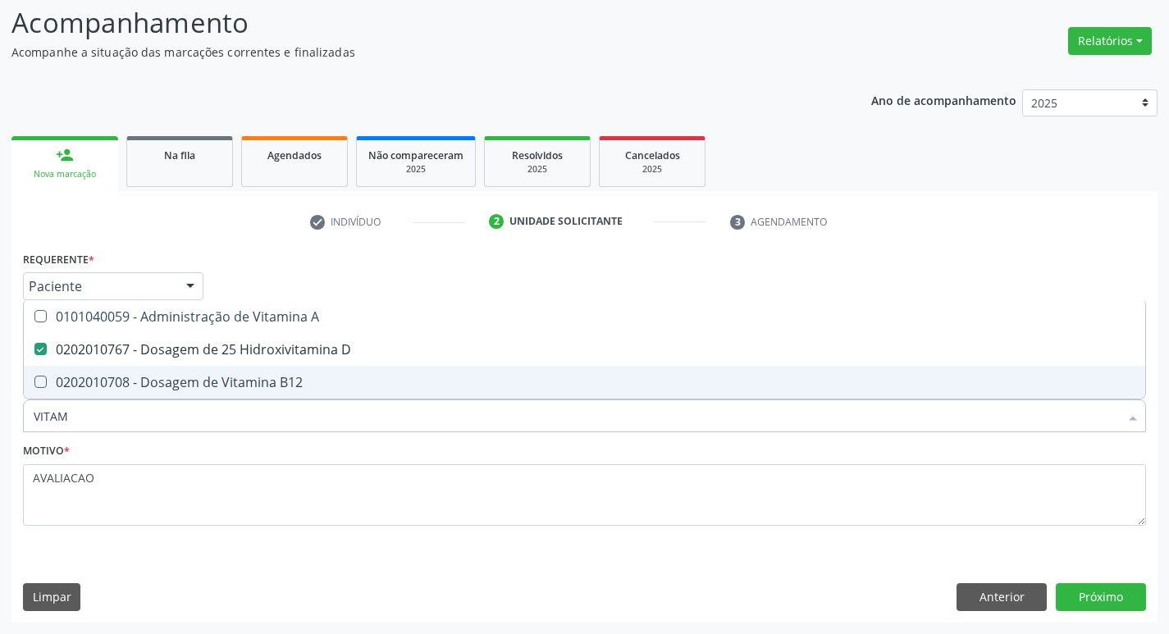
click at [334, 377] on div "0202010708 - Dosagem de Vitamina B12" at bounding box center [584, 382] width 1101 height 13
checkbox B12 "true"
type input "VITA"
checkbox D "false"
checkbox B12 "false"
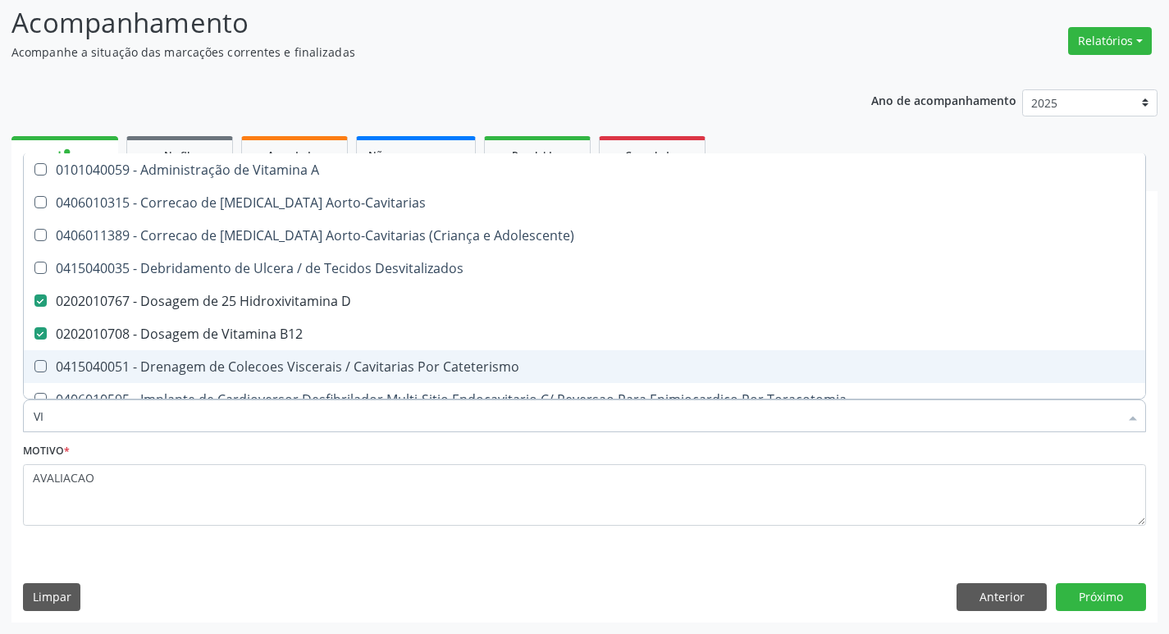
type input "V"
checkbox D "false"
checkbox B12 "false"
checkbox Cateterismo "false"
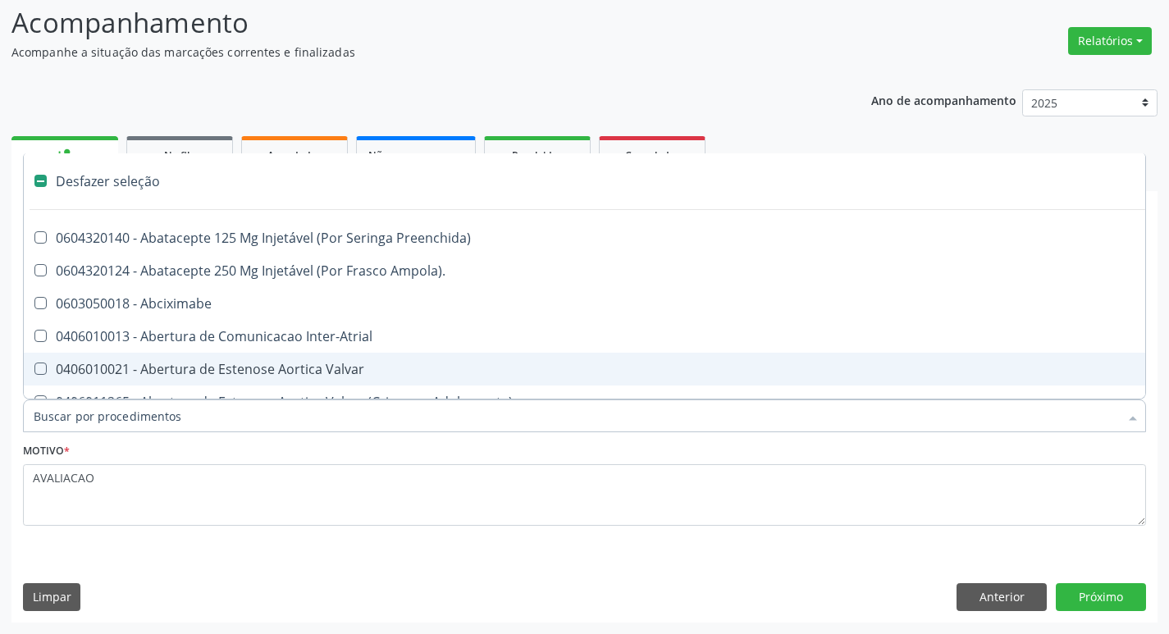
type input "2"
checkbox Total "true"
checkbox Monopolar "true"
checkbox Quadril "true"
checkbox Vagina "true"
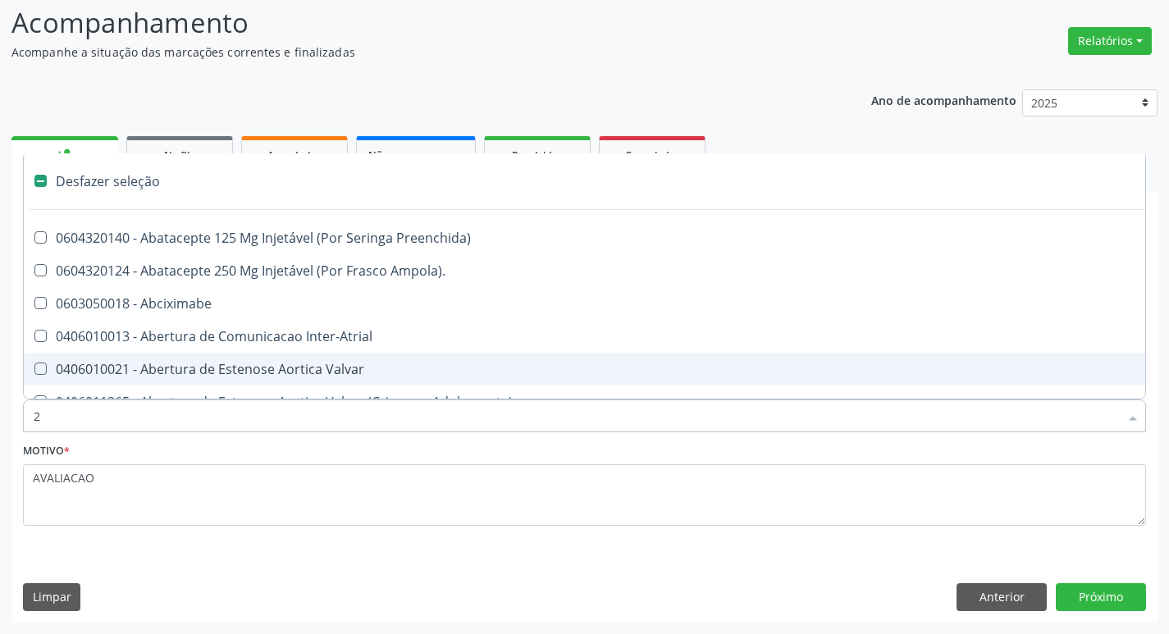
checkbox Puerperal "true"
checkbox Internado "true"
checkbox Anos\) "true"
checkbox Congenita "true"
checkbox Adolescente\) "true"
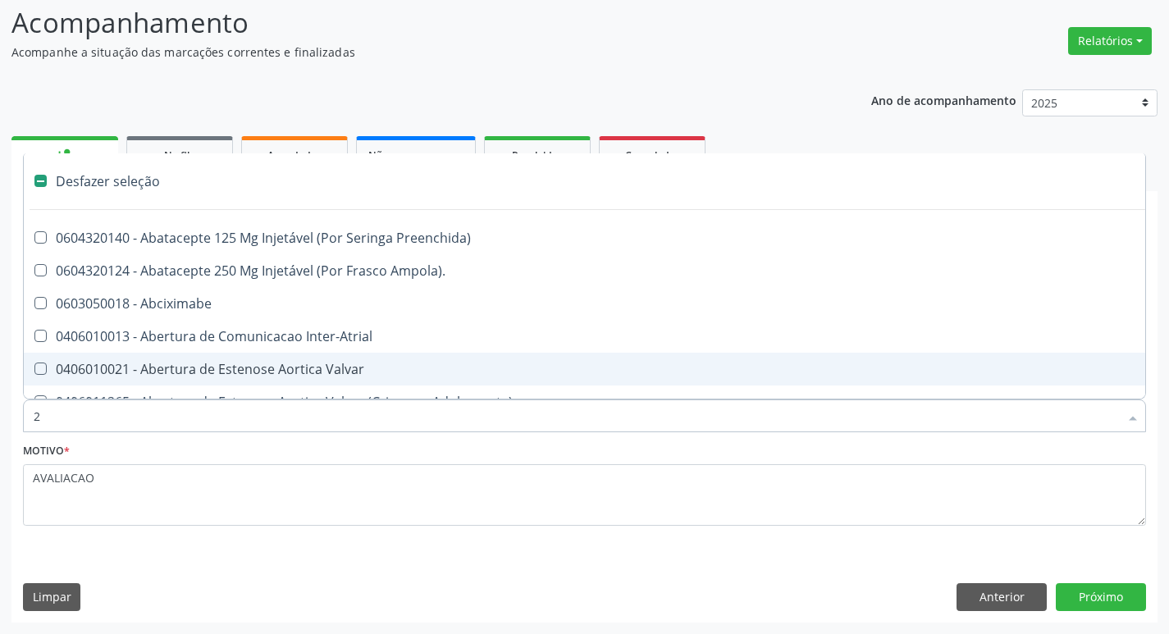
checkbox Aorto-Cavitarias "true"
checkbox Adolescente\) "true"
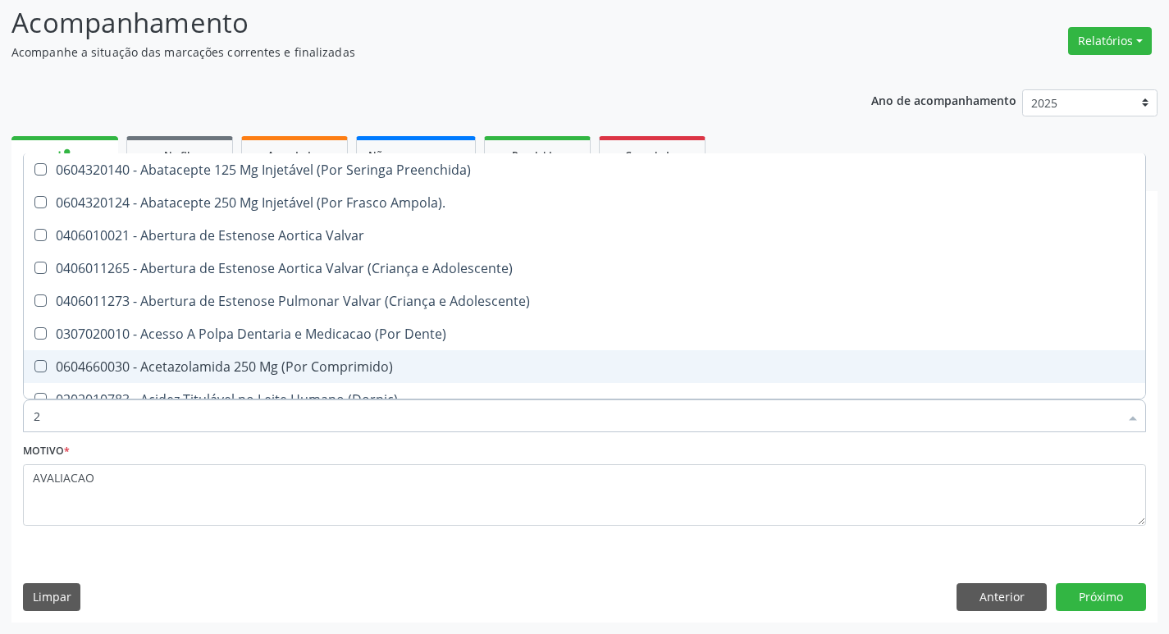
type input "20205001"
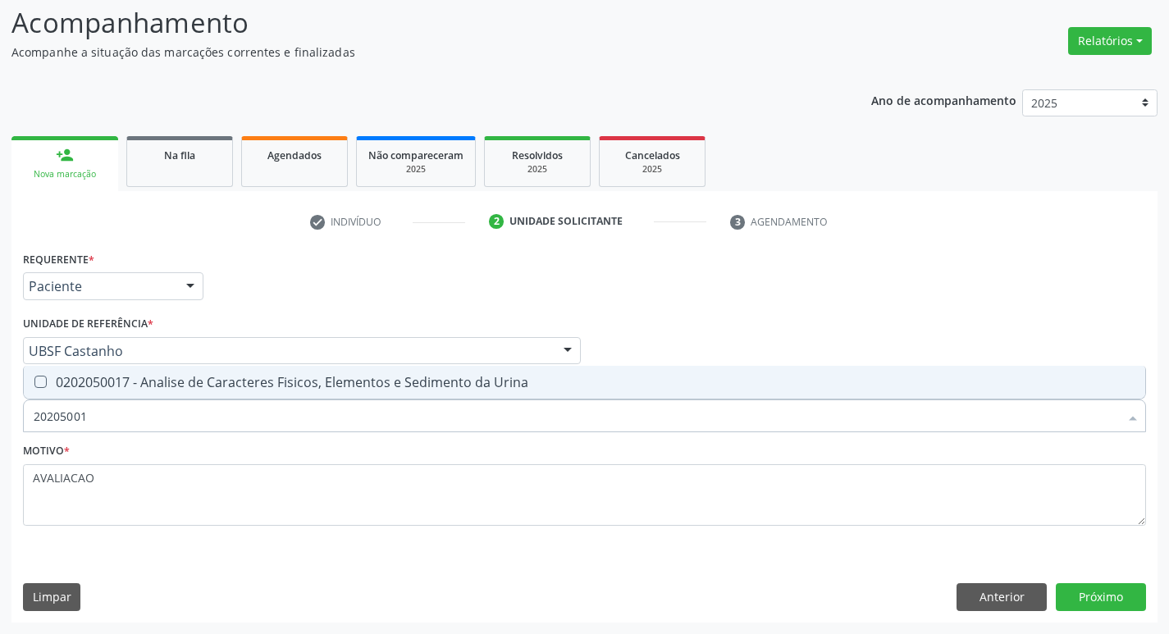
click at [218, 393] on span "0202050017 - Analise de Caracteres Fisicos, Elementos e Sedimento da Urina" at bounding box center [584, 382] width 1121 height 33
checkbox Urina "true"
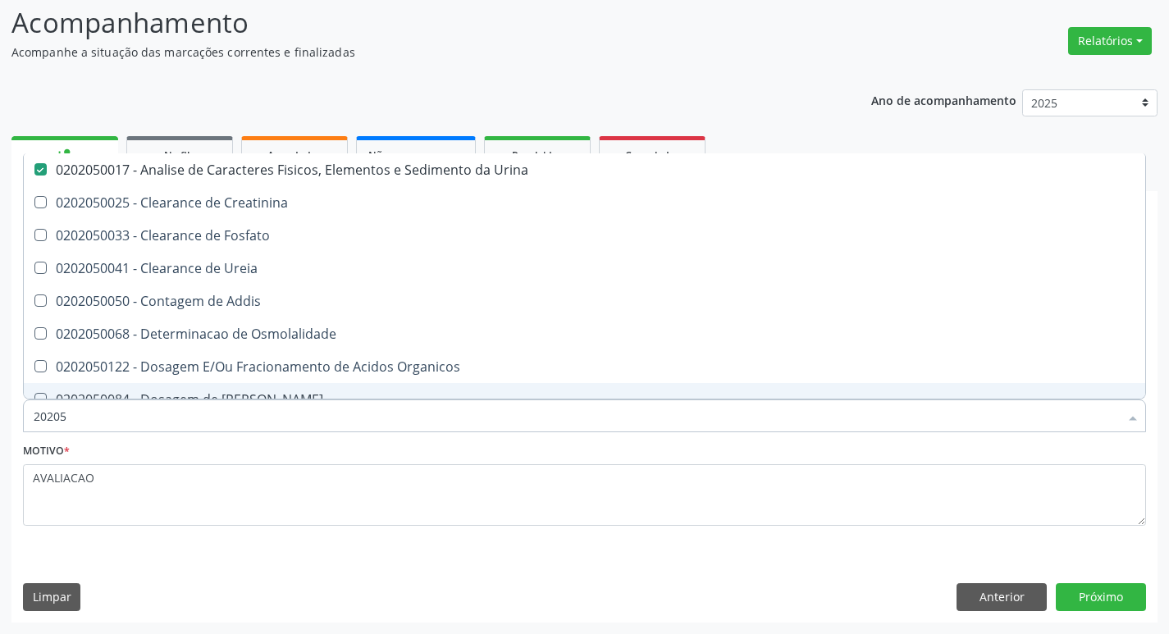
type input "2020"
checkbox Urina "false"
checkbox Ureia "true"
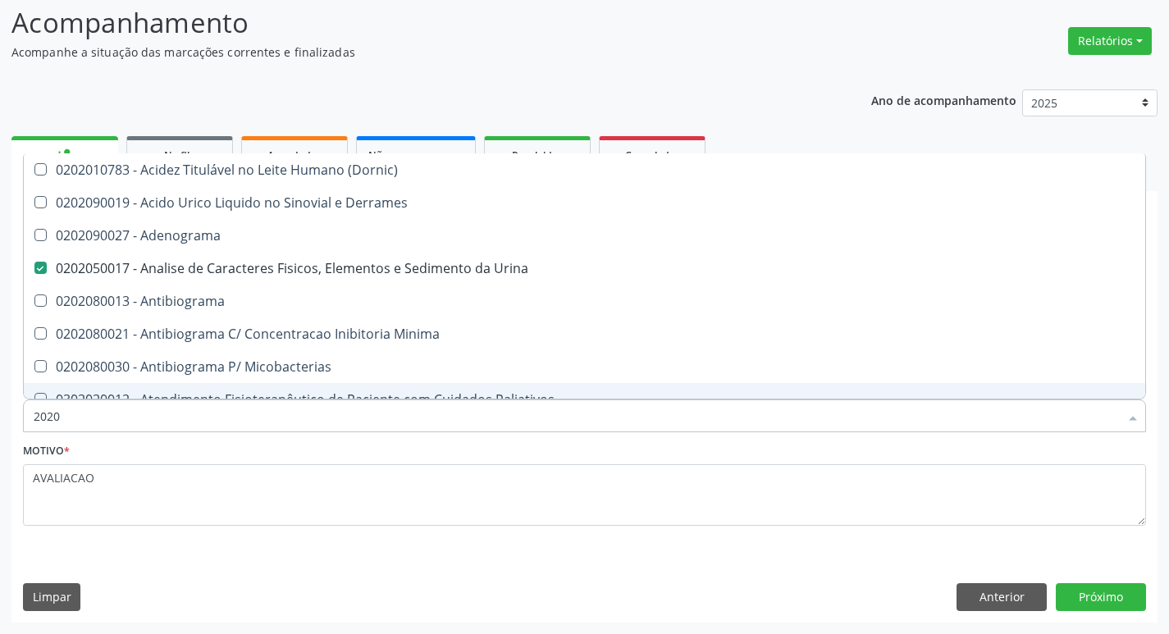
type input "20204003"
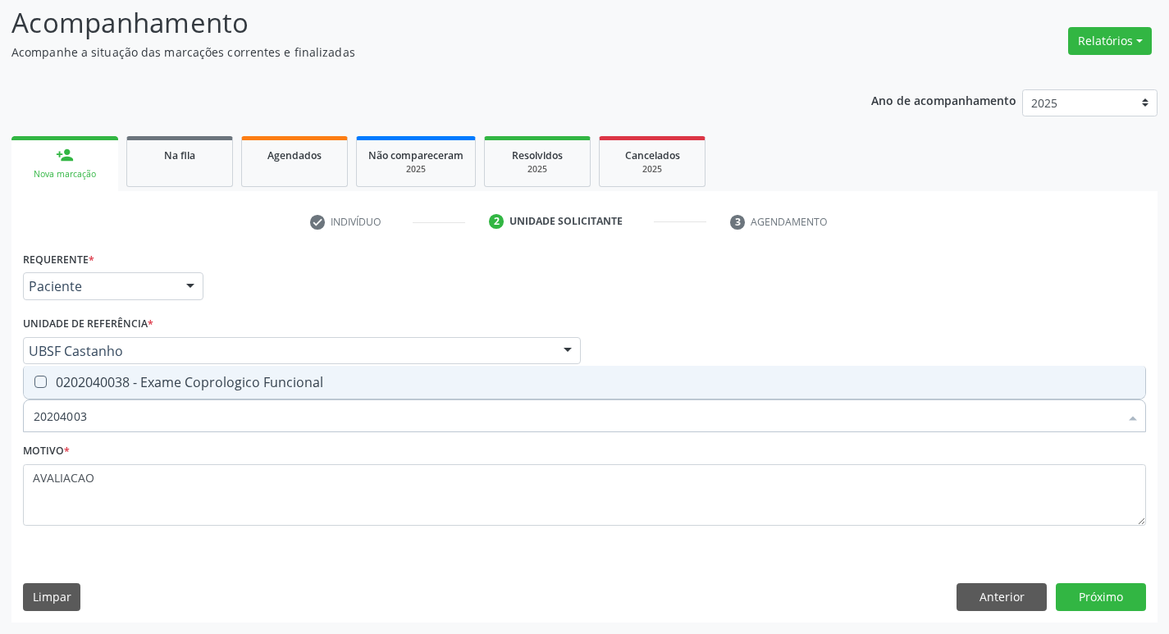
click at [259, 387] on div "0202040038 - Exame Coprologico Funcional" at bounding box center [584, 382] width 1101 height 13
checkbox Funcional "true"
type input "2020400"
checkbox Funcional "false"
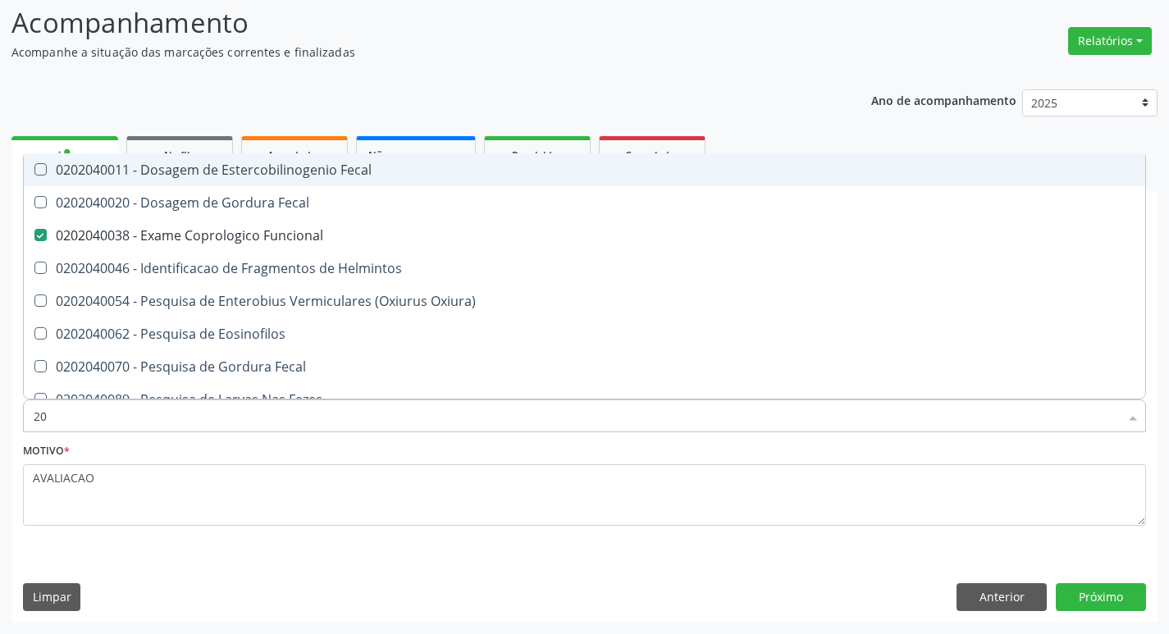
type input "2"
checkbox Funcional "false"
checkbox Helmintos "false"
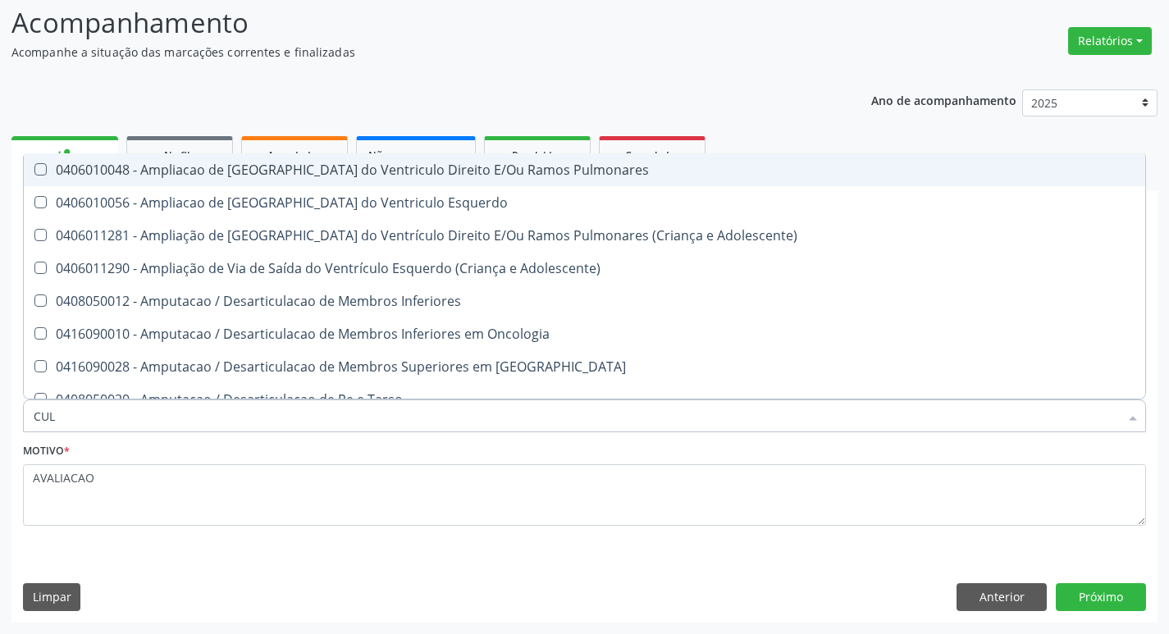
type input "CULTURA"
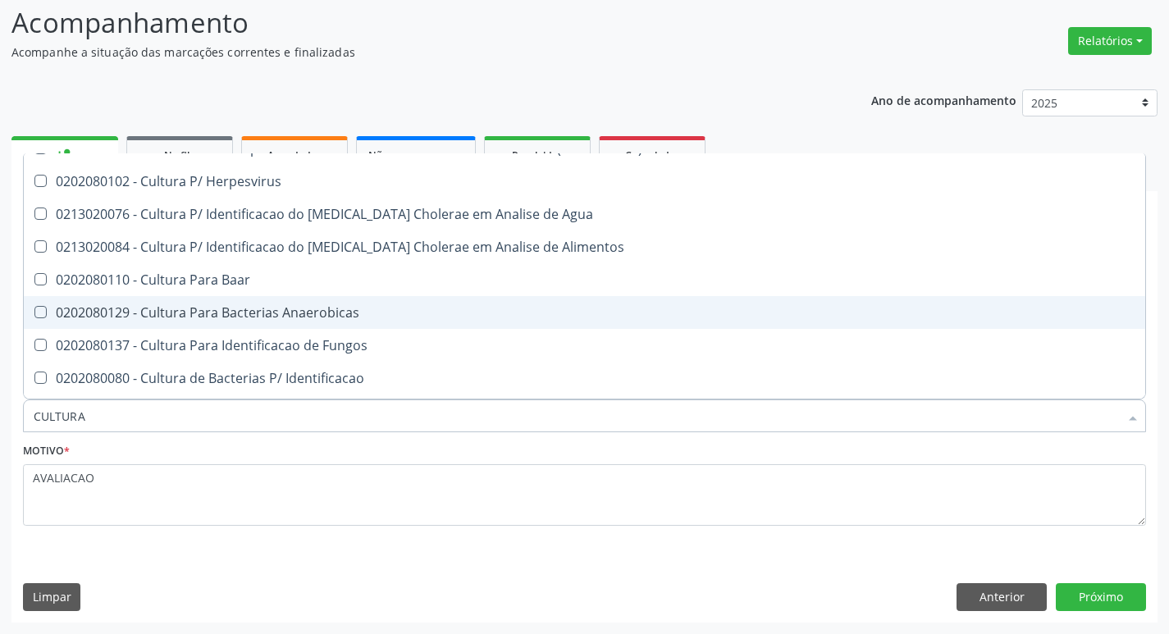
scroll to position [82, 0]
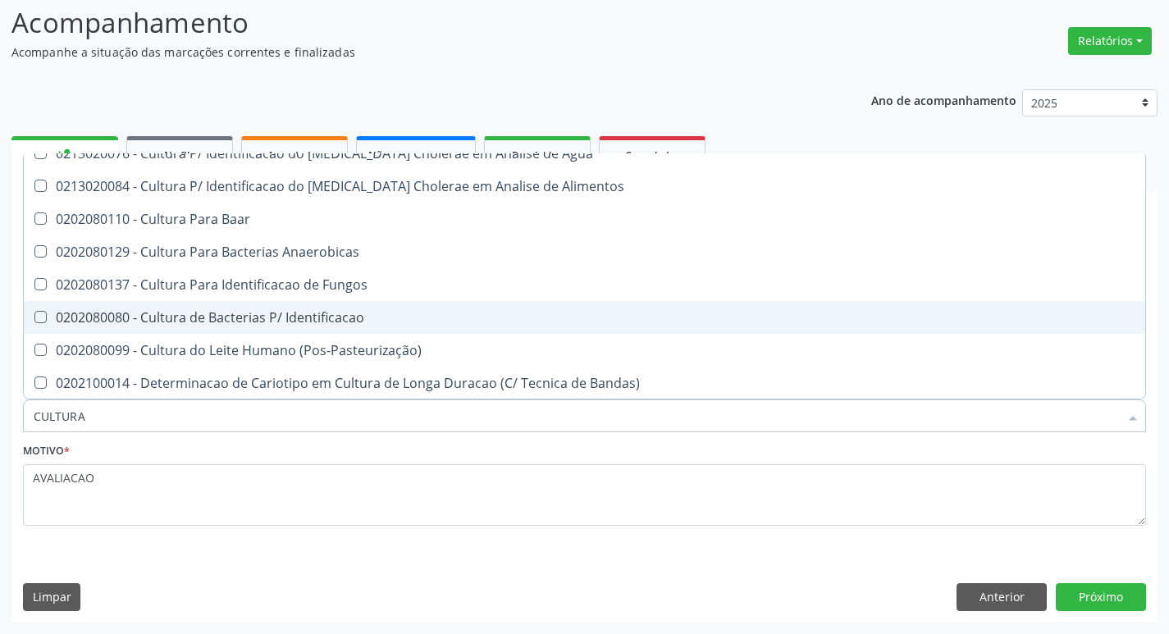
click at [317, 332] on span "0202080080 - Cultura de Bacterias P/ Identificacao" at bounding box center [584, 317] width 1121 height 33
checkbox Identificacao "true"
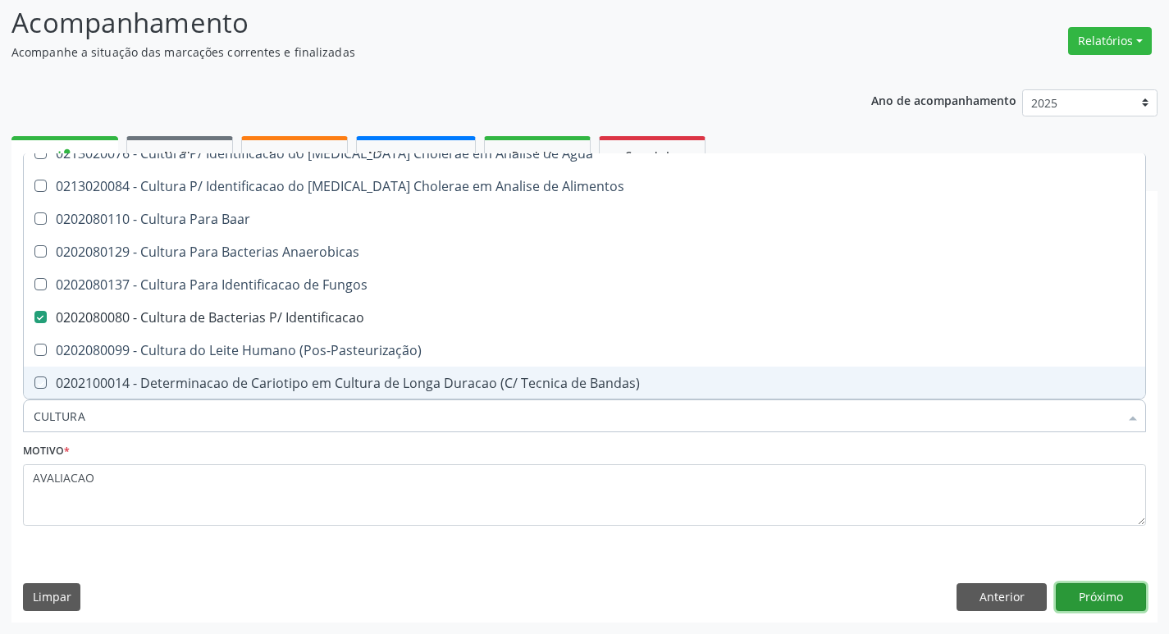
click at [1093, 604] on button "Próximo" at bounding box center [1101, 597] width 90 height 28
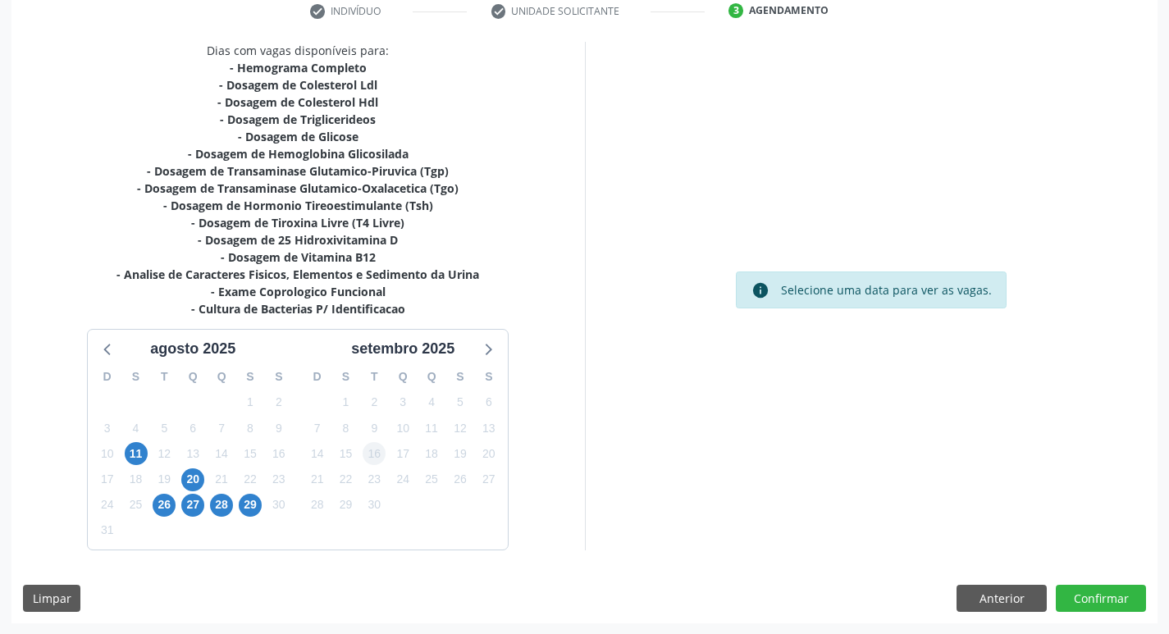
scroll to position [321, 0]
click at [160, 504] on span "26" at bounding box center [164, 504] width 23 height 23
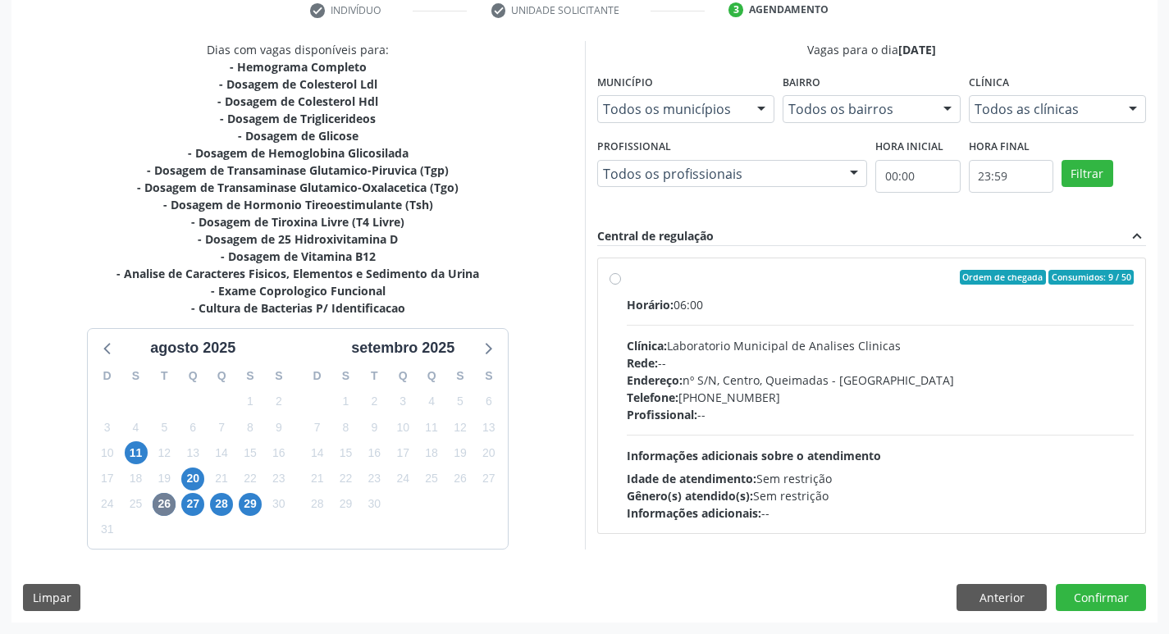
click at [825, 441] on div "Horário: 06:00 Clínica: Laboratorio Municipal de Analises Clinicas Rede: -- End…" at bounding box center [881, 409] width 508 height 226
click at [621, 285] on input "Ordem de chegada Consumidos: 9 / 50 Horário: 06:00 Clínica: Laboratorio Municip…" at bounding box center [614, 277] width 11 height 15
radio input "true"
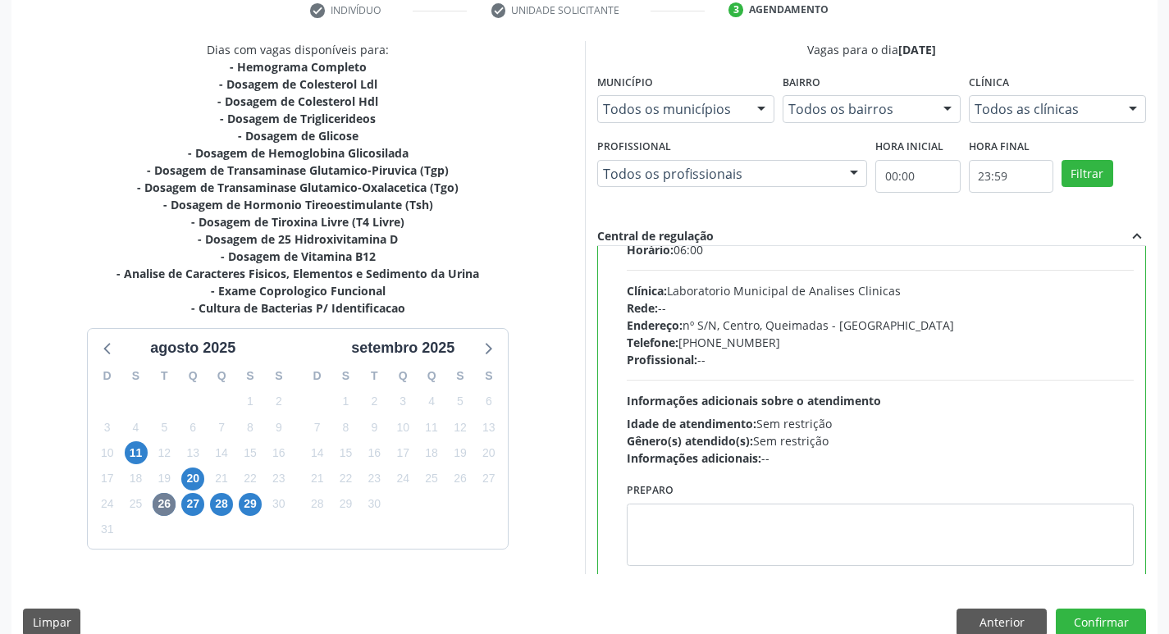
scroll to position [81, 0]
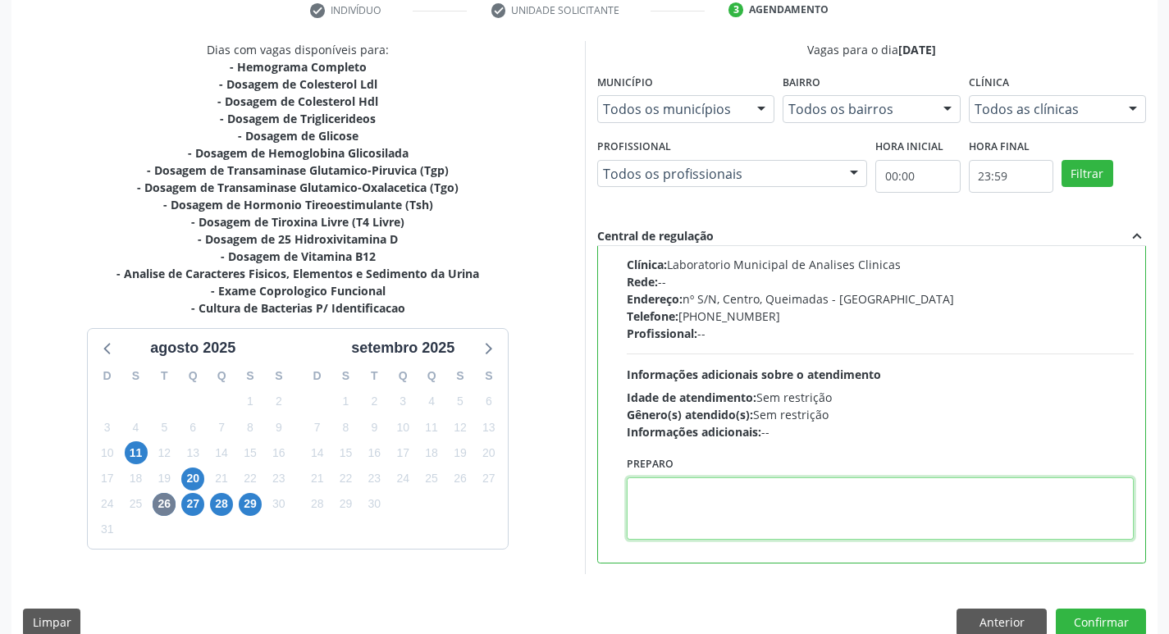
click at [670, 509] on textarea at bounding box center [881, 508] width 508 height 62
paste textarea "IR EM JEJUM"
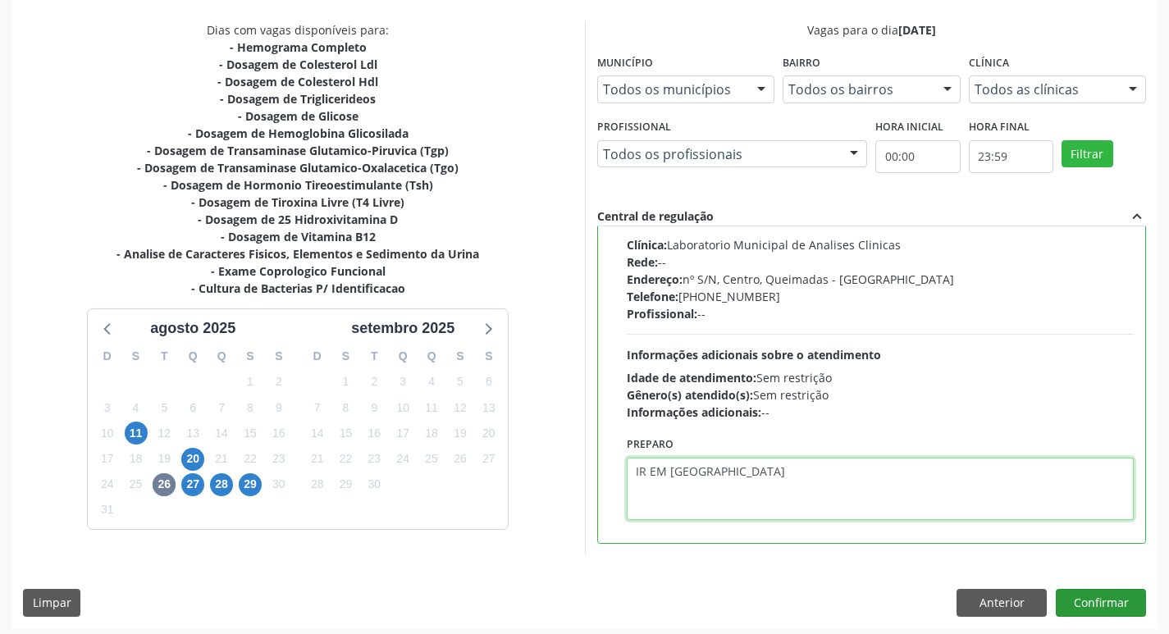
scroll to position [346, 0]
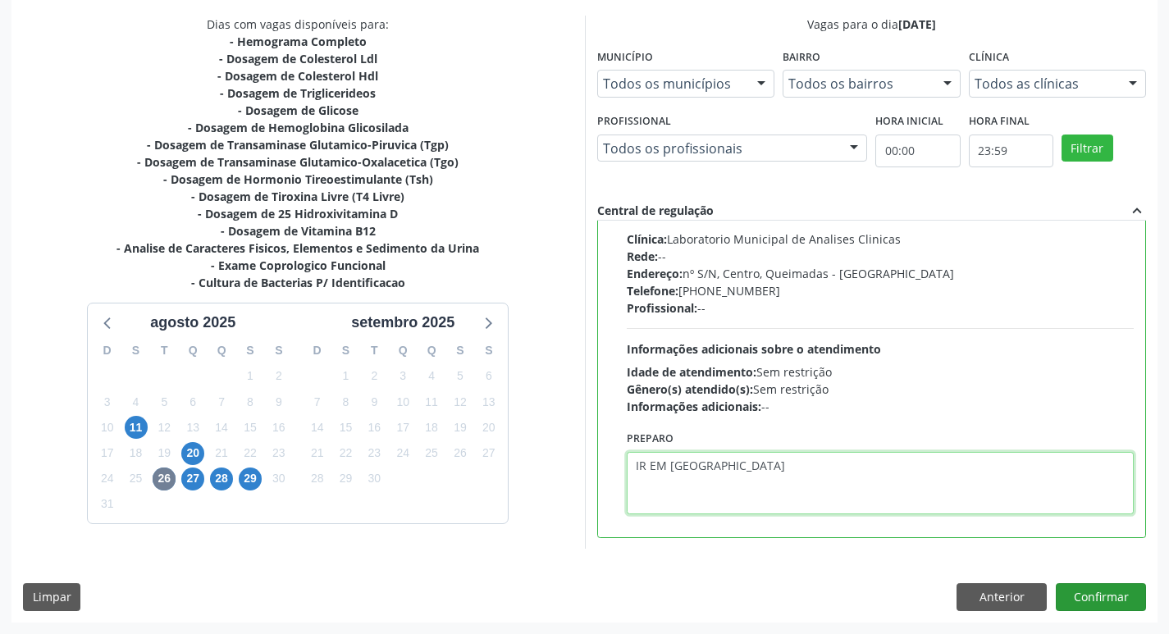
type textarea "IR EM JEJUM"
click at [1106, 595] on button "Confirmar" at bounding box center [1101, 597] width 90 height 28
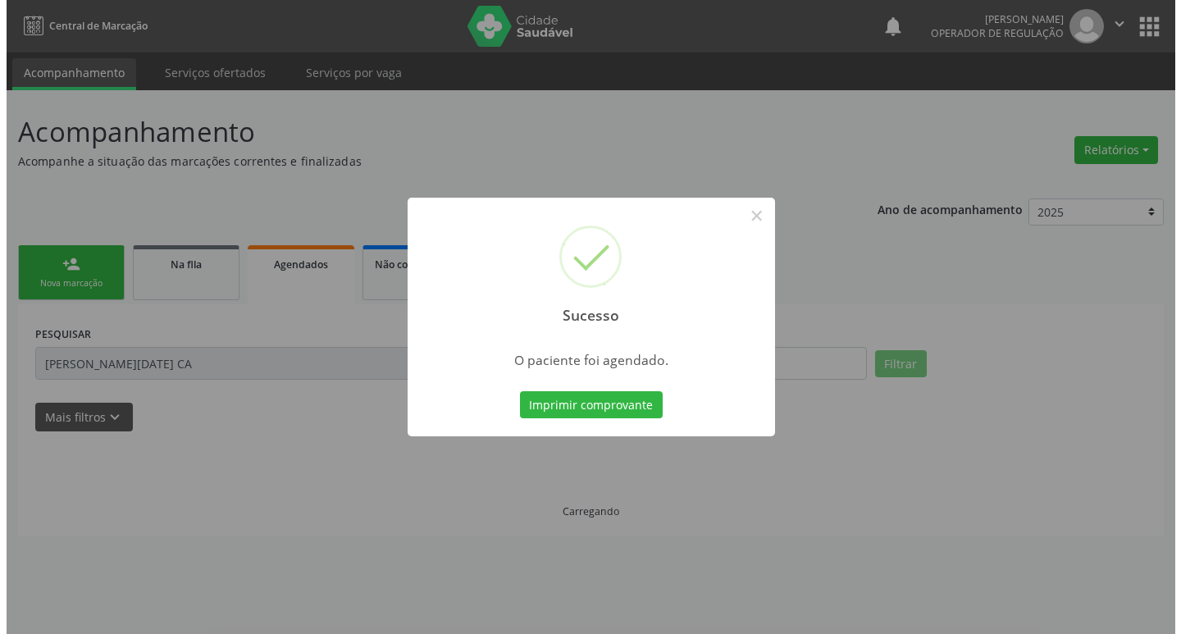
scroll to position [0, 0]
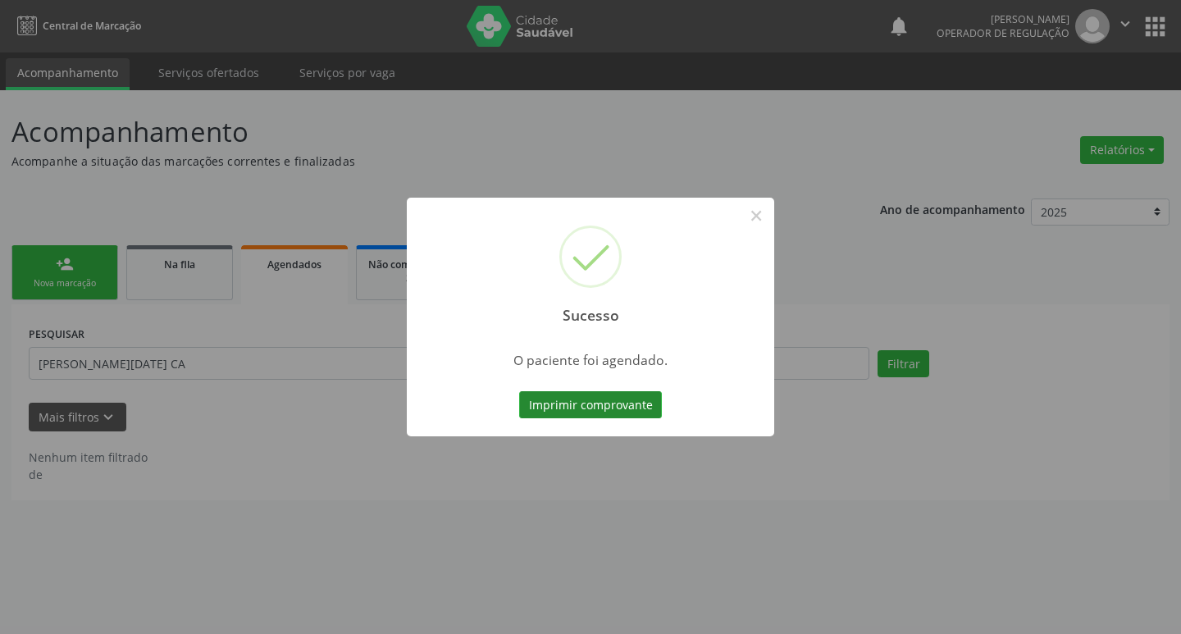
click at [610, 406] on button "Imprimir comprovante" at bounding box center [590, 405] width 143 height 28
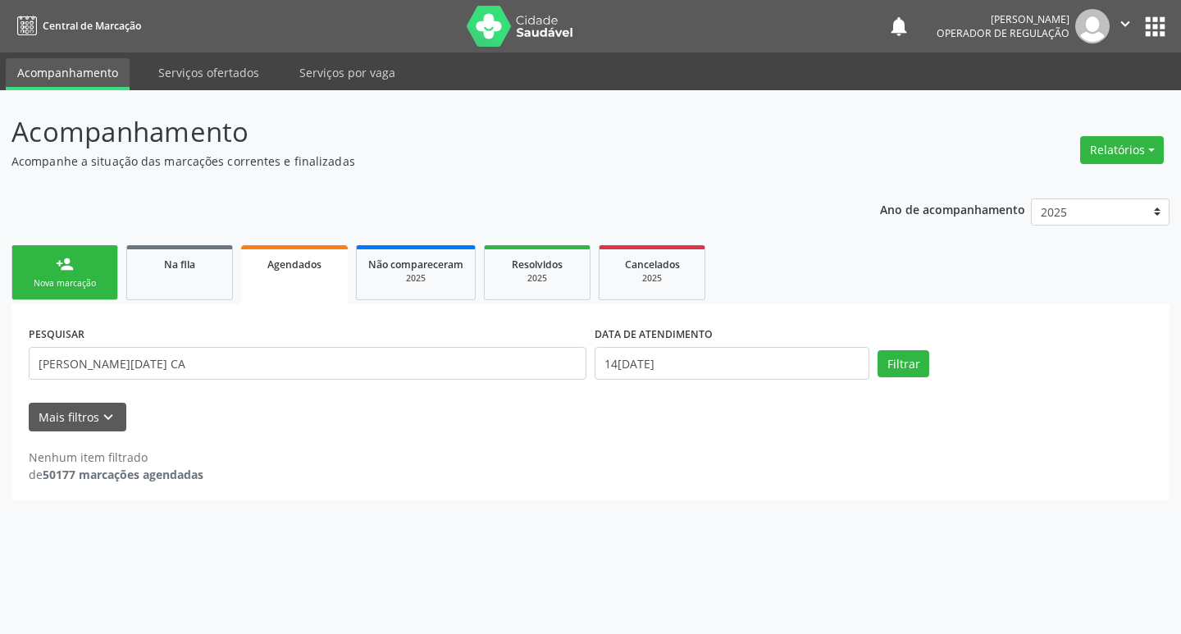
click at [60, 278] on div "Sucesso × O paciente foi agendado. Imprimir comprovante Cancel" at bounding box center [590, 317] width 1181 height 634
click at [60, 278] on div "Nova marcação" at bounding box center [65, 283] width 82 height 12
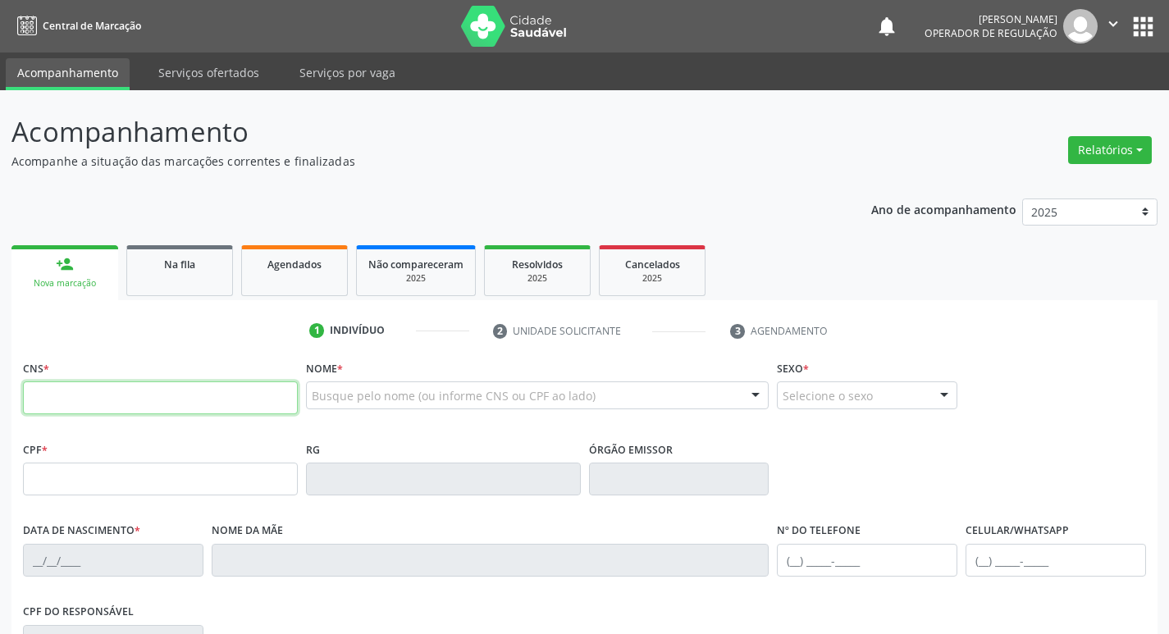
click at [115, 382] on input "text" at bounding box center [160, 397] width 275 height 33
type input "705 6024 2998 1718"
type input "352.760.534-72"
type input "[DATE]"
type input "[PERSON_NAME]"
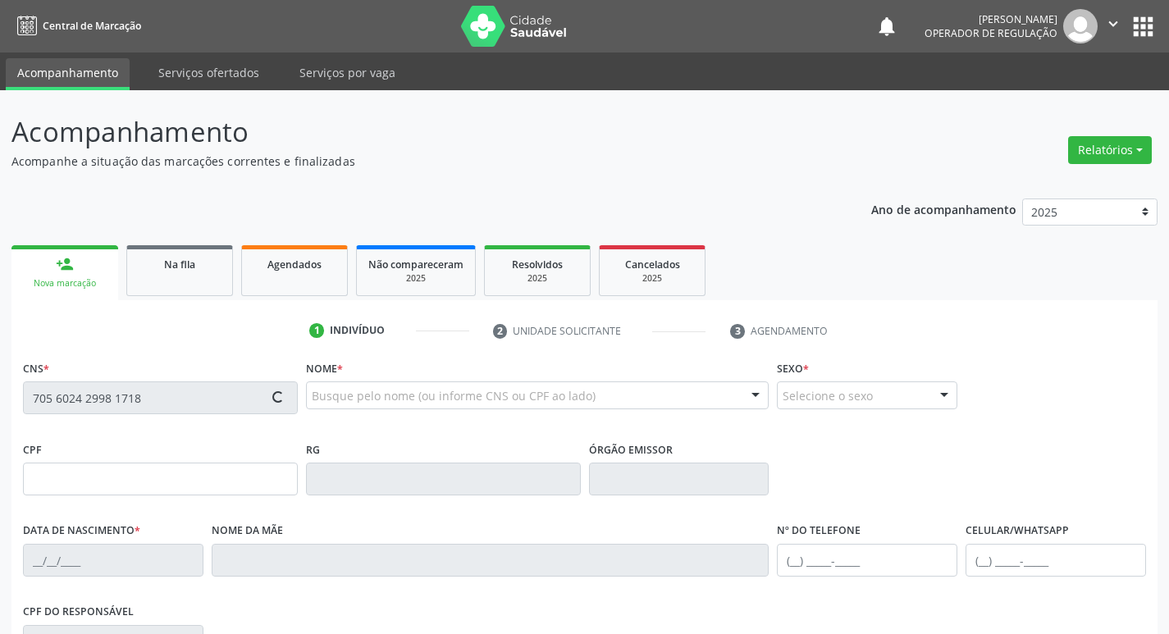
type input "[PHONE_NUMBER]"
type input "981.878.644-00"
type input "42"
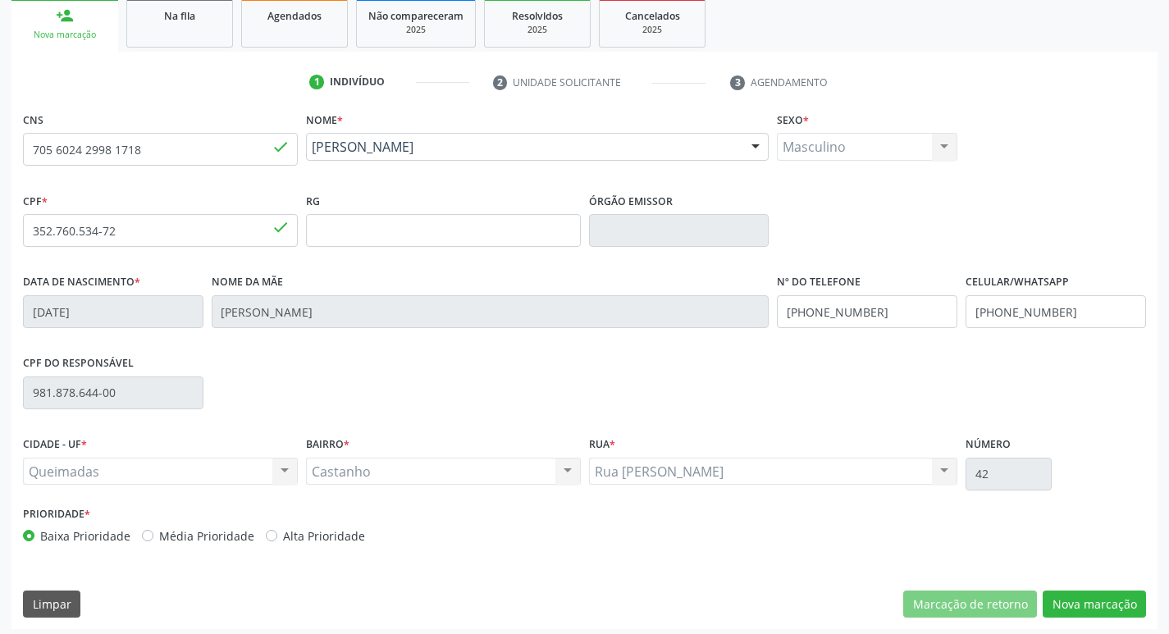
scroll to position [255, 0]
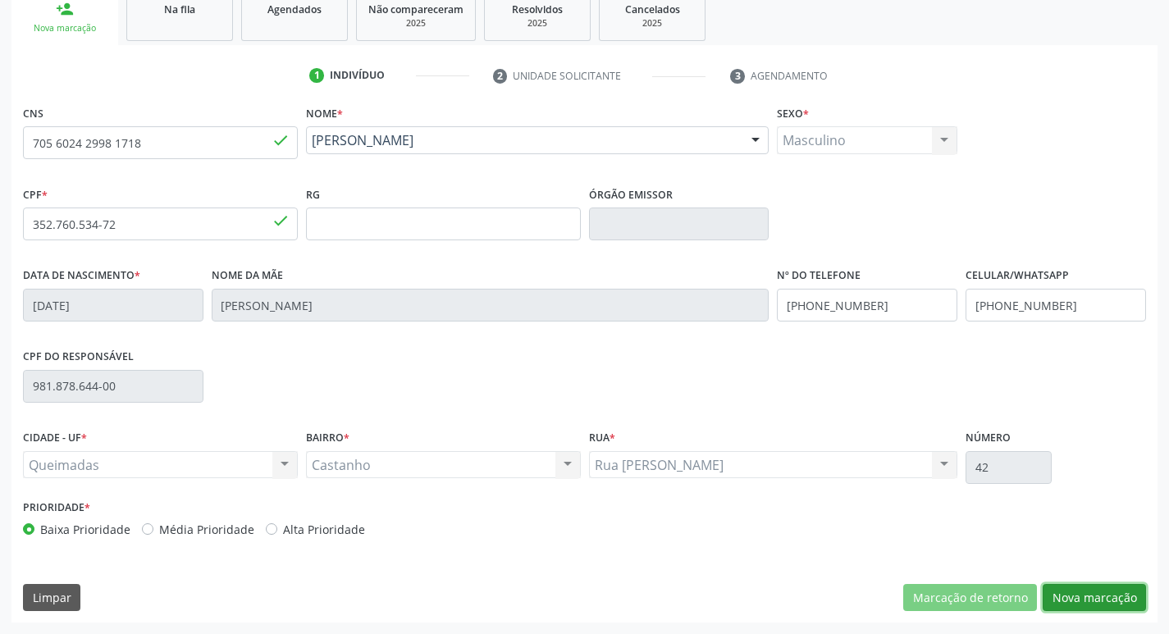
click at [1084, 606] on button "Nova marcação" at bounding box center [1093, 598] width 103 height 28
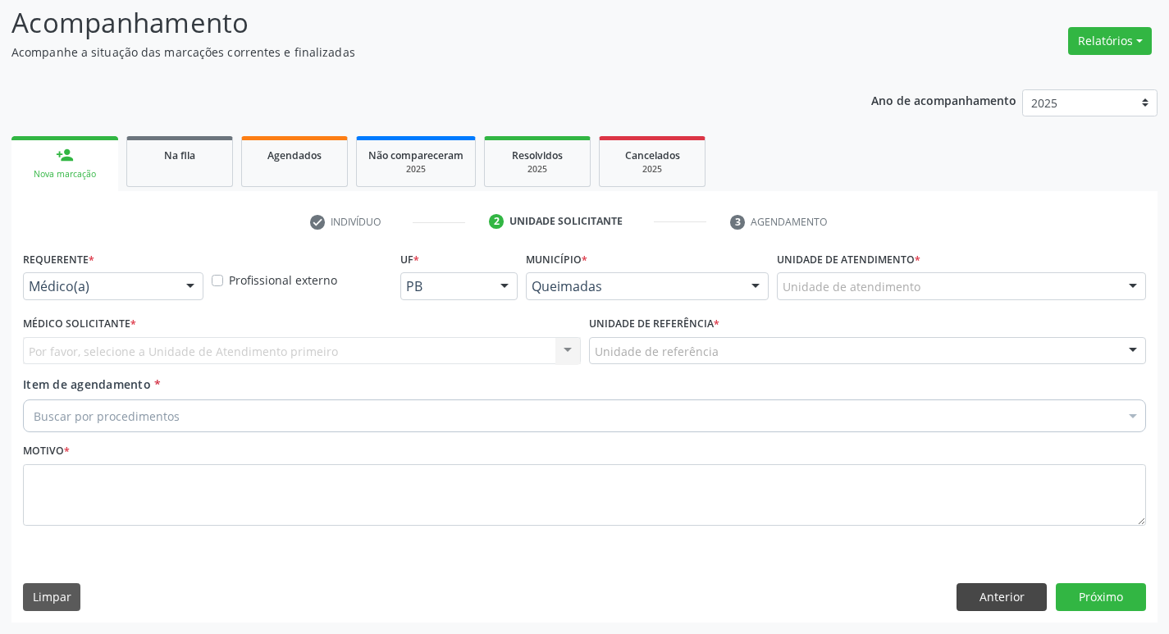
scroll to position [109, 0]
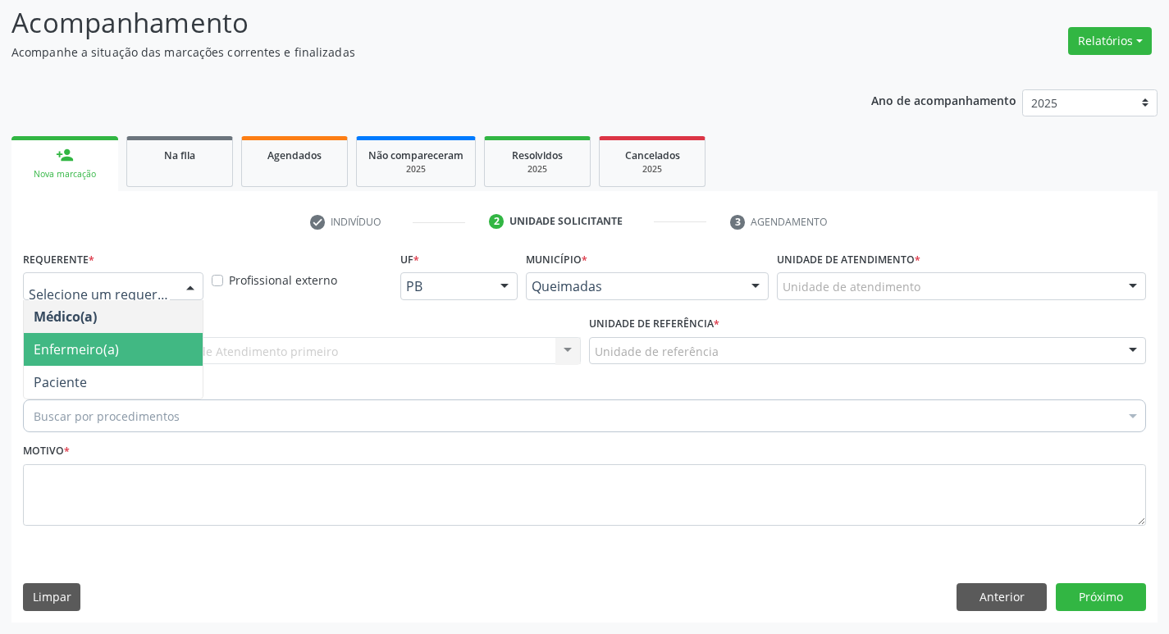
click at [153, 369] on span "Paciente" at bounding box center [113, 382] width 179 height 33
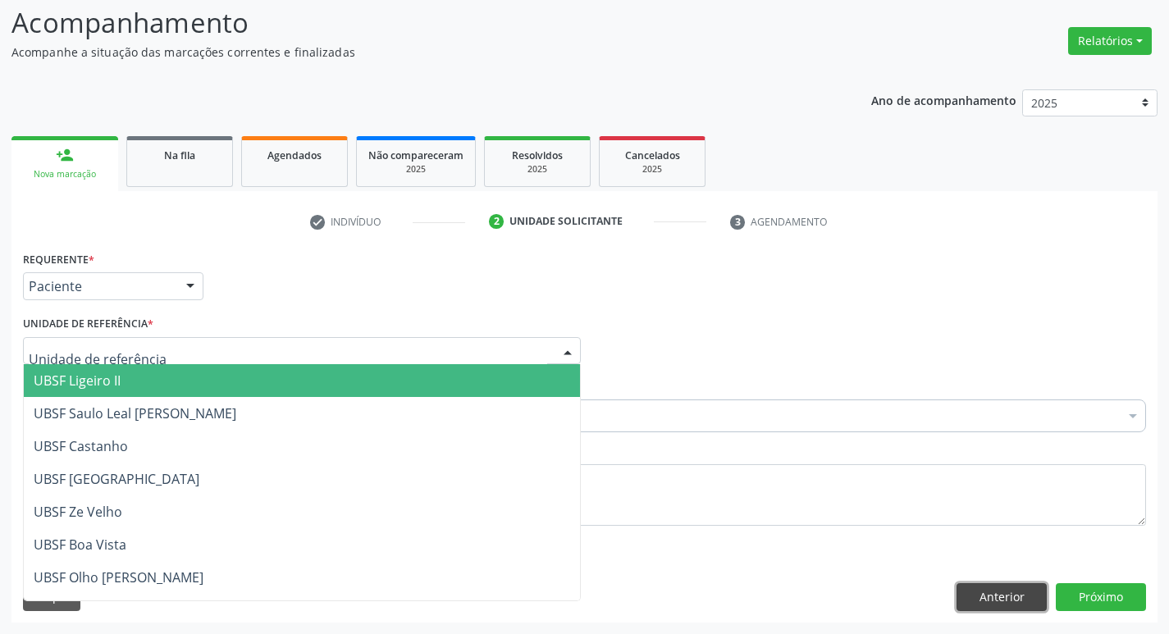
click at [1013, 594] on button "Anterior" at bounding box center [1001, 597] width 90 height 28
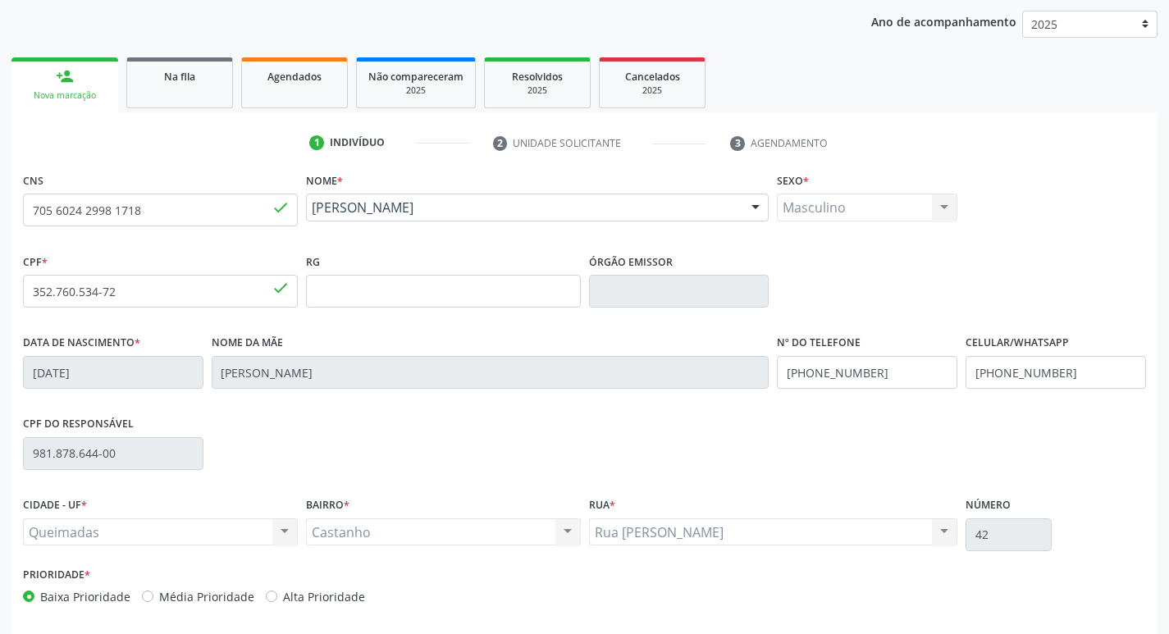
scroll to position [0, 0]
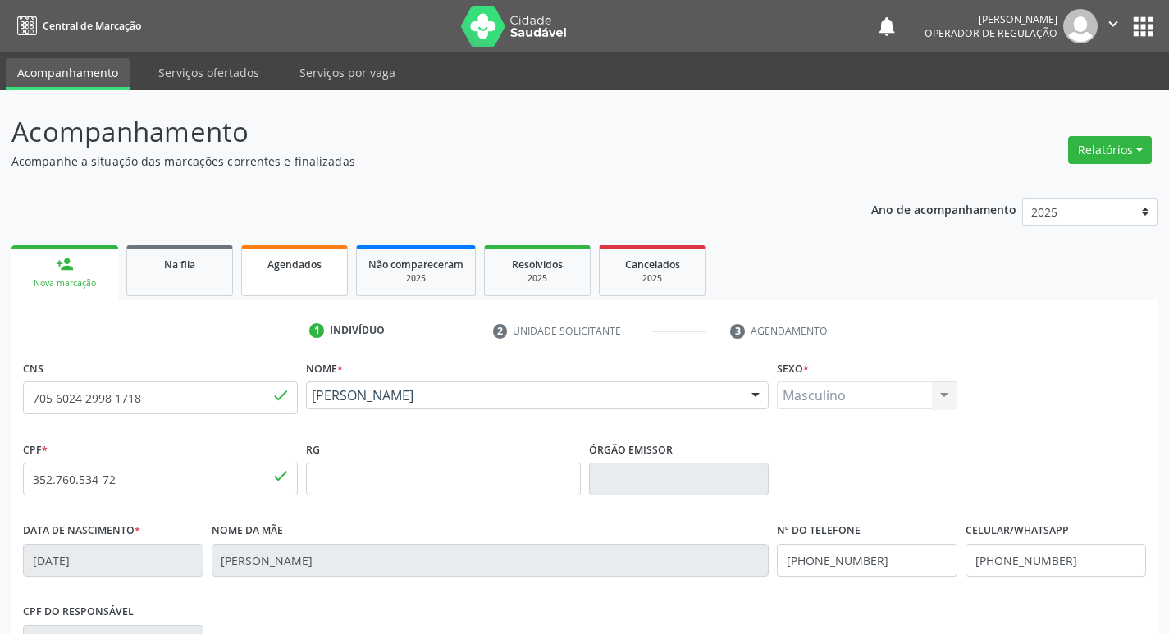
click at [280, 276] on link "Agendados" at bounding box center [294, 270] width 107 height 51
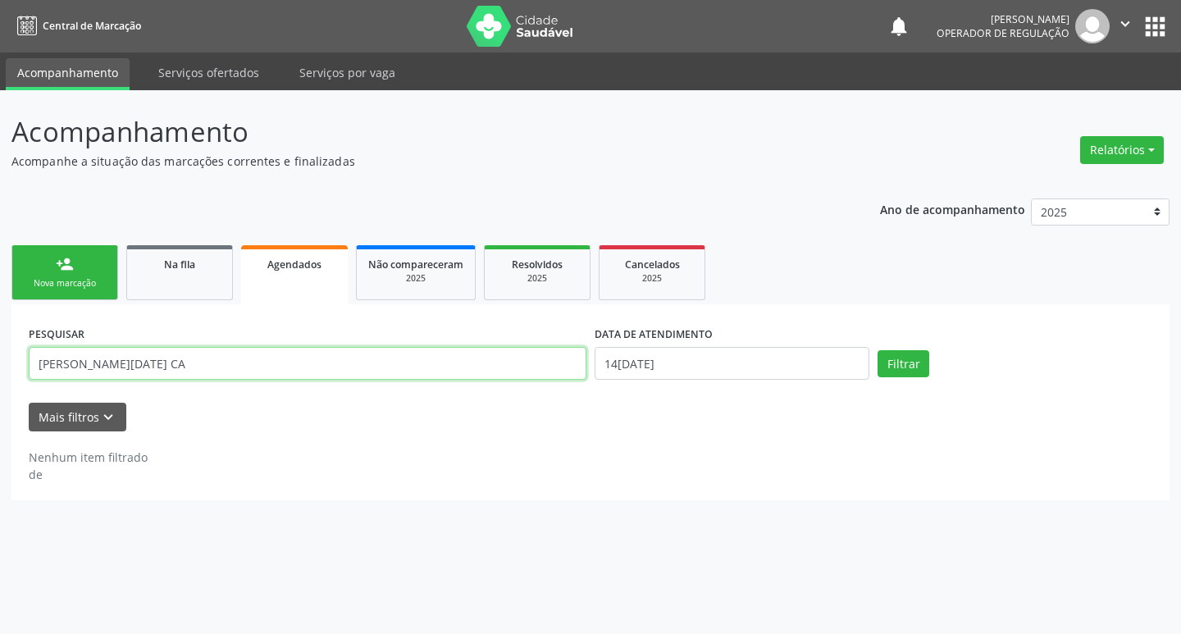
click at [139, 370] on input "[PERSON_NAME][DATE] CA" at bounding box center [308, 363] width 558 height 33
type input "M"
type input "[PERSON_NAME]"
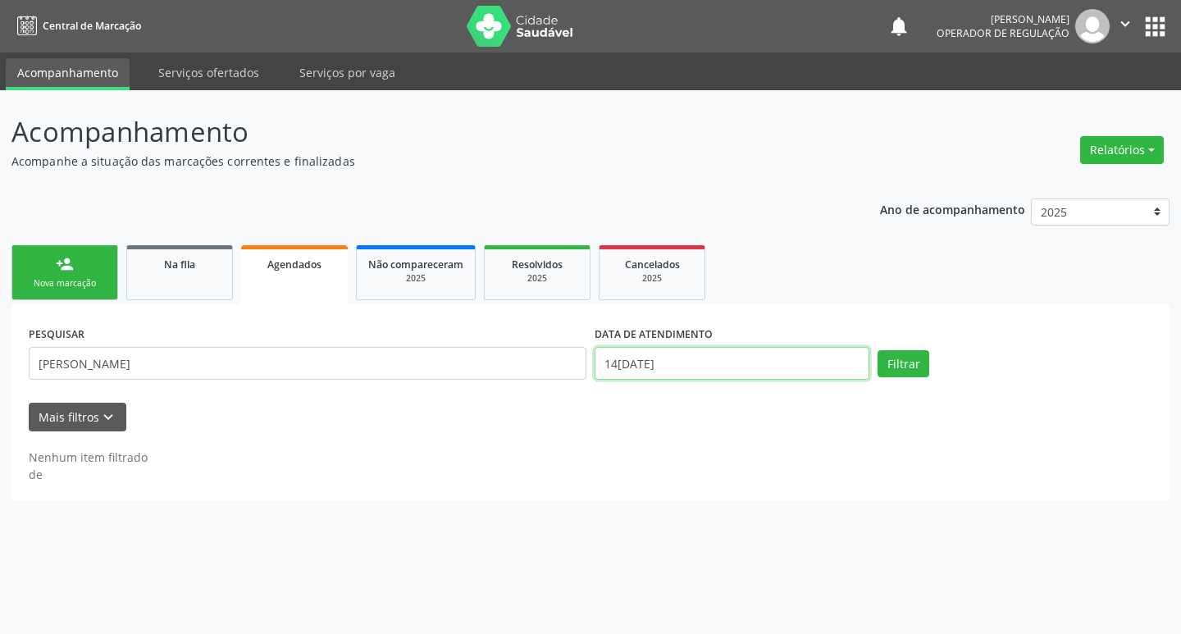
click at [647, 358] on input "14[DATE]" at bounding box center [732, 363] width 275 height 33
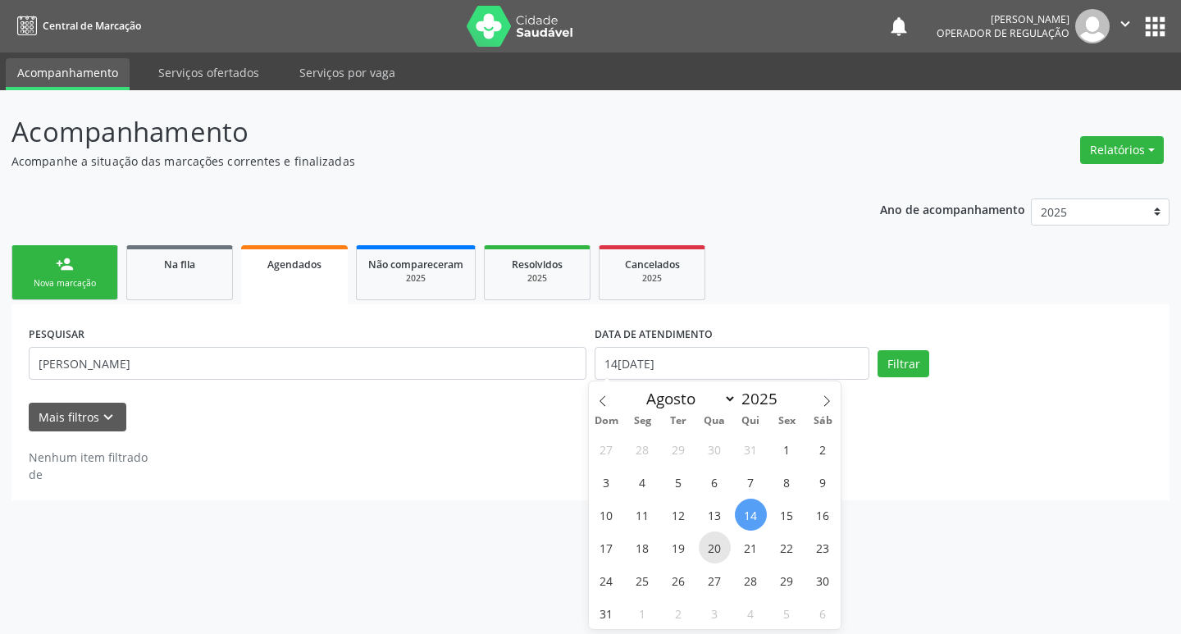
click at [712, 545] on span "20" at bounding box center [715, 547] width 32 height 32
type input "2[DATE]"
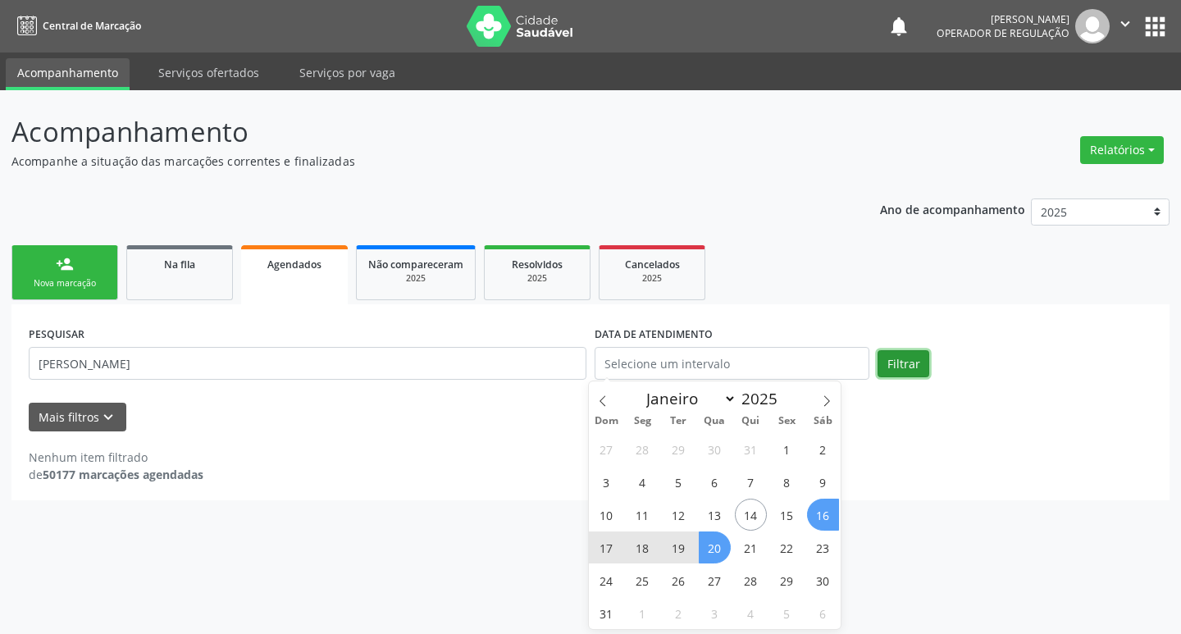
click at [889, 373] on button "Filtrar" at bounding box center [904, 364] width 52 height 28
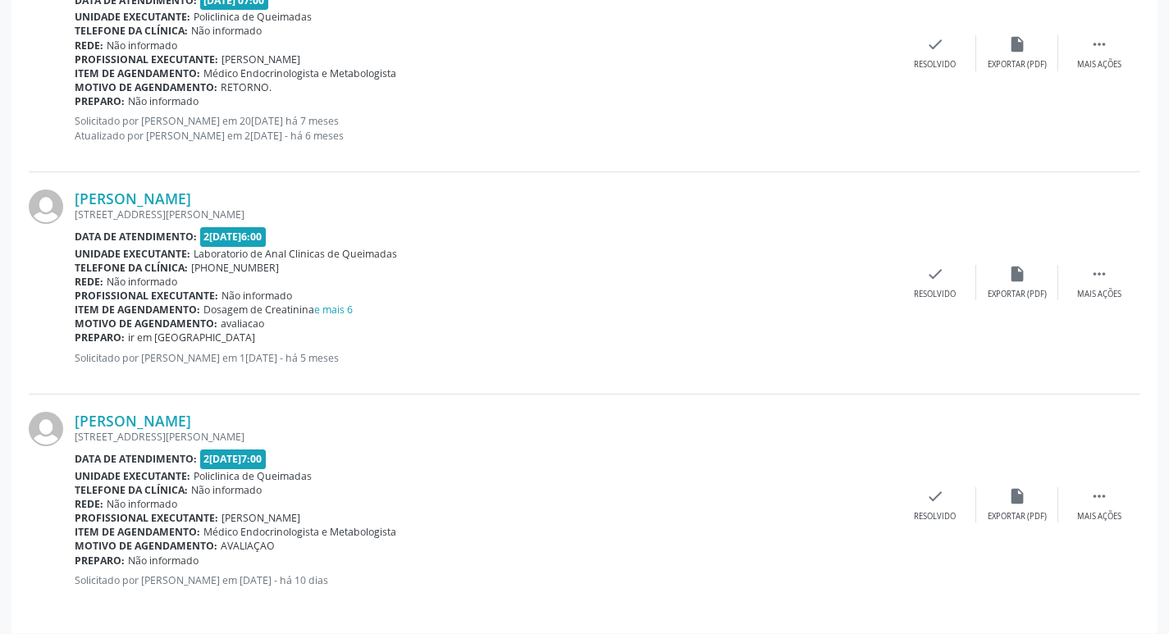
scroll to position [2573, 0]
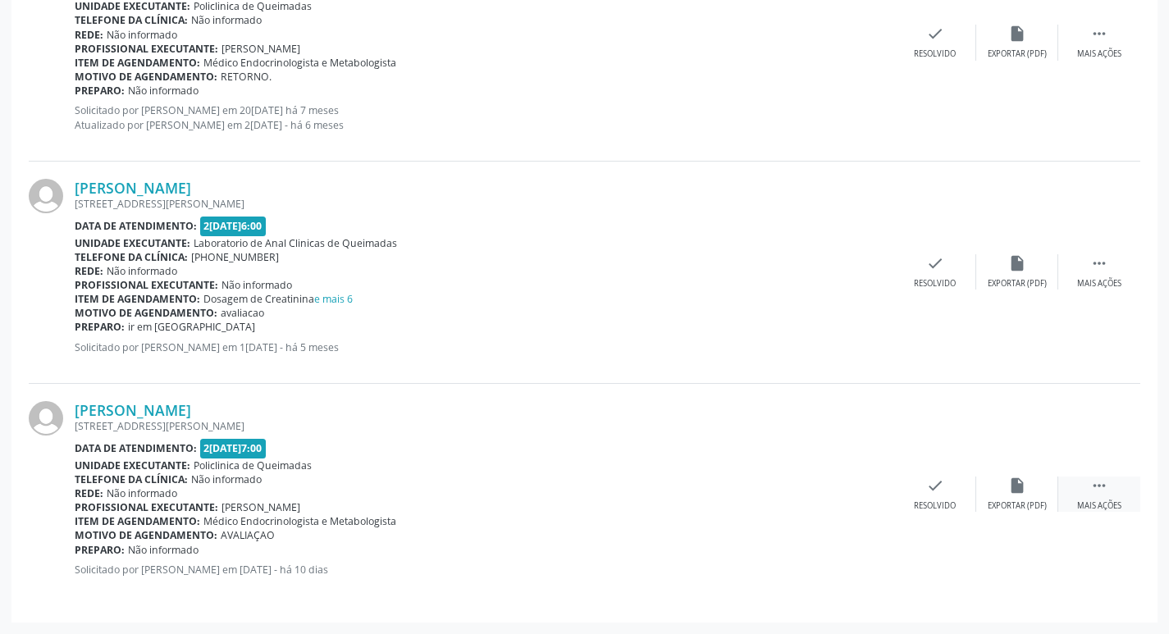
click at [1089, 488] on div " Mais ações" at bounding box center [1099, 494] width 82 height 35
click at [773, 507] on div "Imprimir" at bounding box center [770, 505] width 37 height 11
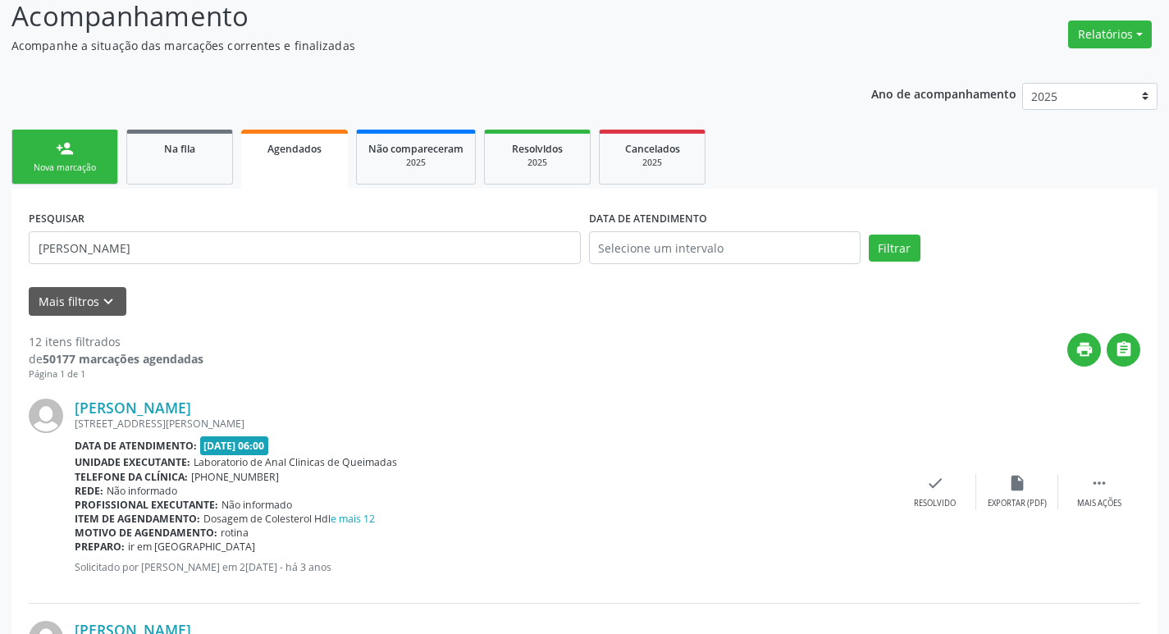
scroll to position [0, 0]
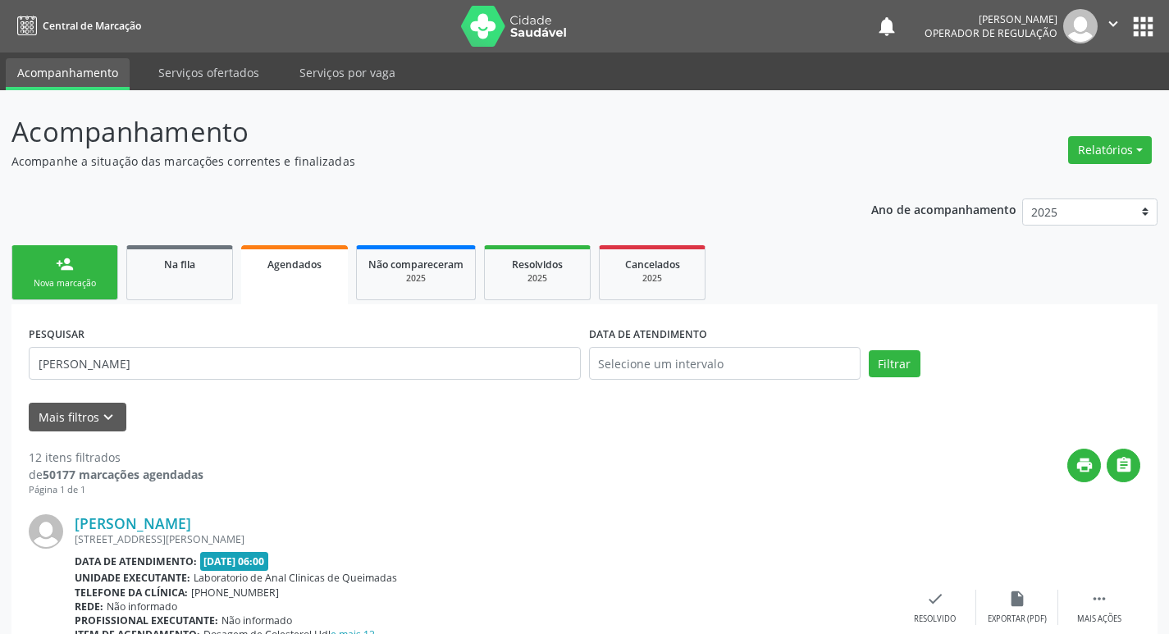
click at [51, 280] on div "Nova marcação" at bounding box center [65, 283] width 82 height 12
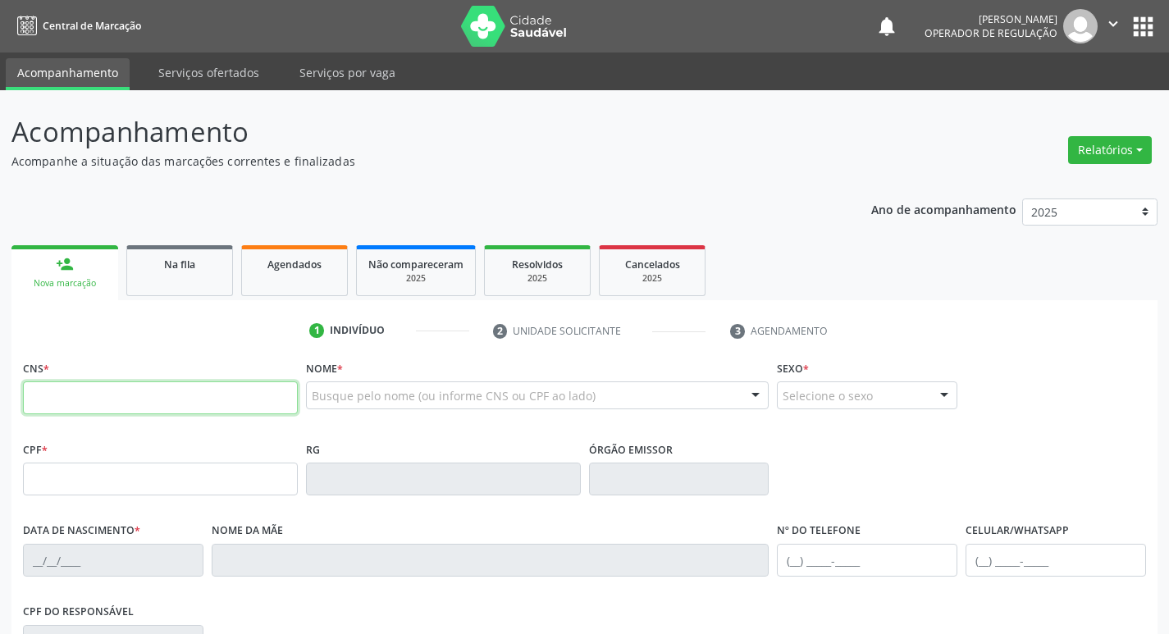
click at [65, 394] on input "text" at bounding box center [160, 397] width 275 height 33
type input "705 6024 2998 1718"
type input "352.760.534-72"
type input "[DATE]"
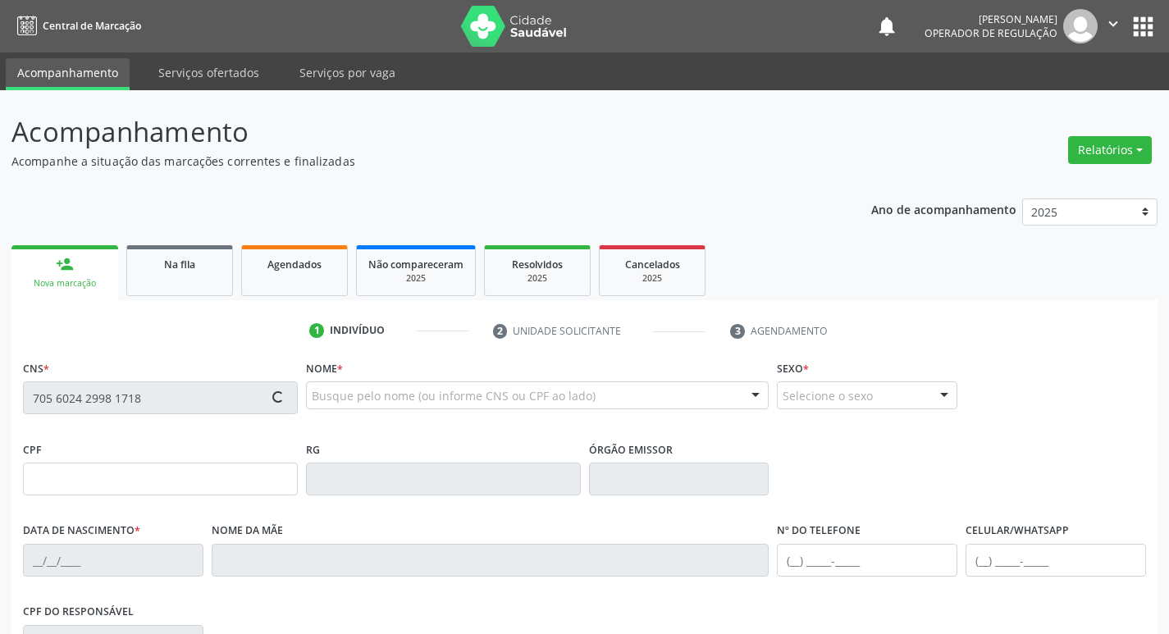
type input "[PERSON_NAME]"
type input "[PHONE_NUMBER]"
type input "981.878.644-00"
type input "42"
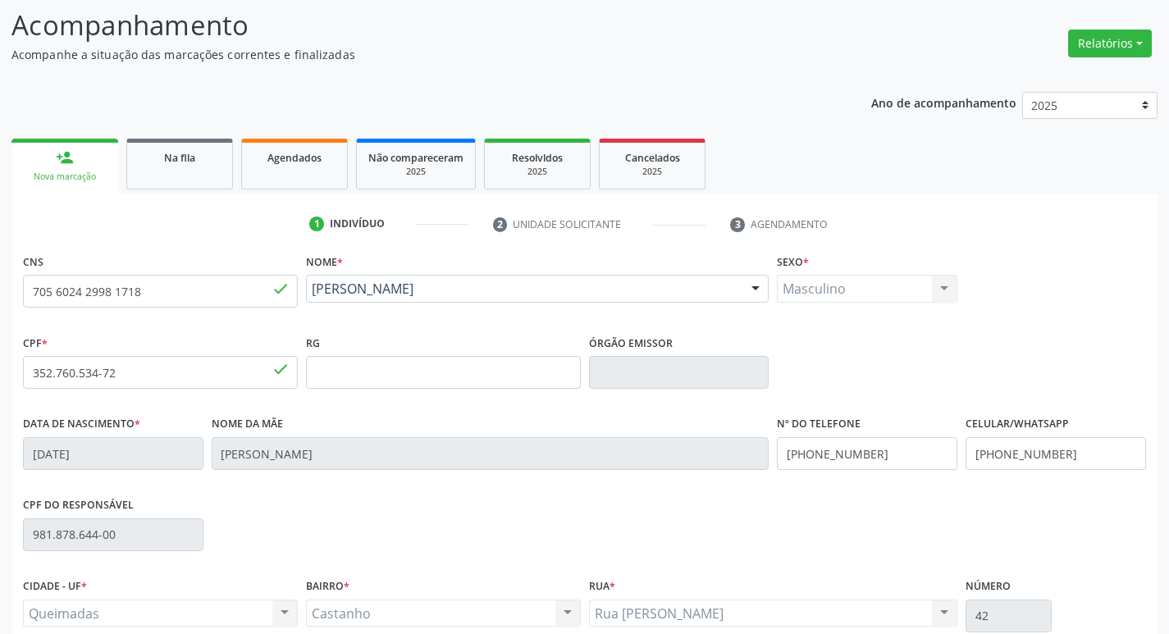
scroll to position [255, 0]
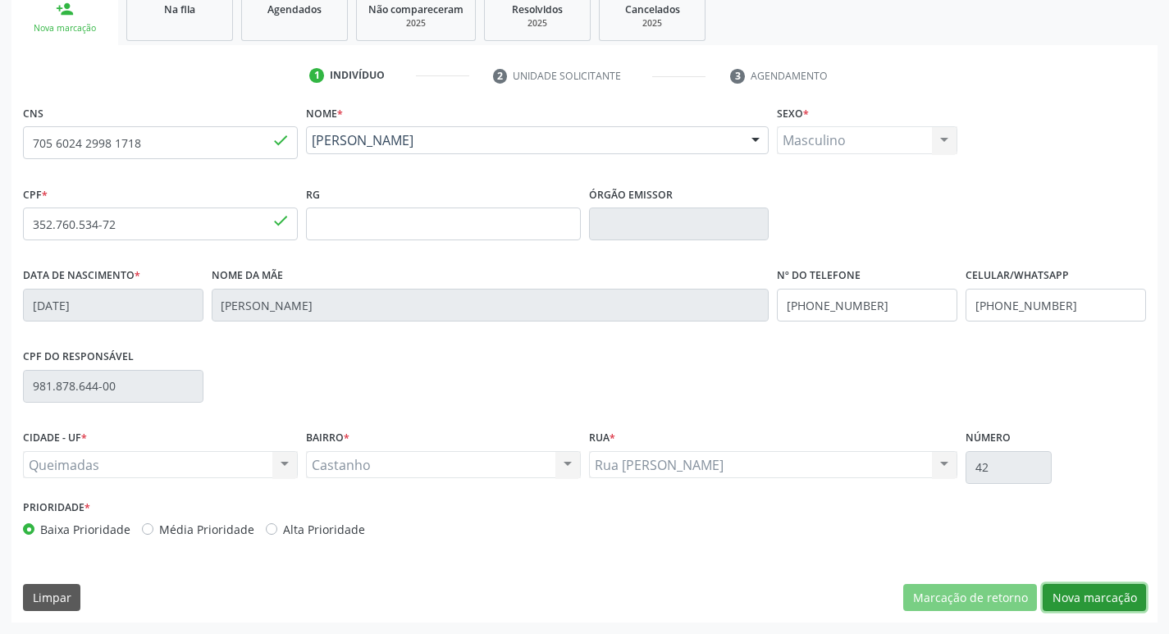
click at [1089, 601] on button "Nova marcação" at bounding box center [1093, 598] width 103 height 28
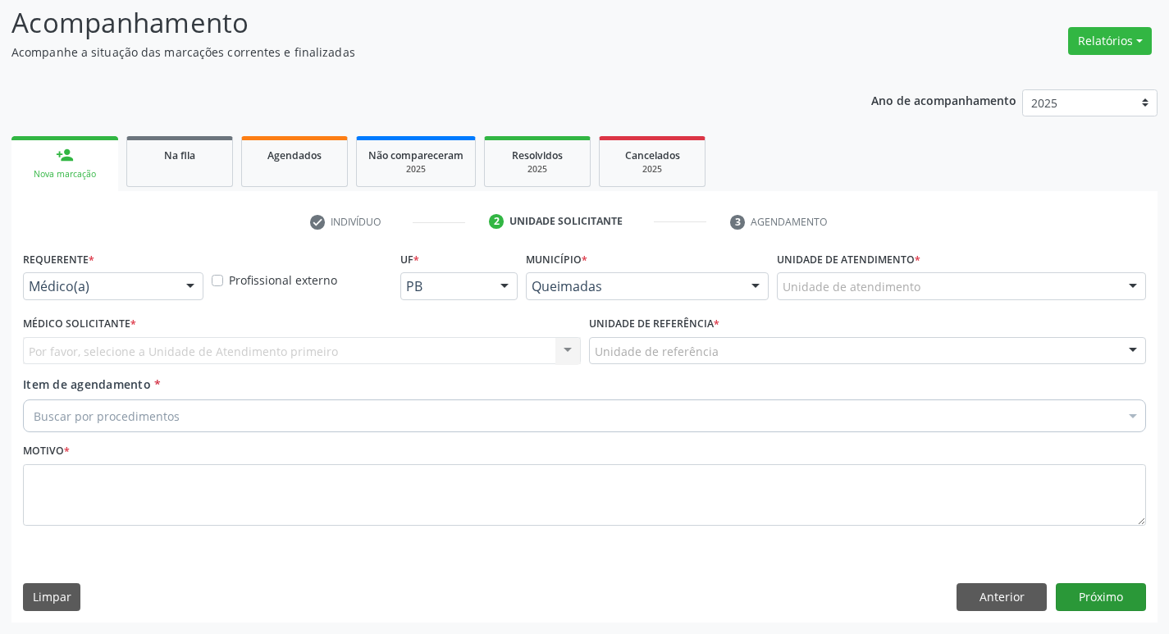
scroll to position [109, 0]
click at [112, 297] on div "Médico(a)" at bounding box center [113, 286] width 180 height 28
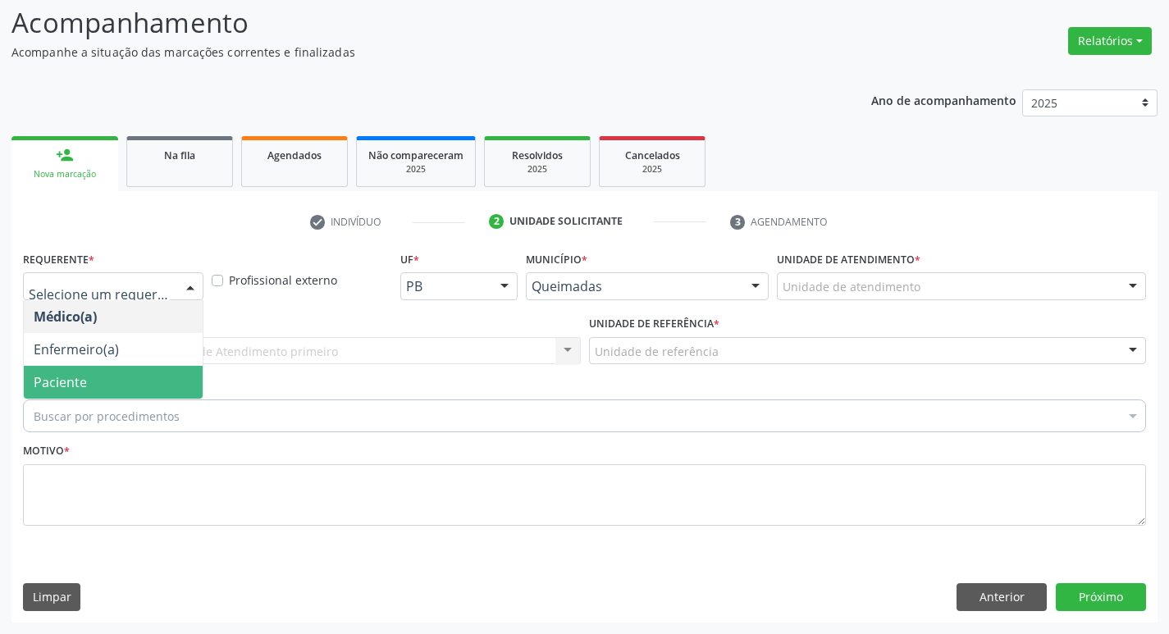
click at [139, 394] on span "Paciente" at bounding box center [113, 382] width 179 height 33
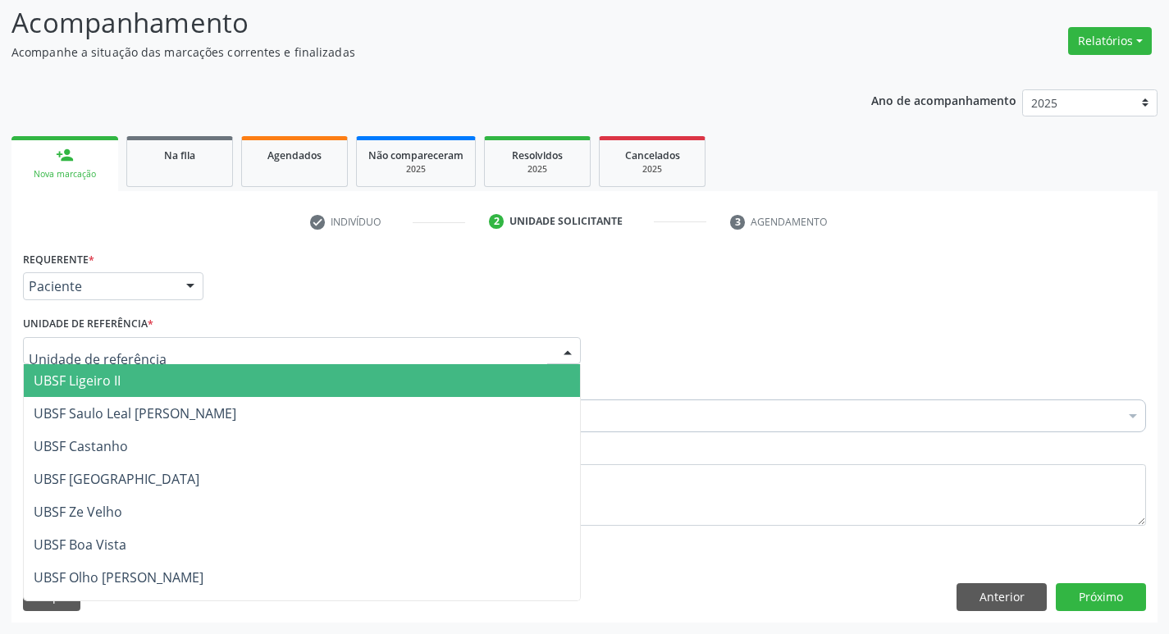
type input "C"
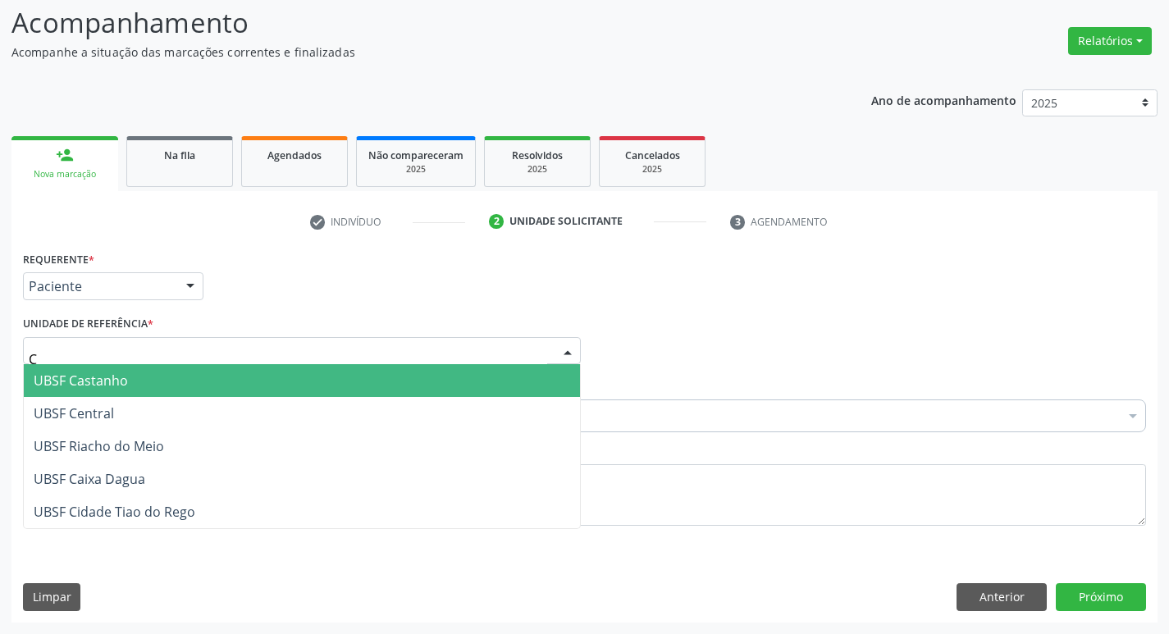
click at [81, 374] on span "UBSF Castanho" at bounding box center [81, 381] width 94 height 18
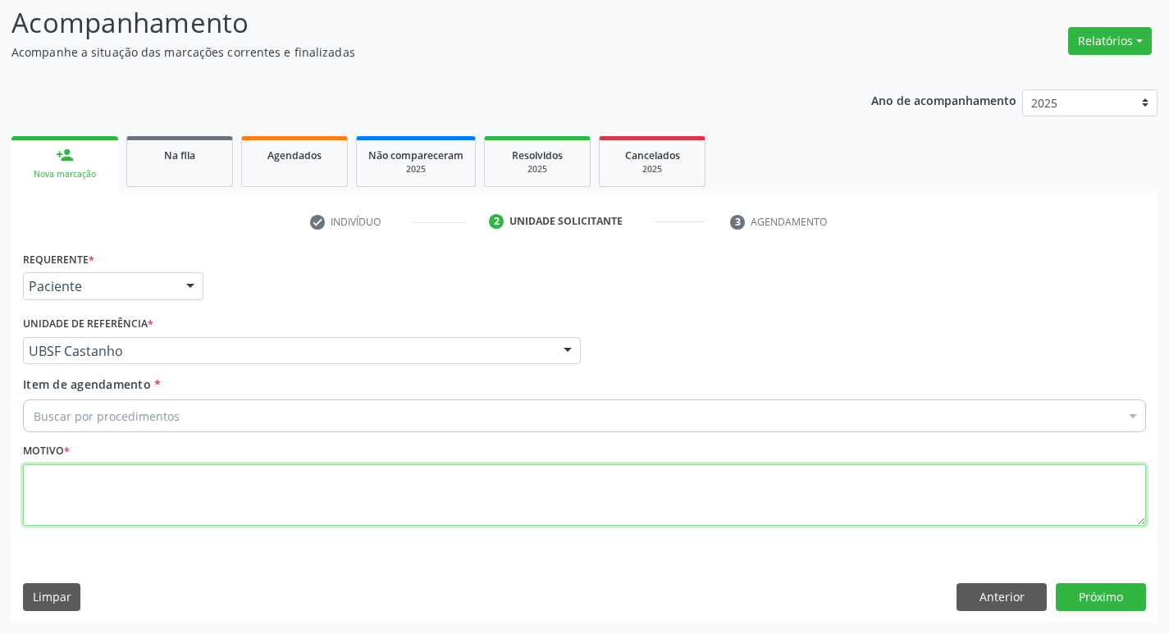
click at [123, 485] on textarea at bounding box center [584, 495] width 1123 height 62
type textarea "AVALIACAO"
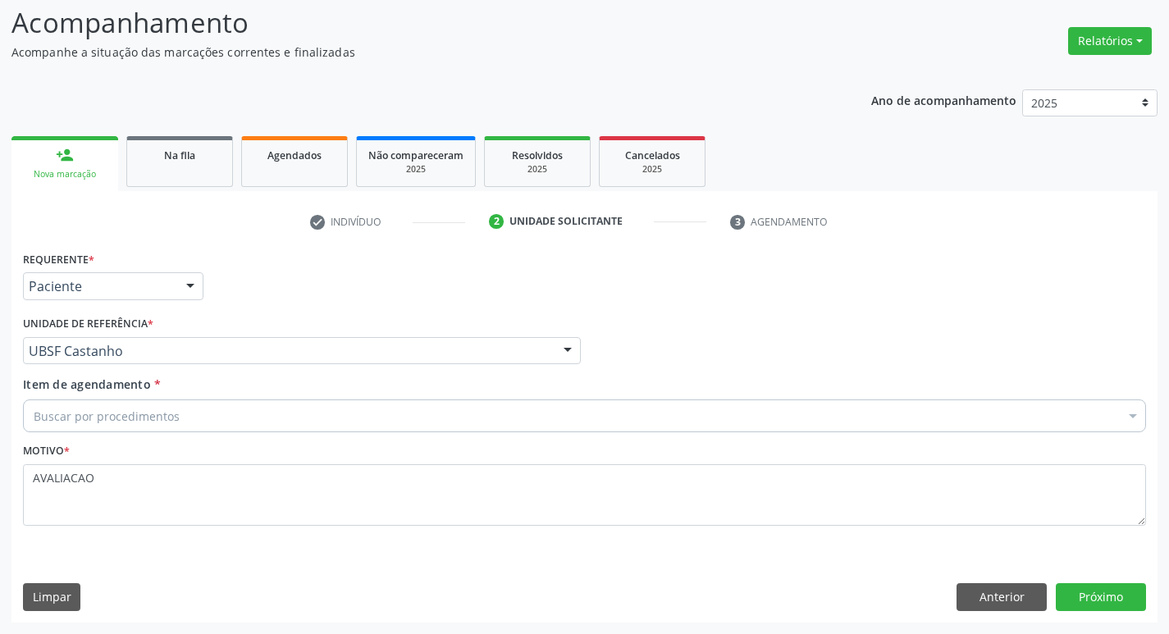
click at [203, 417] on div "Buscar por procedimentos" at bounding box center [584, 415] width 1123 height 33
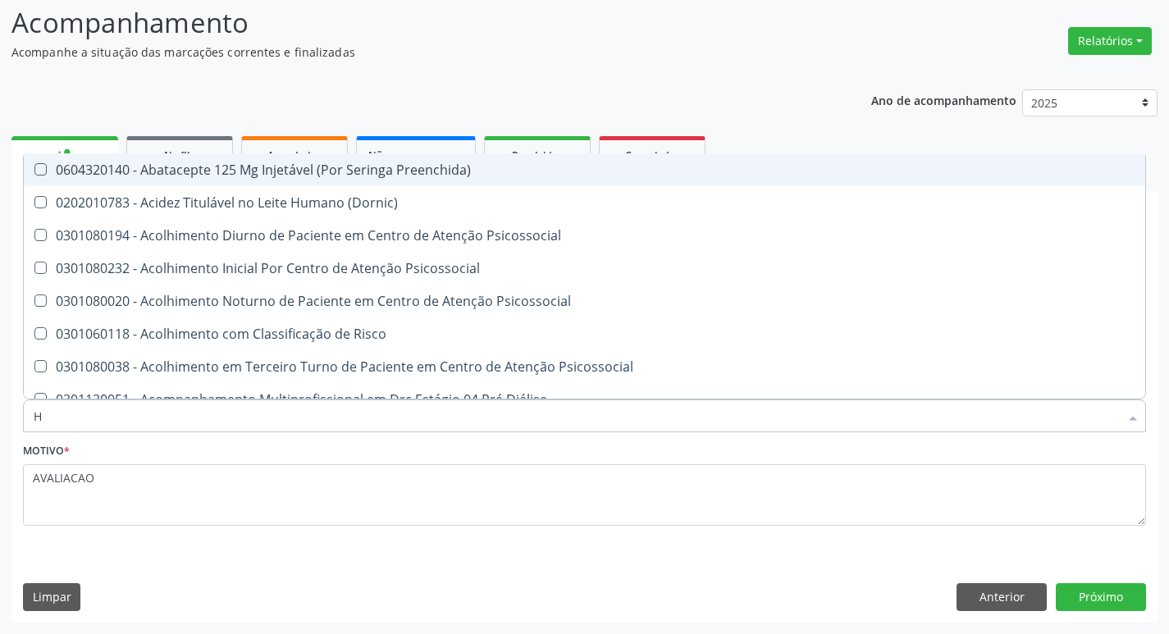
type input "HEMOGR"
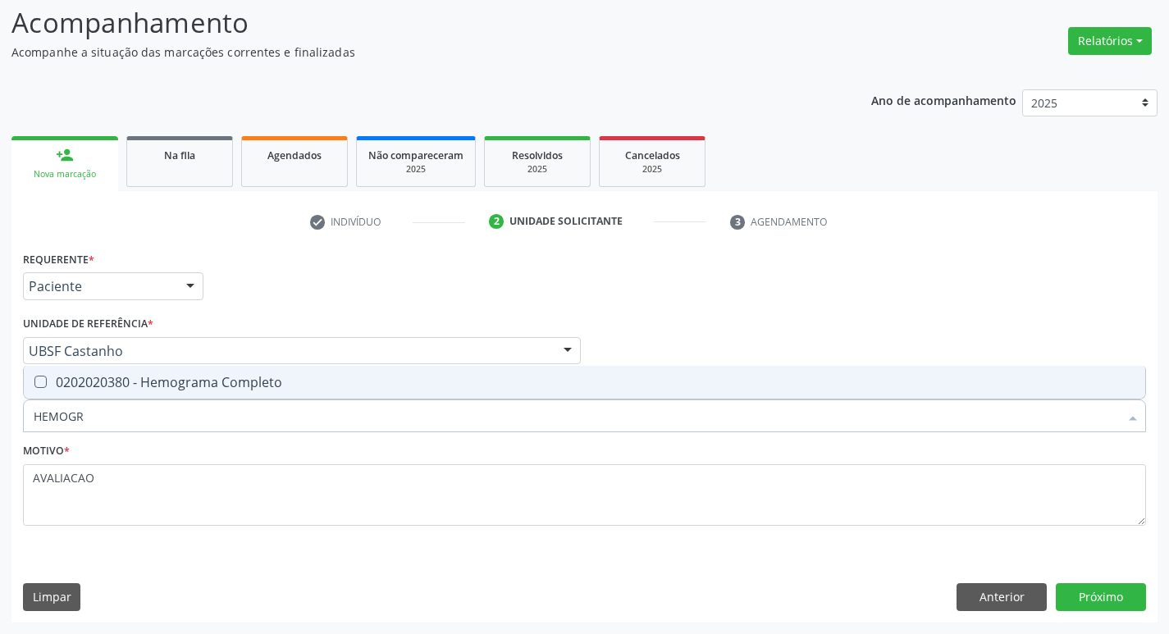
click at [189, 391] on span "0202020380 - Hemograma Completo" at bounding box center [584, 382] width 1121 height 33
checkbox Completo "true"
type input "HEMOG"
checkbox Completo "false"
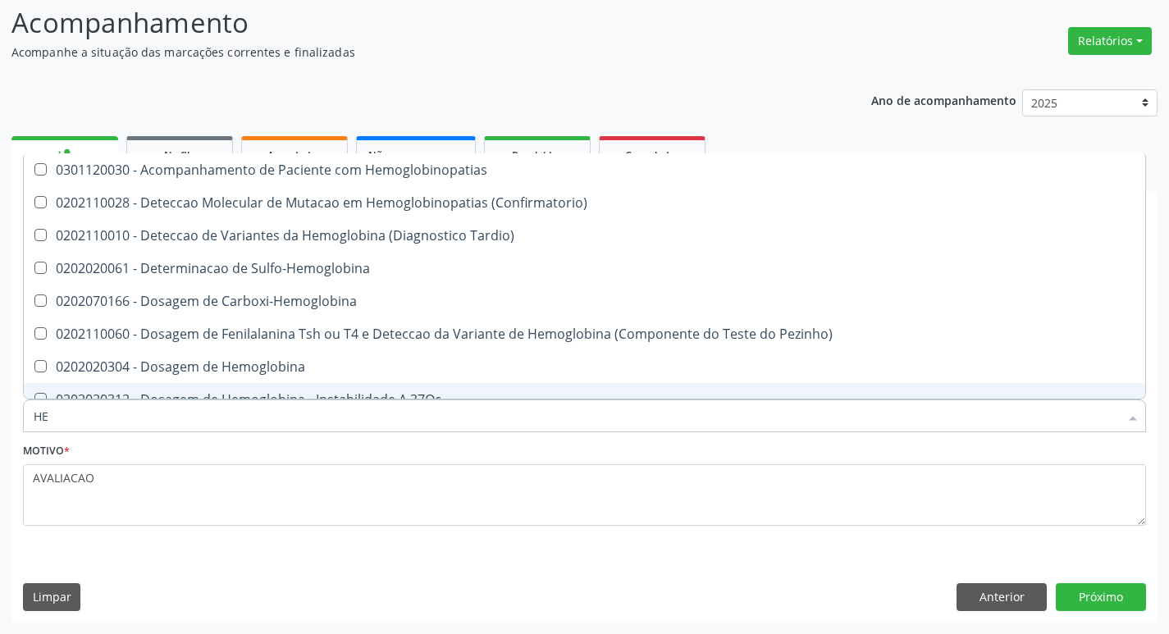
type input "H"
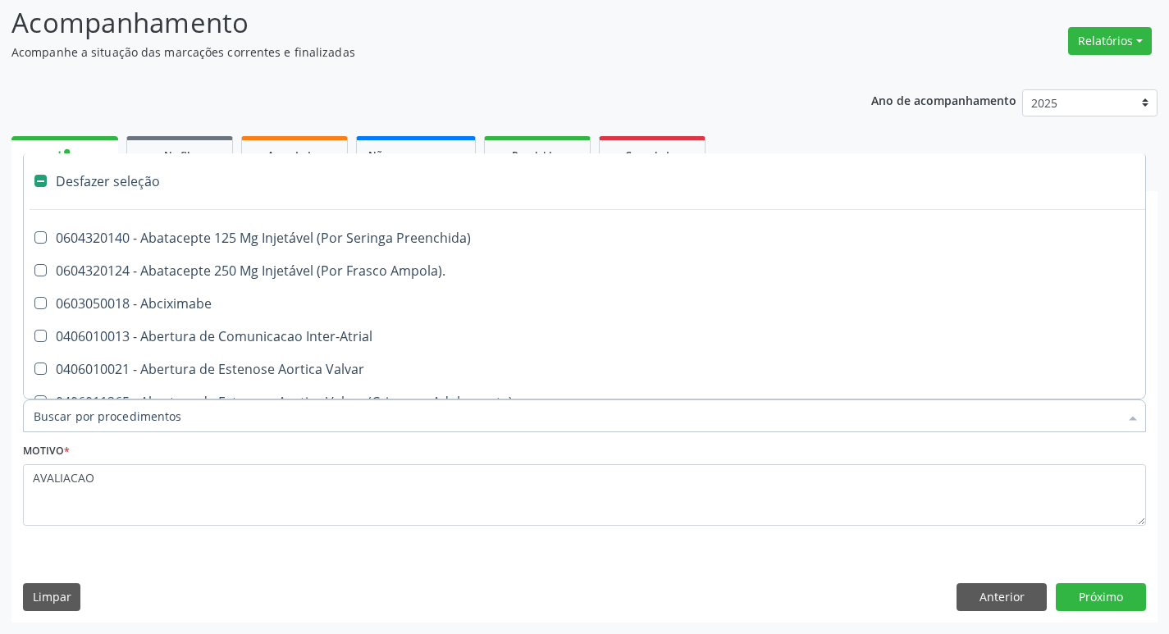
checkbox Capsula\) "false"
type input "G"
checkbox Persistente "true"
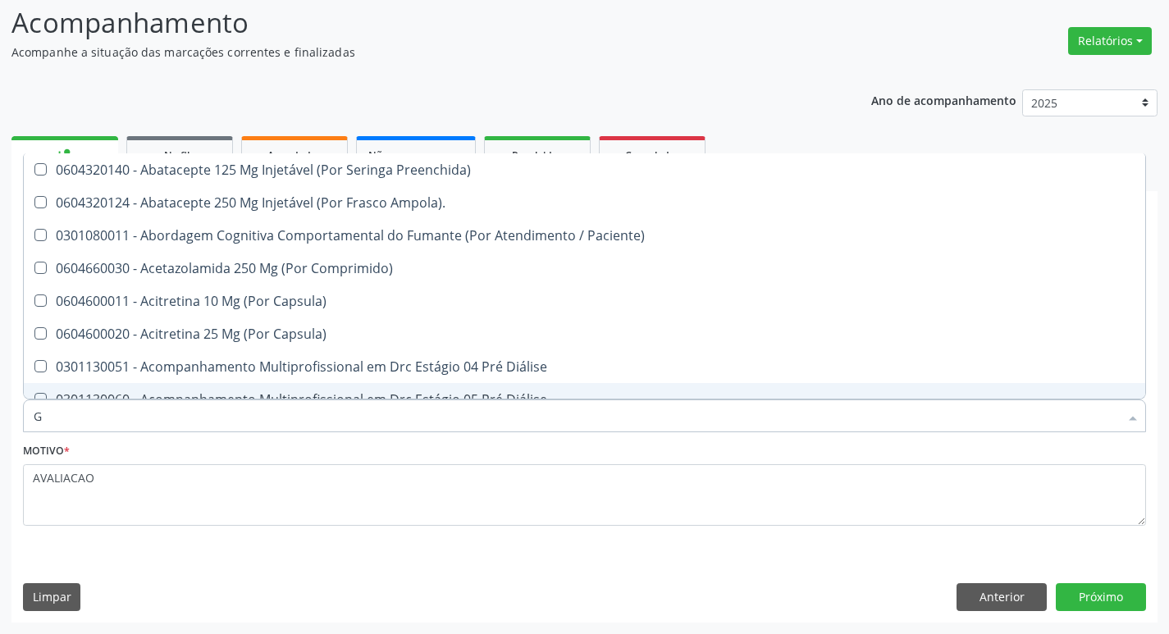
type input "GLICOSE"
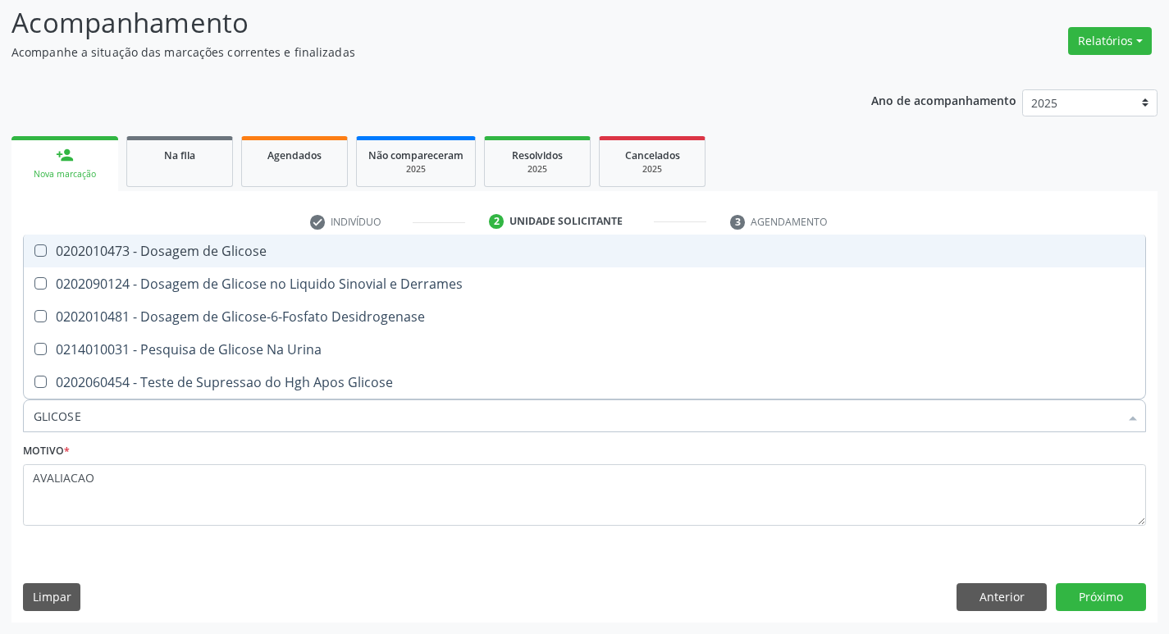
click at [261, 257] on div "0202010473 - Dosagem de Glicose" at bounding box center [584, 250] width 1101 height 13
checkbox Glicose "true"
type input "GLICOS"
checkbox Glicose "false"
checkbox Derrames "true"
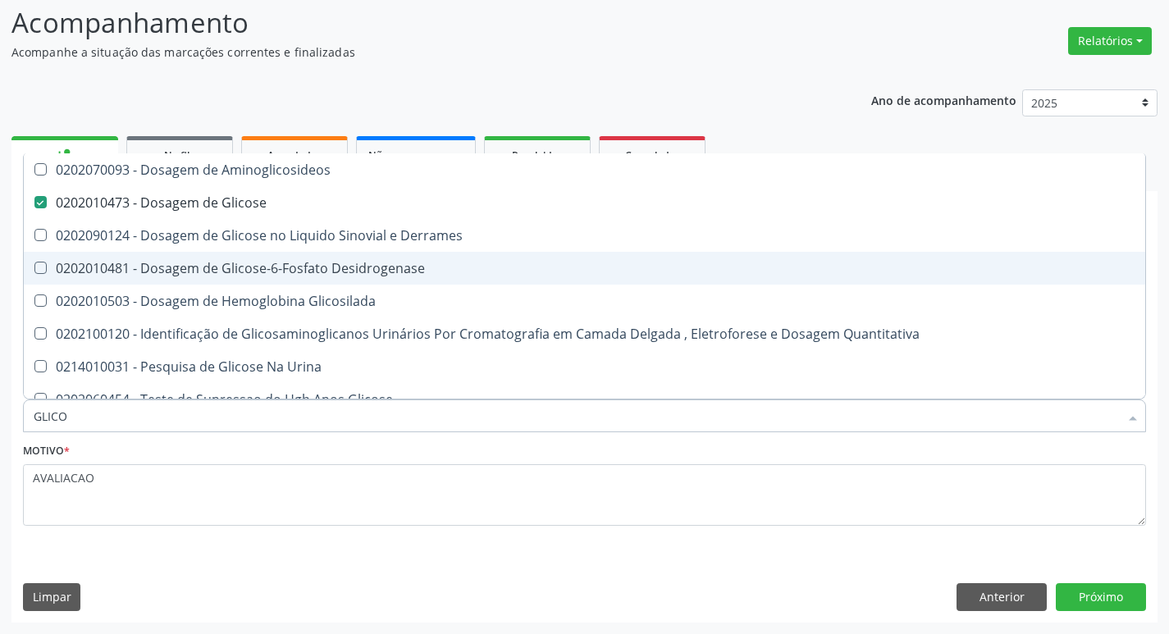
type input "GLIC"
checkbox Glicose "false"
checkbox Derrames "false"
type input "G"
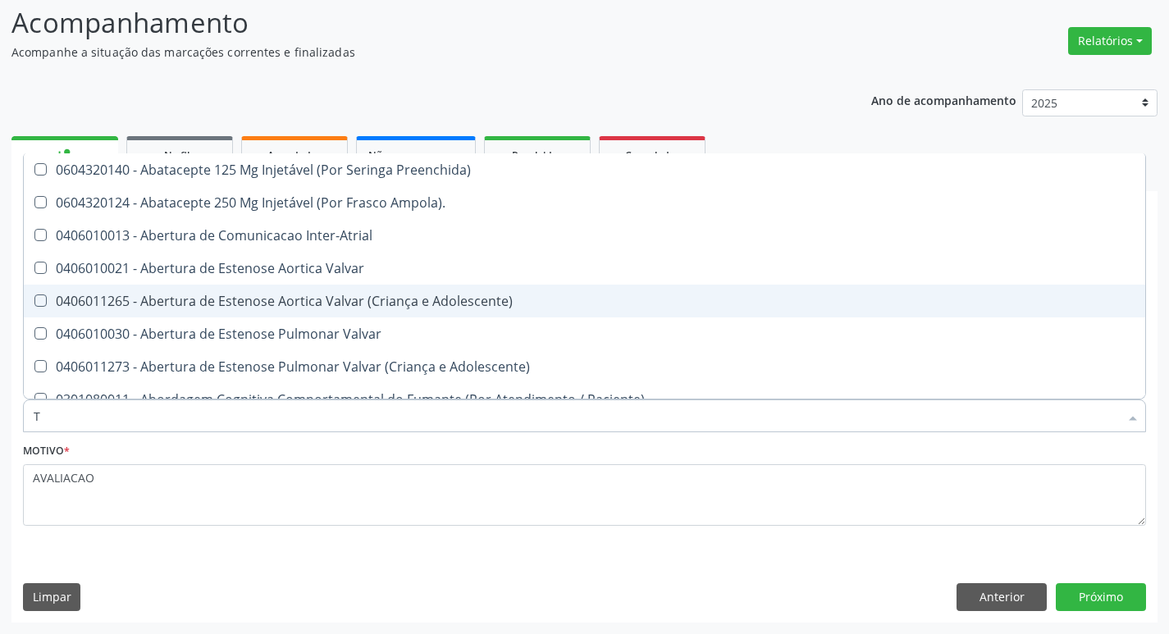
type input "TEMPO DE C"
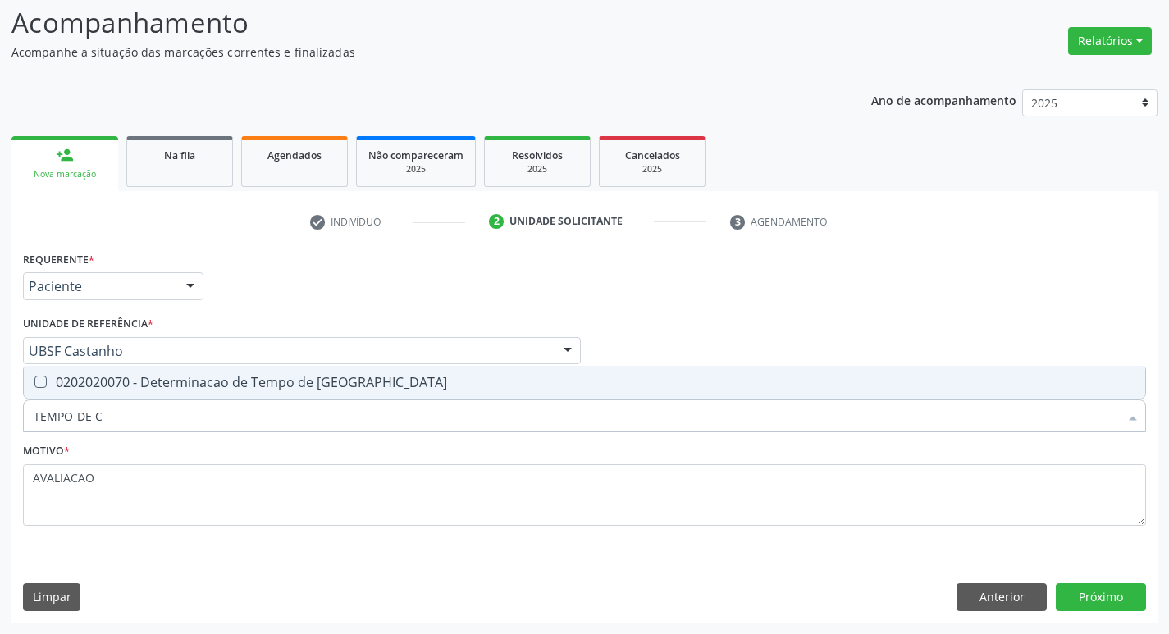
click at [306, 389] on div "0202020070 - Determinacao de Tempo de [GEOGRAPHIC_DATA]" at bounding box center [584, 382] width 1101 height 13
checkbox Coagulacao "true"
click at [1098, 616] on div "Requerente * Paciente Médico(a) Enfermeiro(a) Paciente Nenhum resultado encontr…" at bounding box center [584, 434] width 1146 height 375
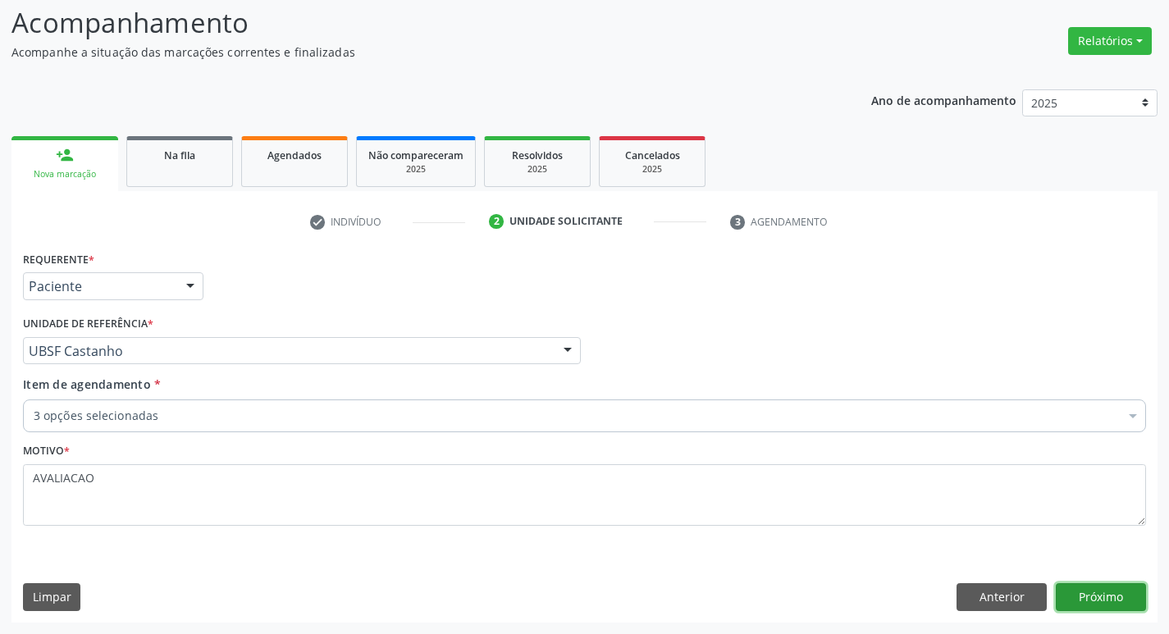
click at [1104, 595] on button "Próximo" at bounding box center [1101, 597] width 90 height 28
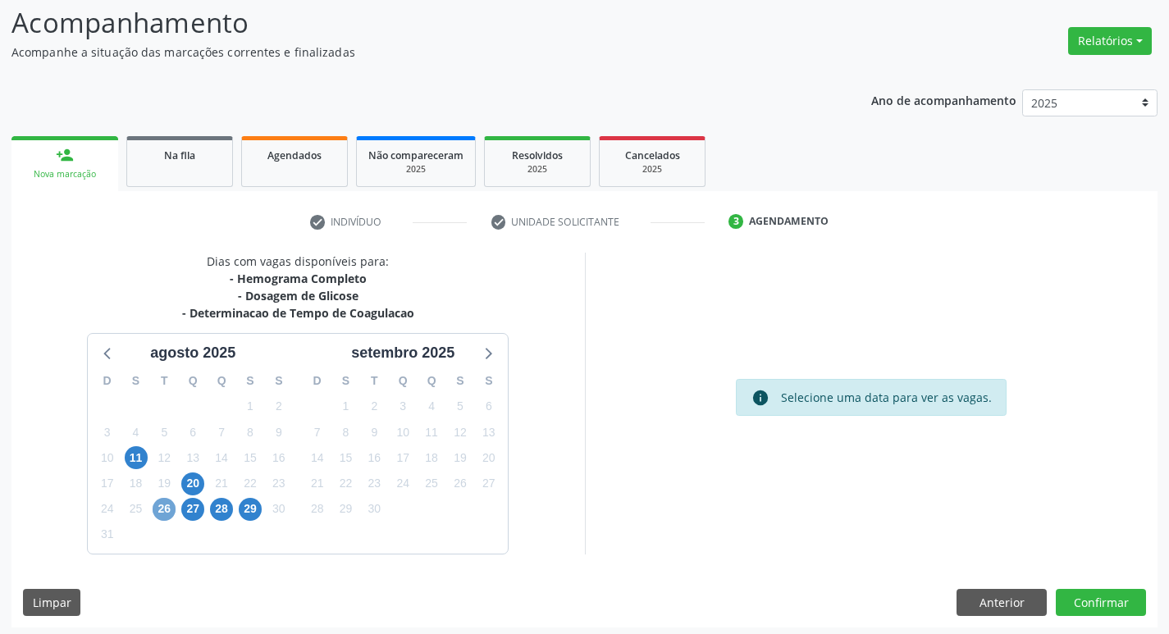
click at [164, 517] on span "26" at bounding box center [164, 509] width 23 height 23
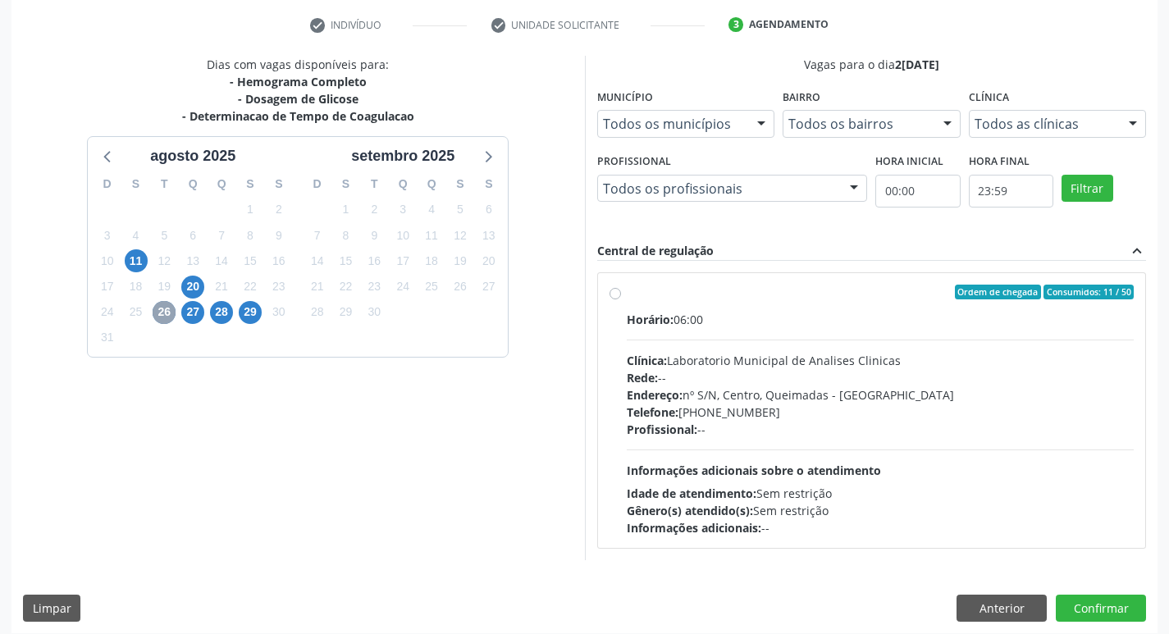
scroll to position [317, 0]
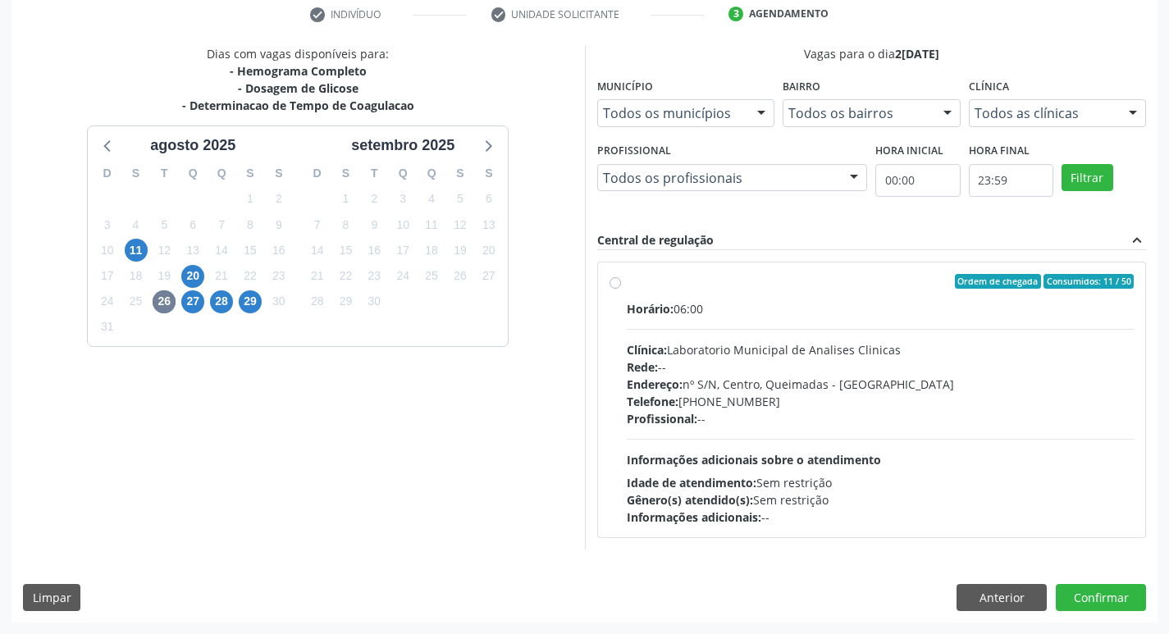
click at [708, 366] on div "Rede: --" at bounding box center [881, 366] width 508 height 17
click at [621, 289] on input "Ordem de chegada Consumidos: 11 / 50 Horário: 06:00 Clínica: Laboratorio Munici…" at bounding box center [614, 281] width 11 height 15
radio input "true"
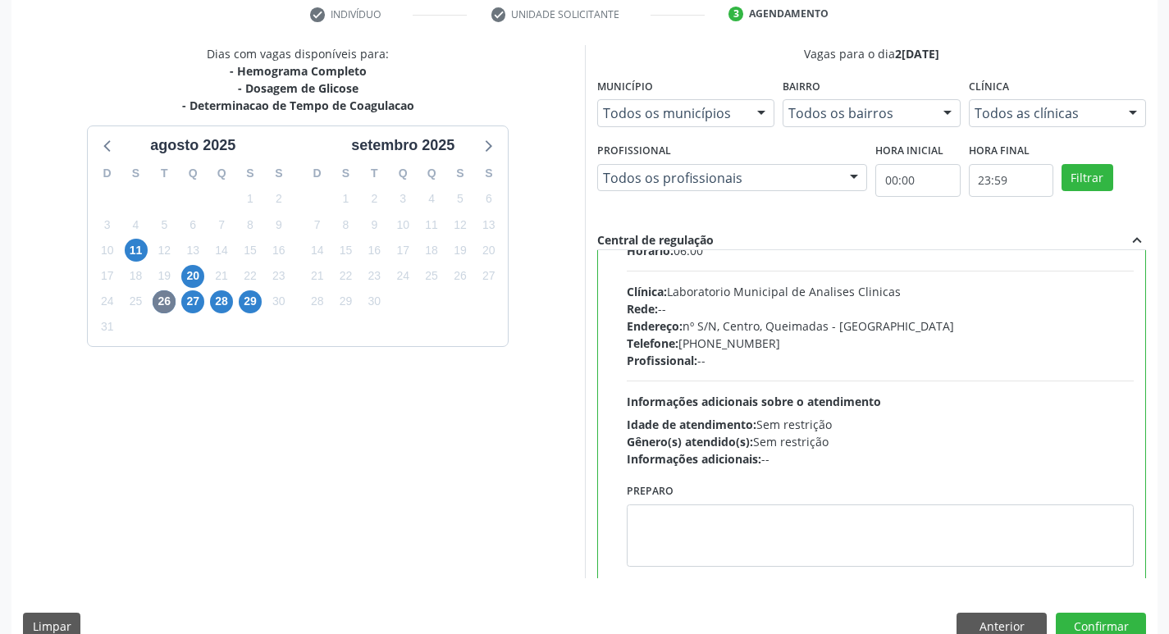
scroll to position [81, 0]
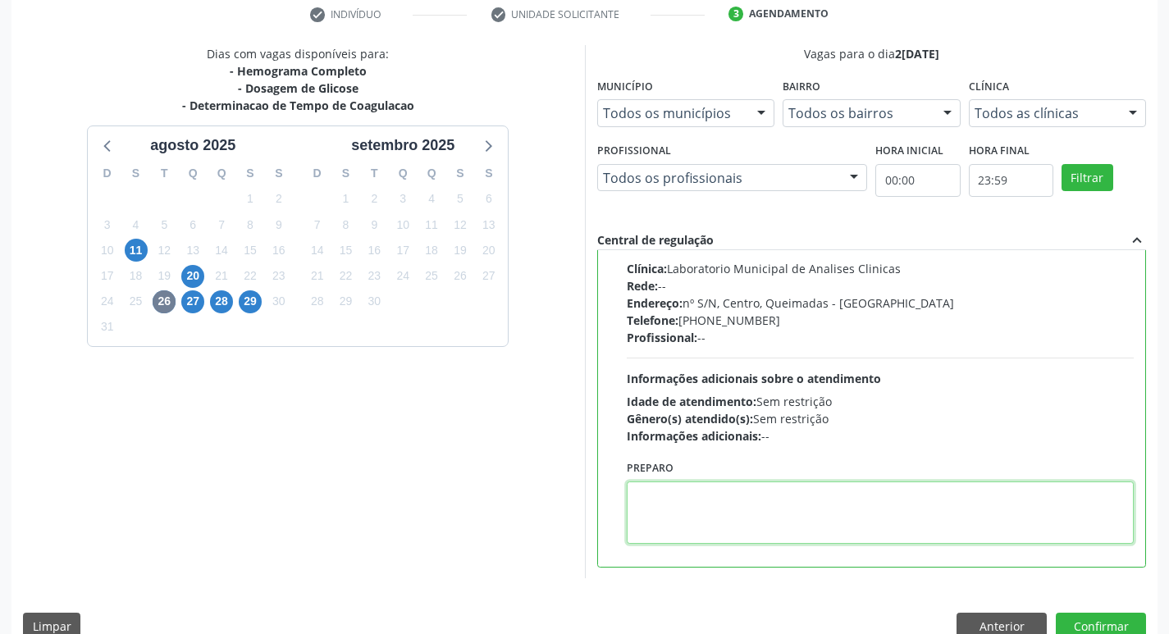
click at [673, 528] on textarea at bounding box center [881, 512] width 508 height 62
paste textarea "IR EM [GEOGRAPHIC_DATA]"
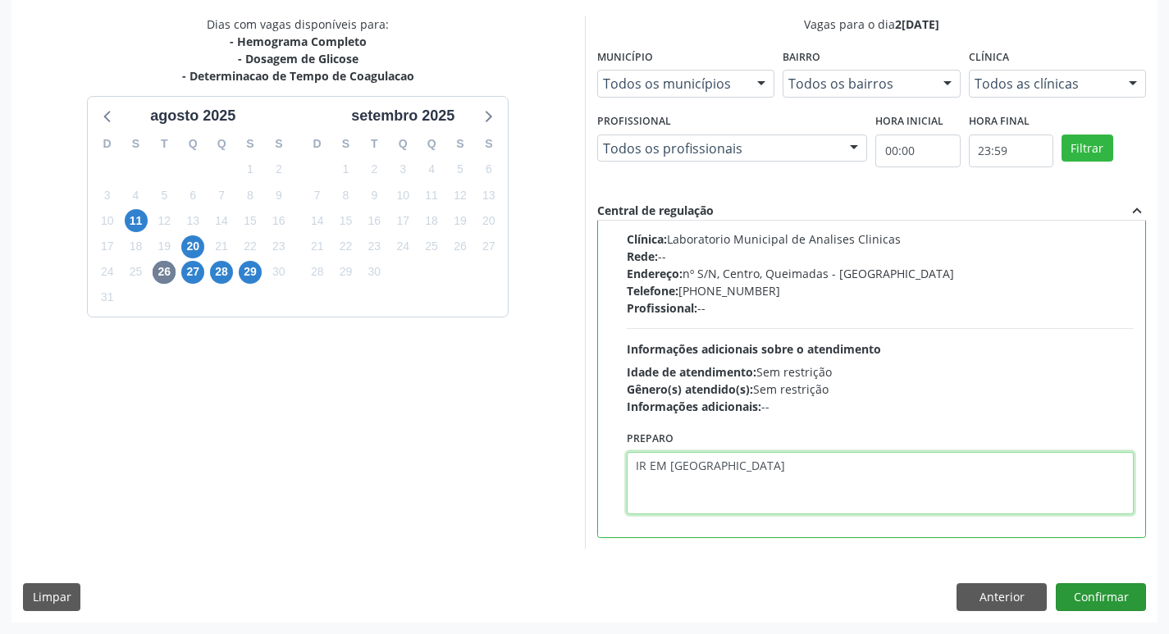
type textarea "IR EM [GEOGRAPHIC_DATA]"
click at [1083, 600] on button "Confirmar" at bounding box center [1101, 597] width 90 height 28
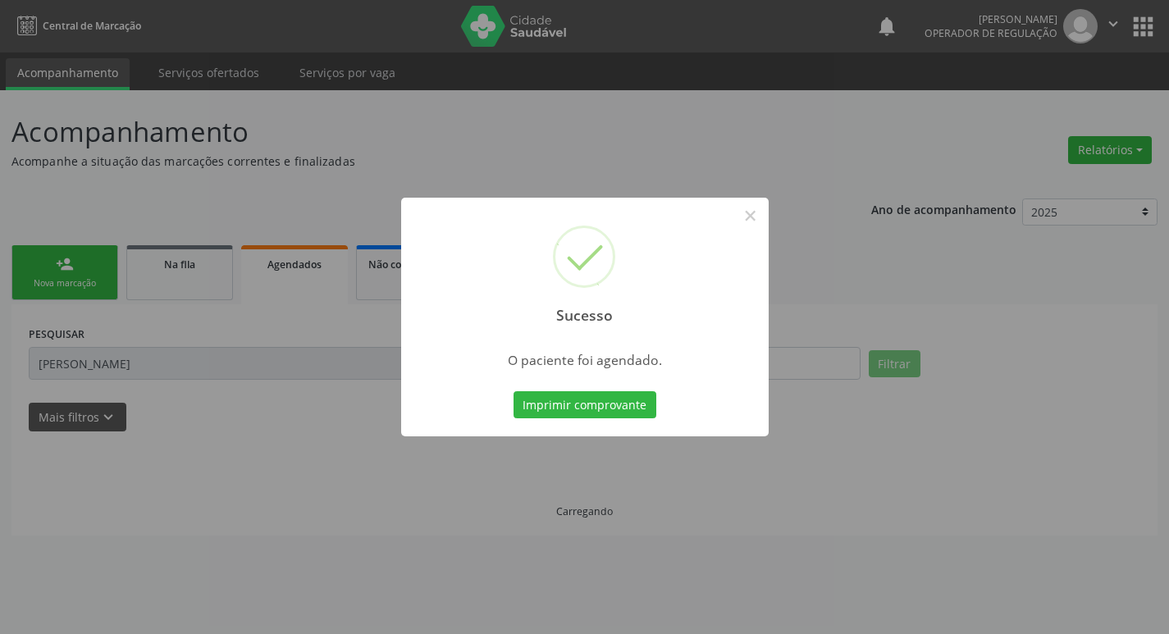
scroll to position [0, 0]
click at [600, 399] on button "Imprimir comprovante" at bounding box center [590, 405] width 143 height 28
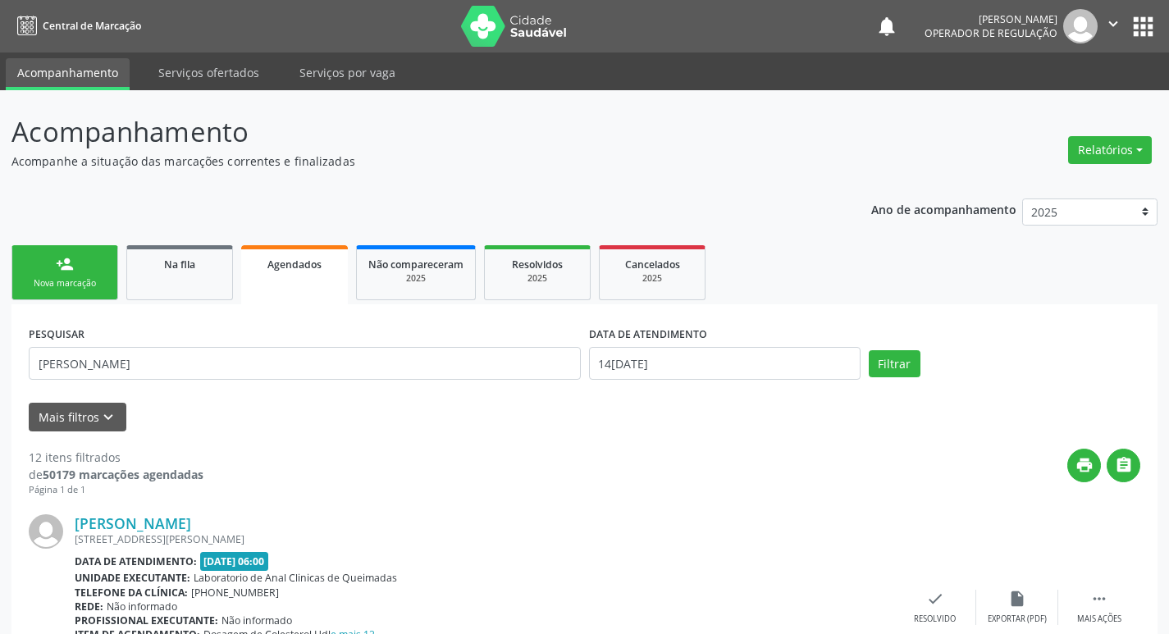
click at [83, 294] on link "person_add Nova marcação" at bounding box center [64, 272] width 107 height 55
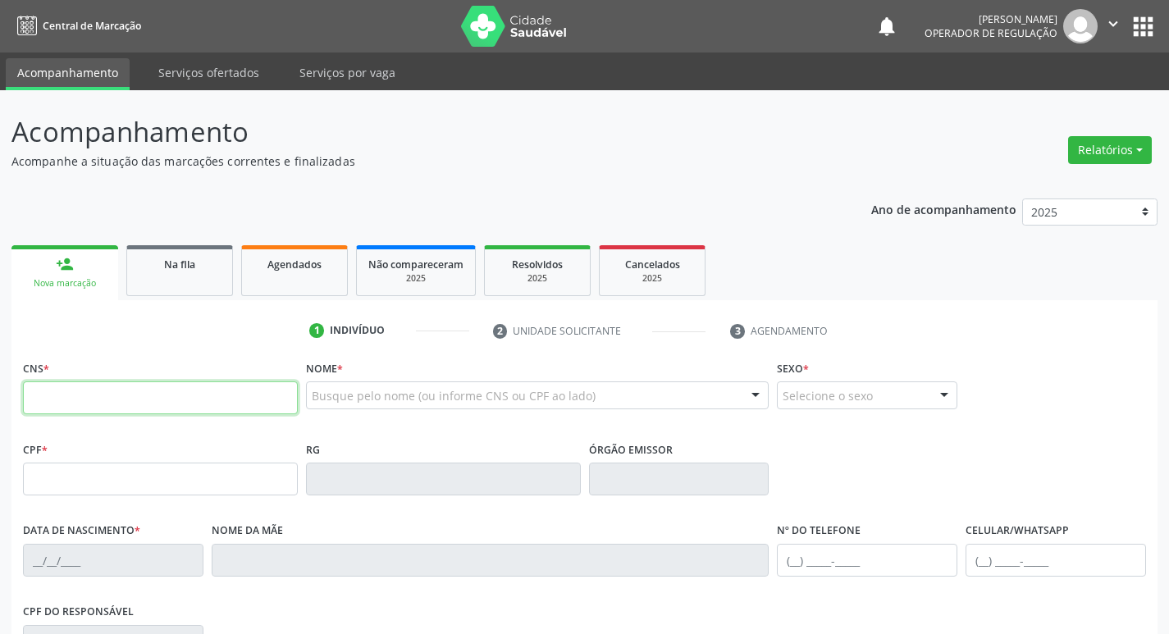
click at [173, 397] on input "text" at bounding box center [160, 397] width 275 height 33
type input "702 8061 0527 3162"
type input "797.141.374-20"
type input "11/09/1970"
type input "Creusa Lopes de Sousa"
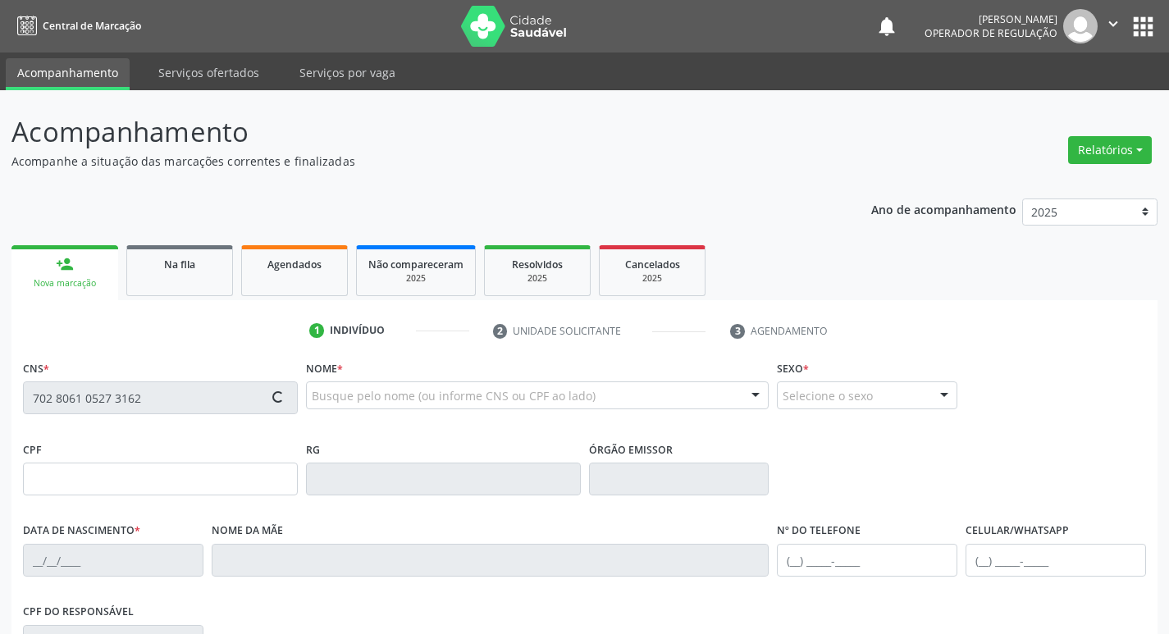
type input "[PHONE_NUMBER]"
type input "1273"
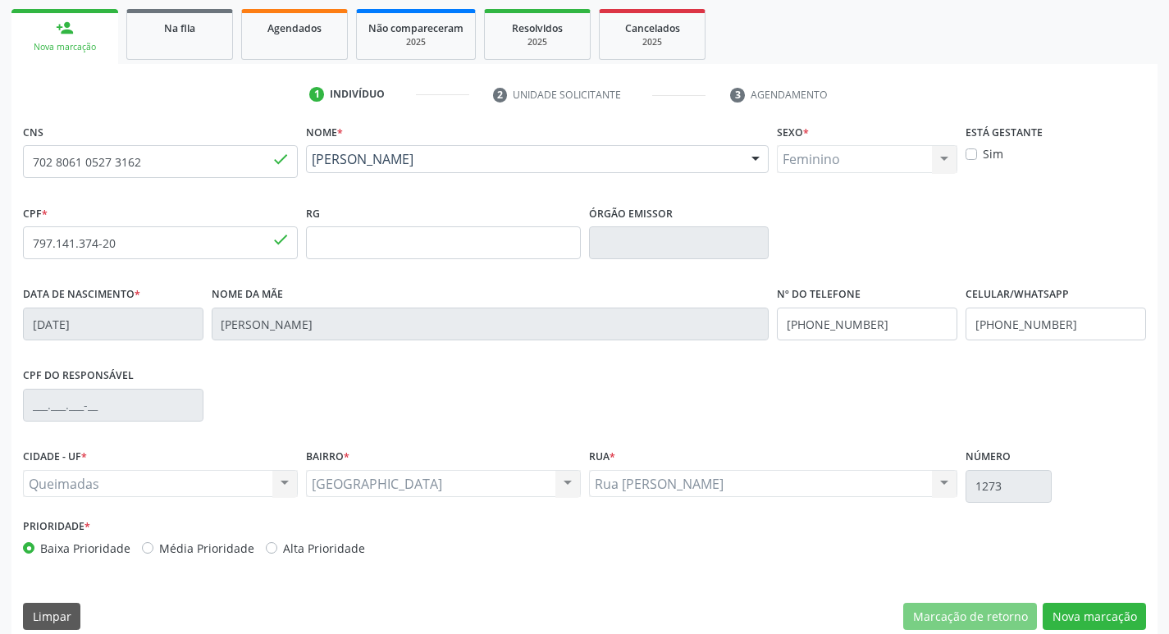
scroll to position [255, 0]
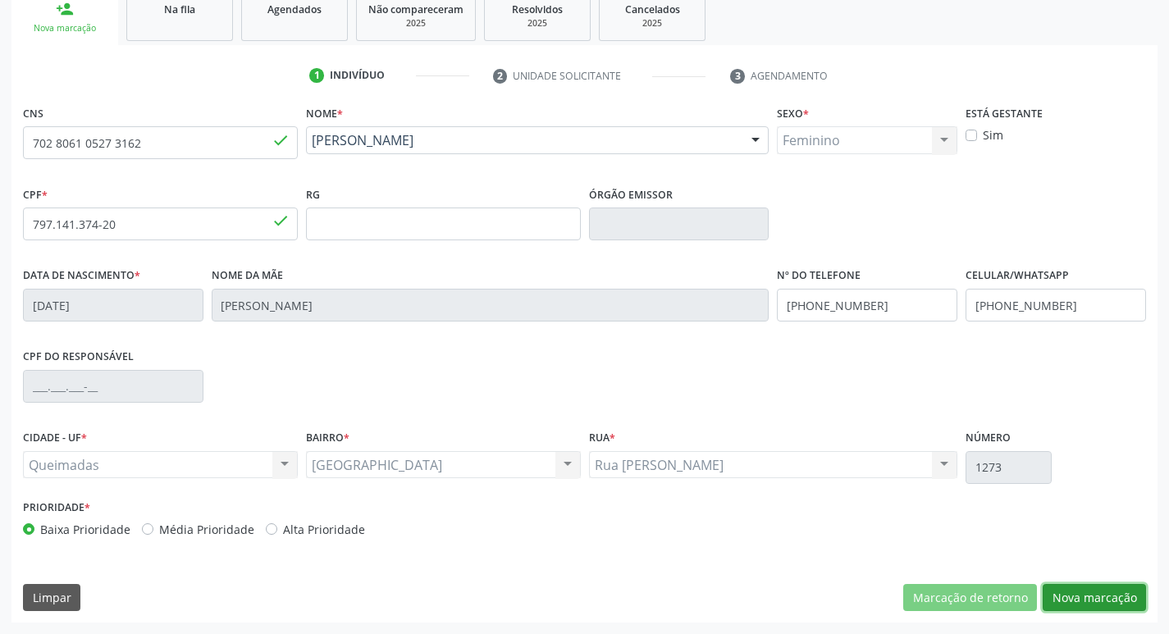
click at [1095, 592] on button "Nova marcação" at bounding box center [1093, 598] width 103 height 28
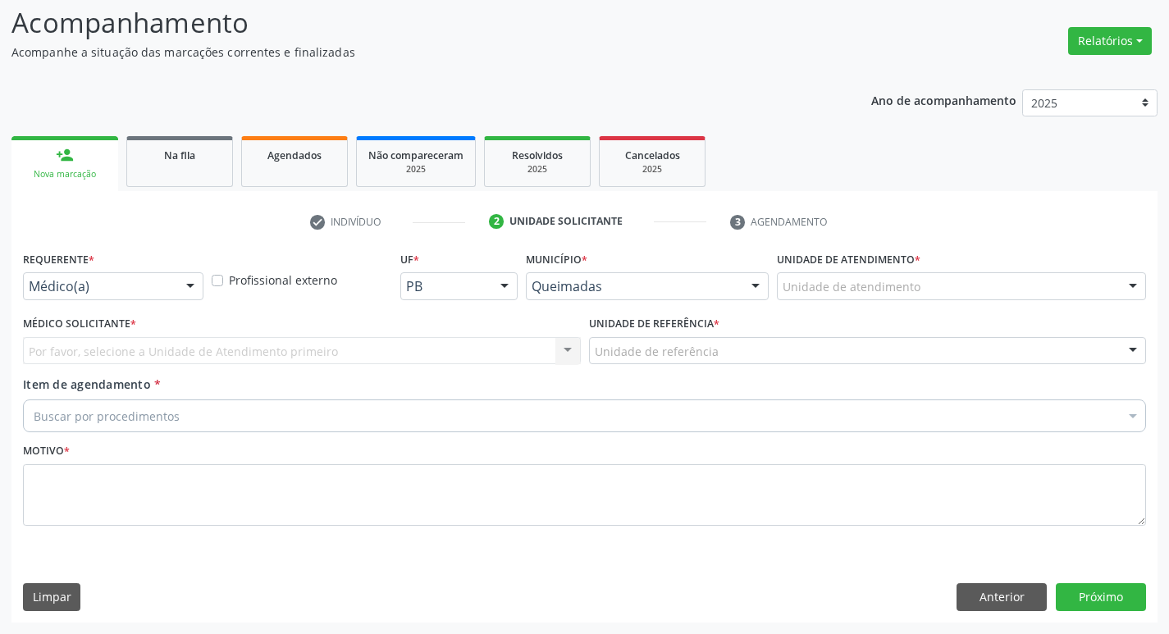
scroll to position [109, 0]
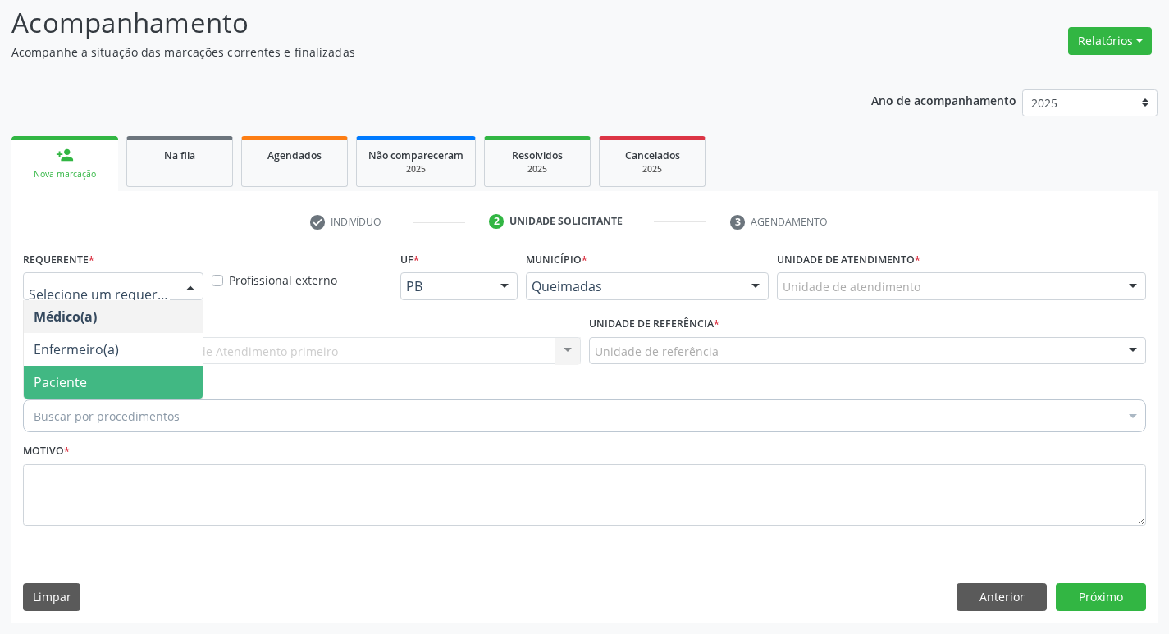
click at [121, 385] on span "Paciente" at bounding box center [113, 382] width 179 height 33
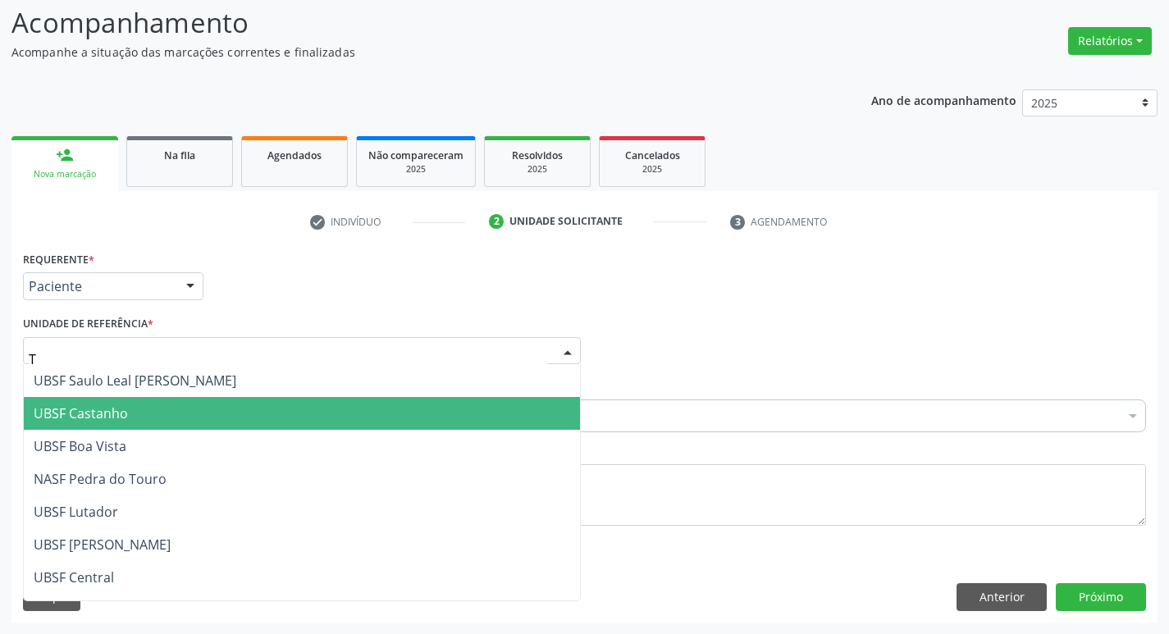
type input "TI"
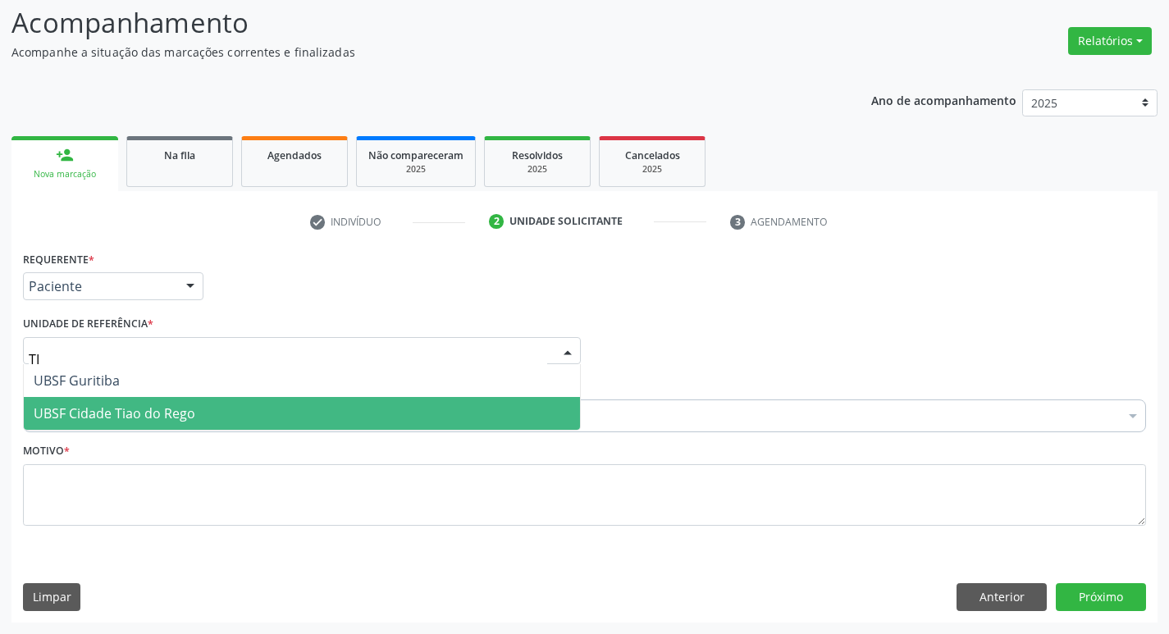
click at [140, 416] on span "UBSF Cidade Tiao do Rego" at bounding box center [115, 413] width 162 height 18
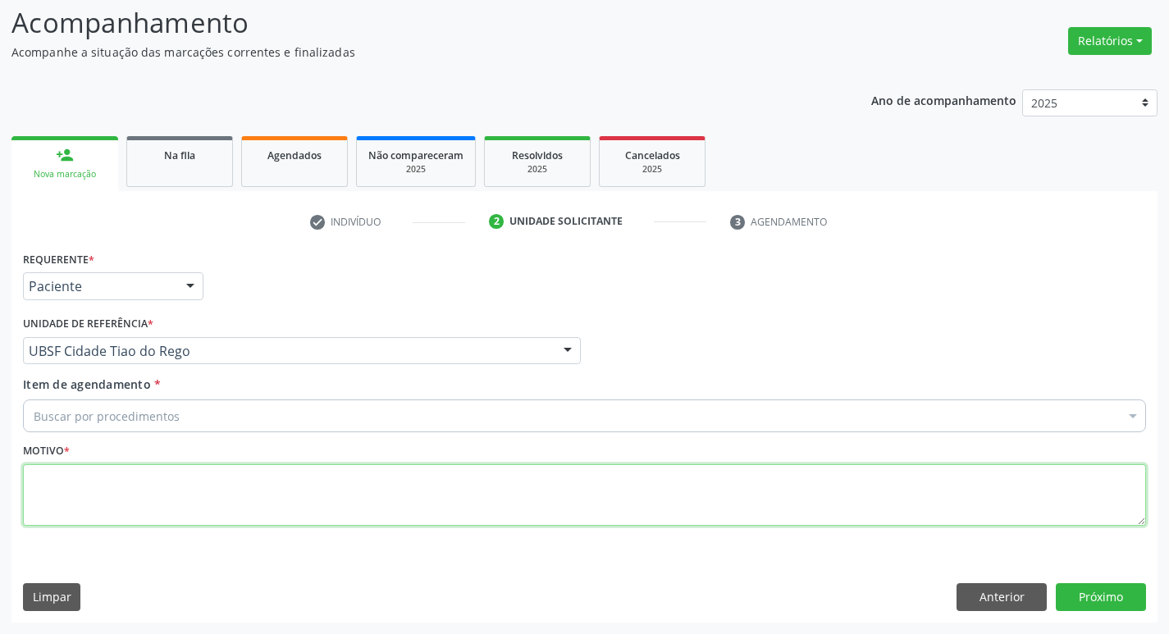
click at [93, 507] on textarea at bounding box center [584, 495] width 1123 height 62
type textarea "AVALIACAO"
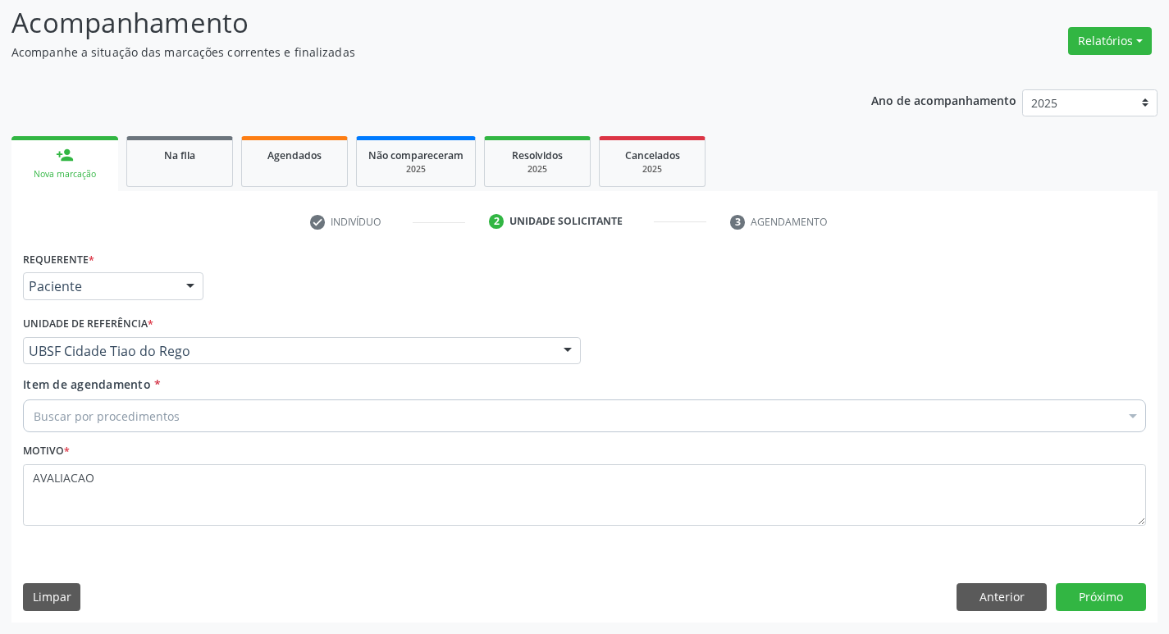
click at [92, 399] on div "Buscar por procedimentos Selecionar todos 0604320140 - Abatacepte 125 Mg Injetá…" at bounding box center [584, 413] width 1123 height 28
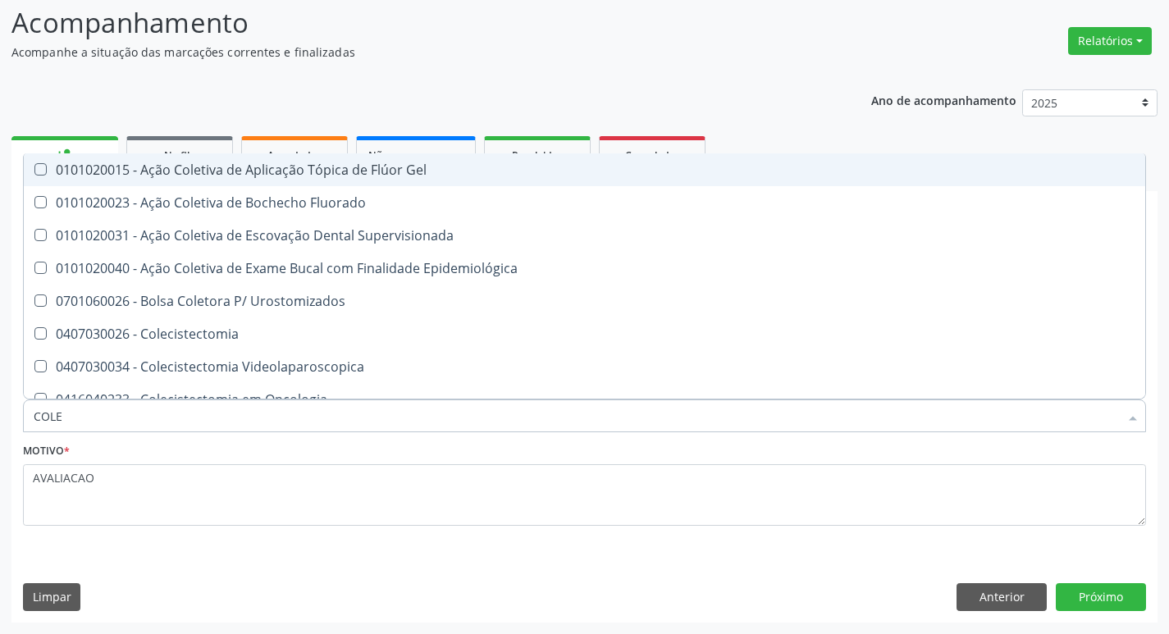
type input "COLES"
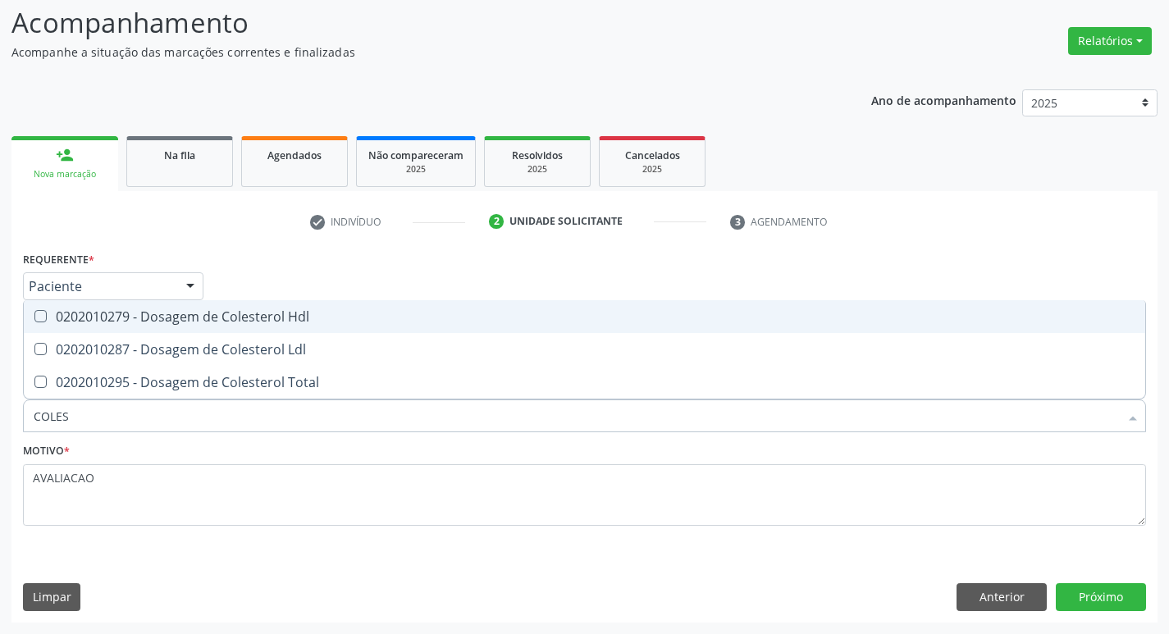
click at [80, 313] on div "0202010279 - Dosagem de Colesterol Hdl" at bounding box center [584, 316] width 1101 height 13
checkbox Hdl "true"
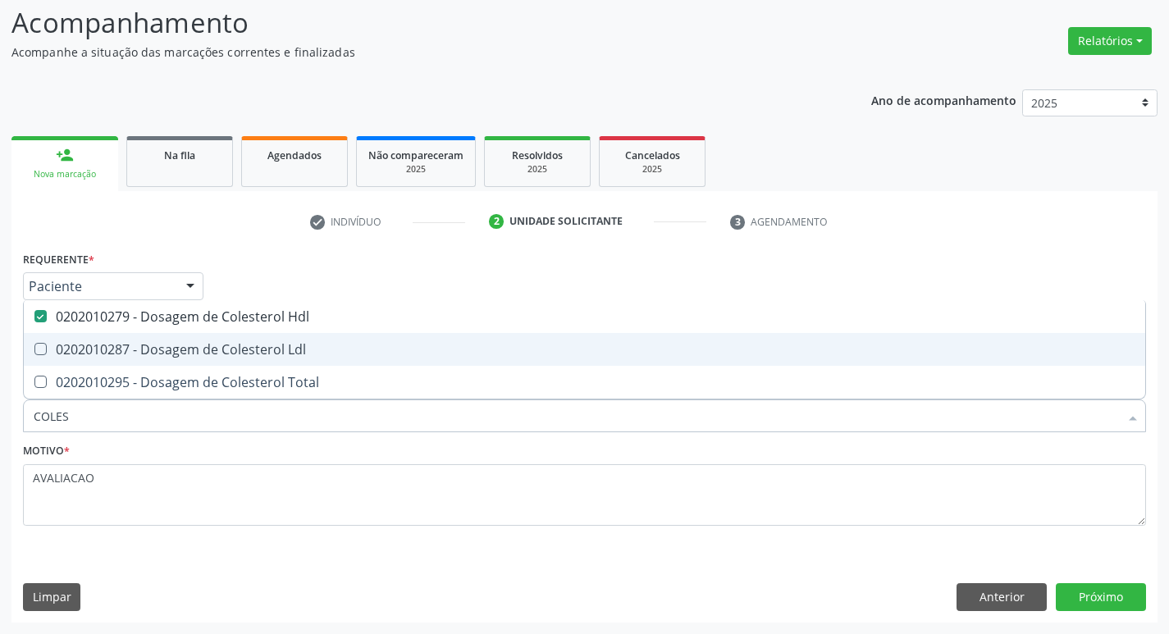
click at [89, 343] on div "0202010287 - Dosagem de Colesterol Ldl" at bounding box center [584, 349] width 1101 height 13
checkbox Ldl "true"
type input "COLE"
checkbox Hdl "false"
checkbox Ldl "false"
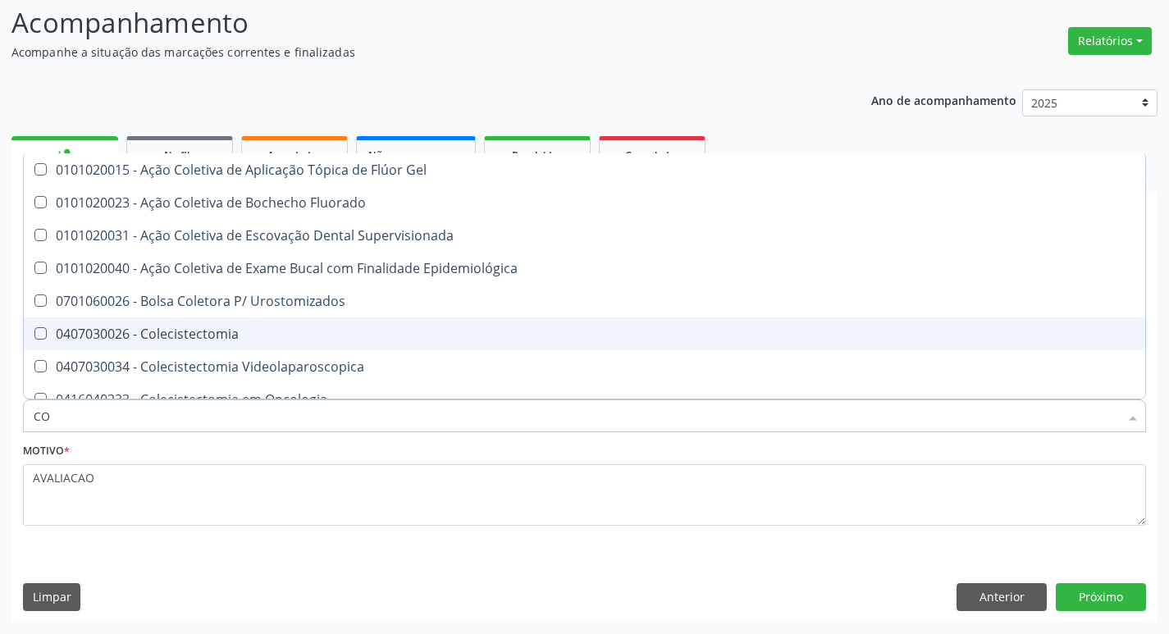
type input "C"
checkbox Hdl "false"
checkbox Ldl "false"
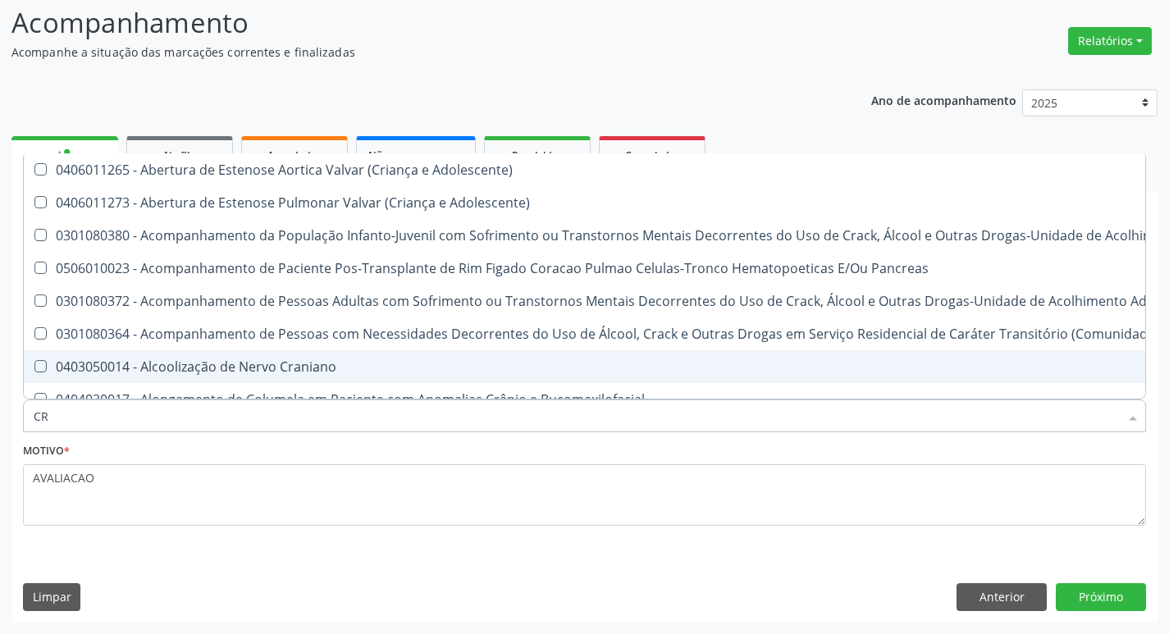
type input "CREATIN"
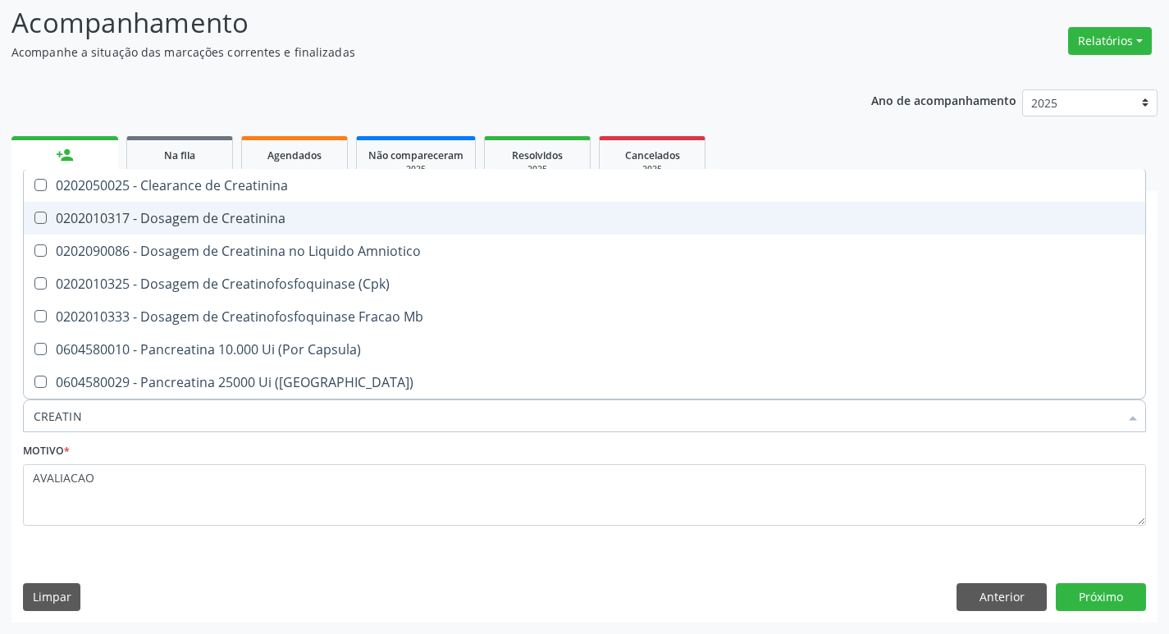
click at [274, 220] on div "0202010317 - Dosagem de Creatinina" at bounding box center [584, 218] width 1101 height 13
checkbox Creatinina "true"
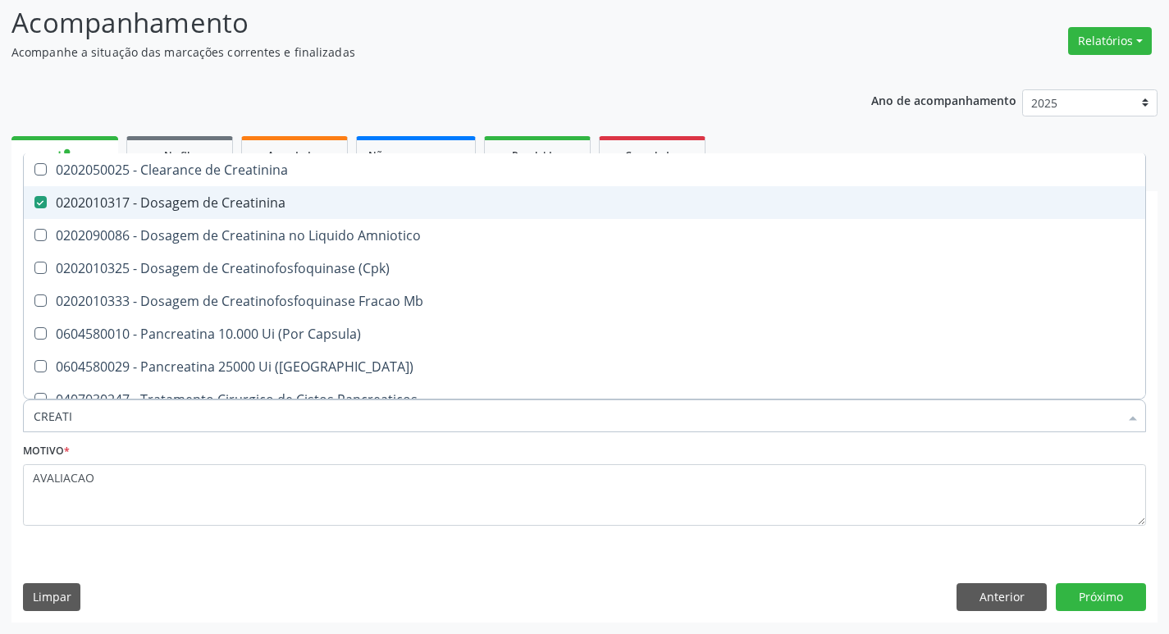
type input "CREAT"
checkbox Creatinina "false"
checkbox Amniotico "true"
type input "CREA"
checkbox Amniotico "false"
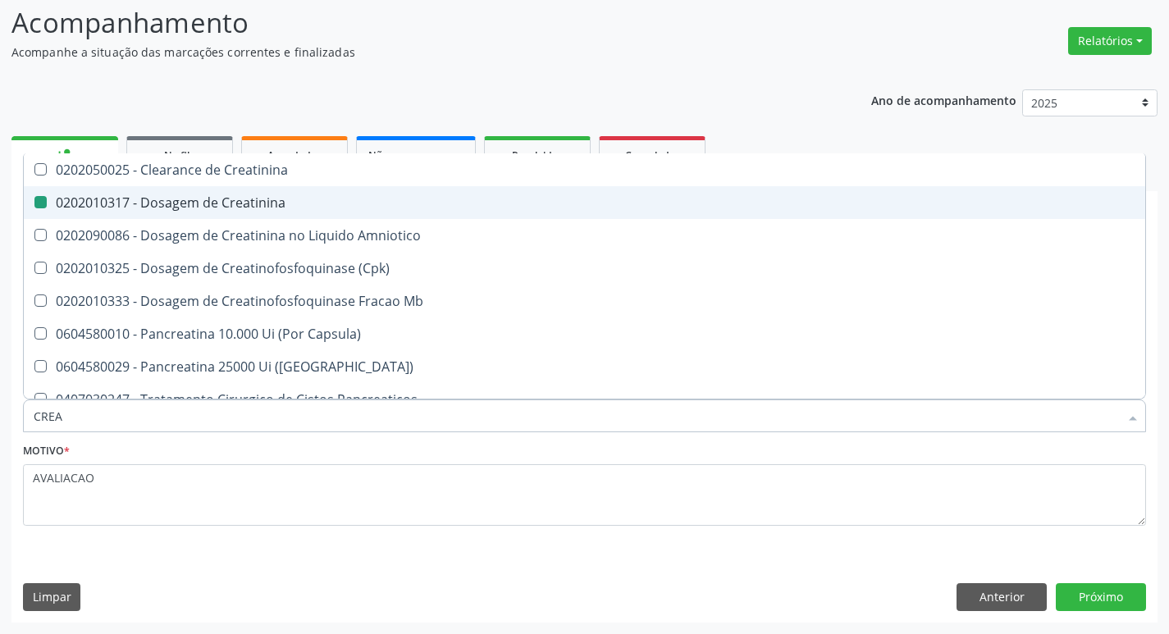
checkbox Mb "true"
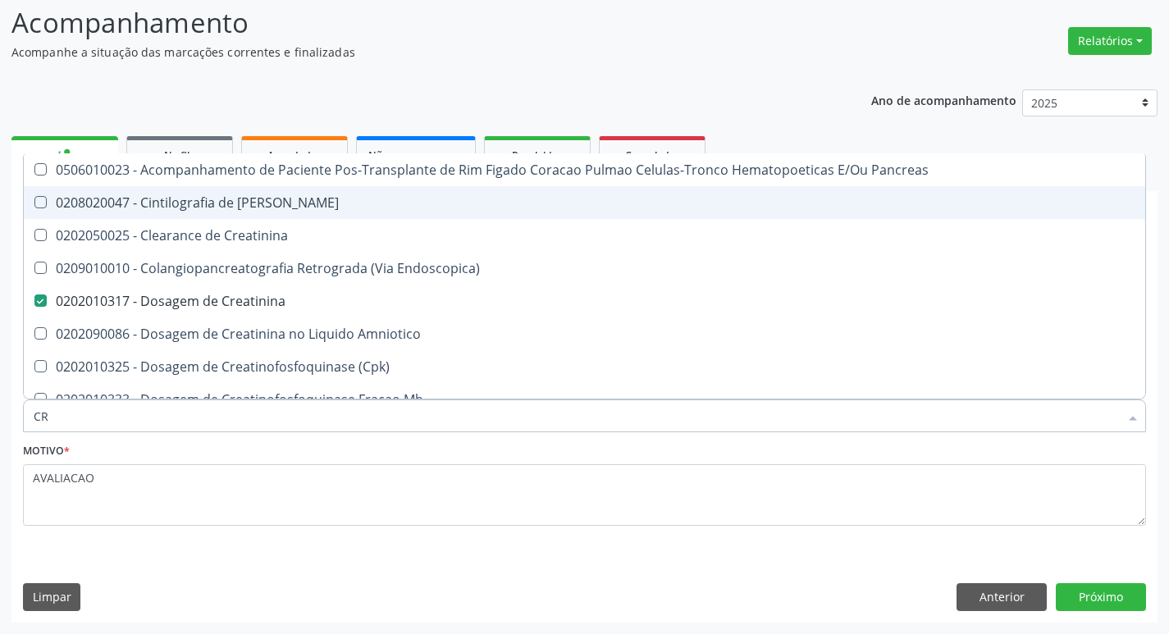
type input "C"
checkbox Creatinina "false"
checkbox Oncologia "false"
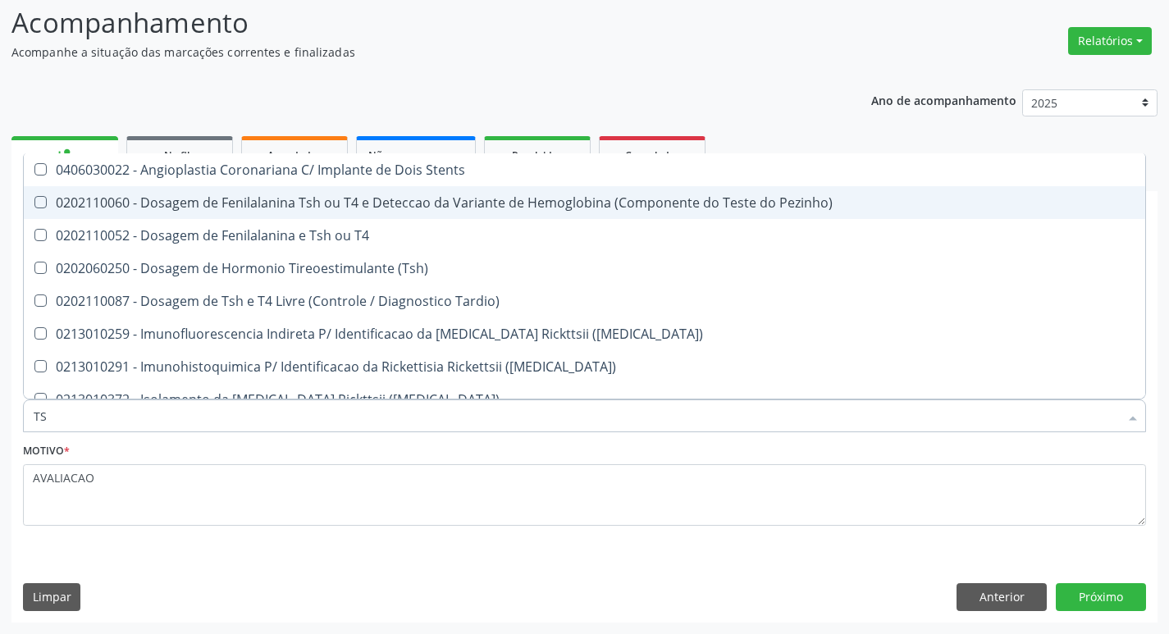
type input "TSH"
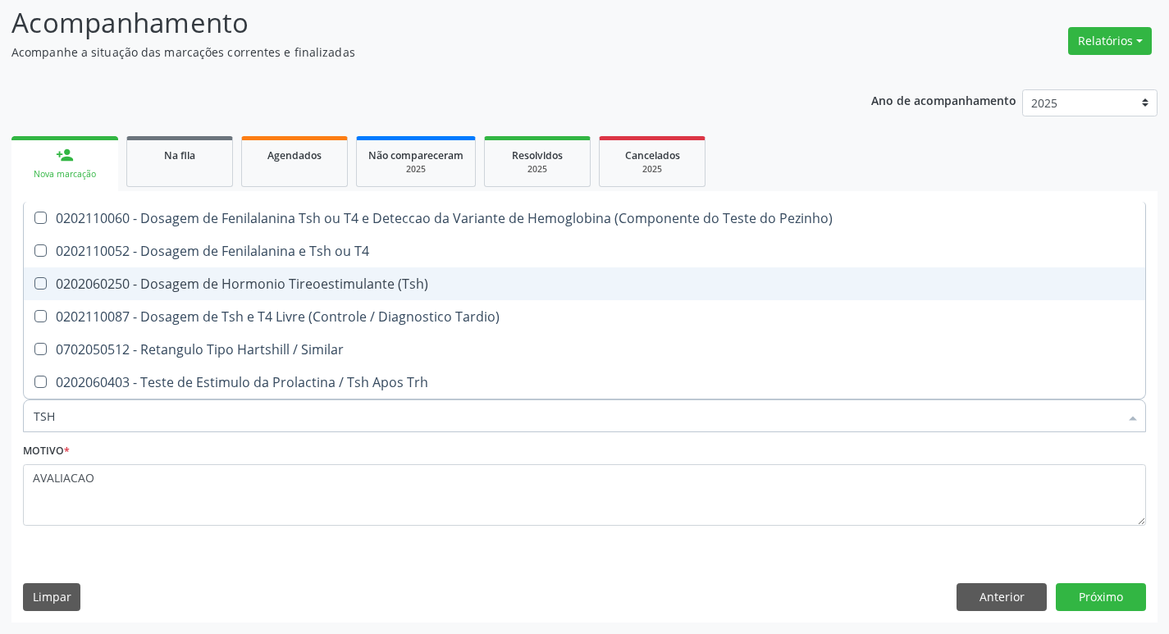
click at [269, 272] on span "0202060250 - Dosagem de Hormonio Tireoestimulante (Tsh)" at bounding box center [584, 283] width 1121 height 33
checkbox \(Tsh\) "true"
type input "TS"
checkbox \(Tsh\) "false"
checkbox Tardio\) "true"
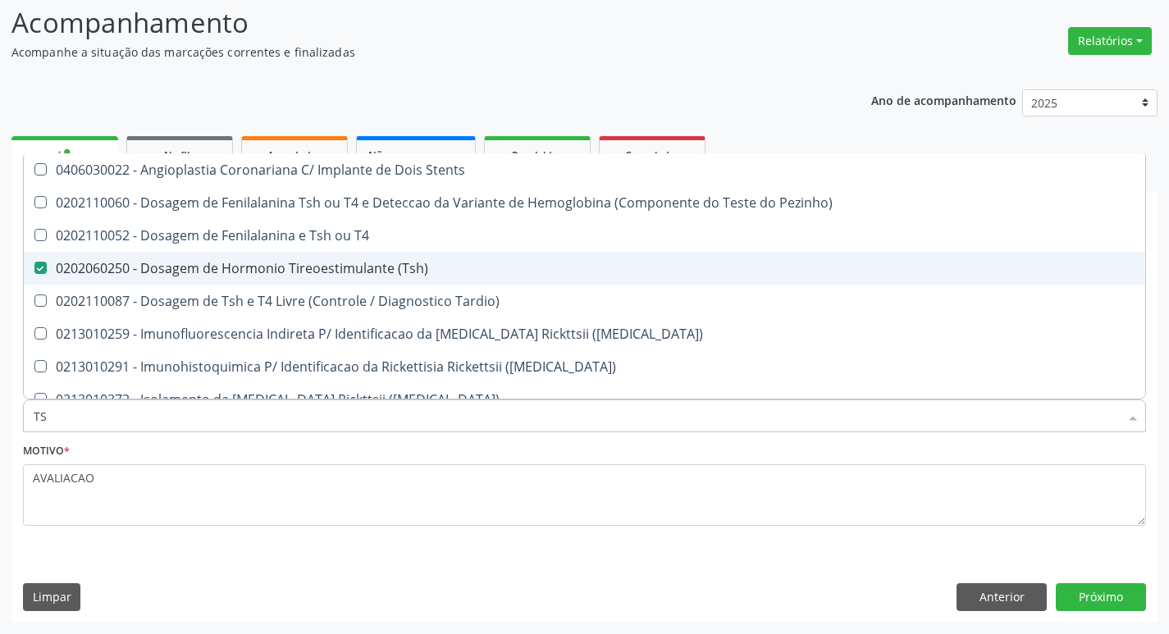
type input "T"
checkbox \(Tsh\) "false"
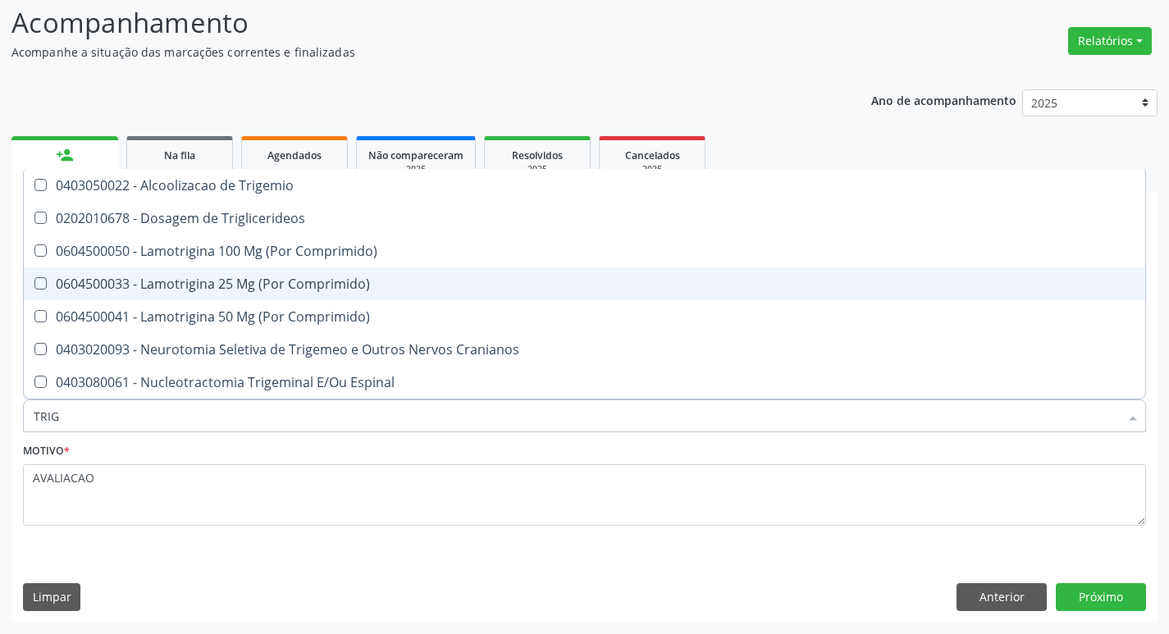
type input "TRIGL"
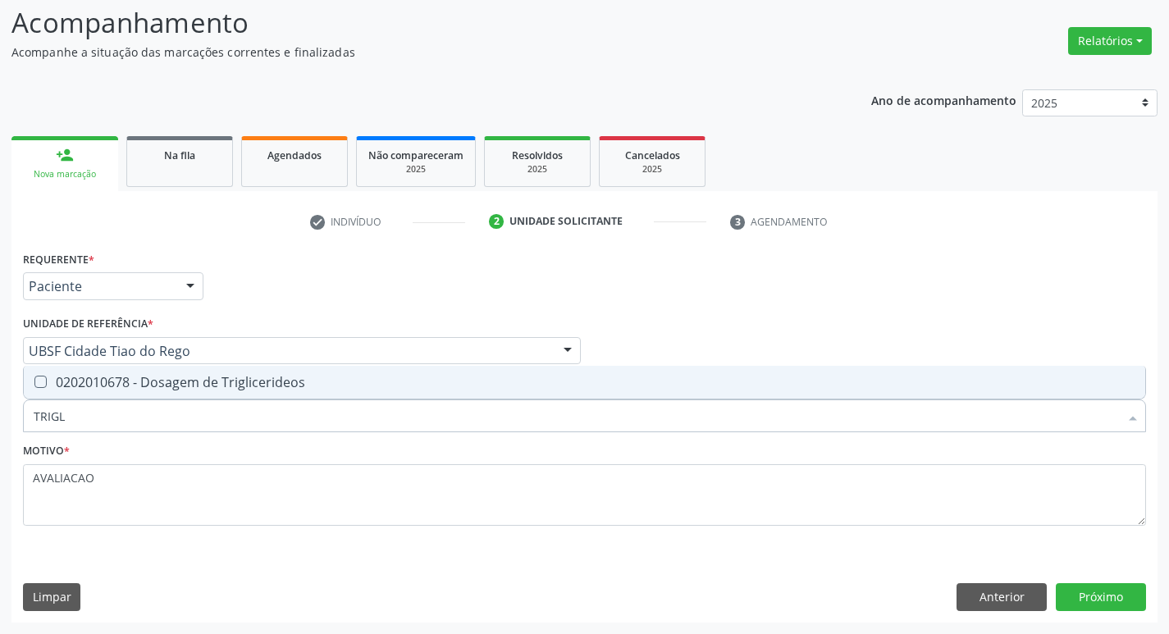
click at [224, 389] on div "0202010678 - Dosagem de Triglicerideos" at bounding box center [584, 382] width 1101 height 13
checkbox Triglicerideos "true"
type input "TRIG"
checkbox Triglicerideos "false"
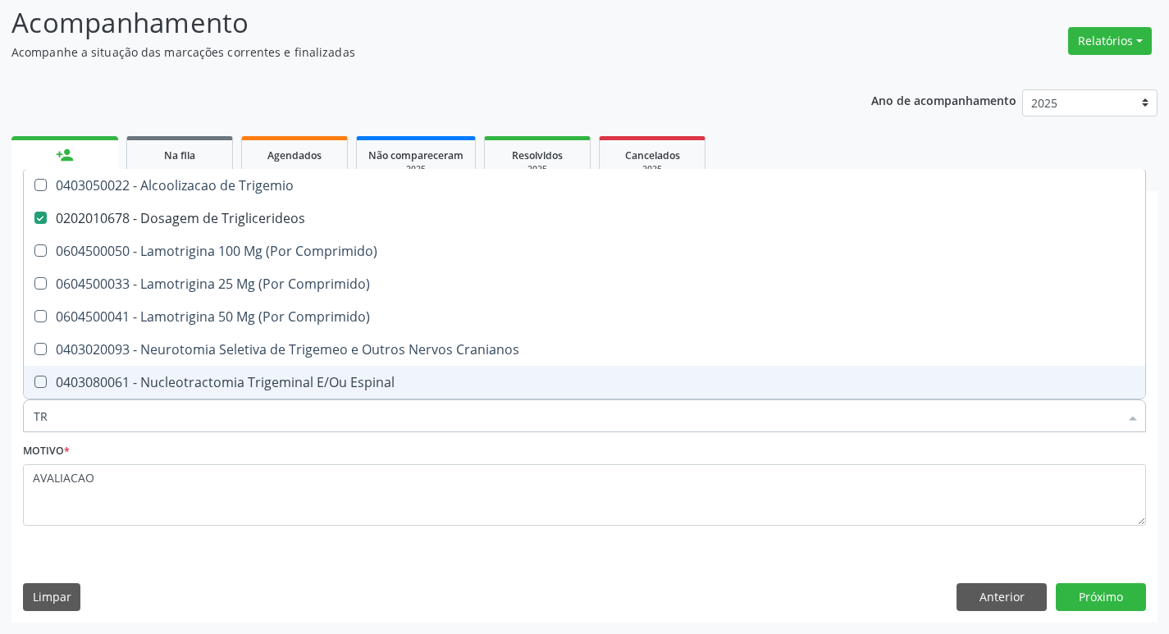
type input "T"
checkbox Triglicerideos "false"
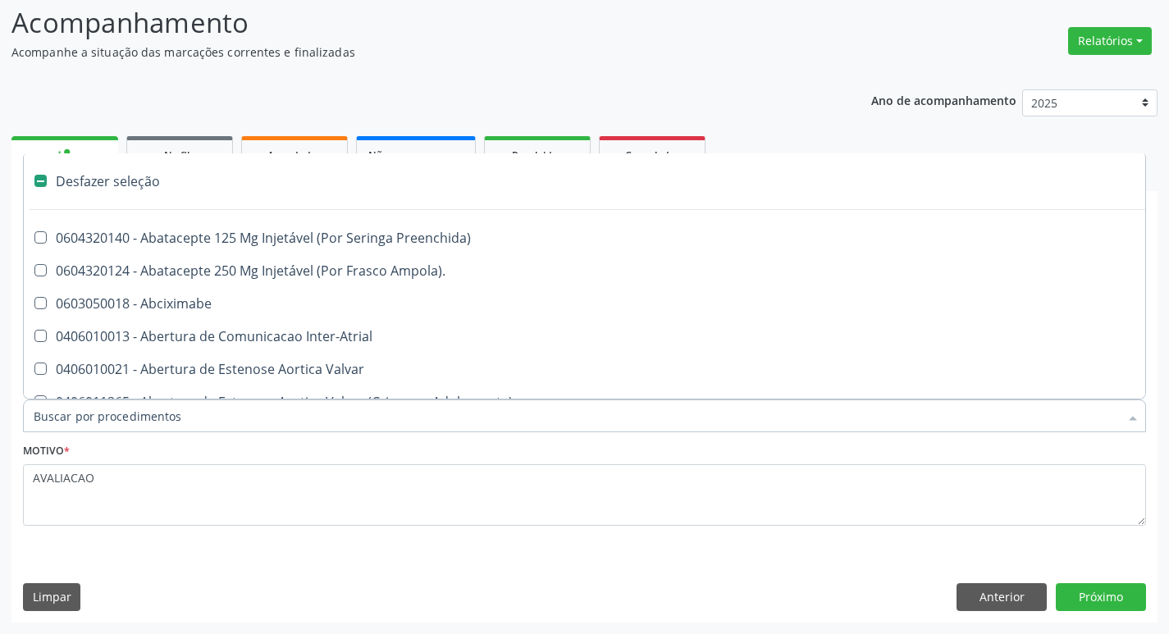
type input "H"
checkbox Lactente\) "true"
checkbox C "true"
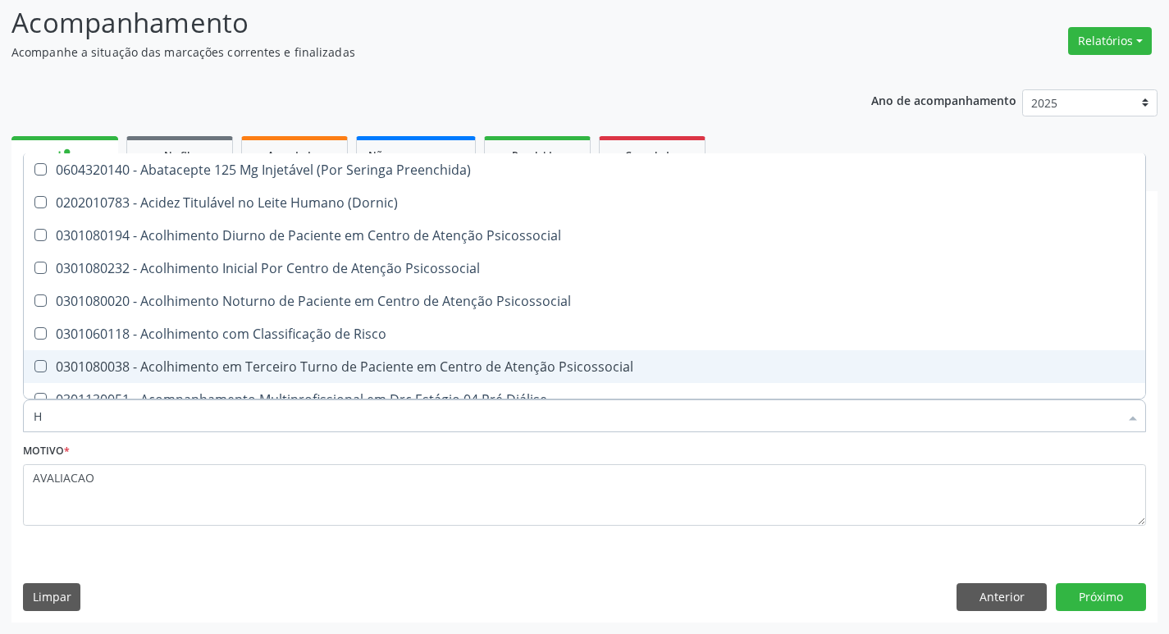
type input "HEMOGLOBINA G"
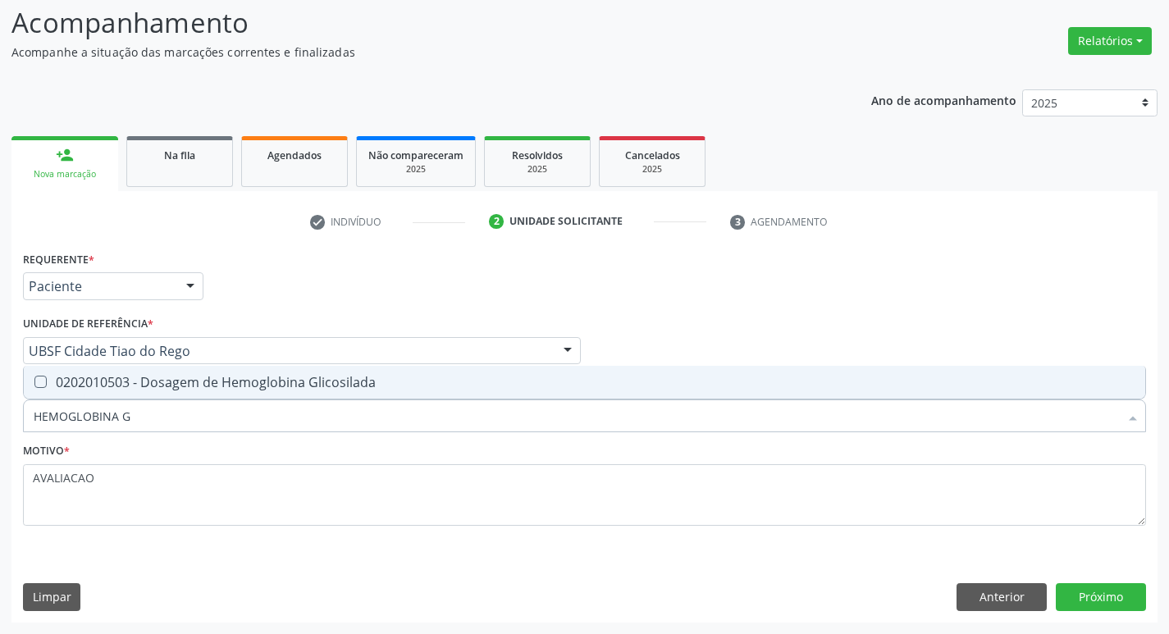
click at [237, 386] on div "0202010503 - Dosagem de Hemoglobina Glicosilada" at bounding box center [584, 382] width 1101 height 13
checkbox Glicosilada "true"
type input "HEMOGLOBINA"
checkbox Glicosilada "false"
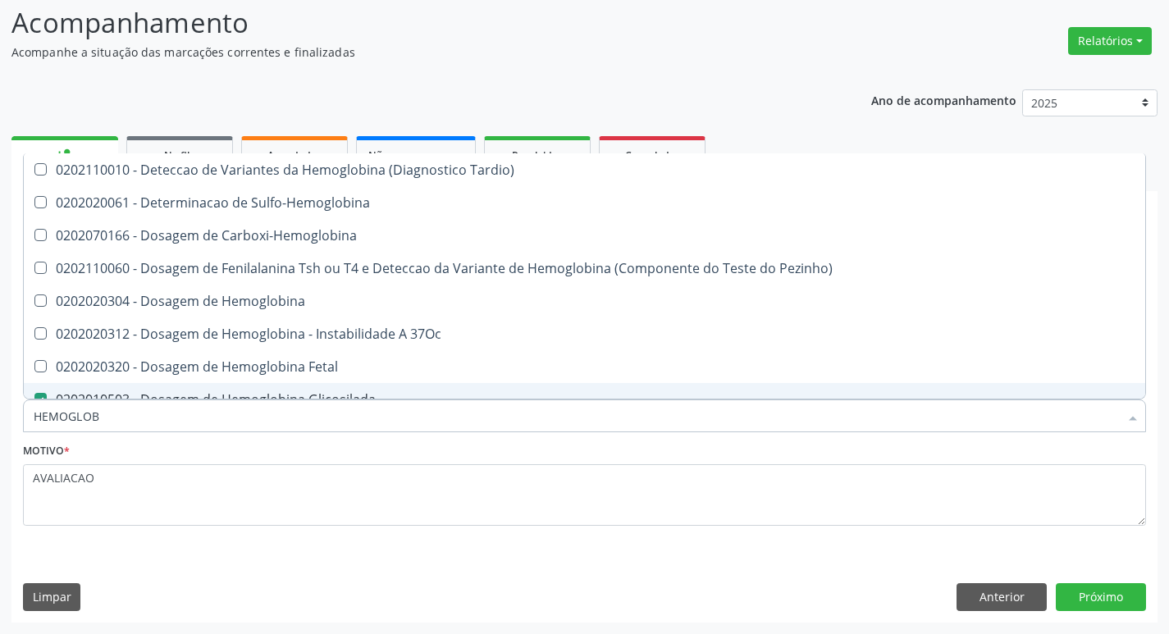
type input "HEMOGLO"
checkbox Glicosilada "false"
checkbox Hemoglobina "true"
type input "H"
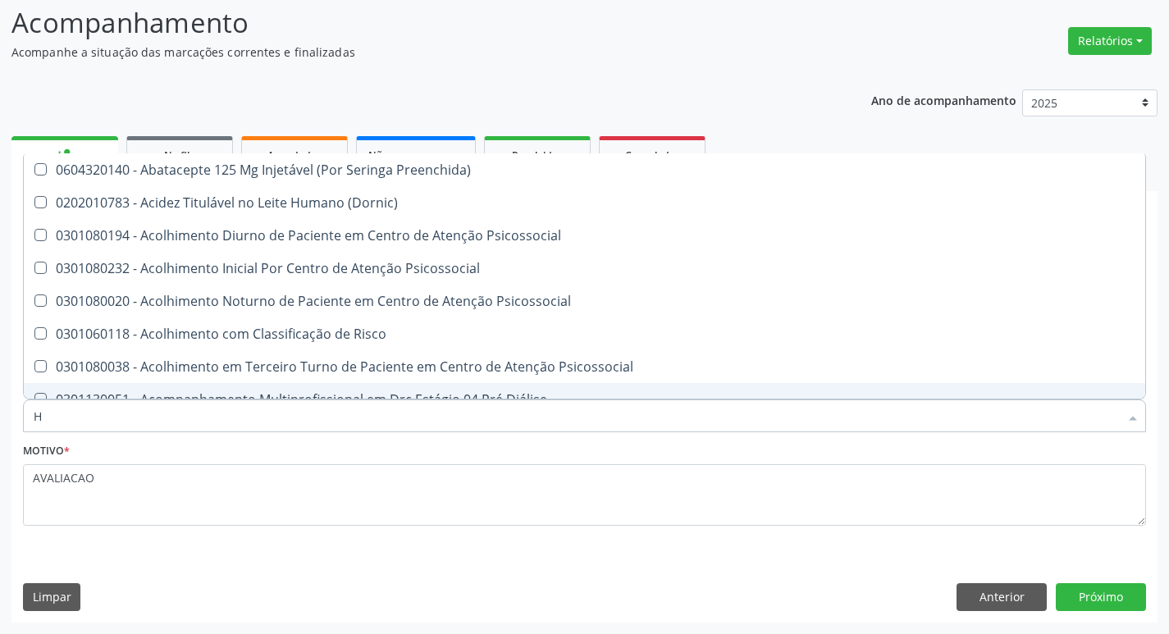
checkbox Reabilitacao "false"
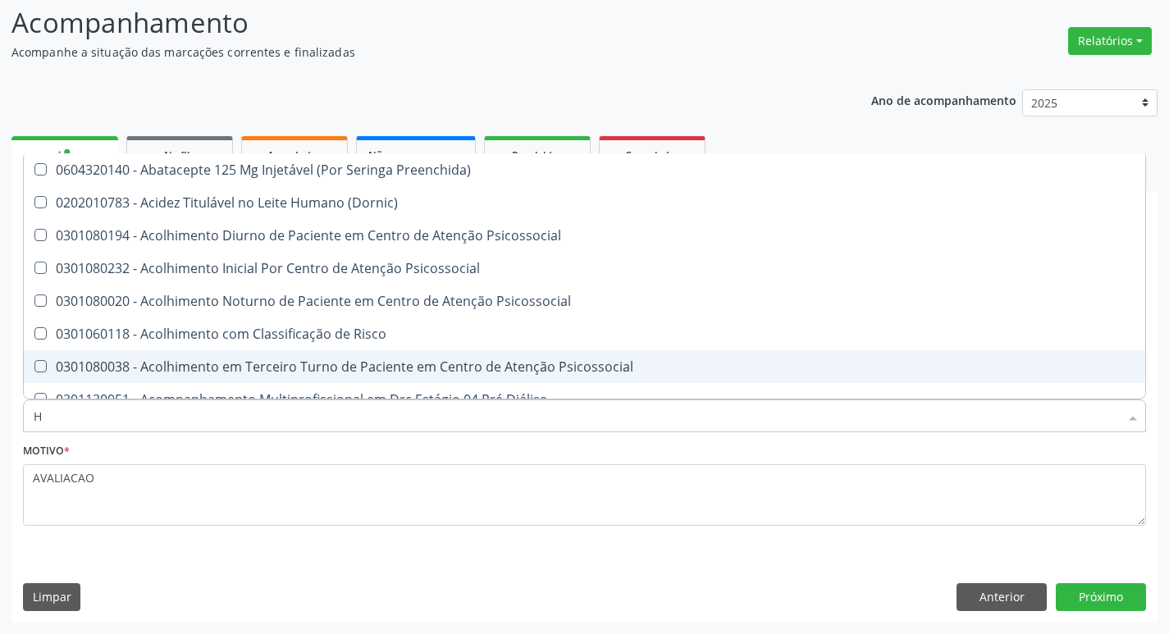
type input "HEMOGR"
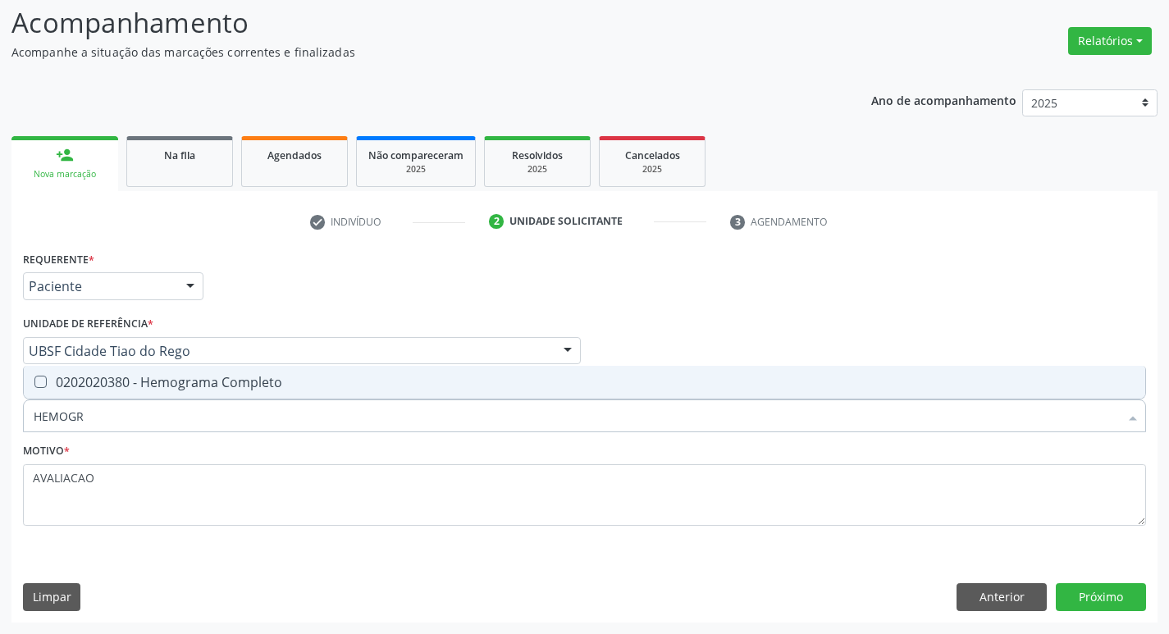
click at [232, 383] on div "0202020380 - Hemograma Completo" at bounding box center [584, 382] width 1101 height 13
checkbox Completo "true"
type input "HEMOG"
checkbox Completo "false"
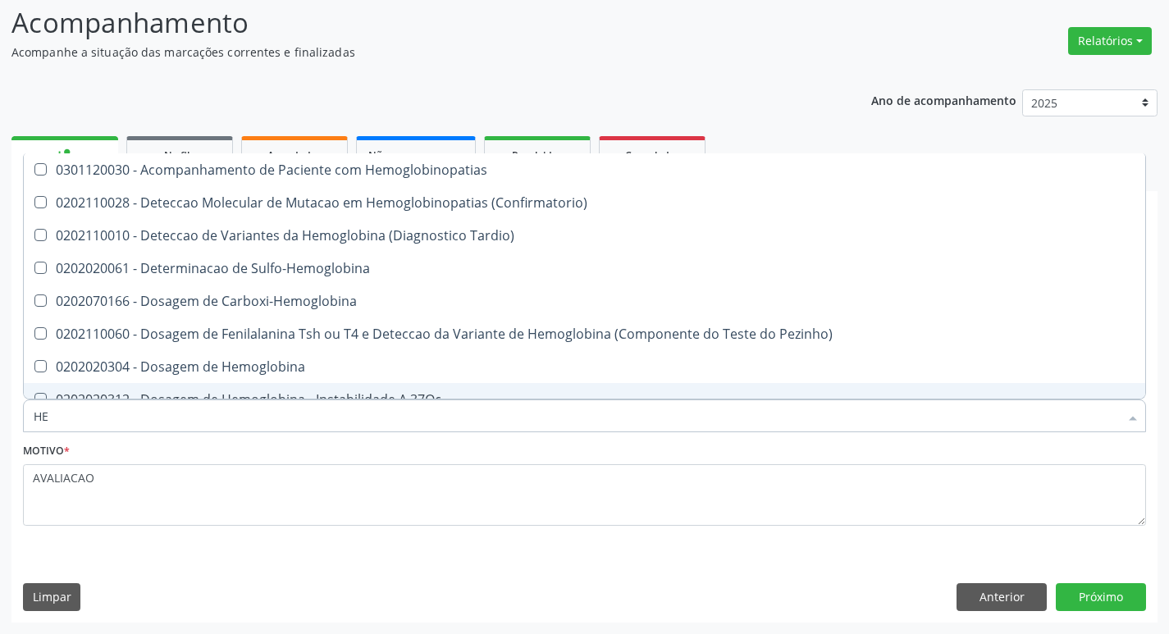
type input "H"
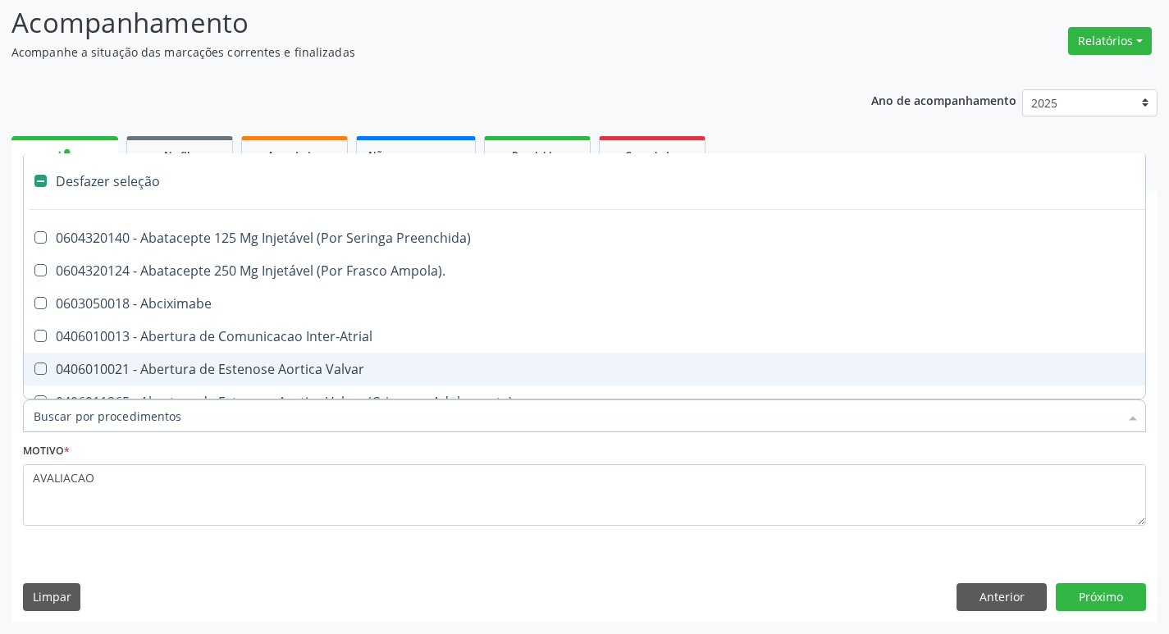
checkbox Dente\) "false"
checkbox Capsula\) "false"
type input "G"
checkbox Comprimido\) "true"
checkbox Sanitária "true"
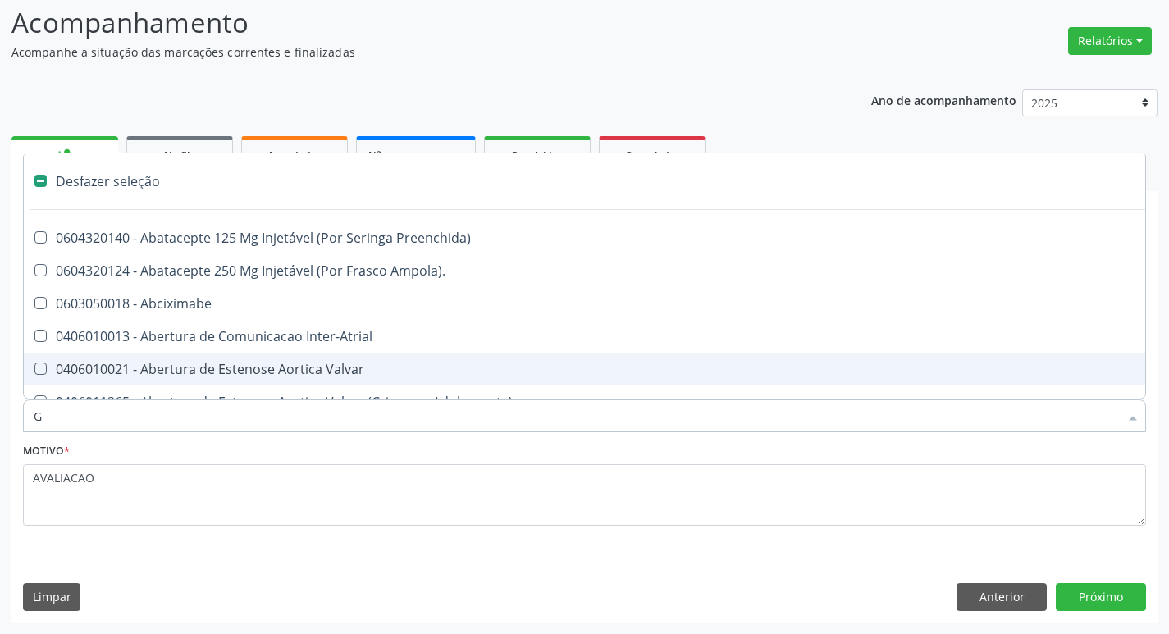
checkbox Criança "true"
checkbox \(Picc\) "true"
checkbox Cardiaco "true"
checkbox Osso "true"
checkbox Persistente "true"
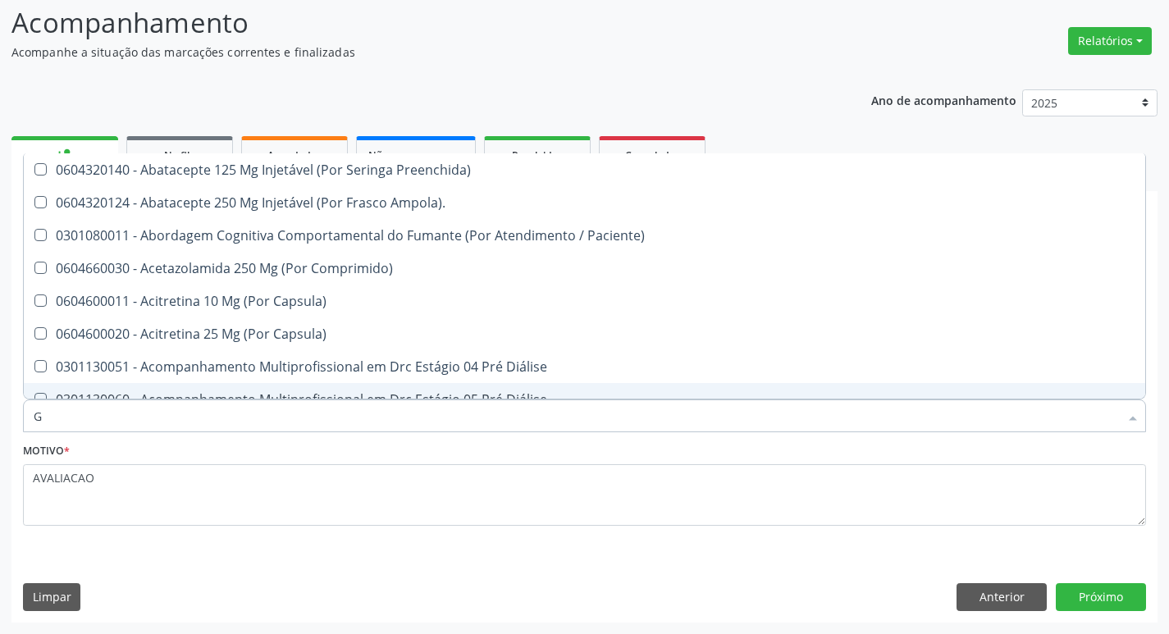
type input "GLICOSE"
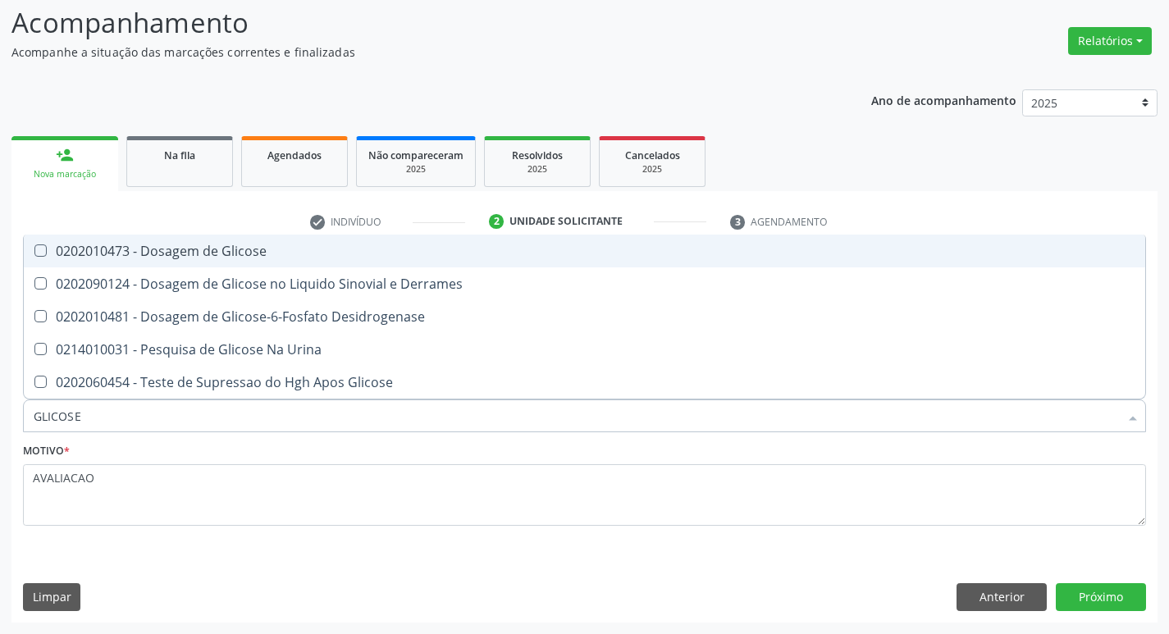
click at [265, 250] on div "0202010473 - Dosagem de Glicose" at bounding box center [584, 250] width 1101 height 13
checkbox Glicose "true"
type input "GLICOS"
checkbox Glicose "false"
checkbox Derrames "true"
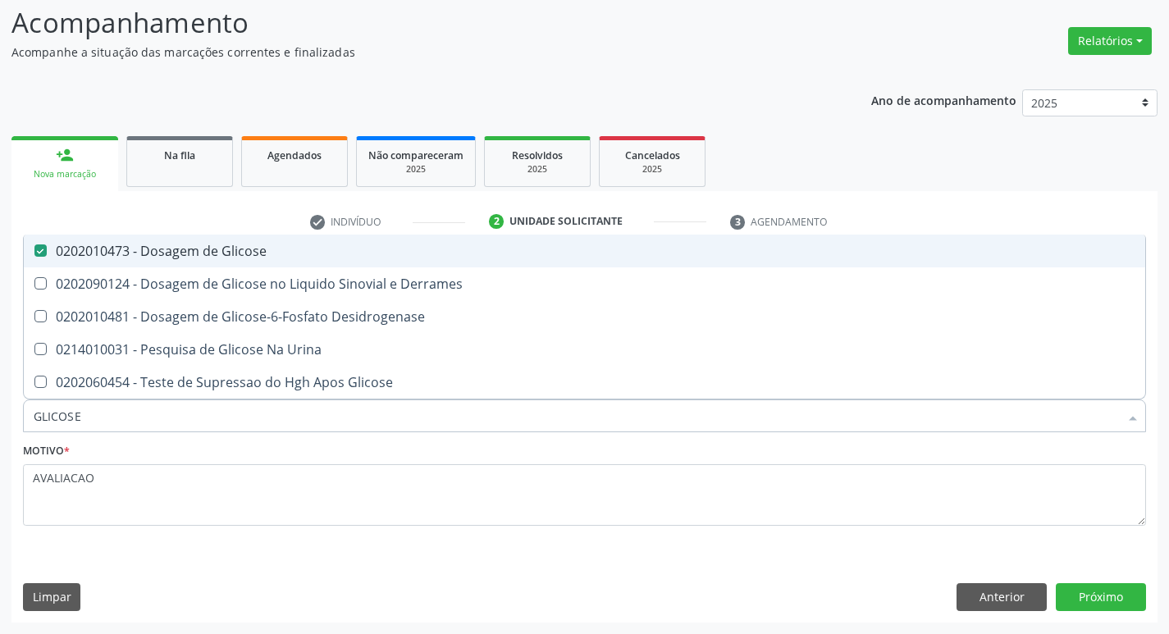
checkbox Glicose "true"
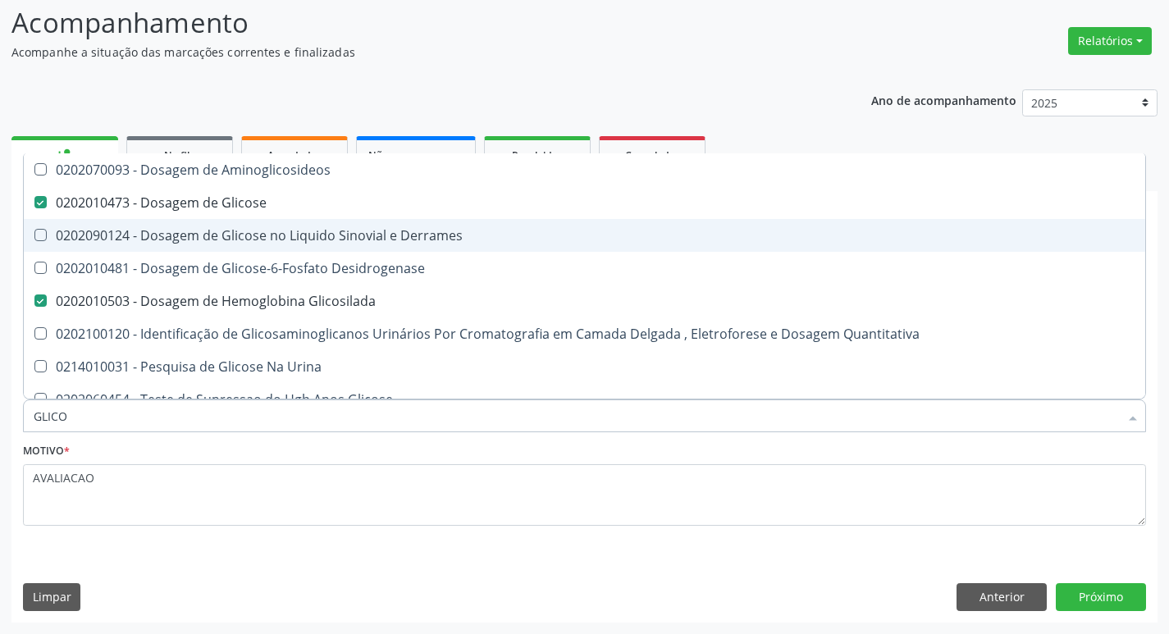
type input "GLIC"
checkbox Glicose "false"
checkbox Derrames "false"
checkbox Glicosilada "false"
checkbox Quantitativa "false"
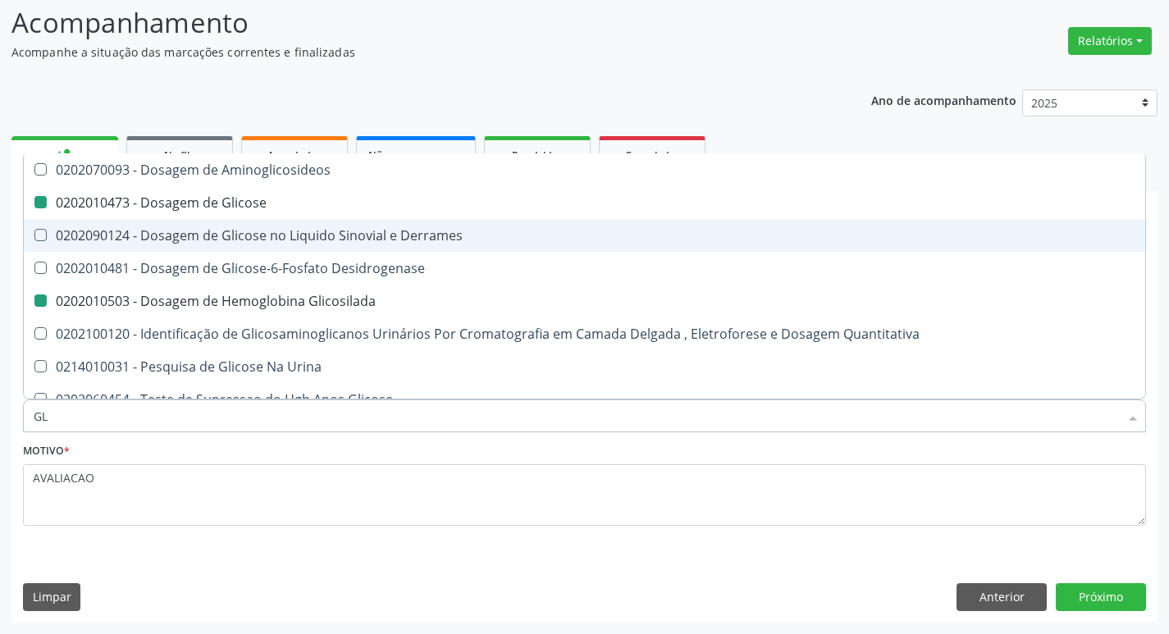
type input "G"
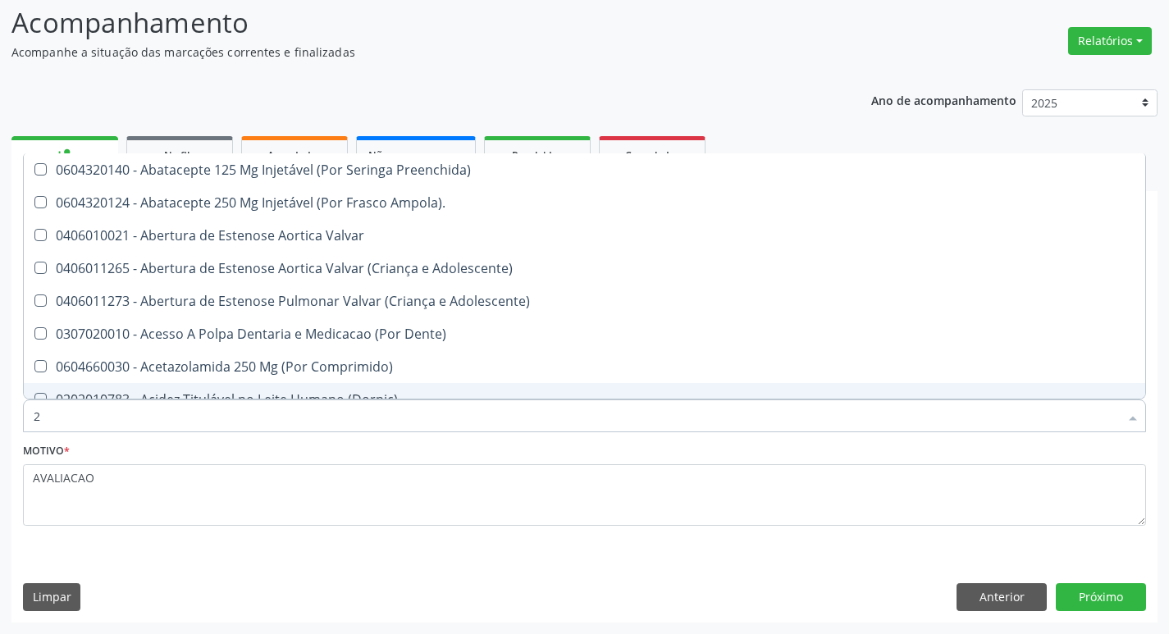
type input "20205001"
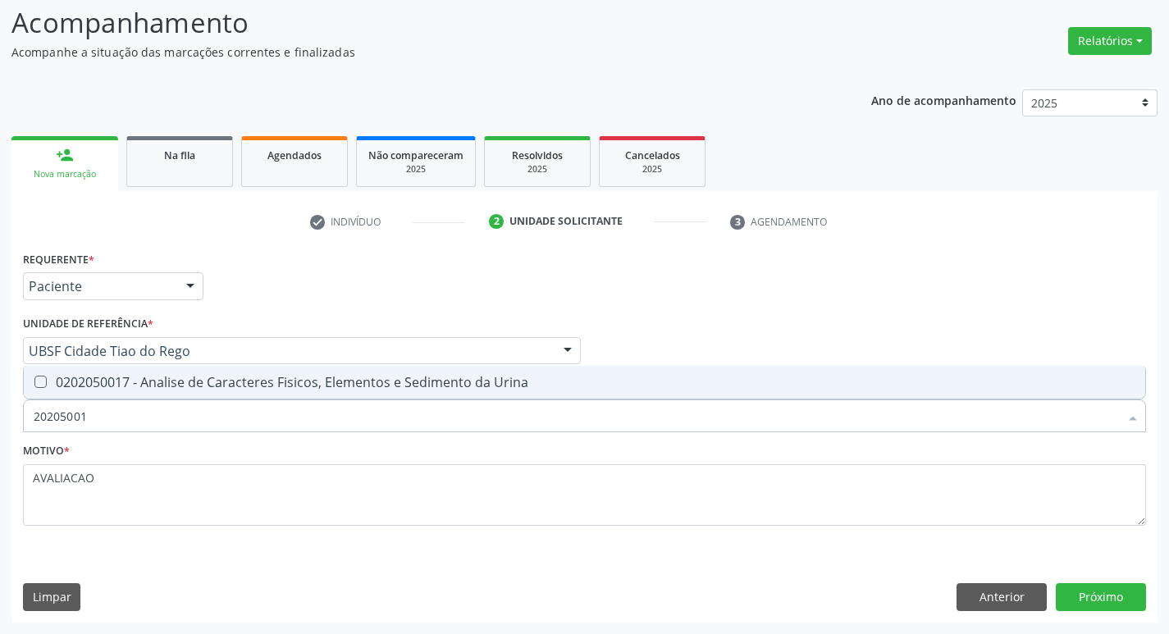
click at [221, 389] on div "0202050017 - Analise de Caracteres Fisicos, Elementos e Sedimento da Urina" at bounding box center [584, 382] width 1101 height 13
checkbox Urina "true"
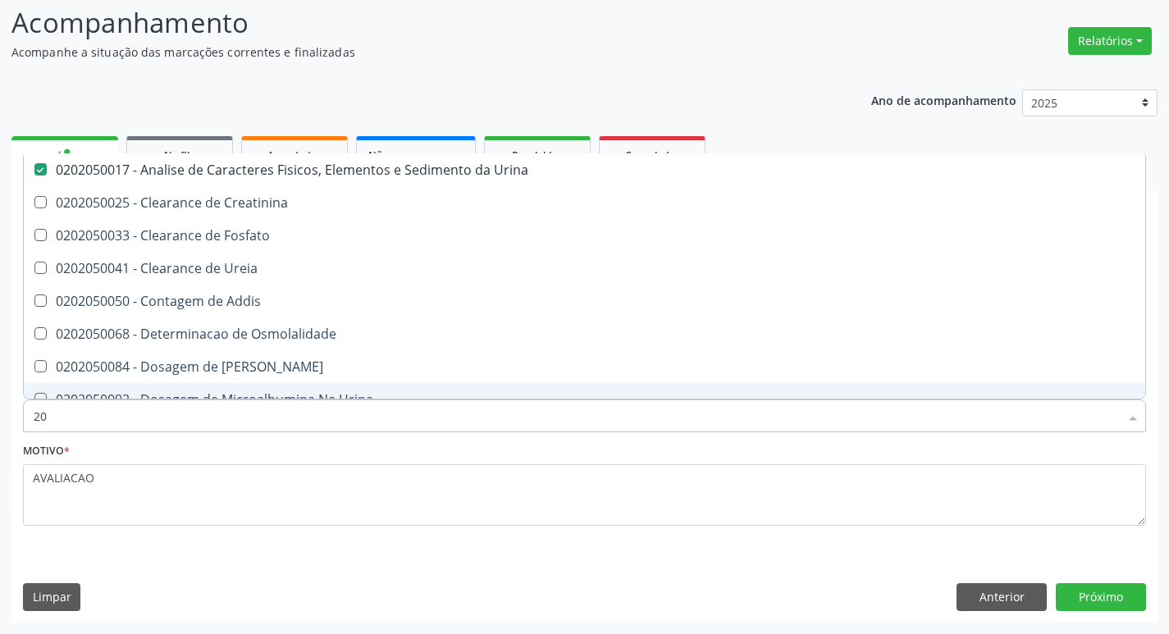
type input "2"
checkbox Urina "false"
checkbox Ureia "false"
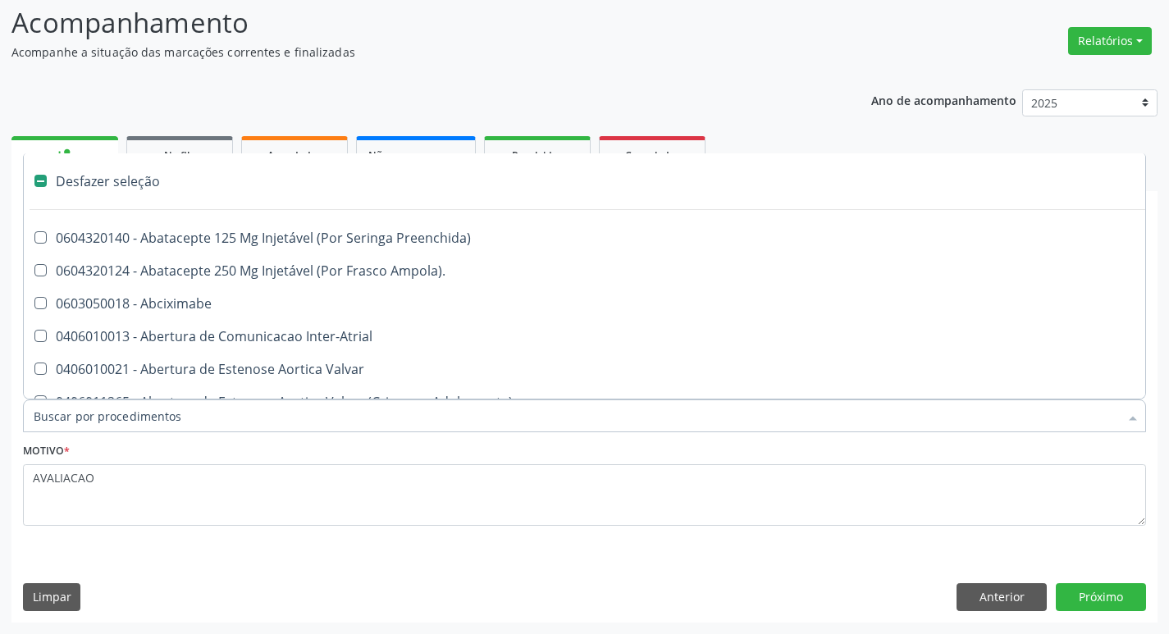
type input "P"
checkbox Urina "false"
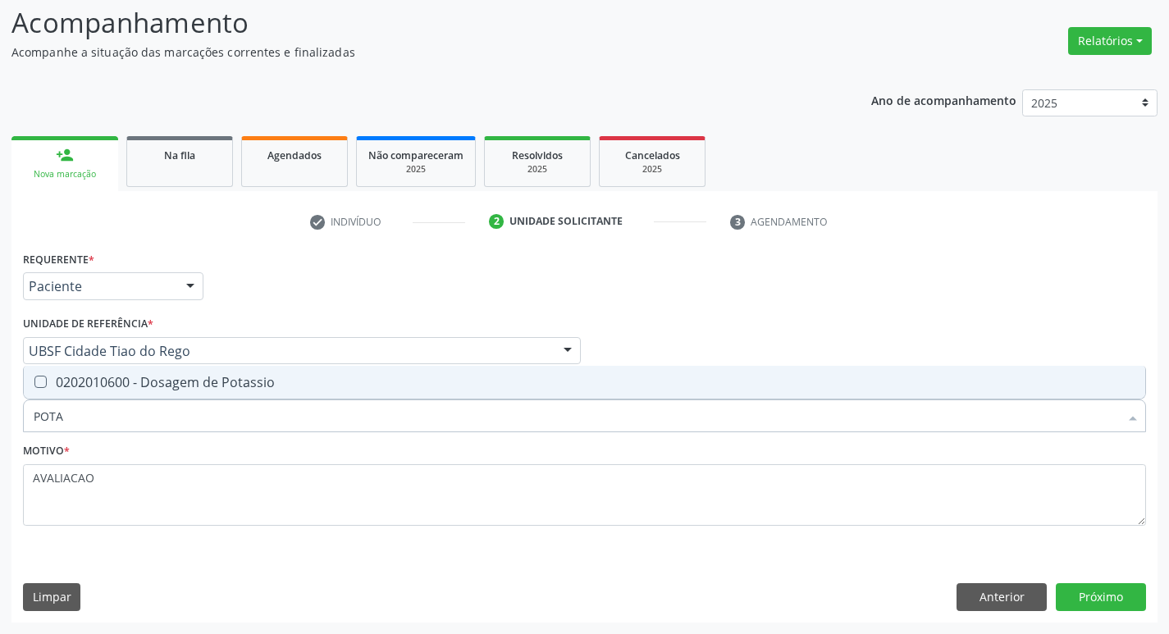
type input "POTAS"
click at [221, 389] on div "0202010600 - Dosagem de Potassio" at bounding box center [584, 382] width 1101 height 13
checkbox Potassio "true"
type input "P"
checkbox Potassio "false"
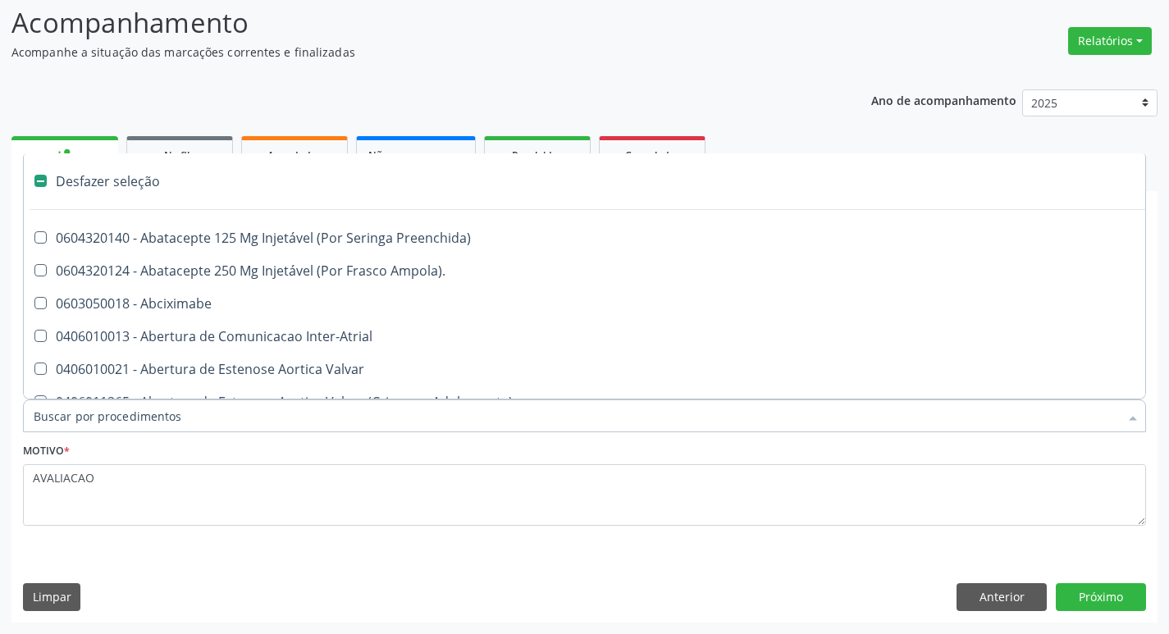
type input "U"
checkbox Frasco-Ampola\) "true"
checkbox Urina "false"
checkbox Coledocoplastia "true"
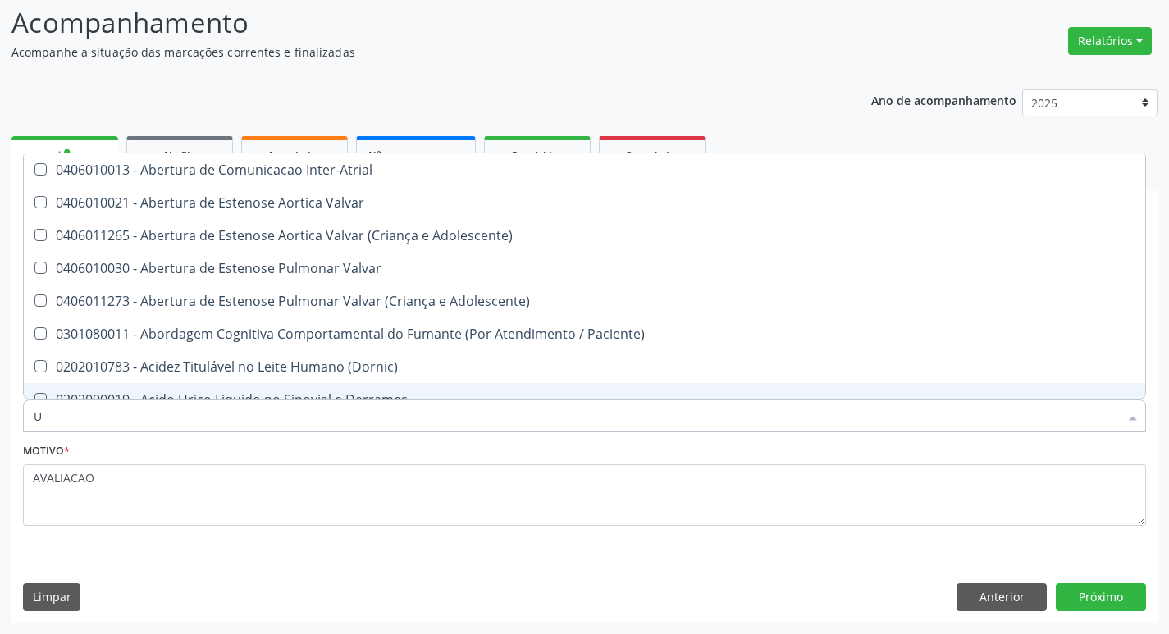
type input "UR"
checkbox Reabilitacao "true"
checkbox Urina "false"
type input "URE"
checkbox Urina "false"
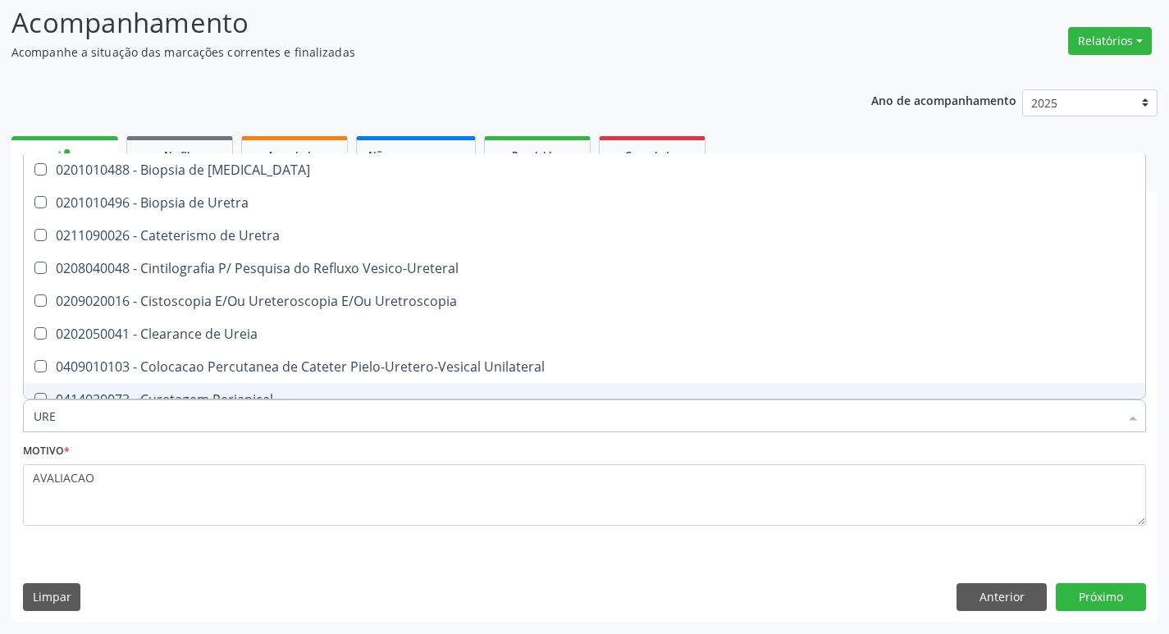
type input "UREI"
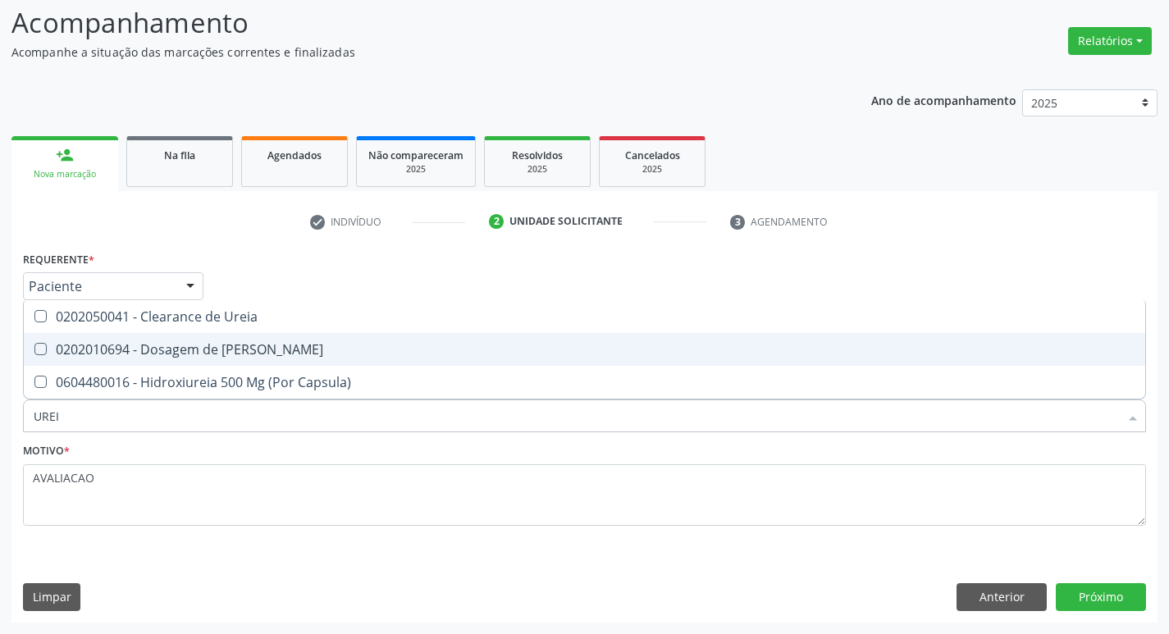
click at [285, 349] on div "0202010694 - Dosagem de [PERSON_NAME]" at bounding box center [584, 349] width 1101 height 13
checkbox Ureia "true"
type input "URE"
checkbox Ureia "false"
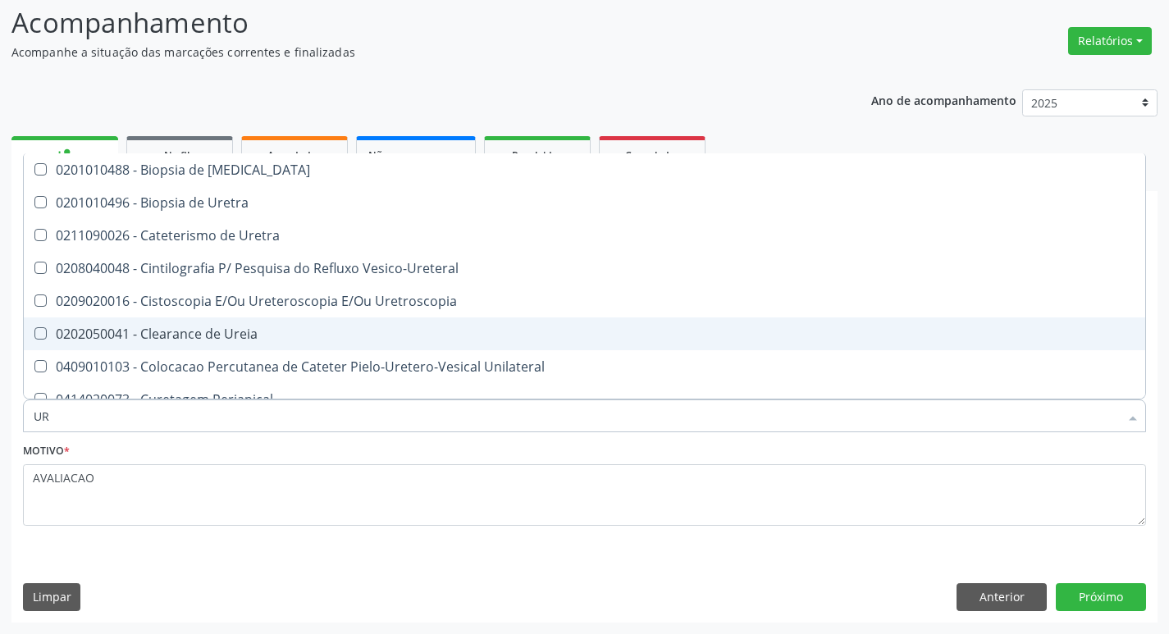
type input "U"
checkbox Ureia "false"
checkbox Bubonica\) "false"
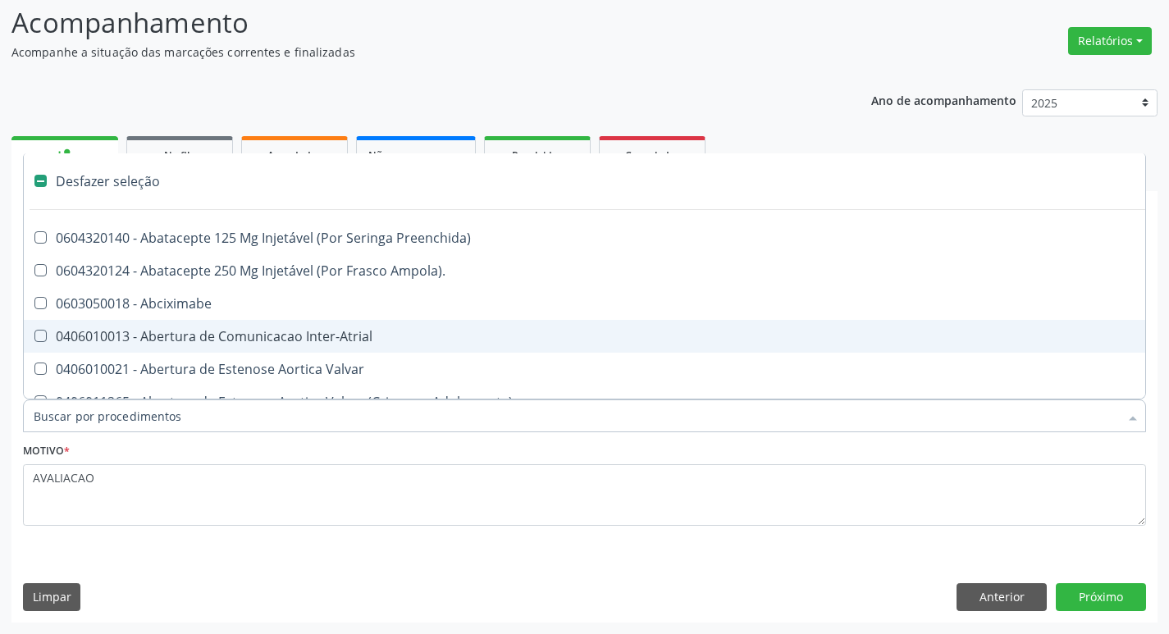
type input "T"
checkbox Dedo "true"
checkbox Urina "false"
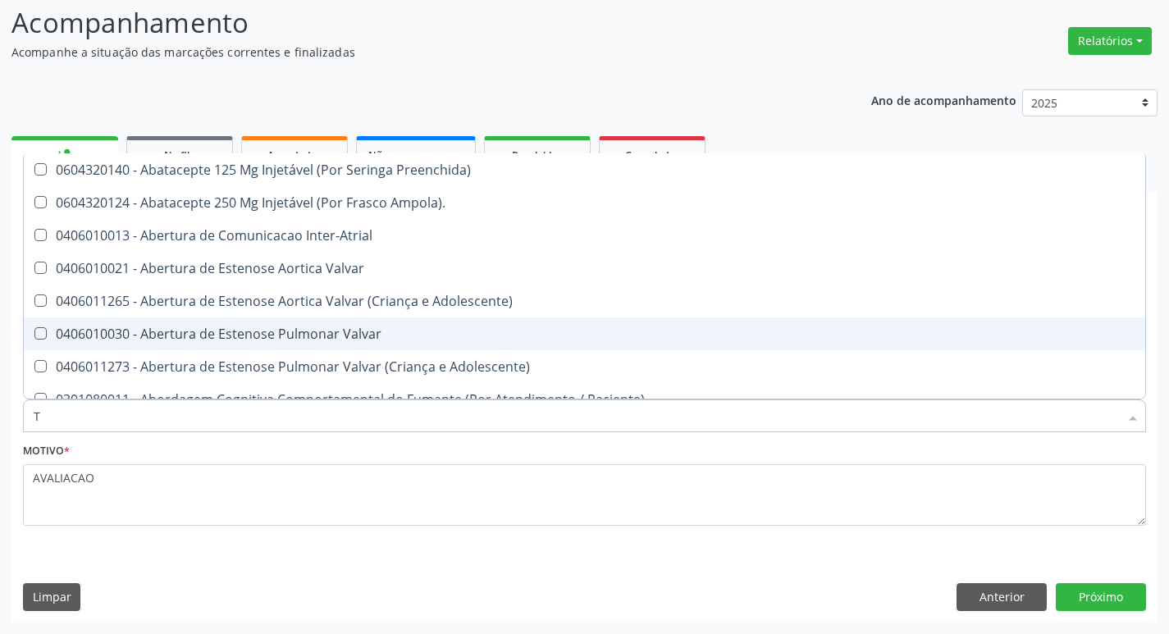
type input "T4"
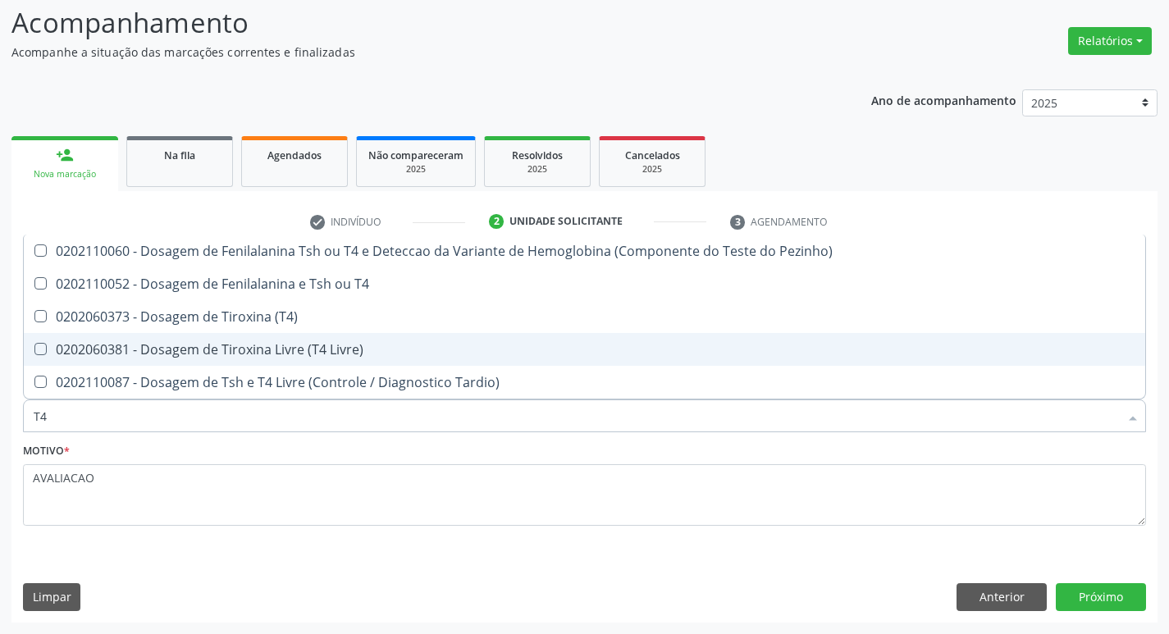
click at [280, 350] on div "0202060381 - Dosagem de Tiroxina Livre (T4 Livre)" at bounding box center [584, 349] width 1101 height 13
checkbox Livre\) "true"
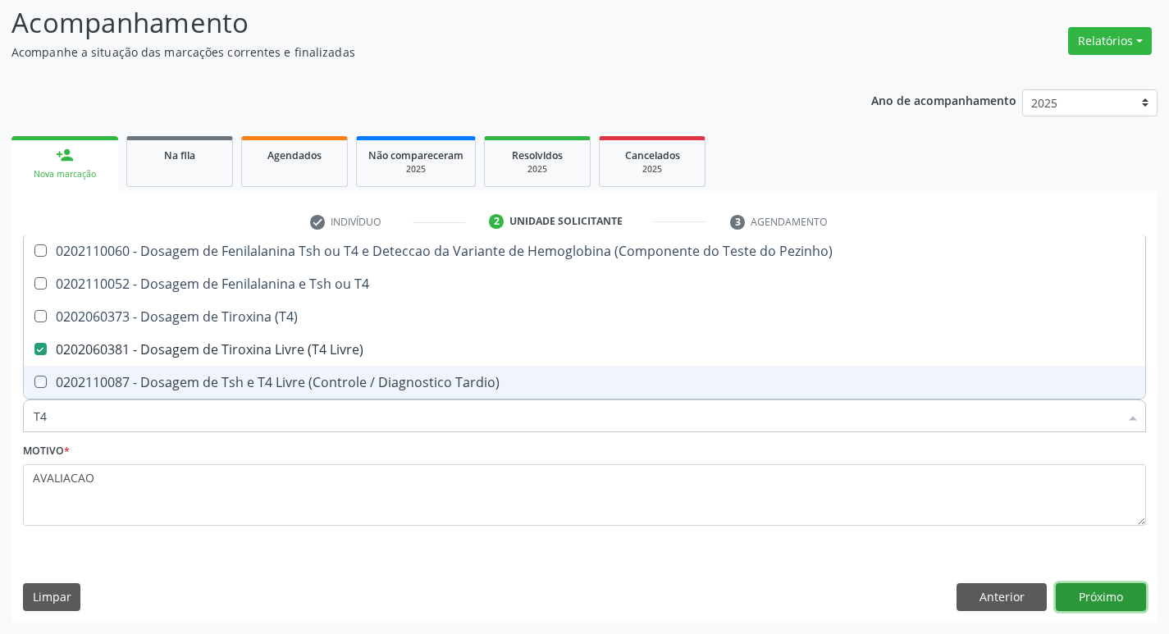
click at [1094, 590] on button "Próximo" at bounding box center [1101, 597] width 90 height 28
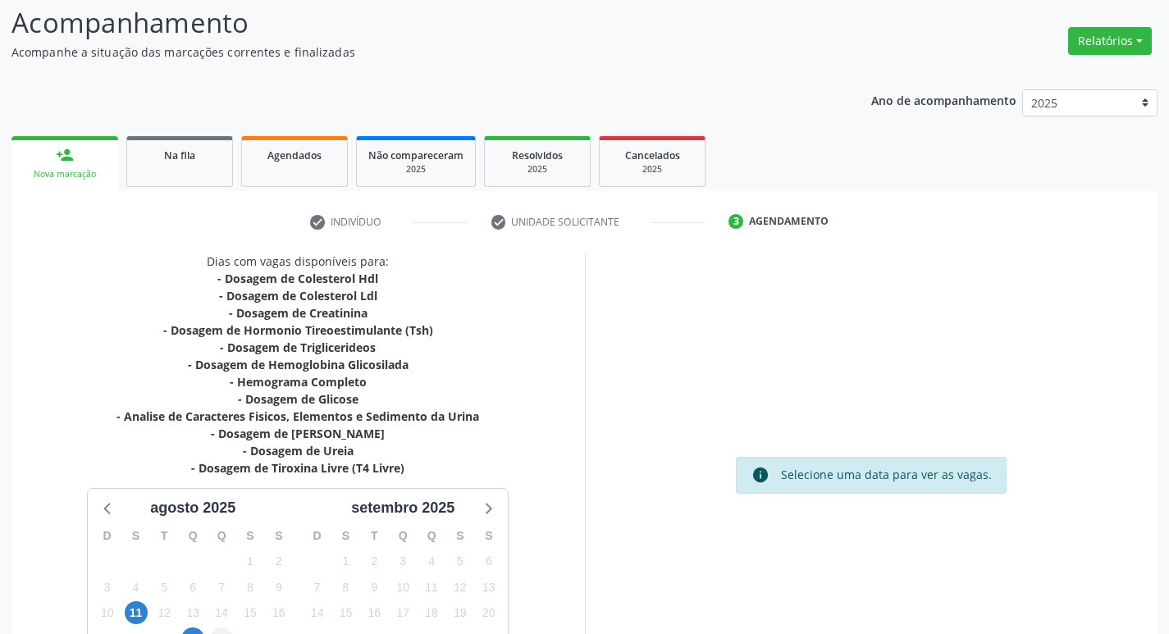
scroll to position [269, 0]
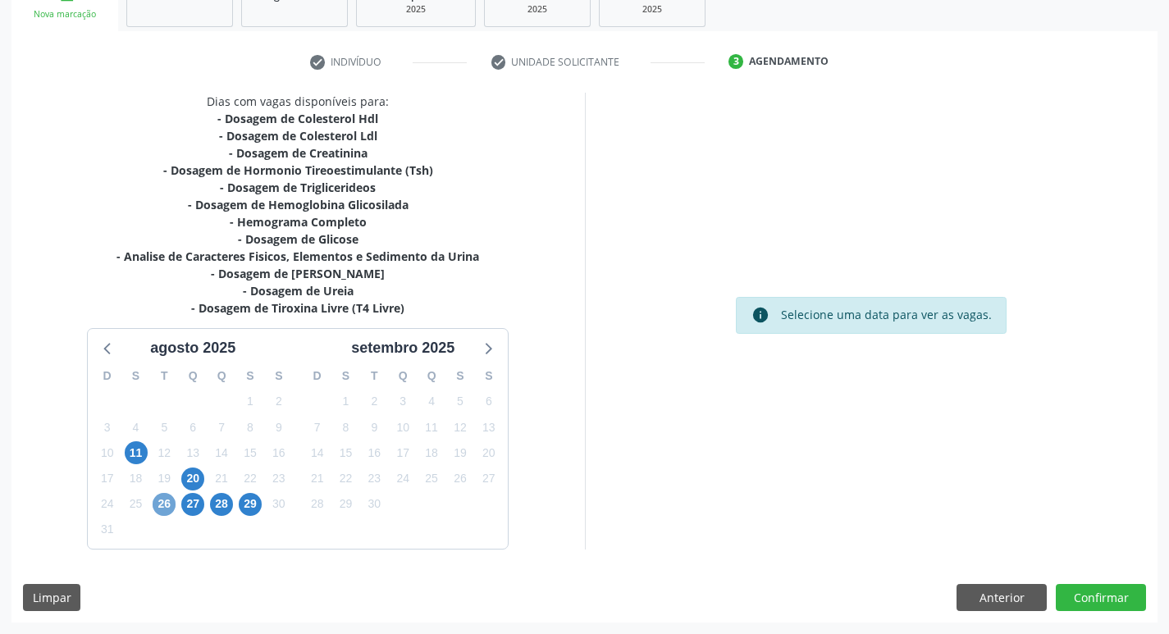
click at [162, 508] on span "26" at bounding box center [164, 504] width 23 height 23
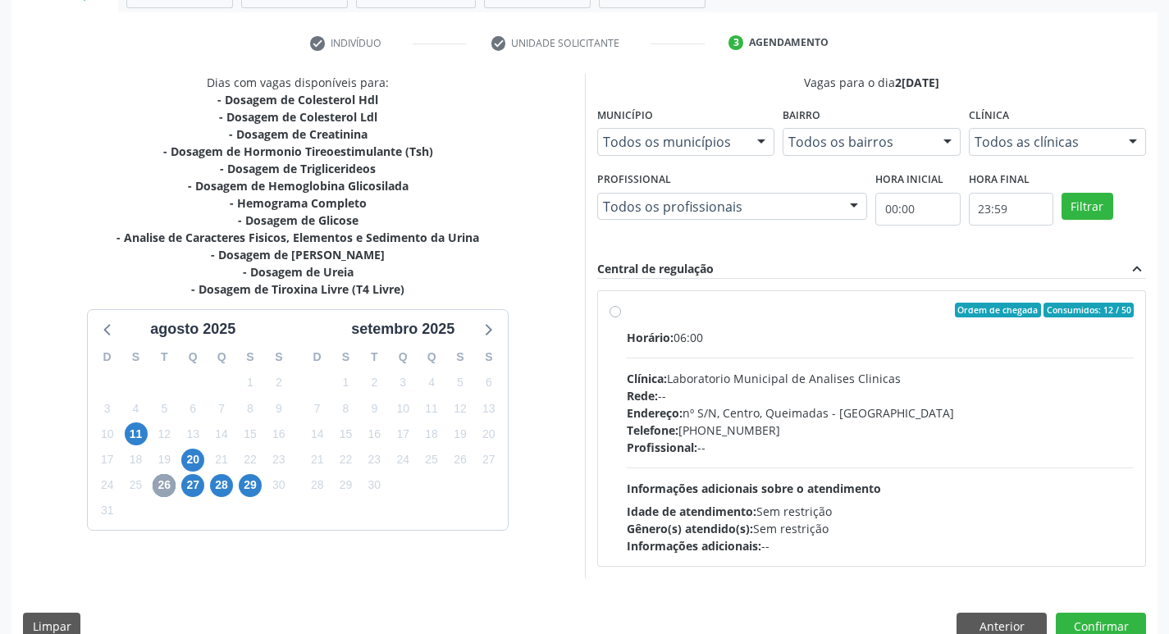
scroll to position [317, 0]
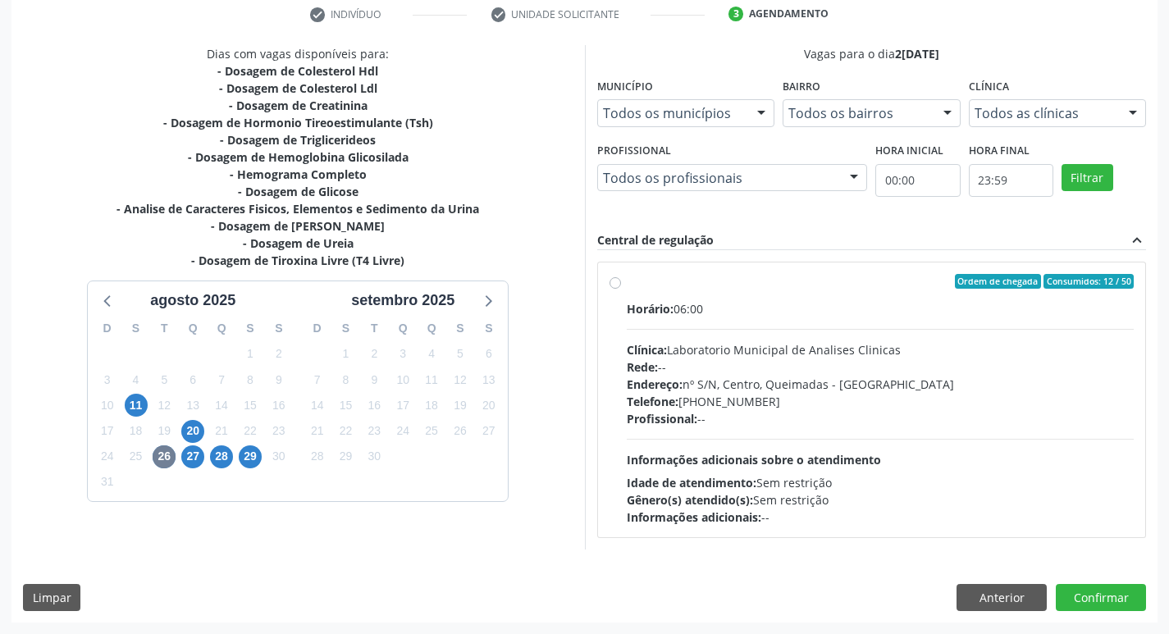
click at [833, 361] on div "Rede: --" at bounding box center [881, 366] width 508 height 17
click at [621, 289] on input "Ordem de chegada Consumidos: 12 / 50 Horário: 06:00 Clínica: Laboratorio Munici…" at bounding box center [614, 281] width 11 height 15
radio input "true"
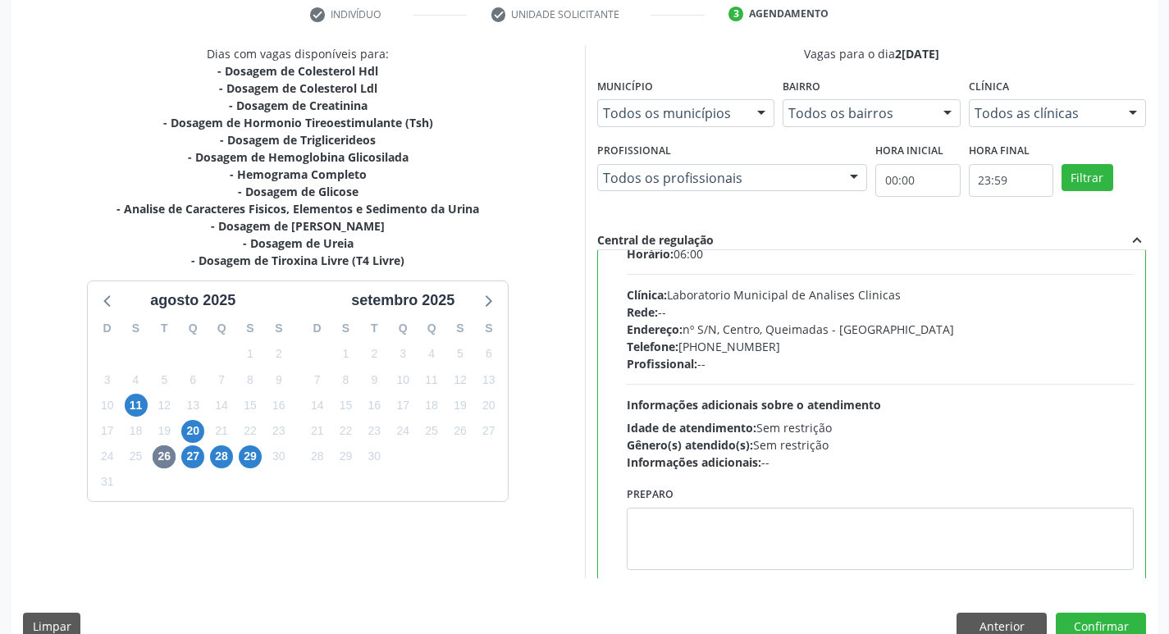
scroll to position [81, 0]
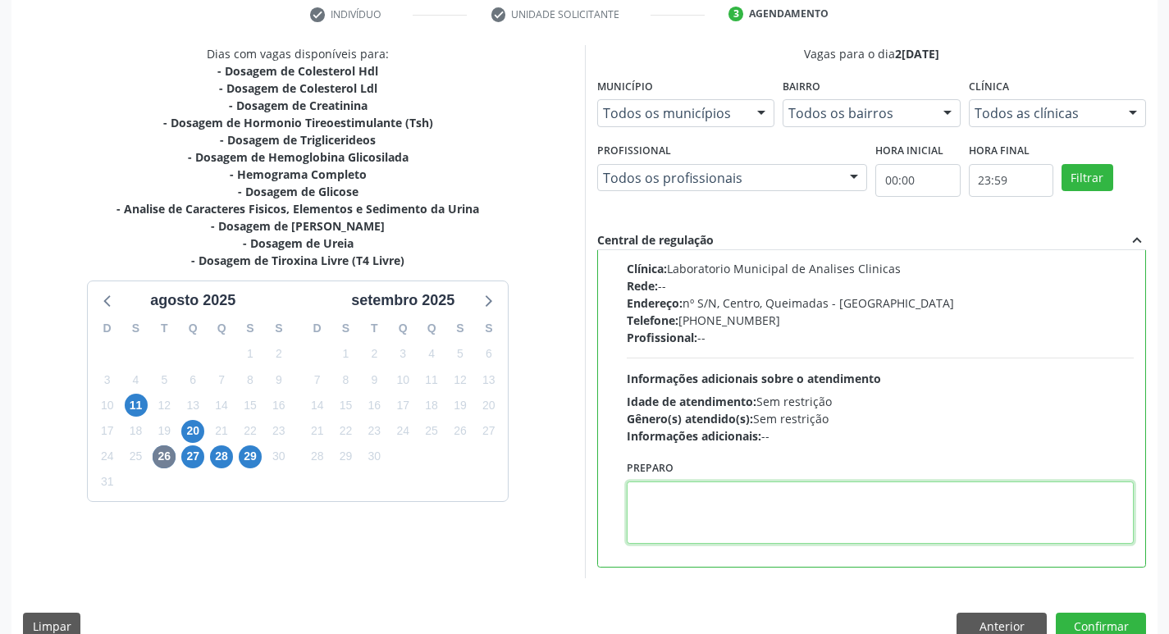
click at [710, 514] on textarea at bounding box center [881, 512] width 508 height 62
paste textarea "IR EM [GEOGRAPHIC_DATA]"
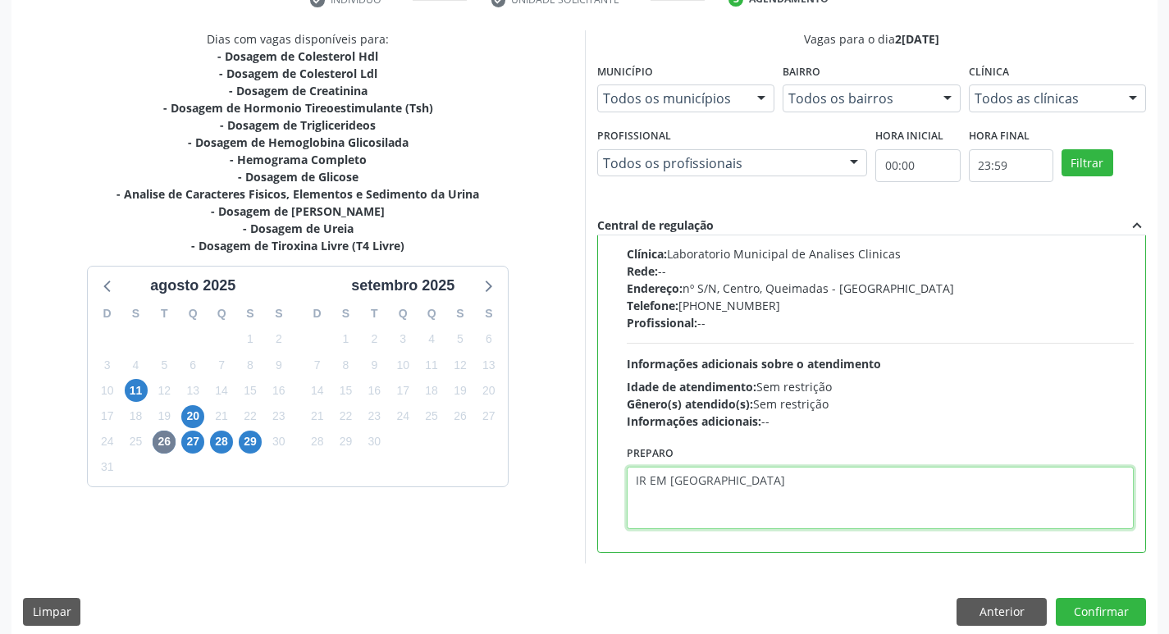
scroll to position [346, 0]
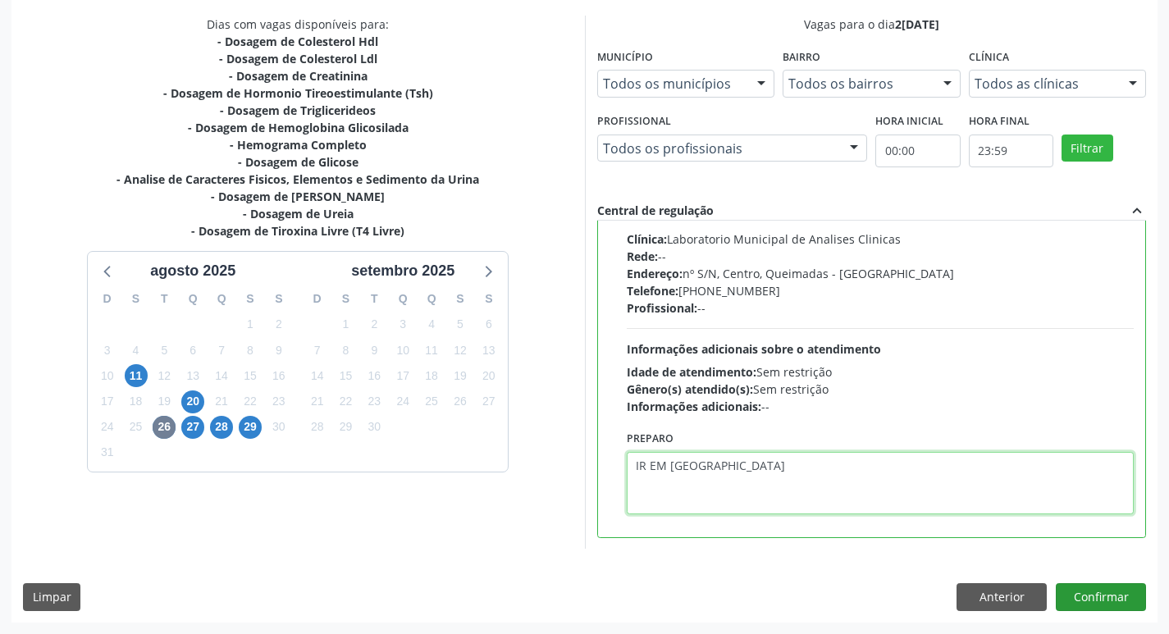
type textarea "IR EM [GEOGRAPHIC_DATA]"
click at [1100, 591] on button "Confirmar" at bounding box center [1101, 597] width 90 height 28
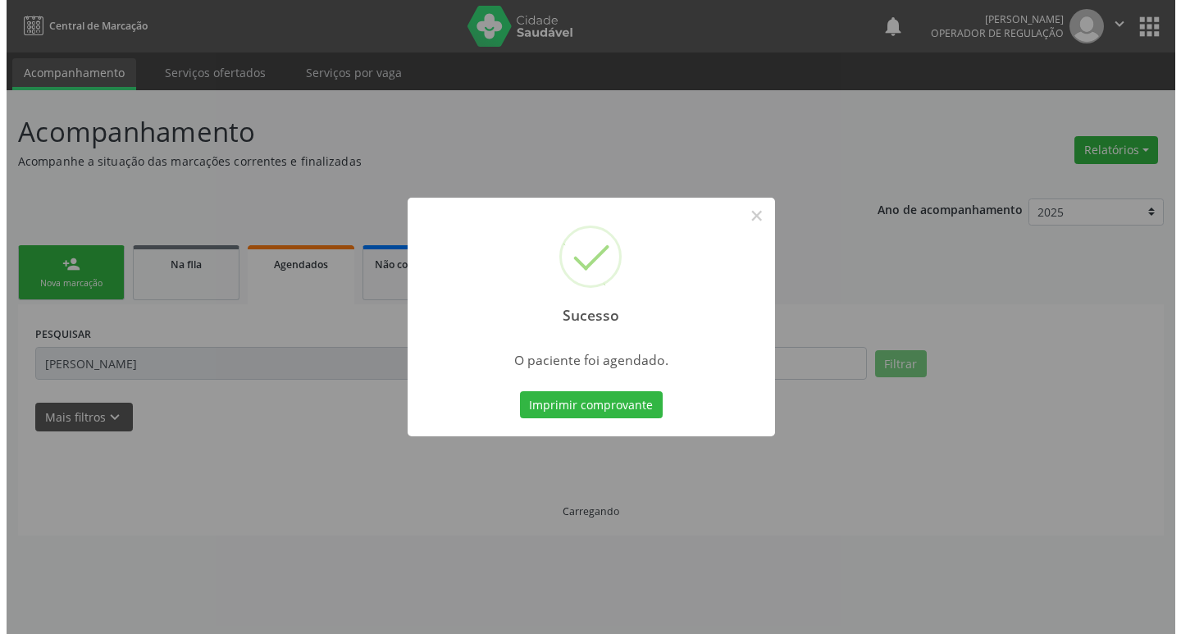
scroll to position [0, 0]
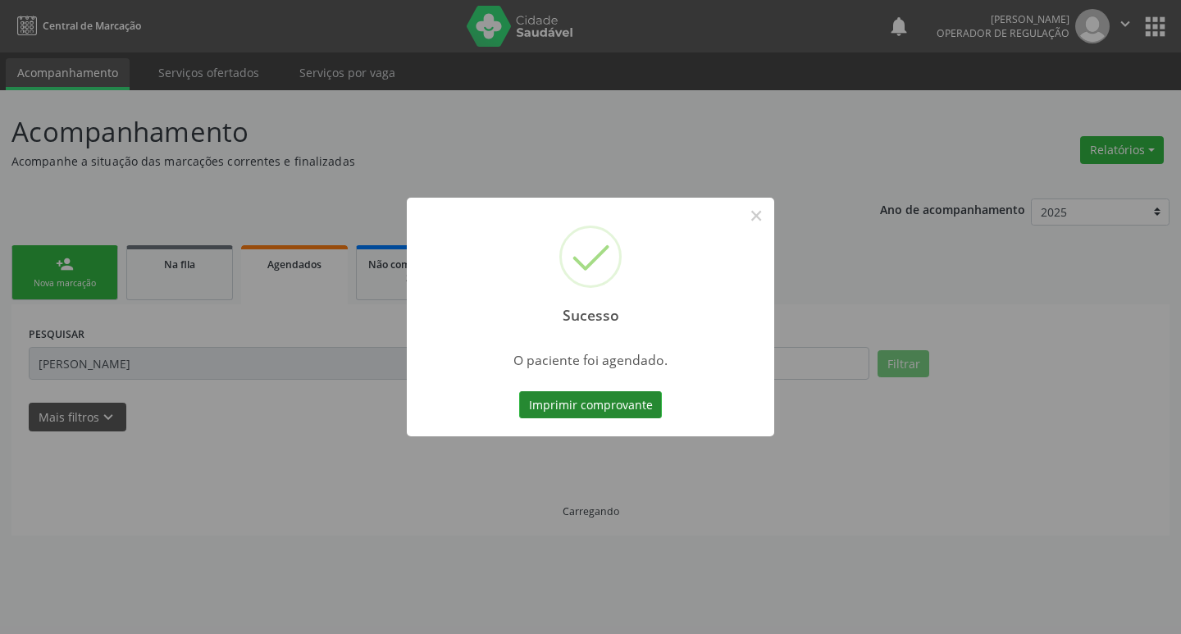
click at [634, 401] on button "Imprimir comprovante" at bounding box center [590, 405] width 143 height 28
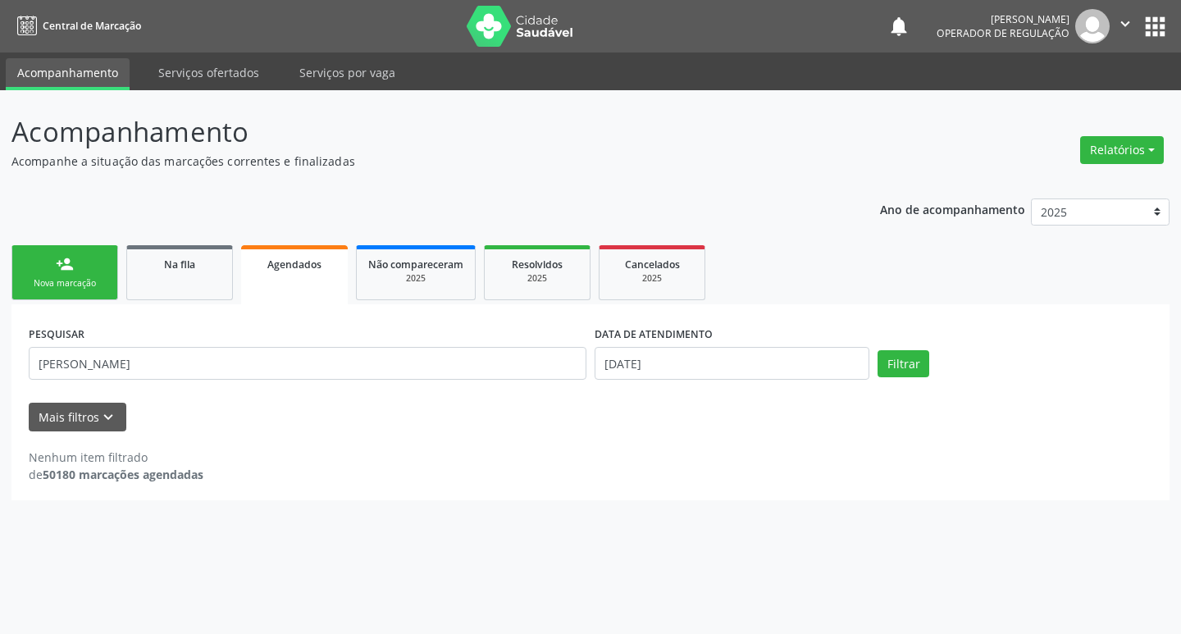
click at [88, 271] on div "Sucesso × O paciente foi agendado. Imprimir comprovante Cancel" at bounding box center [590, 317] width 1181 height 634
click at [103, 266] on link "person_add Nova marcação" at bounding box center [64, 272] width 107 height 55
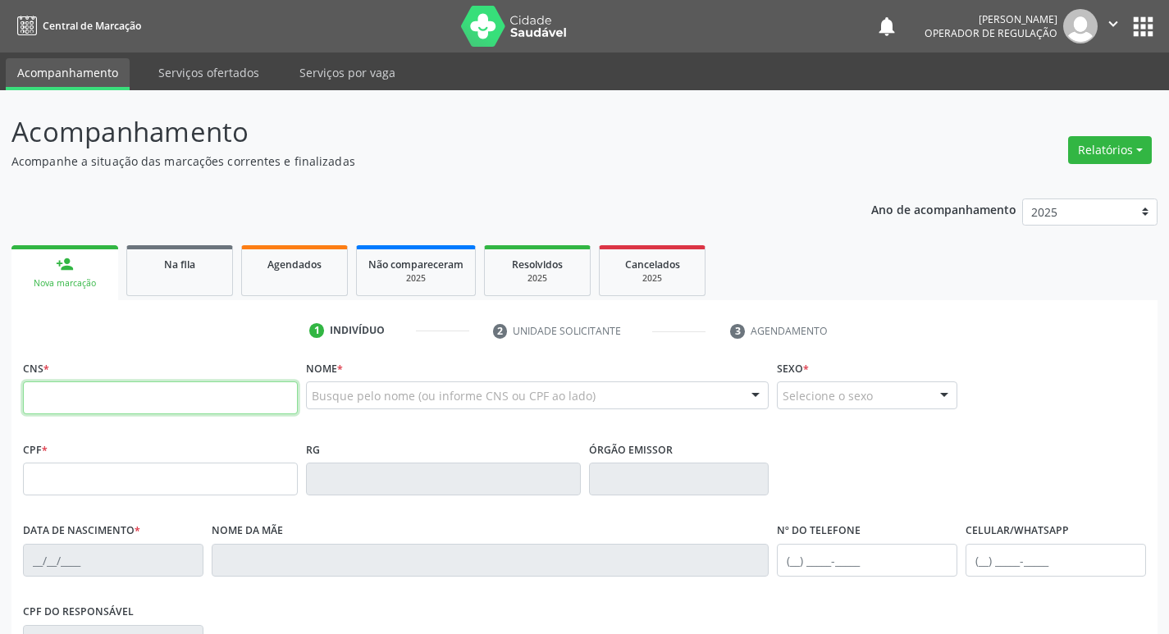
click at [106, 397] on input "text" at bounding box center [160, 397] width 275 height 33
type input "700 9079 8671 5193"
type input "424.491.894-91"
type input "01[DATE]"
type input "[PERSON_NAME]"
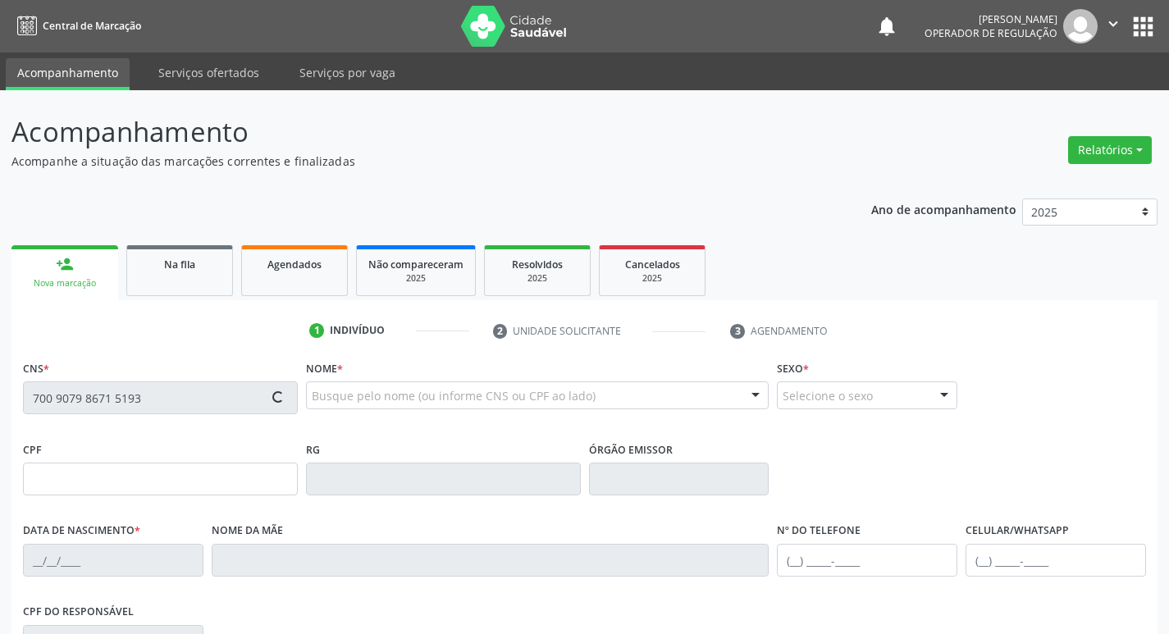
type input "[PHONE_NUMBER]"
type input "797.141.374-20"
type input "1273"
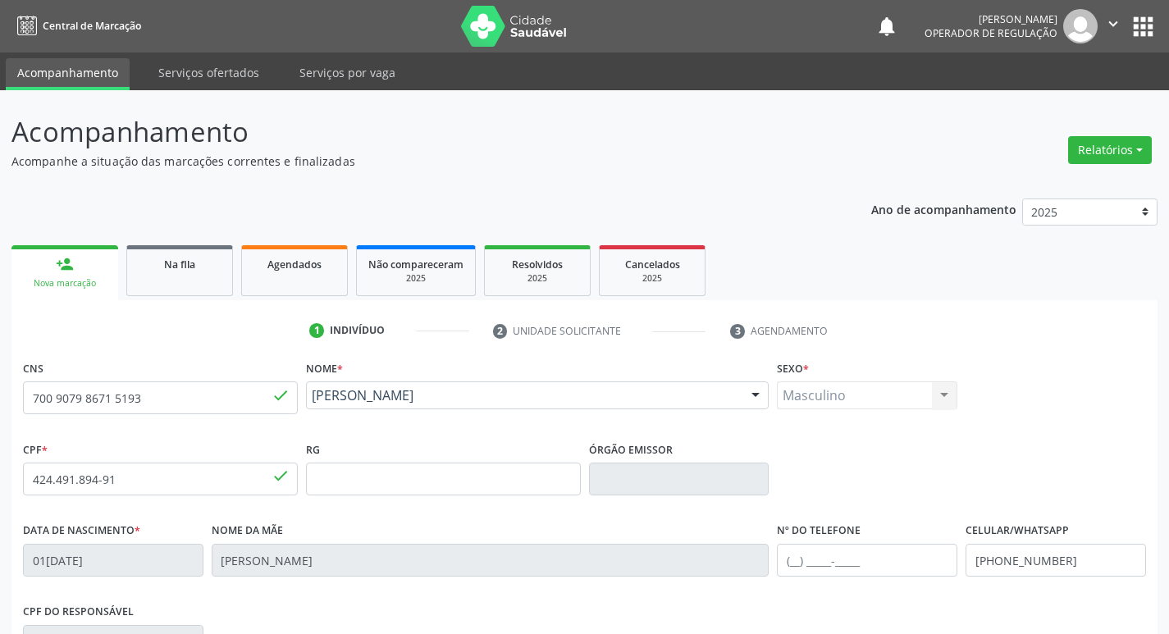
scroll to position [255, 0]
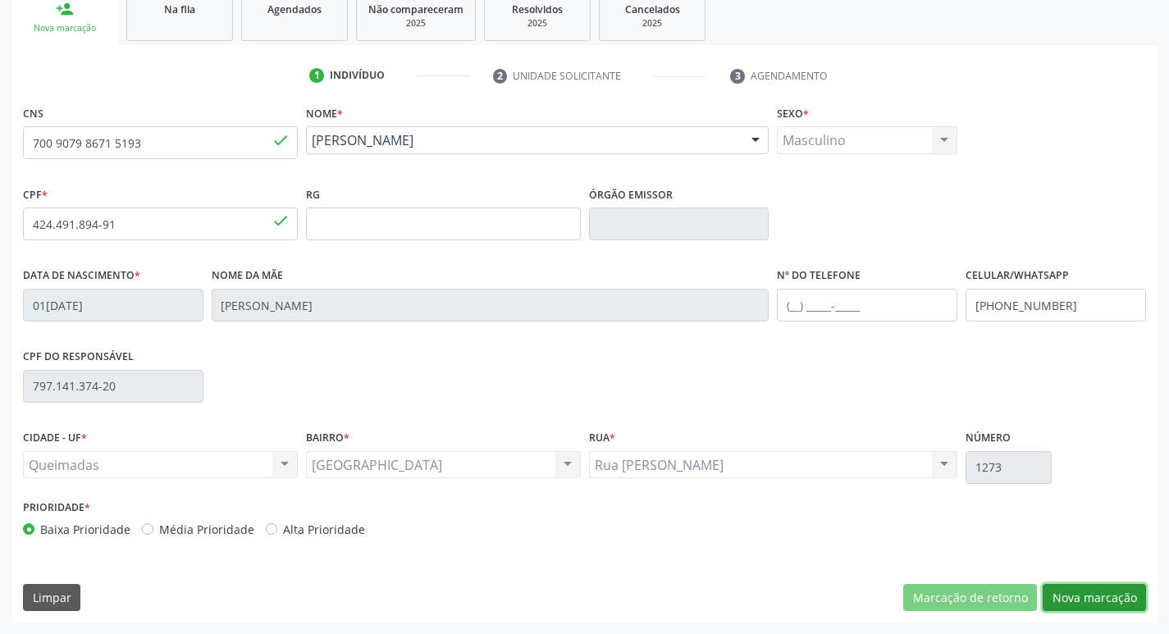
click at [1103, 604] on button "Nova marcação" at bounding box center [1093, 598] width 103 height 28
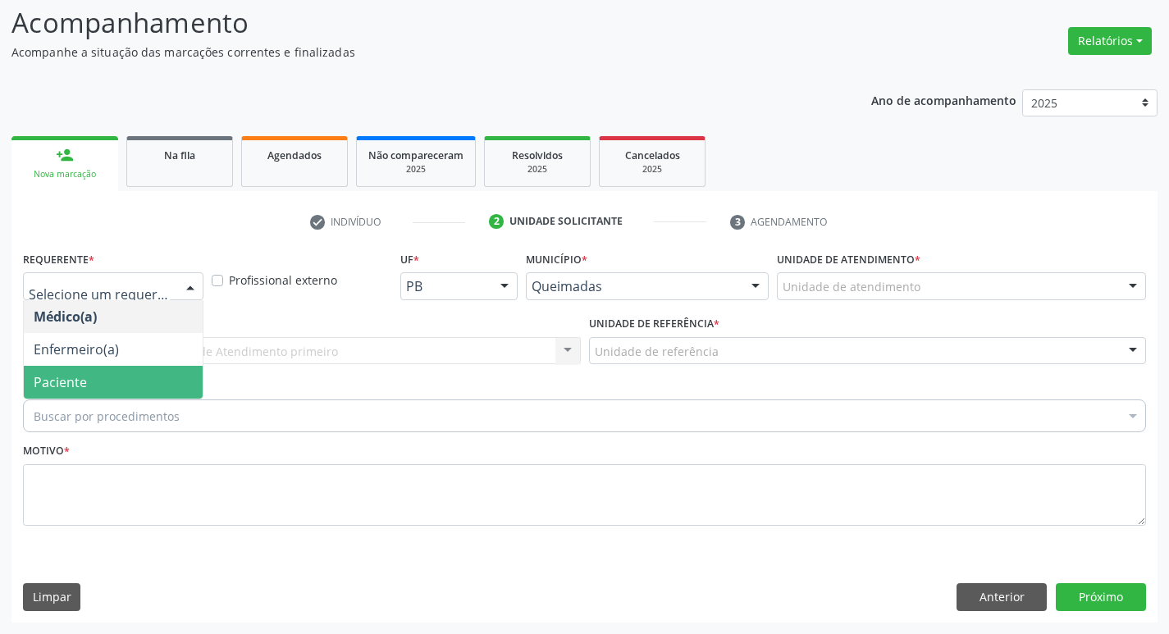
click at [89, 389] on span "Paciente" at bounding box center [113, 382] width 179 height 33
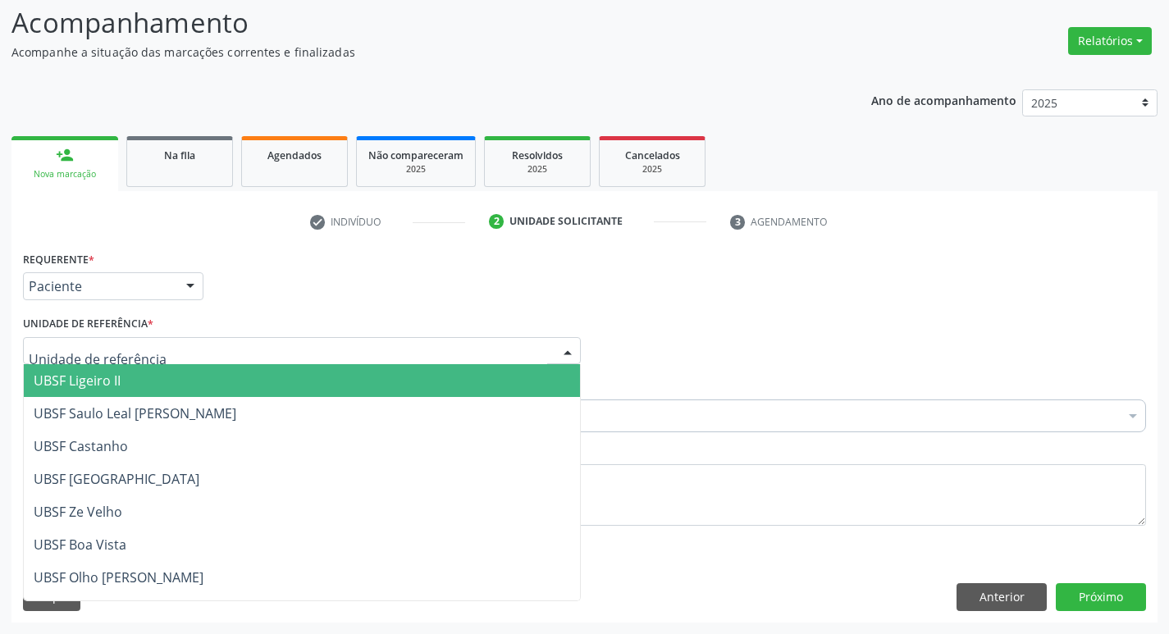
click at [115, 338] on div at bounding box center [302, 351] width 558 height 28
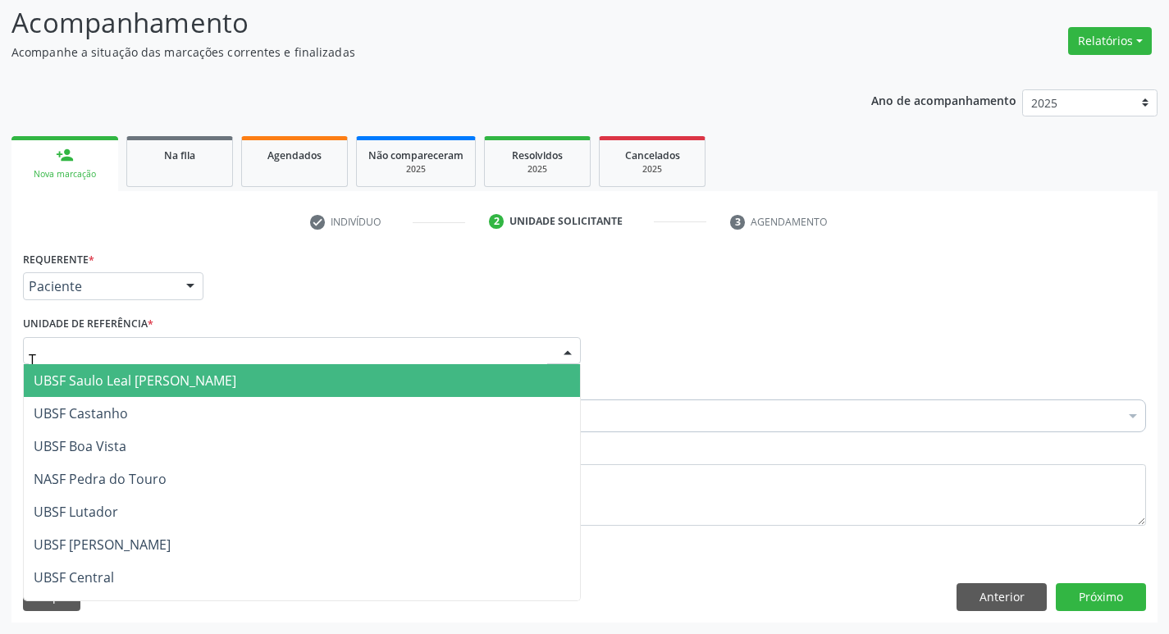
type input "TI"
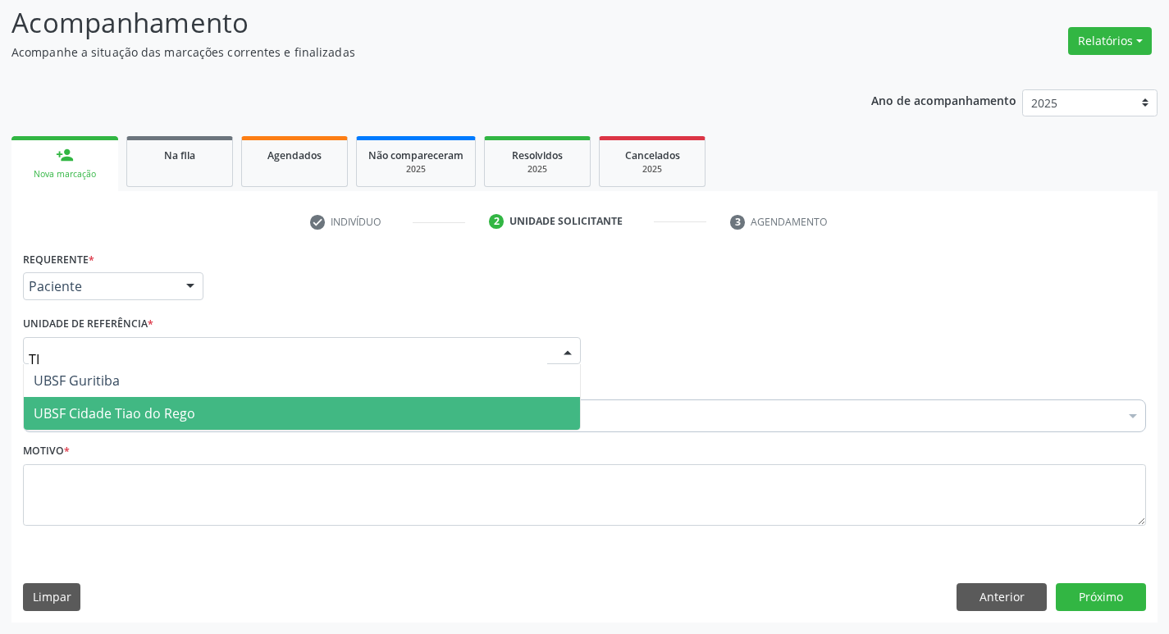
click at [160, 399] on span "UBSF Cidade Tiao do Rego" at bounding box center [302, 413] width 556 height 33
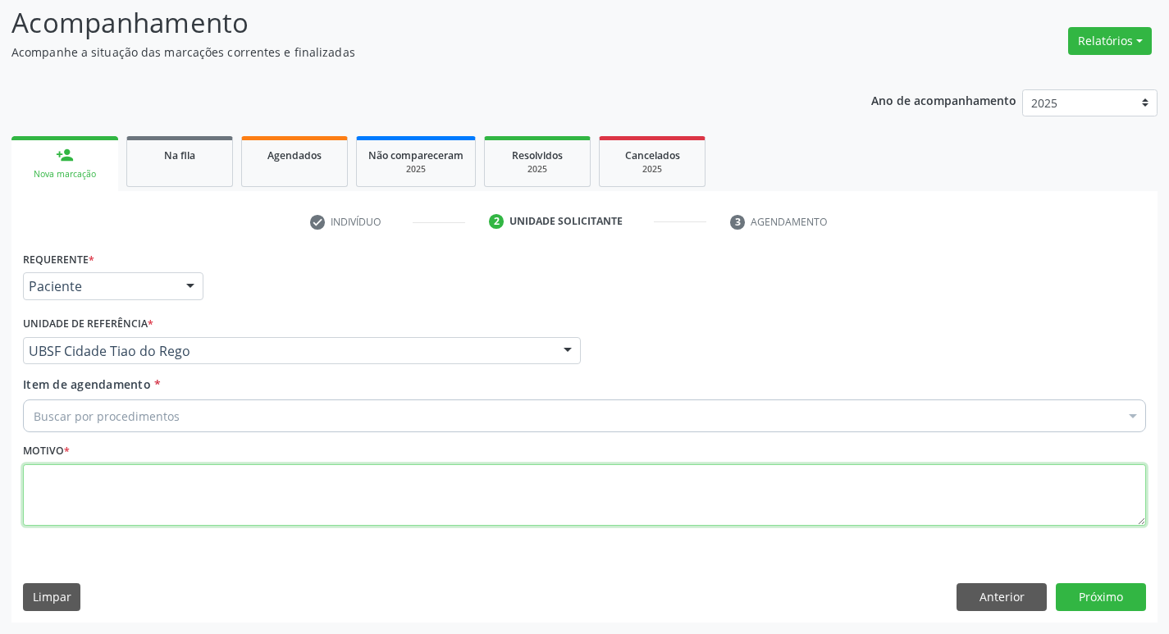
click at [116, 517] on textarea at bounding box center [584, 495] width 1123 height 62
type textarea "AVALIACAO"
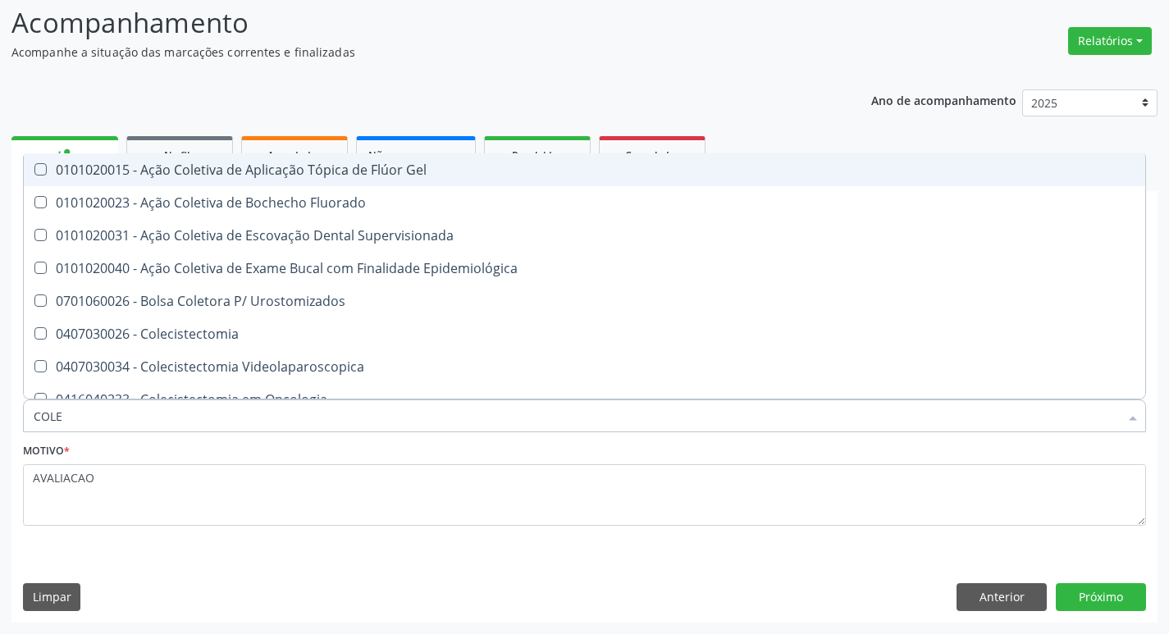
type input "COLES"
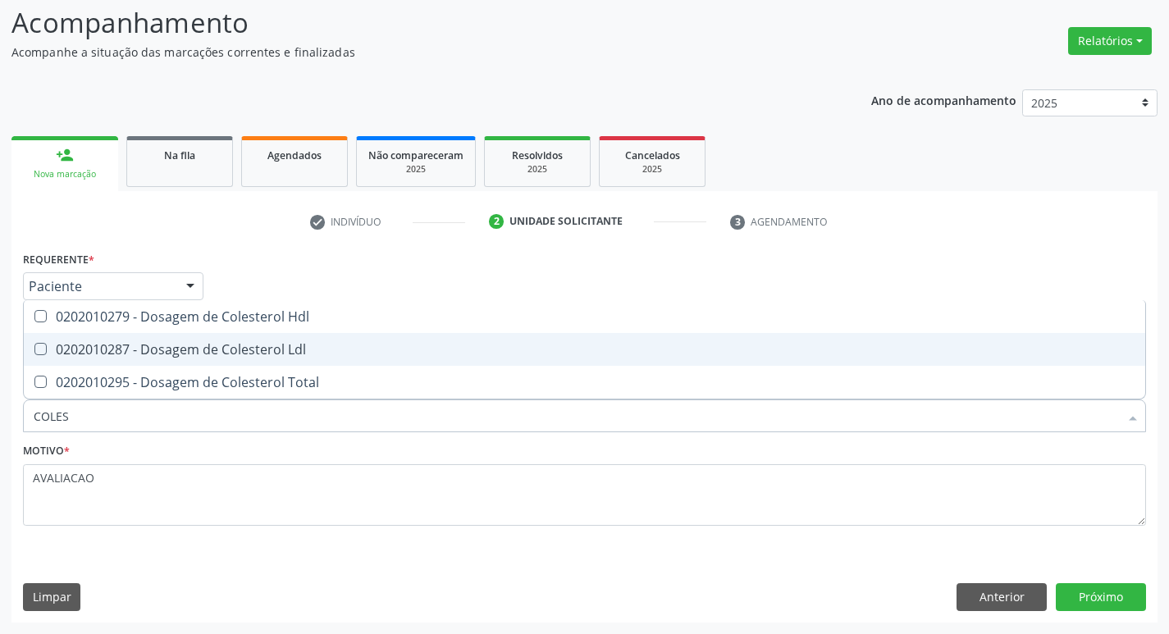
click at [189, 355] on div "0202010287 - Dosagem de Colesterol Ldl" at bounding box center [584, 349] width 1101 height 13
checkbox Ldl "true"
click at [192, 331] on span "0202010279 - Dosagem de Colesterol Hdl" at bounding box center [584, 316] width 1121 height 33
checkbox Hdl "true"
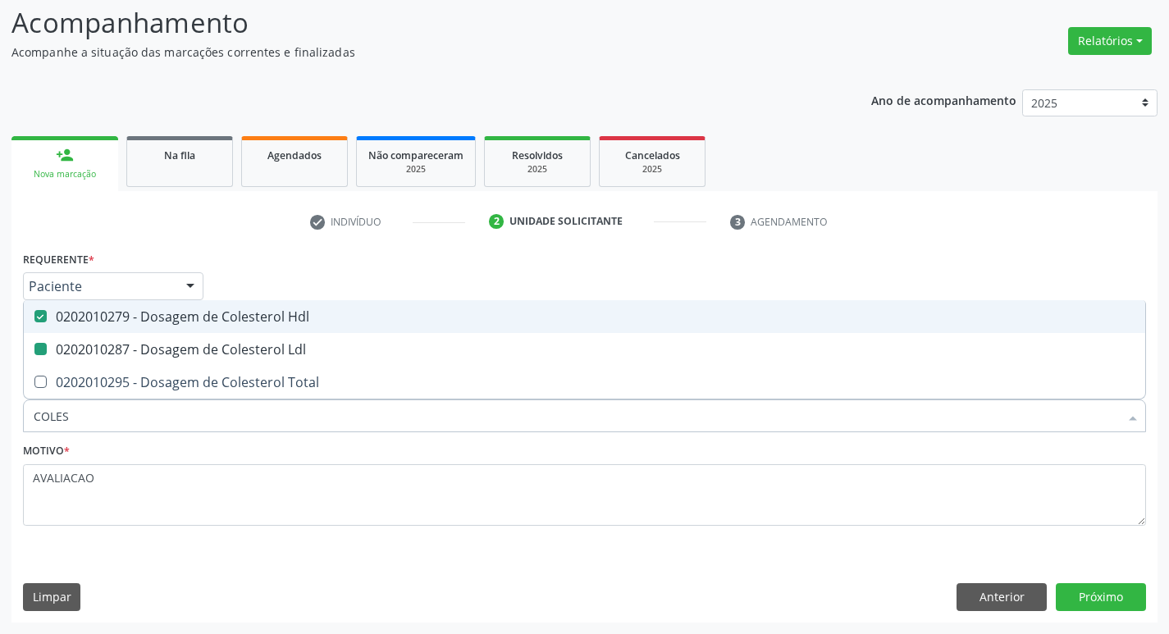
type input "COLE"
checkbox Hdl "false"
checkbox Ldl "false"
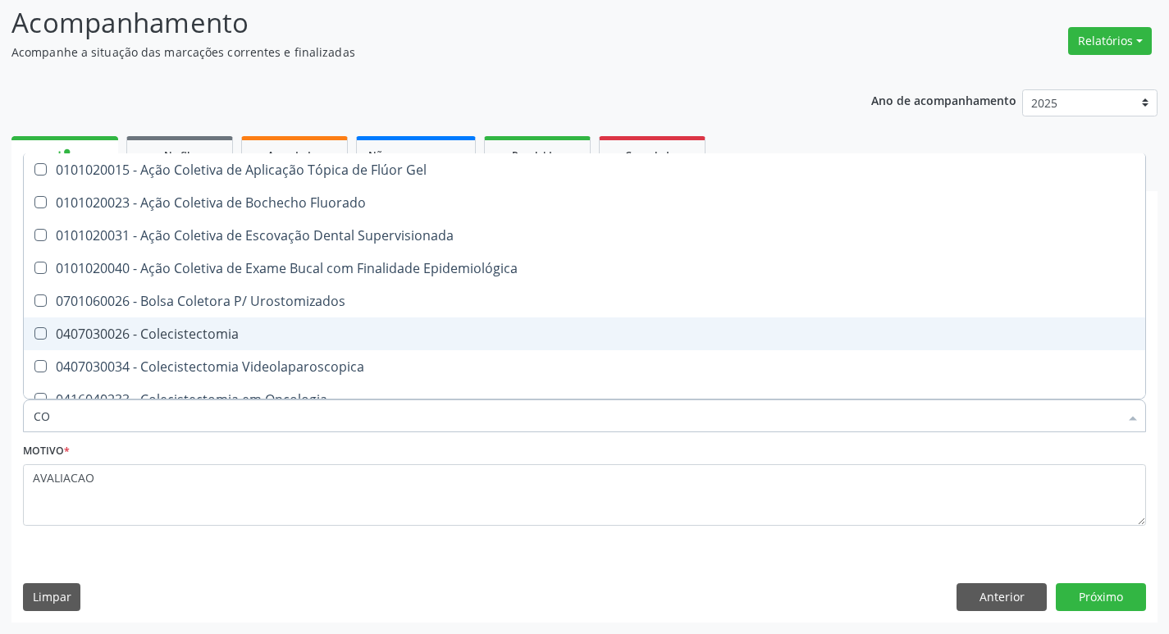
type input "C"
checkbox Hdl "false"
checkbox Ldl "false"
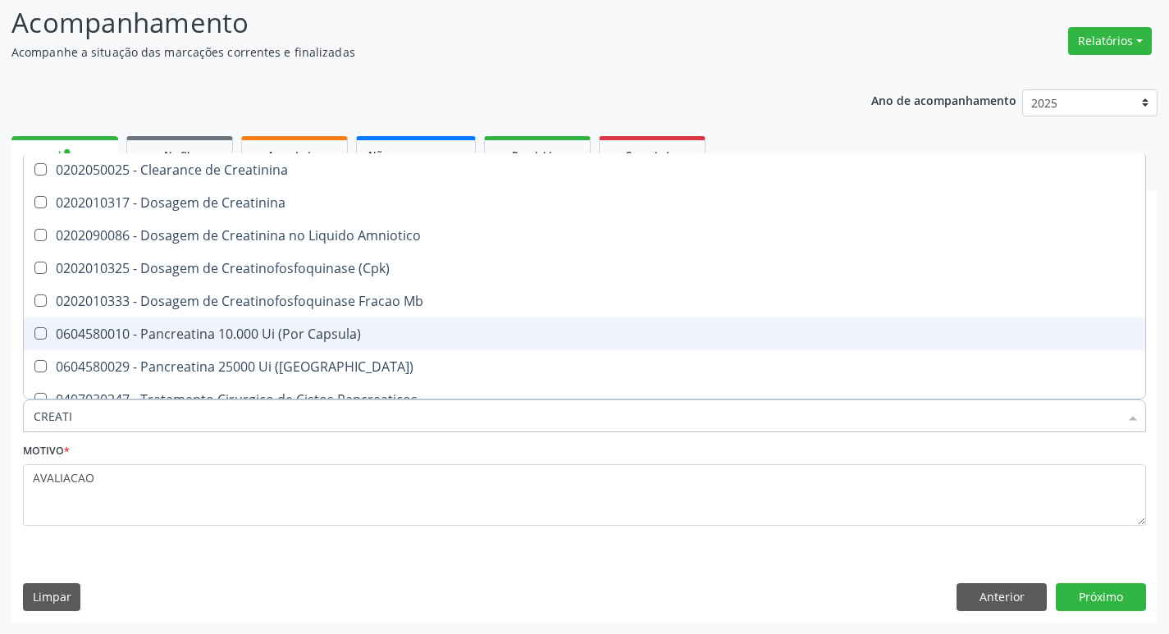
type input "CREATIN"
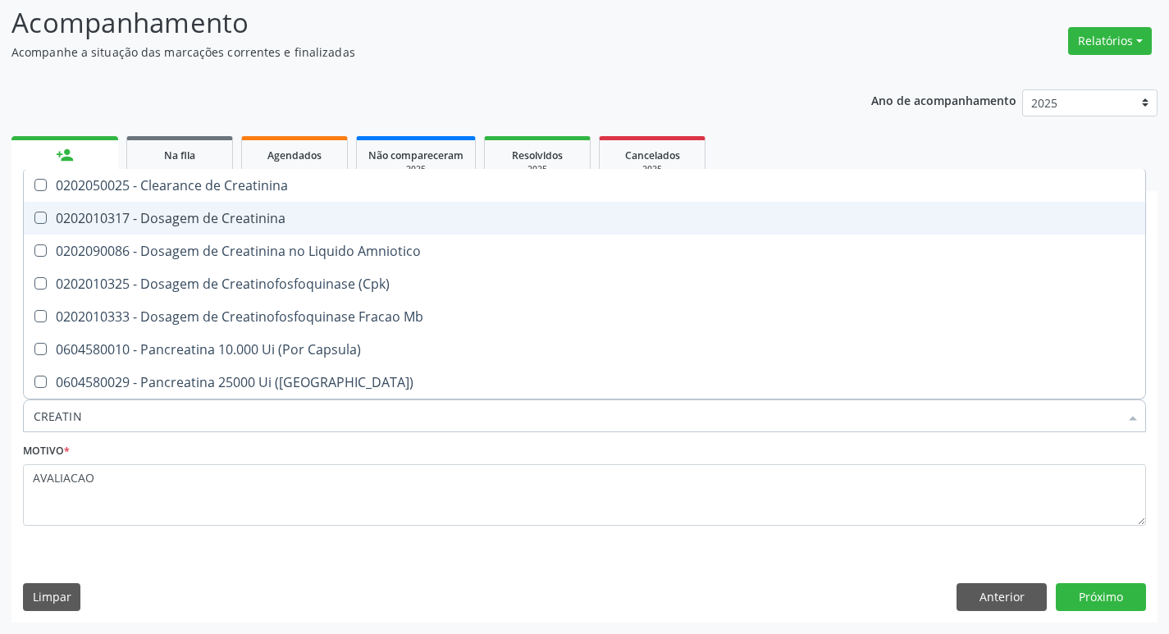
click at [200, 221] on div "0202010317 - Dosagem de Creatinina" at bounding box center [584, 218] width 1101 height 13
checkbox Creatinina "true"
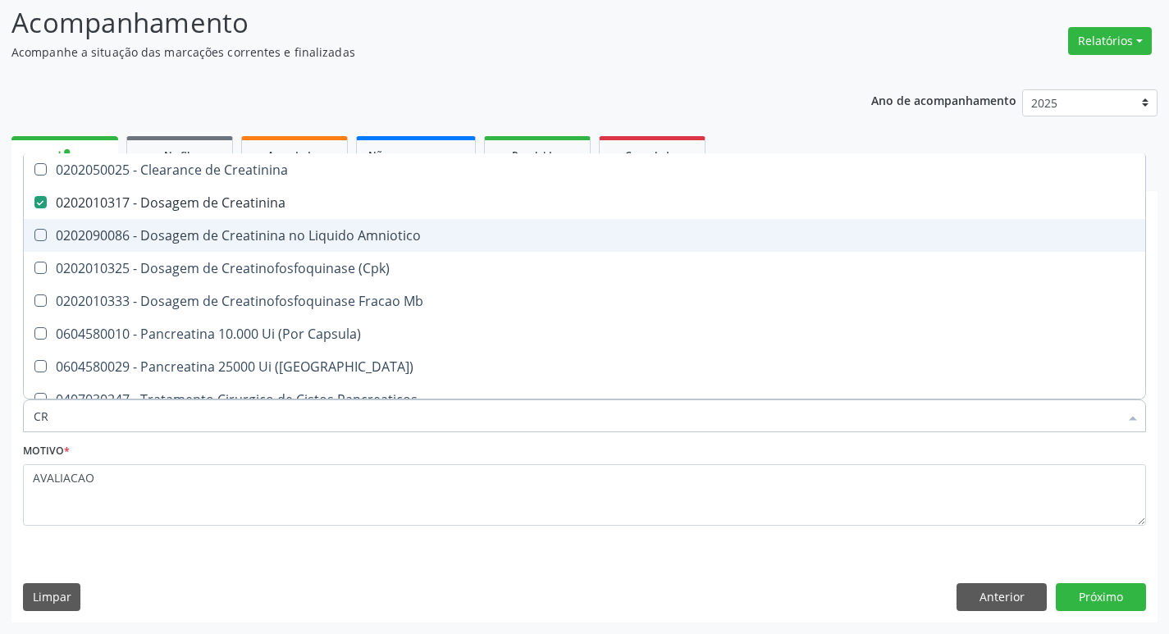
type input "C"
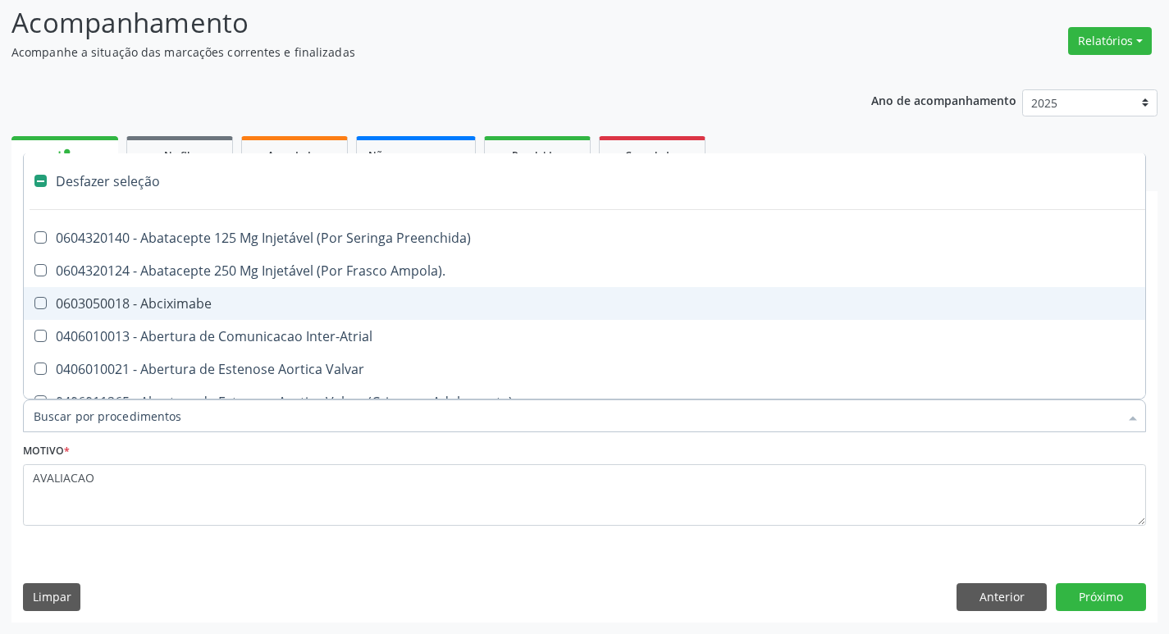
checkbox Ampola\)\ "false"
checkbox Abciximabe "false"
checkbox Valvar "false"
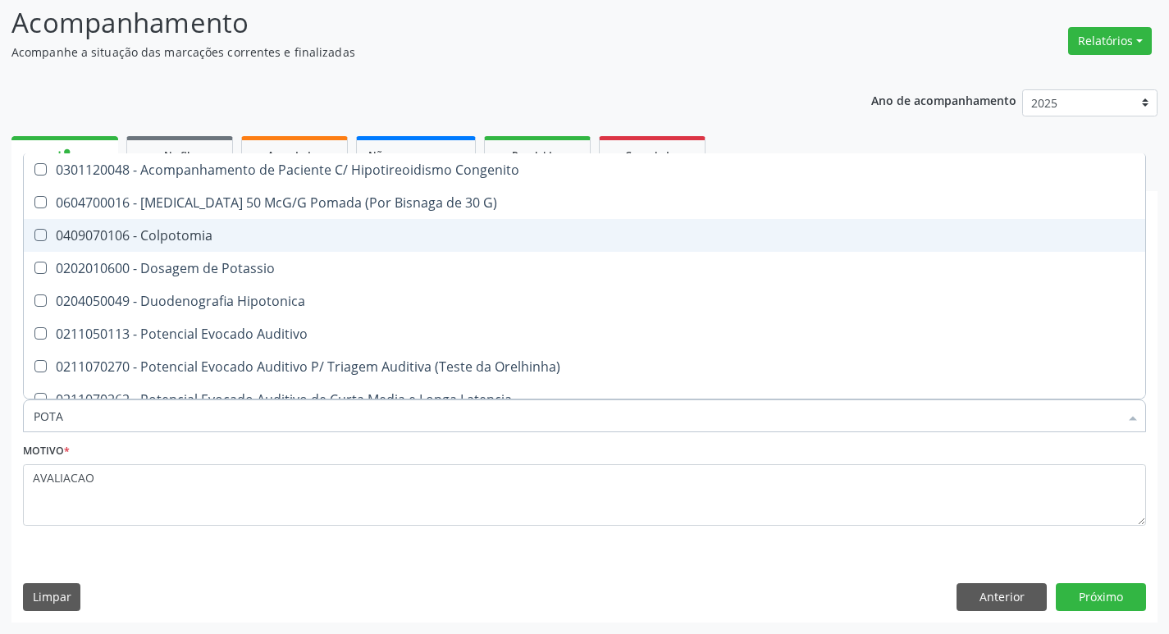
type input "POTAS"
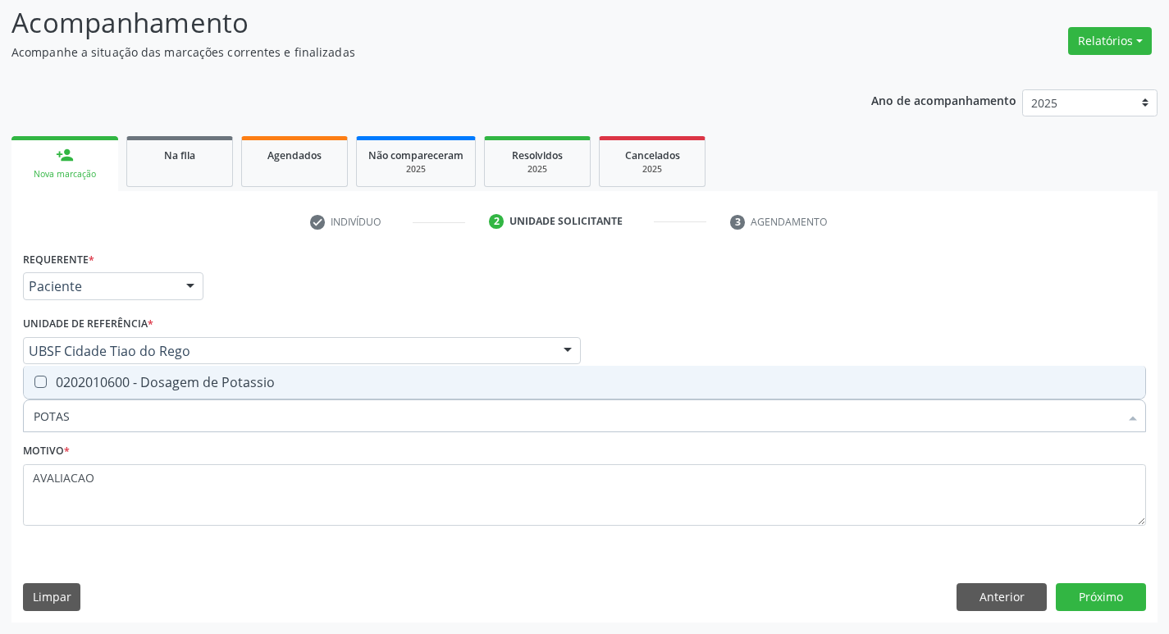
click at [258, 392] on span "0202010600 - Dosagem de Potassio" at bounding box center [584, 382] width 1121 height 33
checkbox Potassio "true"
type input "P"
checkbox Potassio "false"
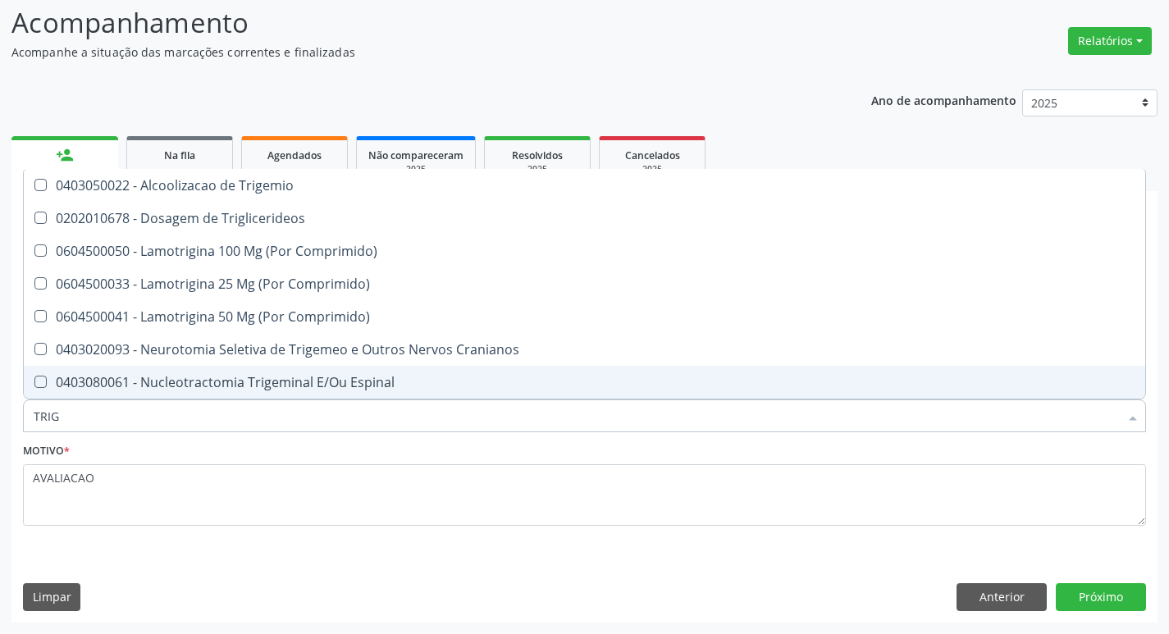
type input "TRIGL"
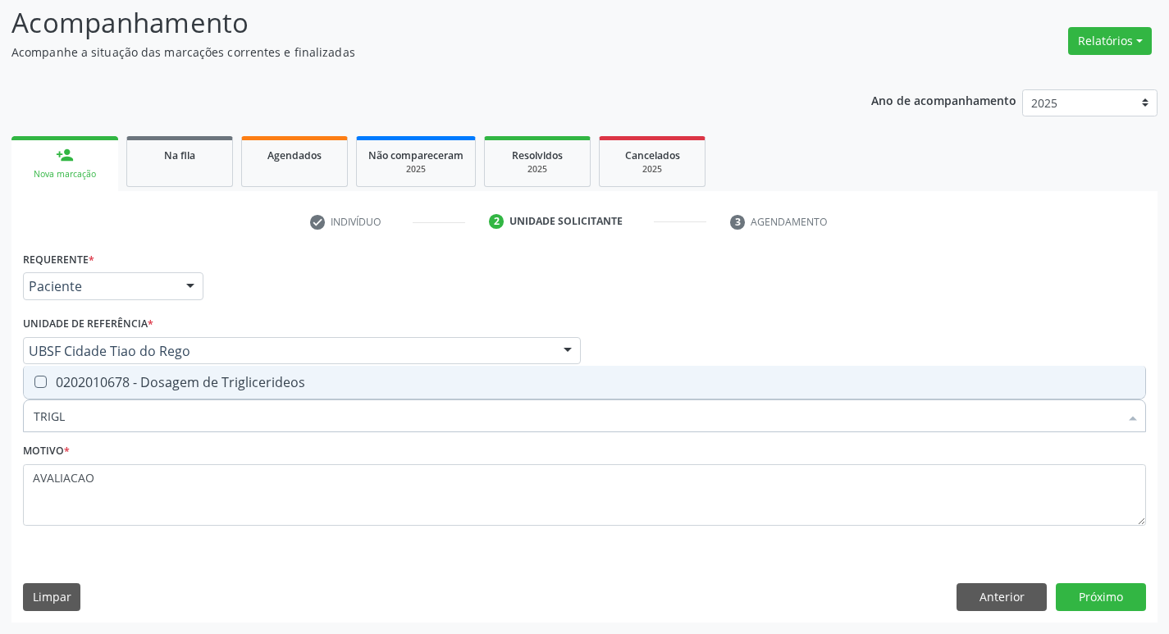
drag, startPoint x: 258, startPoint y: 392, endPoint x: 262, endPoint y: 402, distance: 11.0
click at [262, 402] on div "TRIGL Desfazer seleção 0202010678 - Dosagem de Triglicerideos Nenhum resultado …" at bounding box center [584, 413] width 1123 height 28
click at [261, 376] on div "0202010678 - Dosagem de Triglicerideos" at bounding box center [584, 382] width 1101 height 13
checkbox Triglicerideos "true"
type input "TRIG"
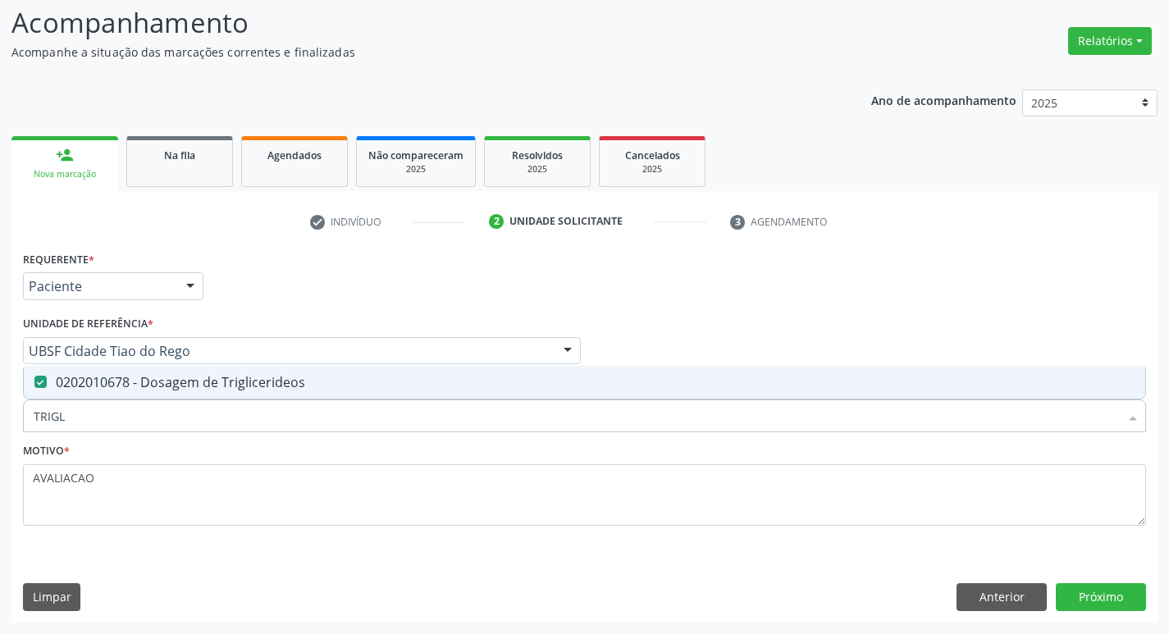
checkbox Triglicerideos "false"
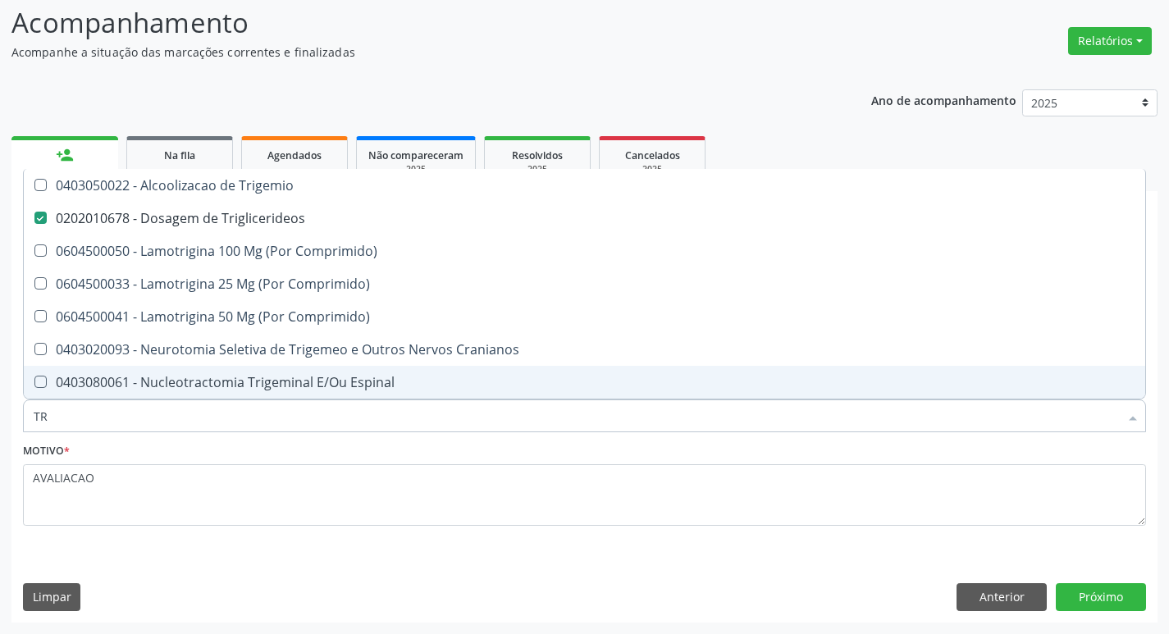
type input "T"
checkbox Triglicerideos "false"
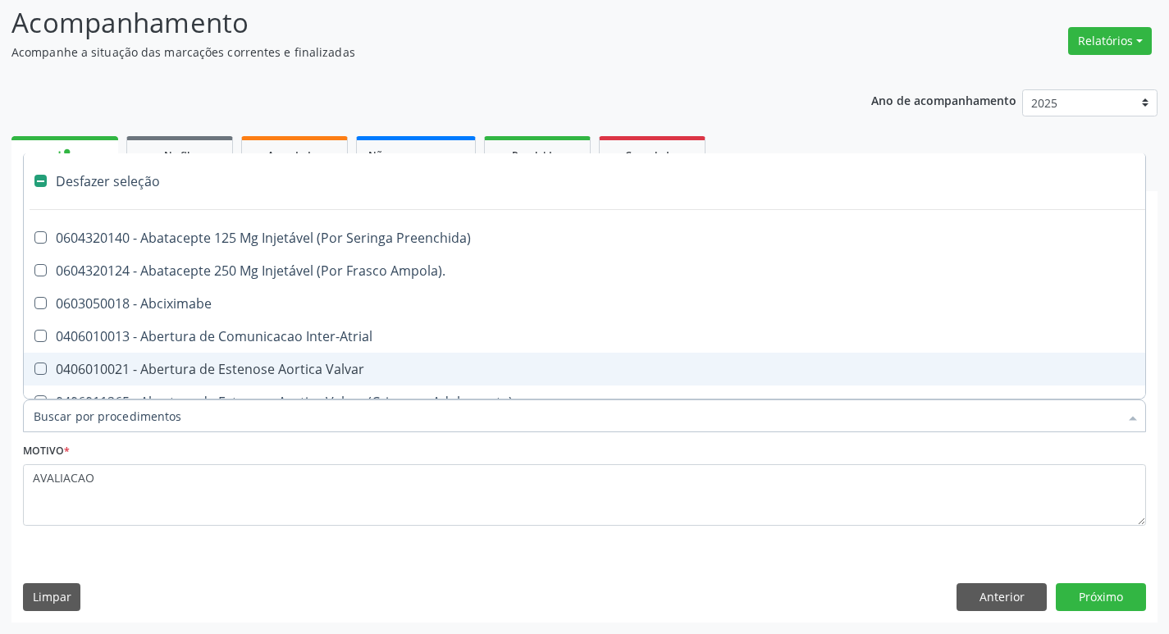
type input "2"
checkbox Monopolar "true"
checkbox Quadril "true"
checkbox Biologica "true"
checkbox Conica "true"
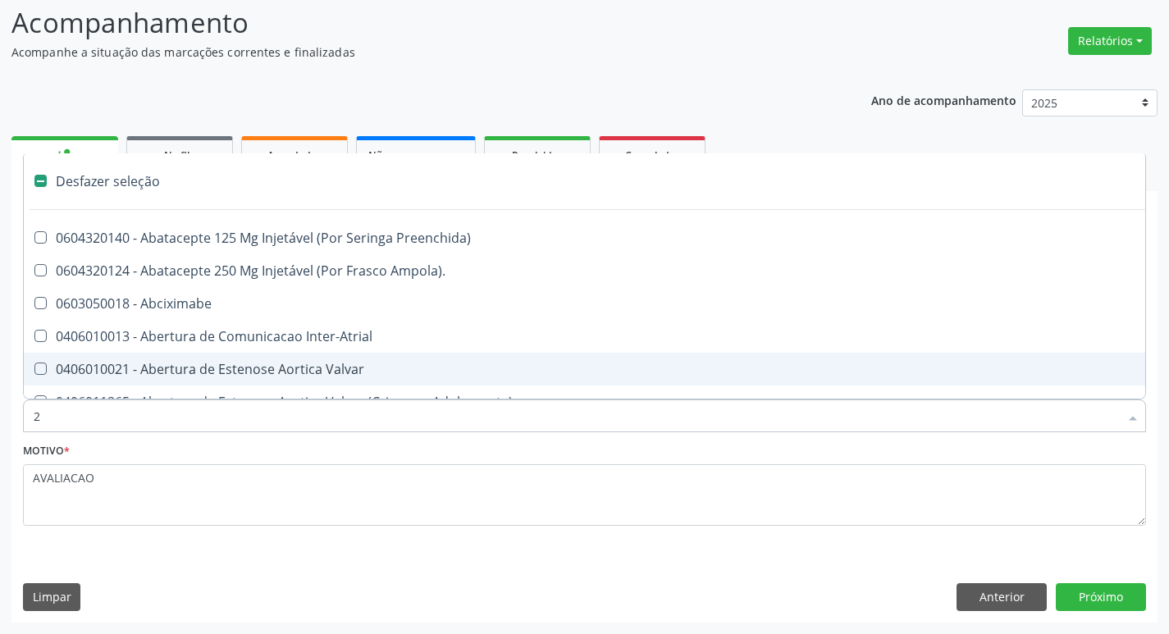
checkbox Aorto-Cavitarias "true"
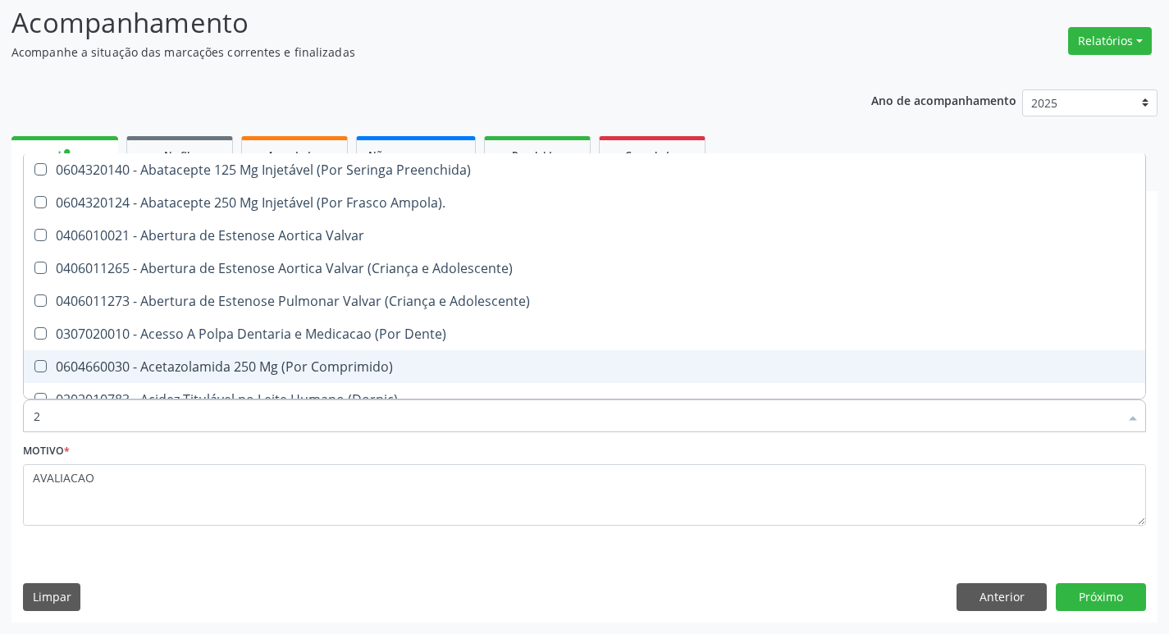
type input "20205001"
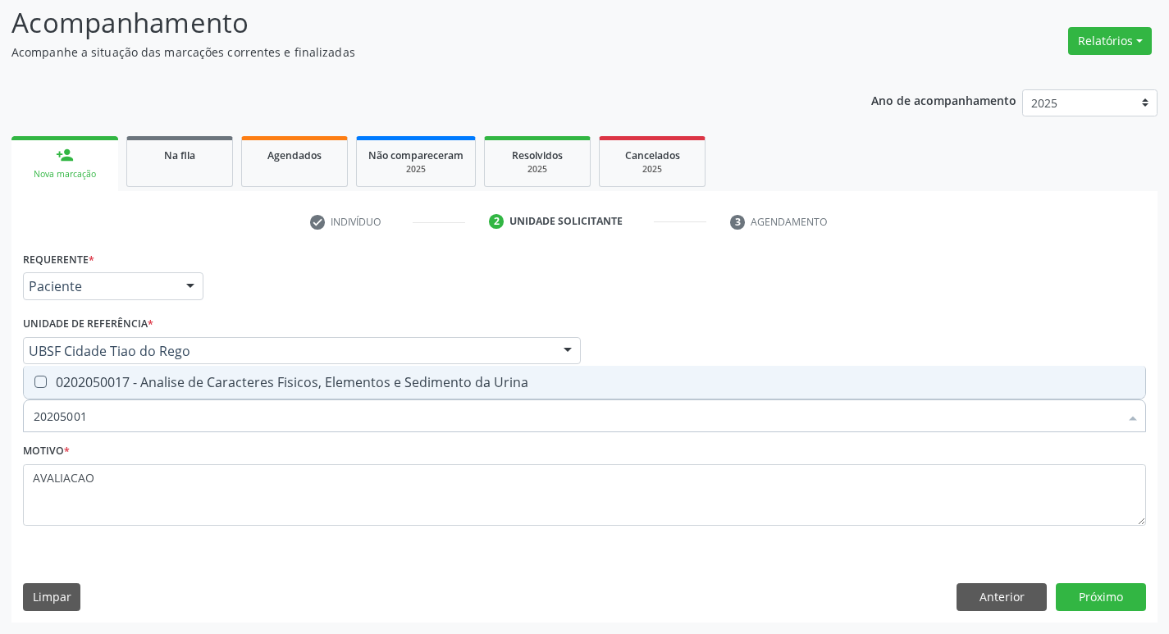
click at [181, 398] on span "0202050017 - Analise de Caracteres Fisicos, Elementos e Sedimento da Urina" at bounding box center [584, 382] width 1121 height 33
checkbox Urina "true"
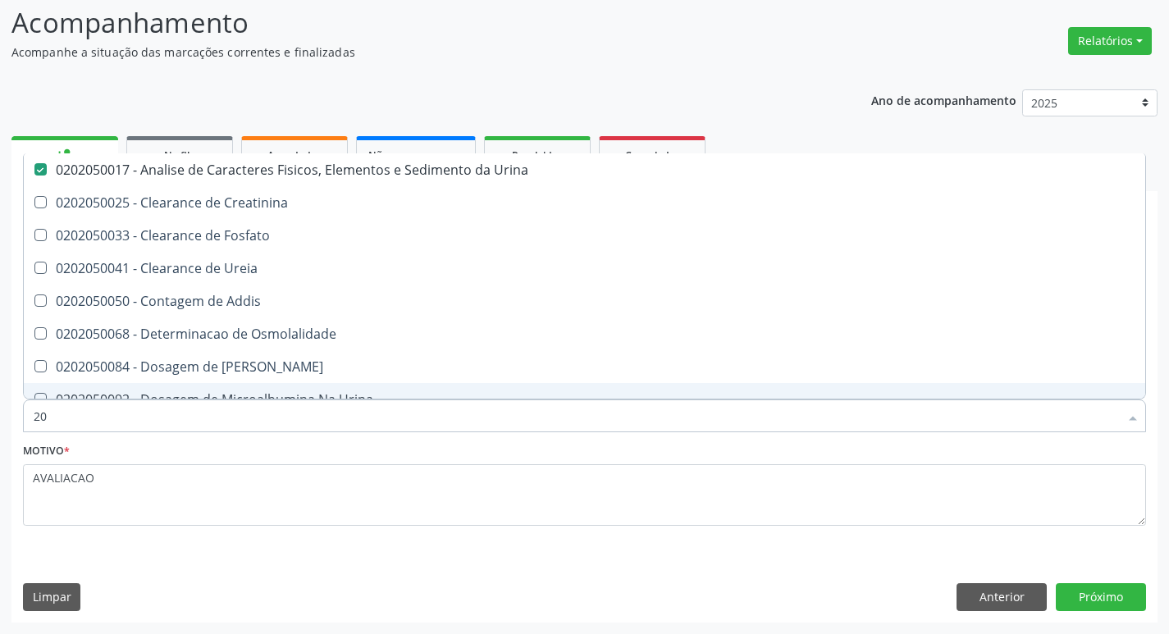
type input "2"
checkbox Urina "false"
checkbox Ureia "false"
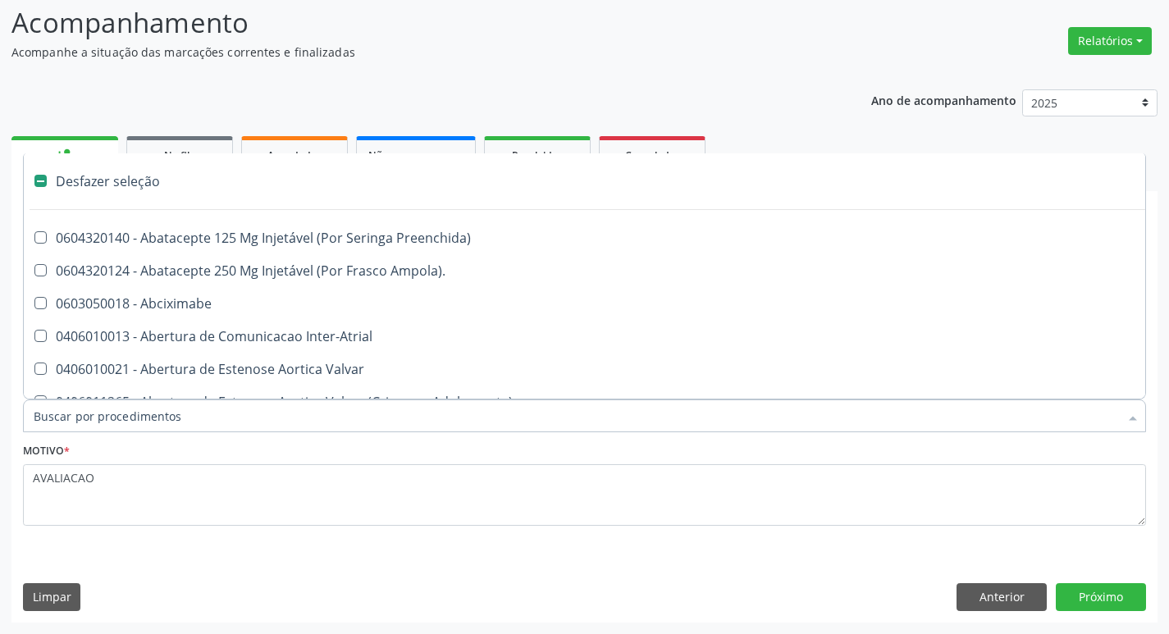
type input "G"
checkbox Urina "false"
checkbox Comprimido\) "true"
checkbox Sanitária "true"
checkbox Criança "true"
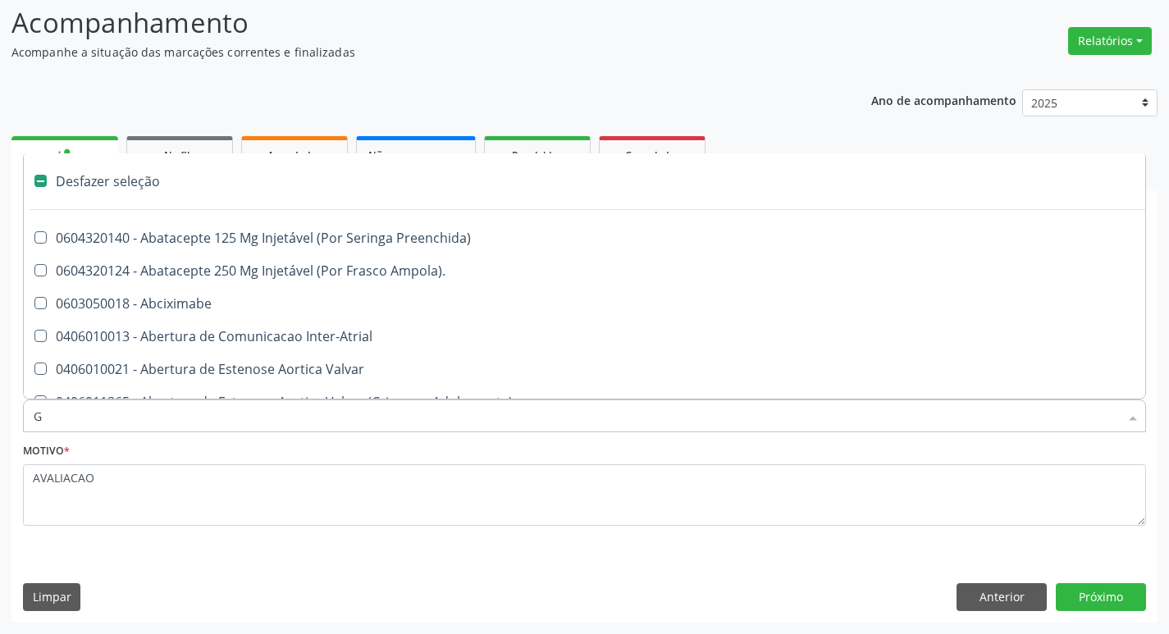
checkbox Capsula\) "true"
checkbox Osso "true"
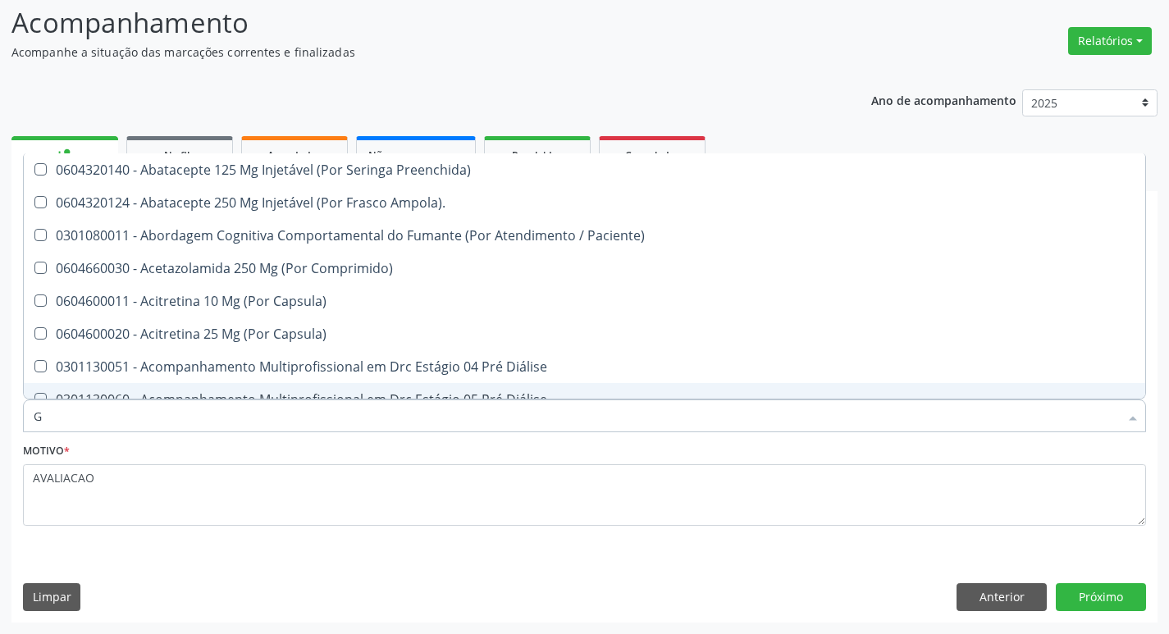
type input "GLICOSE"
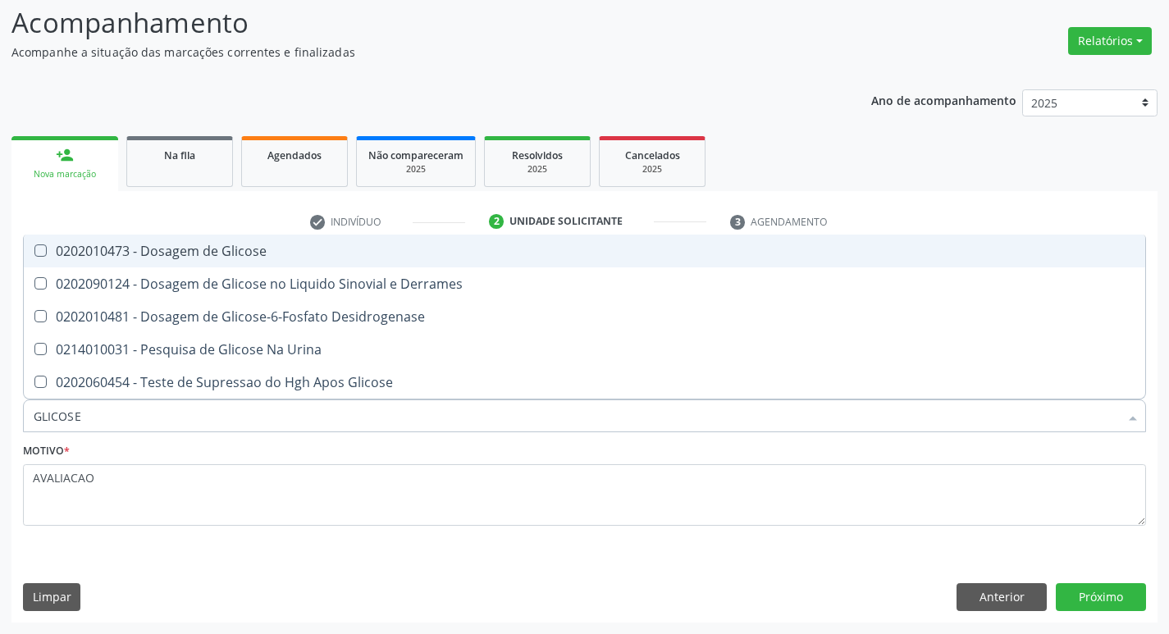
click at [258, 255] on div "0202010473 - Dosagem de Glicose" at bounding box center [584, 250] width 1101 height 13
checkbox Glicose "true"
type input "GLICOS"
checkbox Glicose "false"
checkbox Derrames "true"
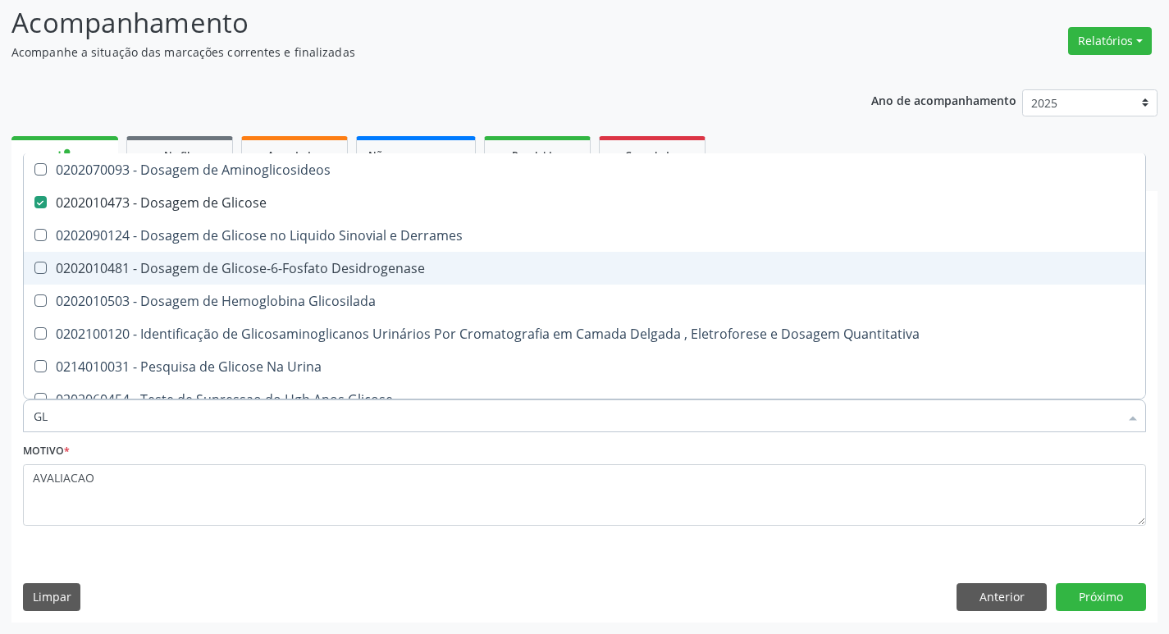
type input "G"
checkbox Glicose "false"
checkbox Derrames "false"
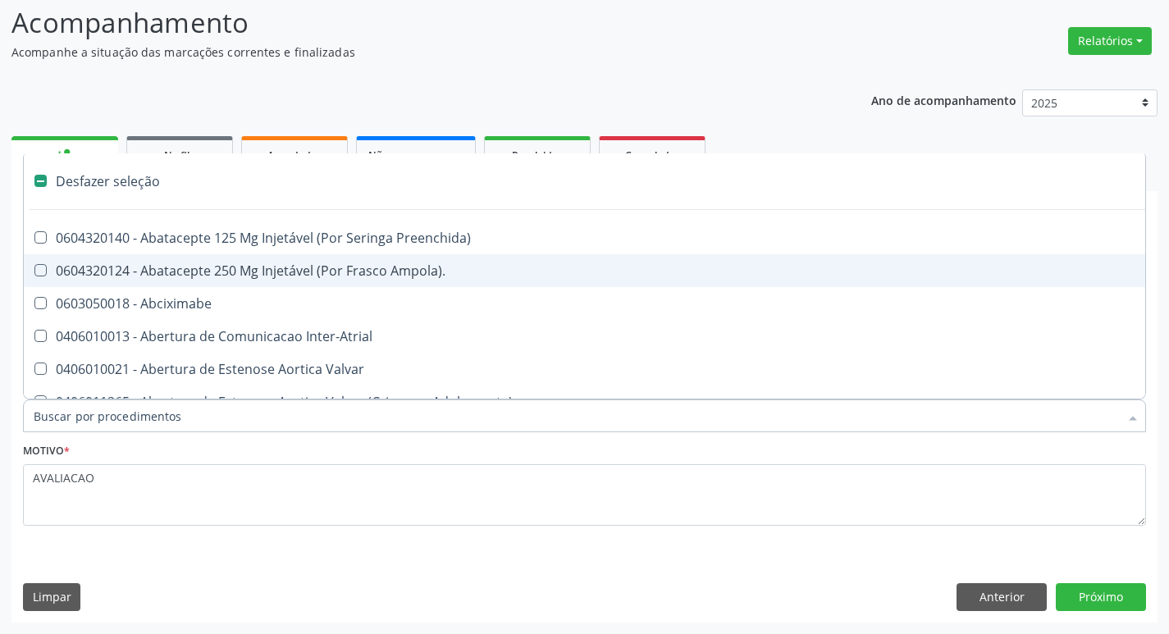
type input "H"
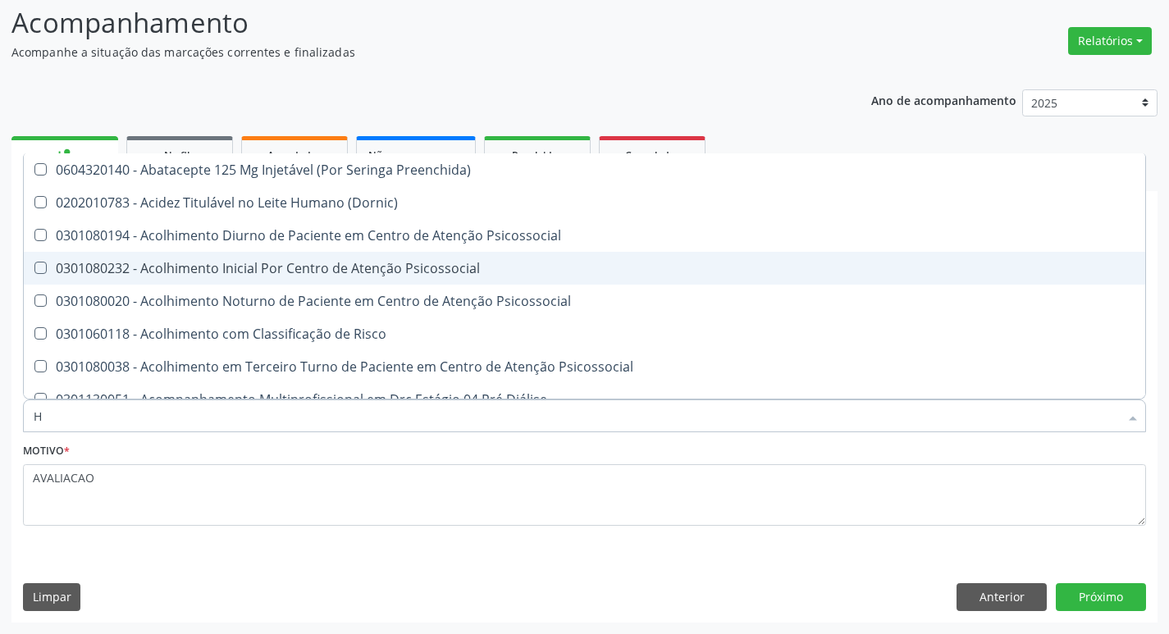
checkbox Fase "false"
checkbox Hdl "true"
type input "HEMOGLOBINA G"
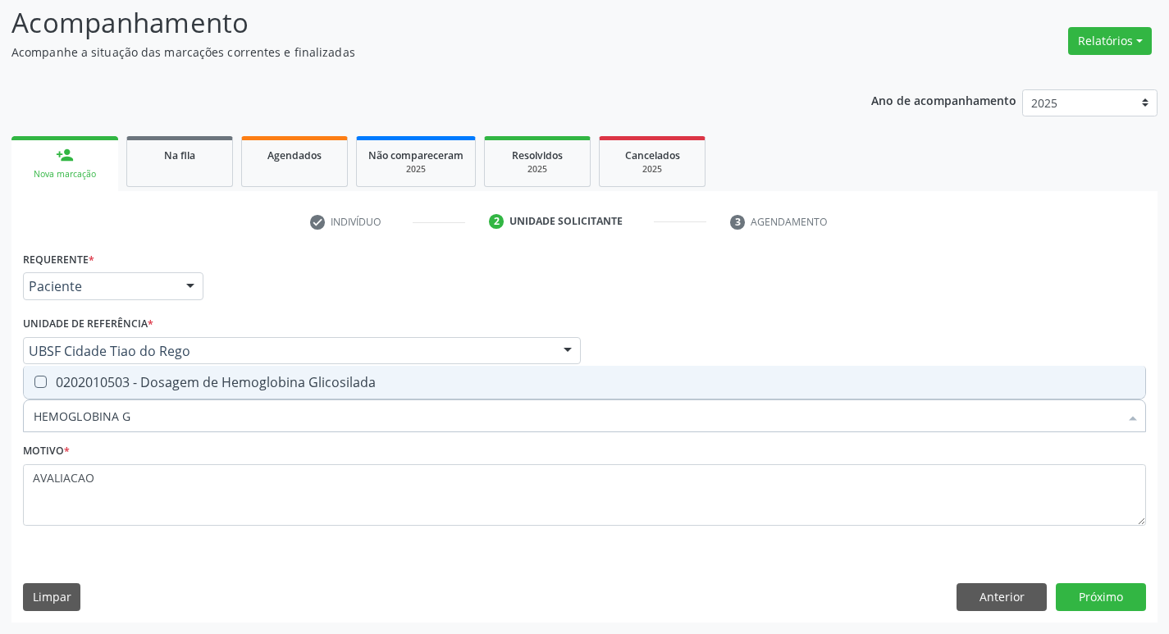
click at [240, 388] on div "0202010503 - Dosagem de Hemoglobina Glicosilada" at bounding box center [584, 382] width 1101 height 13
checkbox Glicosilada "true"
type input "HEMOGLOBINA"
checkbox Glicosilada "false"
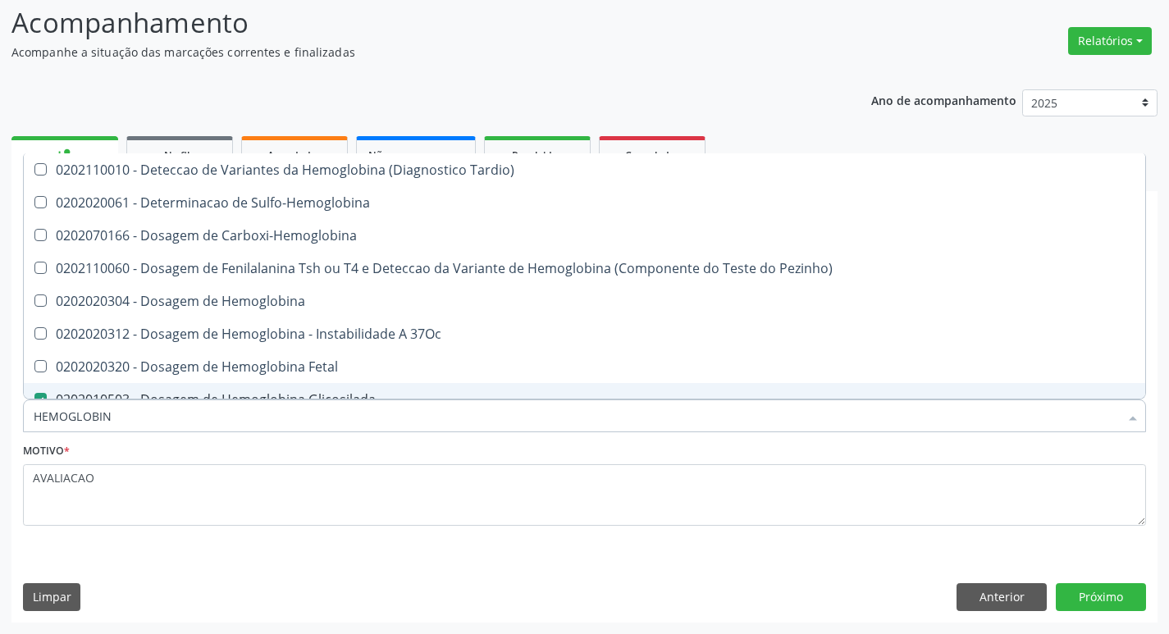
type input "HEMOGLOBI"
checkbox Glicosilada "false"
checkbox Hemoglobina "true"
type input "H"
checkbox Hemoglobina "false"
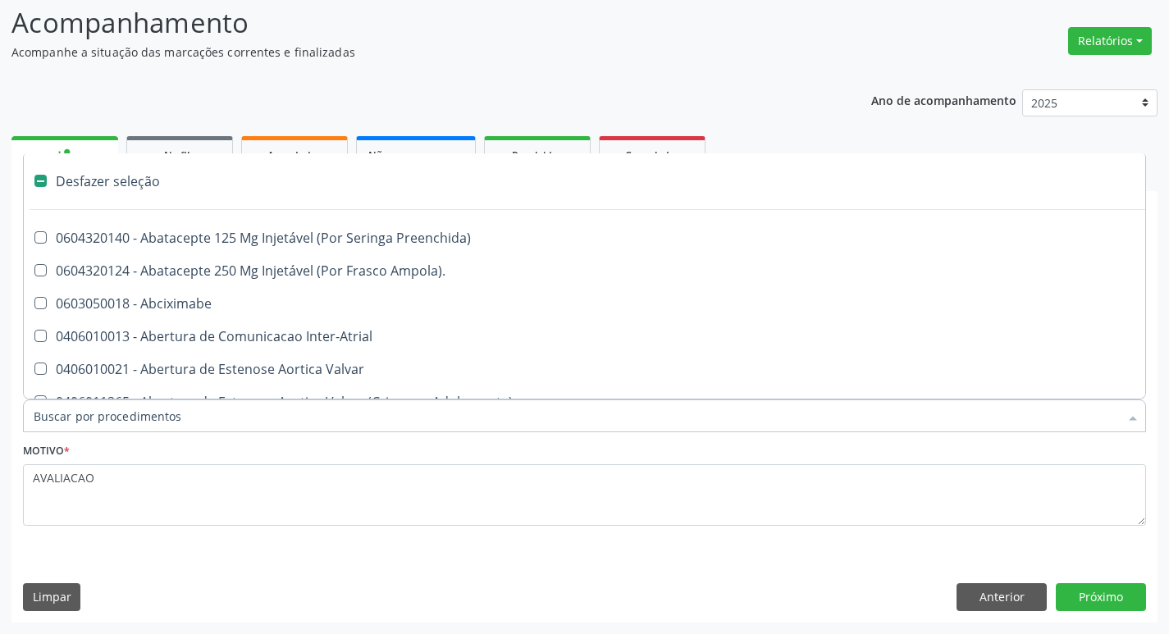
type input "H"
checkbox Urina "false"
checkbox Lactente\) "true"
checkbox A "true"
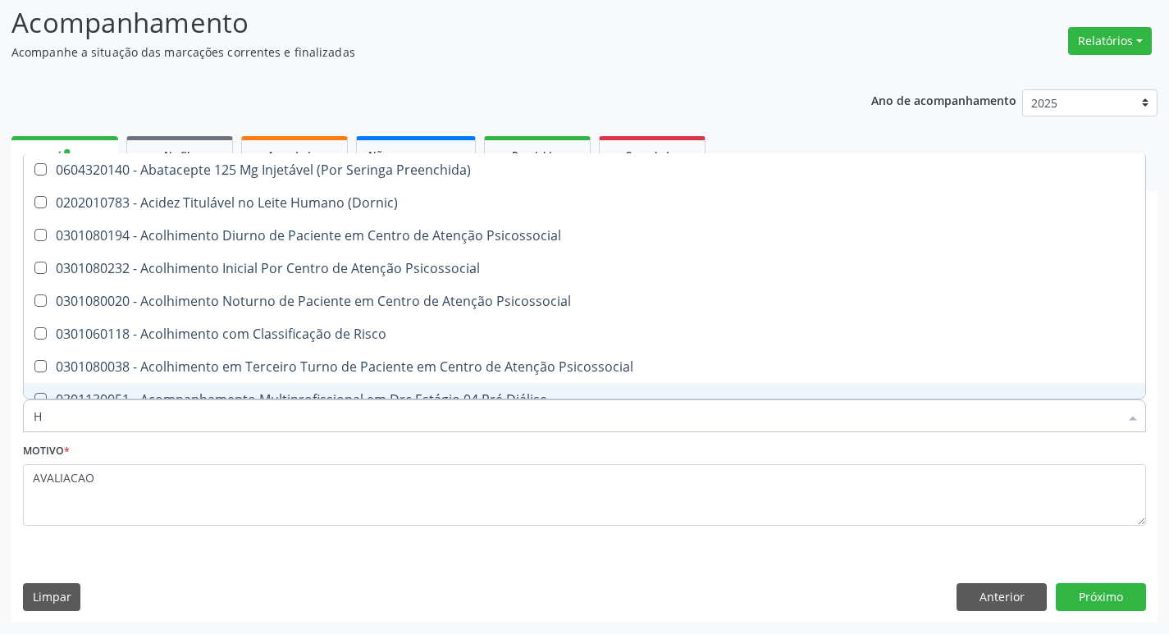
type input "HEMOGR"
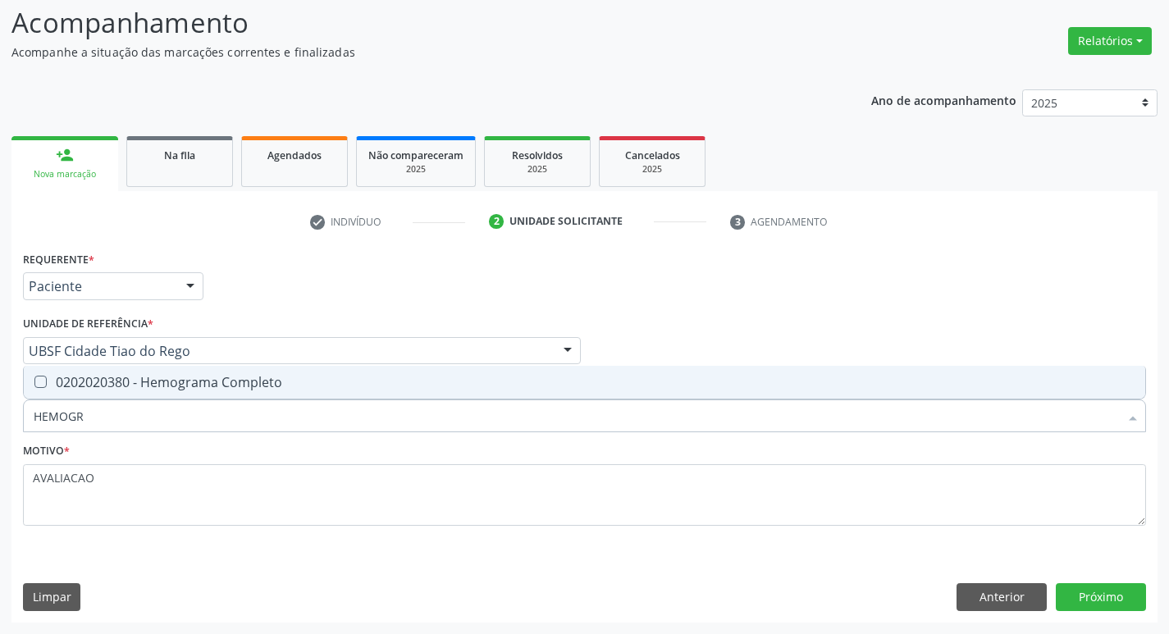
click at [311, 386] on div "0202020380 - Hemograma Completo" at bounding box center [584, 382] width 1101 height 13
checkbox Completo "true"
click at [1096, 586] on button "Próximo" at bounding box center [1101, 597] width 90 height 28
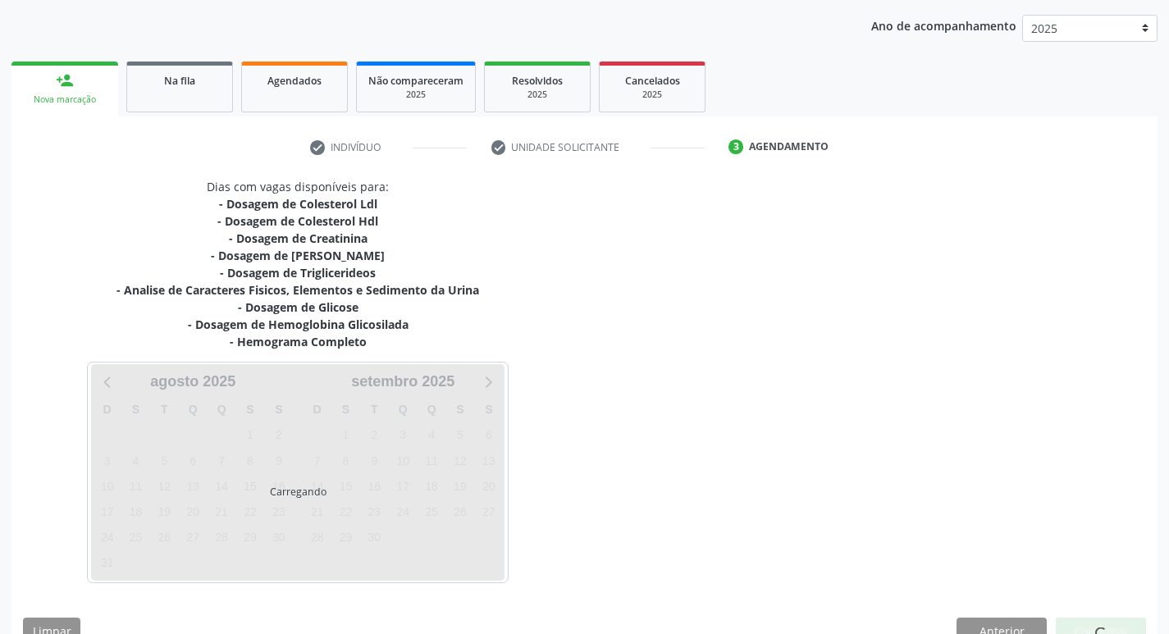
scroll to position [217, 0]
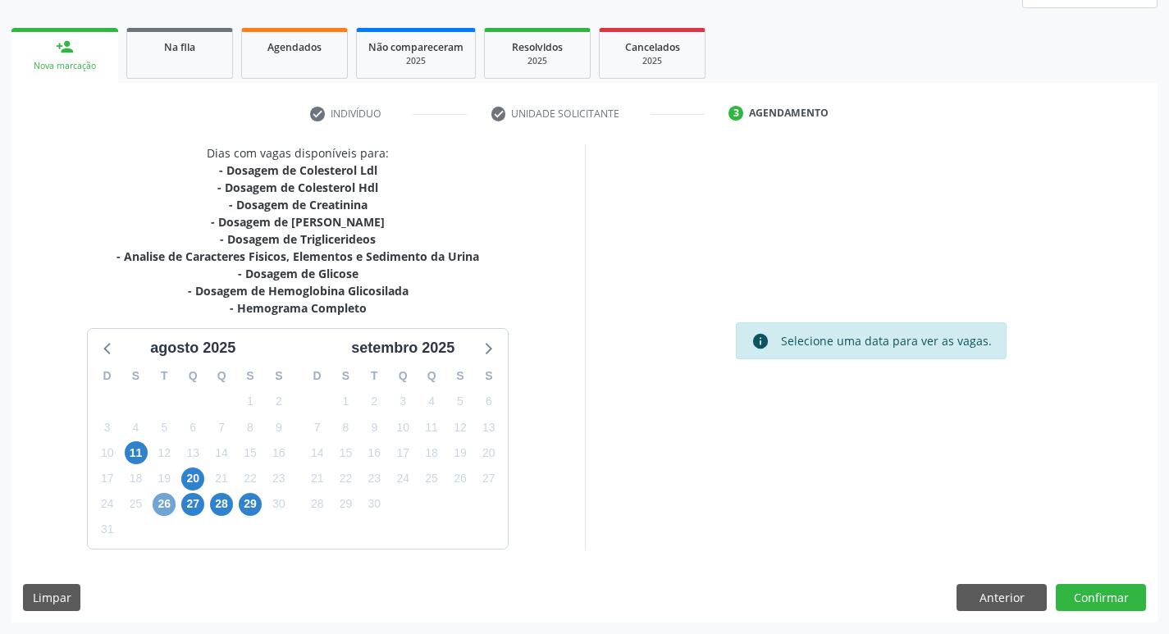
click at [157, 509] on span "26" at bounding box center [164, 504] width 23 height 23
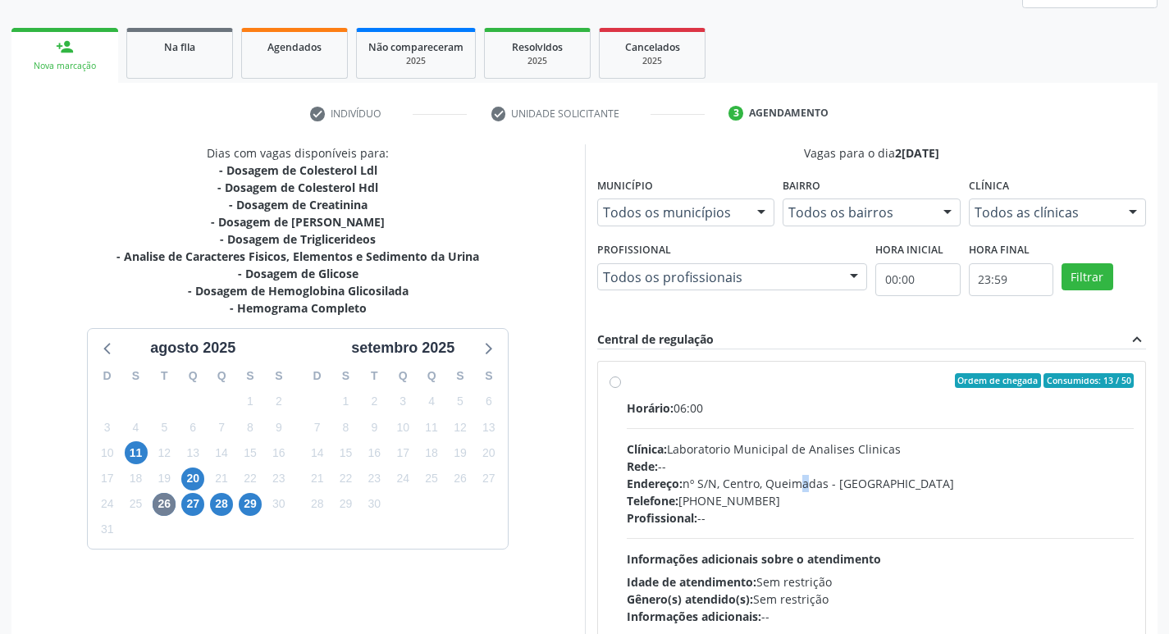
click at [802, 483] on div "Endereço: nº S/N, Centro, Queimadas - PB" at bounding box center [881, 483] width 508 height 17
radio input "true"
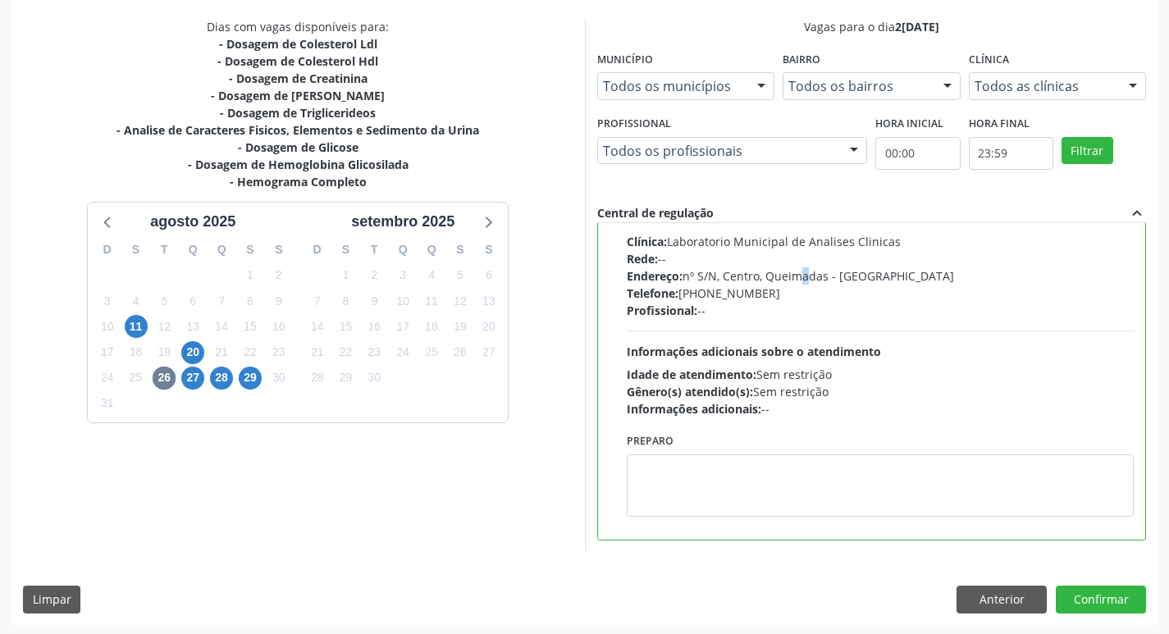
scroll to position [346, 0]
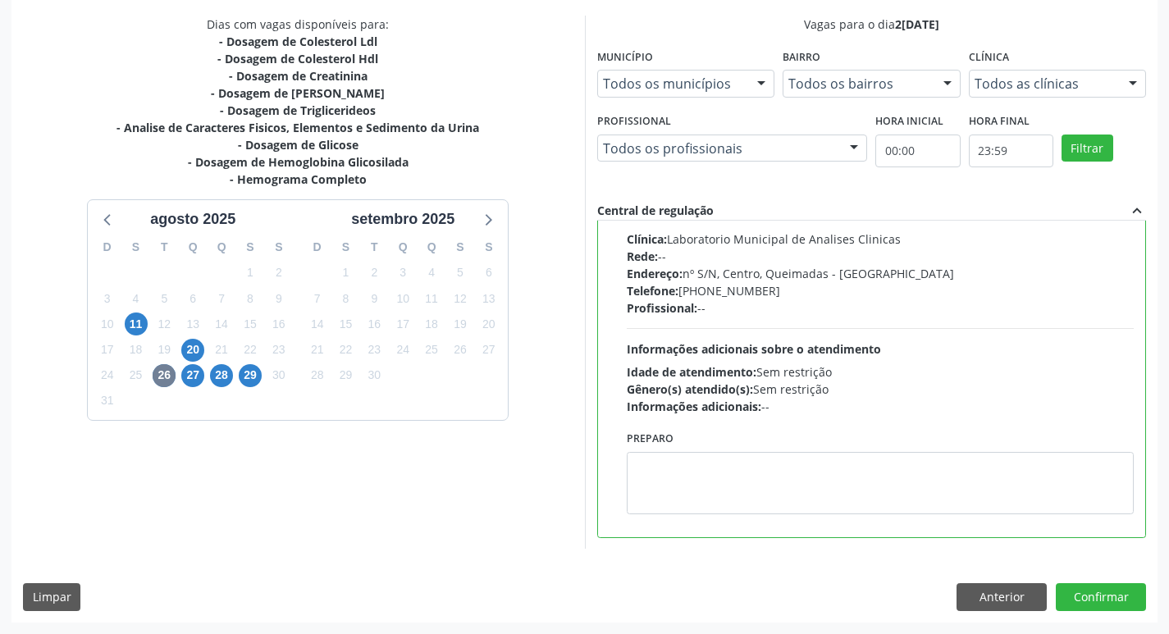
click at [678, 513] on div "Preparo" at bounding box center [880, 475] width 516 height 99
click at [677, 493] on textarea at bounding box center [881, 483] width 508 height 62
paste textarea "IR EM JEJUM"
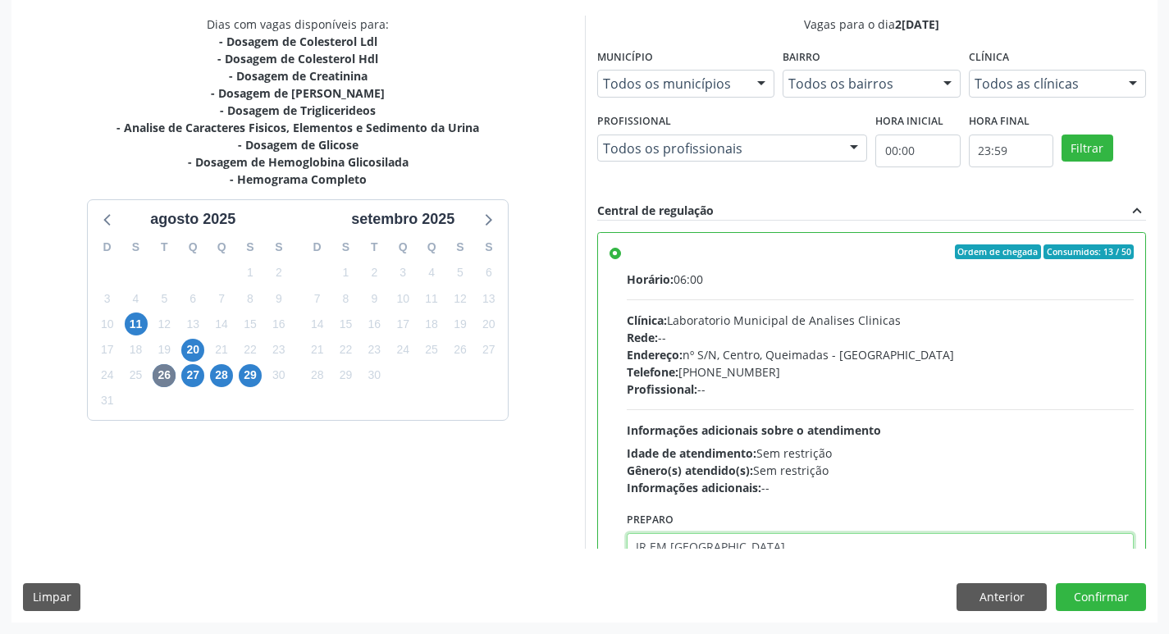
scroll to position [81, 0]
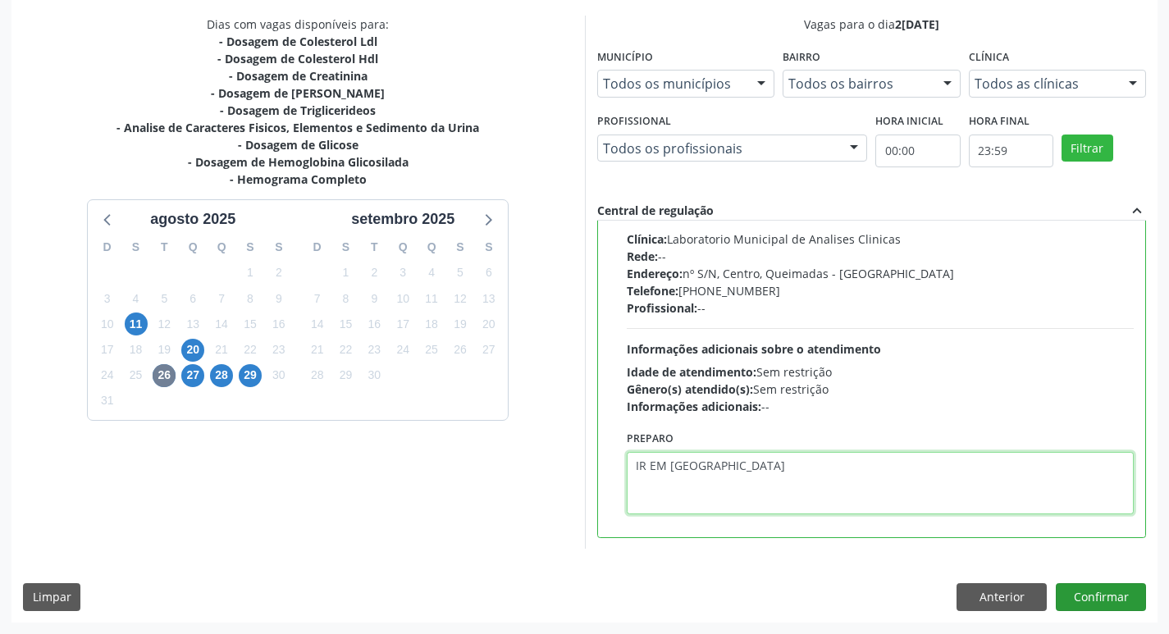
type textarea "IR EM JEJUM"
click at [1056, 608] on button "Confirmar" at bounding box center [1101, 597] width 90 height 28
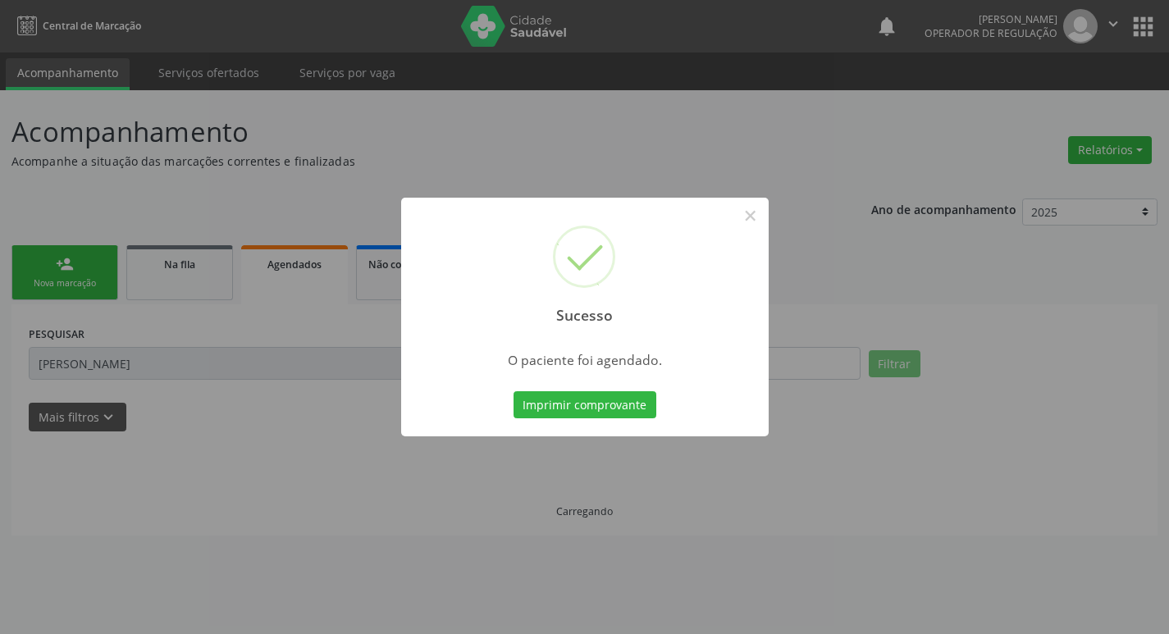
scroll to position [0, 0]
click at [630, 405] on button "Imprimir comprovante" at bounding box center [590, 405] width 143 height 28
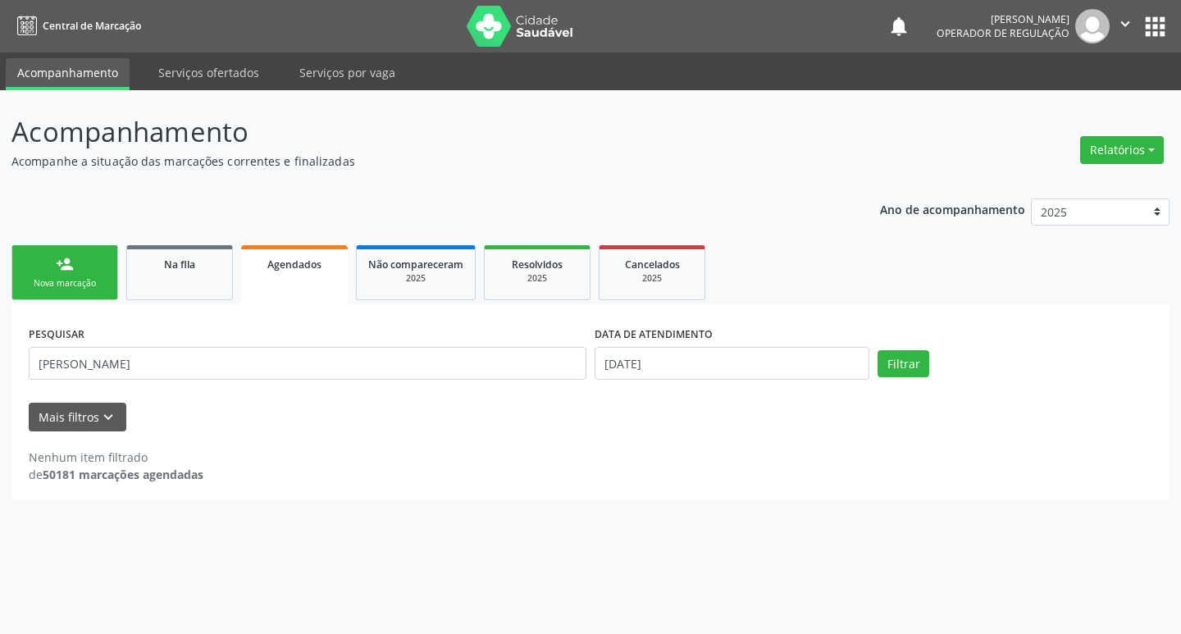
click at [93, 276] on link "person_add Nova marcação" at bounding box center [64, 272] width 107 height 55
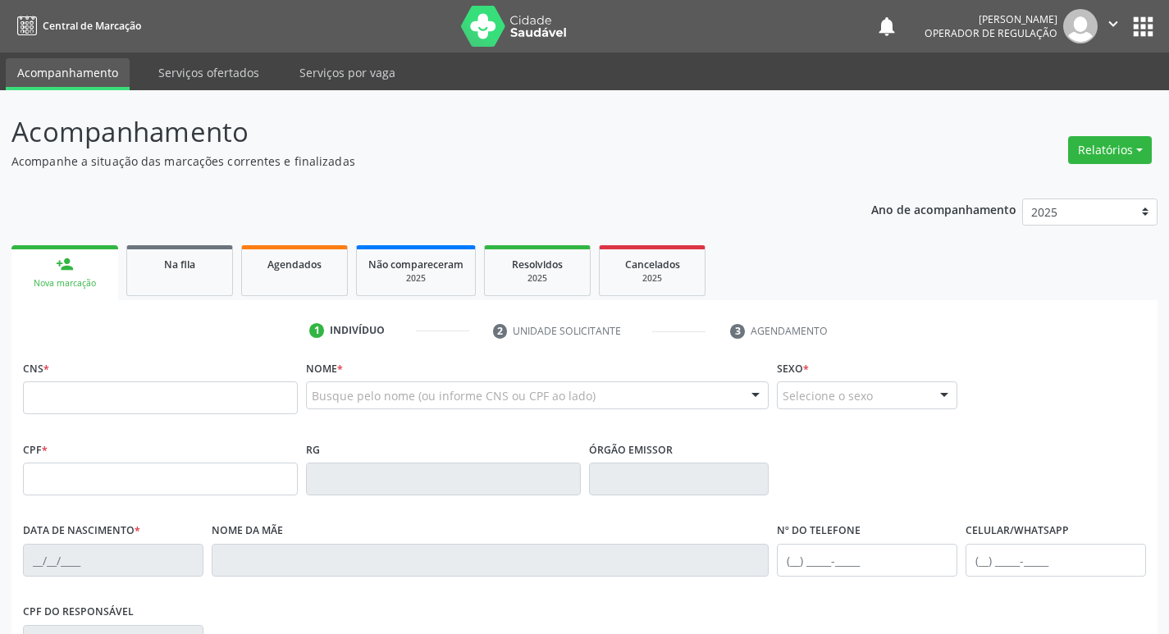
click at [89, 259] on link "person_add Nova marcação" at bounding box center [64, 272] width 107 height 55
click at [104, 398] on input "text" at bounding box center [160, 397] width 275 height 33
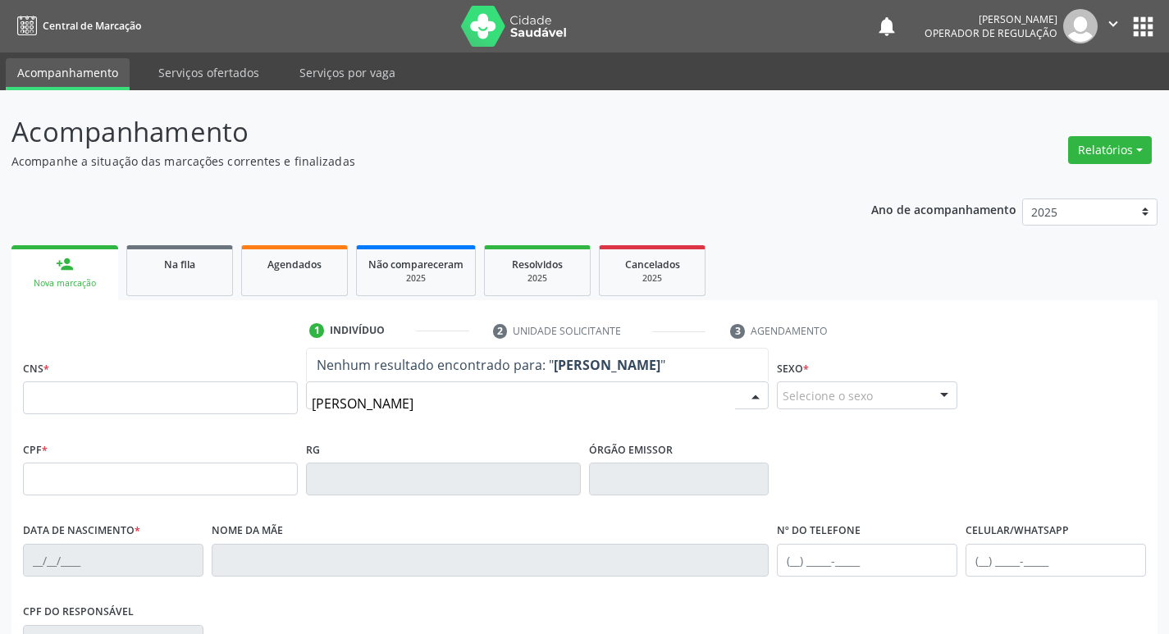
type input "ESTHER DA S"
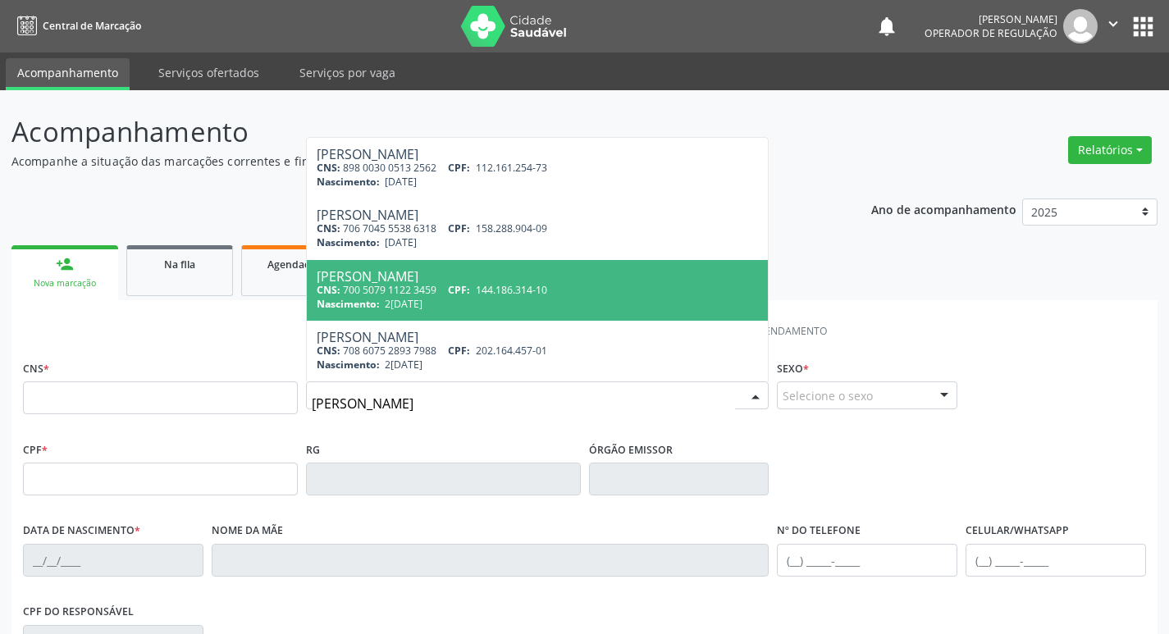
click at [414, 301] on span "21/12/2016" at bounding box center [404, 304] width 38 height 14
type input "700 5079 1122 3459"
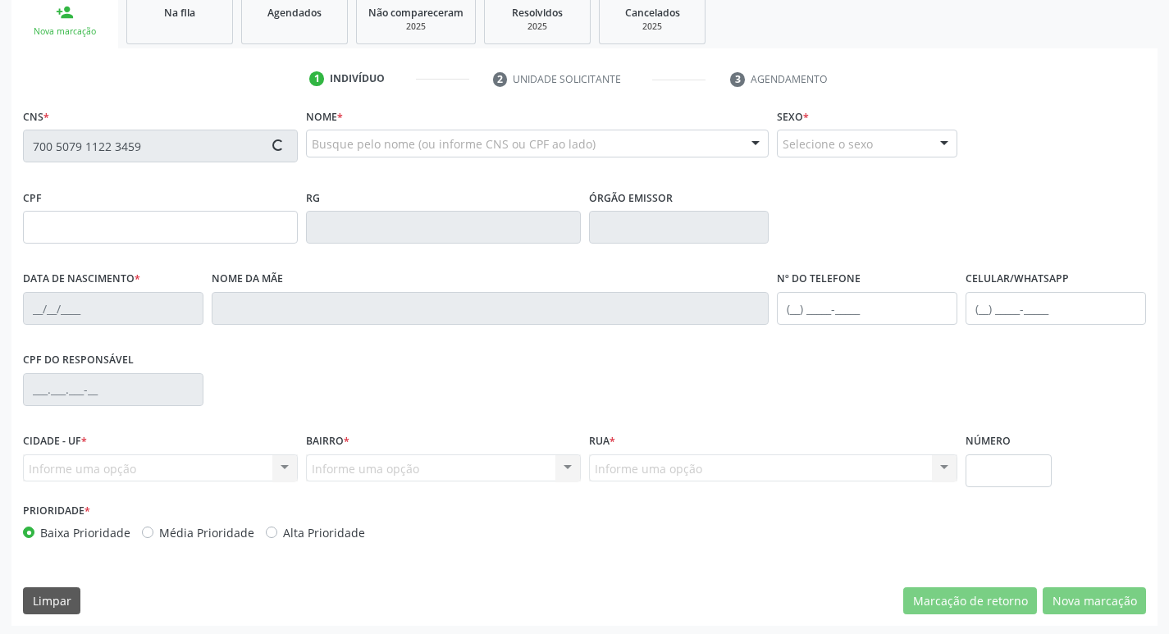
scroll to position [255, 0]
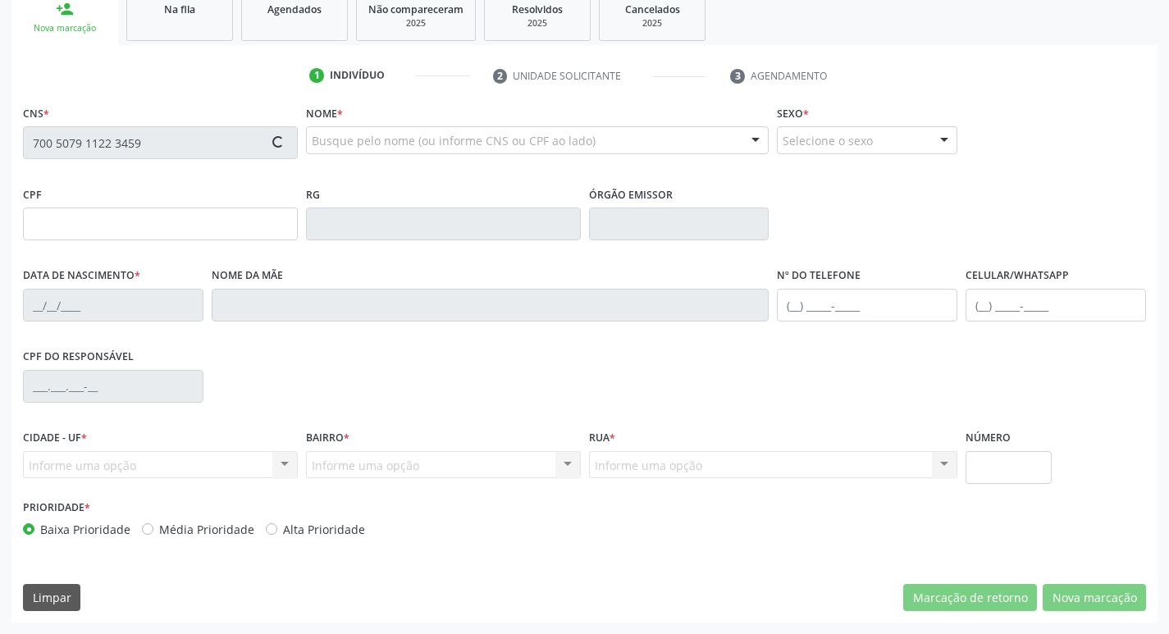
type input "144.186.314-10"
type input "21/12/2016"
type input "Rita de Cassia da Silva Guerra"
type input "(83) 99377-8573"
type input "123.477.564-60"
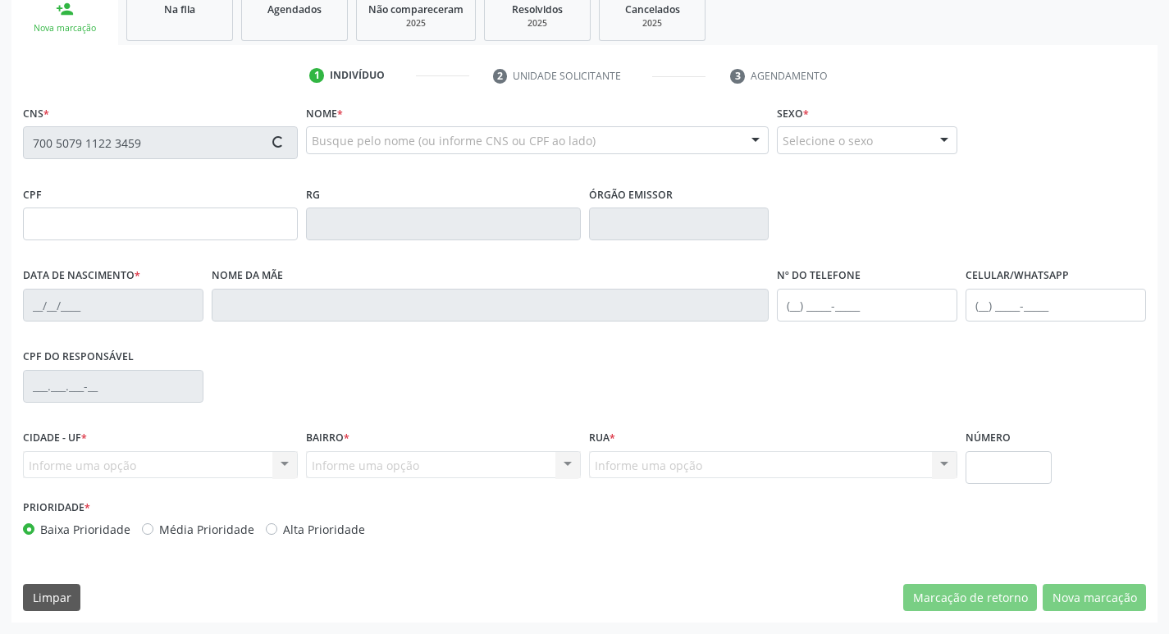
type input "83"
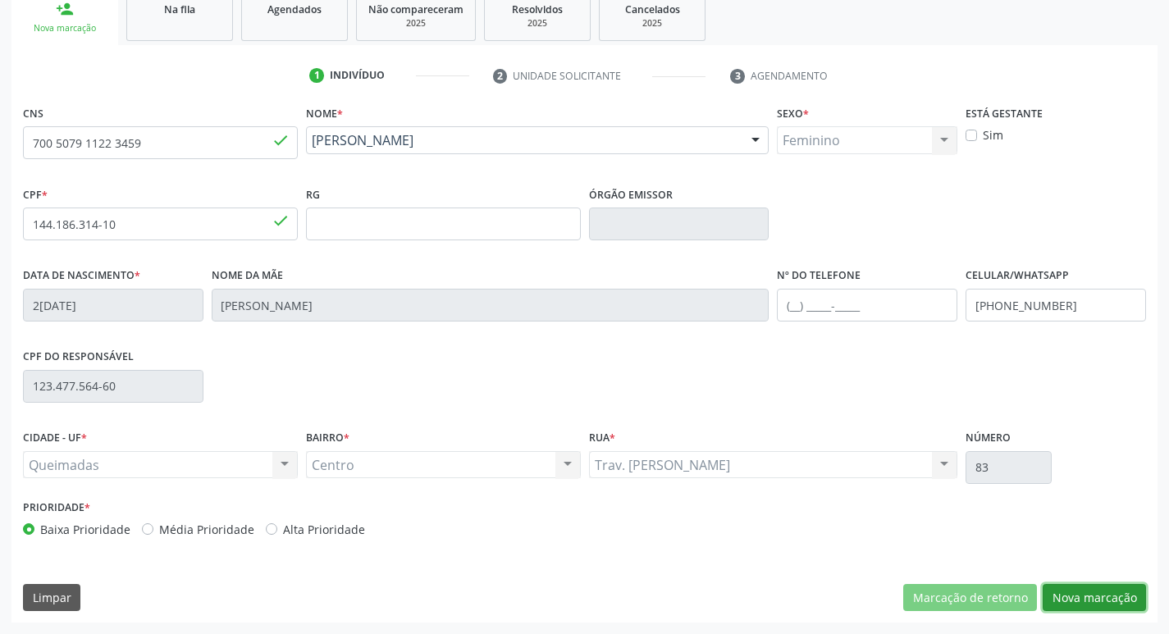
click at [1084, 600] on button "Nova marcação" at bounding box center [1093, 598] width 103 height 28
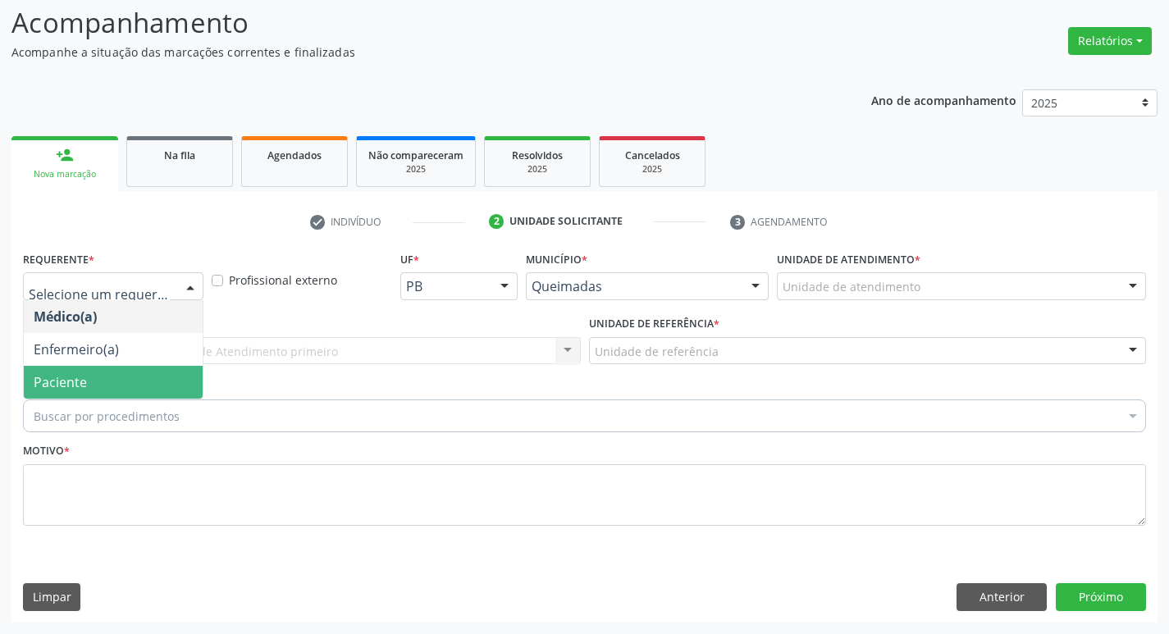
click at [100, 390] on span "Paciente" at bounding box center [113, 382] width 179 height 33
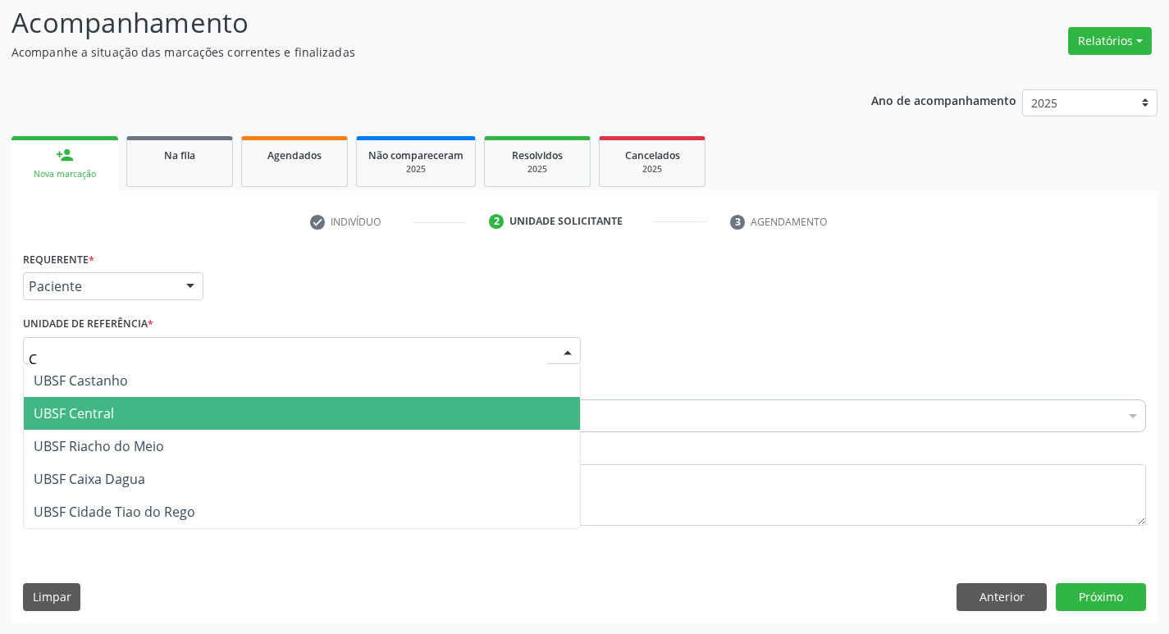
type input "CE"
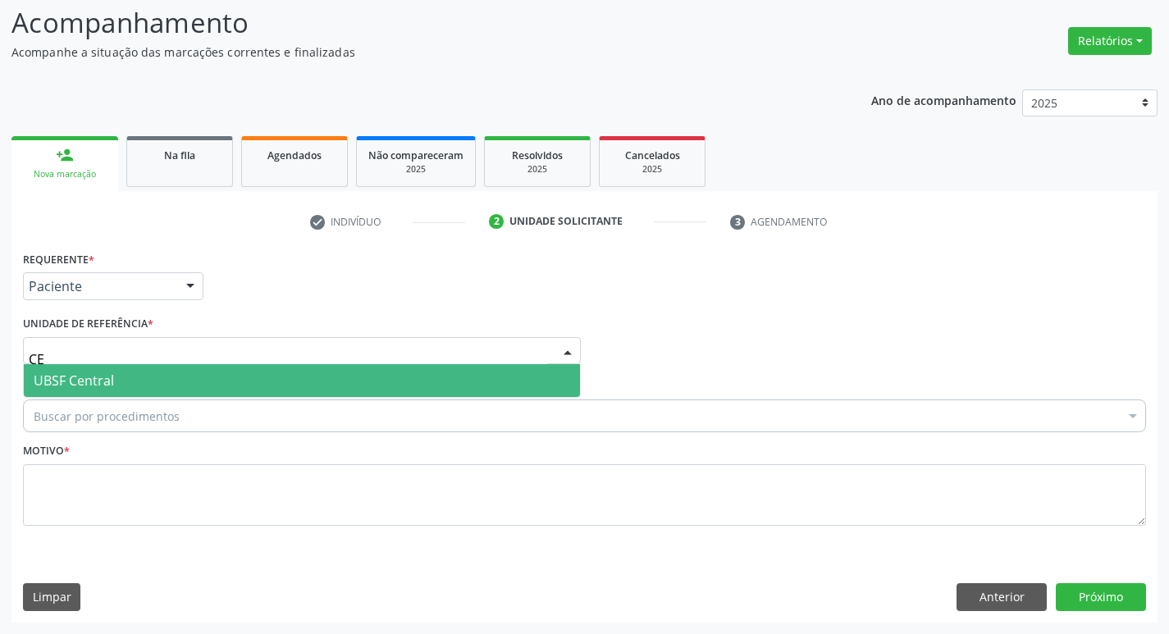
click at [79, 376] on span "UBSF Central" at bounding box center [74, 381] width 80 height 18
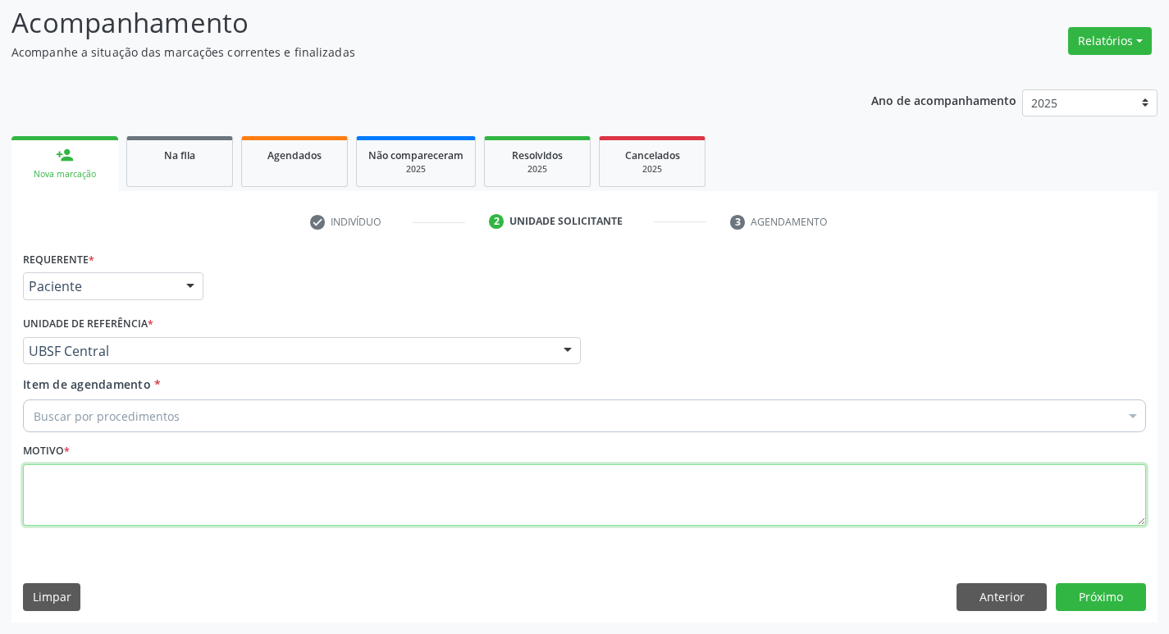
click at [103, 499] on textarea at bounding box center [584, 495] width 1123 height 62
type textarea "AVALIACAO"
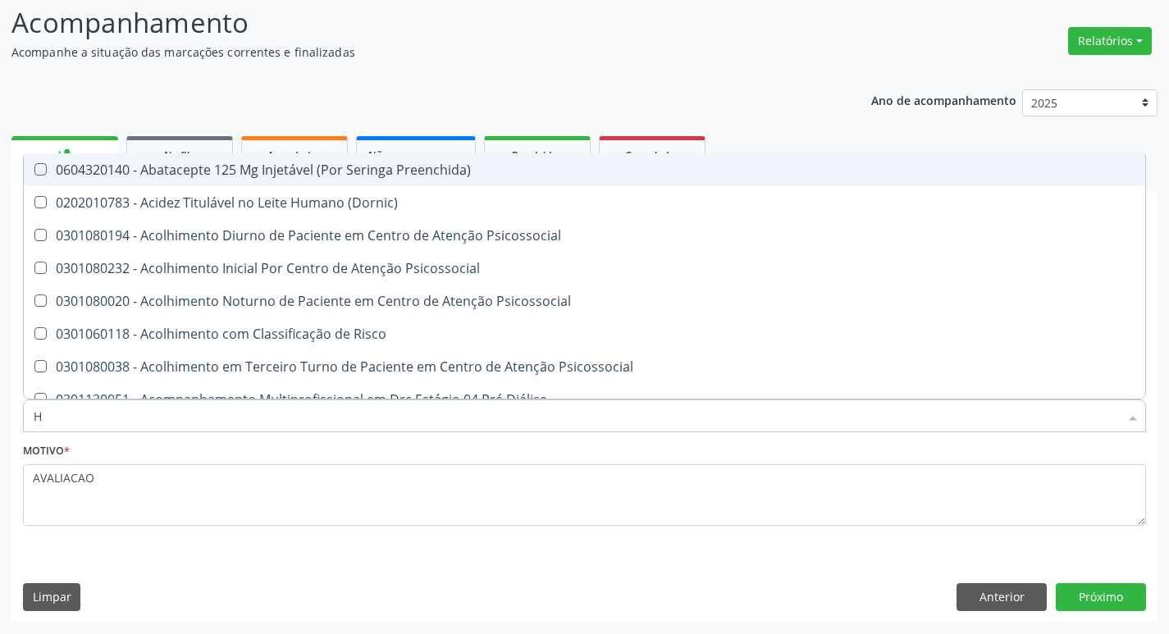
type input "HEMOGR"
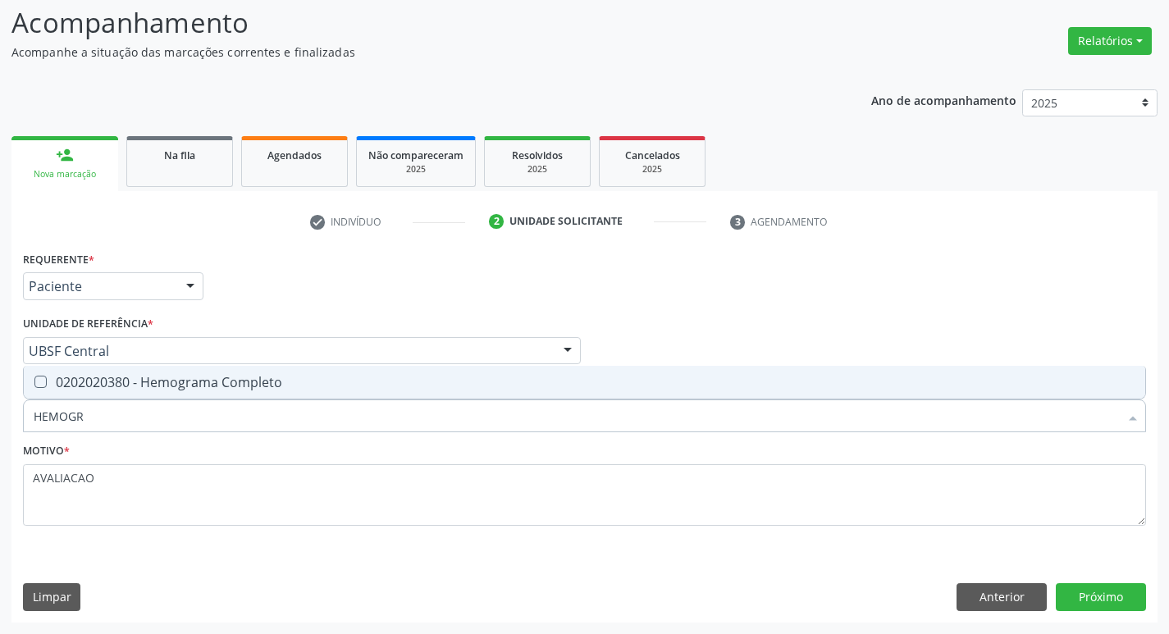
click at [159, 382] on div "0202020380 - Hemograma Completo" at bounding box center [584, 382] width 1101 height 13
checkbox Completo "true"
type input "HEMOG"
checkbox Completo "false"
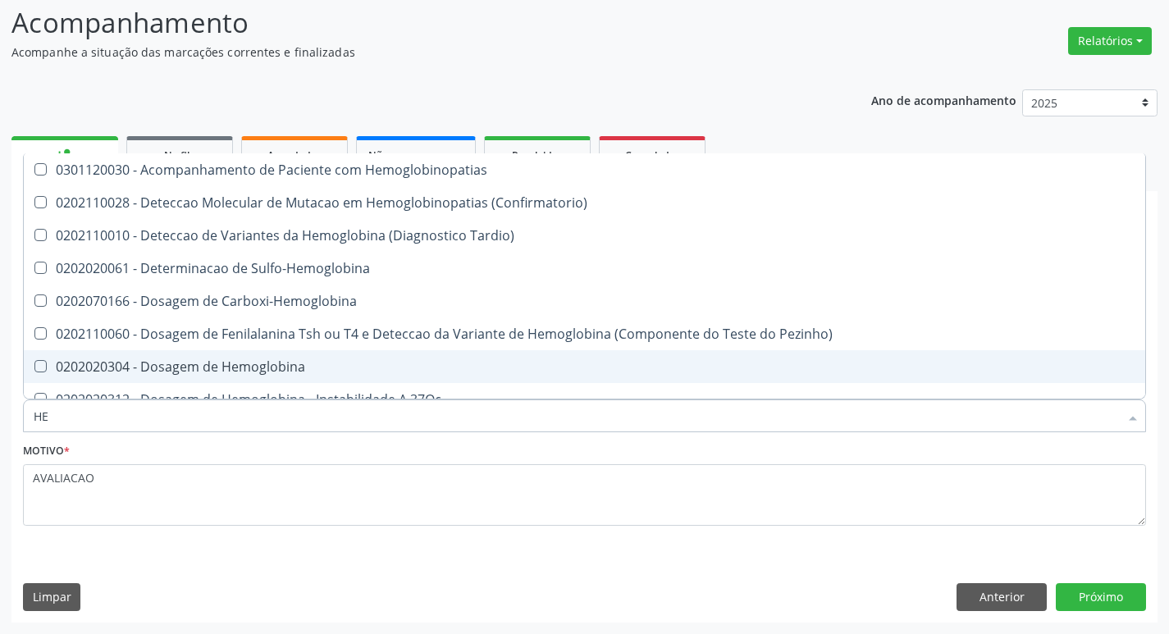
type input "H"
checkbox Completo "false"
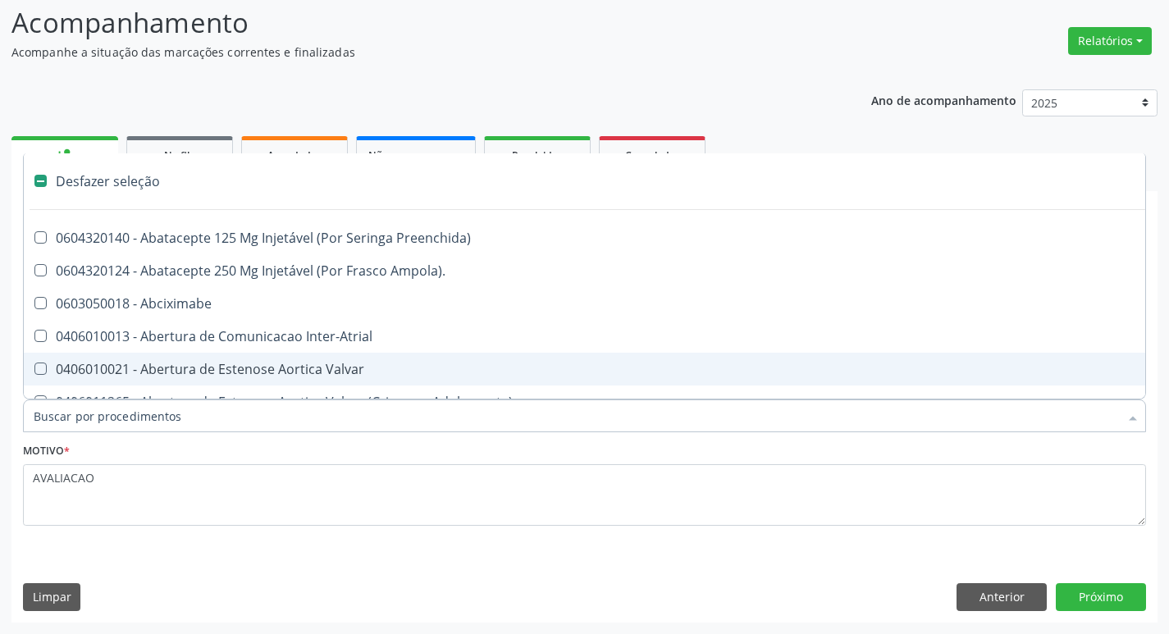
type input "G"
checkbox Persistente "true"
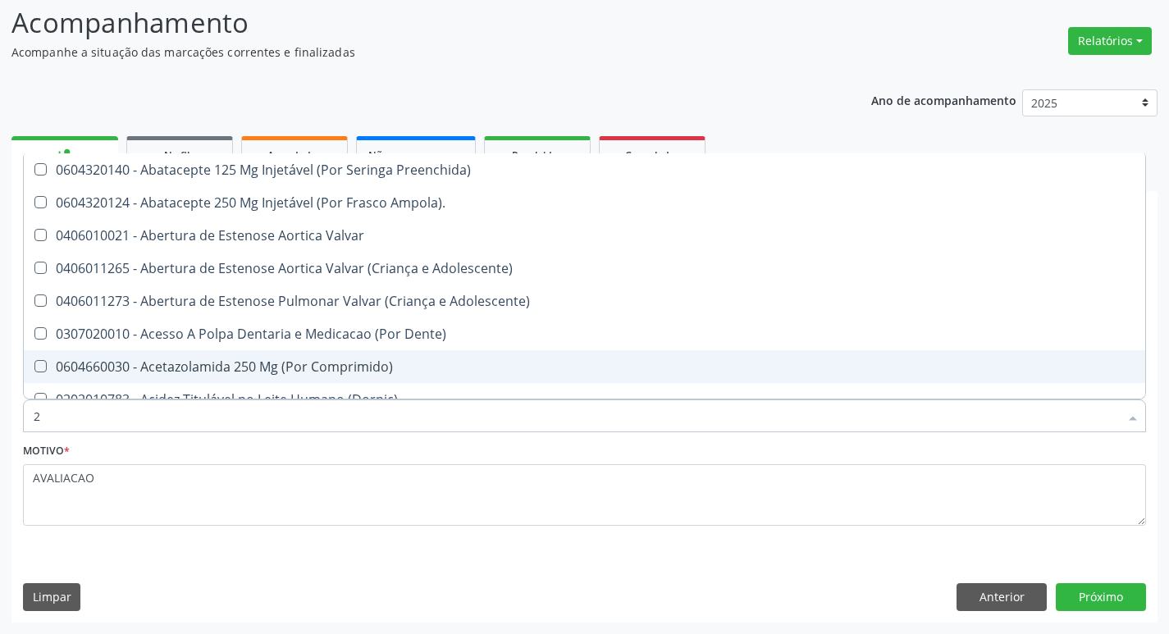
scroll to position [109, 0]
type input "20205001"
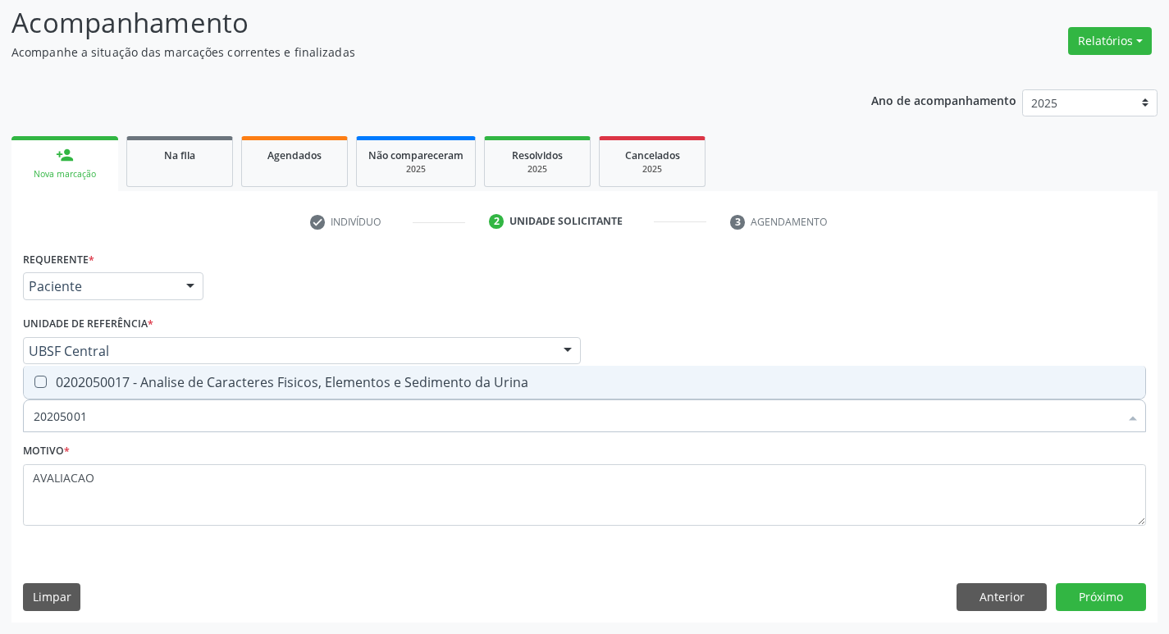
click at [242, 393] on span "0202050017 - Analise de Caracteres Fisicos, Elementos e Sedimento da Urina" at bounding box center [584, 382] width 1121 height 33
checkbox Urina "true"
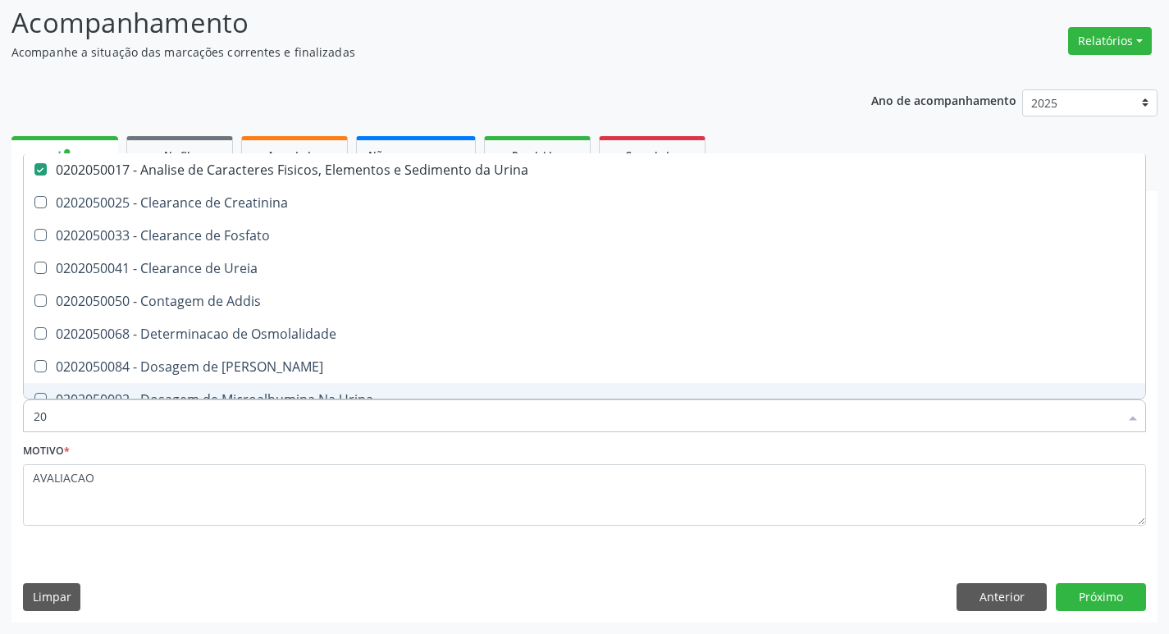
type input "2"
checkbox Urina "false"
checkbox Ureia "false"
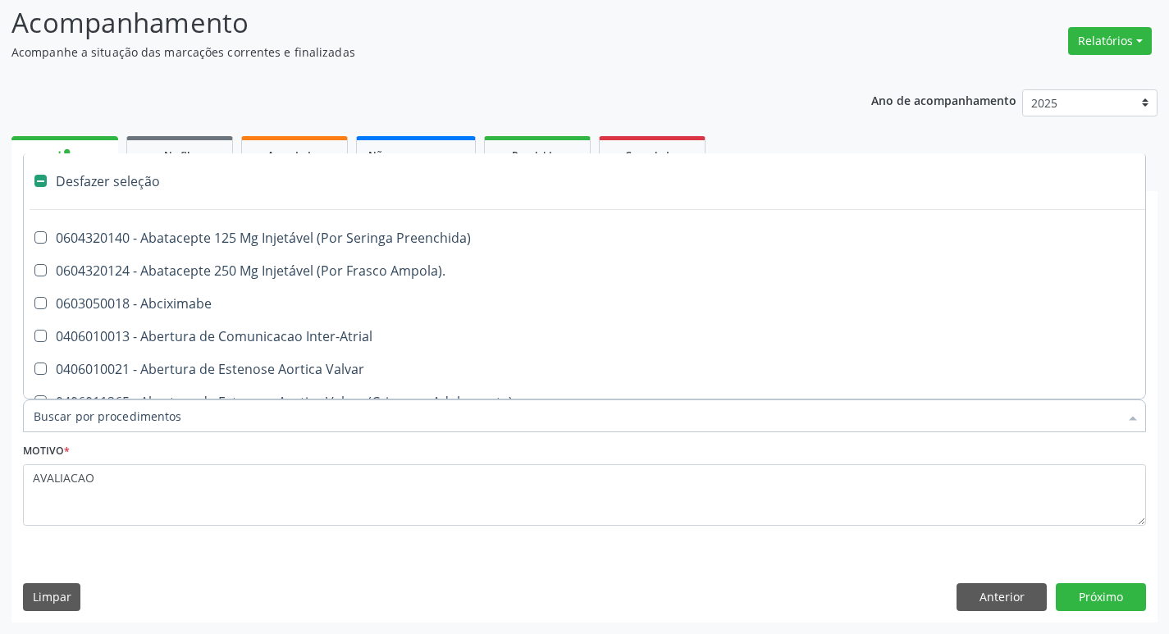
type input "2"
checkbox Hepático "true"
checkbox Urina "false"
checkbox Monopolar "true"
checkbox Quadril "true"
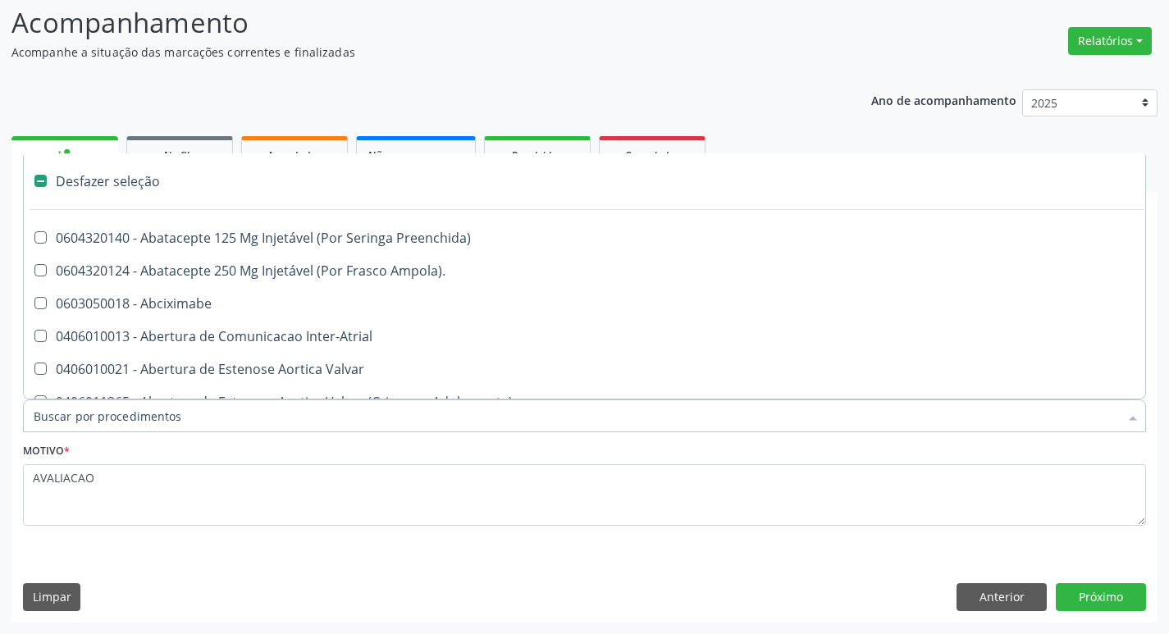
checkbox Vagina "true"
checkbox Aorto-Cavitarias "true"
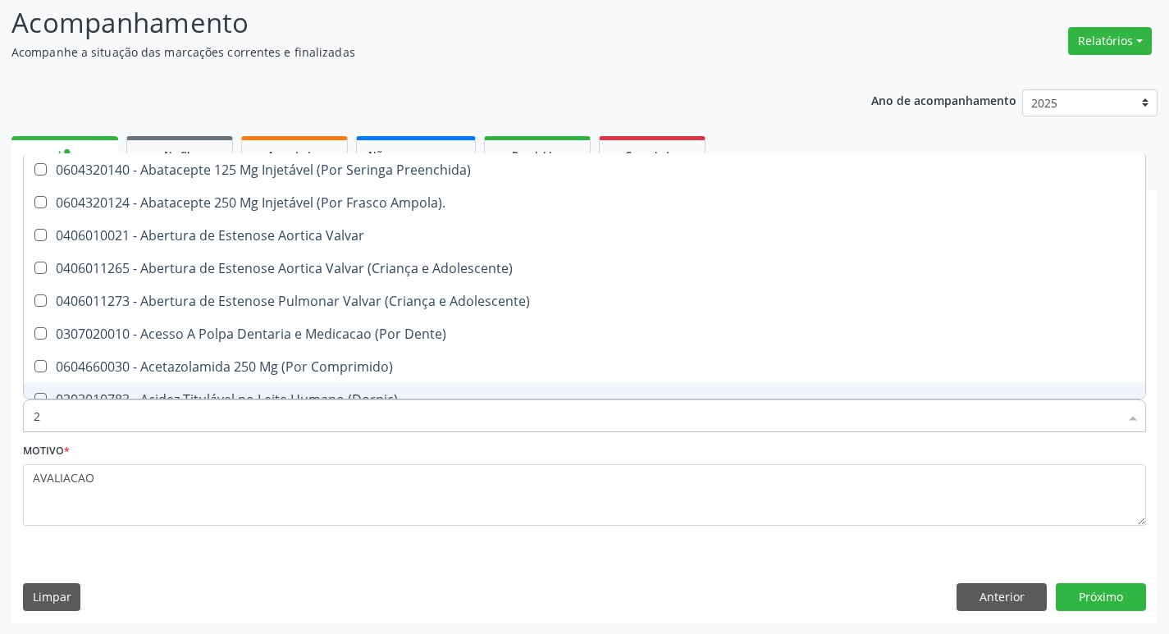
type input "20204008"
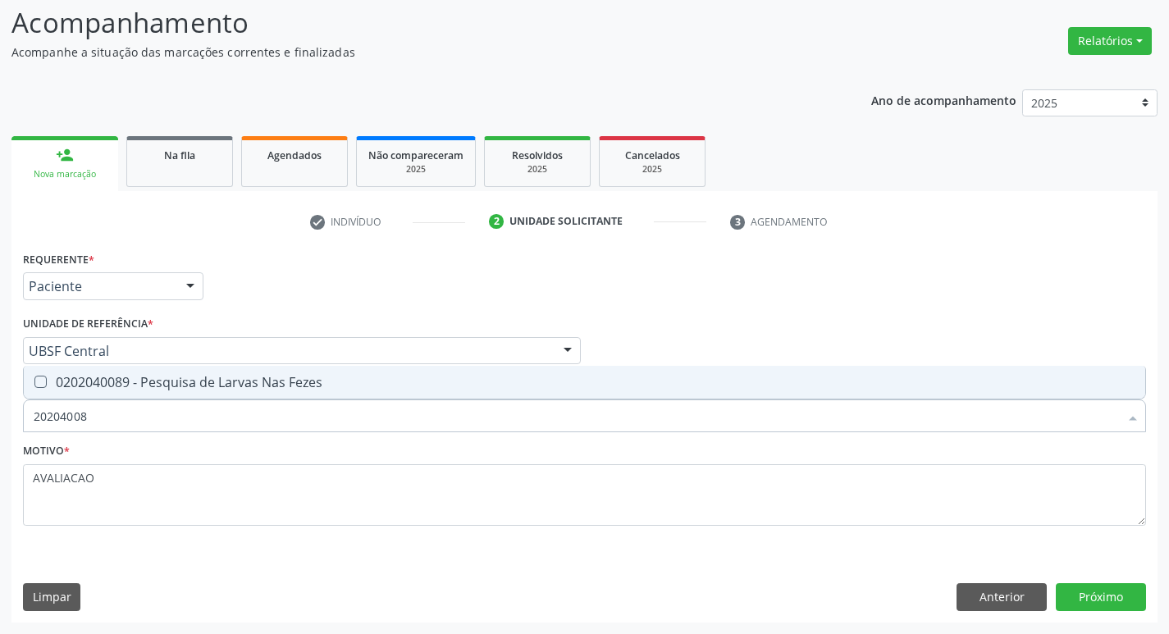
click at [277, 380] on div "0202040089 - Pesquisa de Larvas Nas Fezes" at bounding box center [584, 382] width 1101 height 13
checkbox Fezes "true"
click at [1092, 608] on button "Próximo" at bounding box center [1101, 597] width 90 height 28
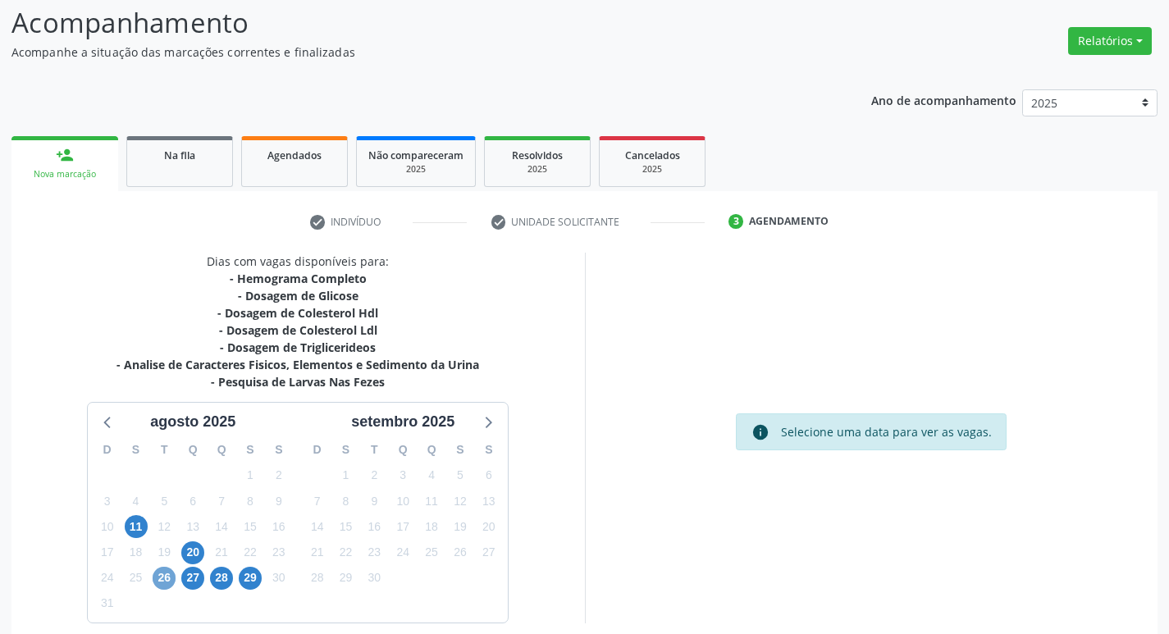
click at [169, 574] on span "26" at bounding box center [164, 578] width 23 height 23
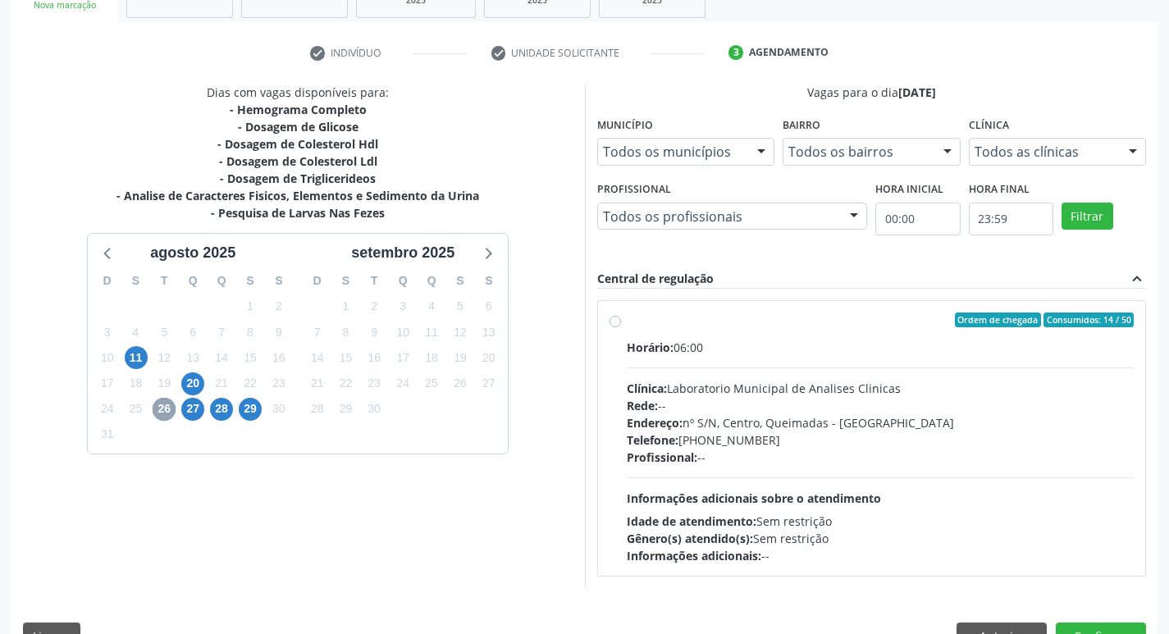
scroll to position [317, 0]
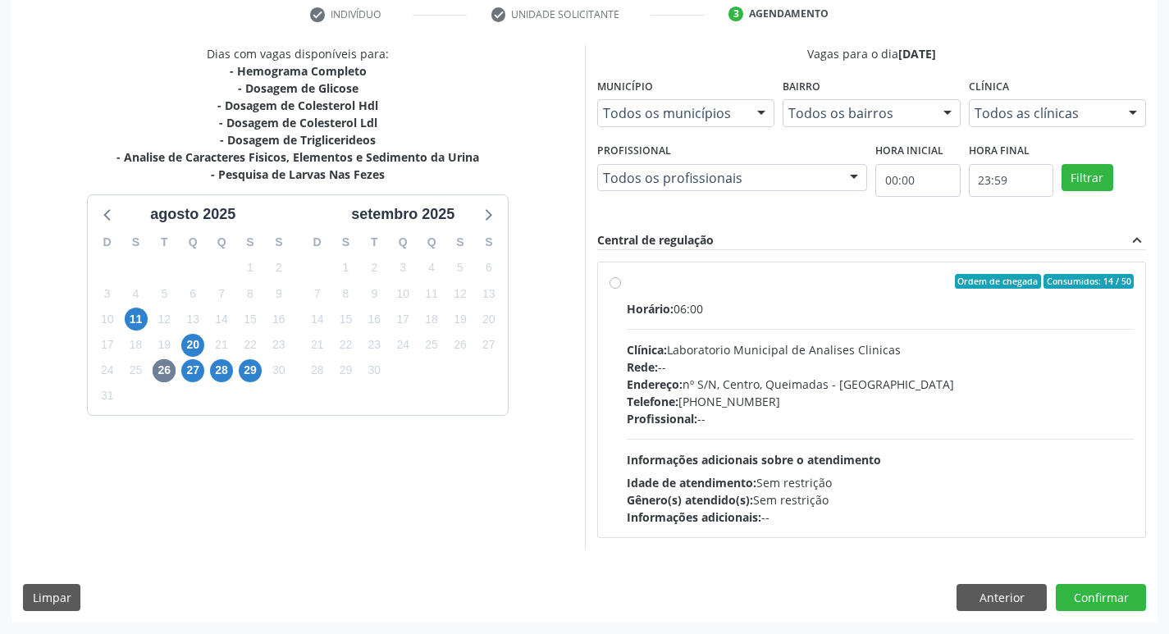
drag, startPoint x: 984, startPoint y: 329, endPoint x: 838, endPoint y: 503, distance: 227.0
click at [974, 331] on div "Horário: 06:00 Clínica: Laboratorio Municipal de Analises Clinicas Rede: -- End…" at bounding box center [881, 413] width 508 height 226
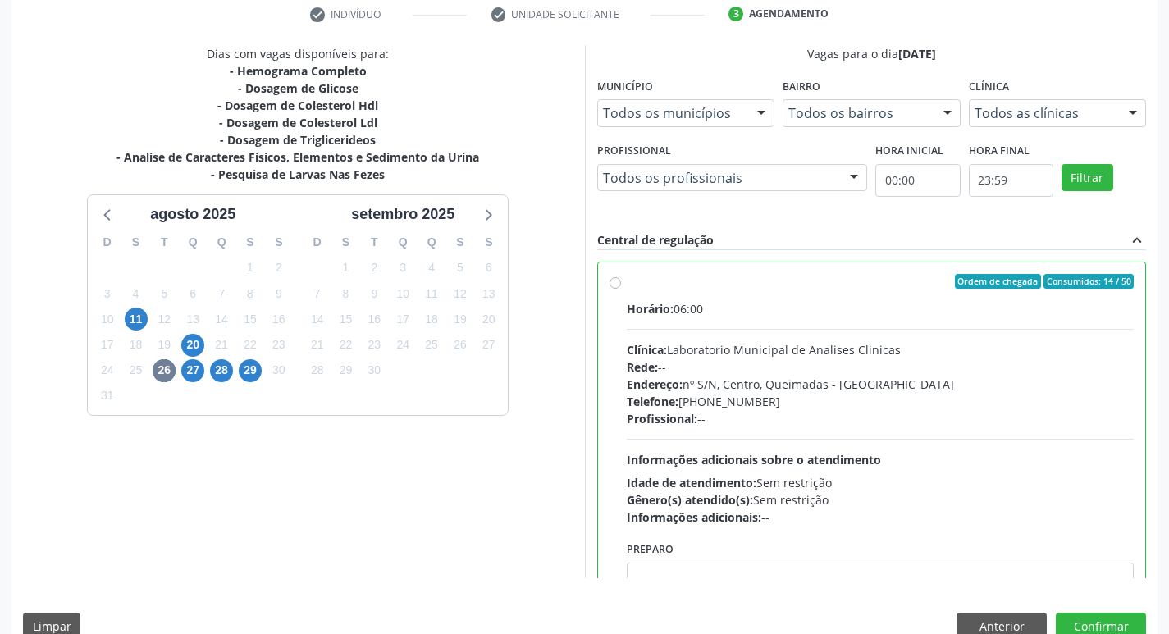
radio input "true"
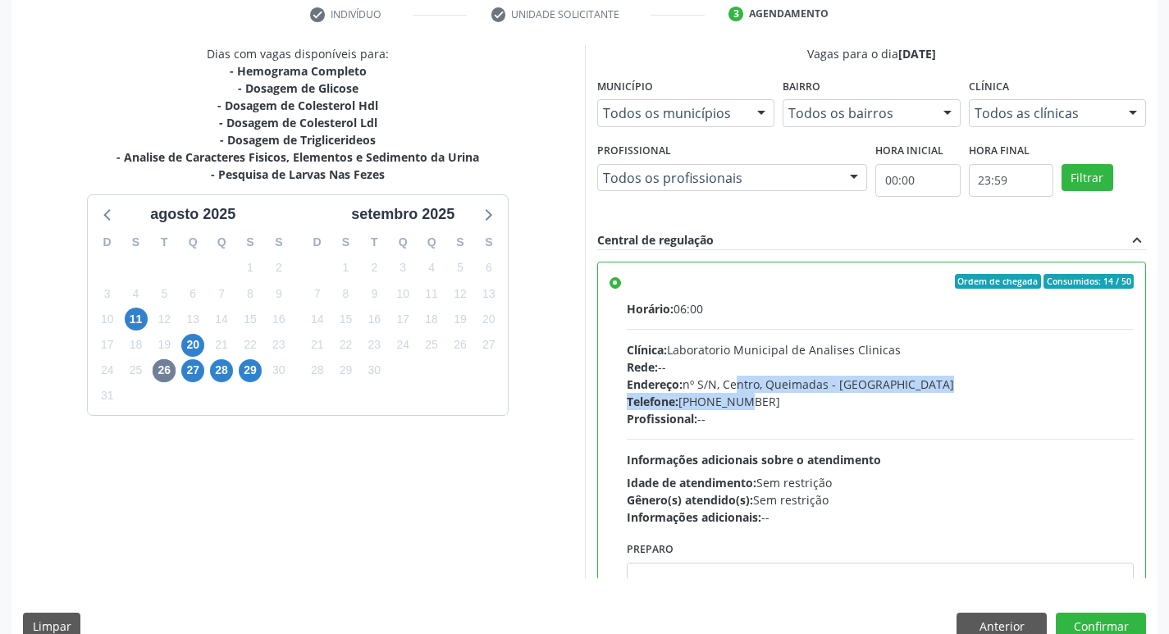
drag, startPoint x: 732, startPoint y: 392, endPoint x: 718, endPoint y: 374, distance: 22.8
click at [726, 374] on div "Horário: 06:00 Clínica: Laboratorio Municipal de Analises Clinicas Rede: -- End…" at bounding box center [881, 413] width 508 height 226
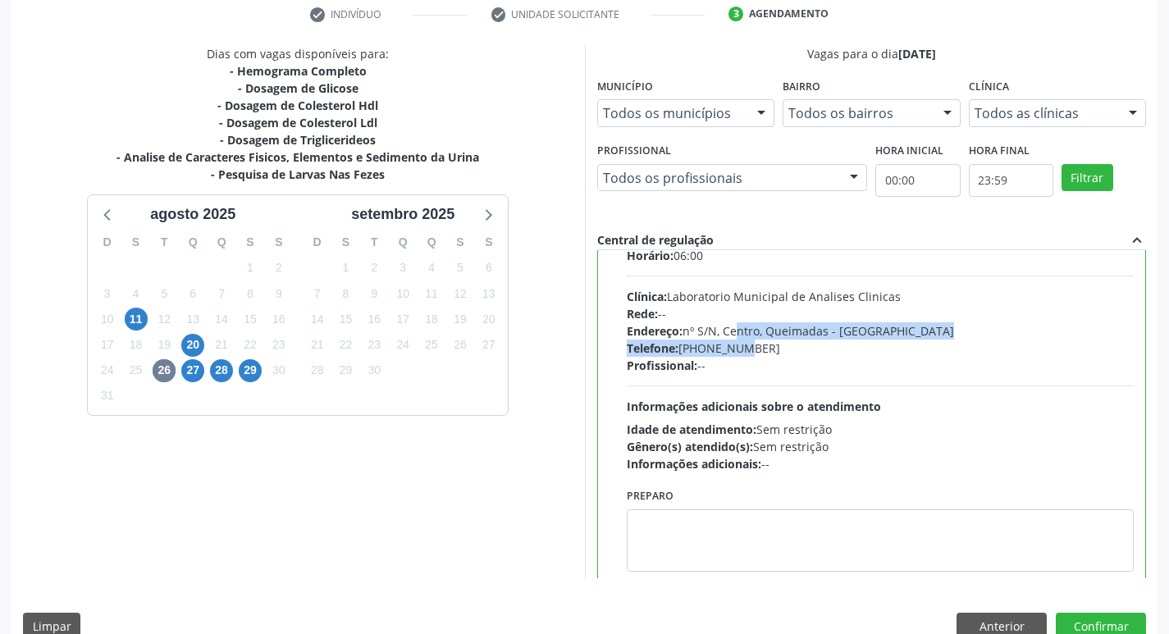
scroll to position [81, 0]
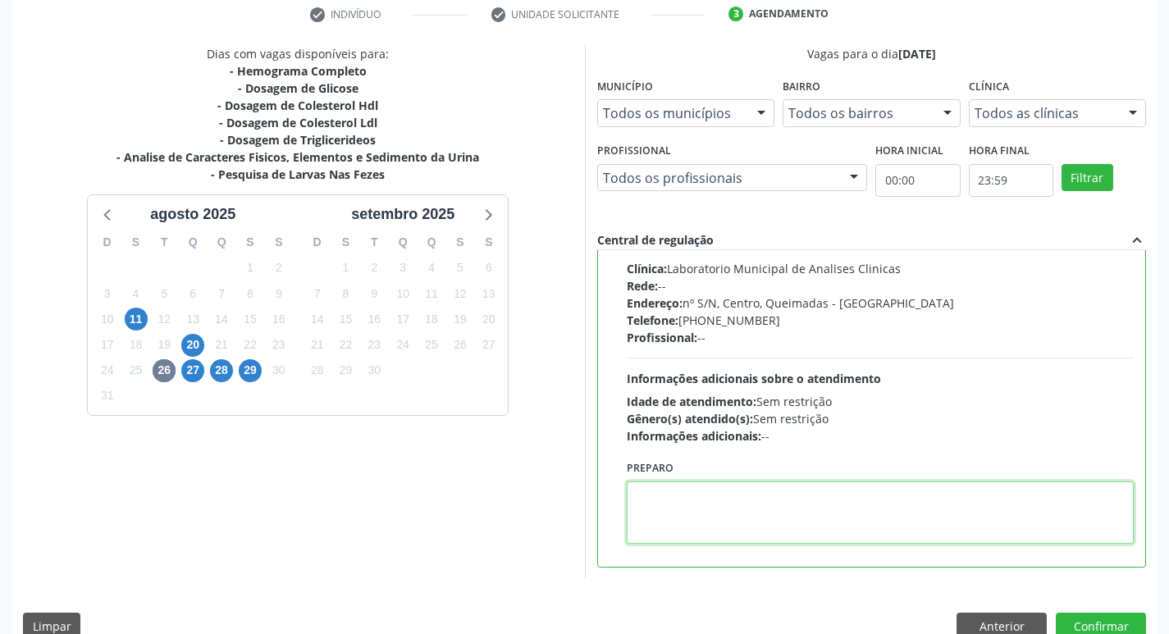
click at [716, 535] on textarea at bounding box center [881, 512] width 508 height 62
paste textarea "IR EM [GEOGRAPHIC_DATA]"
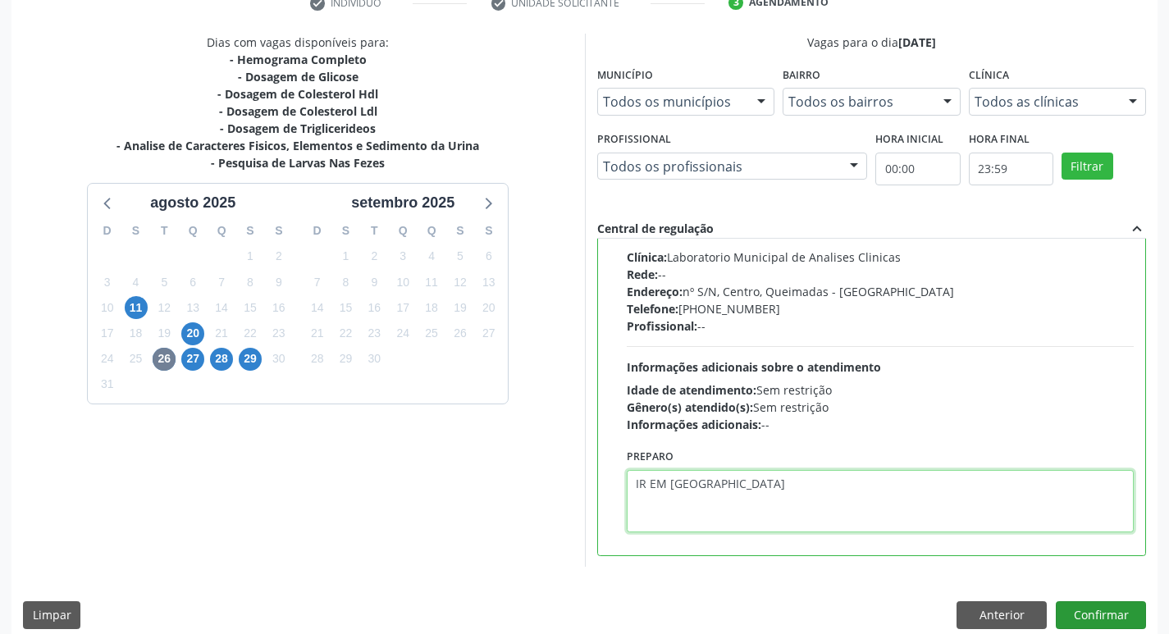
scroll to position [346, 0]
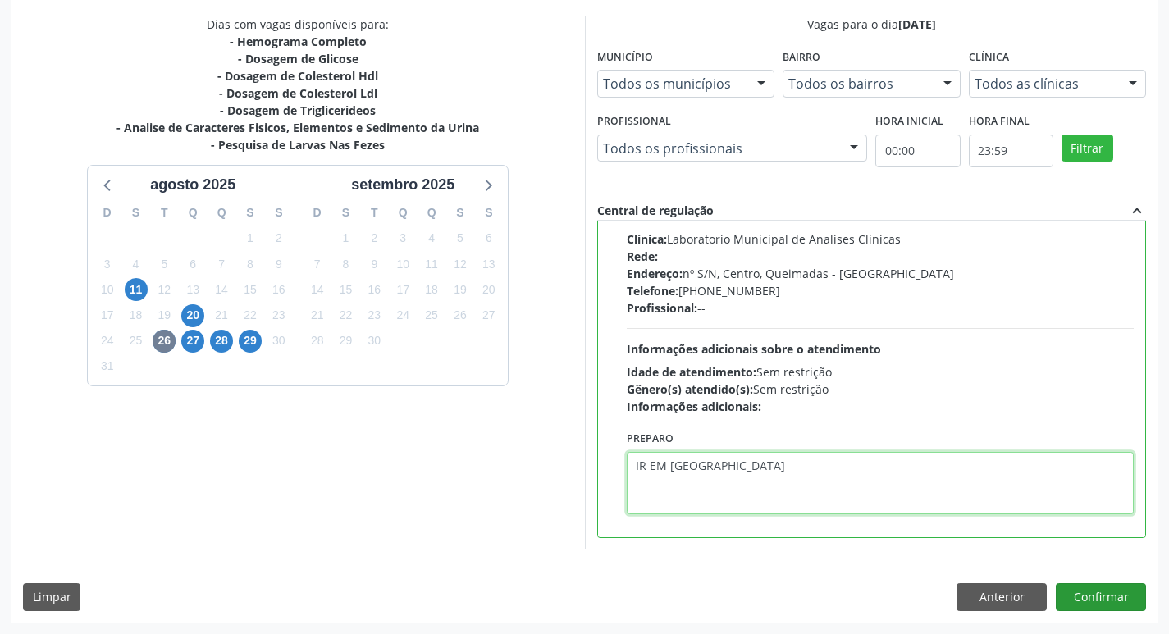
type textarea "IR EM [GEOGRAPHIC_DATA]"
click at [1109, 600] on button "Confirmar" at bounding box center [1101, 597] width 90 height 28
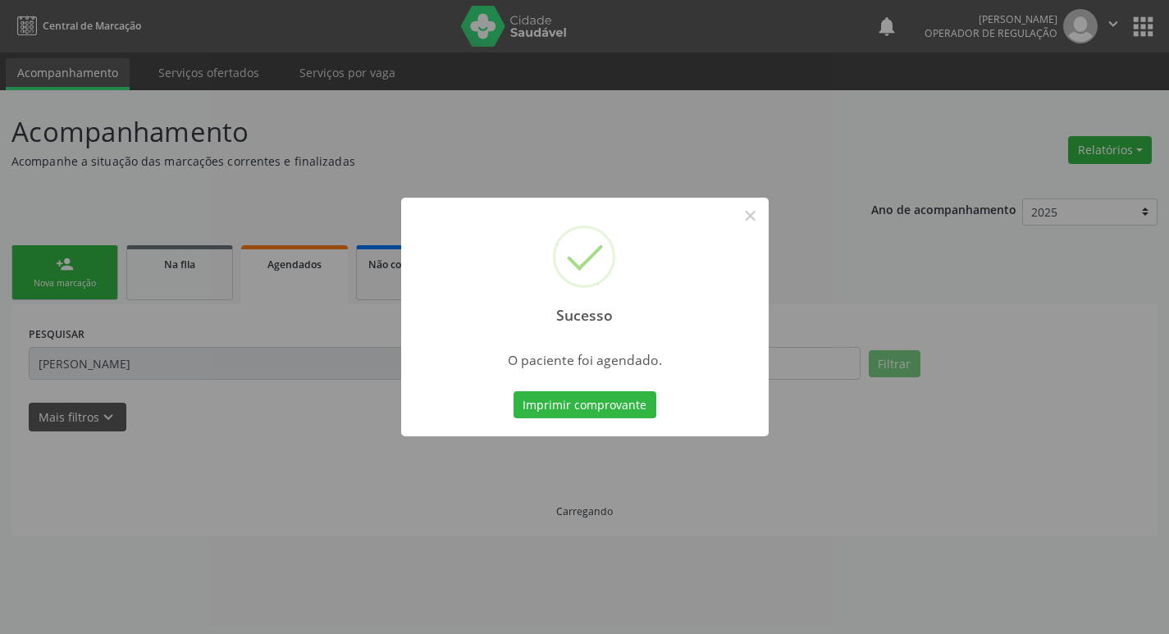
scroll to position [0, 0]
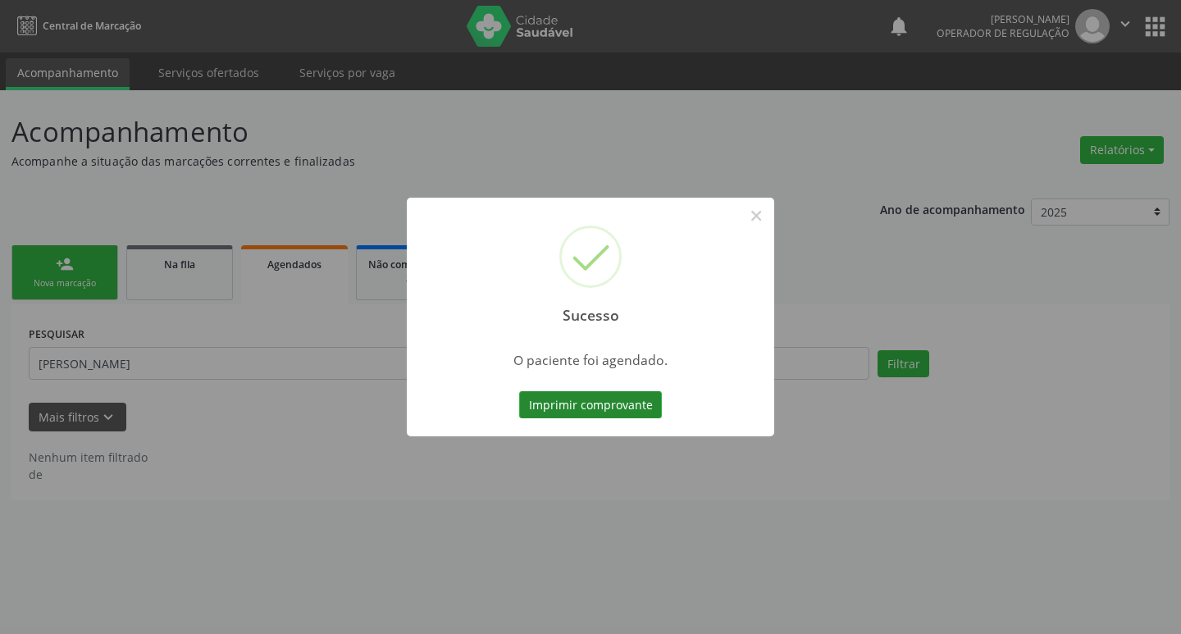
click at [620, 408] on button "Imprimir comprovante" at bounding box center [590, 405] width 143 height 28
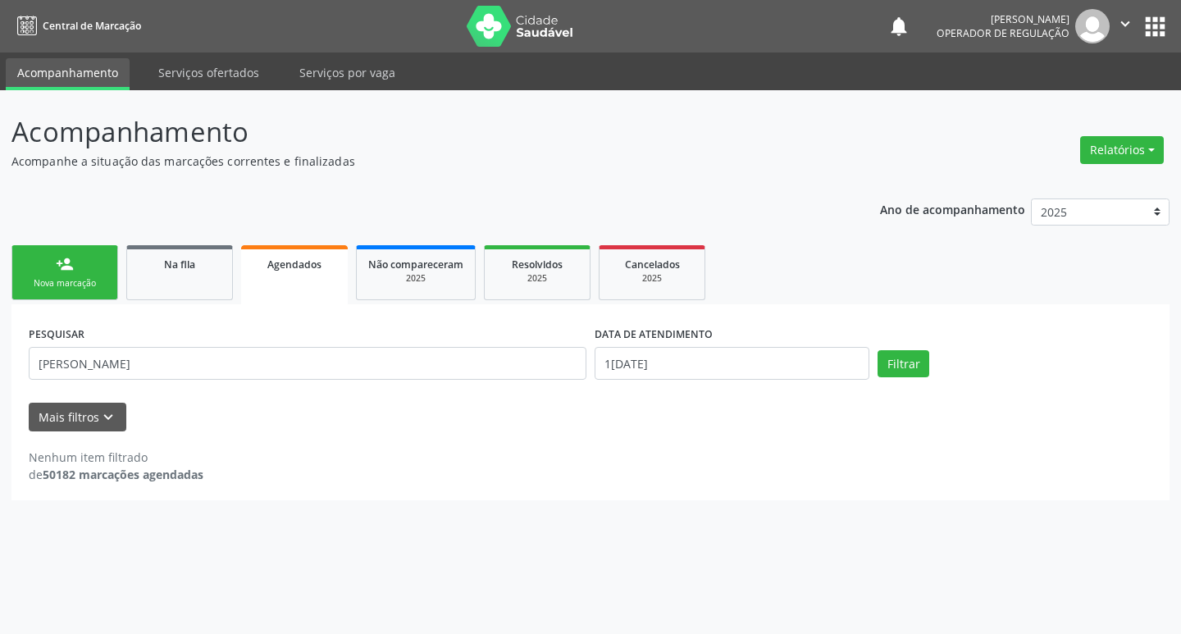
click at [66, 285] on div "Nova marcação" at bounding box center [65, 283] width 82 height 12
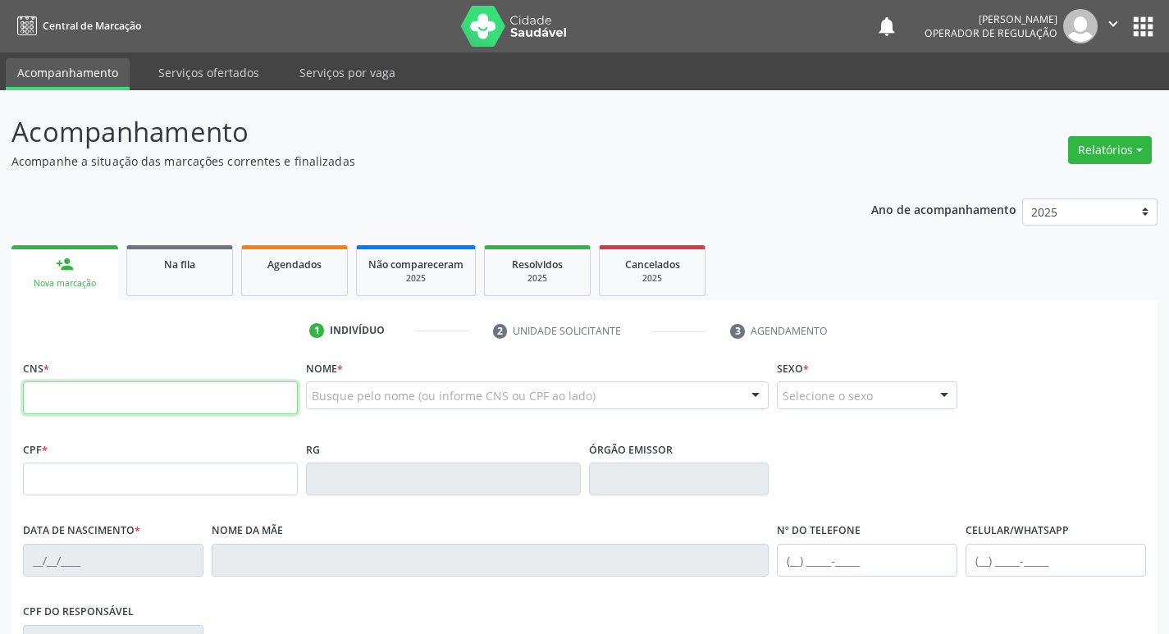
click at [140, 387] on input "text" at bounding box center [160, 397] width 275 height 33
type input "703 4074 1144 8600"
type input "184.493.754-28"
type input "23[DATE]"
type input "[PERSON_NAME]"
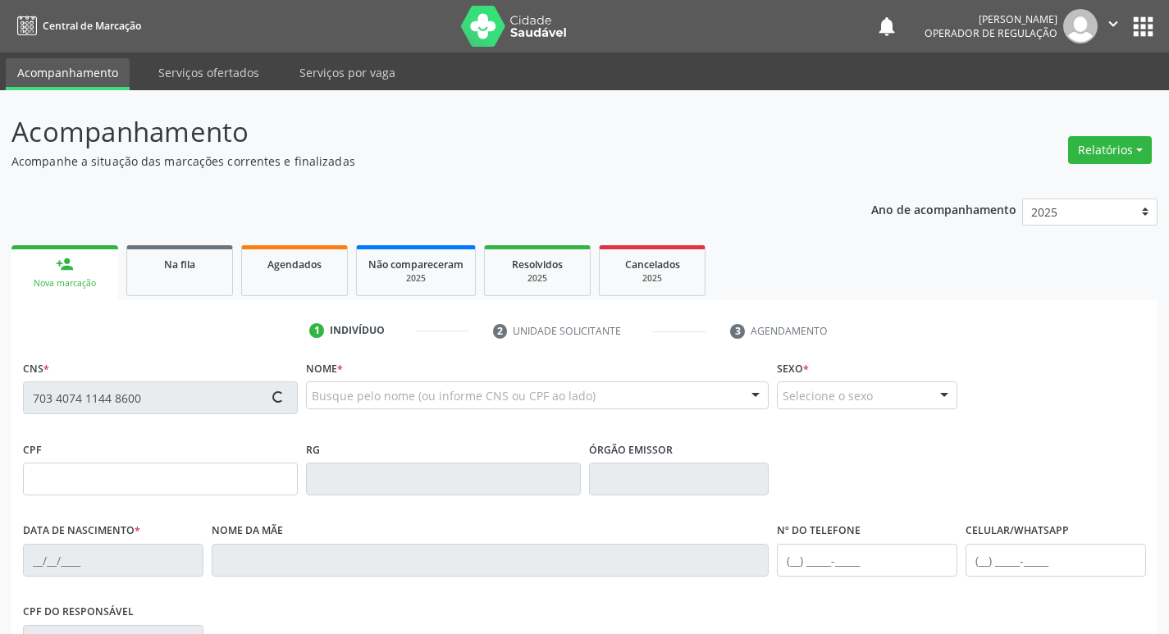
type input "[PHONE_NUMBER]"
type input "123.477.564-60"
type input "83"
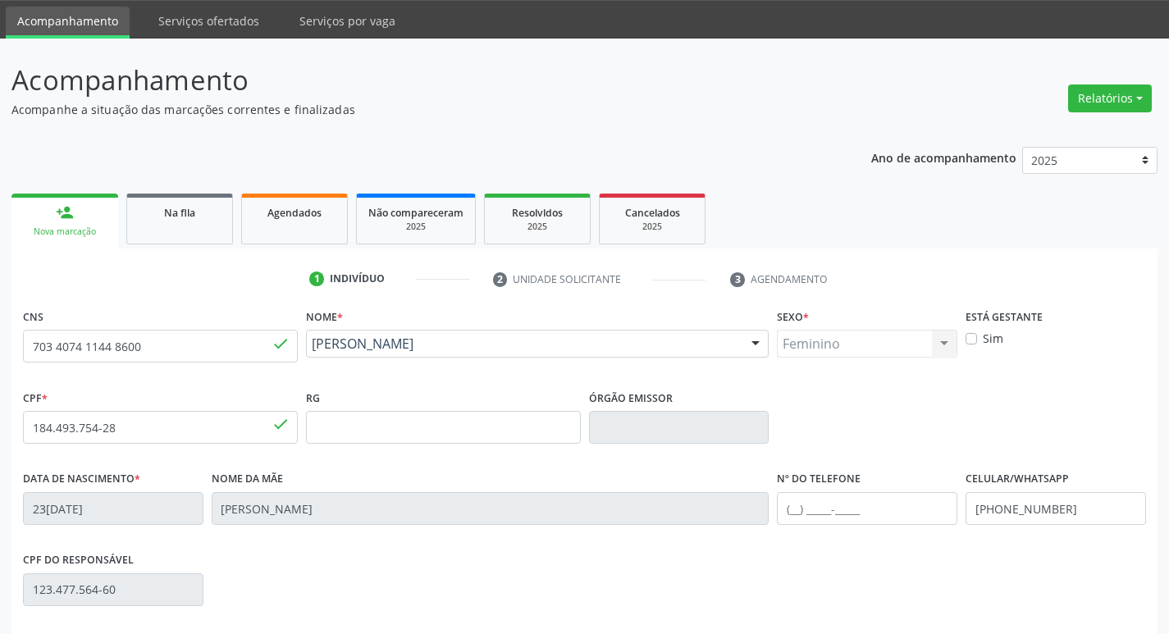
scroll to position [255, 0]
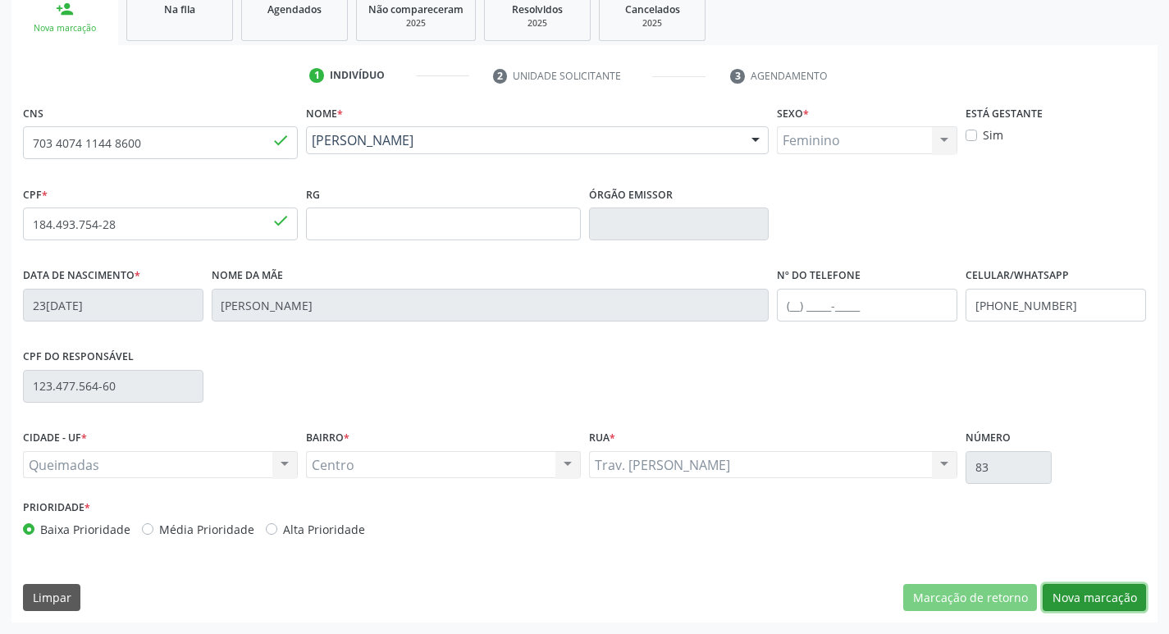
click at [1111, 591] on button "Nova marcação" at bounding box center [1093, 598] width 103 height 28
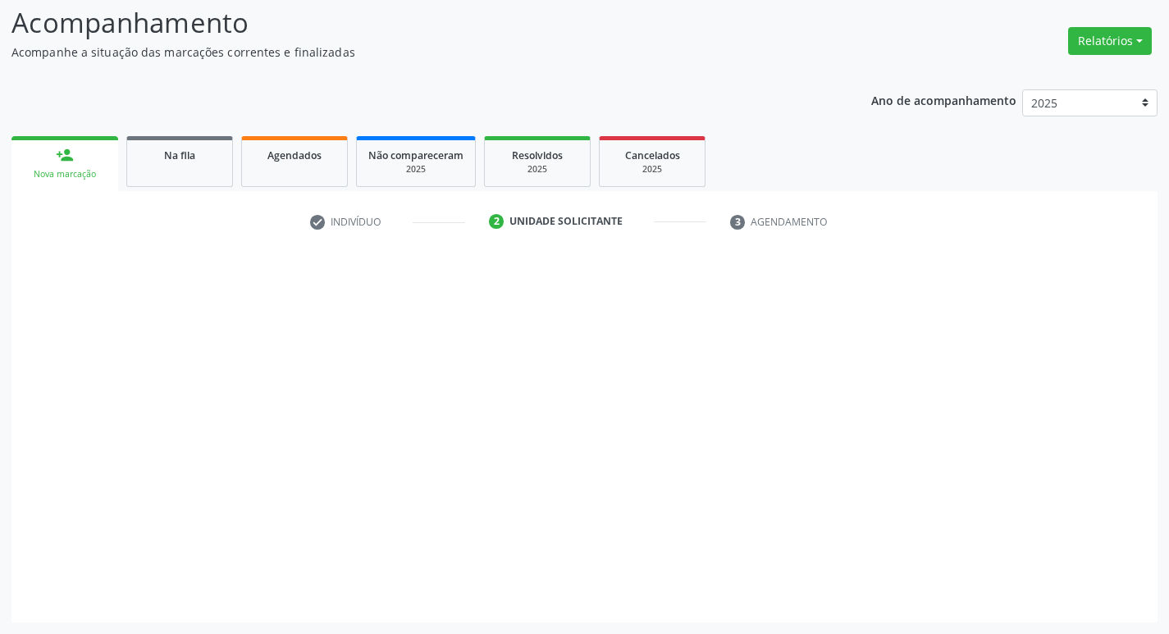
scroll to position [109, 0]
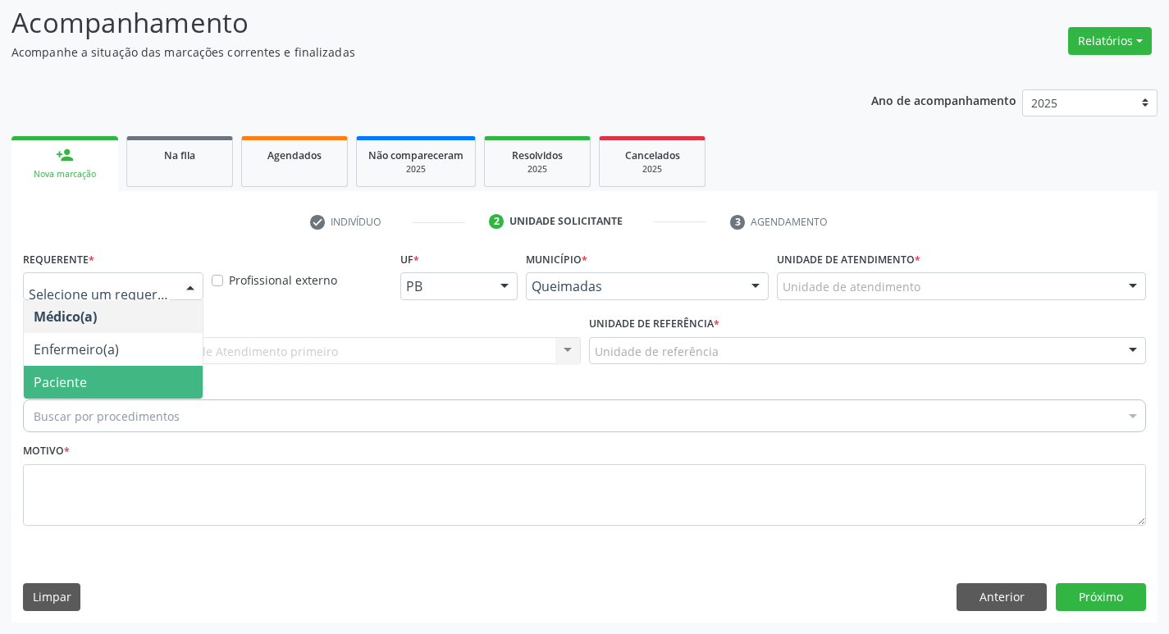
click at [102, 372] on span "Paciente" at bounding box center [113, 382] width 179 height 33
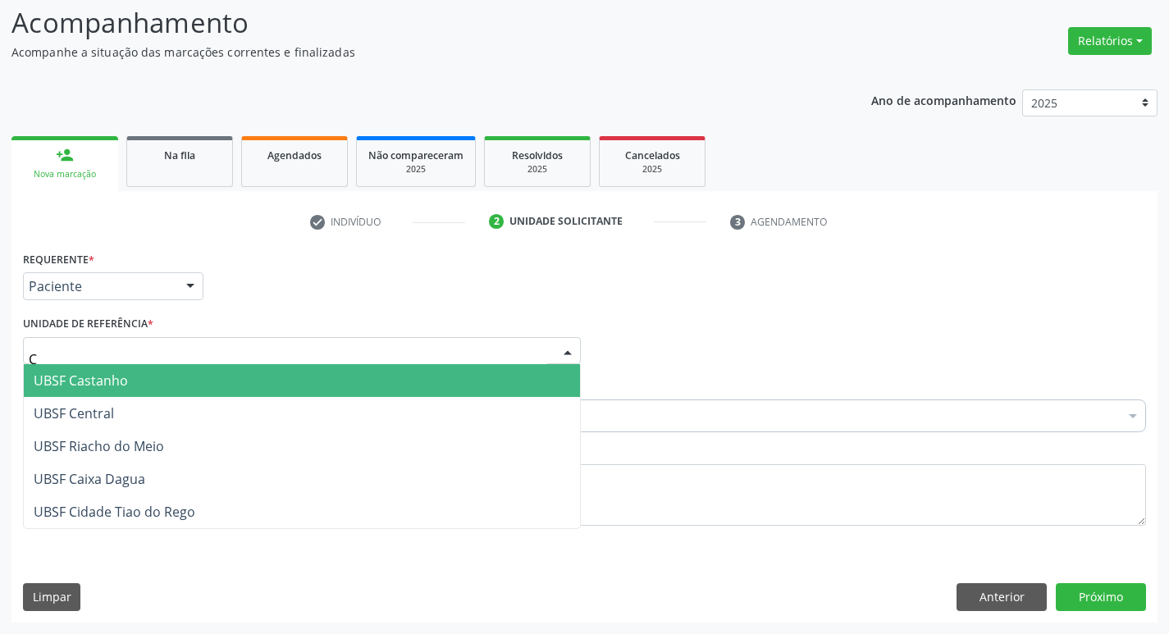
type input "CE"
click at [130, 396] on span "UBSF Central" at bounding box center [302, 380] width 556 height 33
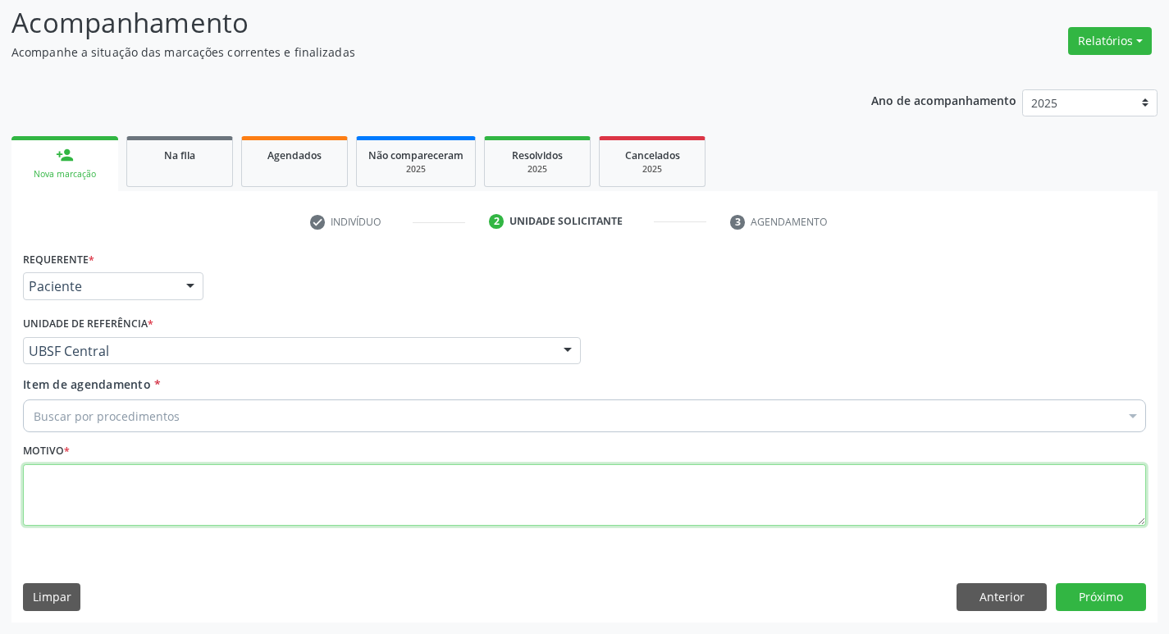
click at [73, 486] on textarea at bounding box center [584, 495] width 1123 height 62
type textarea "AVALIACAO"
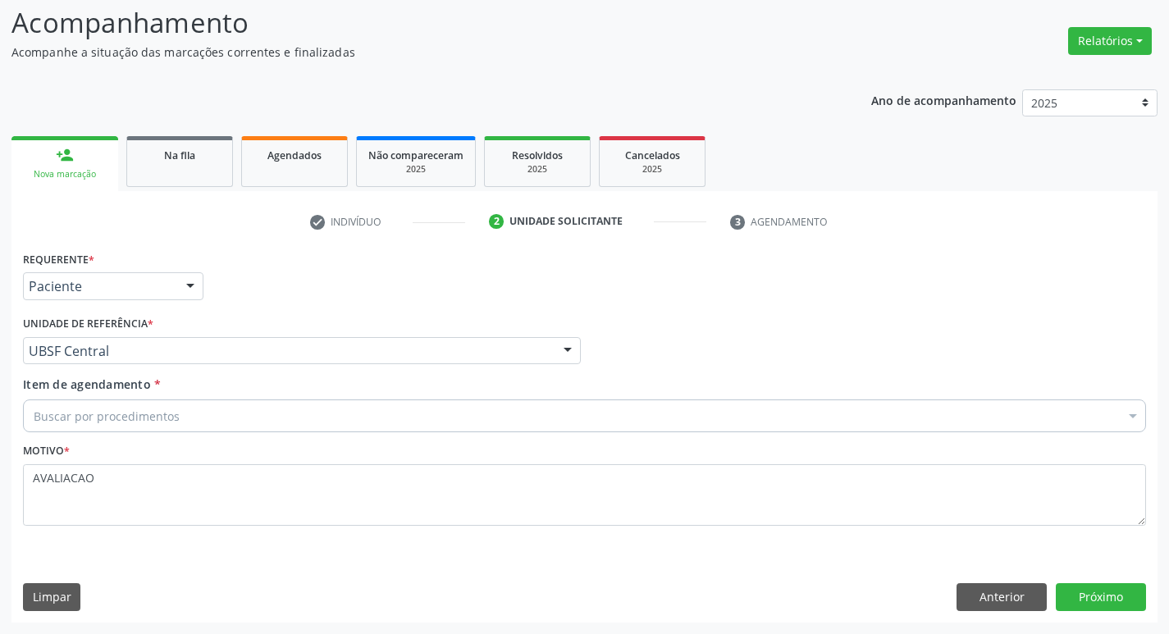
click at [123, 430] on div "Buscar por procedimentos" at bounding box center [584, 415] width 1123 height 33
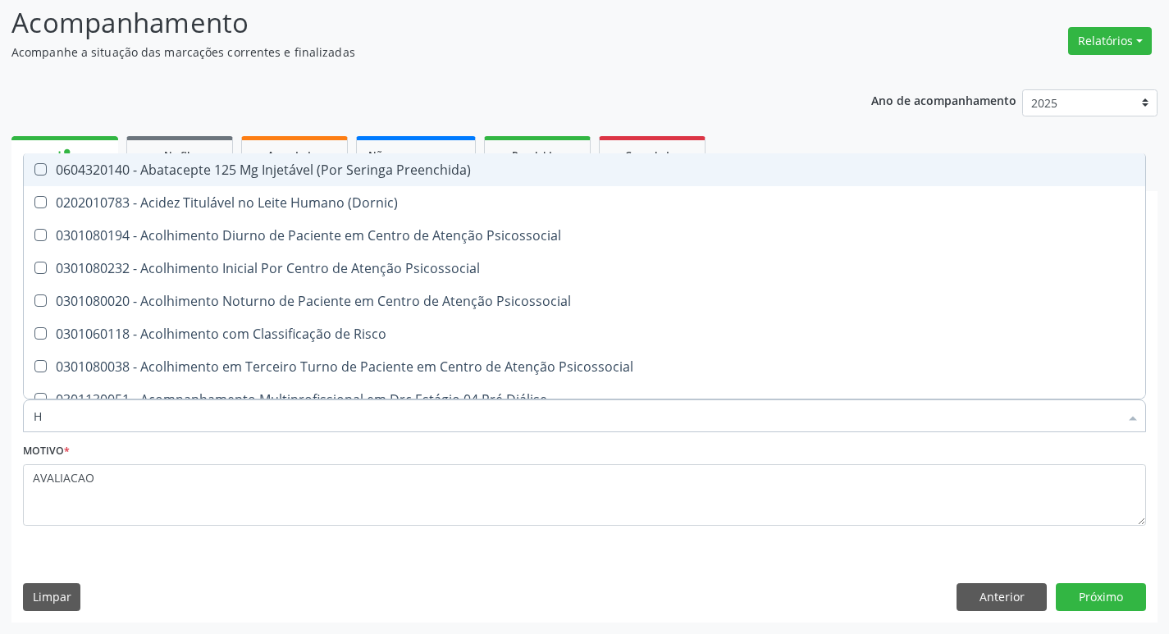
type input "HEMOGR"
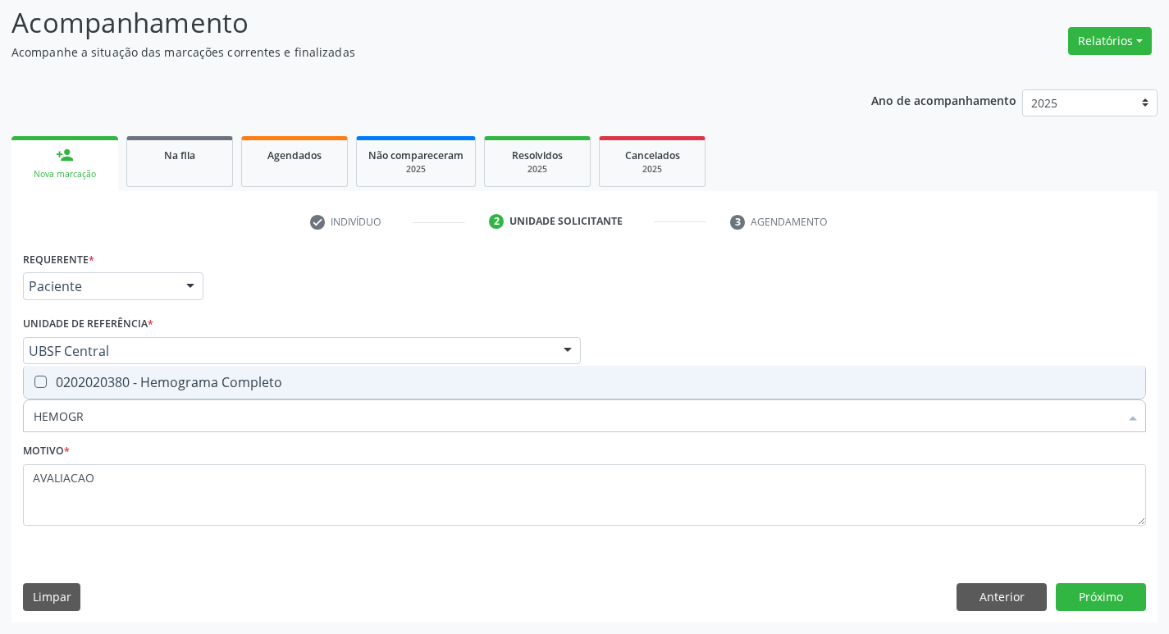
click at [219, 392] on span "0202020380 - Hemograma Completo" at bounding box center [584, 382] width 1121 height 33
checkbox Completo "true"
type input "HEMOG"
checkbox Completo "false"
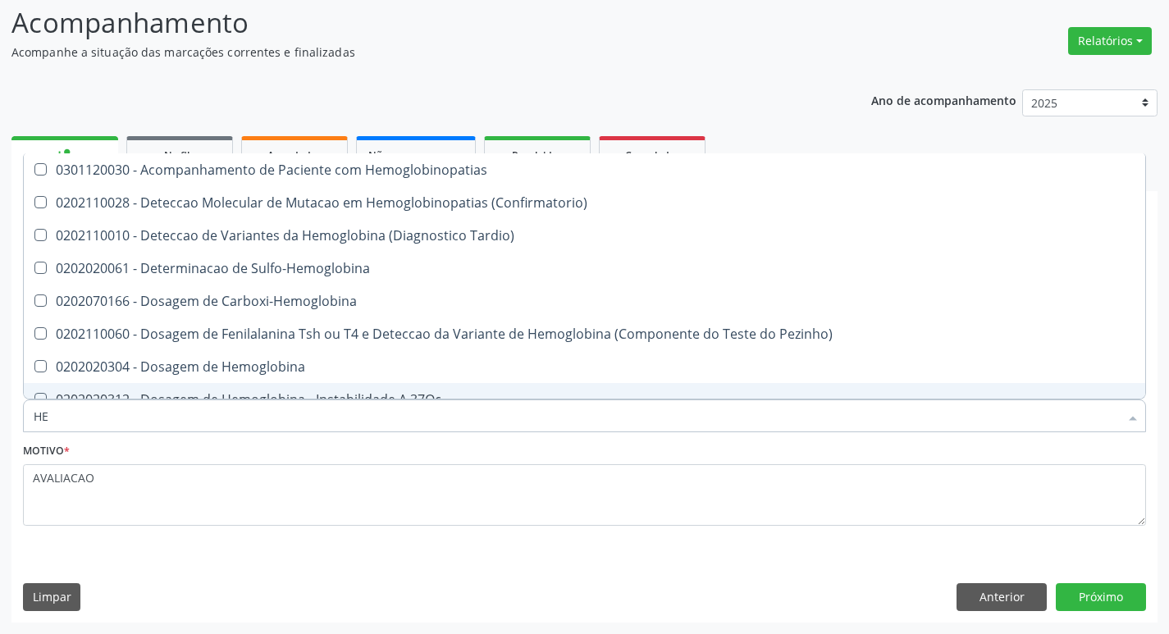
type input "H"
checkbox Completo "false"
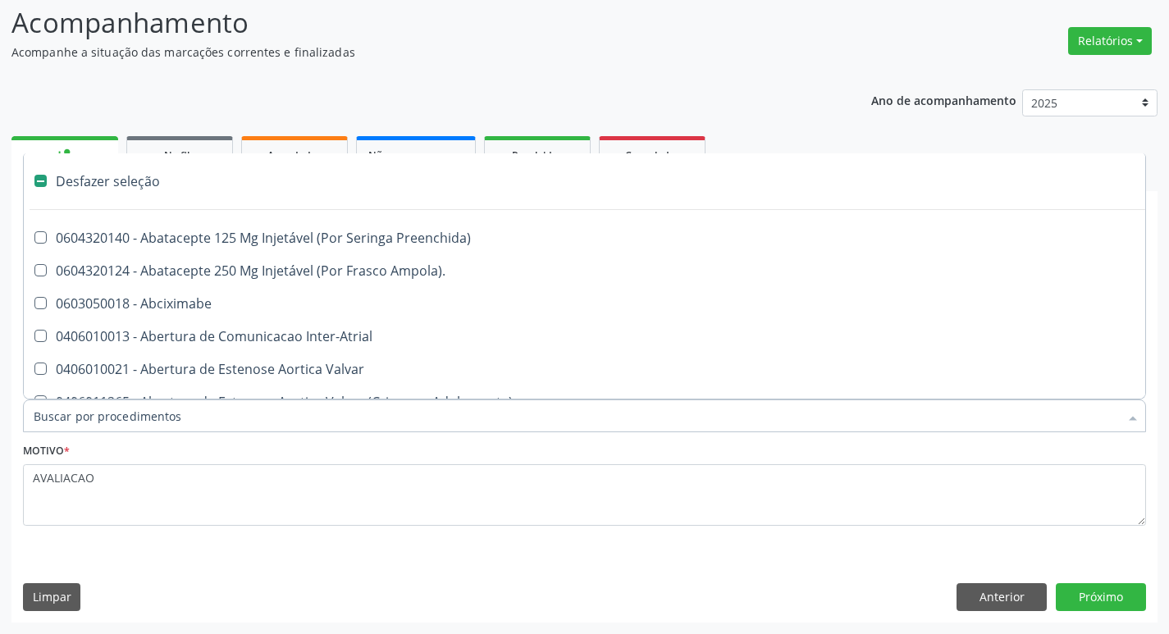
type input "G"
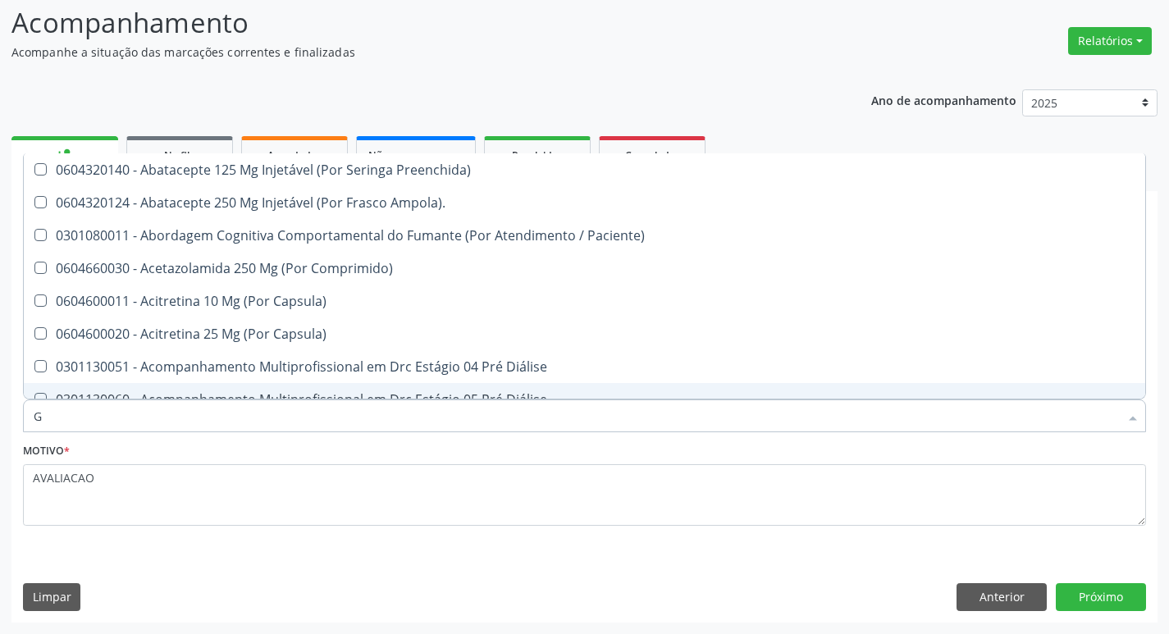
checkbox Completo "true"
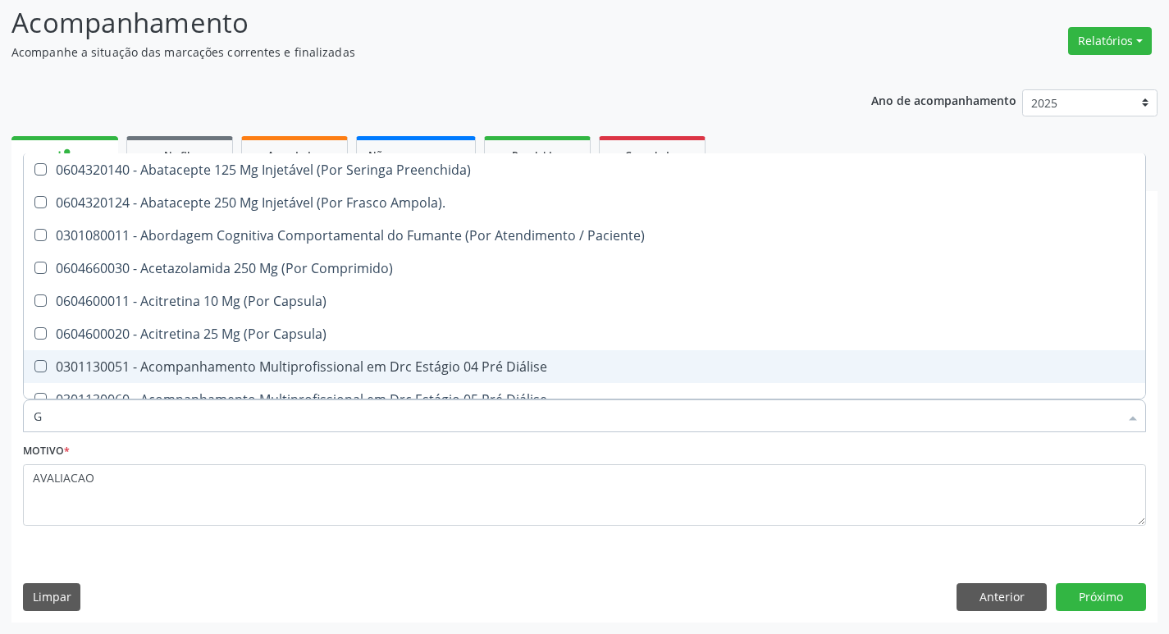
type input "GLICOSE"
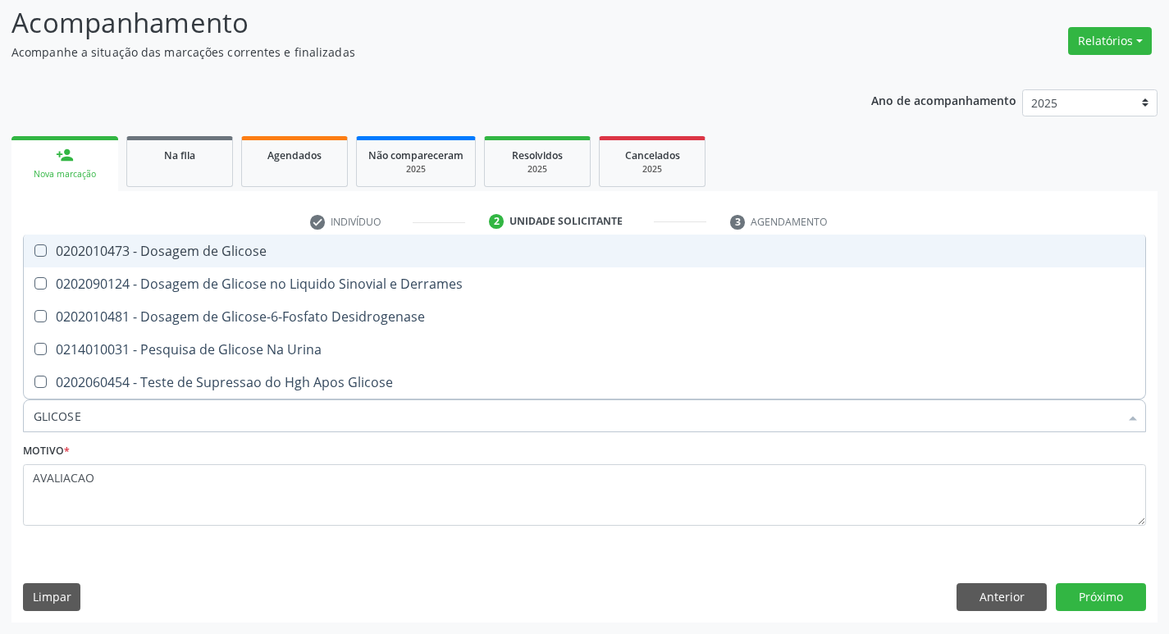
drag, startPoint x: 185, startPoint y: 260, endPoint x: 126, endPoint y: 260, distance: 59.1
click at [185, 260] on span "0202010473 - Dosagem de Glicose" at bounding box center [584, 251] width 1121 height 33
checkbox Glicose "true"
type input "GLICOS"
checkbox Glicose "false"
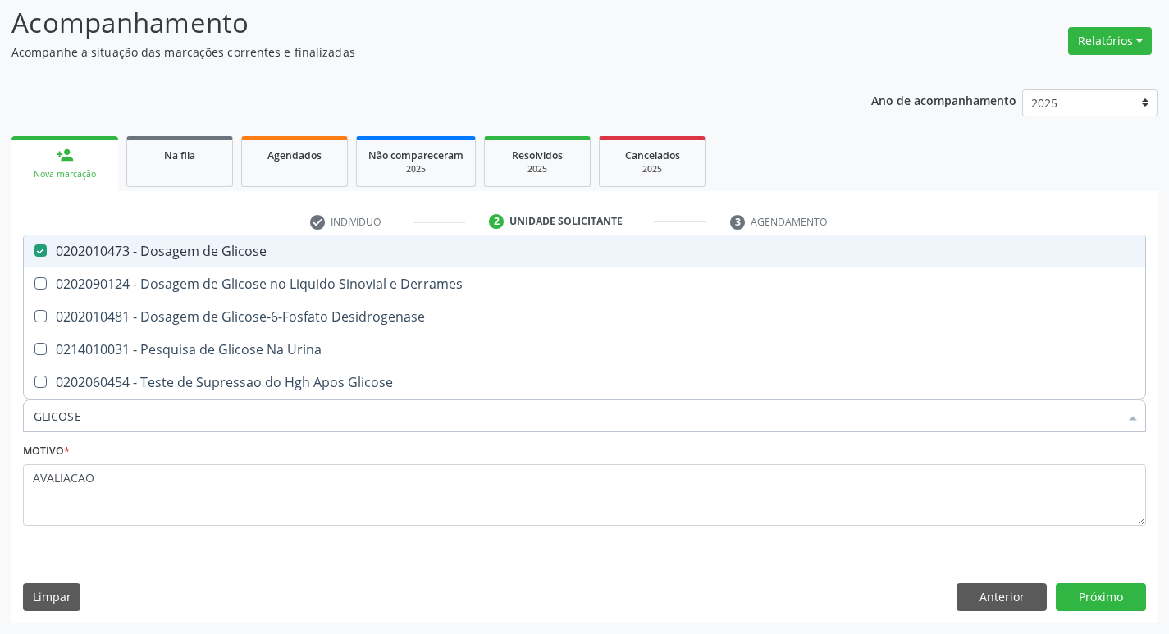
checkbox Derrames "true"
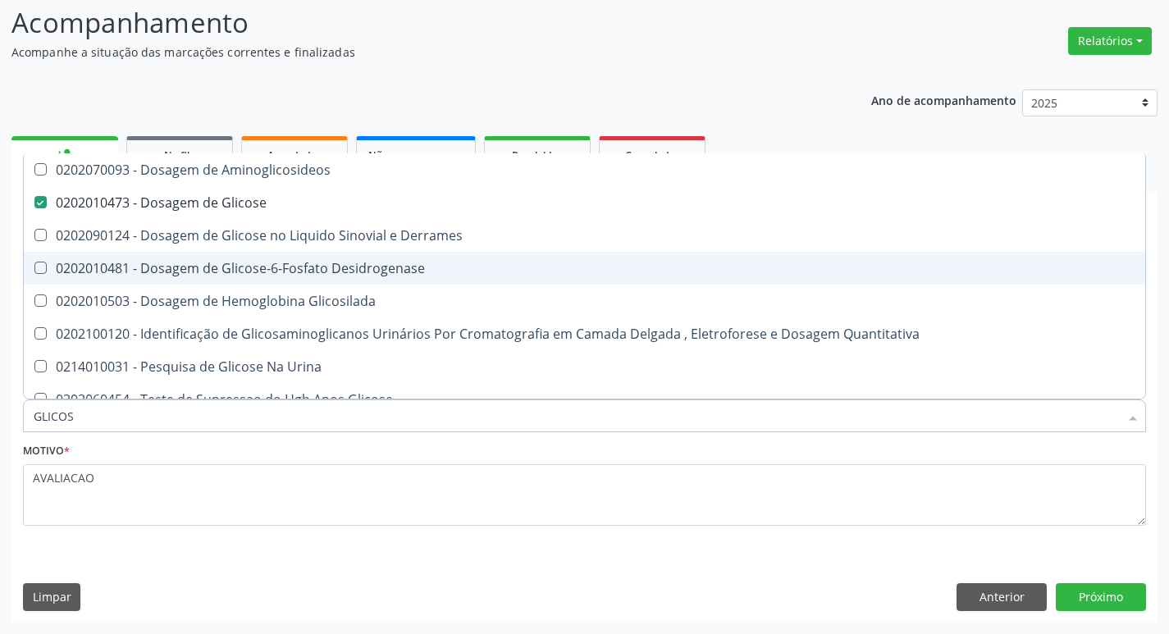
type input "GLICO"
checkbox Glicose "false"
checkbox Derrames "true"
type input "GLIC"
checkbox Derrames "false"
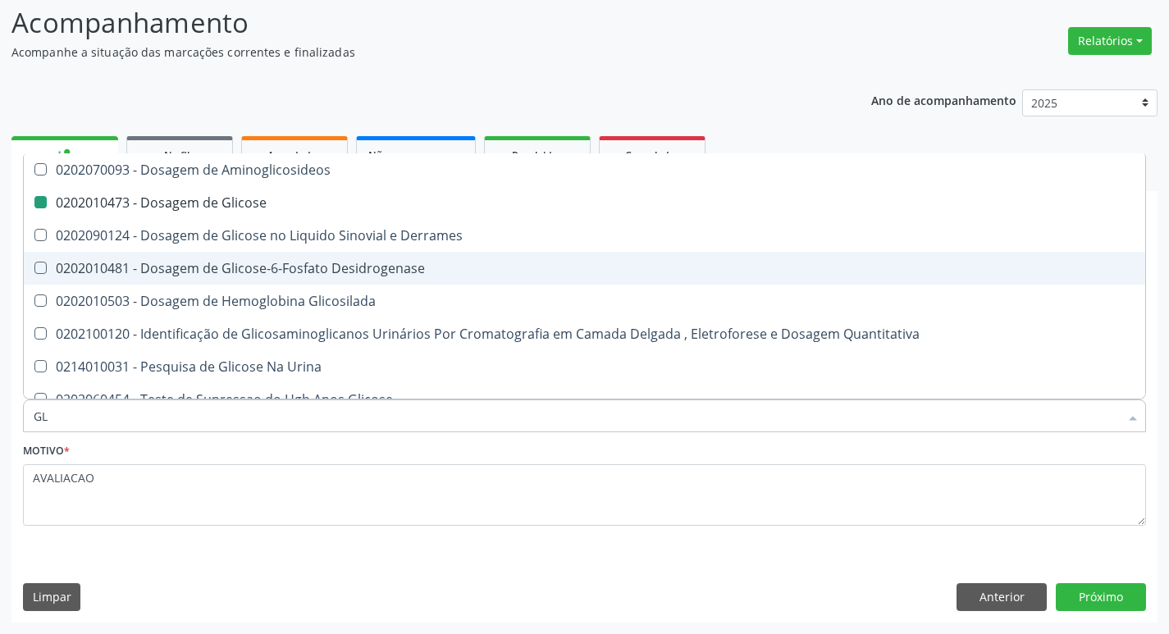
type input "G"
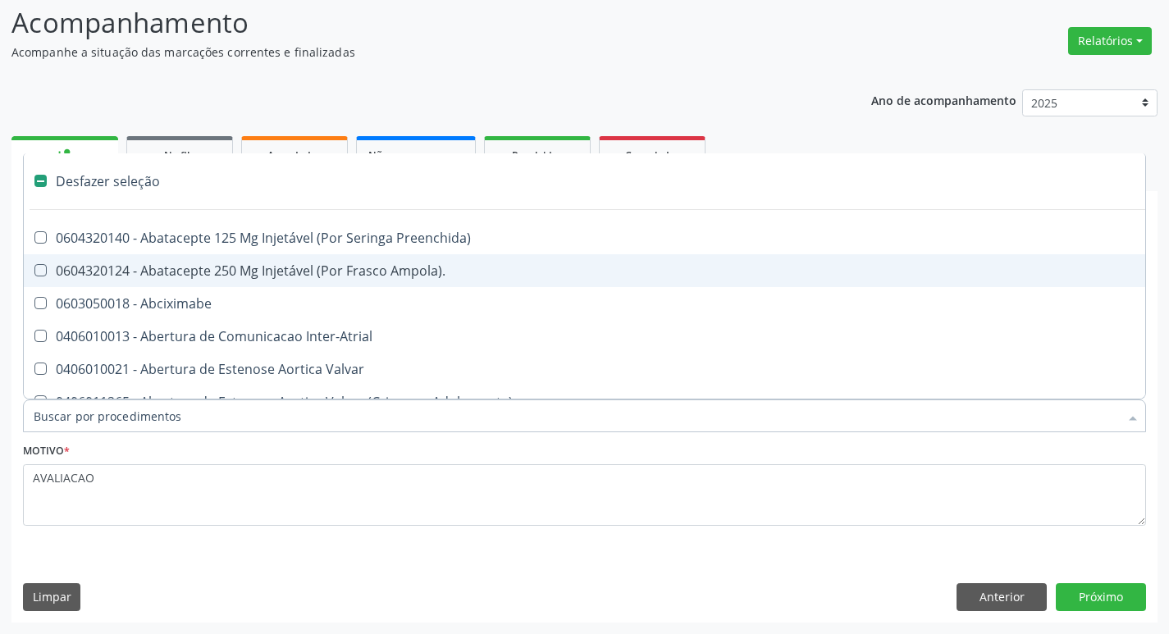
type input "2"
checkbox Vagina "true"
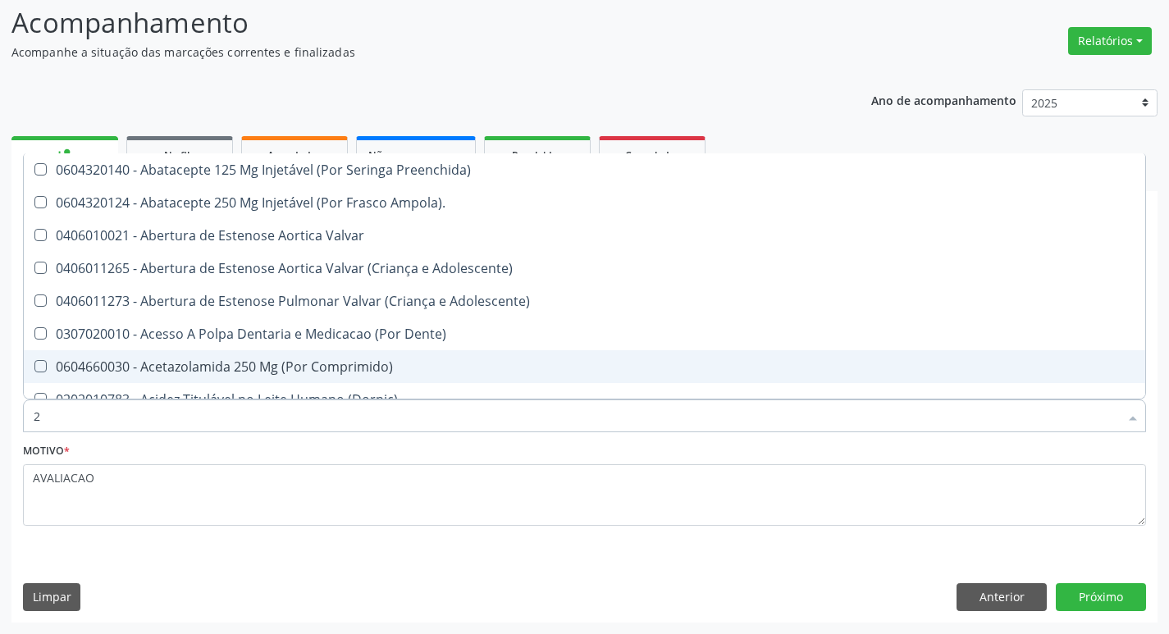
type input "20205001"
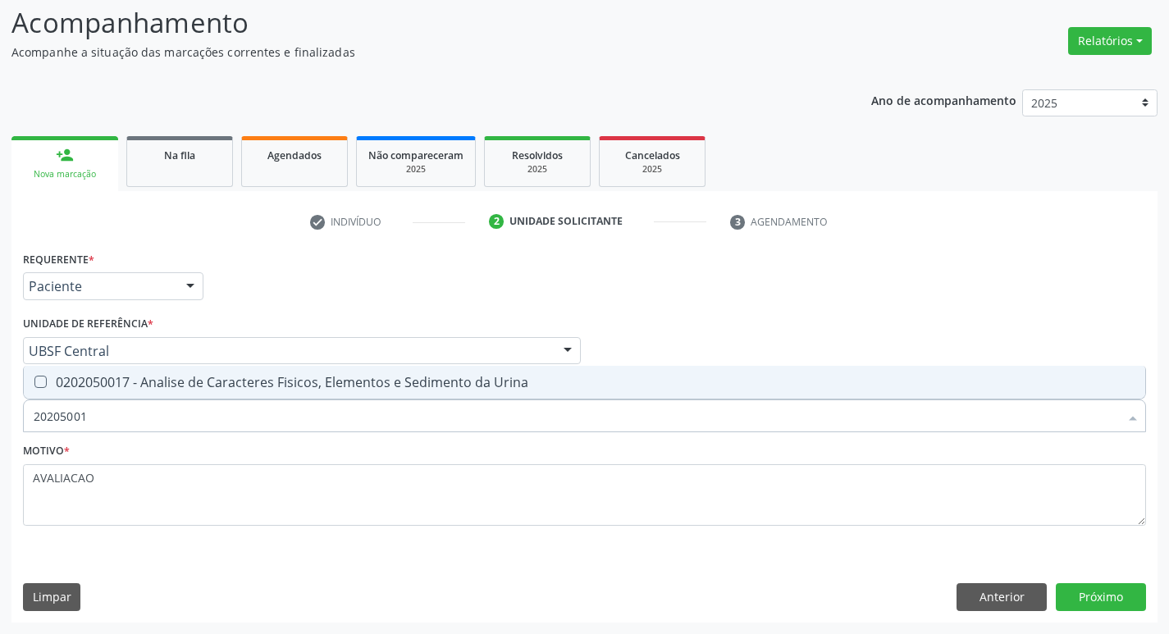
click at [268, 381] on div "0202050017 - Analise de Caracteres Fisicos, Elementos e Sedimento da Urina" at bounding box center [584, 382] width 1101 height 13
checkbox Urina "true"
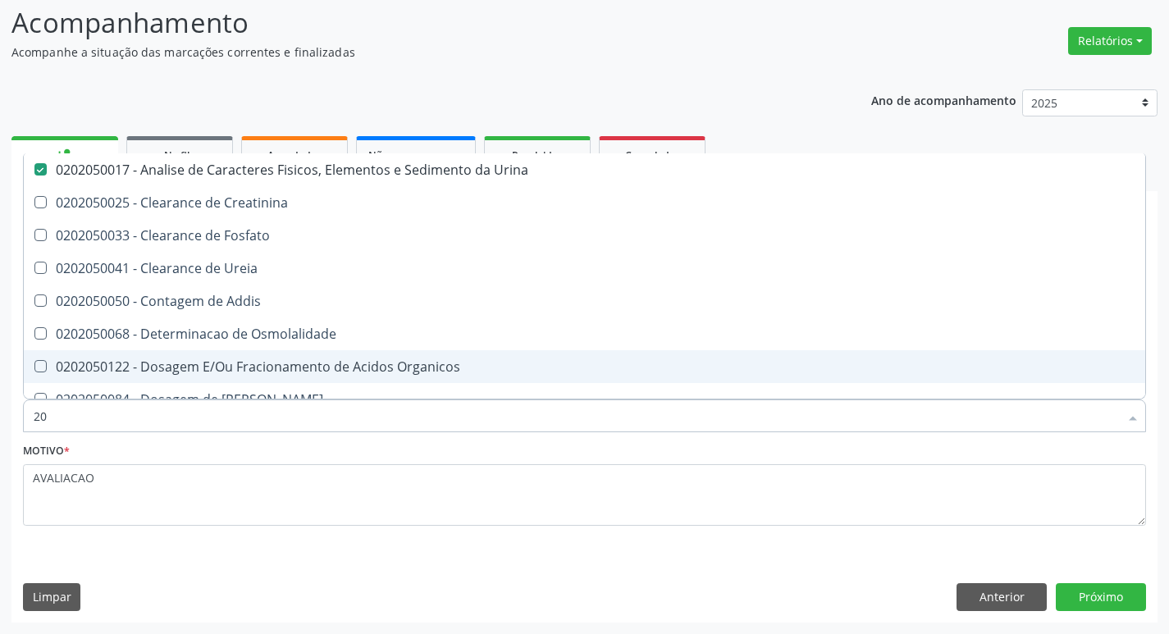
type input "2"
checkbox Urina "false"
checkbox Ureia "false"
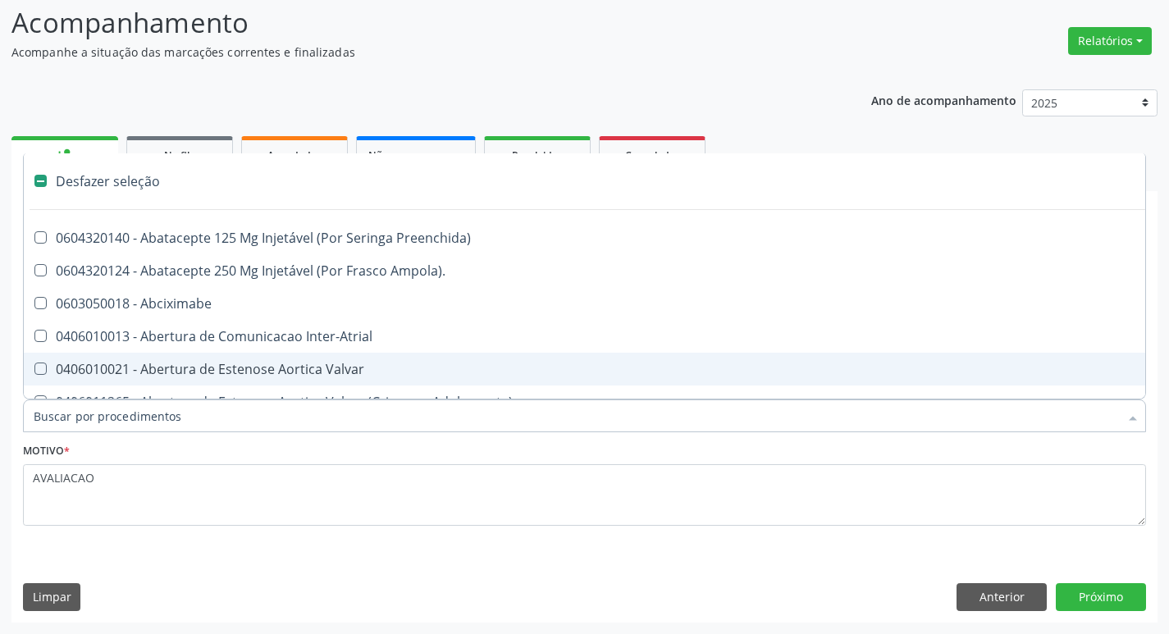
type input "2"
checkbox Hepático "true"
checkbox Urina "false"
checkbox Vagina "true"
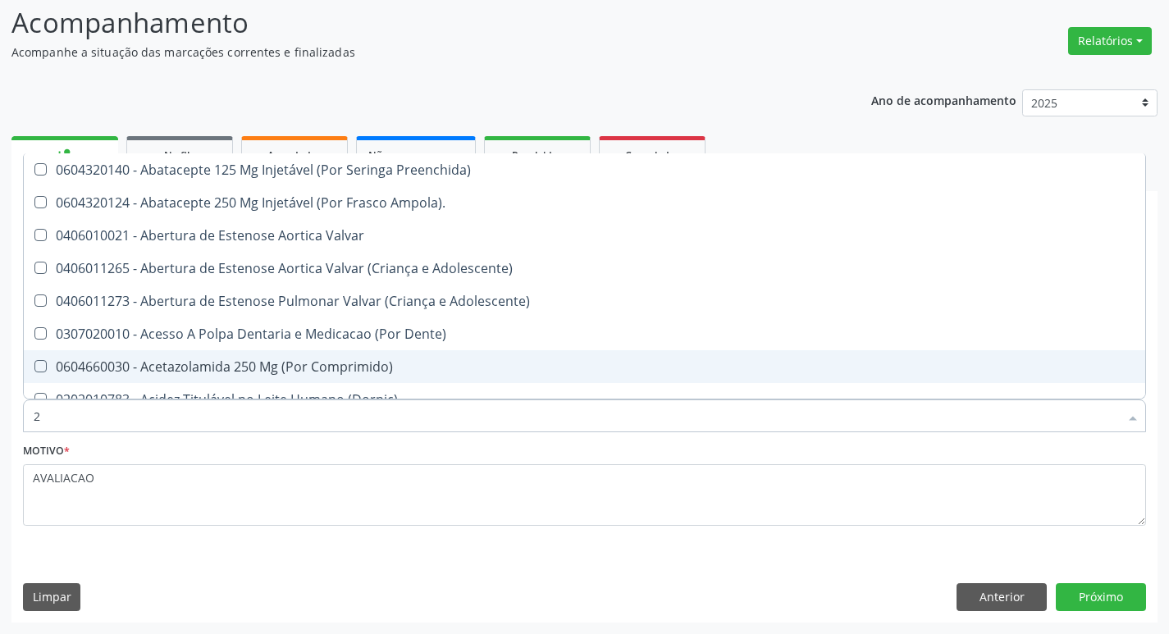
type input "20204003"
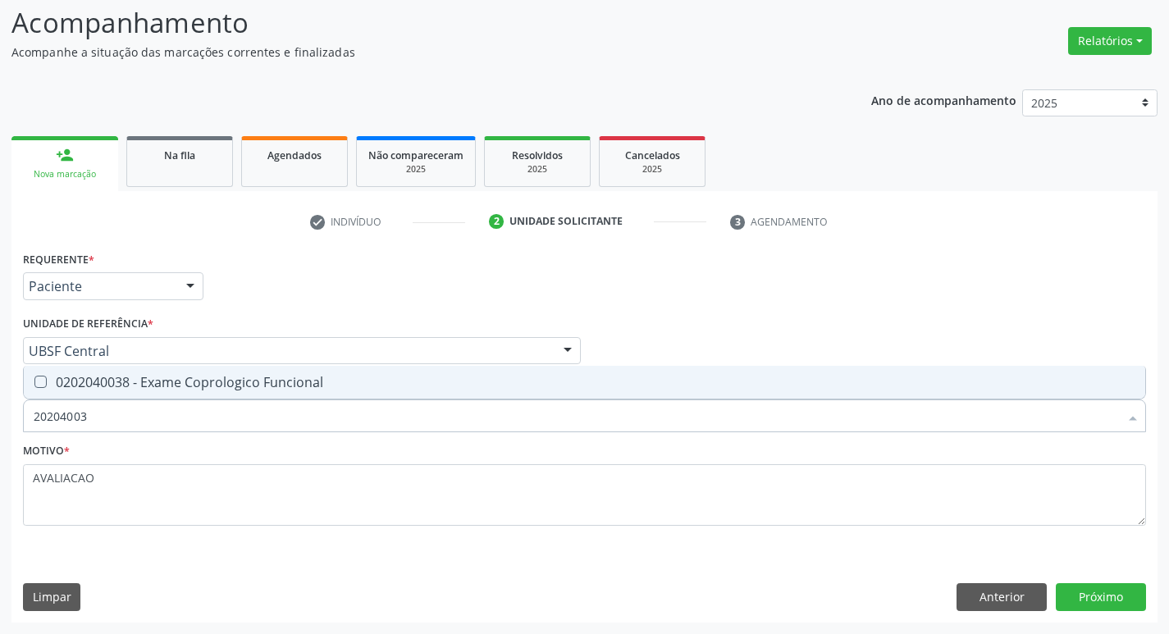
click at [256, 380] on div "0202040038 - Exame Coprologico Funcional" at bounding box center [584, 382] width 1101 height 13
checkbox Funcional "true"
click at [1099, 595] on button "Próximo" at bounding box center [1101, 597] width 90 height 28
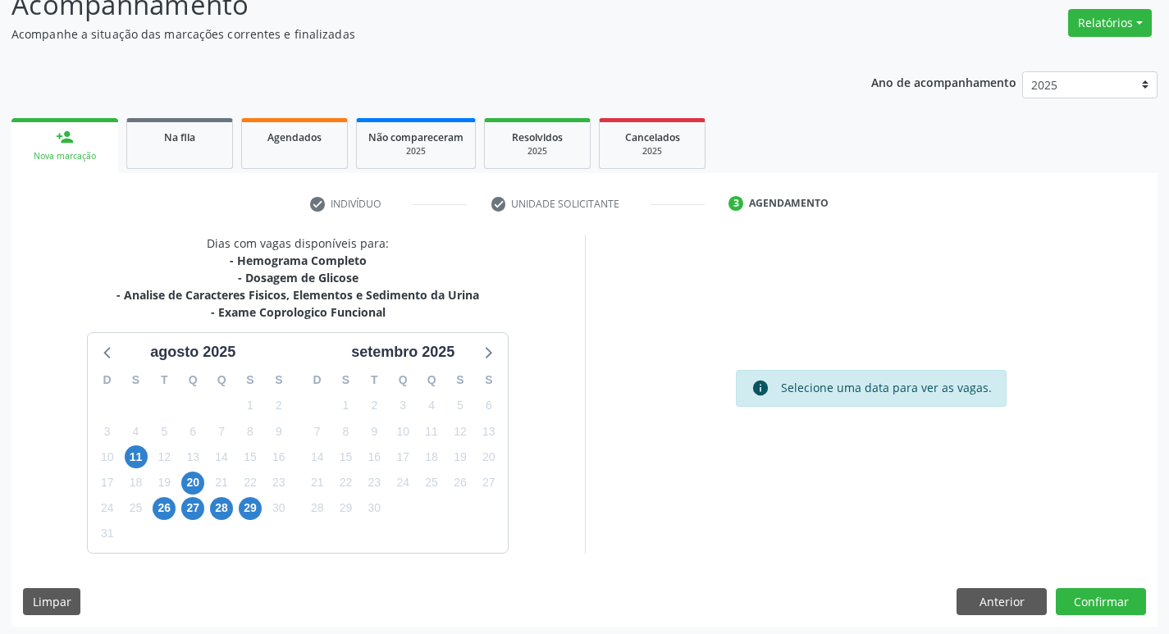
scroll to position [131, 0]
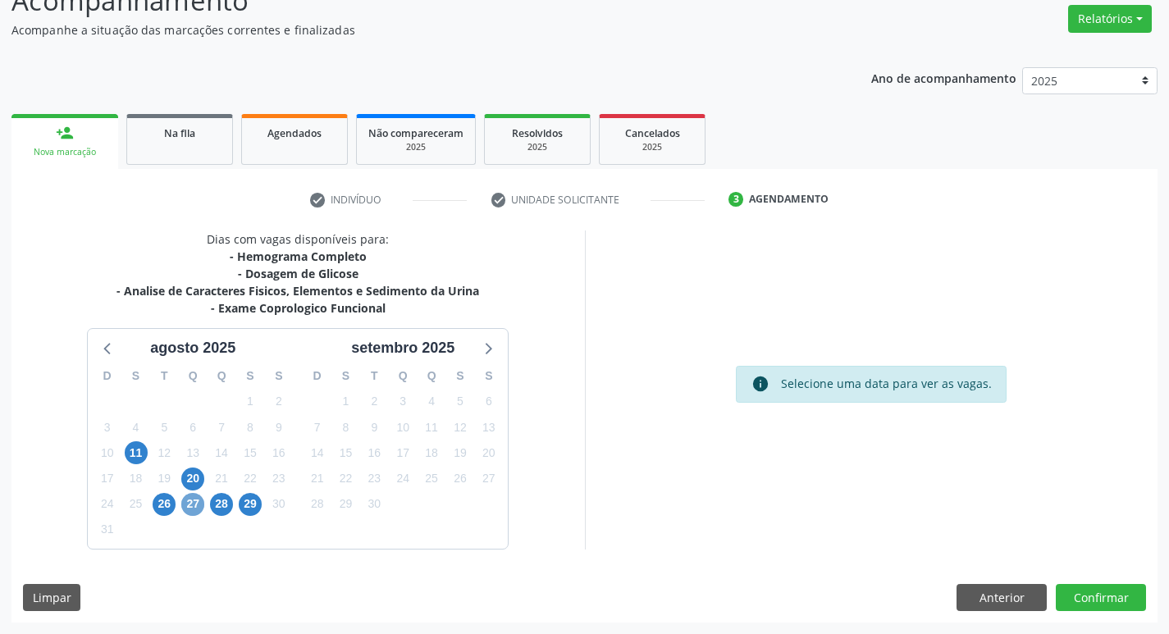
click at [182, 505] on span "27" at bounding box center [192, 504] width 23 height 23
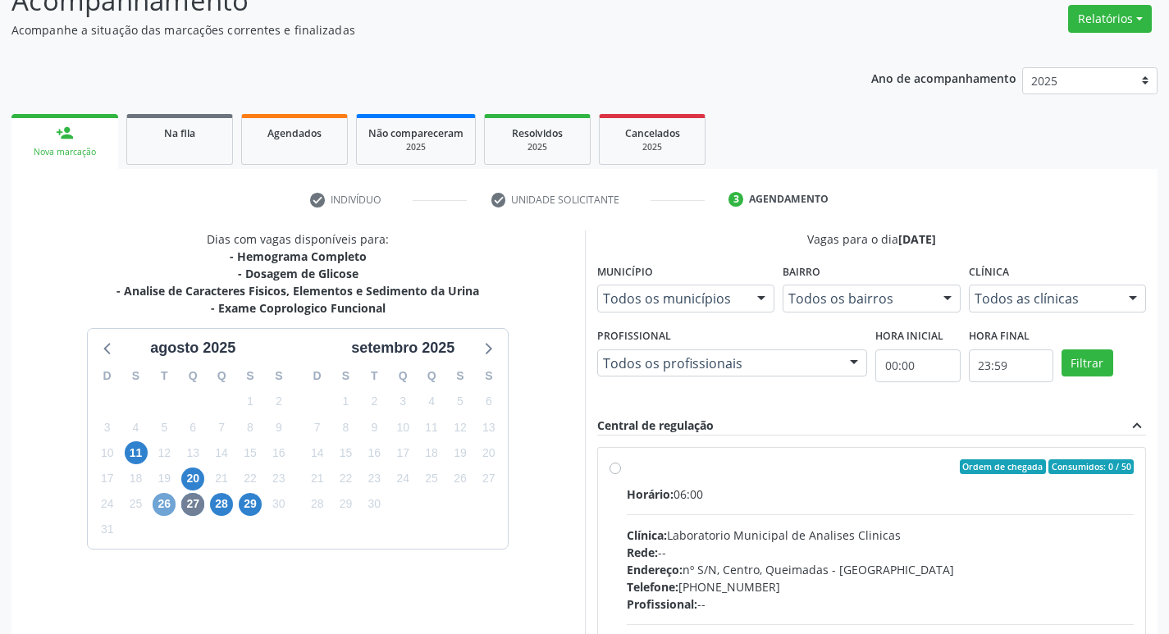
click at [167, 505] on span "26" at bounding box center [164, 504] width 23 height 23
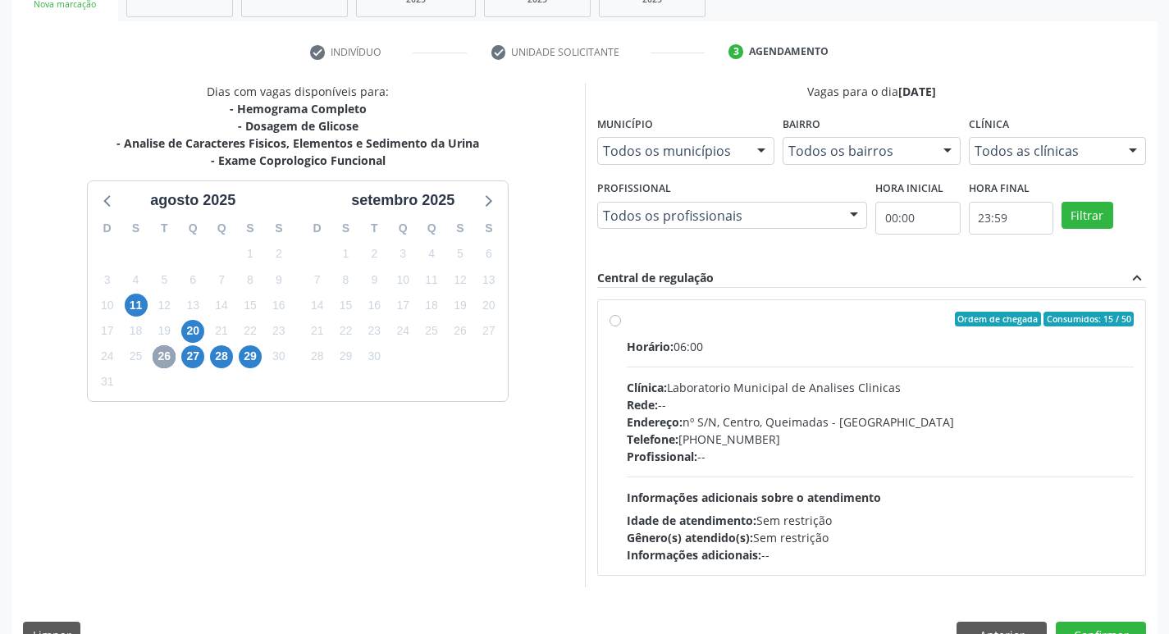
scroll to position [317, 0]
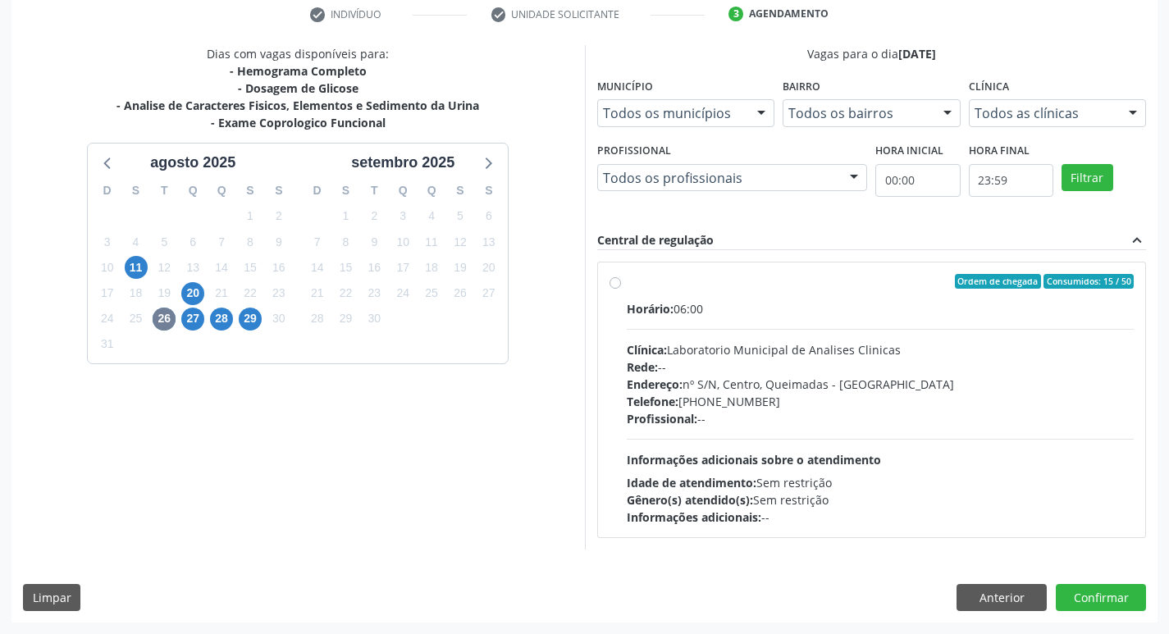
click at [817, 396] on div "Telefone: [PHONE_NUMBER]" at bounding box center [881, 401] width 508 height 17
click at [621, 289] on input "Ordem de chegada Consumidos: 15 / 50 Horário: 06:00 Clínica: Laboratorio Munici…" at bounding box center [614, 281] width 11 height 15
radio input "true"
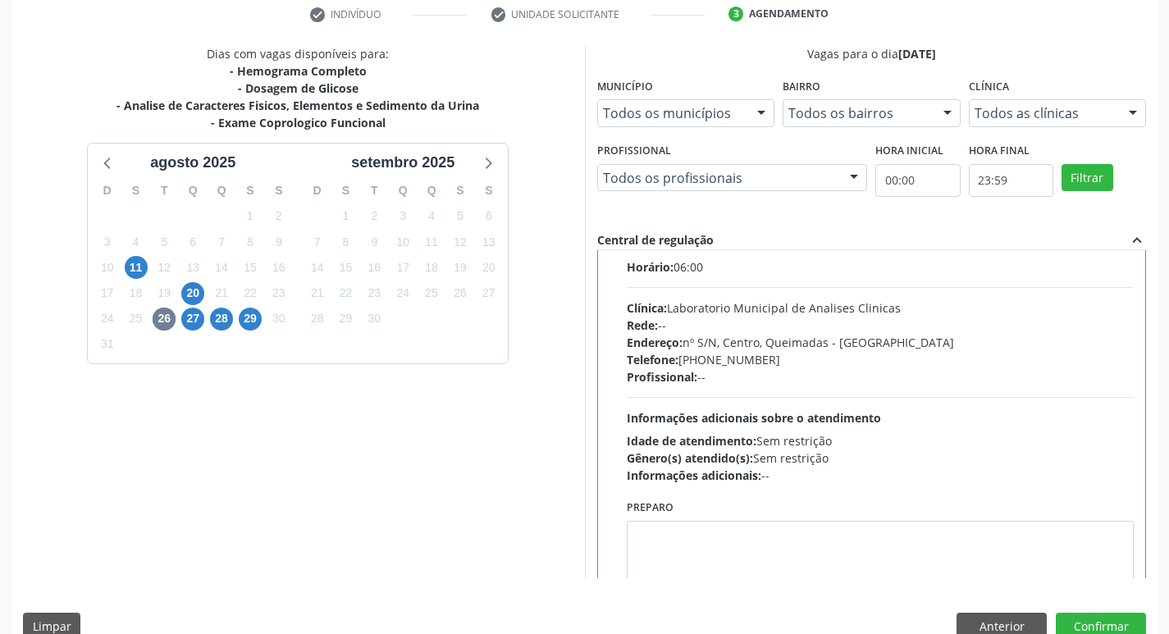
scroll to position [81, 0]
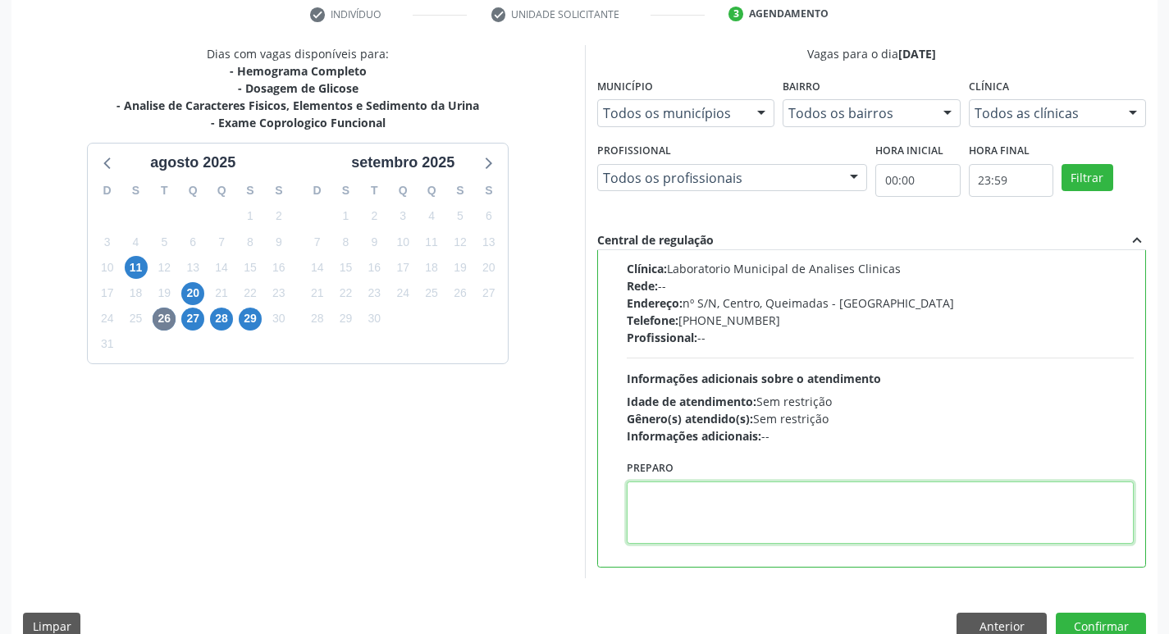
click at [698, 518] on textarea at bounding box center [881, 512] width 508 height 62
paste textarea "IR EM [GEOGRAPHIC_DATA]"
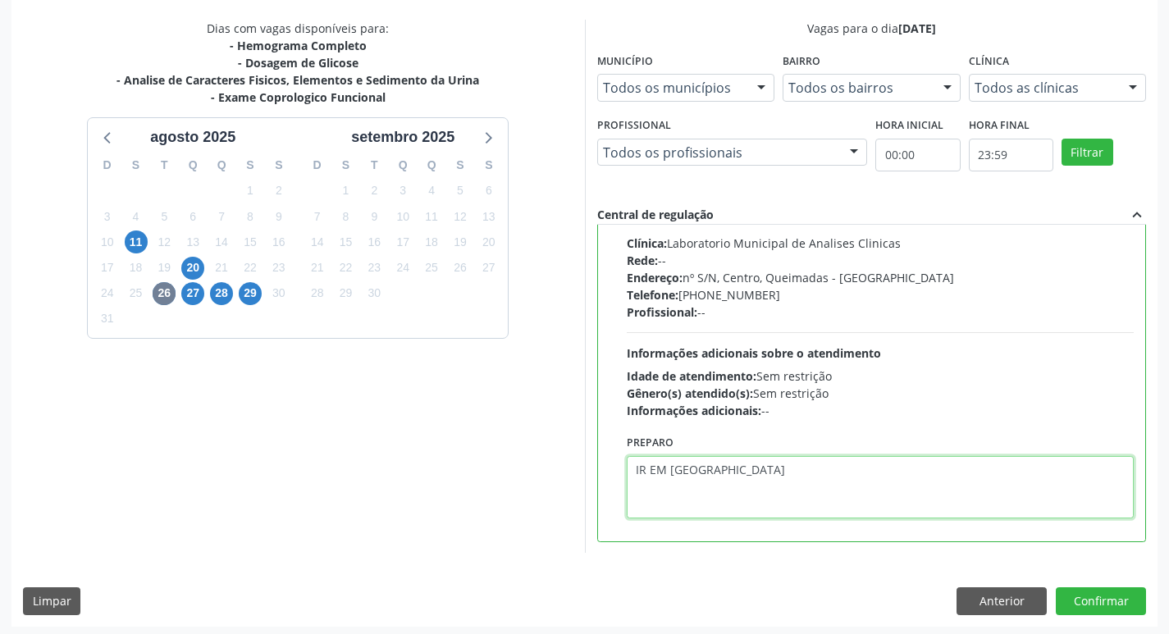
scroll to position [346, 0]
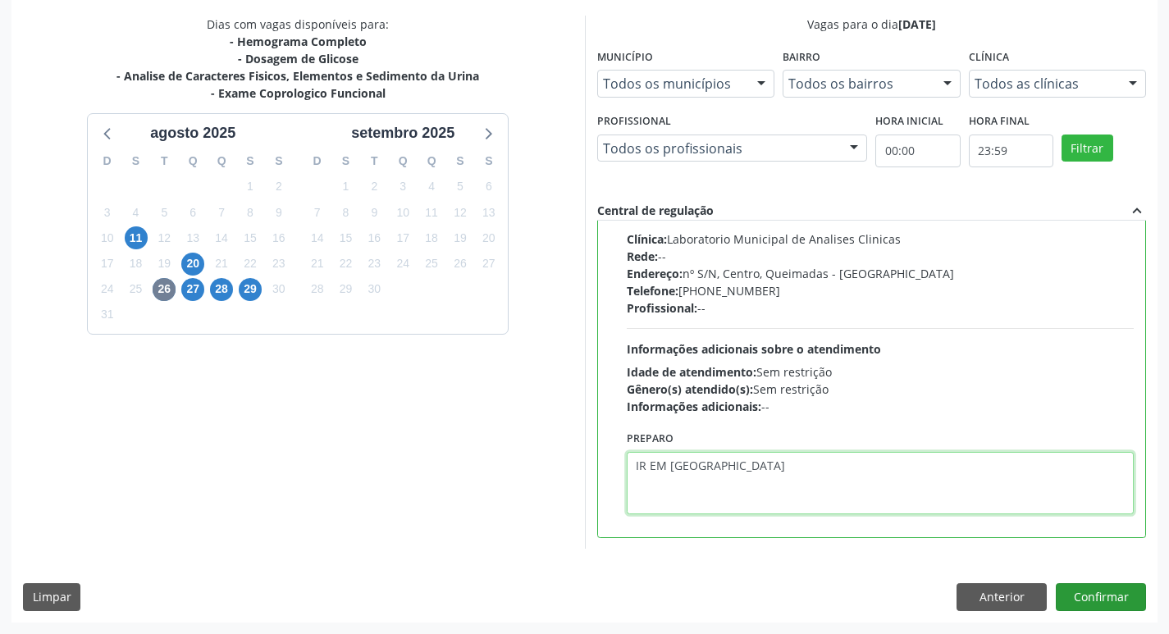
type textarea "IR EM [GEOGRAPHIC_DATA]"
click at [1088, 587] on button "Confirmar" at bounding box center [1101, 597] width 90 height 28
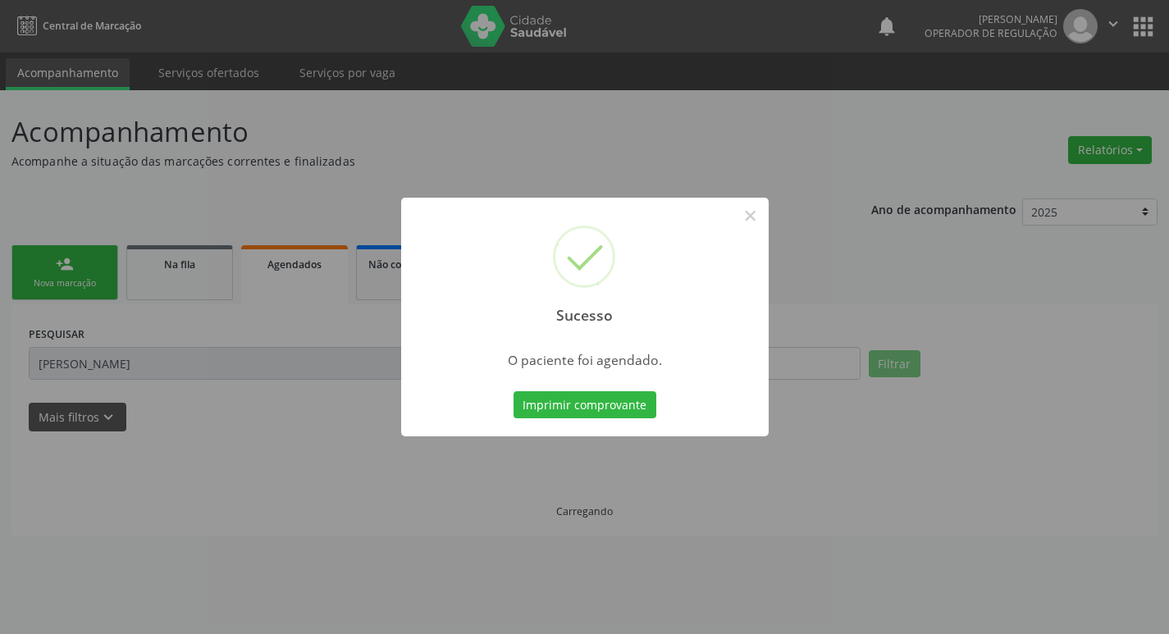
scroll to position [0, 0]
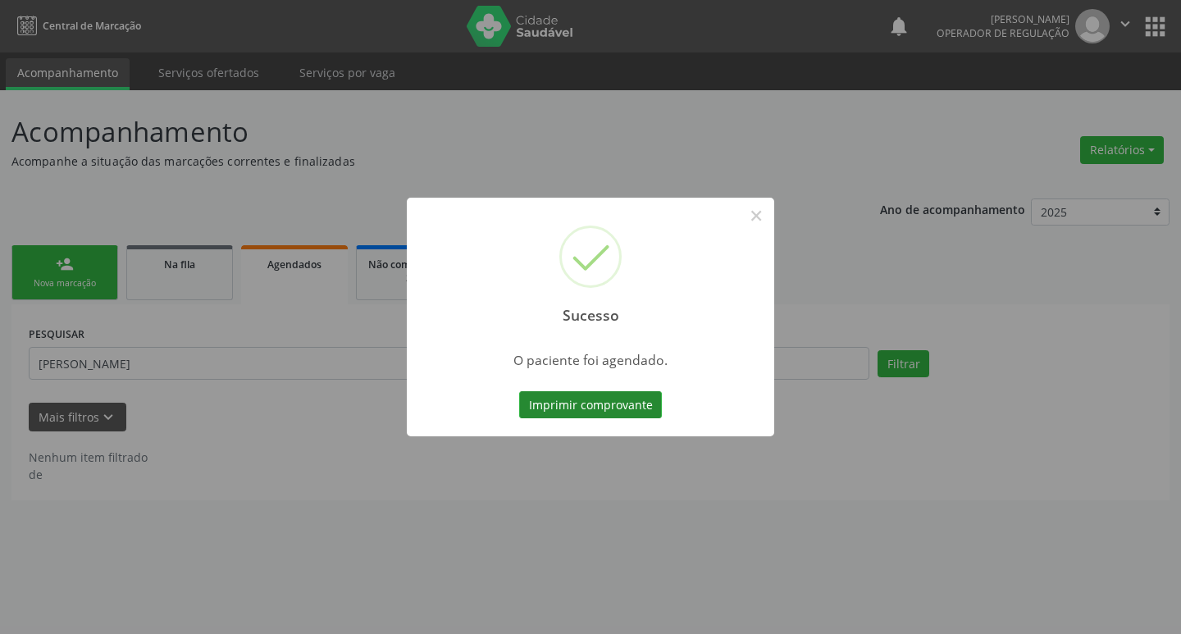
click at [581, 412] on button "Imprimir comprovante" at bounding box center [590, 405] width 143 height 28
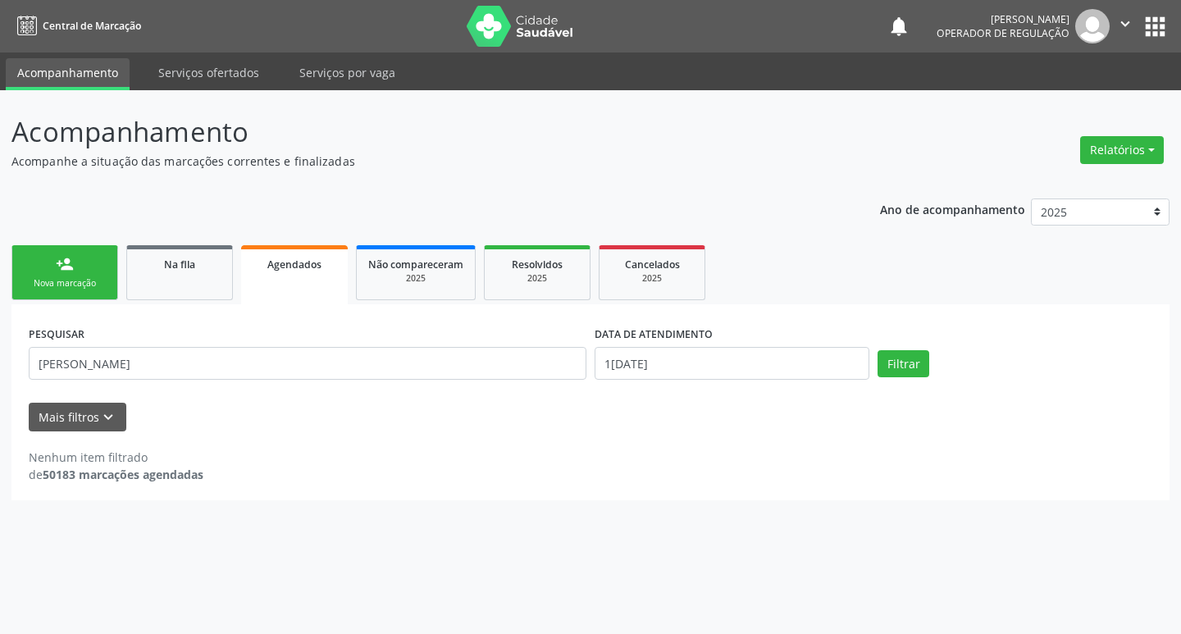
click at [87, 263] on link "person_add Nova marcação" at bounding box center [64, 272] width 107 height 55
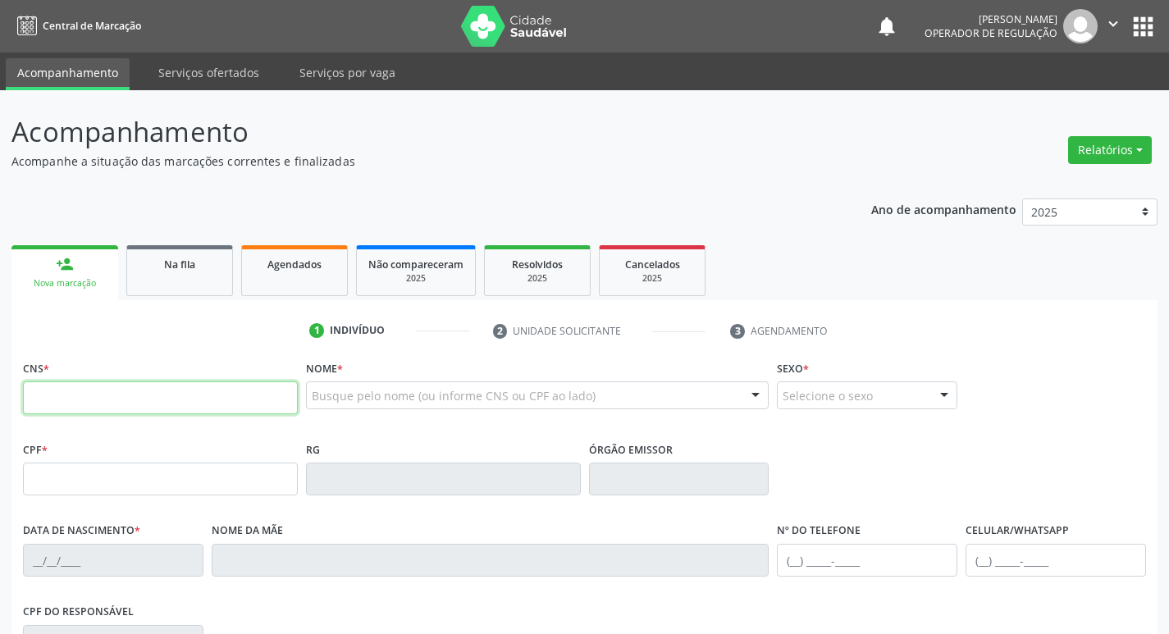
click at [97, 385] on input "text" at bounding box center [160, 397] width 275 height 33
type input "705 0078 9281 5657"
type input "069.906.984-03"
type input "[DATE]"
type input "[PERSON_NAME]"
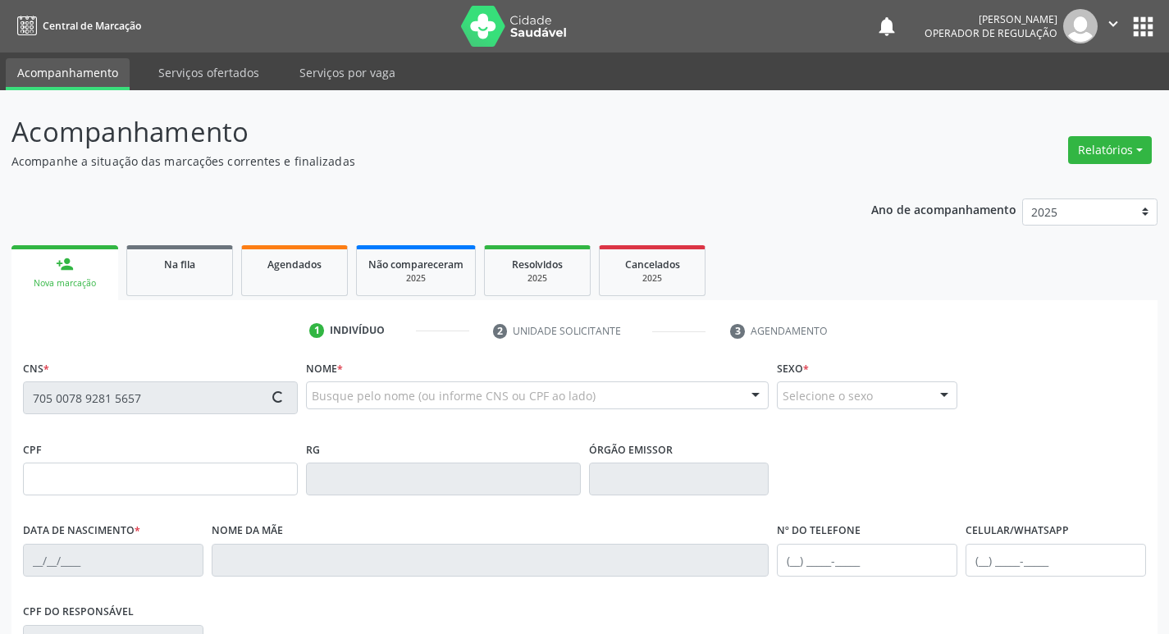
type input "[PHONE_NUMBER]"
type input "101"
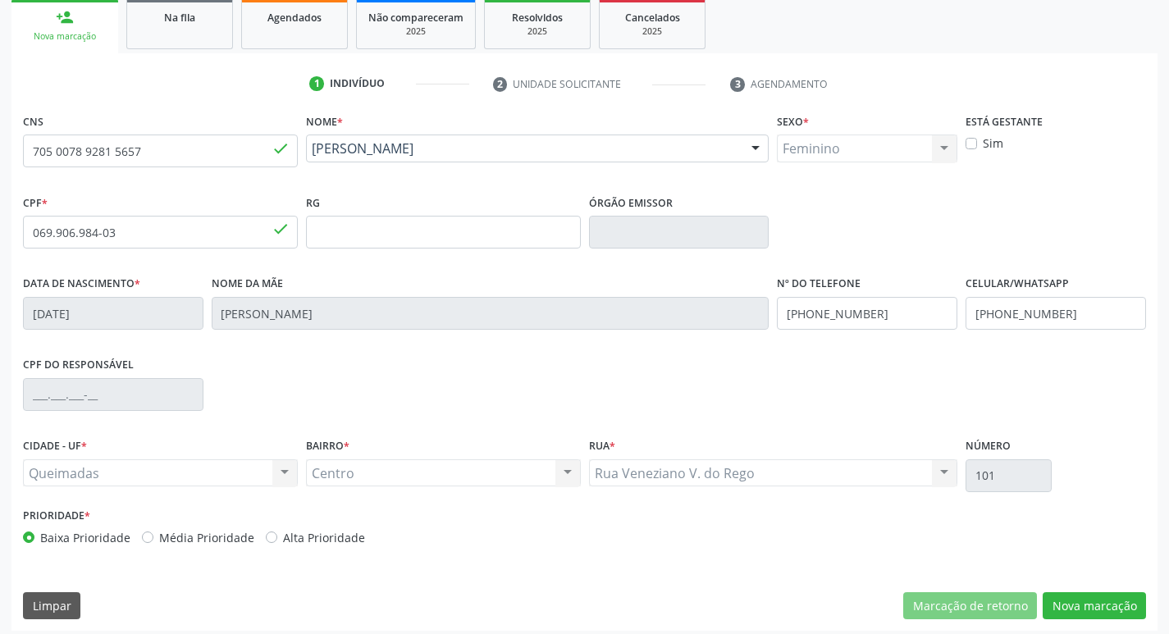
scroll to position [255, 0]
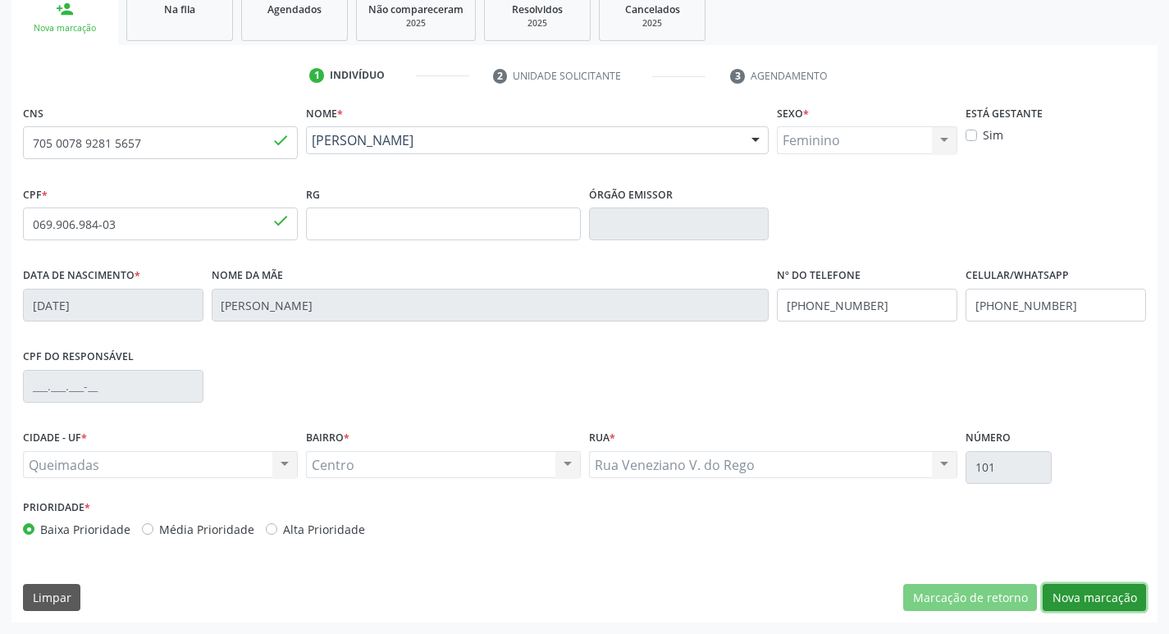
click at [1073, 585] on button "Nova marcação" at bounding box center [1093, 598] width 103 height 28
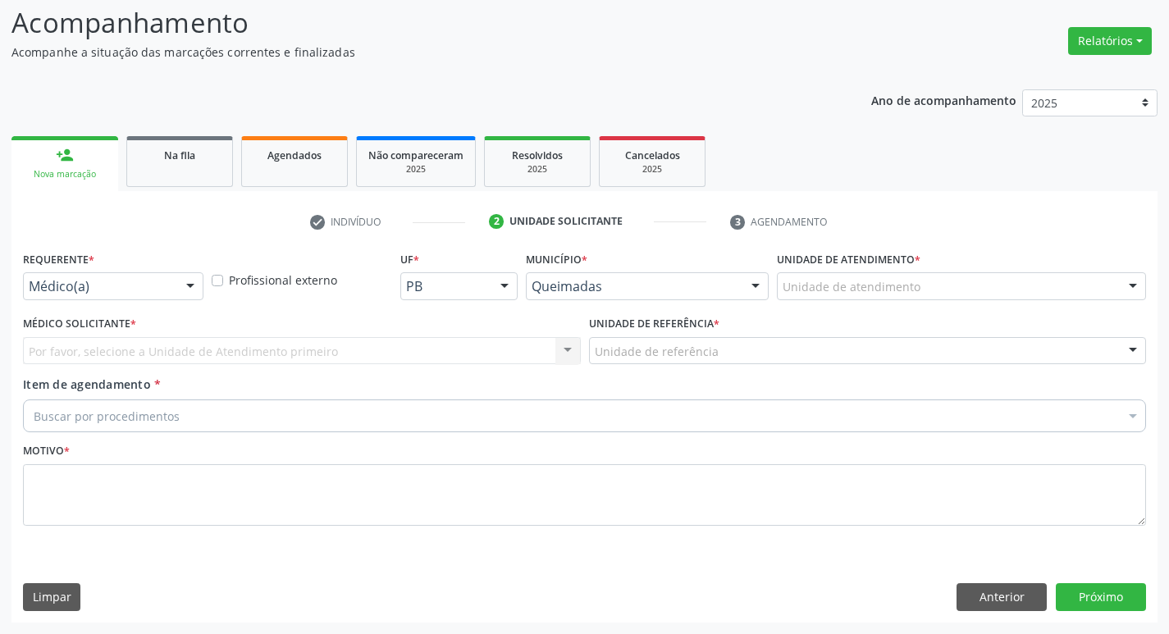
scroll to position [109, 0]
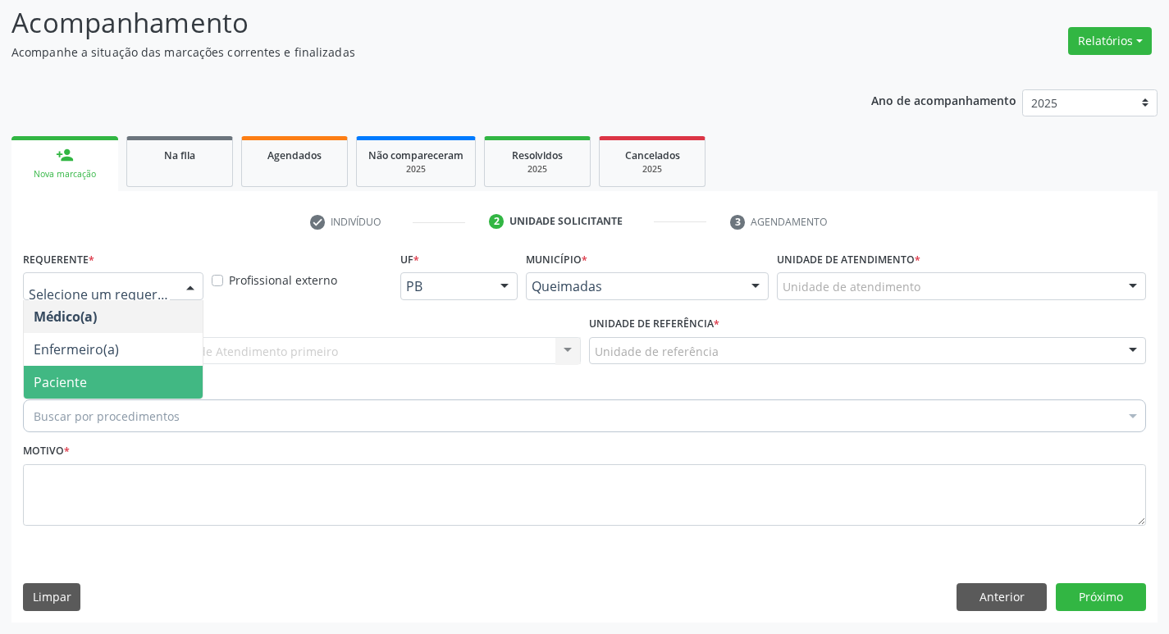
click at [84, 381] on span "Paciente" at bounding box center [60, 382] width 53 height 18
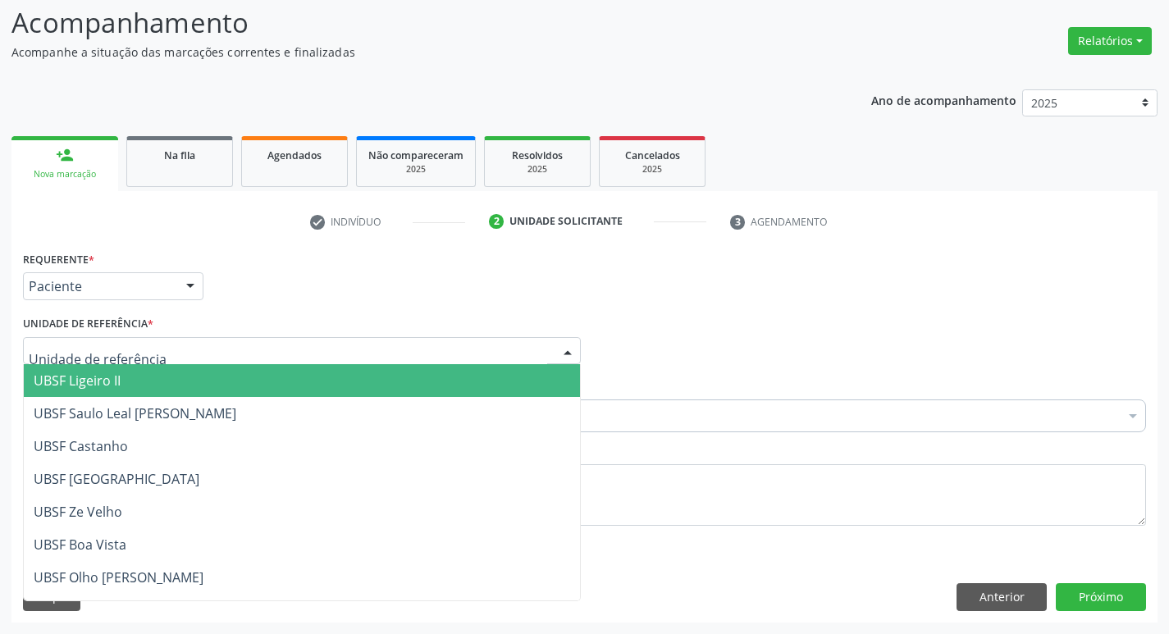
type input "C"
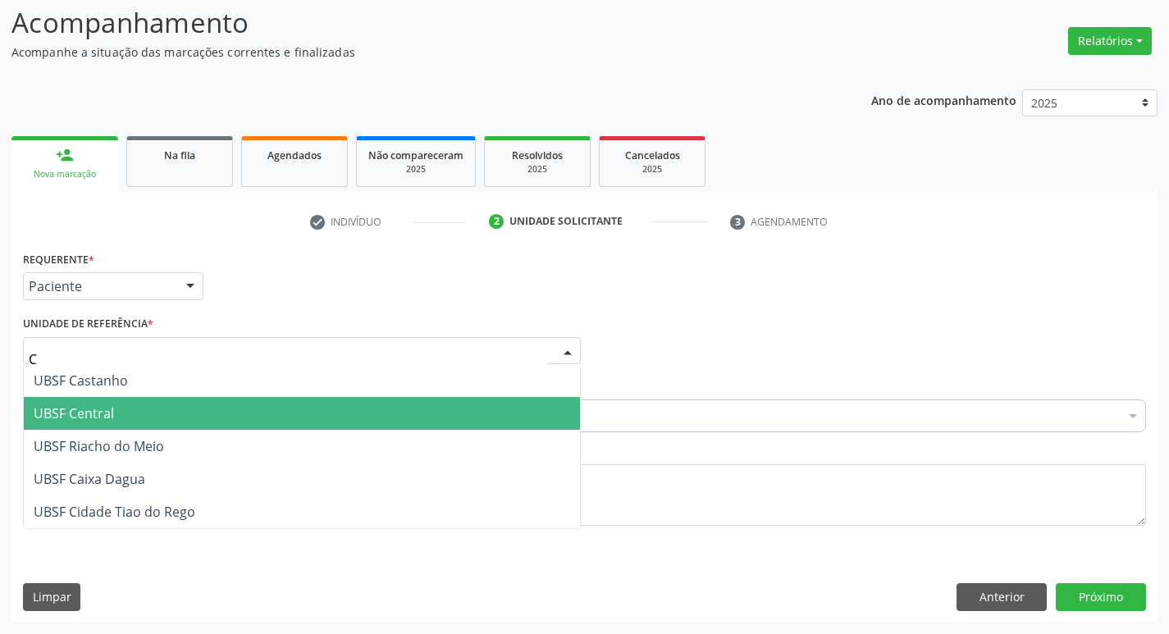
click at [86, 407] on span "UBSF Central" at bounding box center [74, 413] width 80 height 18
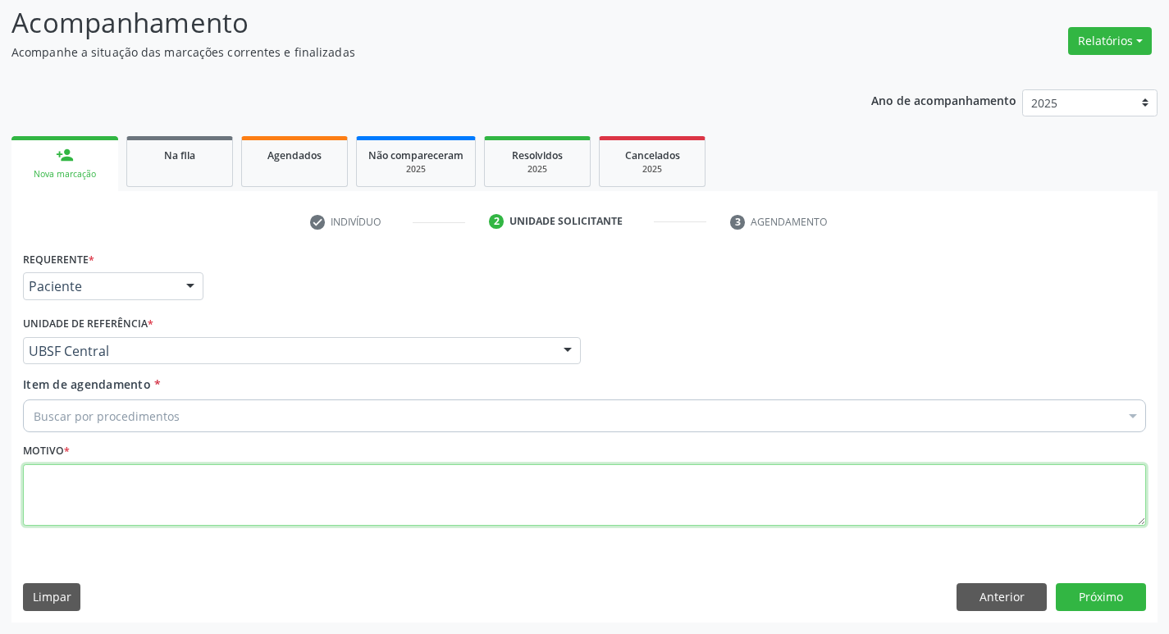
click at [89, 476] on textarea at bounding box center [584, 495] width 1123 height 62
type textarea "AVALIACAO"
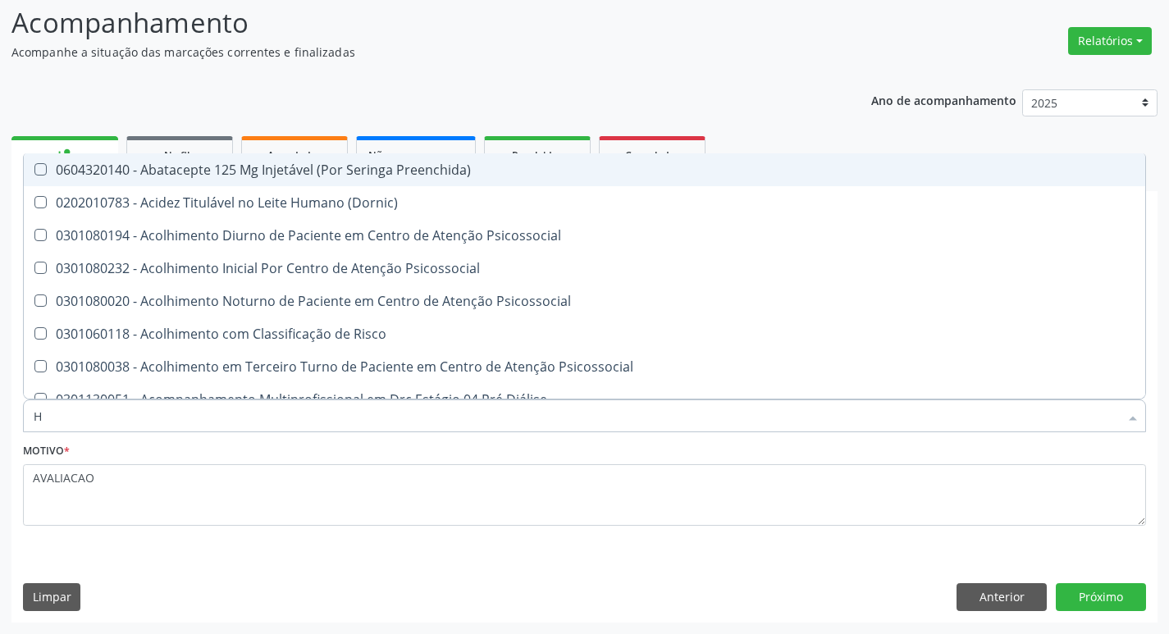
type input "HEMOGR"
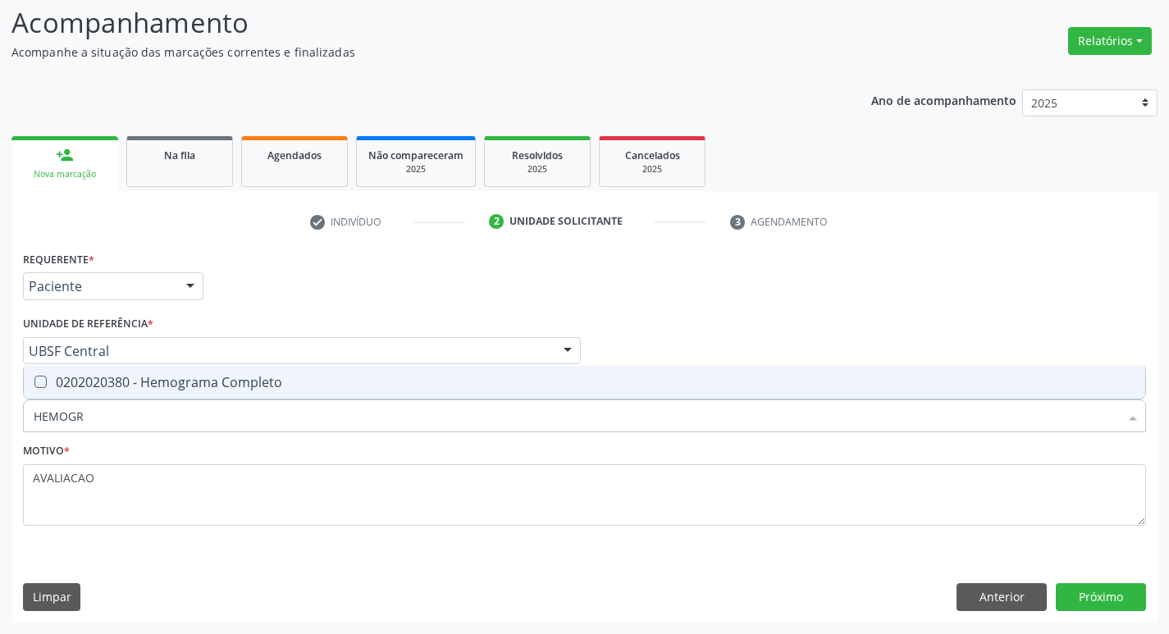
click at [210, 387] on div "0202020380 - Hemograma Completo" at bounding box center [584, 382] width 1101 height 13
checkbox Completo "true"
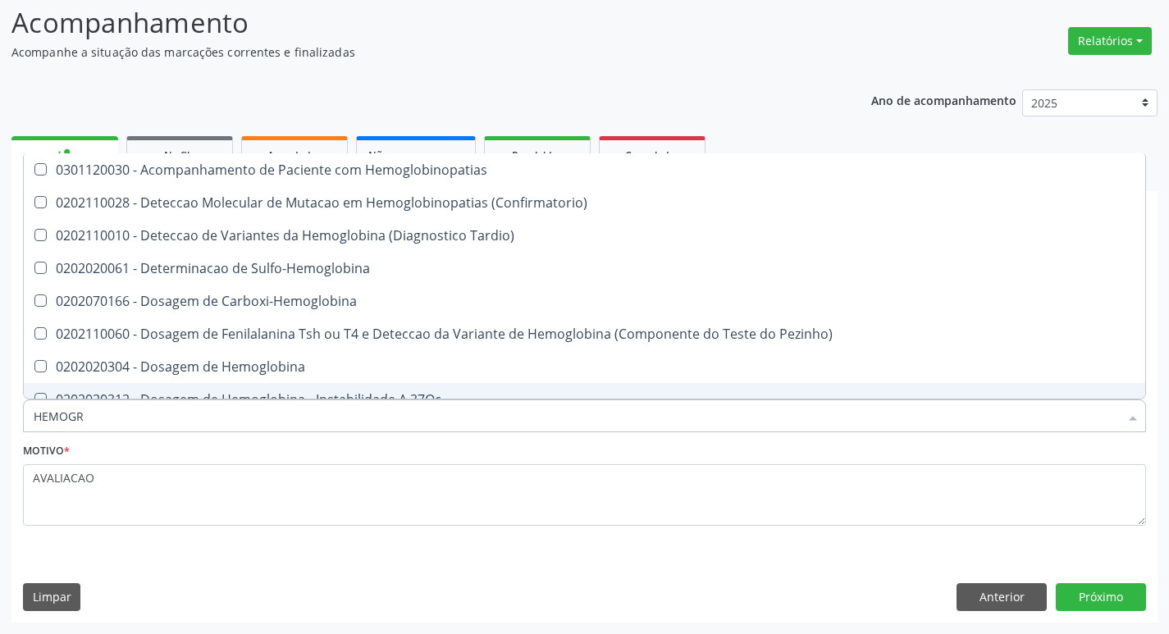
type input "HEMOG"
checkbox Hemoglobinopatias "false"
type input "H"
checkbox Completo "false"
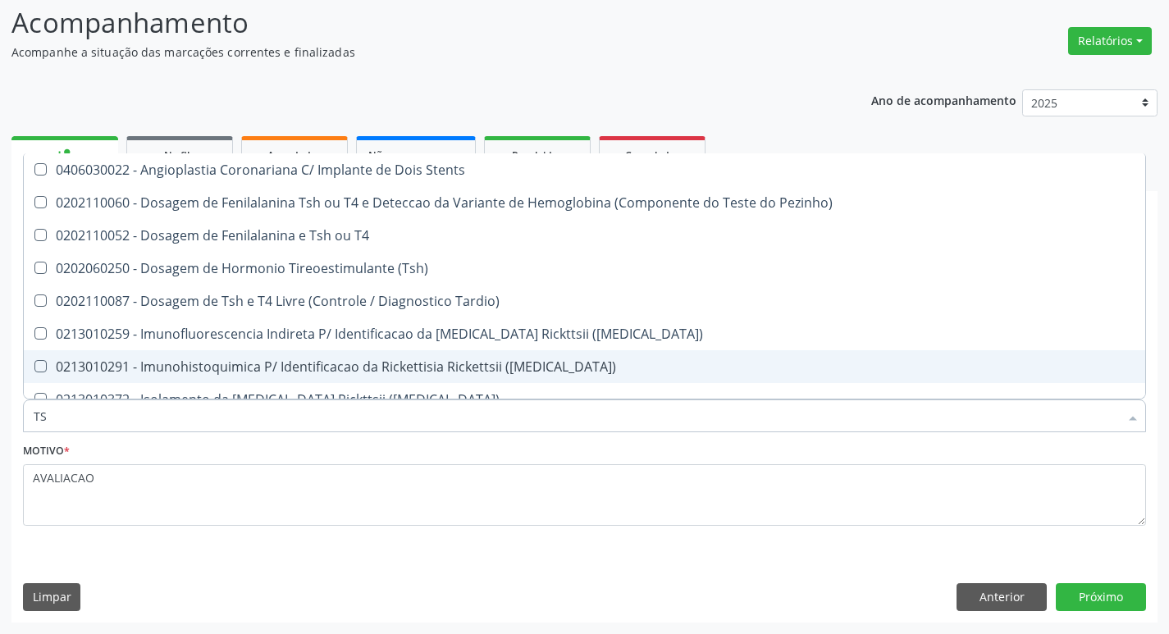
type input "TSH"
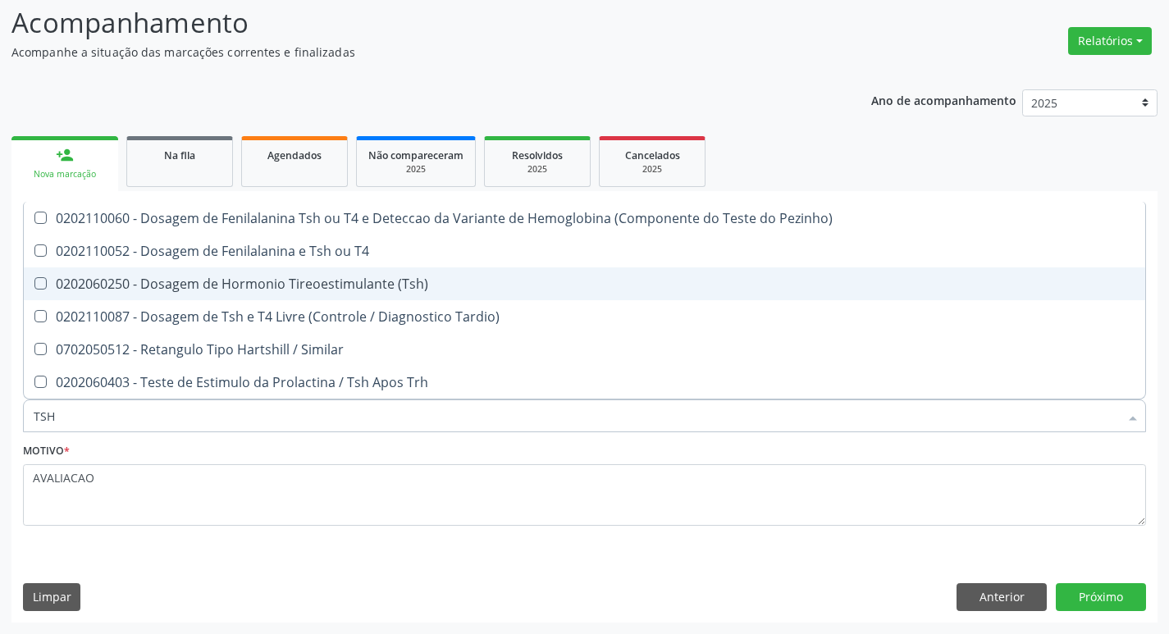
click at [422, 284] on div "0202060250 - Dosagem de Hormonio Tireoestimulante (Tsh)" at bounding box center [584, 283] width 1101 height 13
checkbox \(Tsh\) "true"
type input "TS"
checkbox \(Tsh\) "false"
checkbox Tardio\) "true"
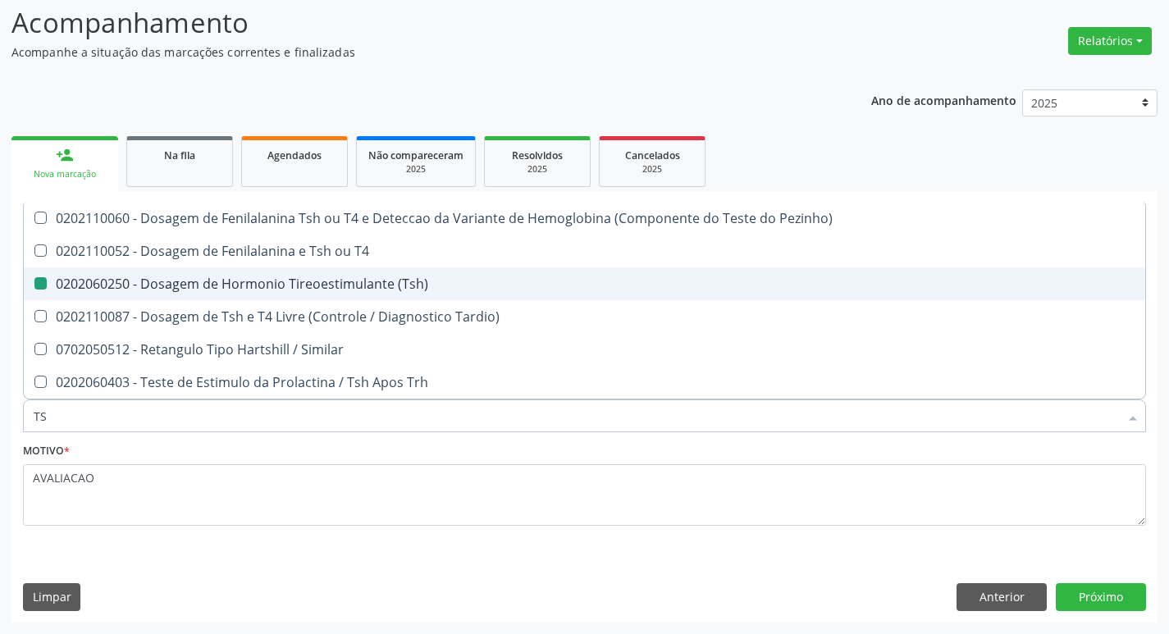
type input "T"
checkbox Tardio\) "false"
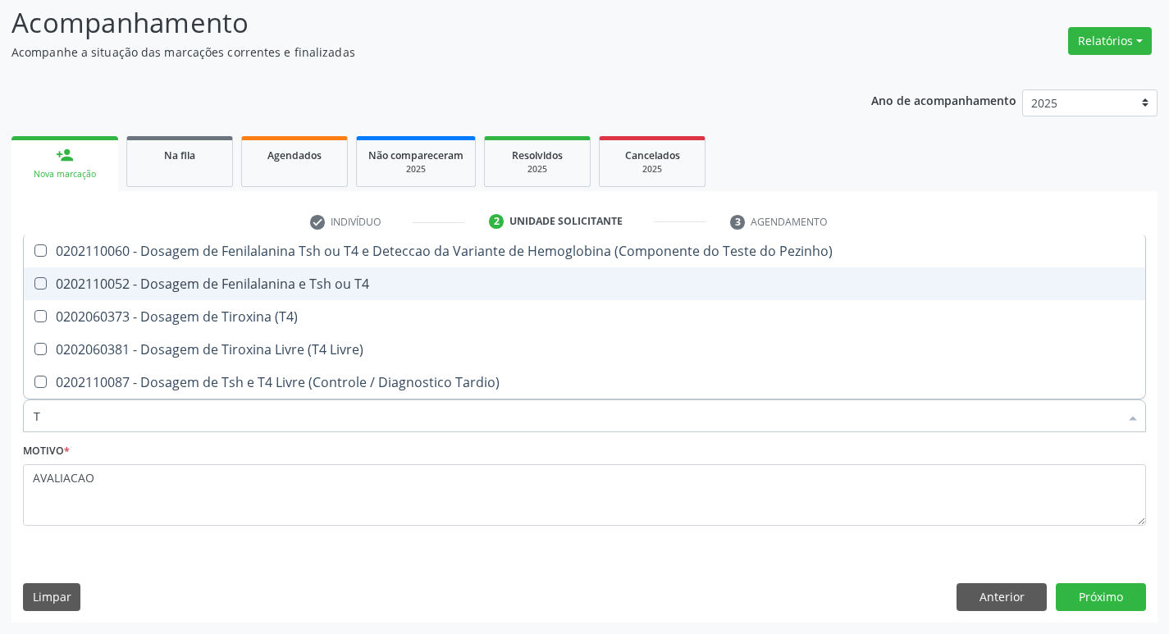
type input "T4"
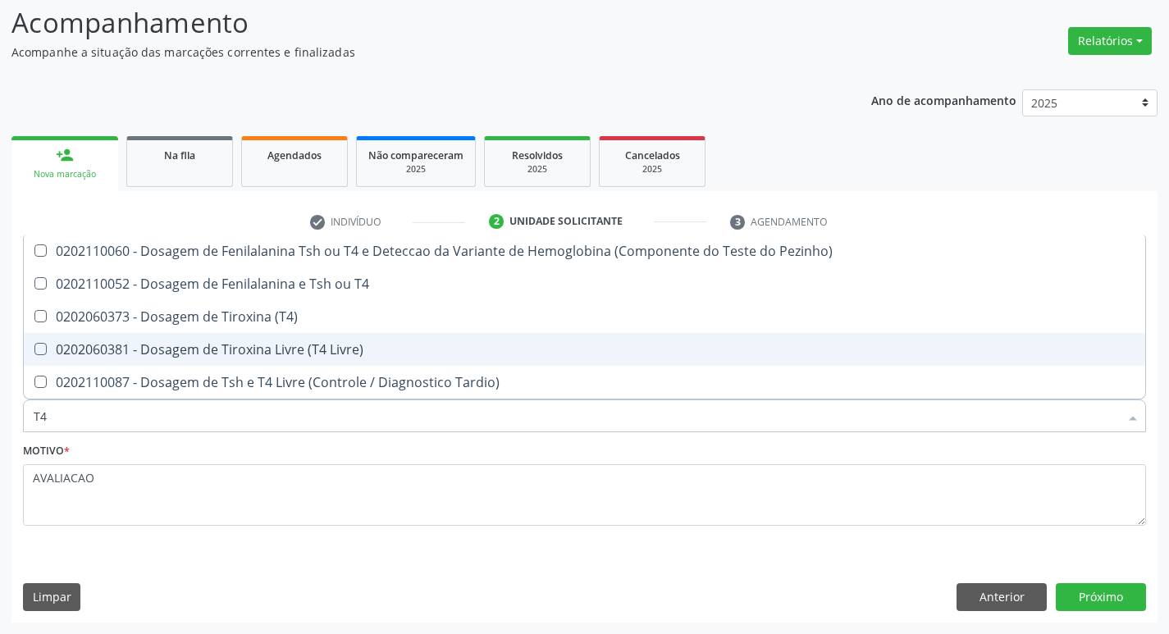
click at [385, 352] on div "0202060381 - Dosagem de Tiroxina Livre (T4 Livre)" at bounding box center [584, 349] width 1101 height 13
checkbox Livre\) "true"
type input "T"
checkbox Livre\) "false"
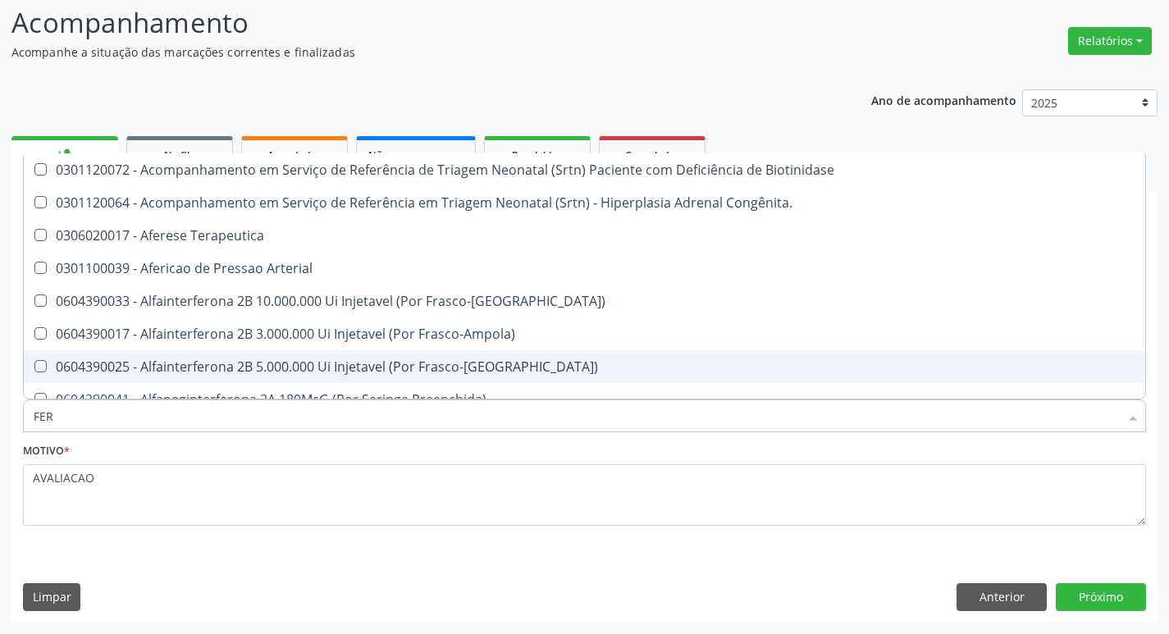
type input "FERR"
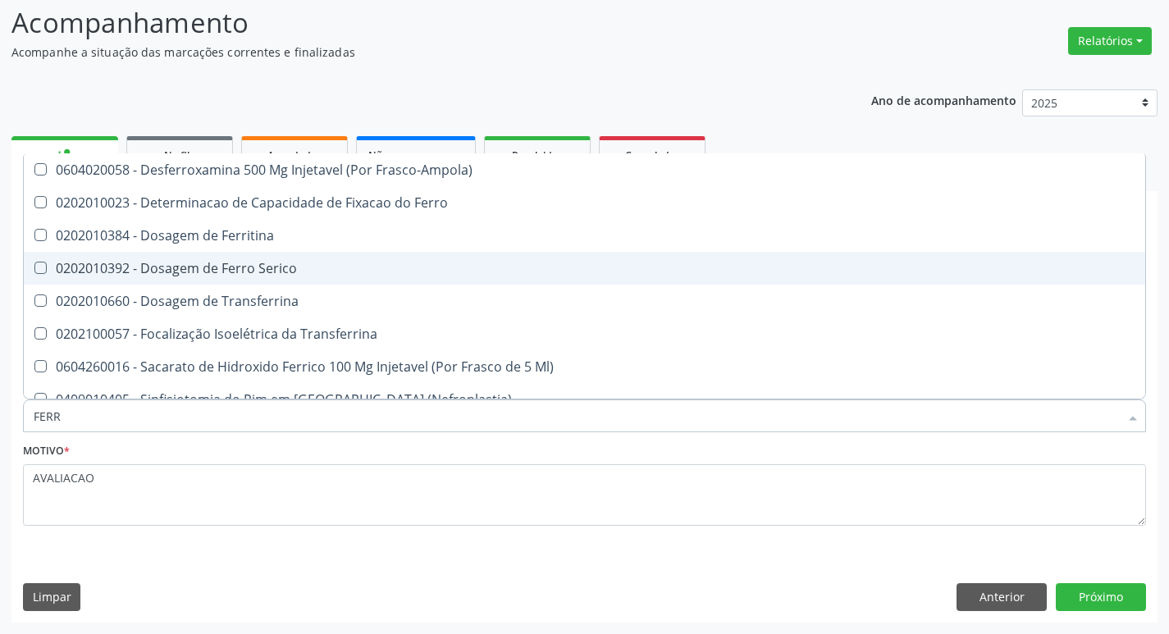
click at [295, 250] on span "0202010384 - Dosagem de Ferritina" at bounding box center [584, 235] width 1121 height 33
checkbox Ferritina "true"
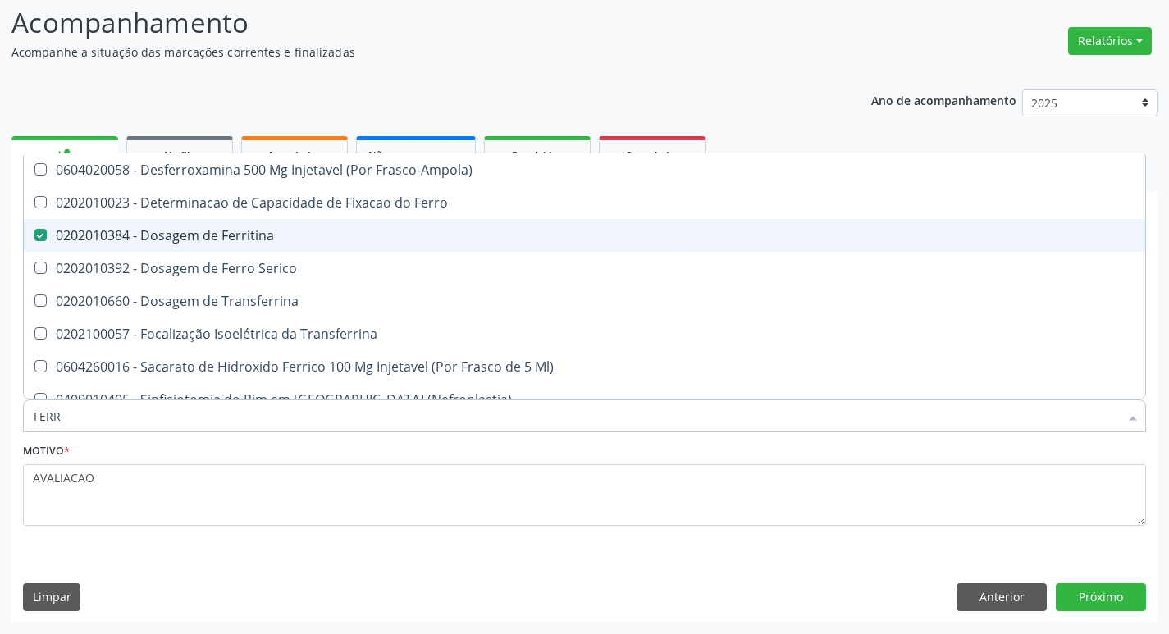
click at [312, 258] on span "0202010392 - Dosagem de Ferro Serico" at bounding box center [584, 268] width 1121 height 33
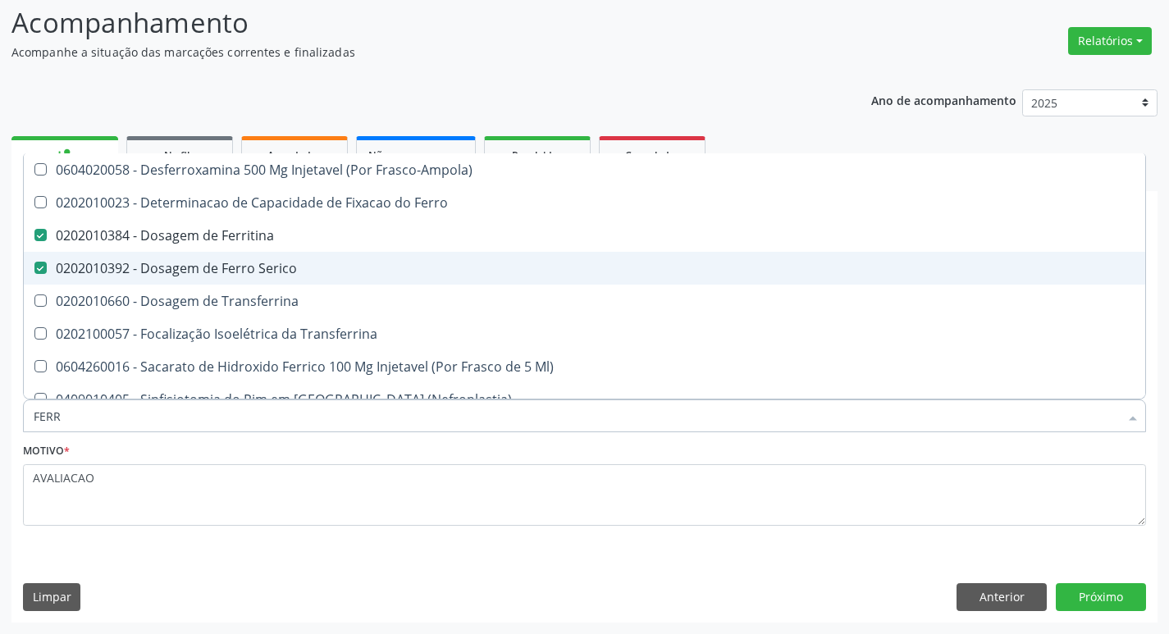
checkbox Serico "true"
type input "FER"
checkbox Ferritina "false"
checkbox Serico "false"
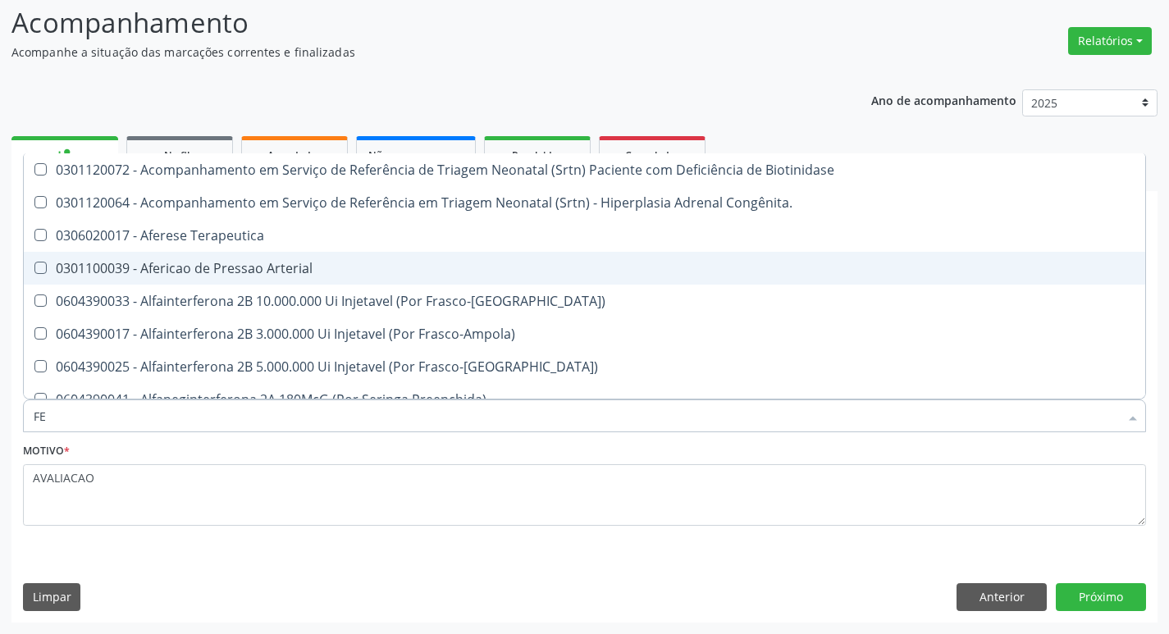
type input "F"
checkbox Ferritina "false"
checkbox Serico "false"
checkbox Titânio "false"
checkbox Inferior "false"
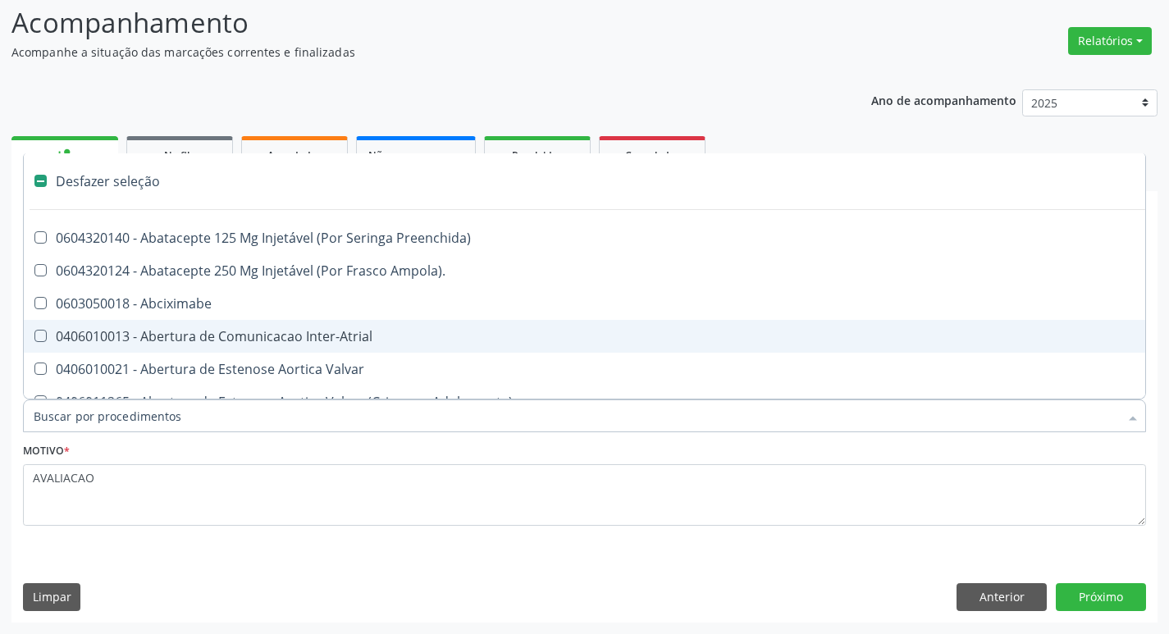
type input "V"
checkbox \(Unilateral\) "true"
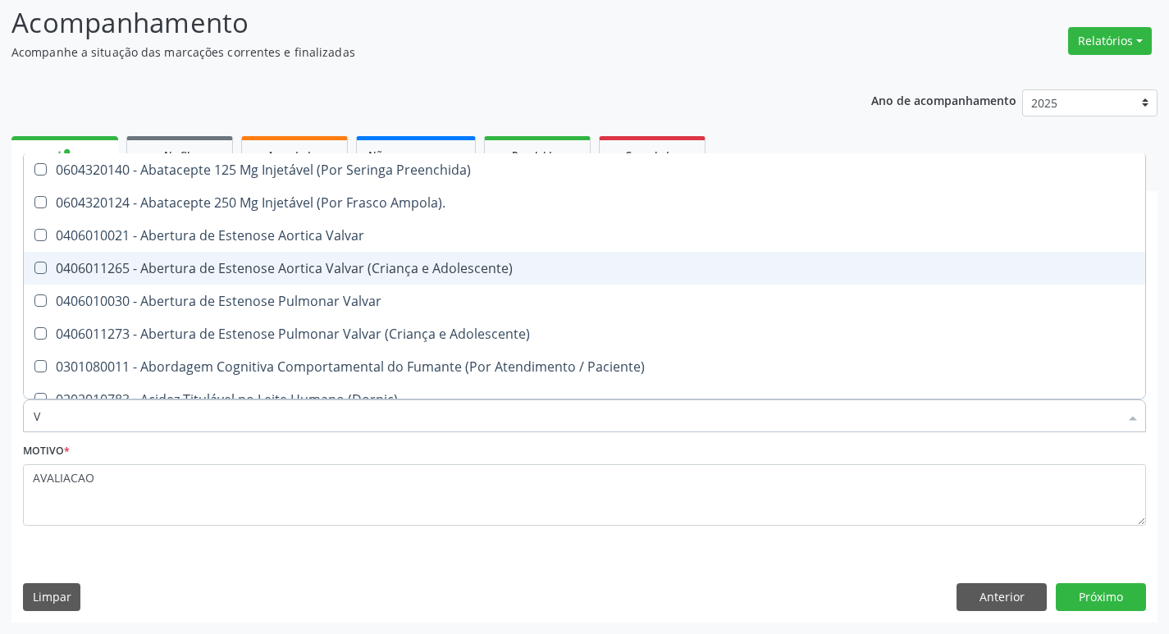
type input "VI"
checkbox Livre\) "false"
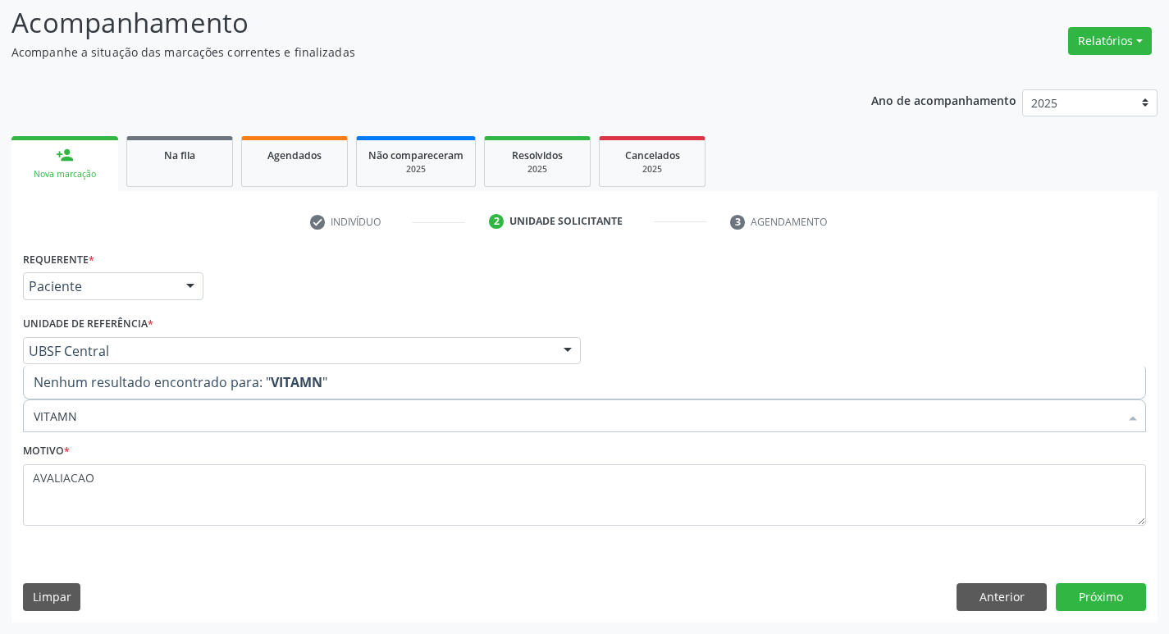
type input "VITAM"
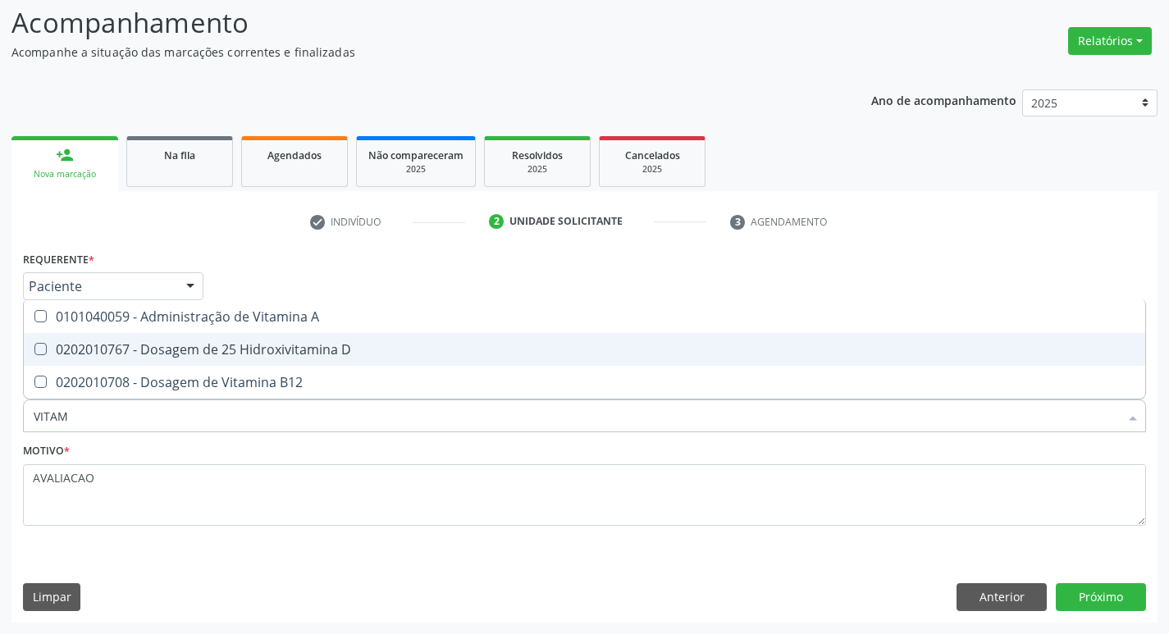
drag, startPoint x: 180, startPoint y: 359, endPoint x: 189, endPoint y: 388, distance: 30.1
click at [185, 367] on ul "Desfazer seleção 0101040059 - Administração de Vitamina A 0202010767 - Dosagem …" at bounding box center [584, 349] width 1121 height 98
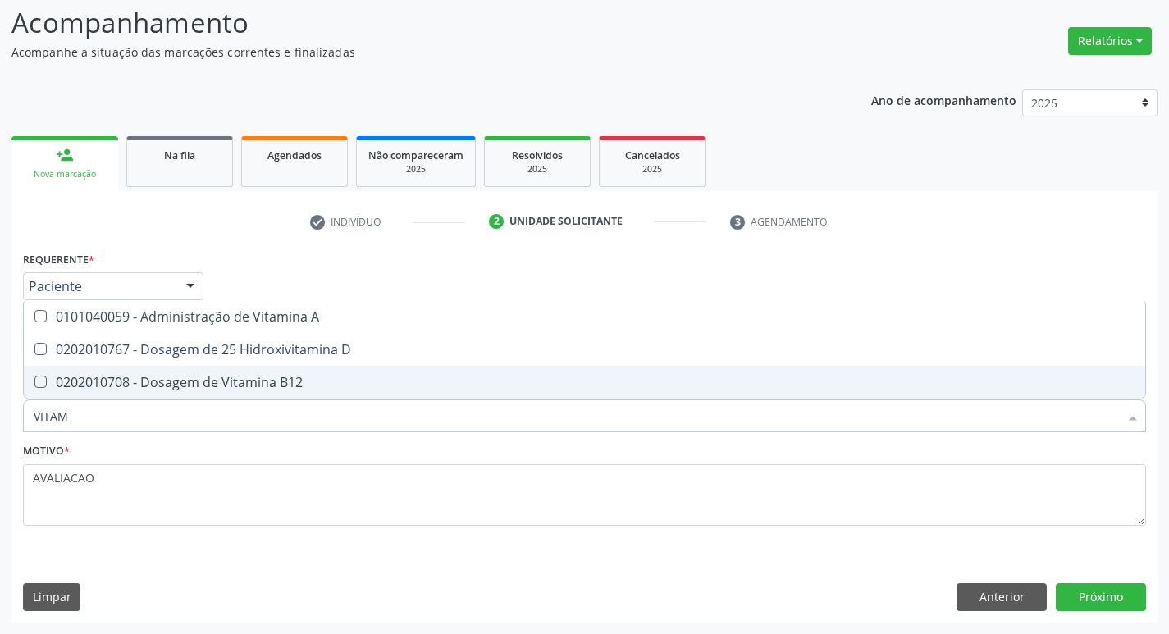
drag, startPoint x: 189, startPoint y: 388, endPoint x: 180, endPoint y: 388, distance: 9.0
click at [180, 388] on div "0202010708 - Dosagem de Vitamina B12" at bounding box center [584, 382] width 1101 height 13
checkbox B12 "true"
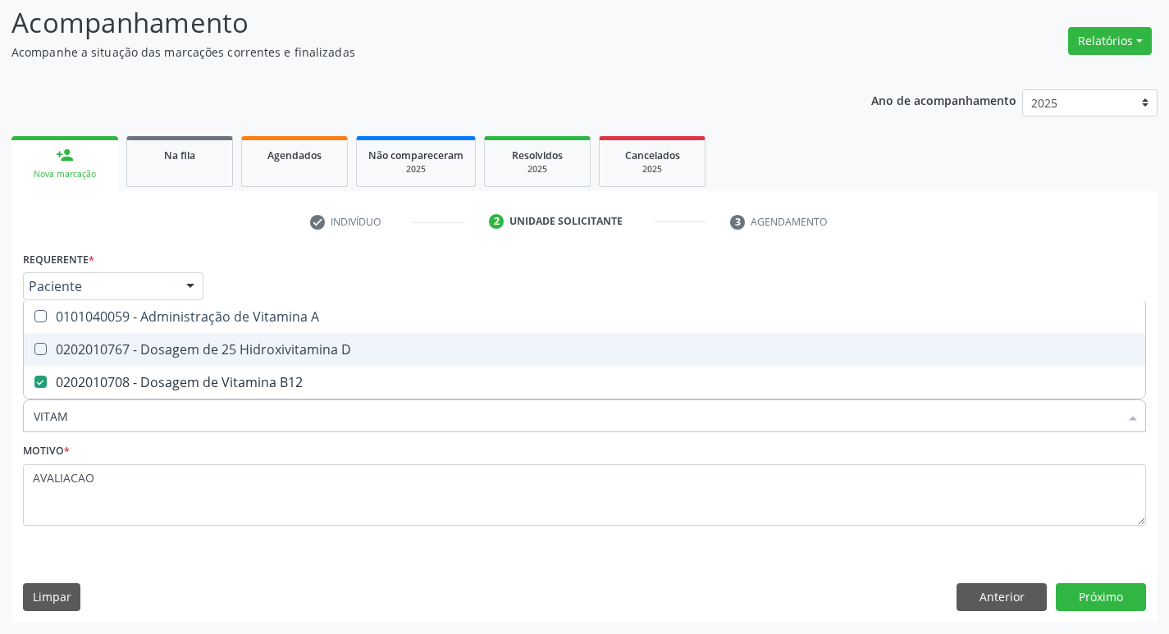
click at [332, 340] on span "0202010767 - Dosagem de 25 Hidroxivitamina D" at bounding box center [584, 349] width 1121 height 33
checkbox D "true"
type input "VITA"
checkbox D "false"
checkbox B12 "false"
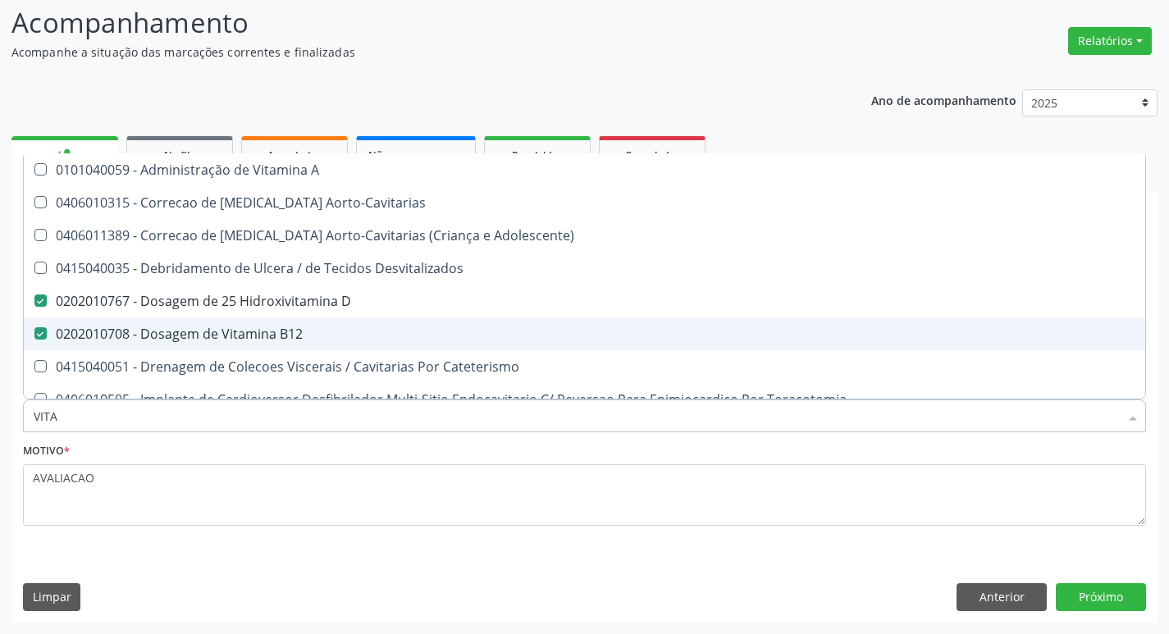
type input "VIT"
checkbox D "false"
checkbox Cateterismo "true"
type input "V"
checkbox B12 "false"
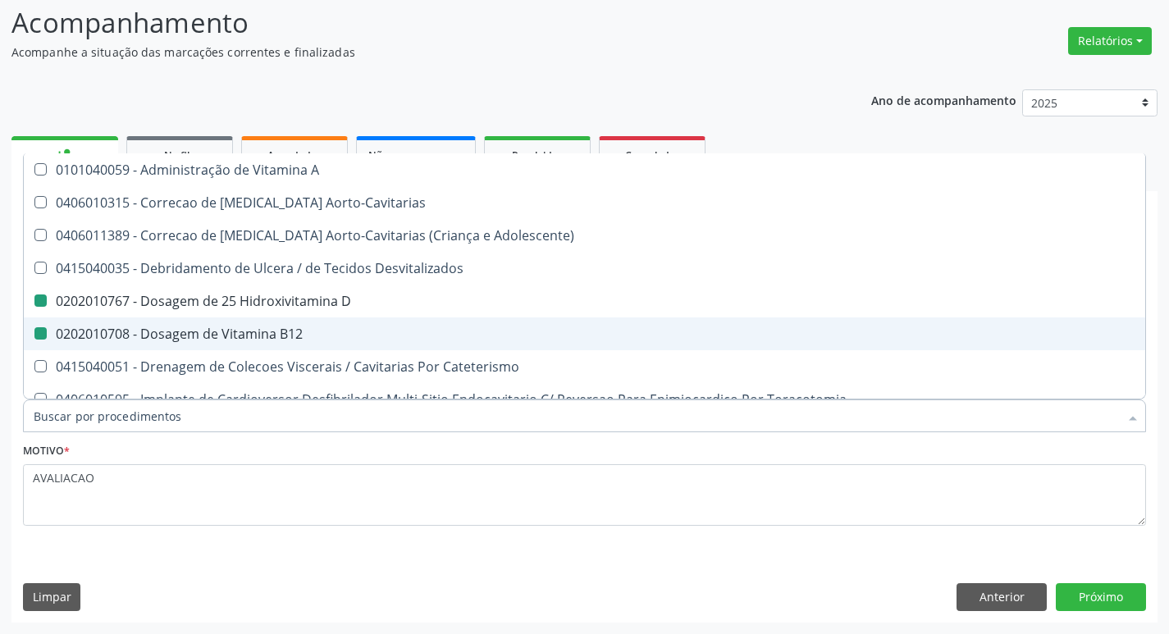
checkbox Cateterismo "false"
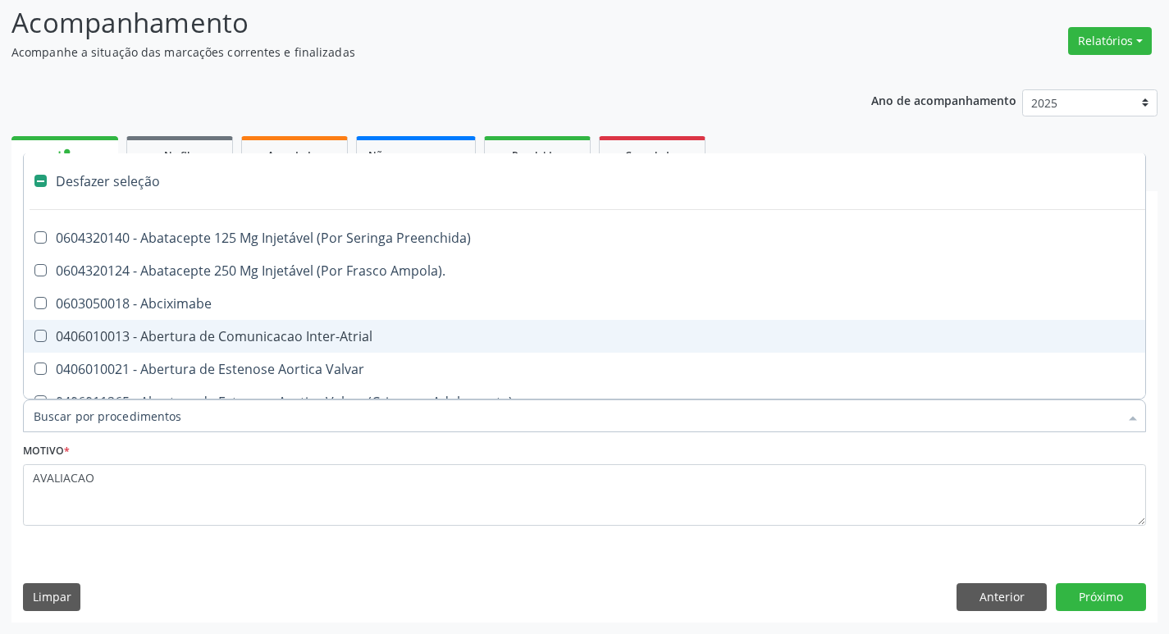
type input "2"
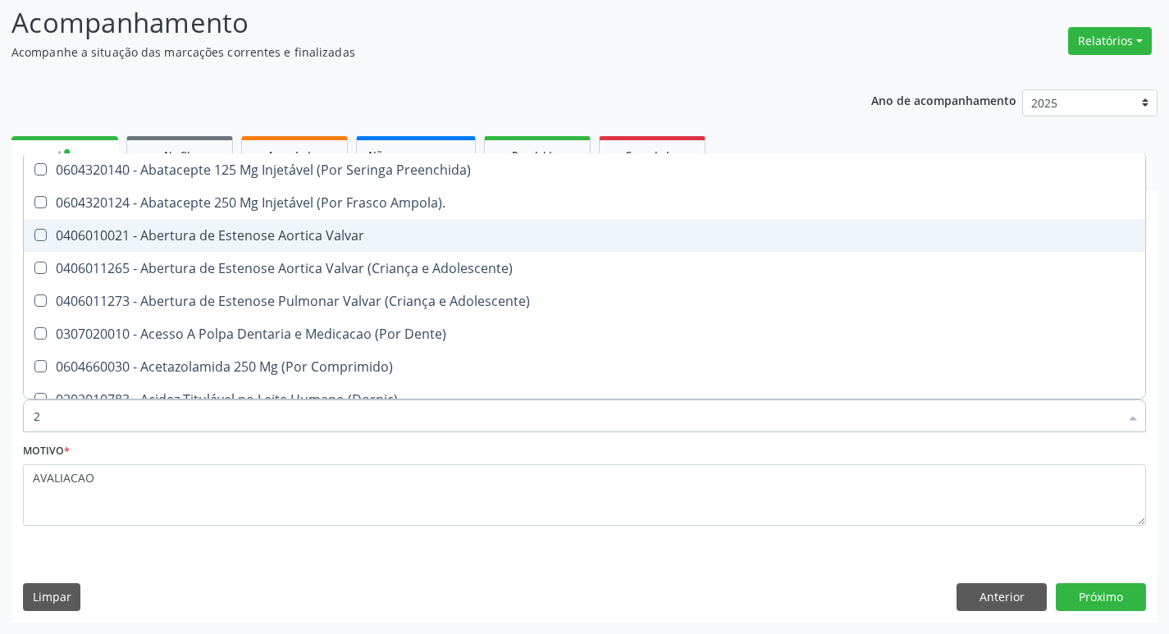
checkbox D "true"
checkbox Ferritina "true"
checkbox Serico "true"
checkbox \(Tsh\) "true"
checkbox Livre\) "true"
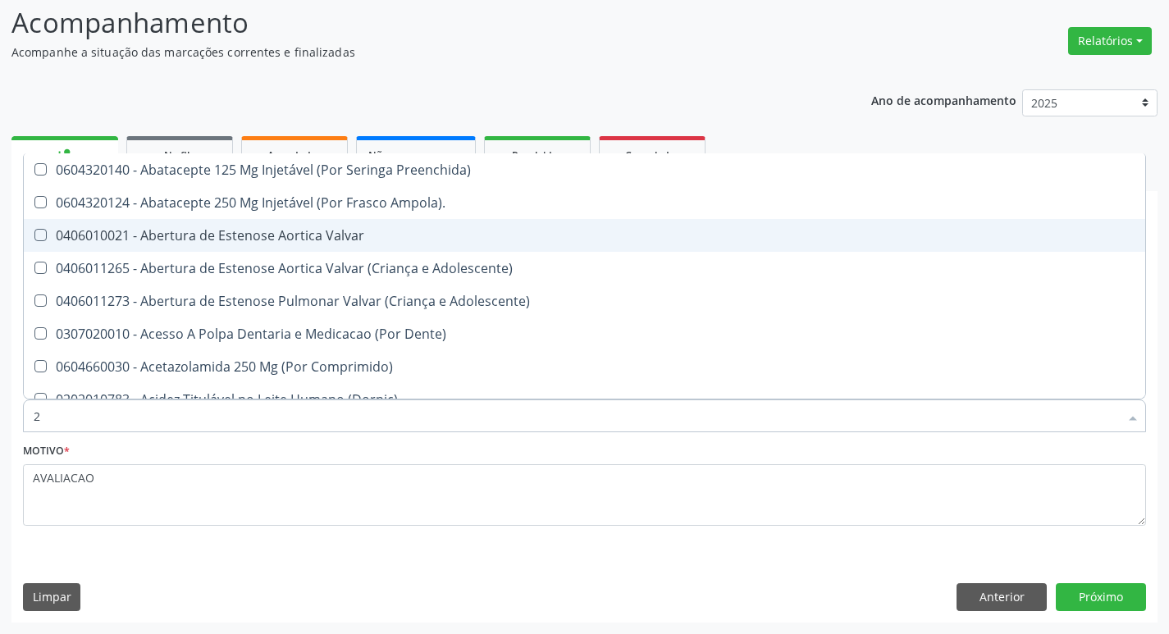
checkbox B12 "true"
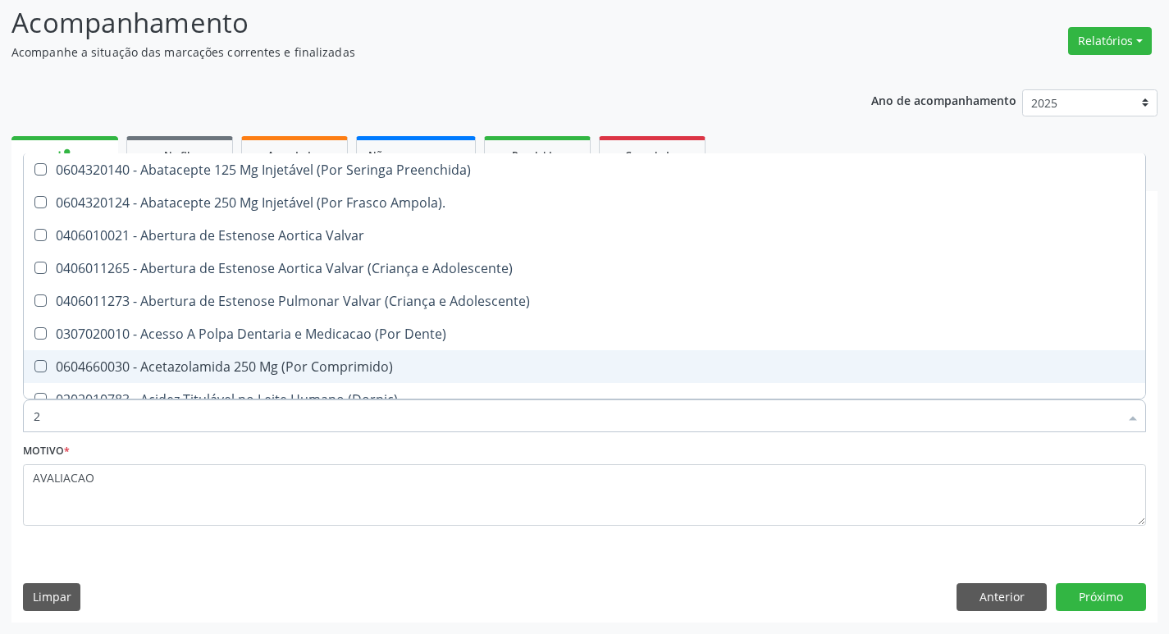
type input "20205001"
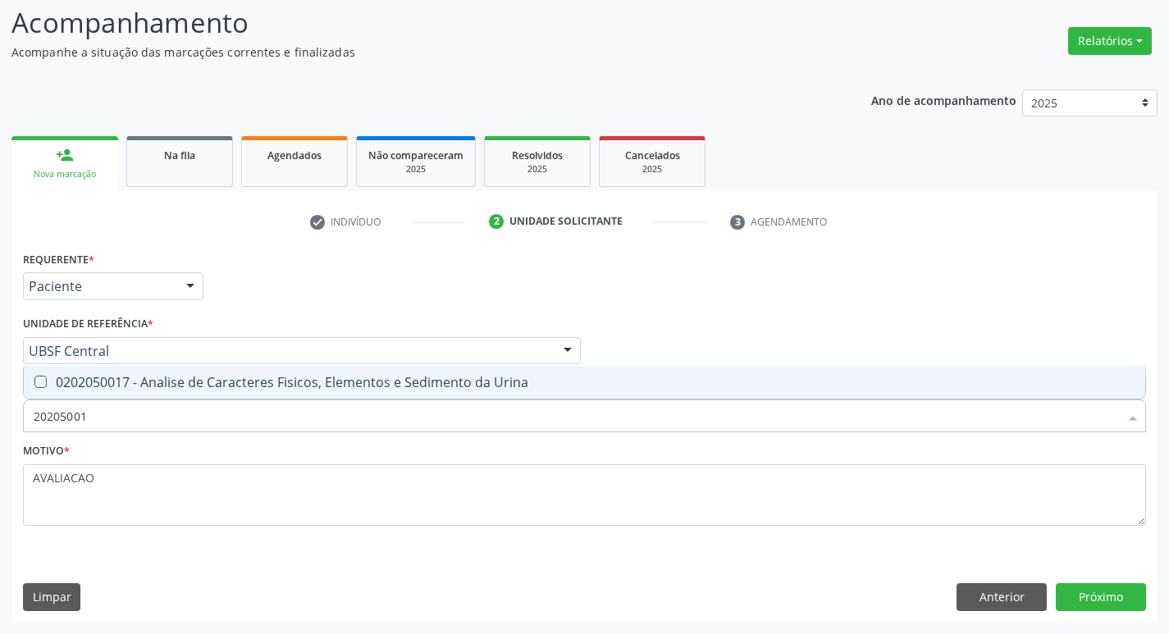
click at [274, 387] on div "0202050017 - Analise de Caracteres Fisicos, Elementos e Sedimento da Urina" at bounding box center [584, 382] width 1101 height 13
checkbox Urina "true"
click at [1103, 588] on button "Próximo" at bounding box center [1101, 597] width 90 height 28
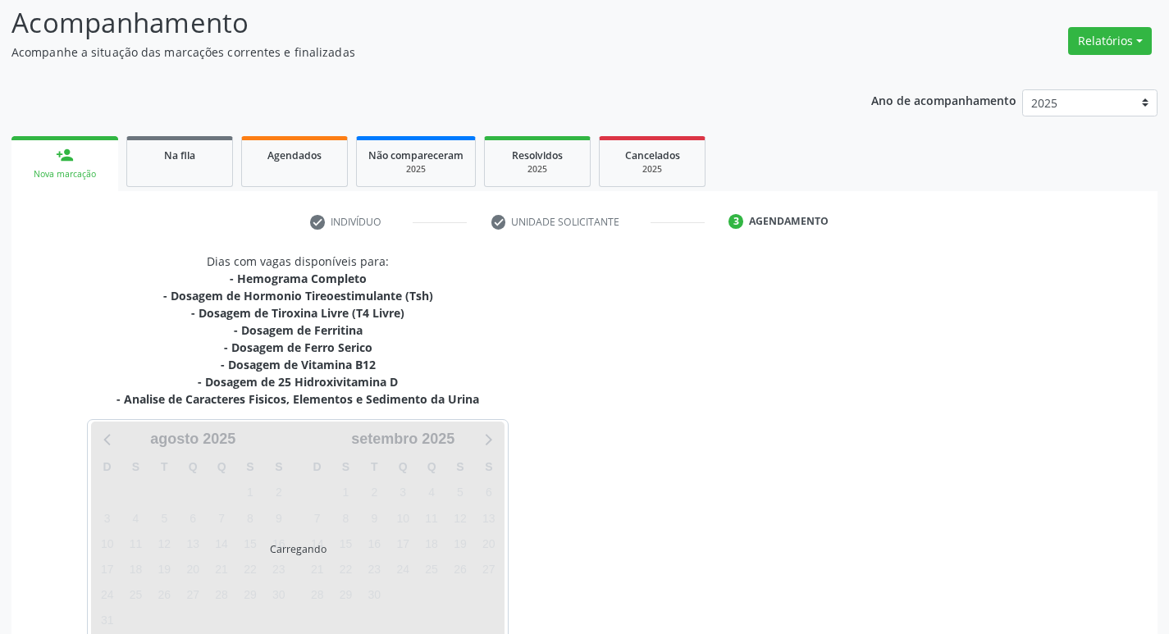
scroll to position [200, 0]
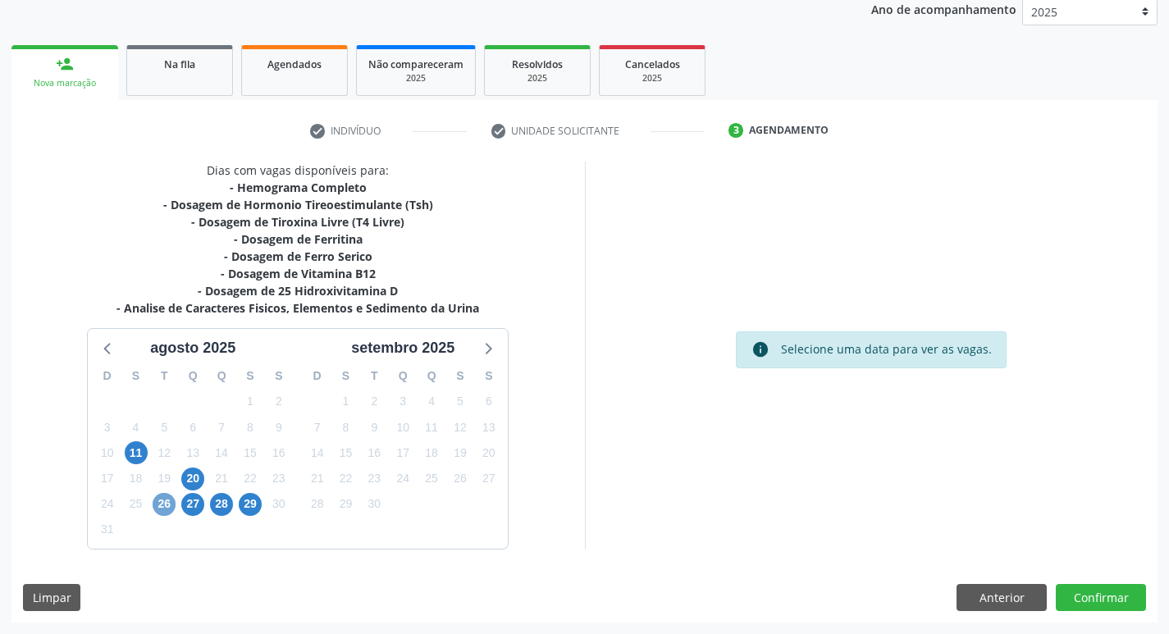
click at [167, 508] on span "26" at bounding box center [164, 504] width 23 height 23
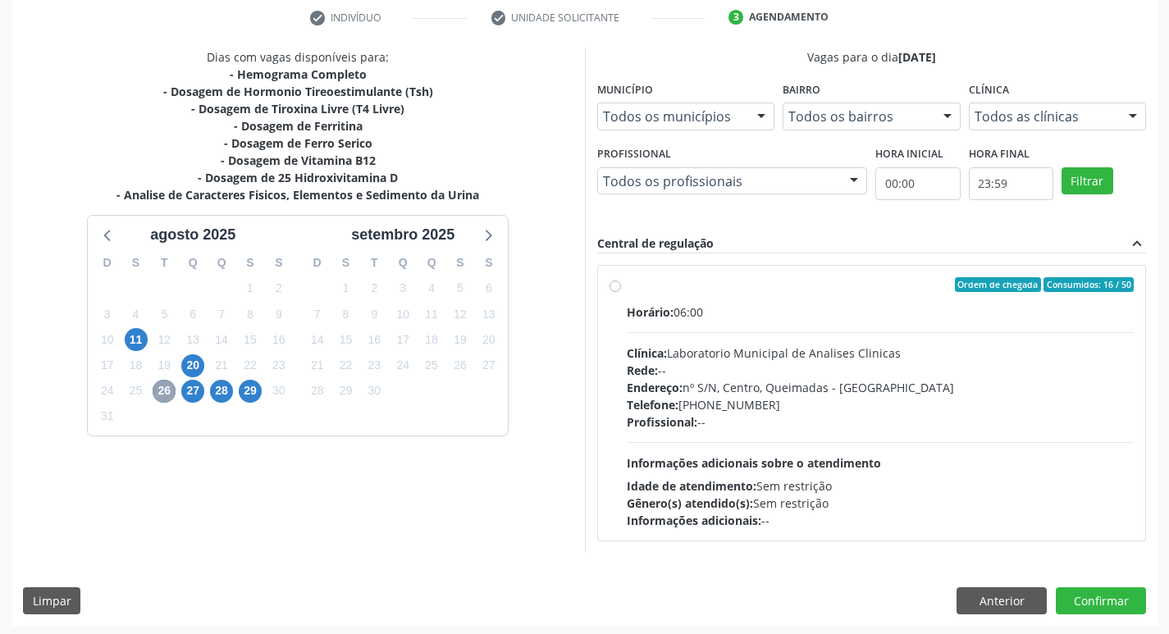
scroll to position [317, 0]
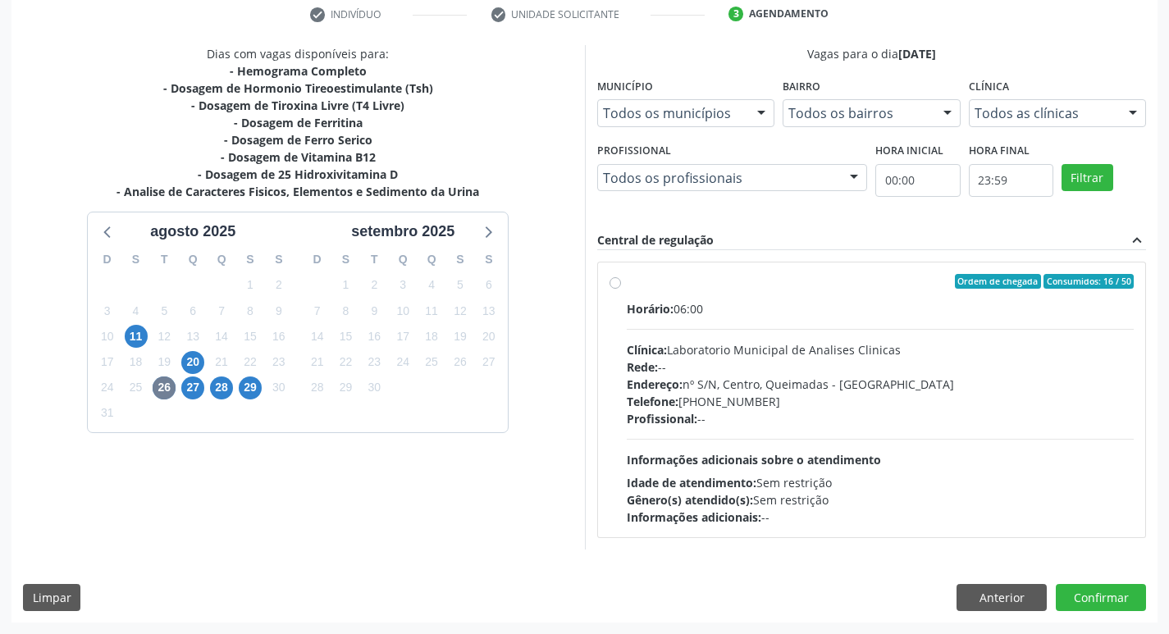
click at [772, 475] on div "Idade de atendimento: Sem restrição" at bounding box center [881, 482] width 508 height 17
click at [621, 289] on input "Ordem de chegada Consumidos: 16 / 50 Horário: 06:00 Clínica: Laboratorio Munici…" at bounding box center [614, 281] width 11 height 15
radio input "true"
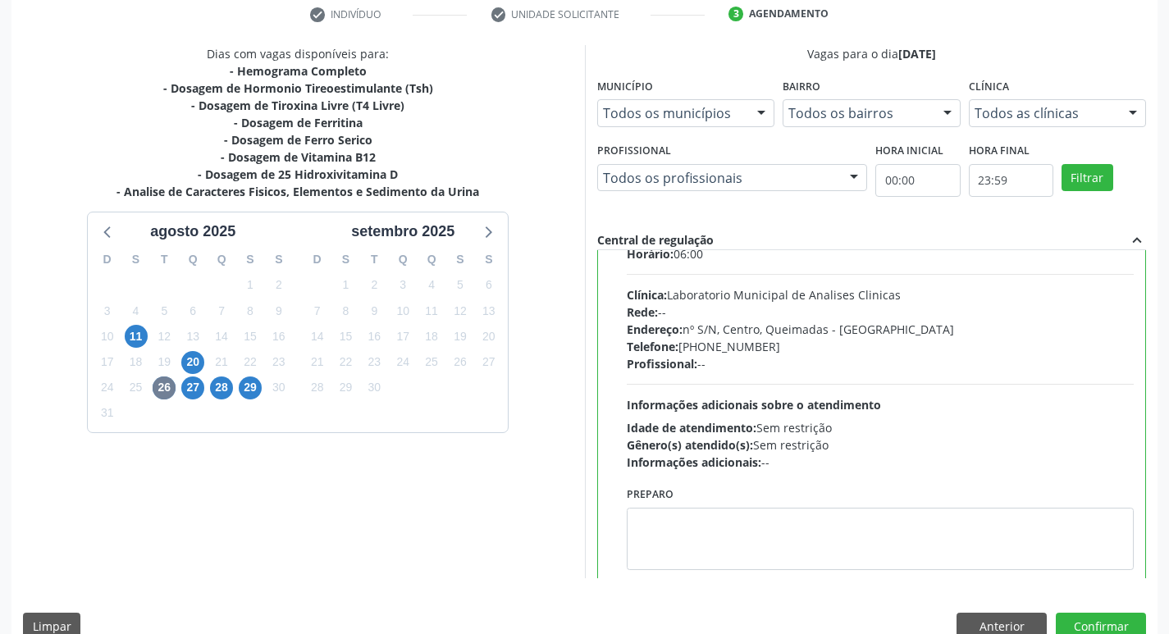
scroll to position [81, 0]
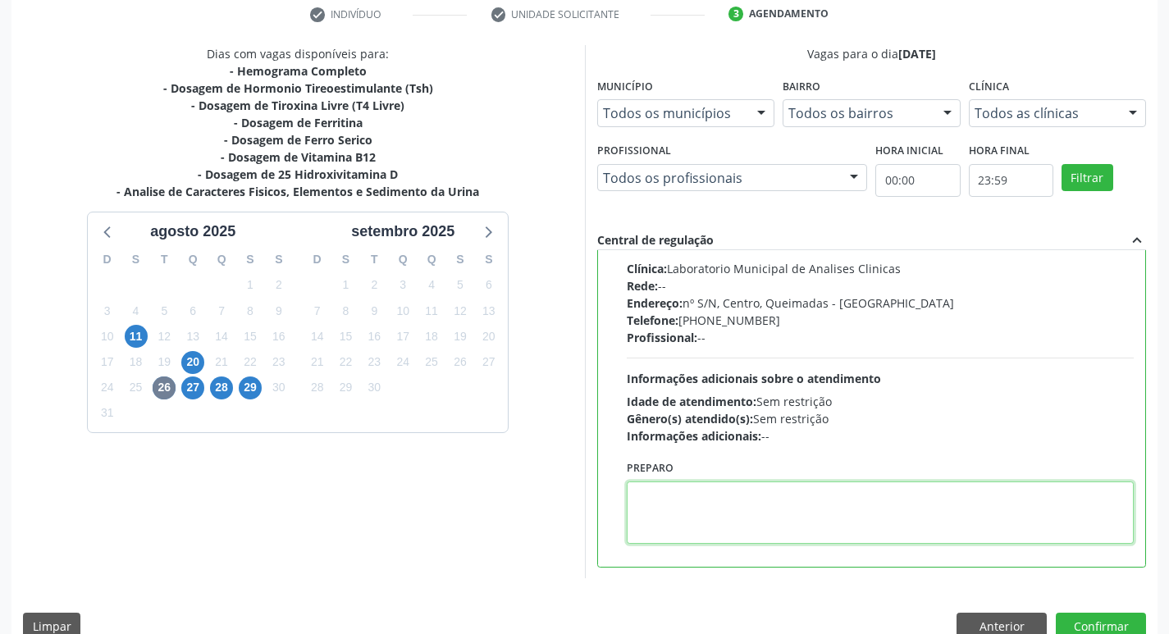
click at [716, 533] on textarea at bounding box center [881, 512] width 508 height 62
paste textarea "IR EM JEJUM"
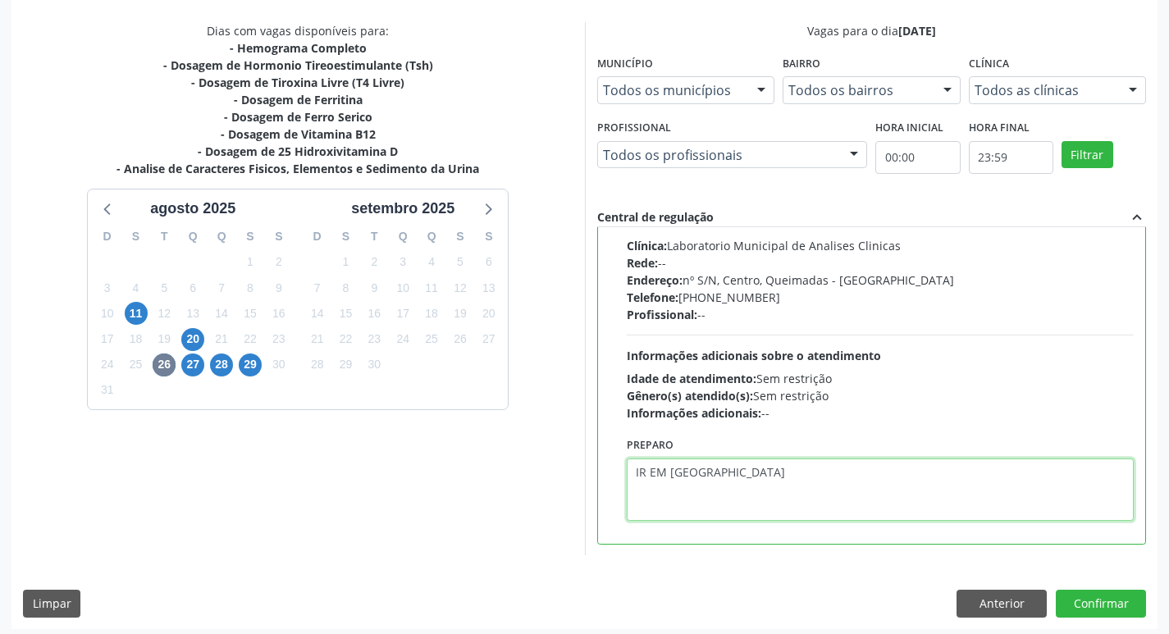
scroll to position [346, 0]
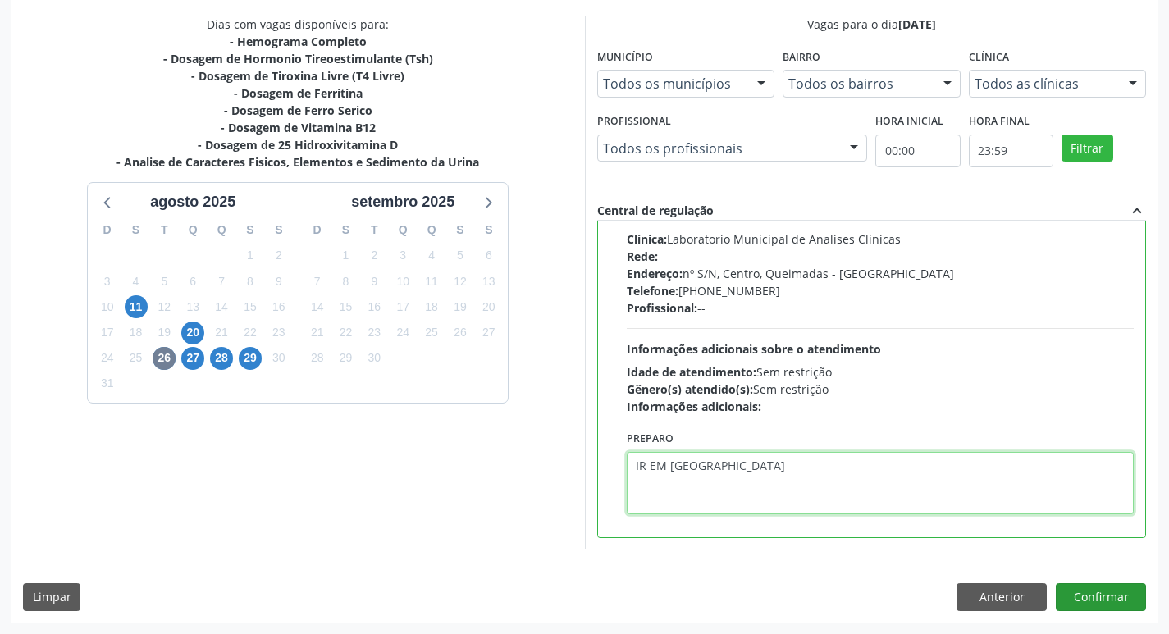
type textarea "IR EM JEJUM"
click at [1079, 594] on button "Confirmar" at bounding box center [1101, 597] width 90 height 28
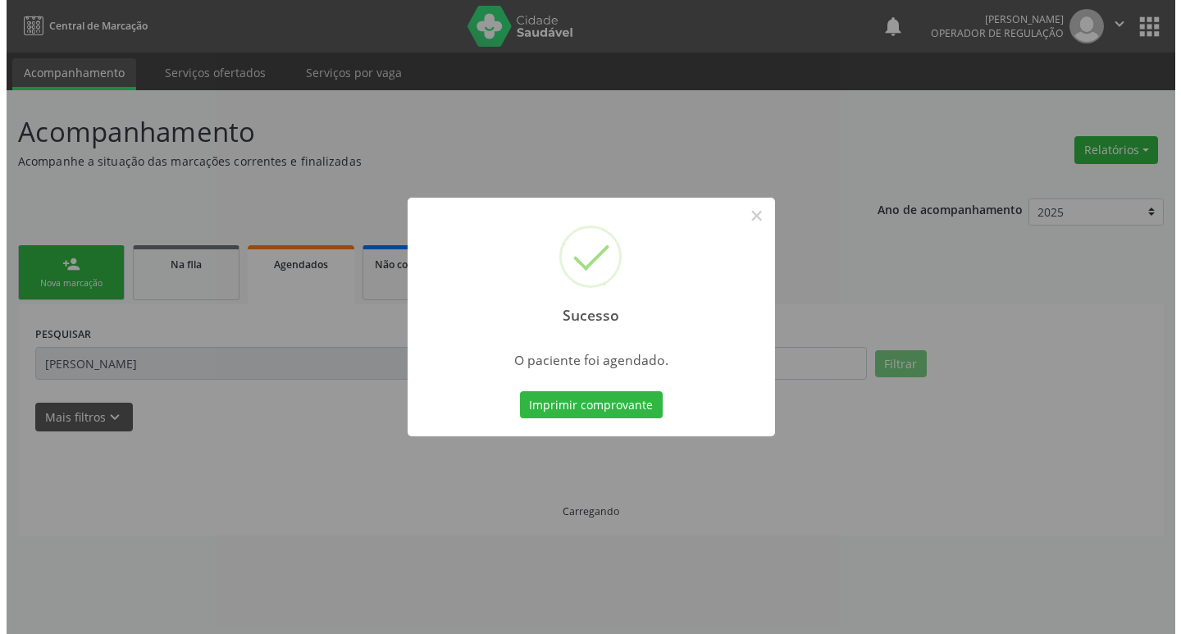
scroll to position [0, 0]
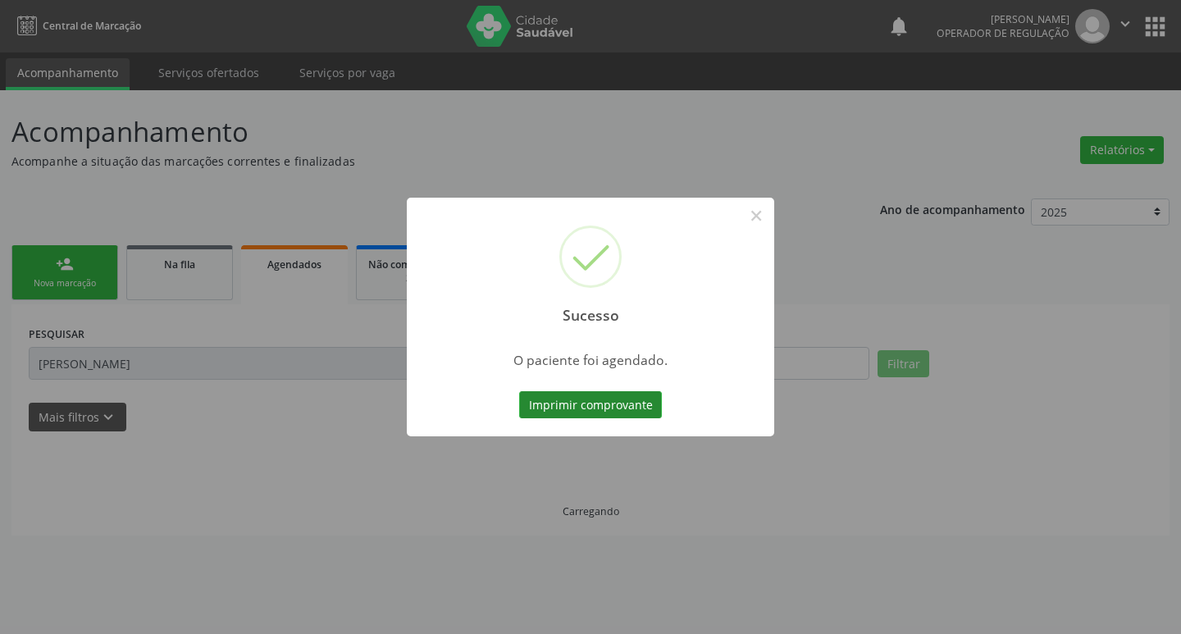
click at [568, 414] on button "Imprimir comprovante" at bounding box center [590, 405] width 143 height 28
